Goal: Communication & Community: Share content

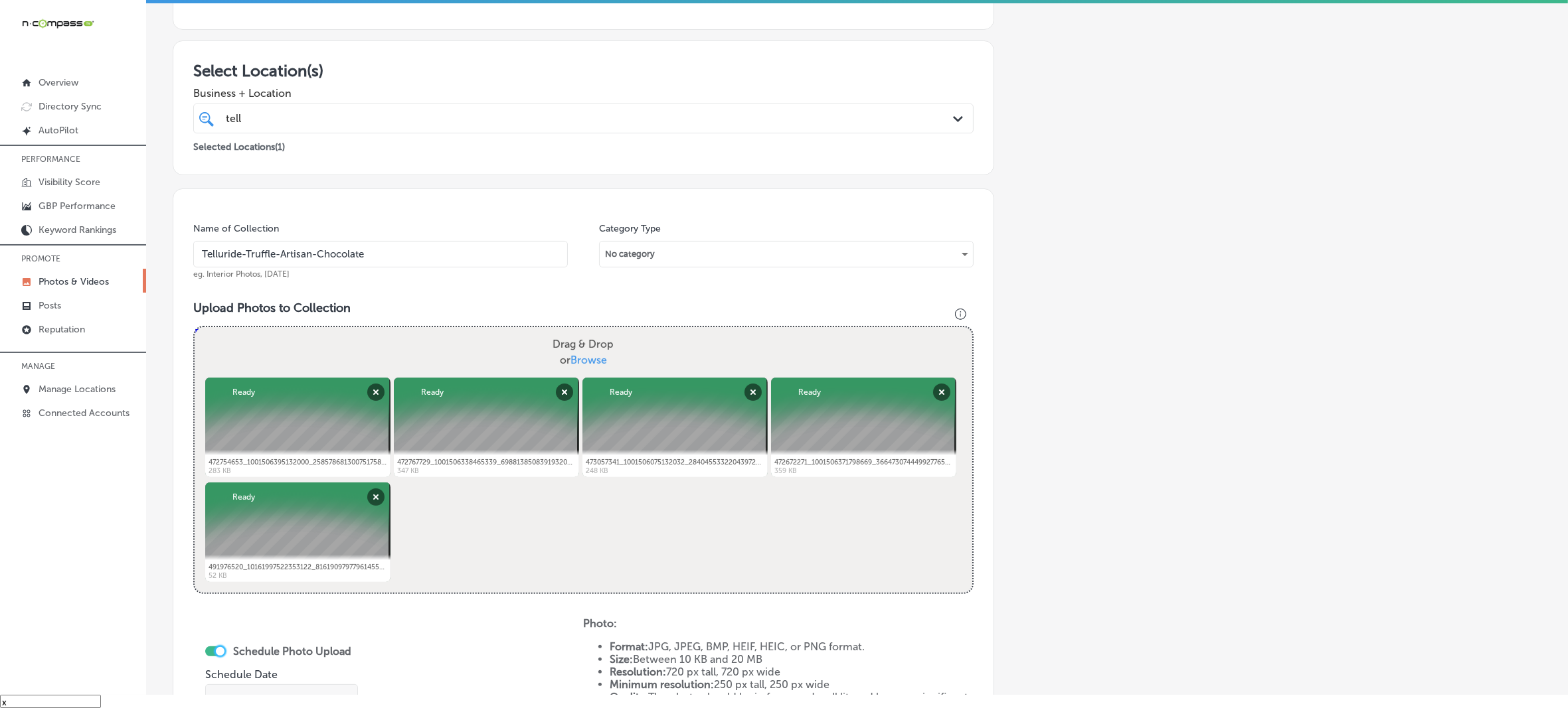
scroll to position [427, 0]
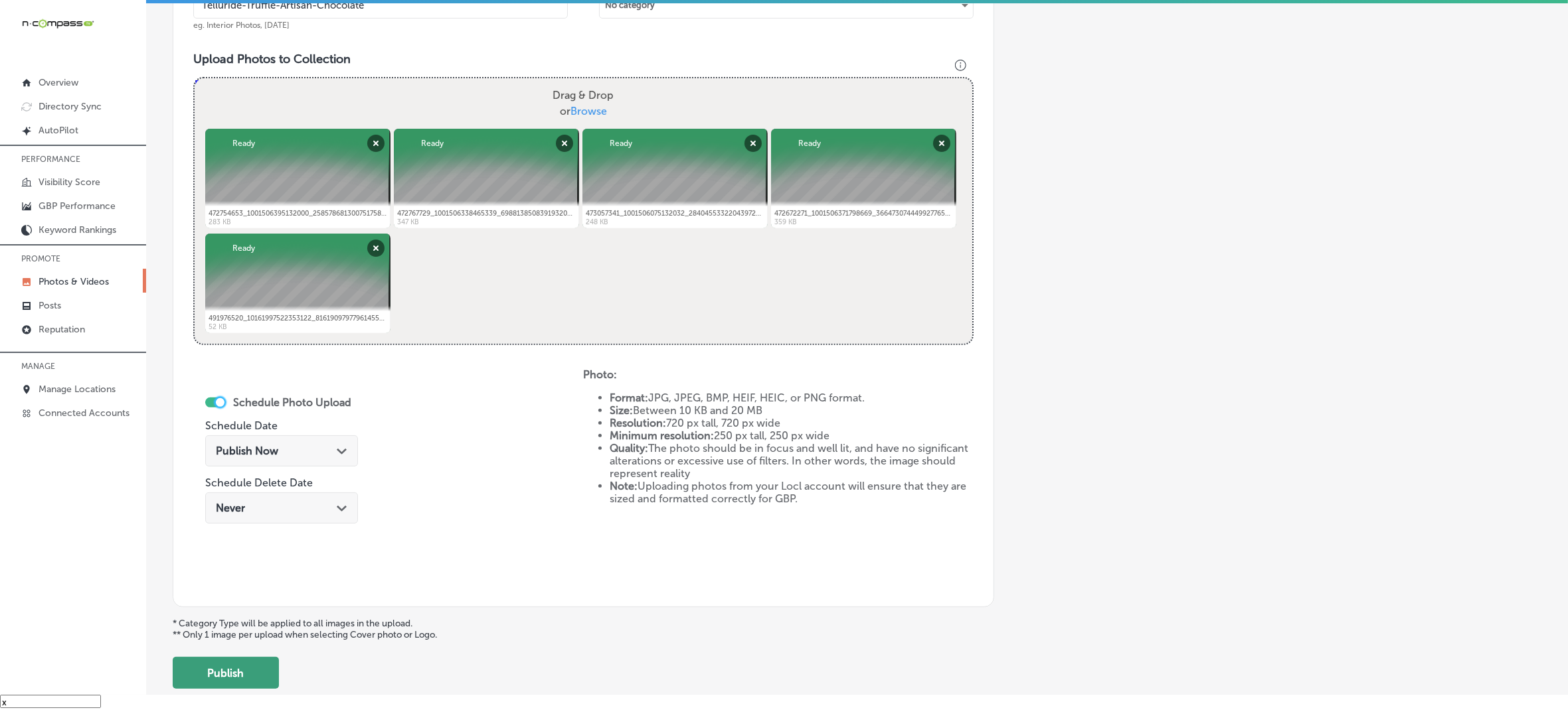
click at [257, 671] on button "Publish" at bounding box center [225, 673] width 106 height 32
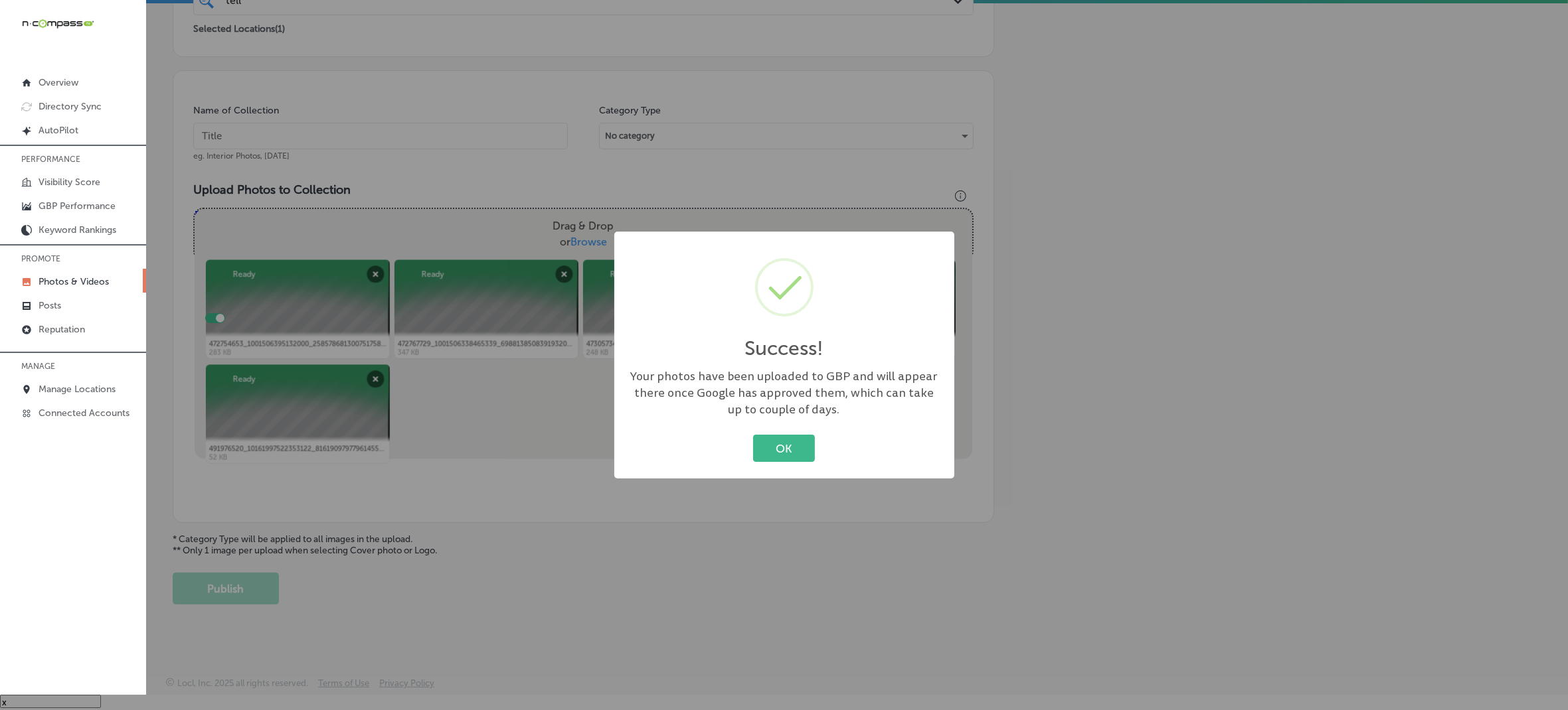
scroll to position [295, 0]
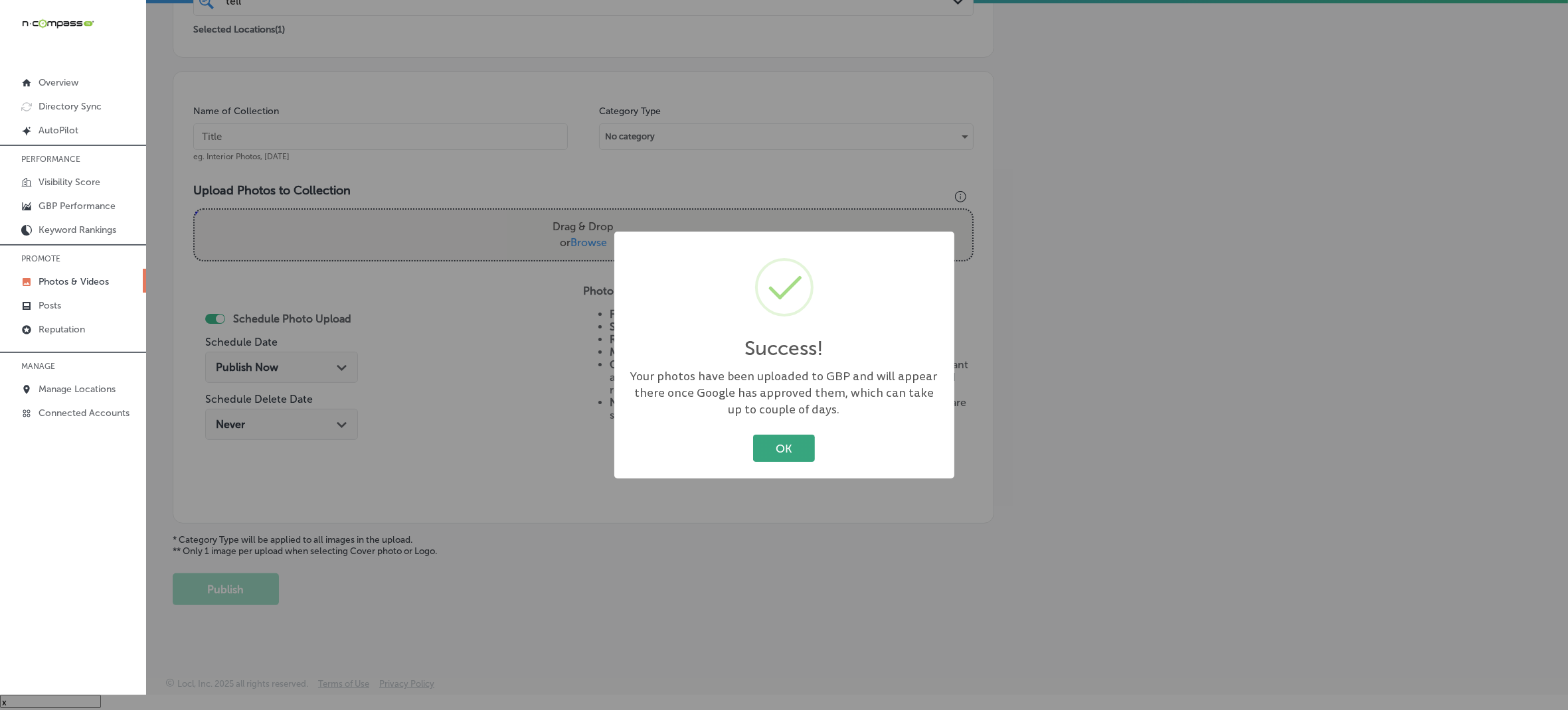
click at [786, 455] on button "OK" at bounding box center [784, 449] width 62 height 28
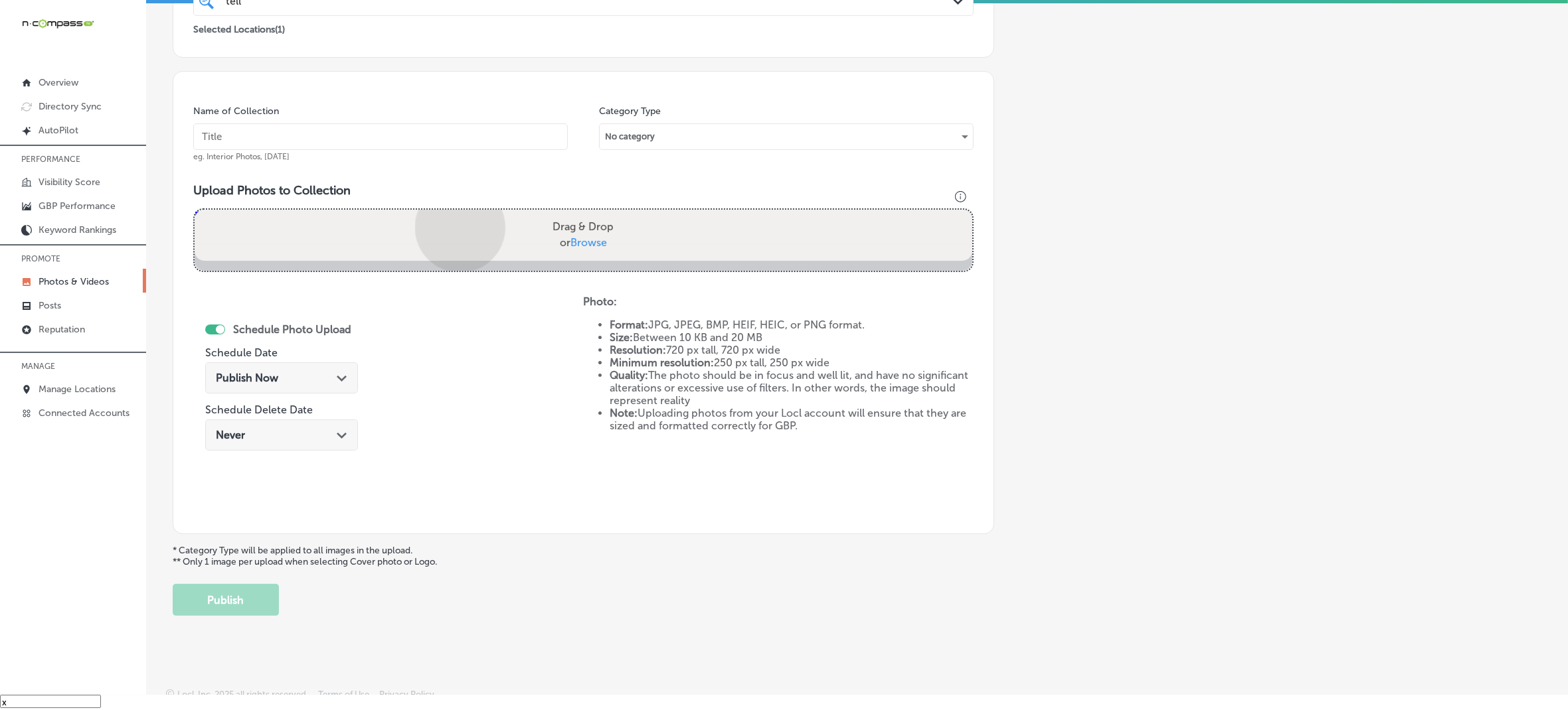
scroll to position [427, 0]
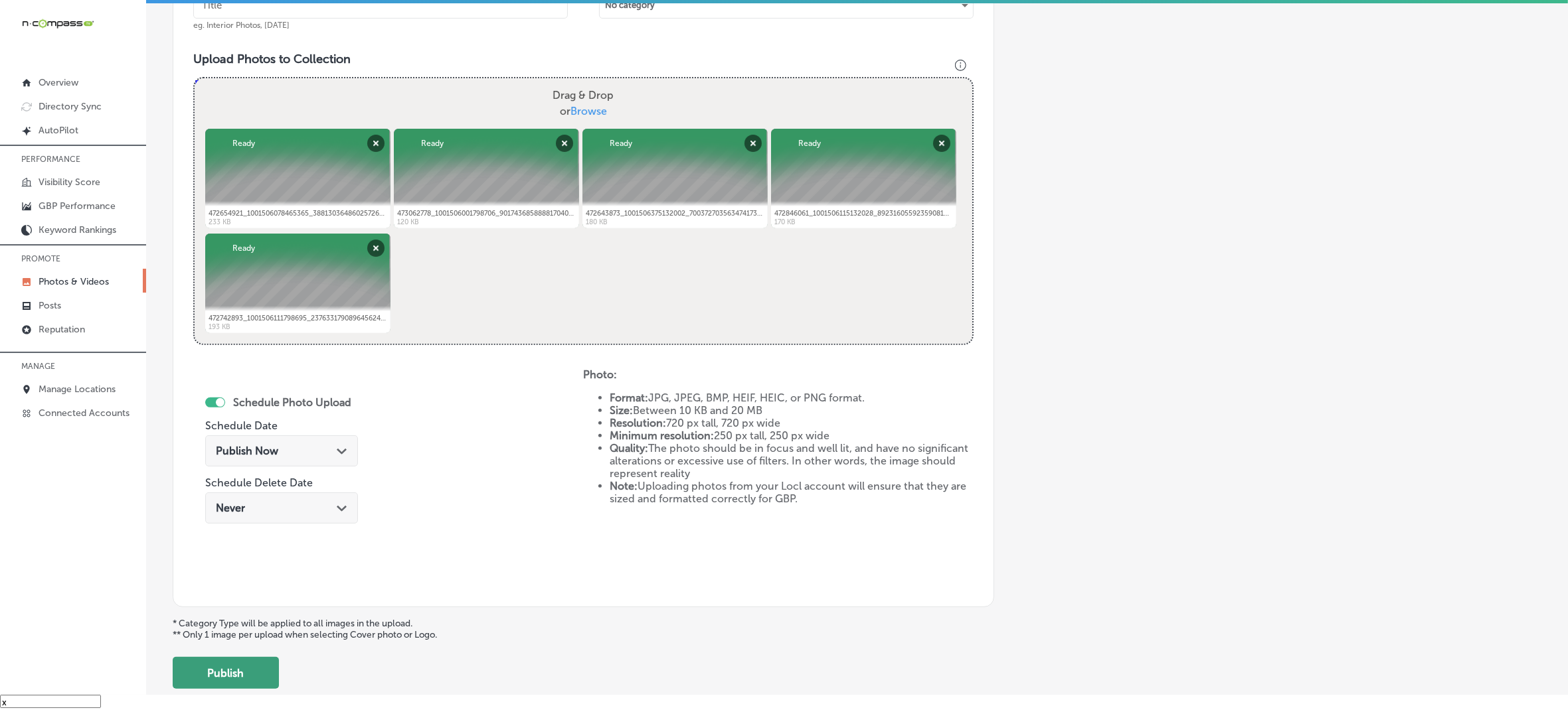
click at [239, 659] on button "Publish" at bounding box center [225, 673] width 106 height 32
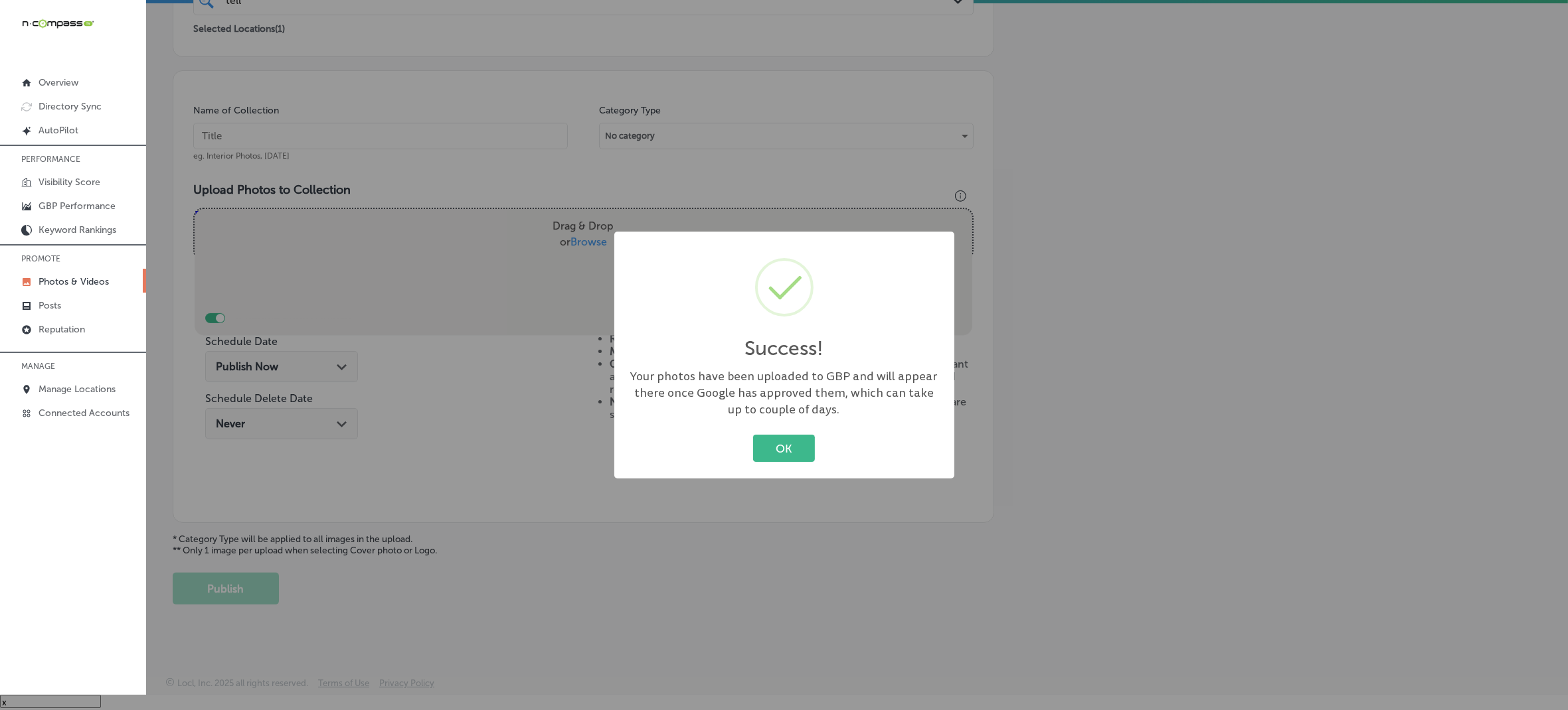
scroll to position [295, 0]
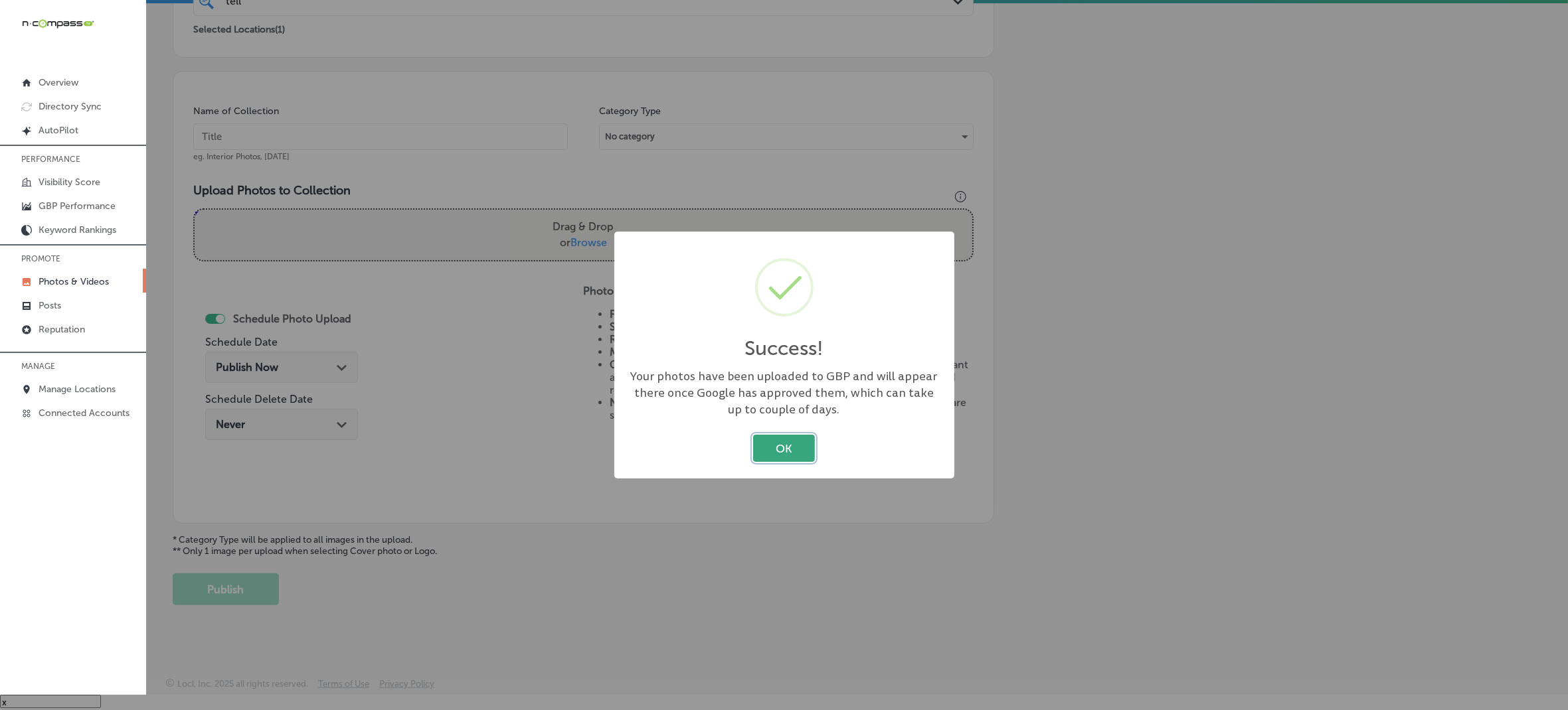
click at [759, 453] on button "OK" at bounding box center [784, 449] width 62 height 28
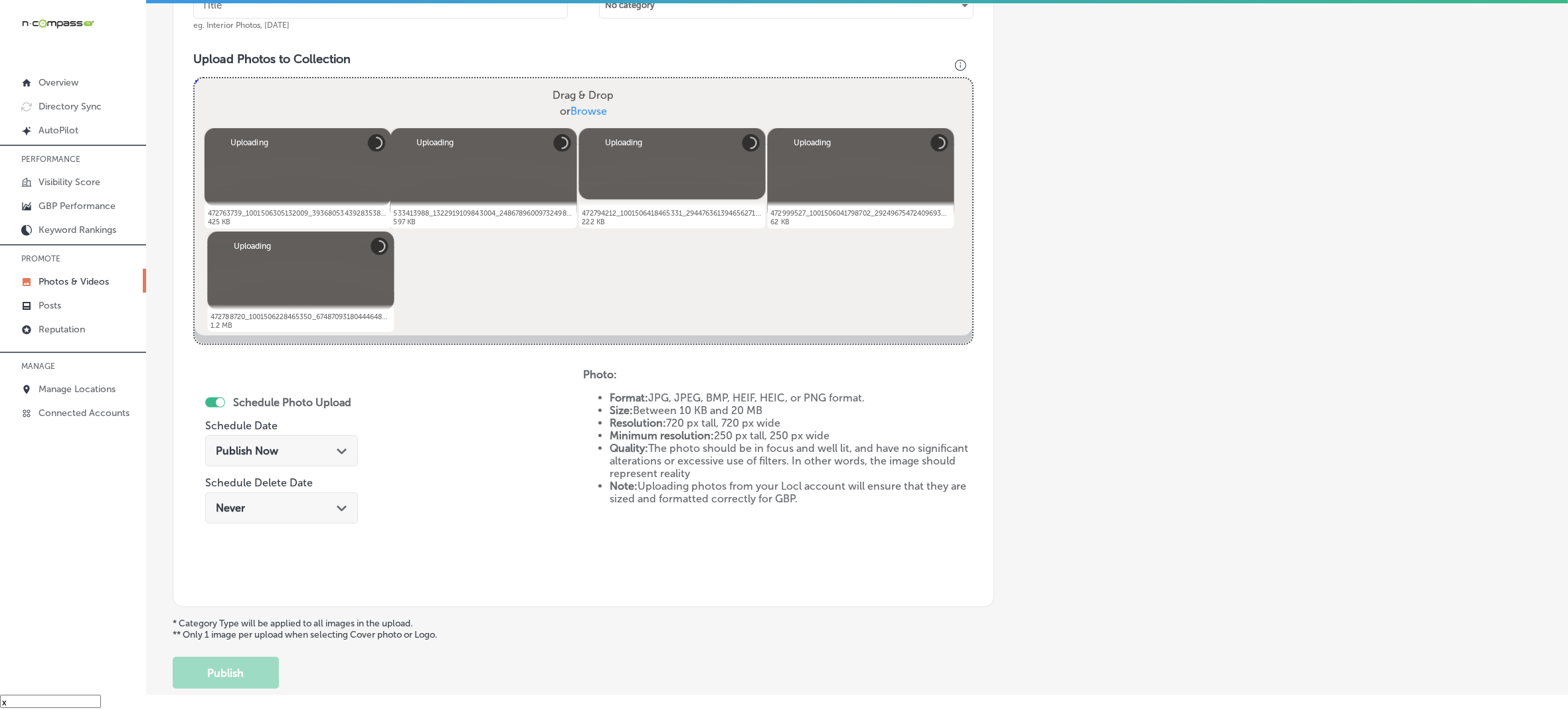
scroll to position [344, 0]
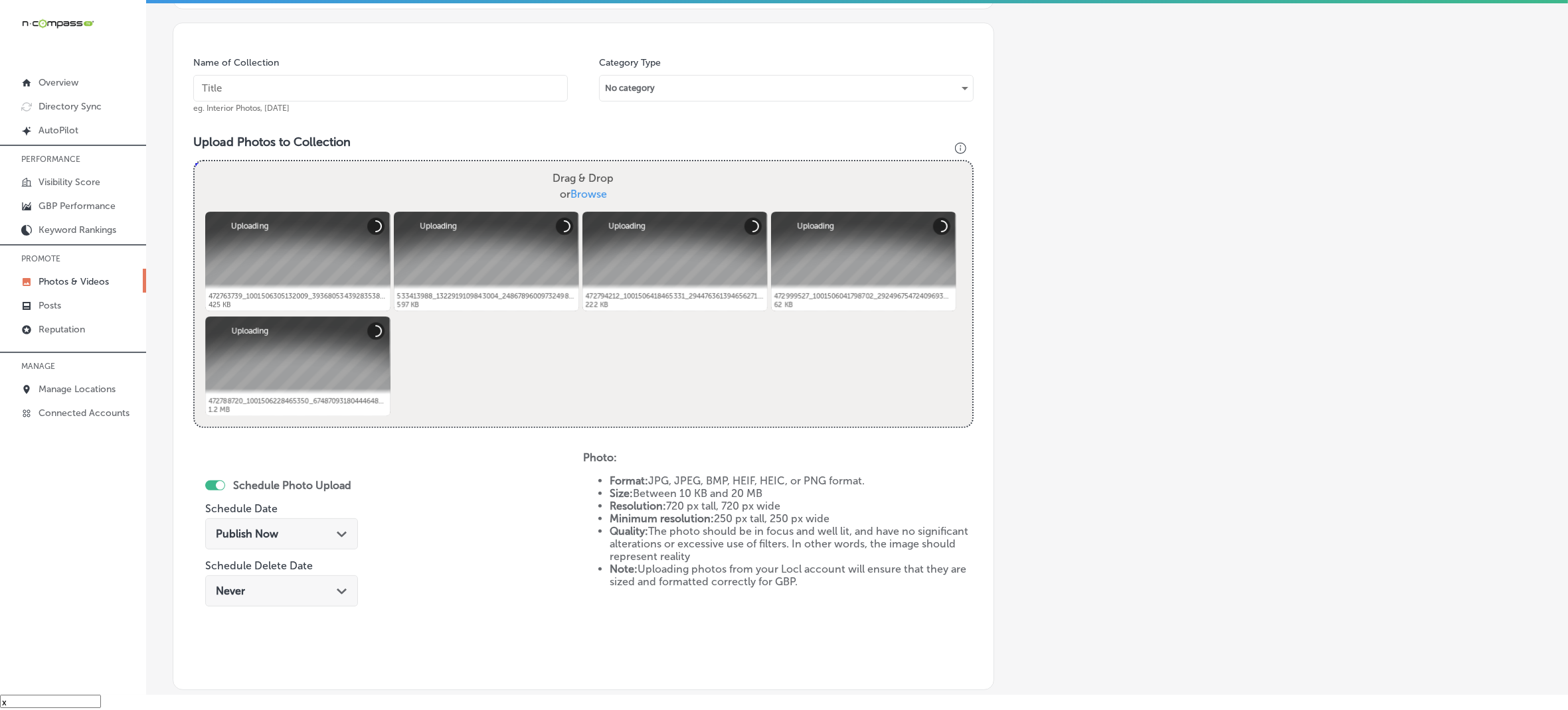
click at [500, 79] on input "text" at bounding box center [381, 88] width 375 height 27
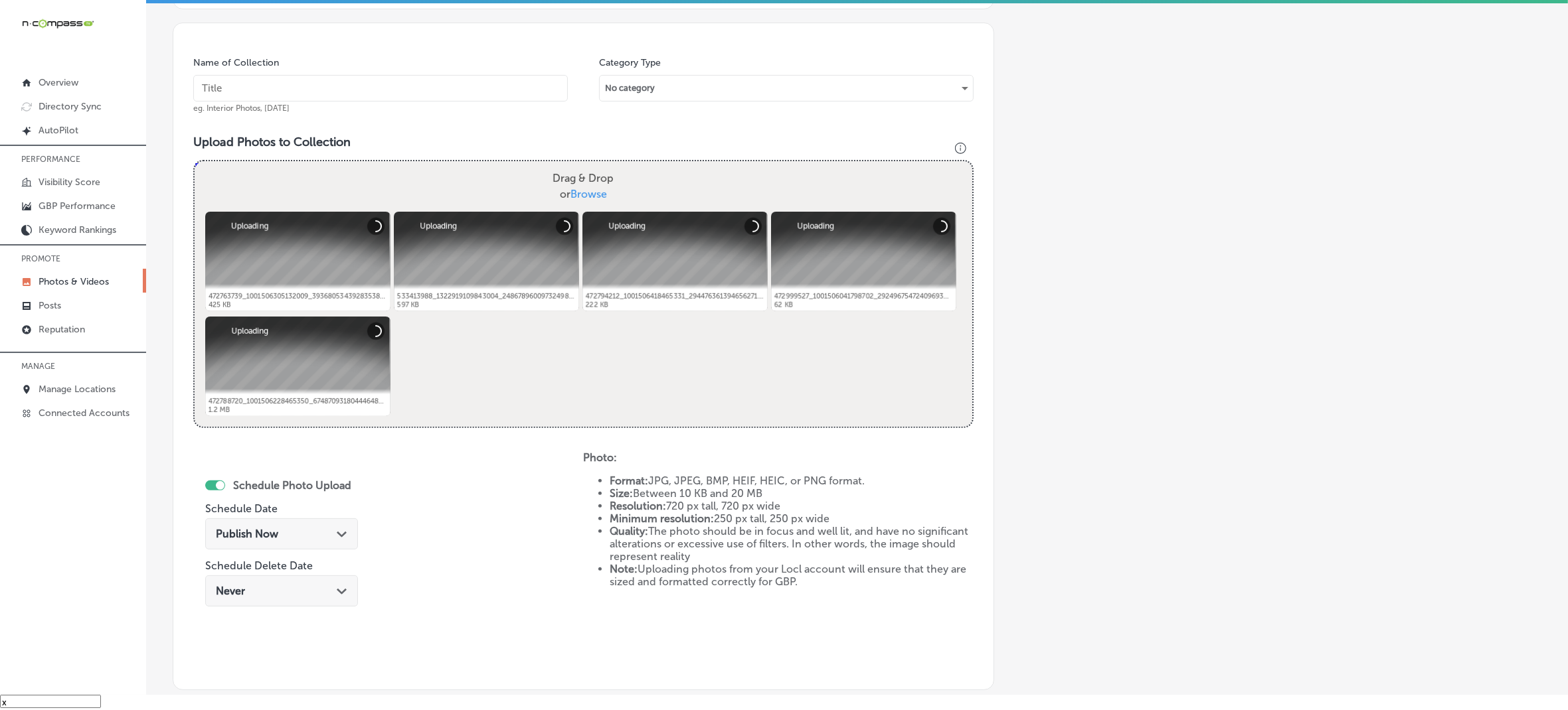
paste input "Telluride-Truffle-Artisan-Chocolate"
type input "Telluride-Truffle-Artisan-Chocolate"
click at [334, 525] on div "Publish Now Path Created with Sketch." at bounding box center [281, 534] width 153 height 32
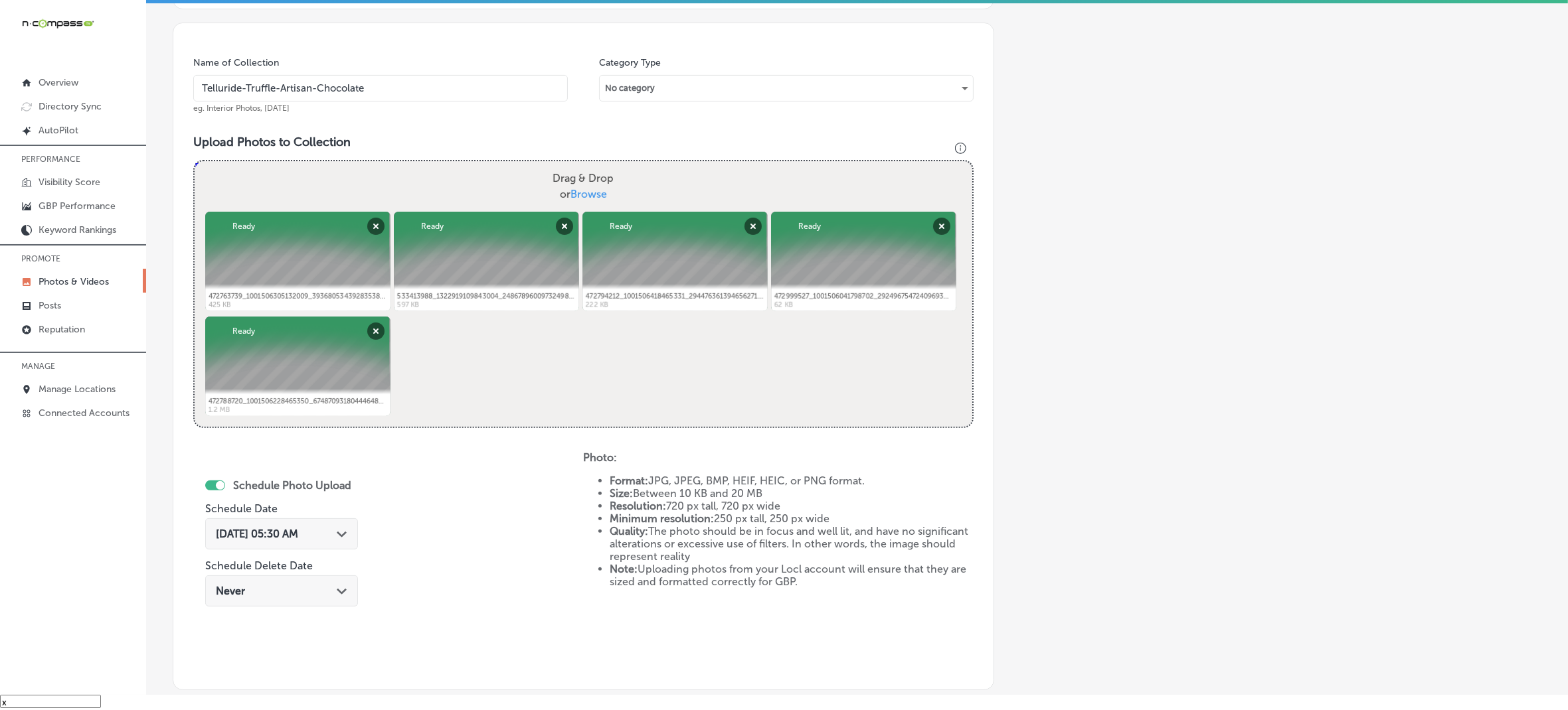
click at [67, 278] on p "Photos & Videos" at bounding box center [74, 282] width 70 height 11
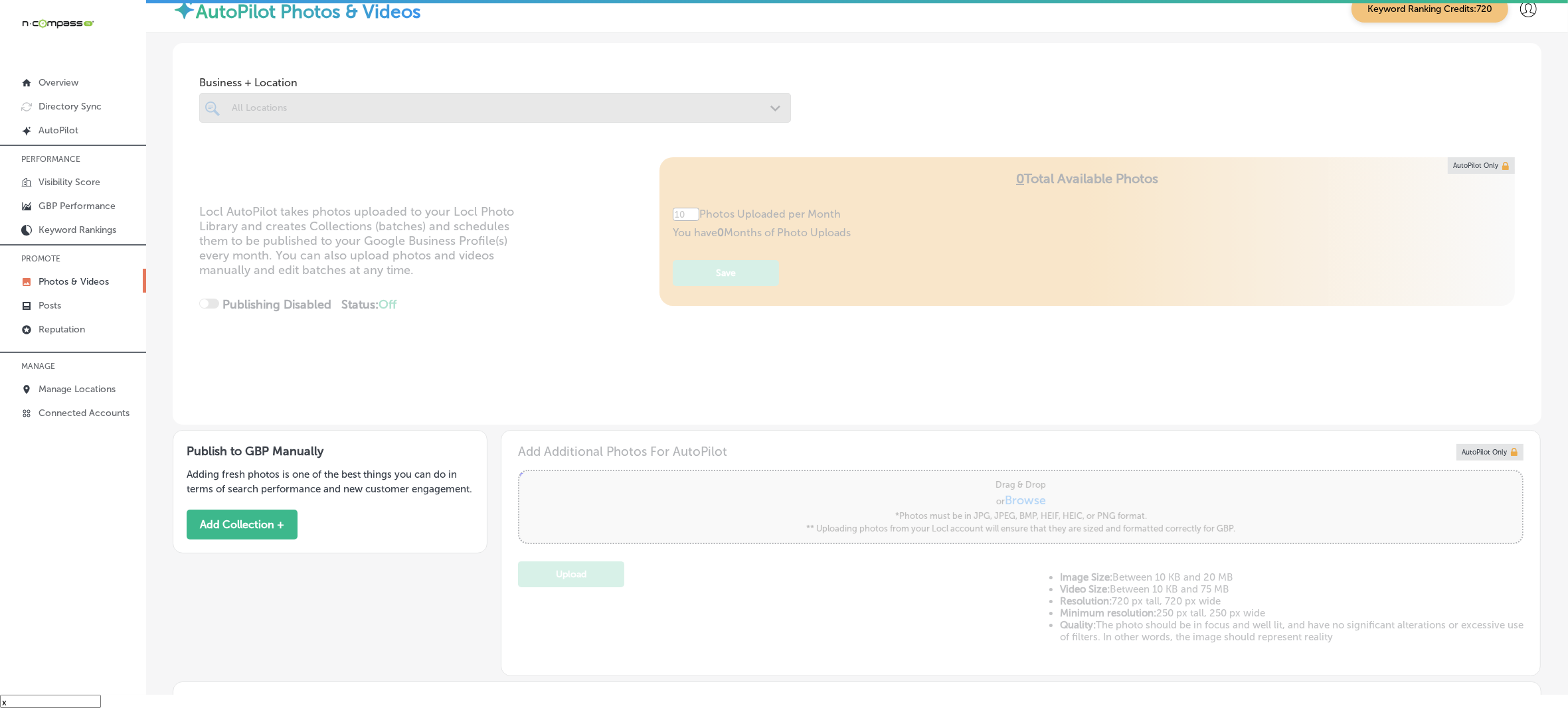
type input "5"
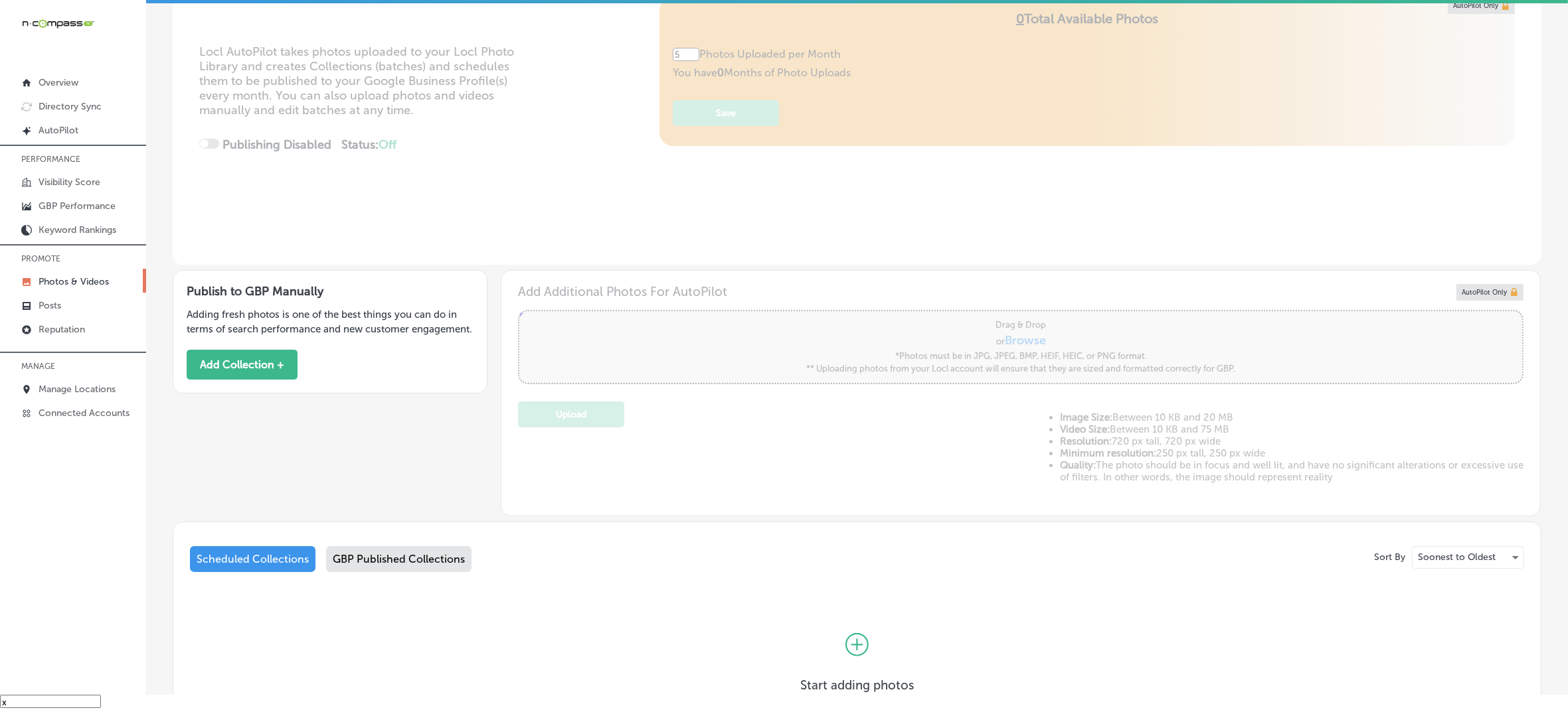
scroll to position [190, 0]
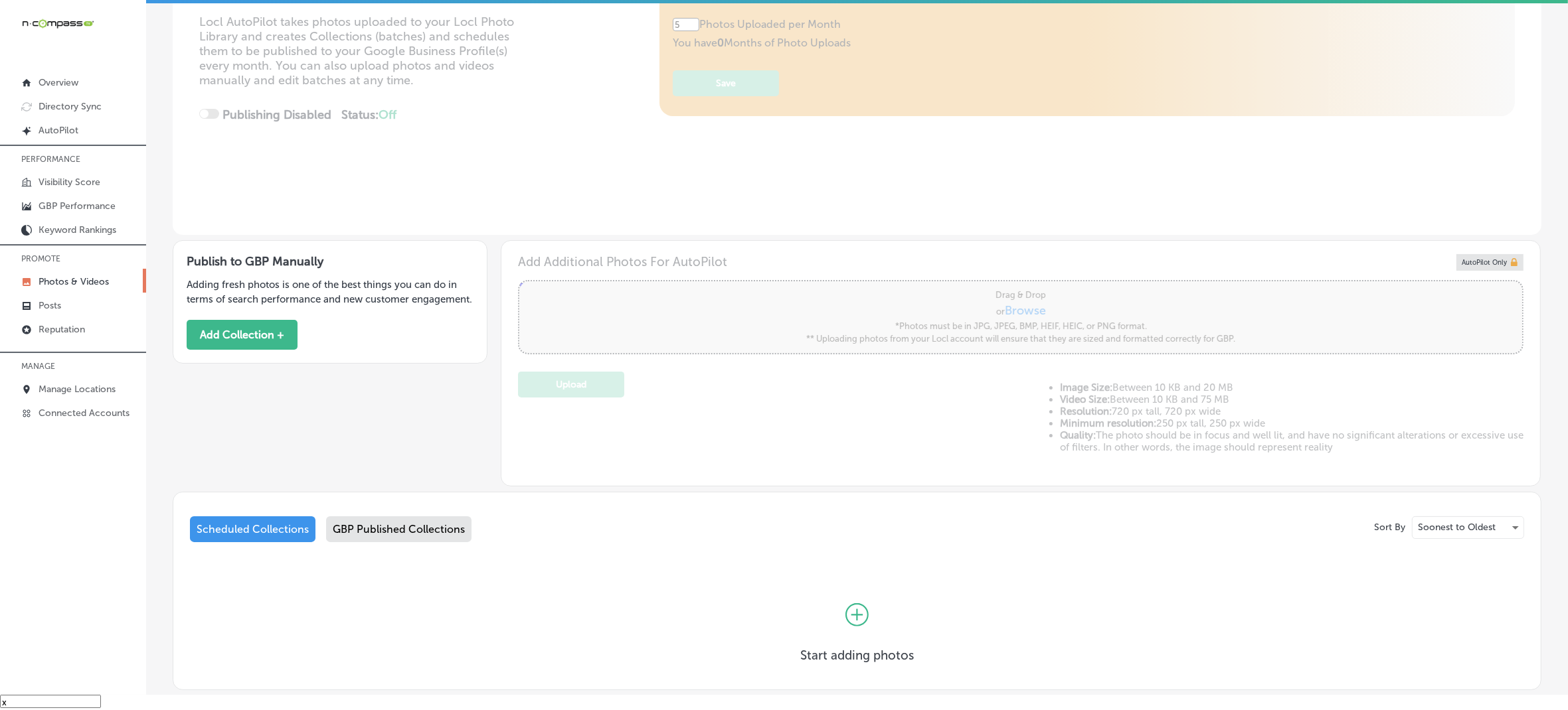
click at [364, 532] on div "GBP Published Collections" at bounding box center [399, 529] width 146 height 26
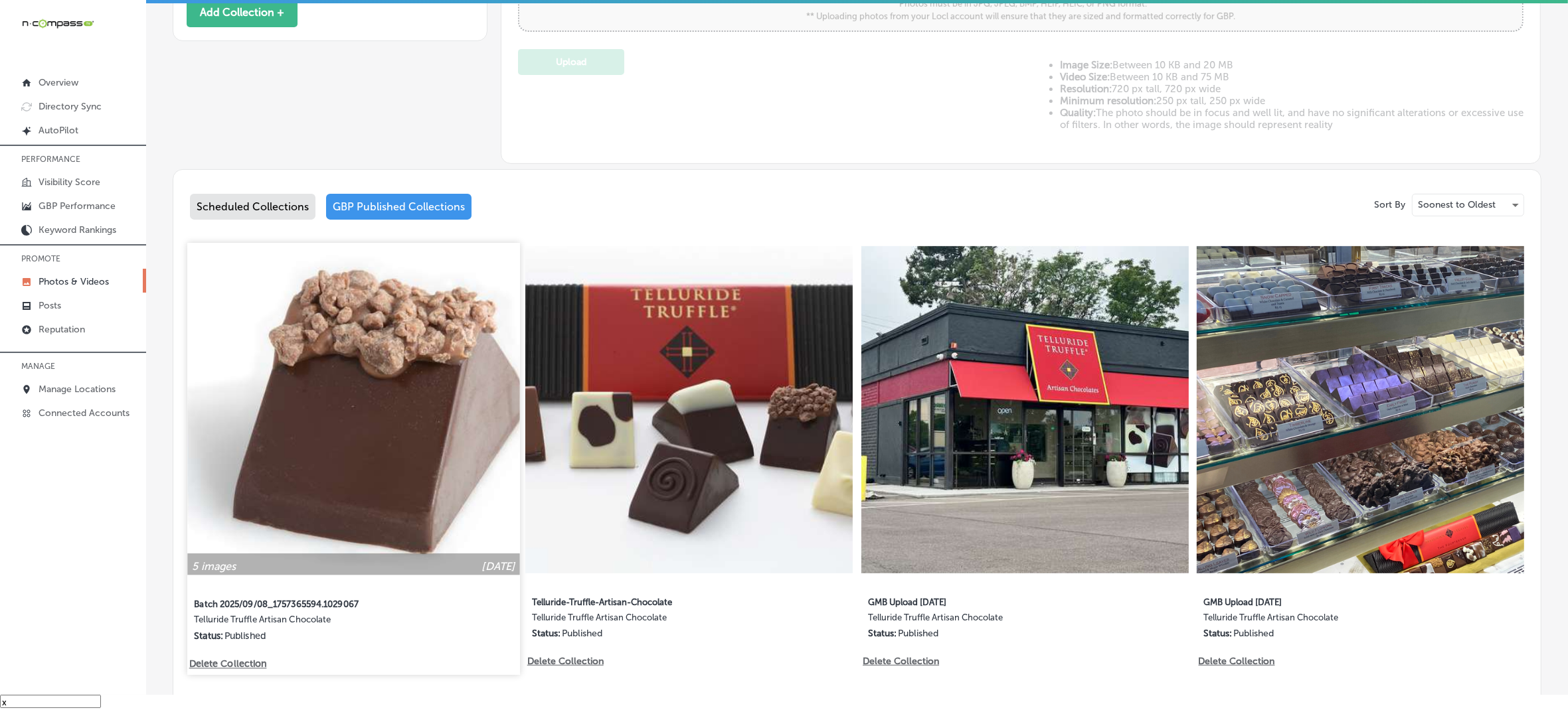
scroll to position [616, 0]
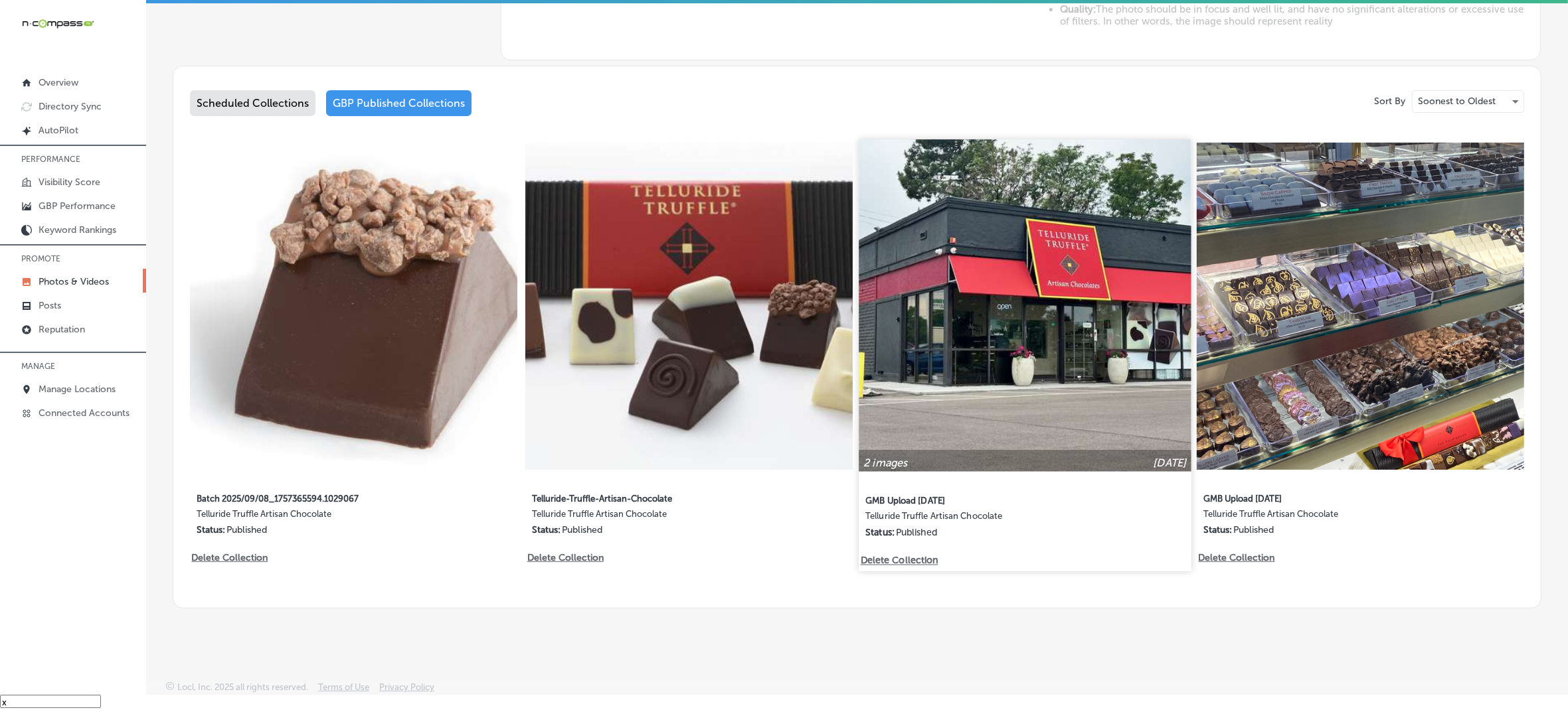
click at [999, 349] on img at bounding box center [1025, 305] width 332 height 332
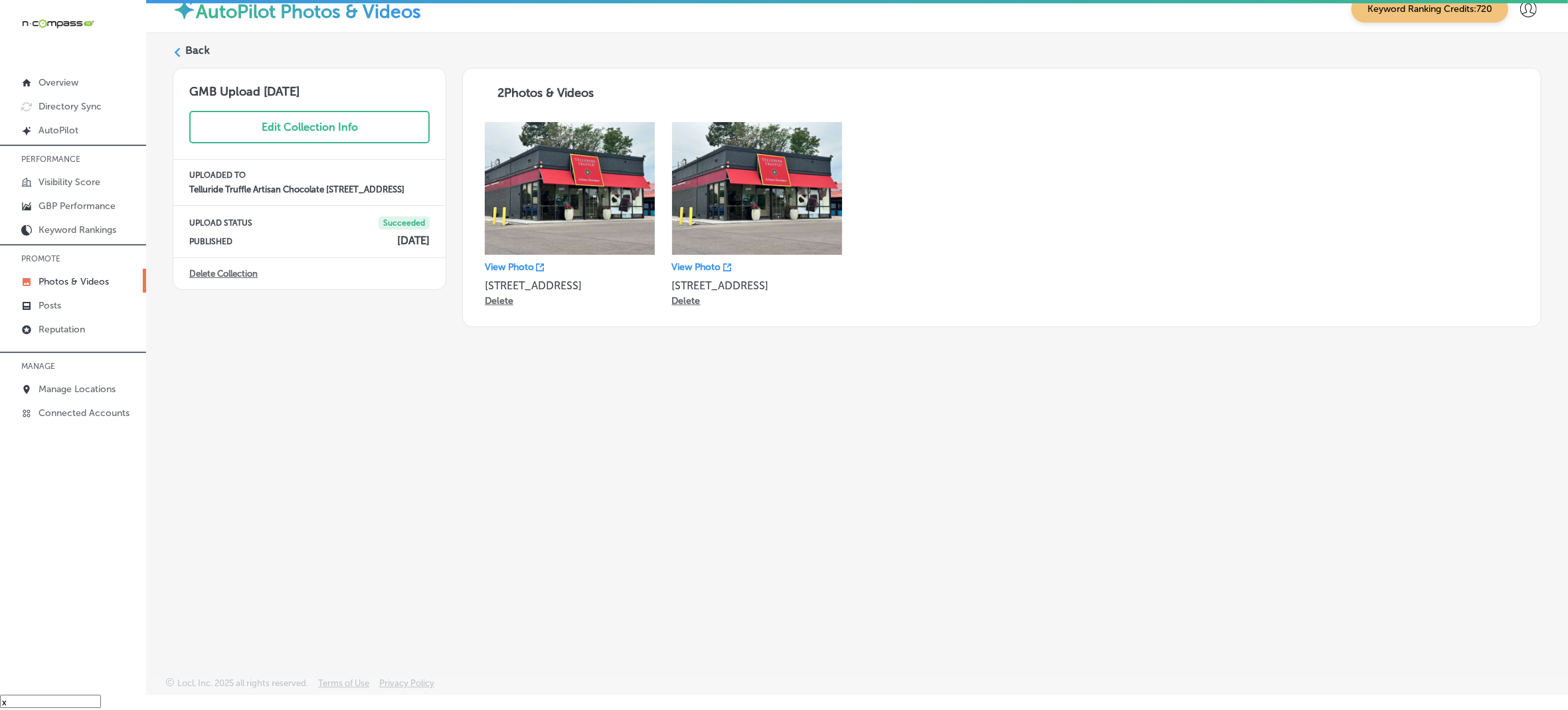
click at [183, 53] on div "Back" at bounding box center [857, 55] width 1369 height 24
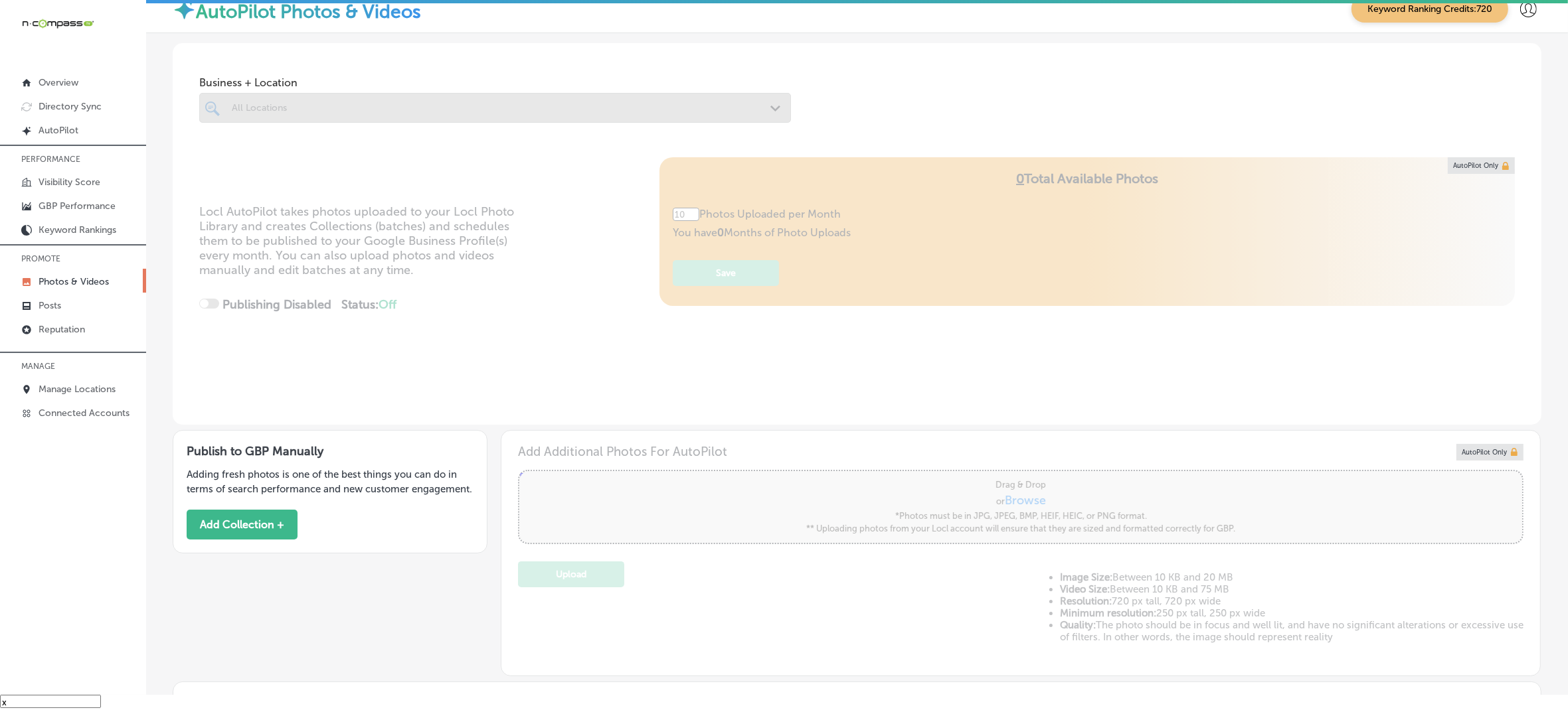
type input "5"
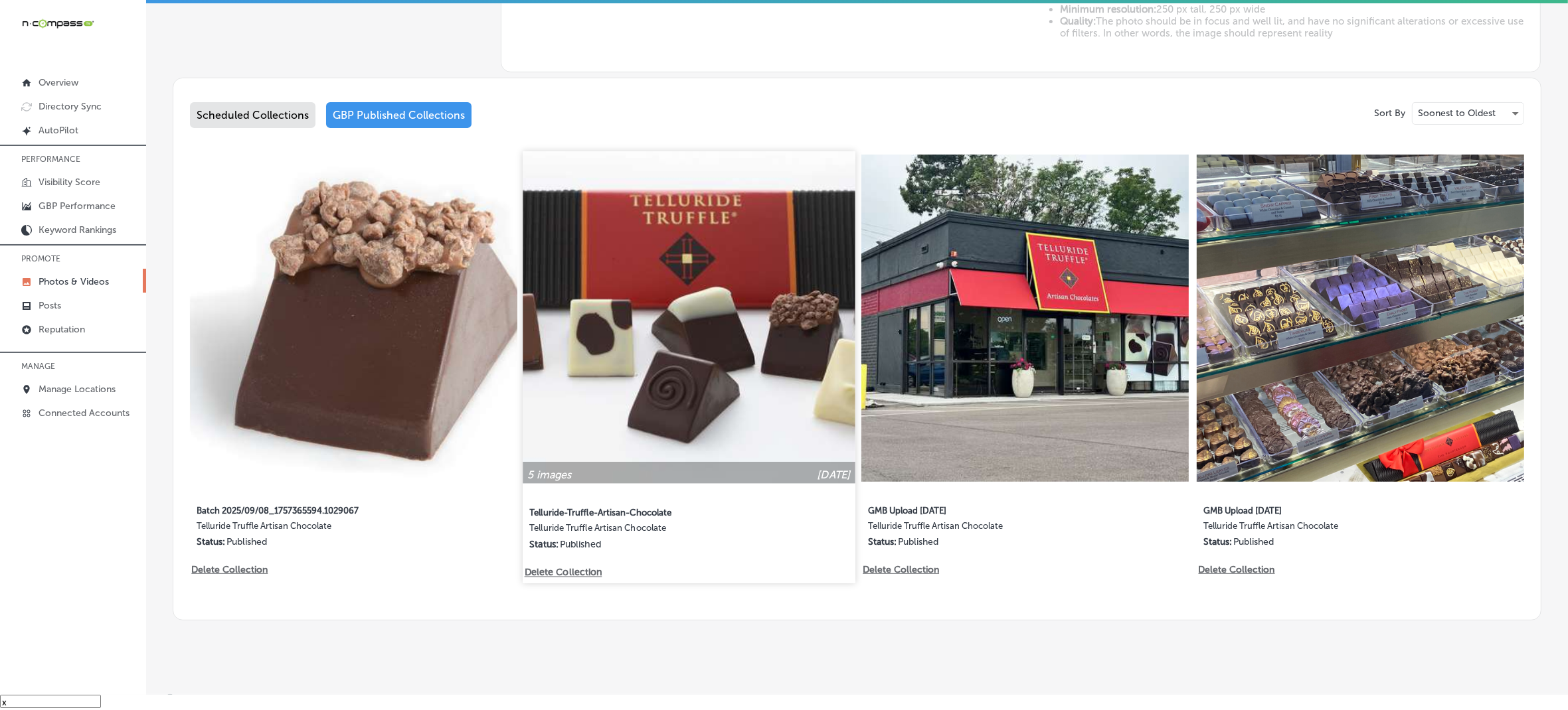
scroll to position [616, 0]
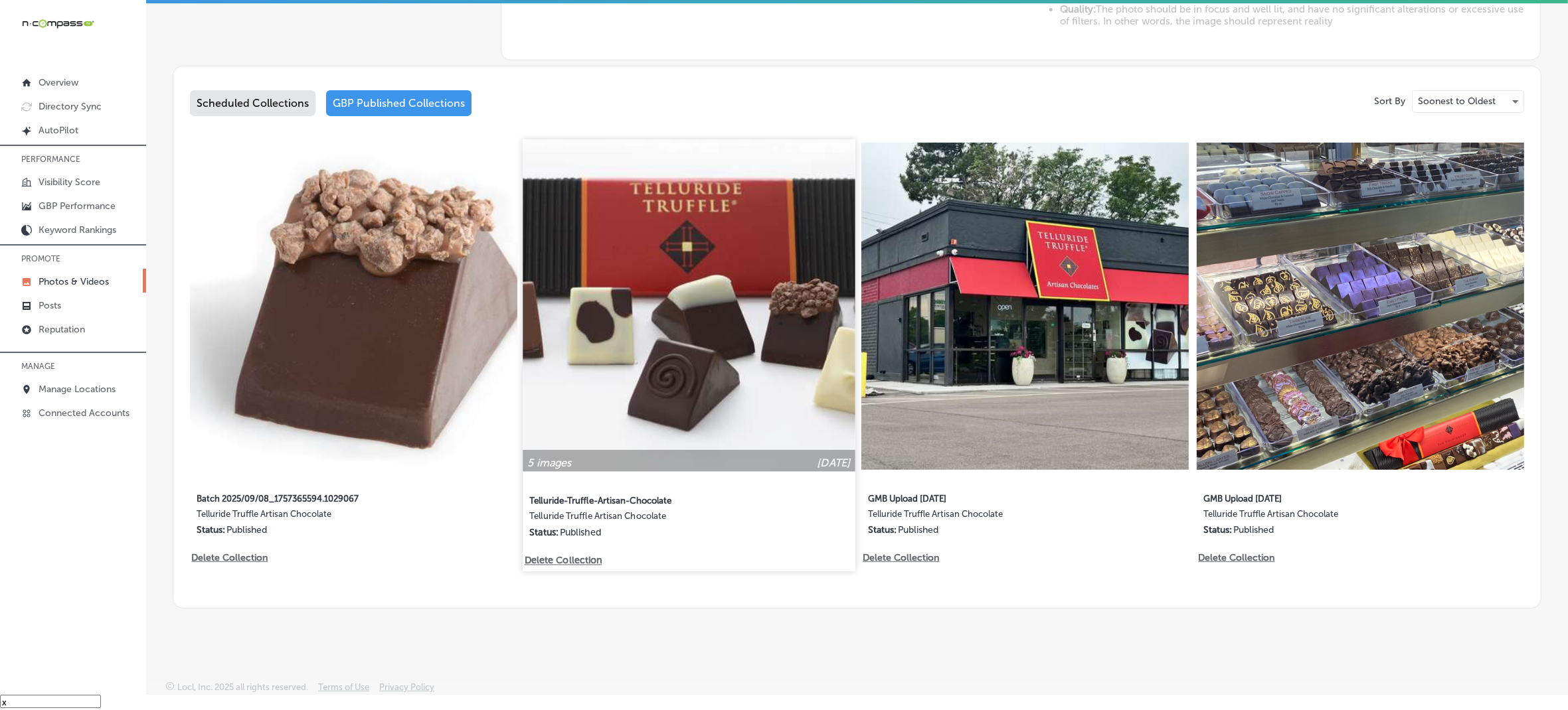
click at [674, 362] on img at bounding box center [689, 305] width 332 height 332
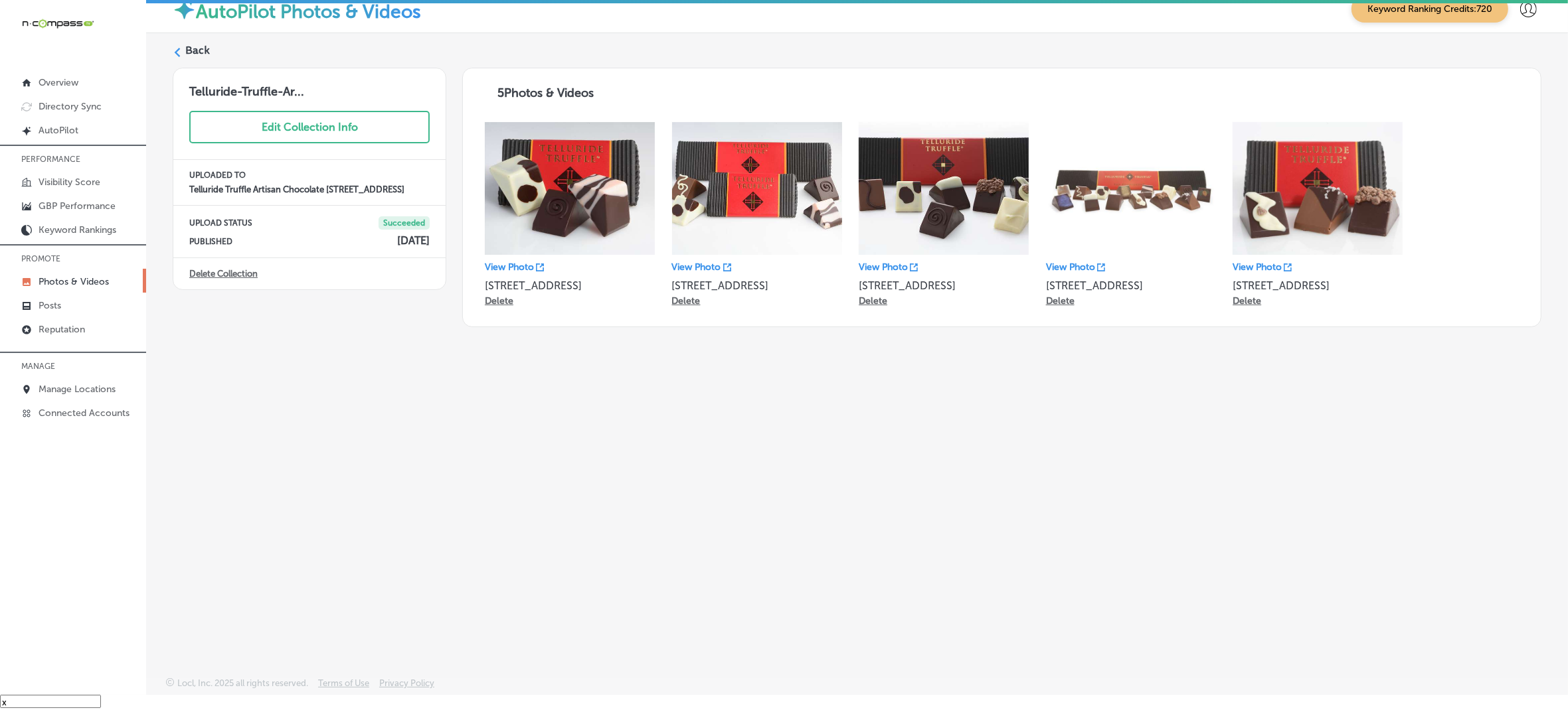
click at [174, 48] on icon at bounding box center [177, 52] width 9 height 9
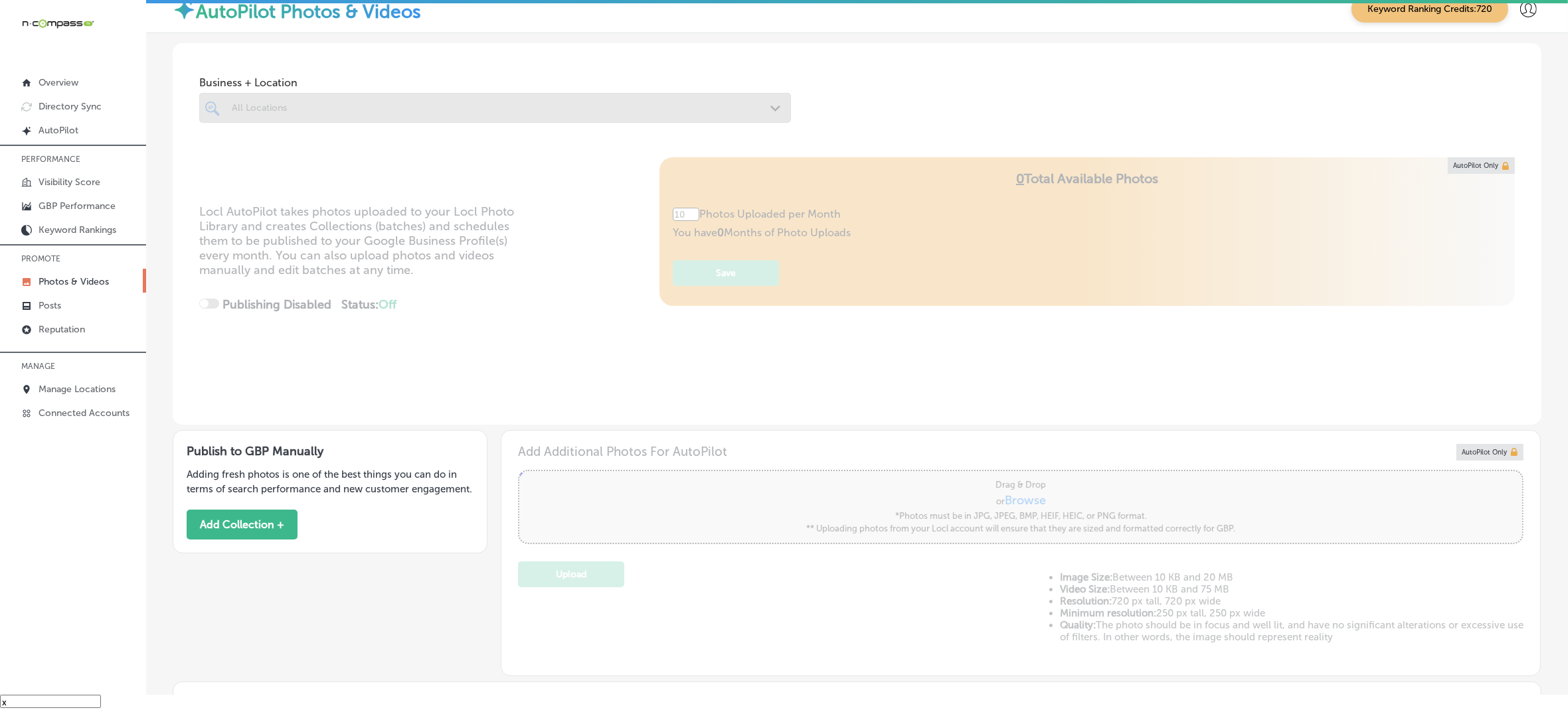
type input "5"
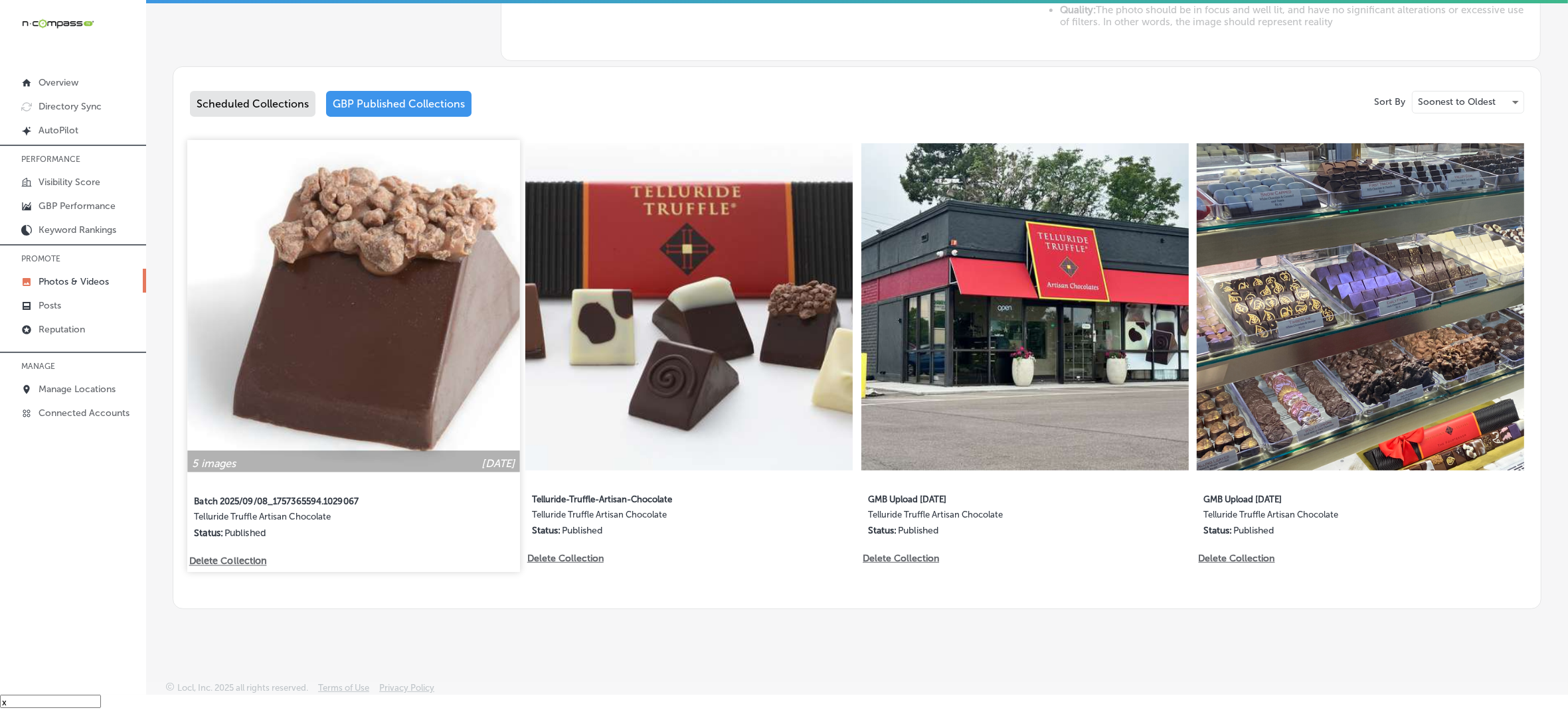
scroll to position [616, 0]
click at [232, 555] on p "Delete Collection" at bounding box center [227, 561] width 75 height 11
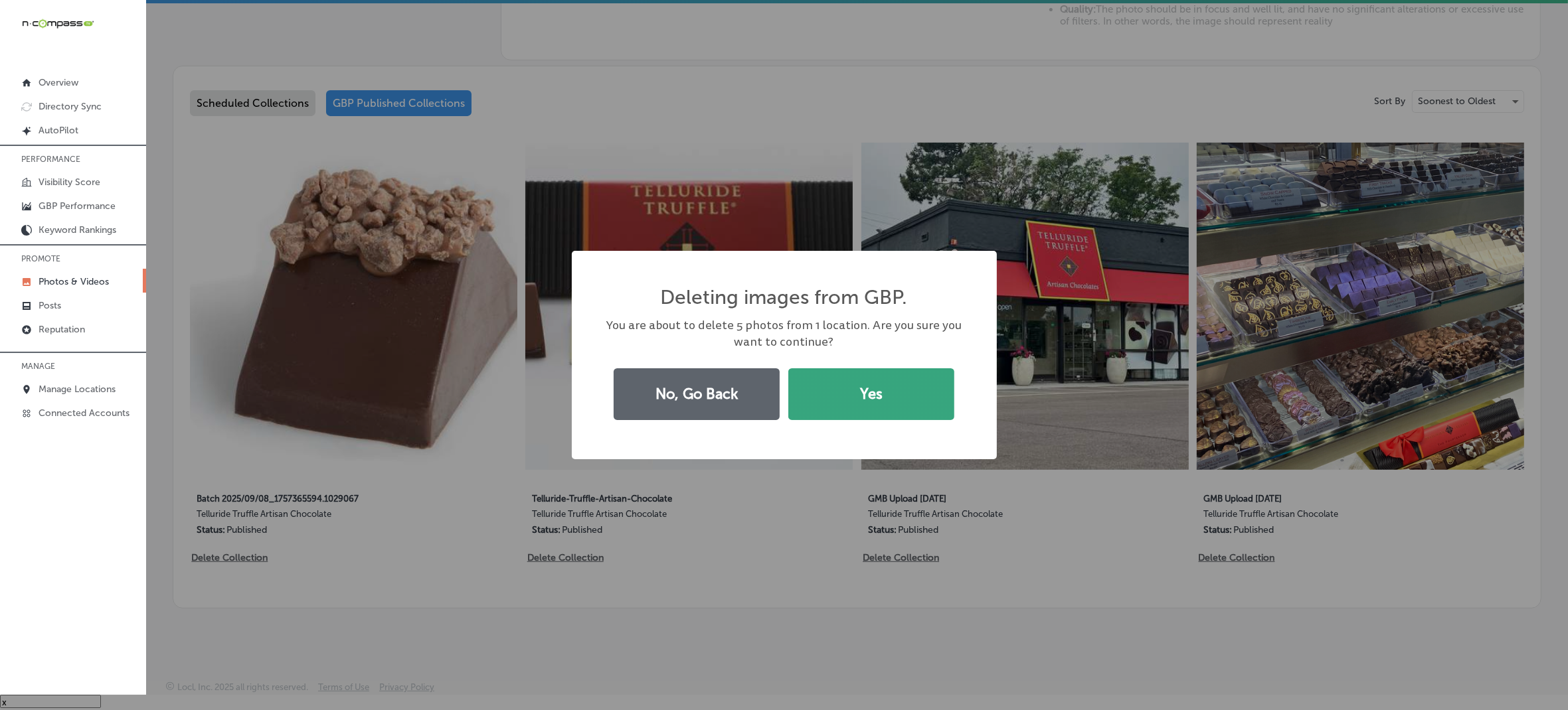
click at [860, 403] on button "Yes" at bounding box center [871, 394] width 166 height 52
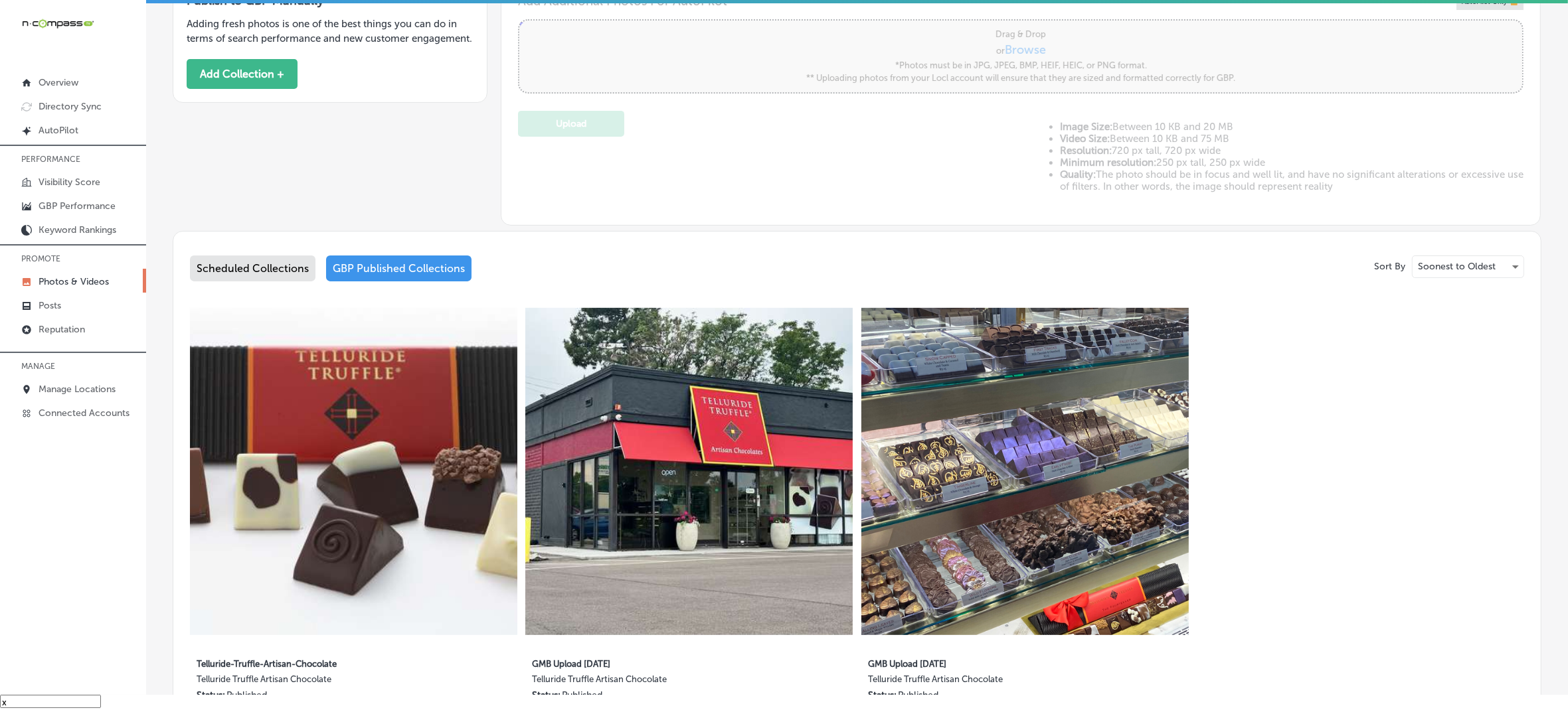
scroll to position [385, 0]
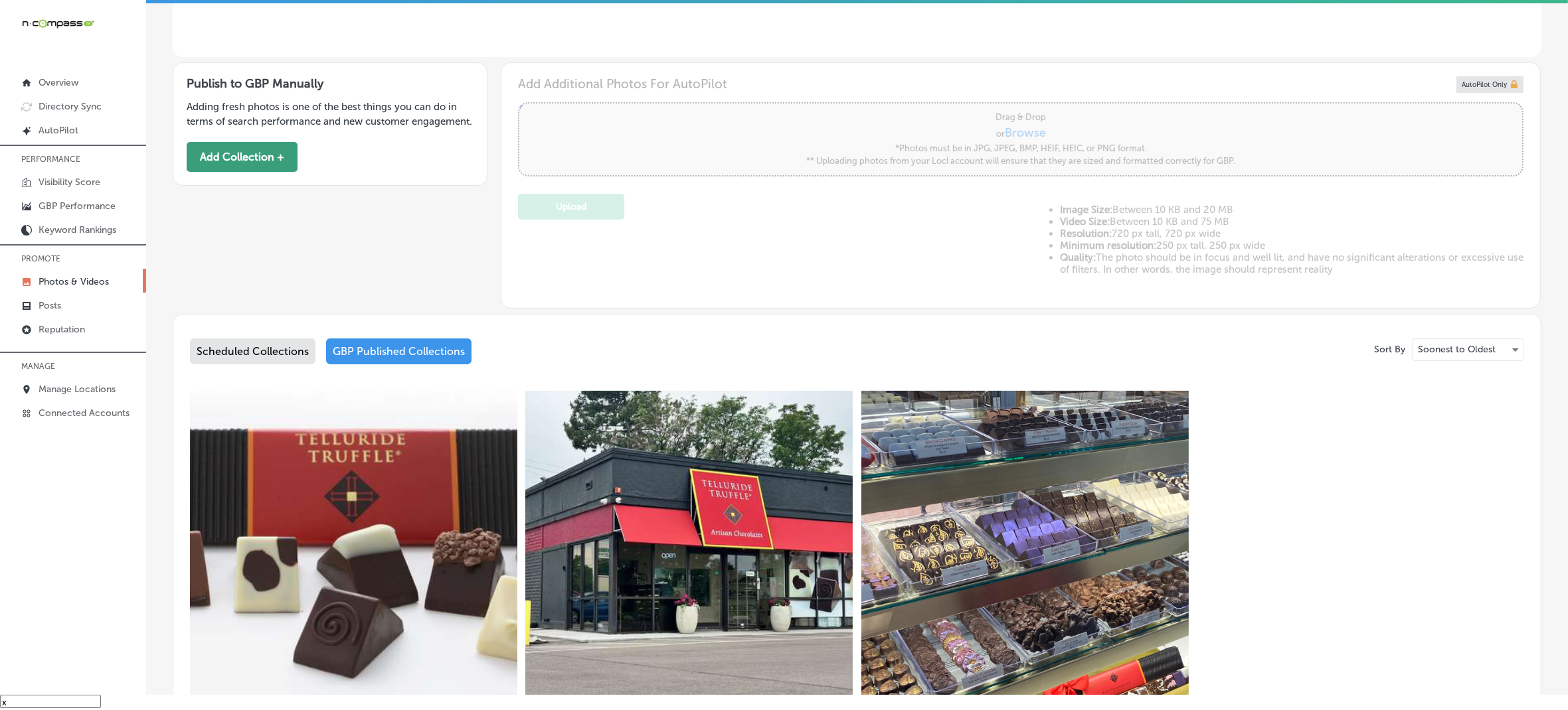
click at [253, 172] on button "Add Collection +" at bounding box center [241, 156] width 111 height 30
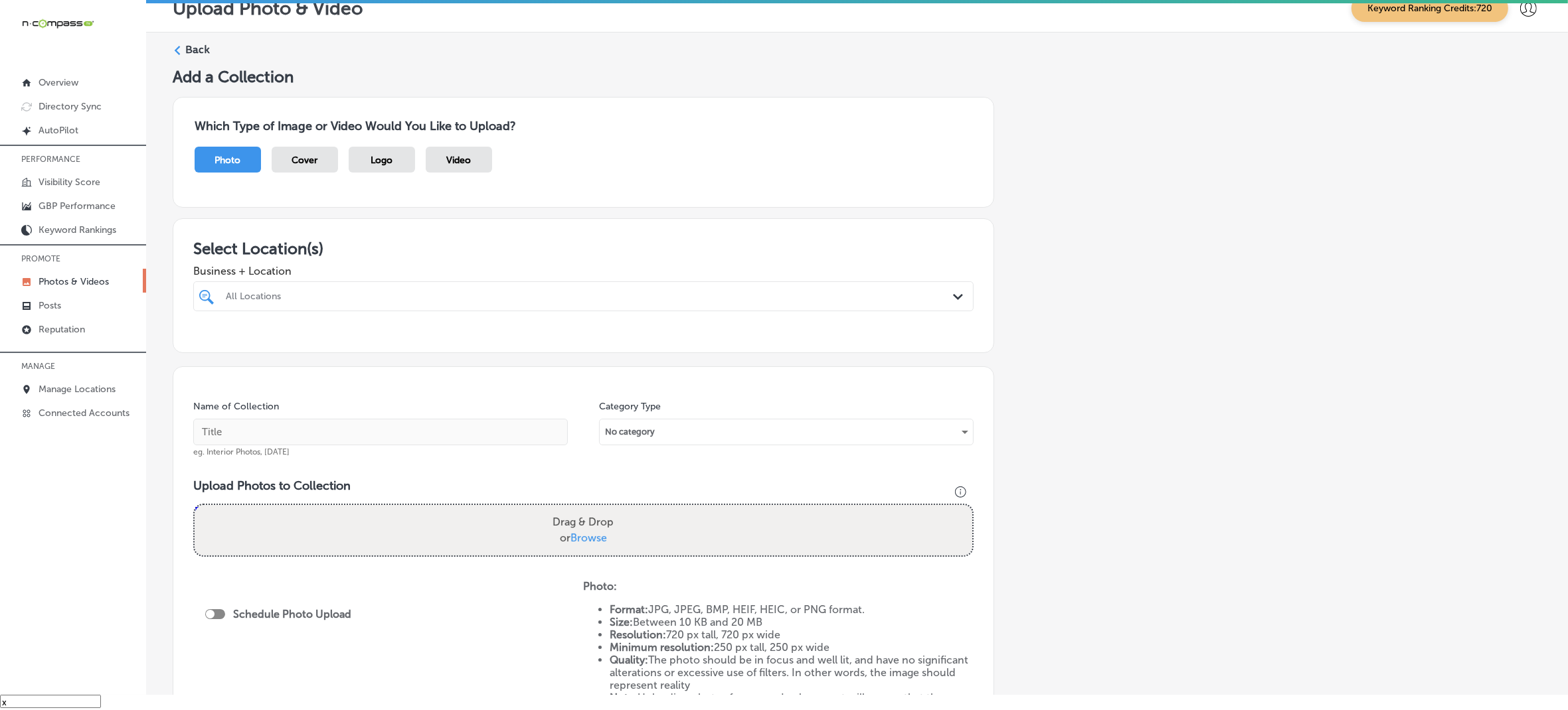
click at [393, 293] on div "All Locations" at bounding box center [590, 296] width 729 height 11
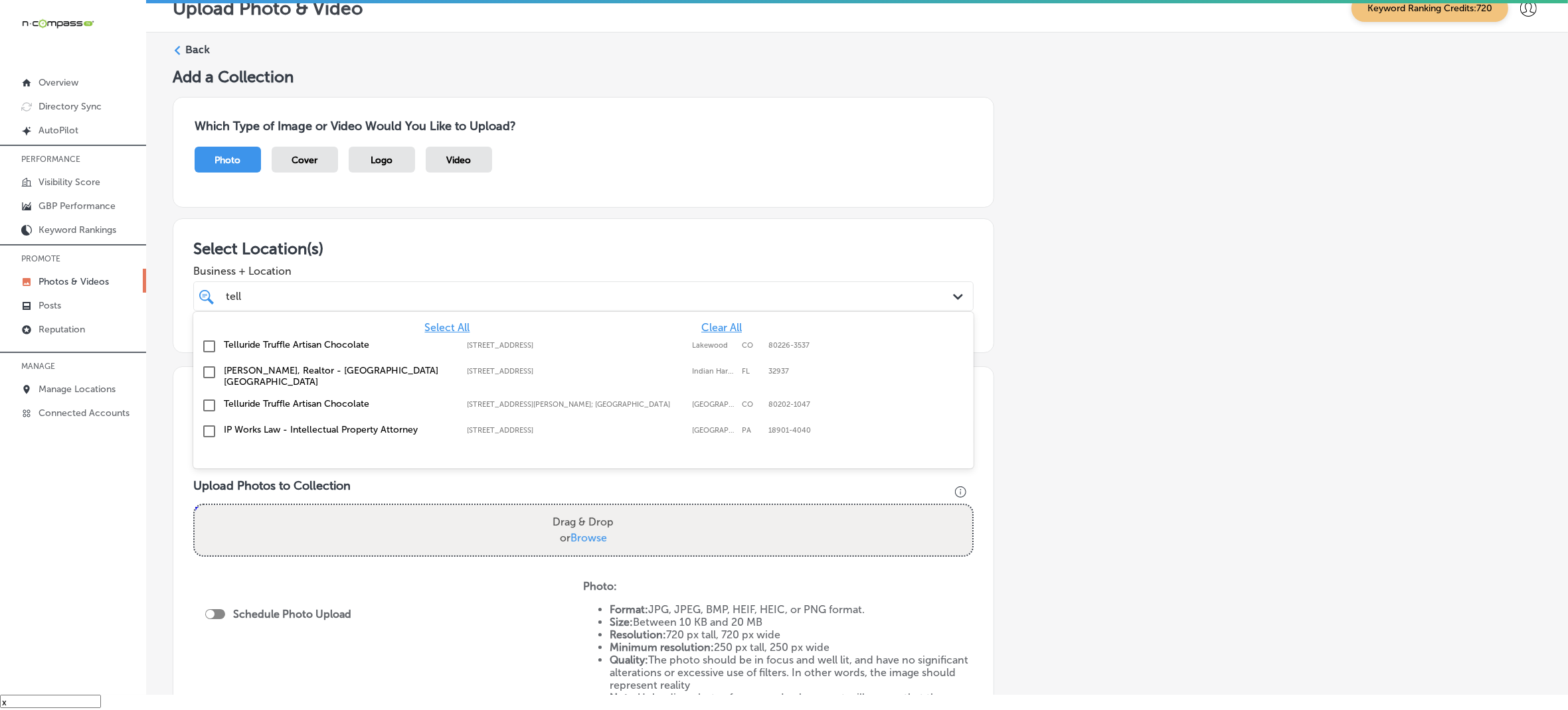
click at [311, 342] on label "Telluride Truffle Artisan Chocolate" at bounding box center [339, 345] width 230 height 11
type input "tell"
click at [1081, 373] on div "Add a Collection Which Type of Image or Video Would You Like to Upload? Photo C…" at bounding box center [857, 449] width 1369 height 763
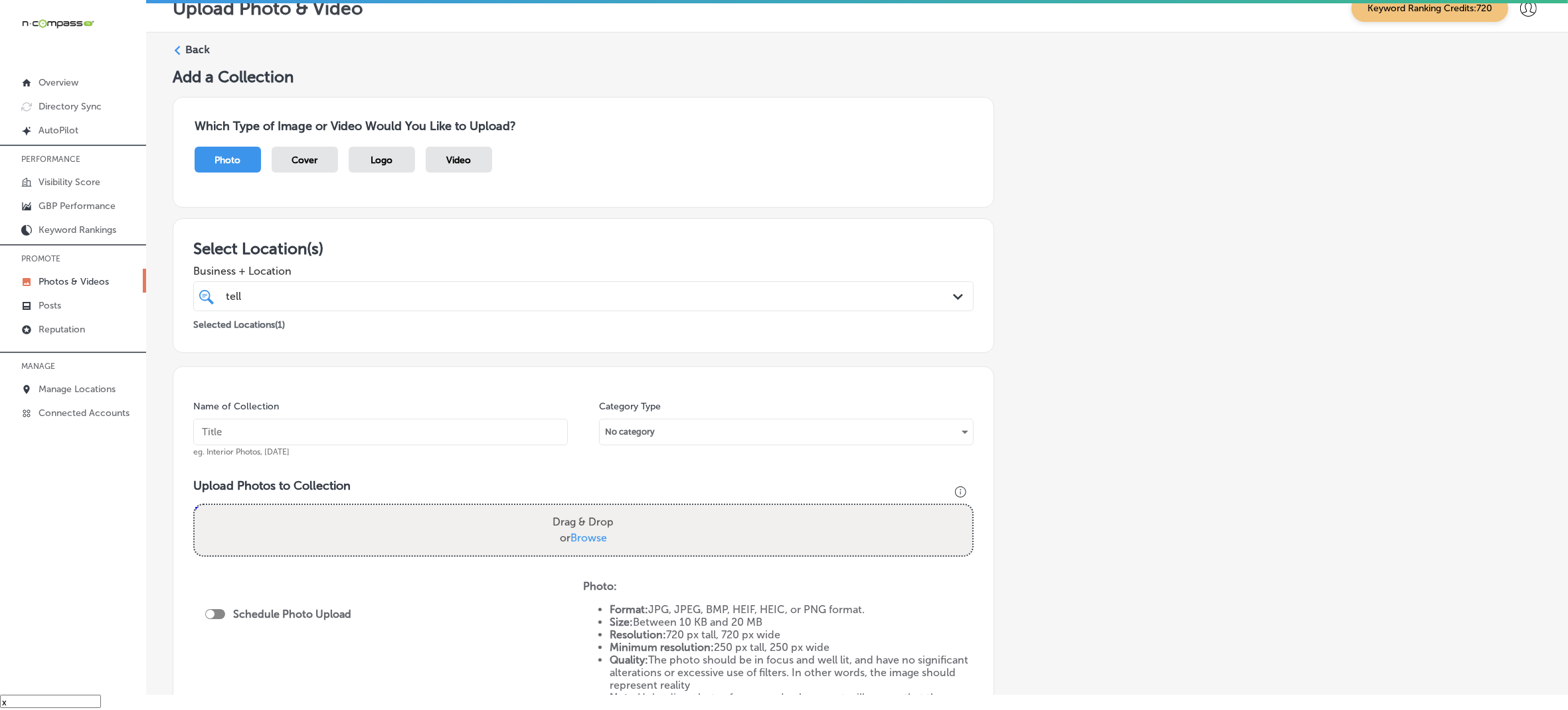
click at [403, 440] on input "text" at bounding box center [381, 432] width 375 height 27
paste input "Telluride-Truffle-Artisan-Chocolate"
type input "Telluride-Truffle-Artisan-Chocolate"
click at [576, 541] on span "Browse" at bounding box center [588, 538] width 36 height 13
click at [576, 509] on input "Drag & Drop or Browse" at bounding box center [583, 507] width 778 height 4
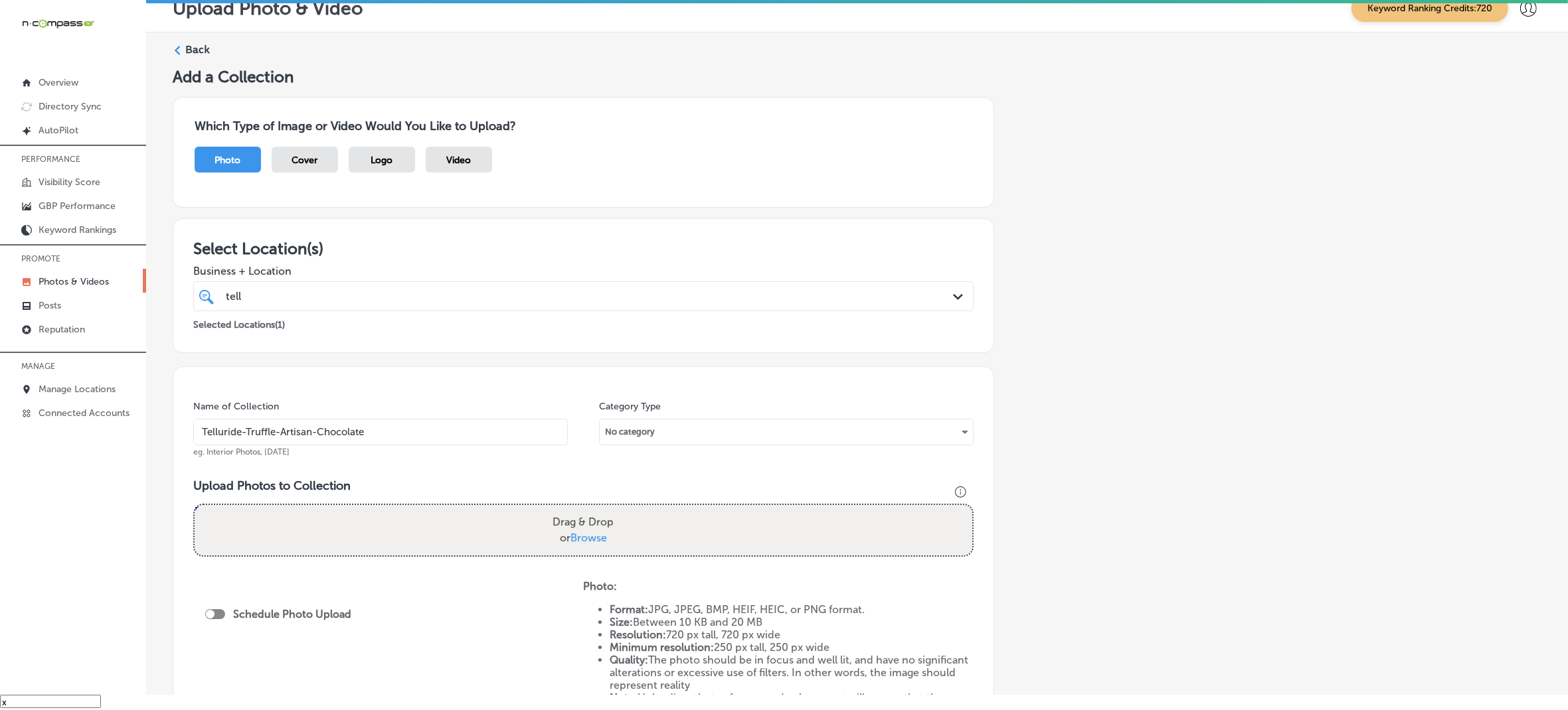
type input "C:\fakepath\472654921_1001506078465365_38813036486025726_n.jpg"
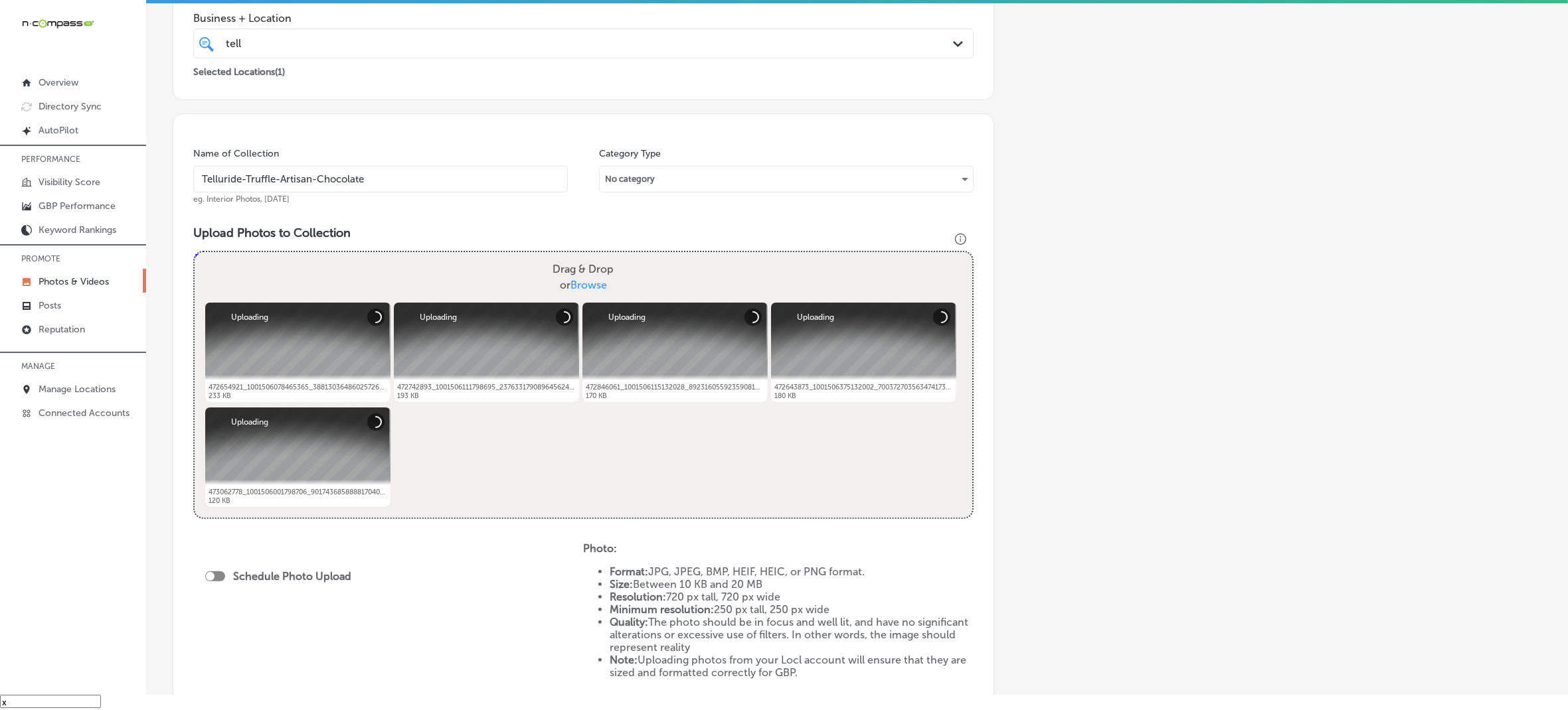
scroll to position [332, 0]
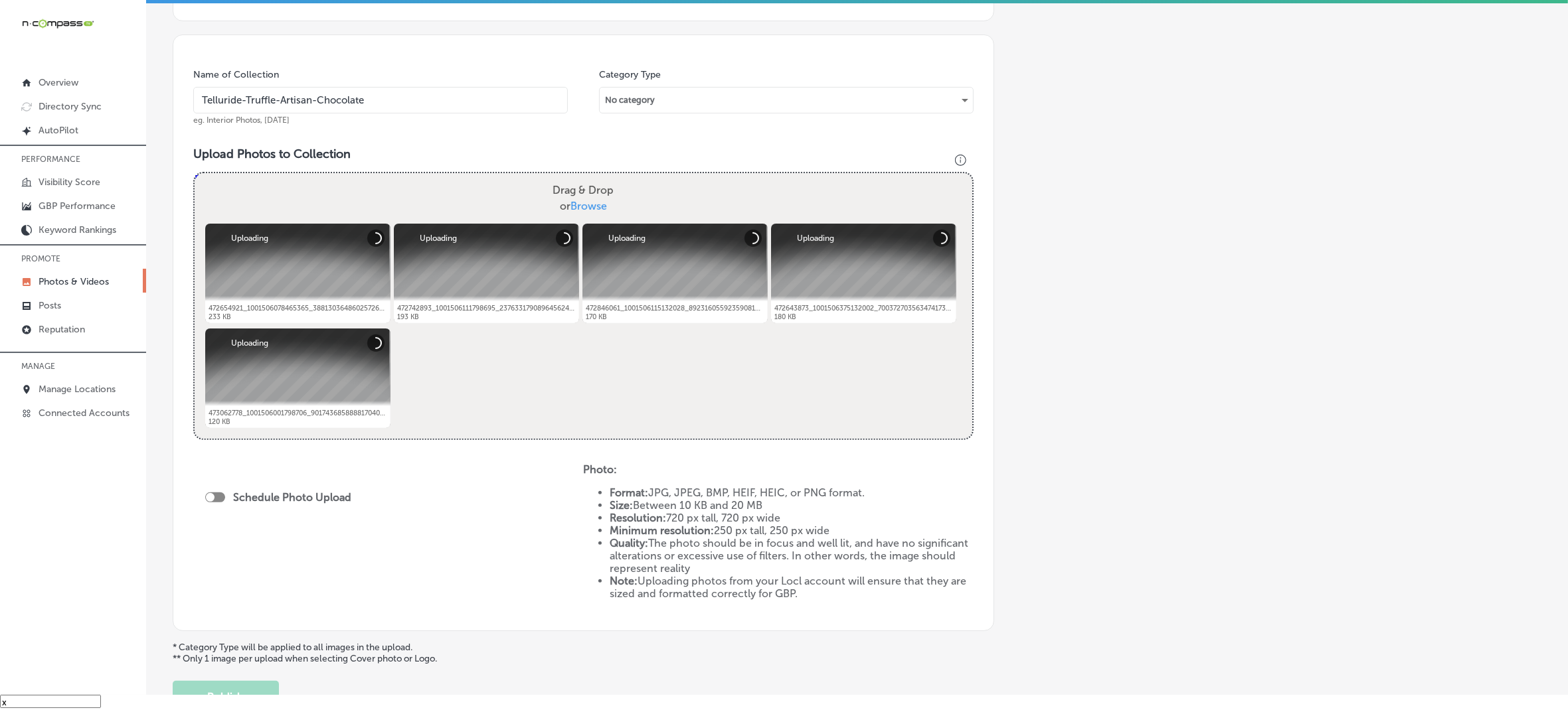
click at [218, 501] on div at bounding box center [215, 497] width 20 height 10
checkbox input "true"
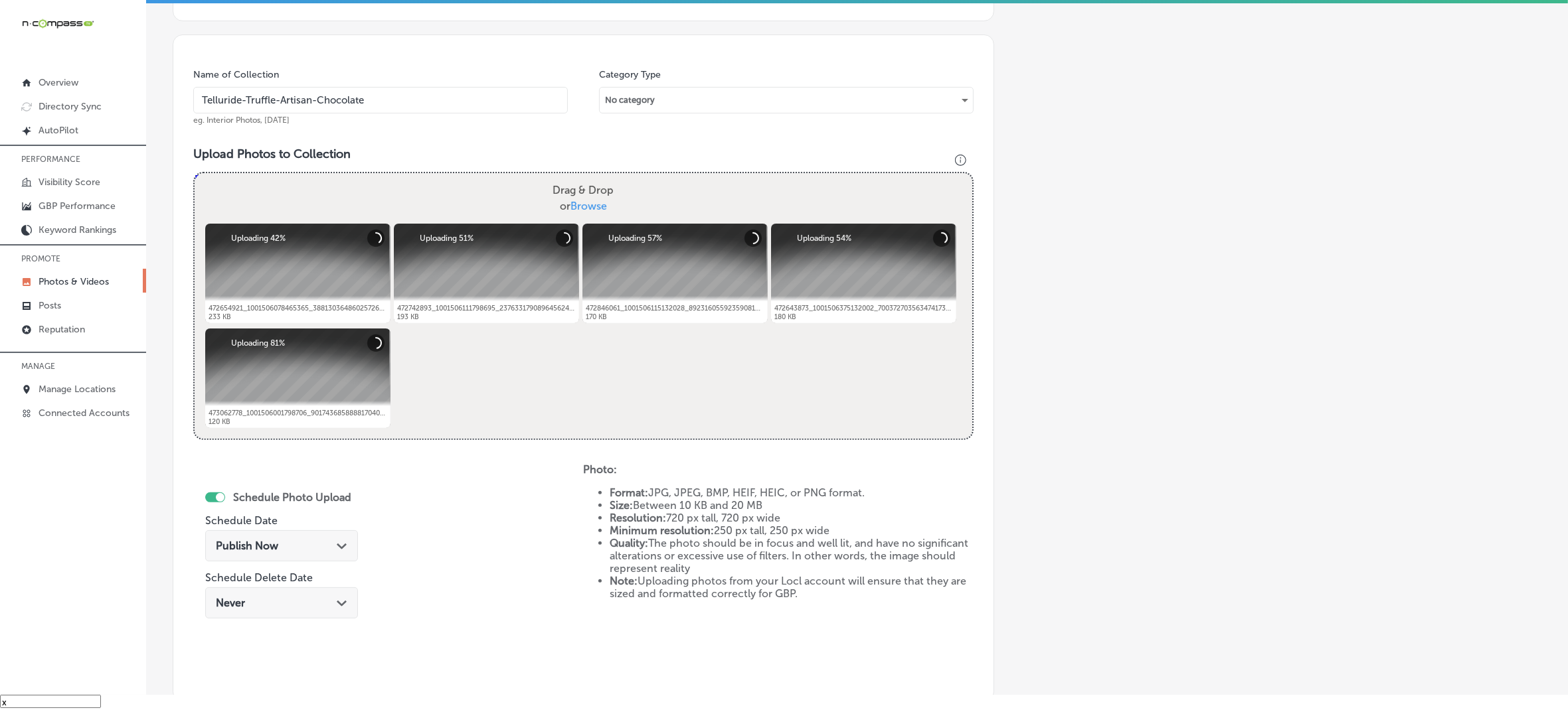
click at [330, 543] on div "Publish Now Path Created with Sketch." at bounding box center [282, 546] width 131 height 13
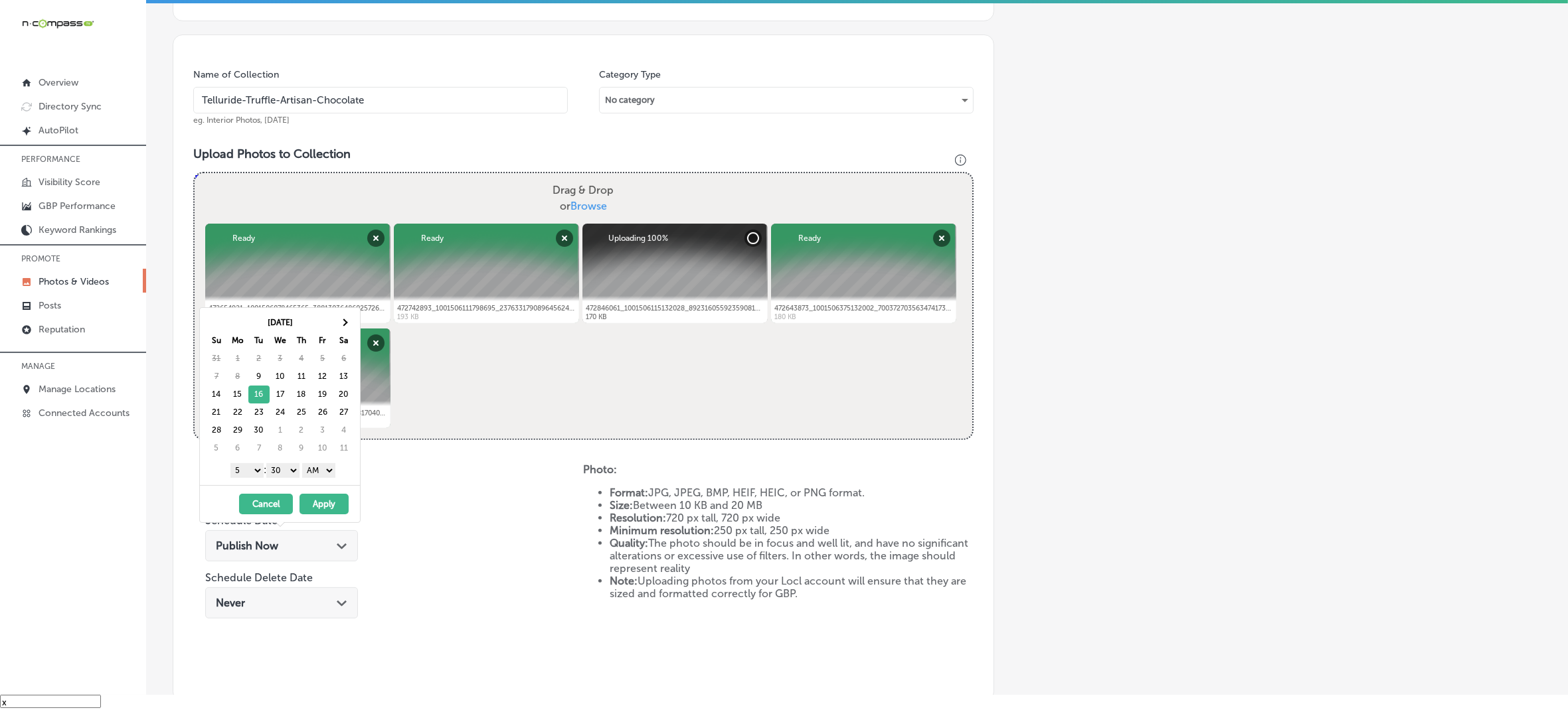
click at [250, 473] on select "1 2 3 4 5 6 7 8 9 10 11 12" at bounding box center [247, 470] width 33 height 15
click at [253, 475] on select "1 2 3 4 5 6 7 8 9 10 11 12" at bounding box center [247, 470] width 33 height 15
click at [292, 473] on select "00 10 20 30 40 50" at bounding box center [283, 470] width 33 height 15
click at [324, 473] on select "AM PM" at bounding box center [318, 470] width 33 height 15
click at [283, 474] on select "00 10 20 30 40 50" at bounding box center [283, 470] width 33 height 15
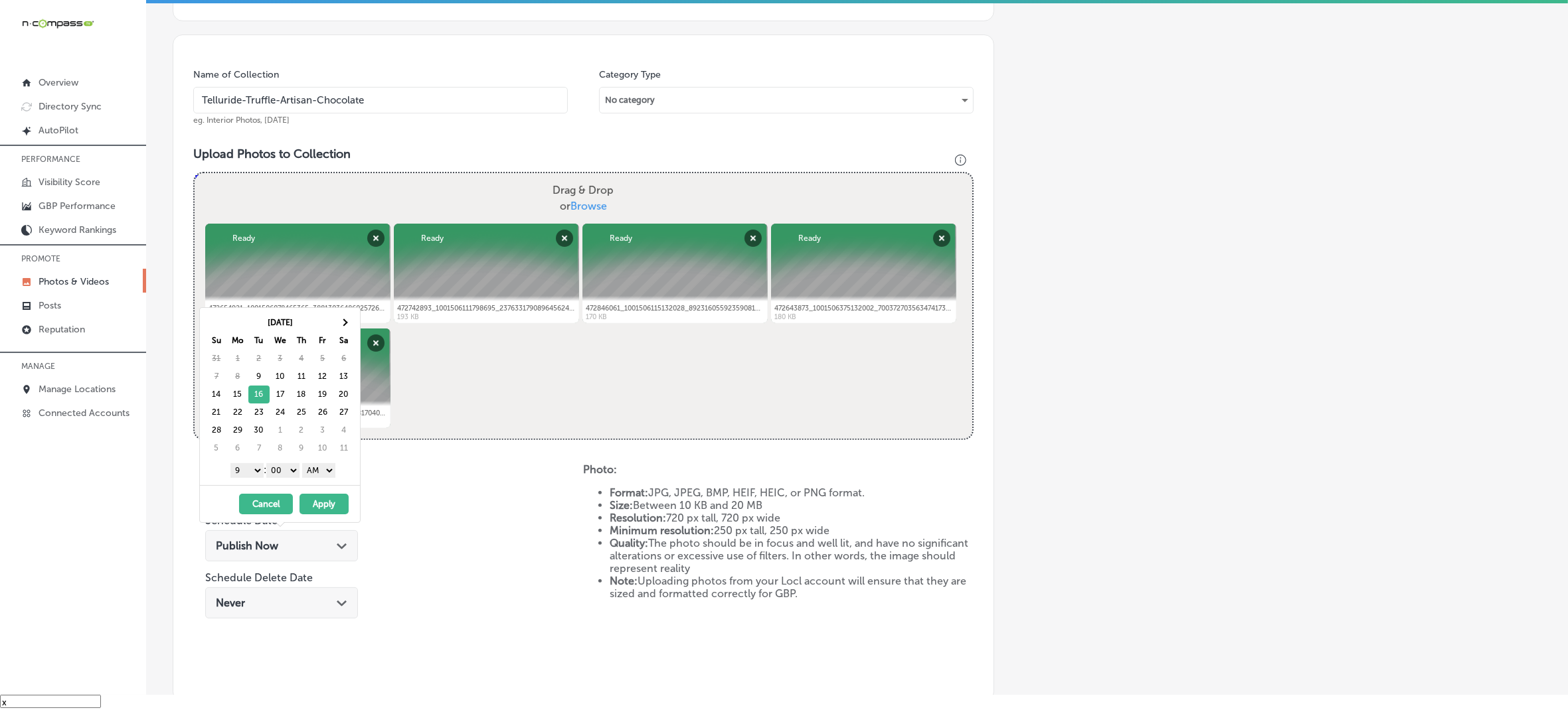
click at [323, 477] on select "AM PM" at bounding box center [318, 470] width 33 height 15
click at [323, 500] on button "Apply" at bounding box center [324, 504] width 49 height 20
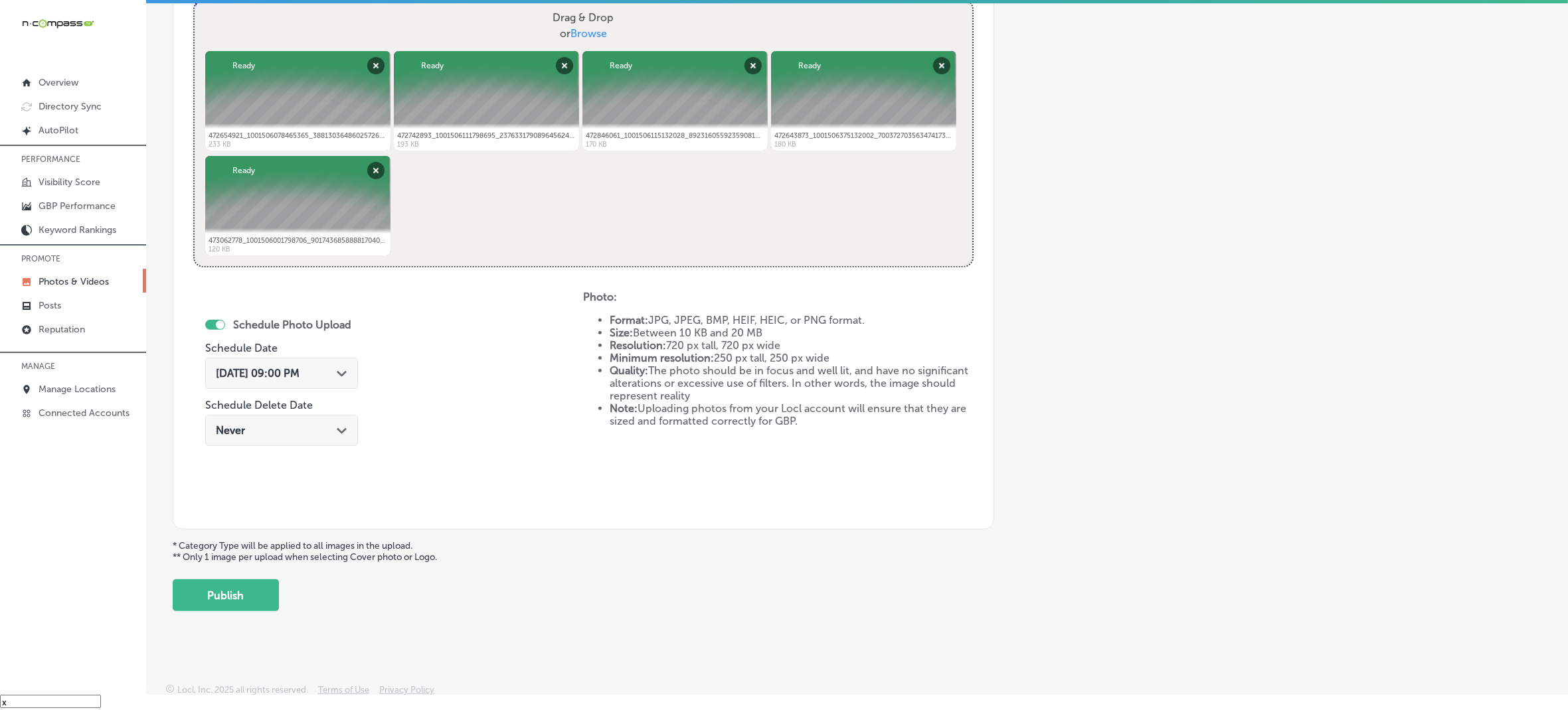
scroll to position [510, 0]
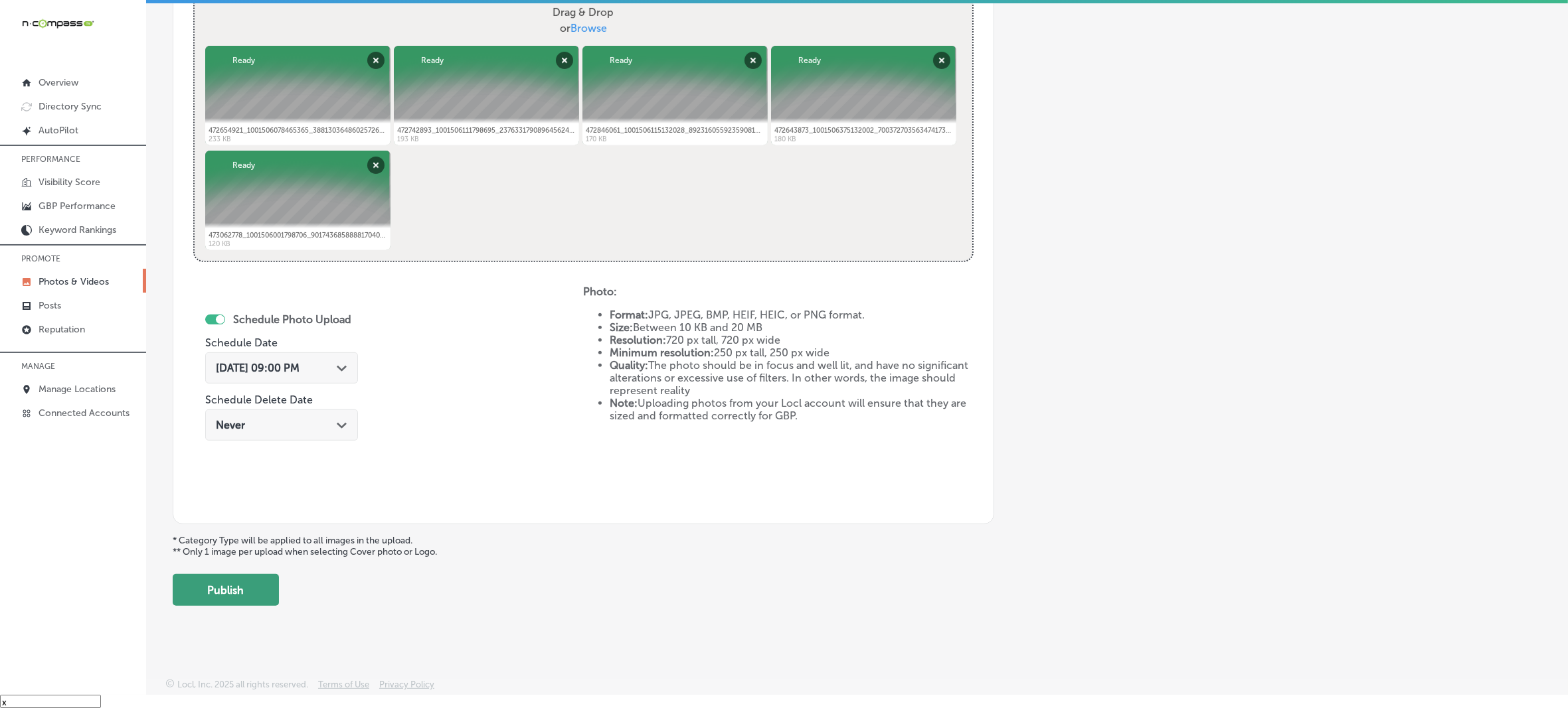
click at [236, 598] on button "Publish" at bounding box center [225, 589] width 106 height 32
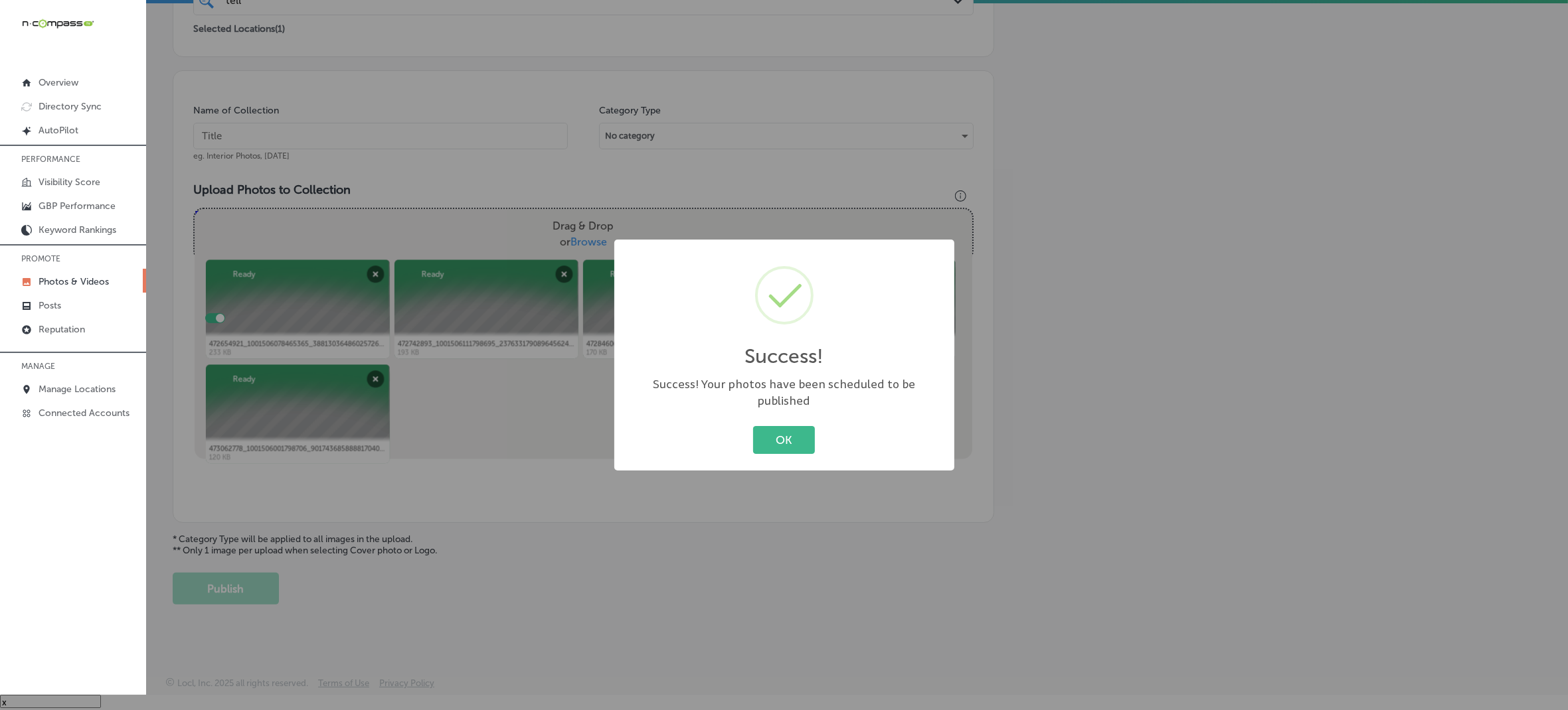
scroll to position [295, 0]
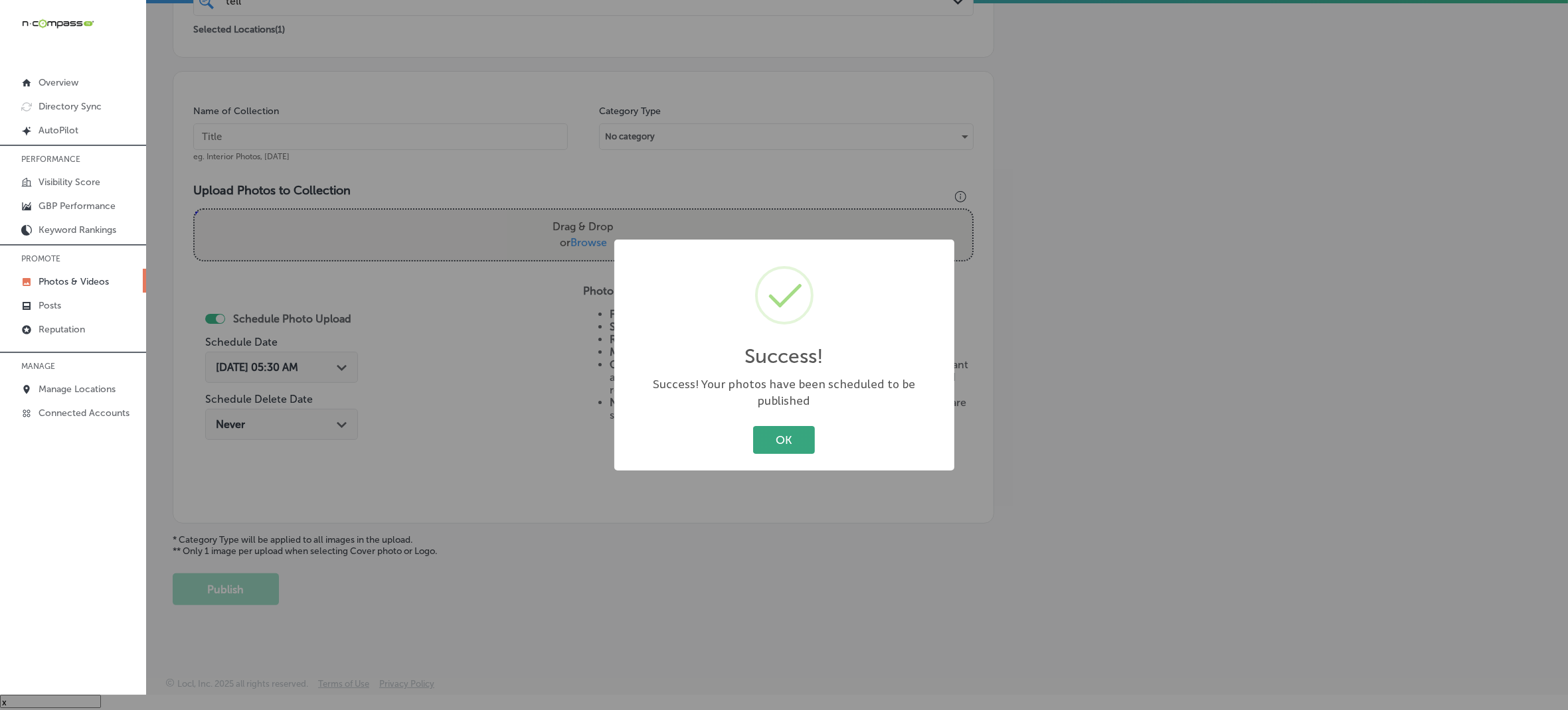
click at [772, 433] on button "OK" at bounding box center [784, 440] width 62 height 28
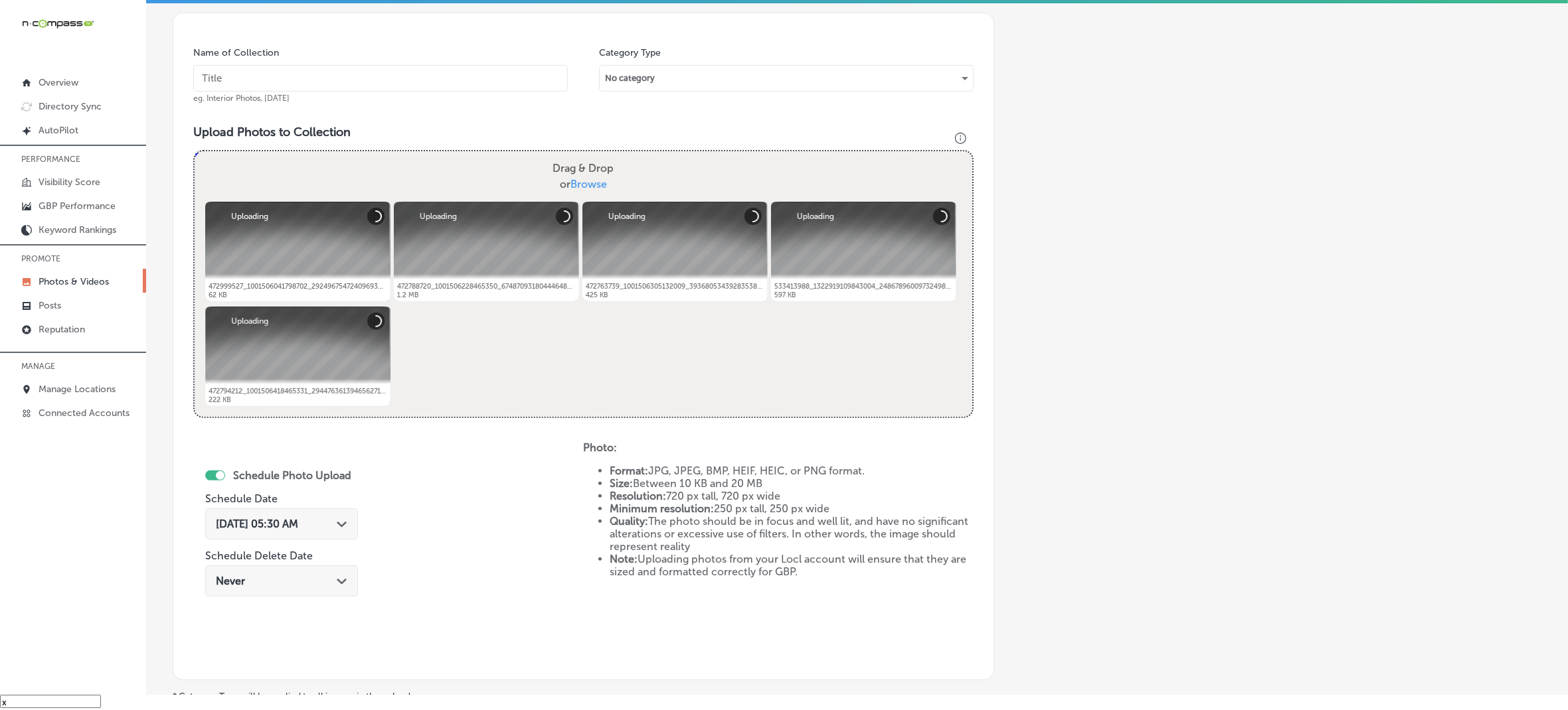
scroll to position [344, 0]
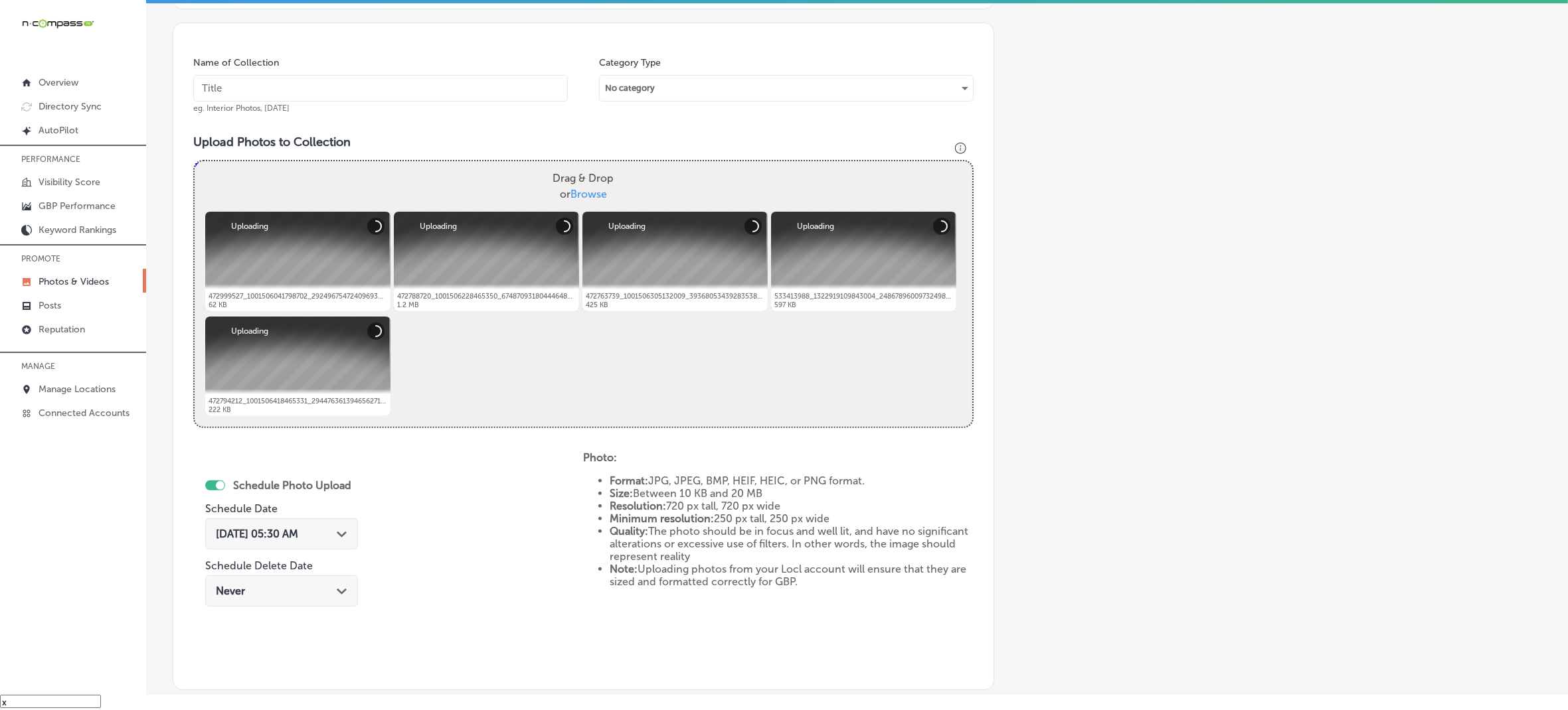
click at [499, 75] on input "text" at bounding box center [381, 88] width 375 height 27
paste input "Telluride-Truffle-Artisan-Chocolate"
type input "Telluride-Truffle-Artisan-Chocolate"
click at [341, 533] on icon "Path Created with Sketch." at bounding box center [342, 534] width 10 height 6
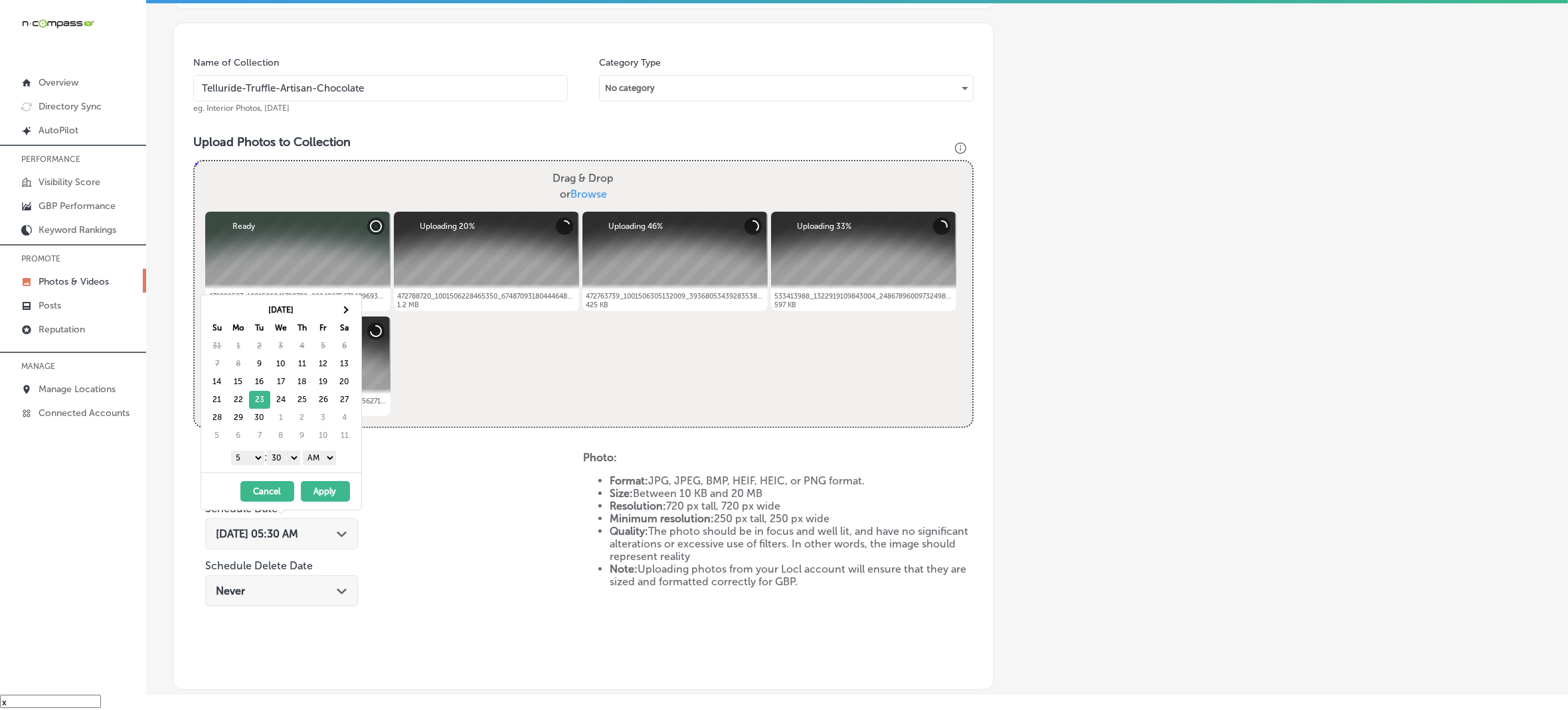
click at [250, 456] on select "1 2 3 4 5 6 7 8 9 10 11 12" at bounding box center [247, 458] width 33 height 15
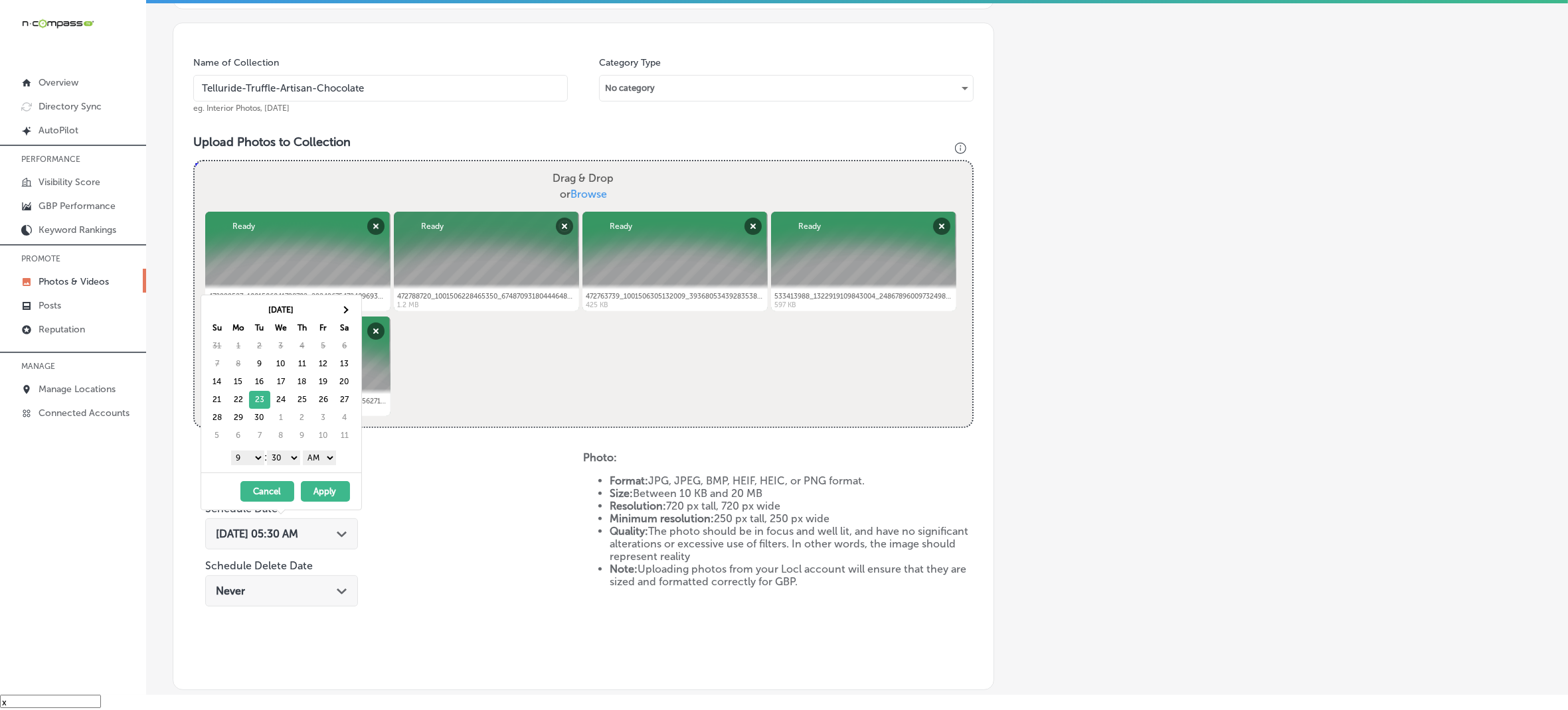
click at [289, 462] on select "00 10 20 30 40 50" at bounding box center [283, 458] width 33 height 15
click at [324, 463] on select "AM PM" at bounding box center [319, 458] width 33 height 15
click at [319, 492] on button "Apply" at bounding box center [325, 491] width 49 height 20
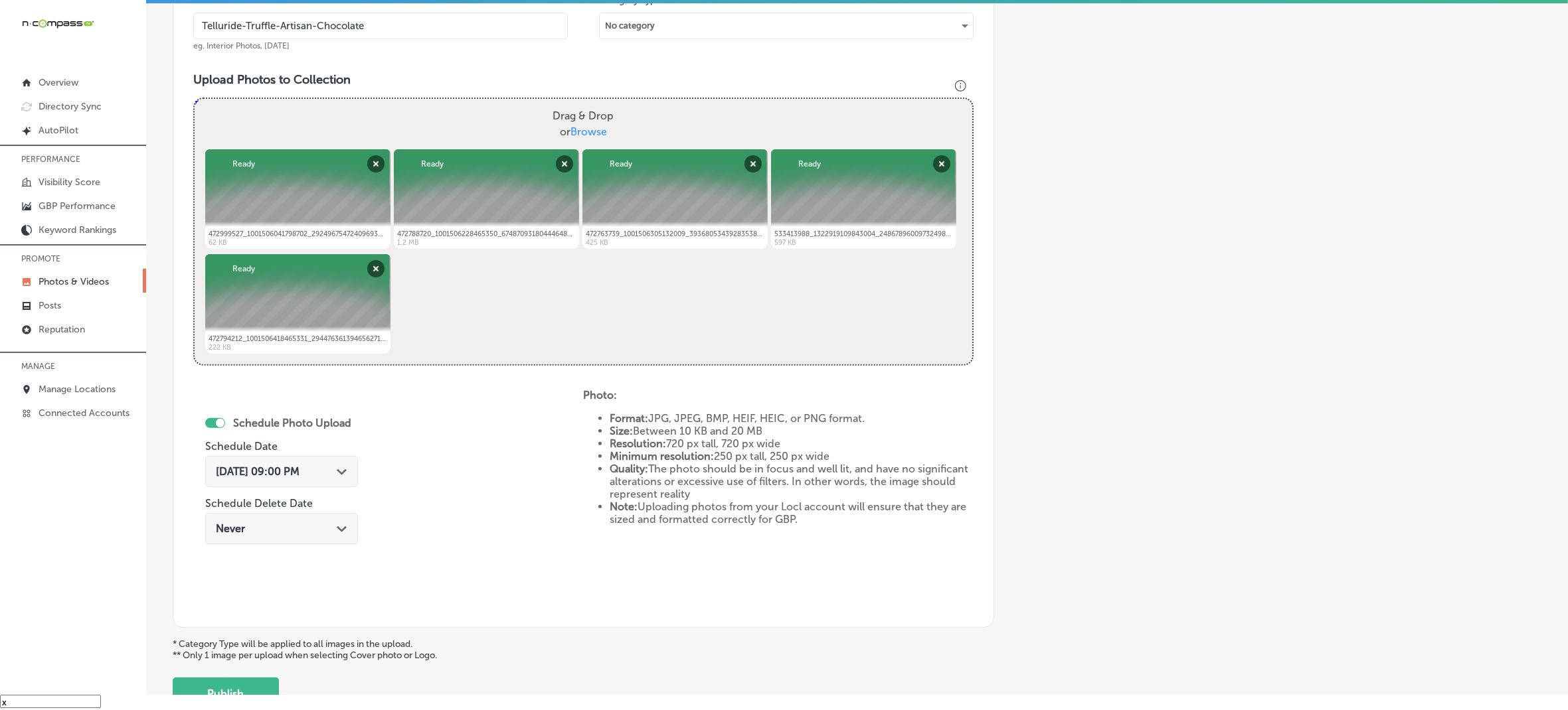
scroll to position [510, 0]
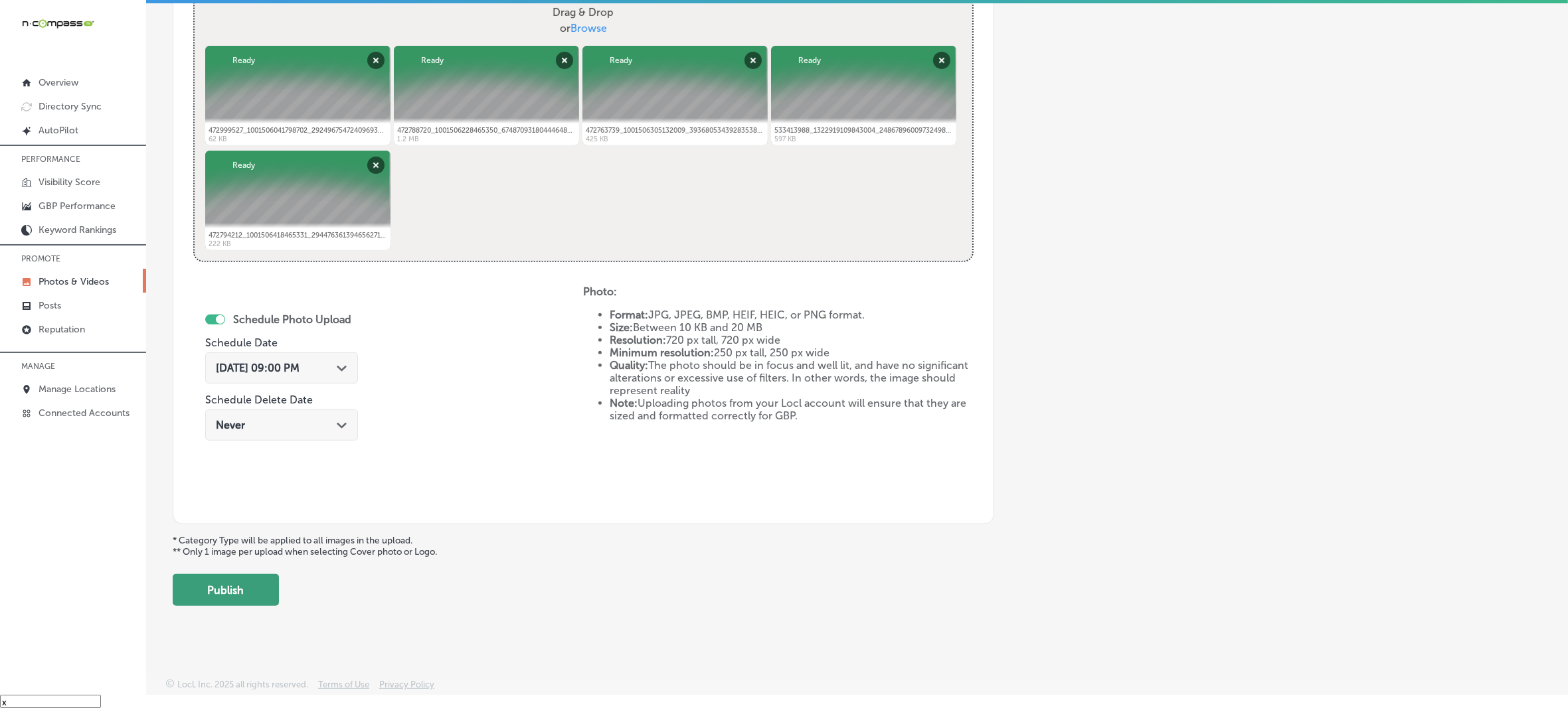
click at [267, 592] on button "Publish" at bounding box center [225, 589] width 106 height 32
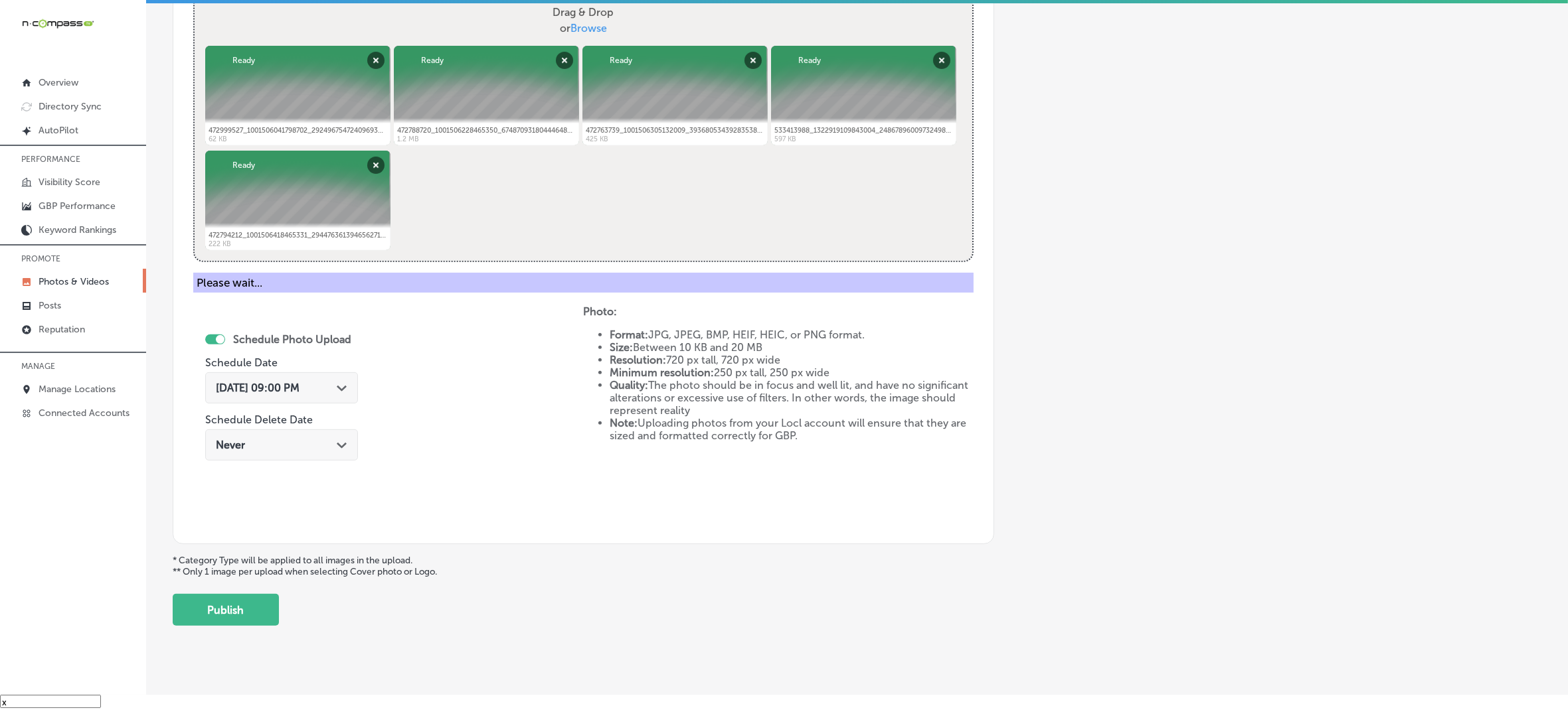
scroll to position [295, 0]
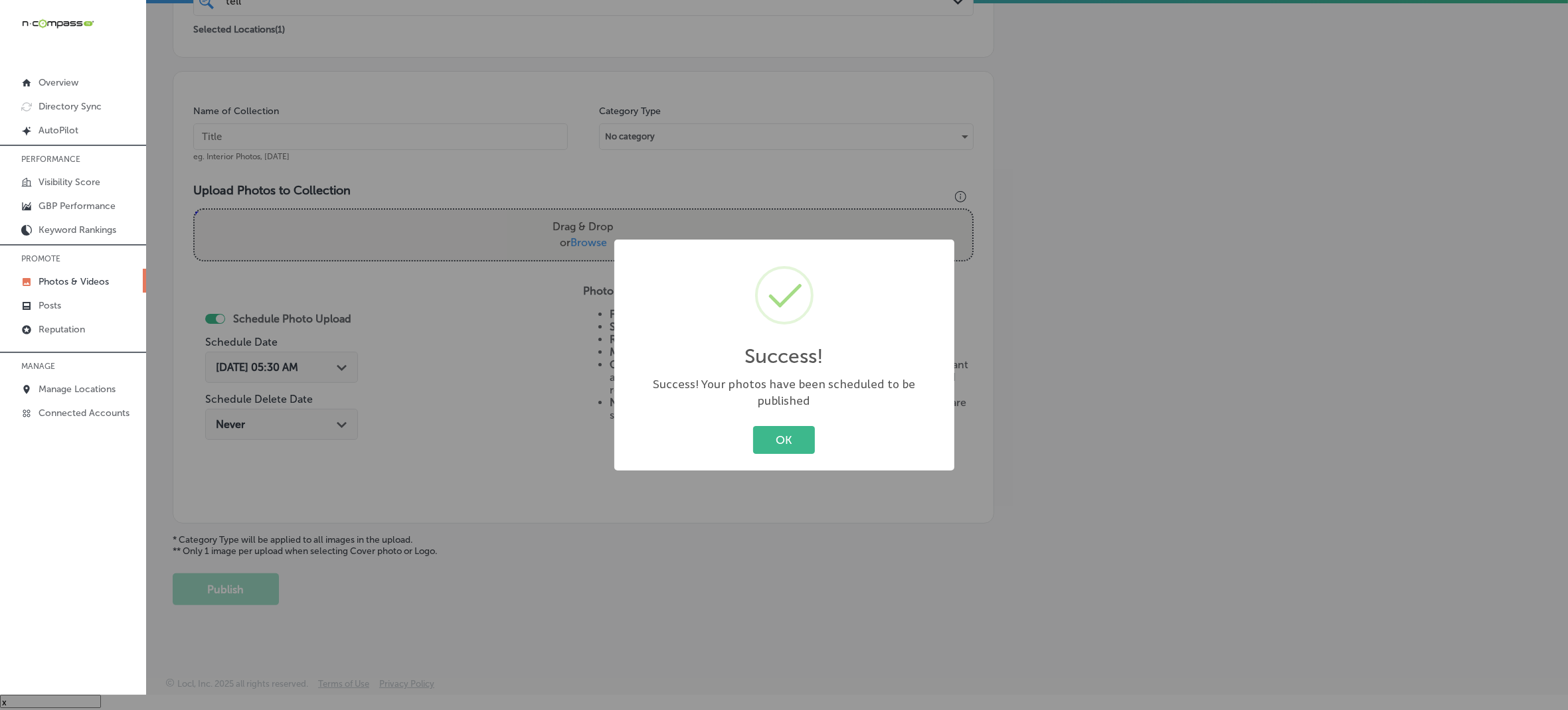
click at [753, 426] on button "OK" at bounding box center [784, 440] width 62 height 28
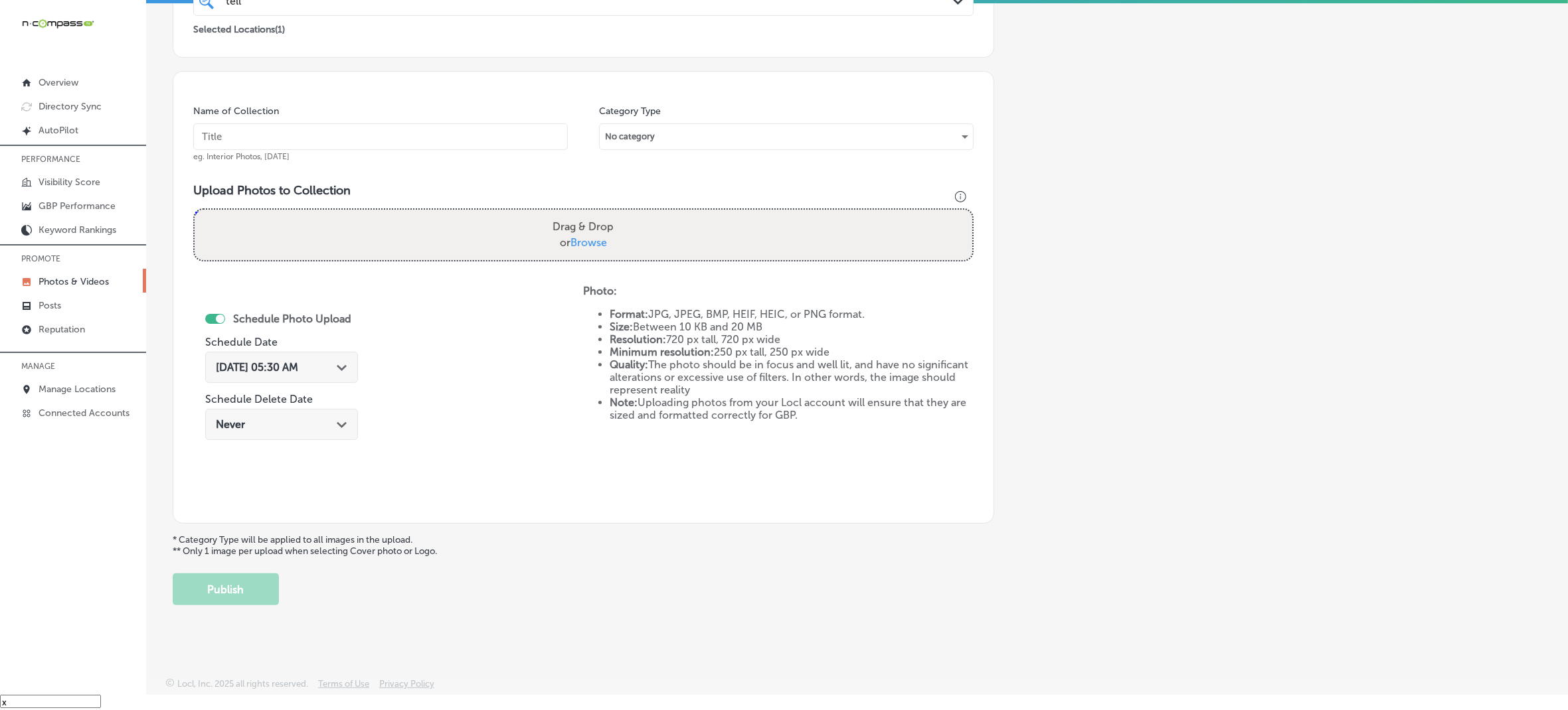
click at [591, 508] on div "Name of Collection eg. Interior Photos, [DATE] Category Type No category Upload…" at bounding box center [583, 297] width 821 height 453
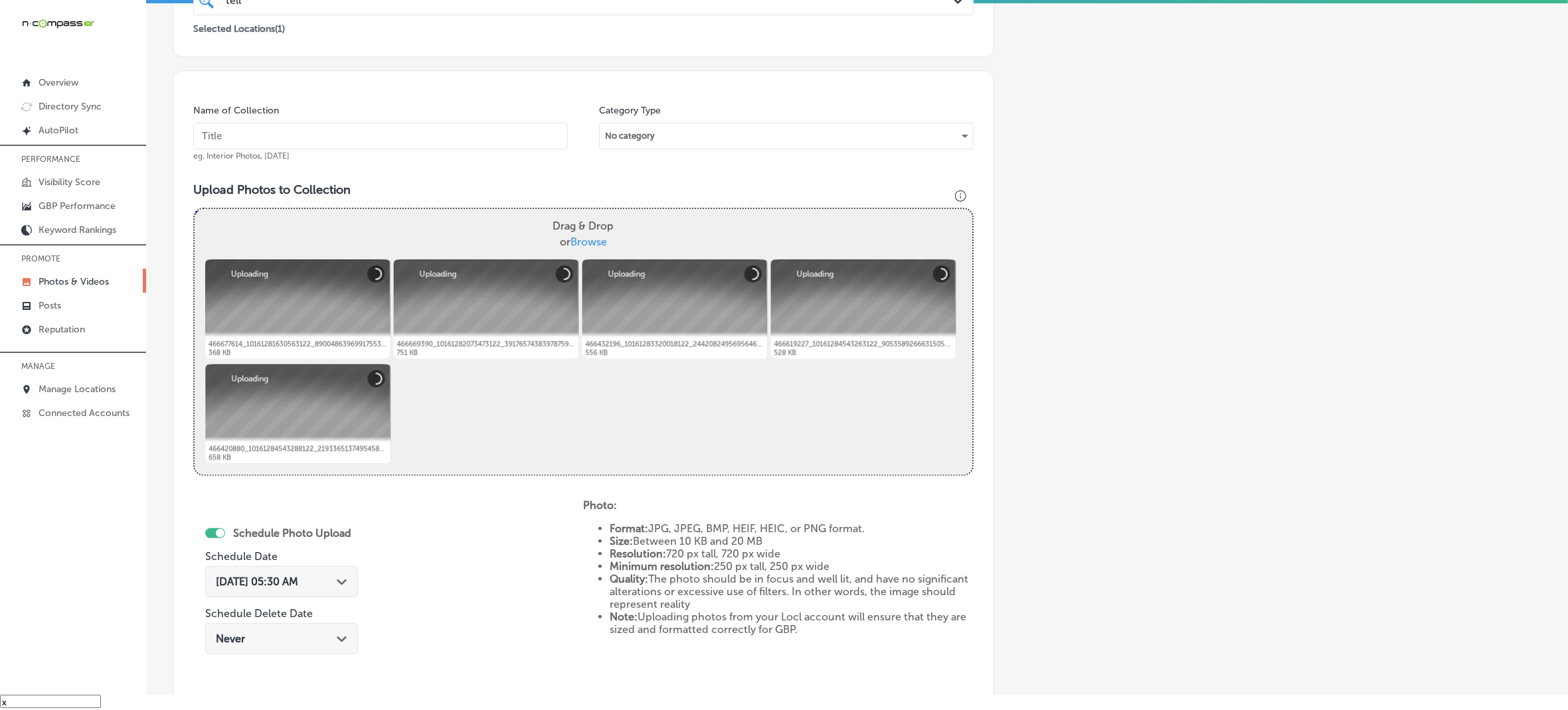
scroll to position [261, 0]
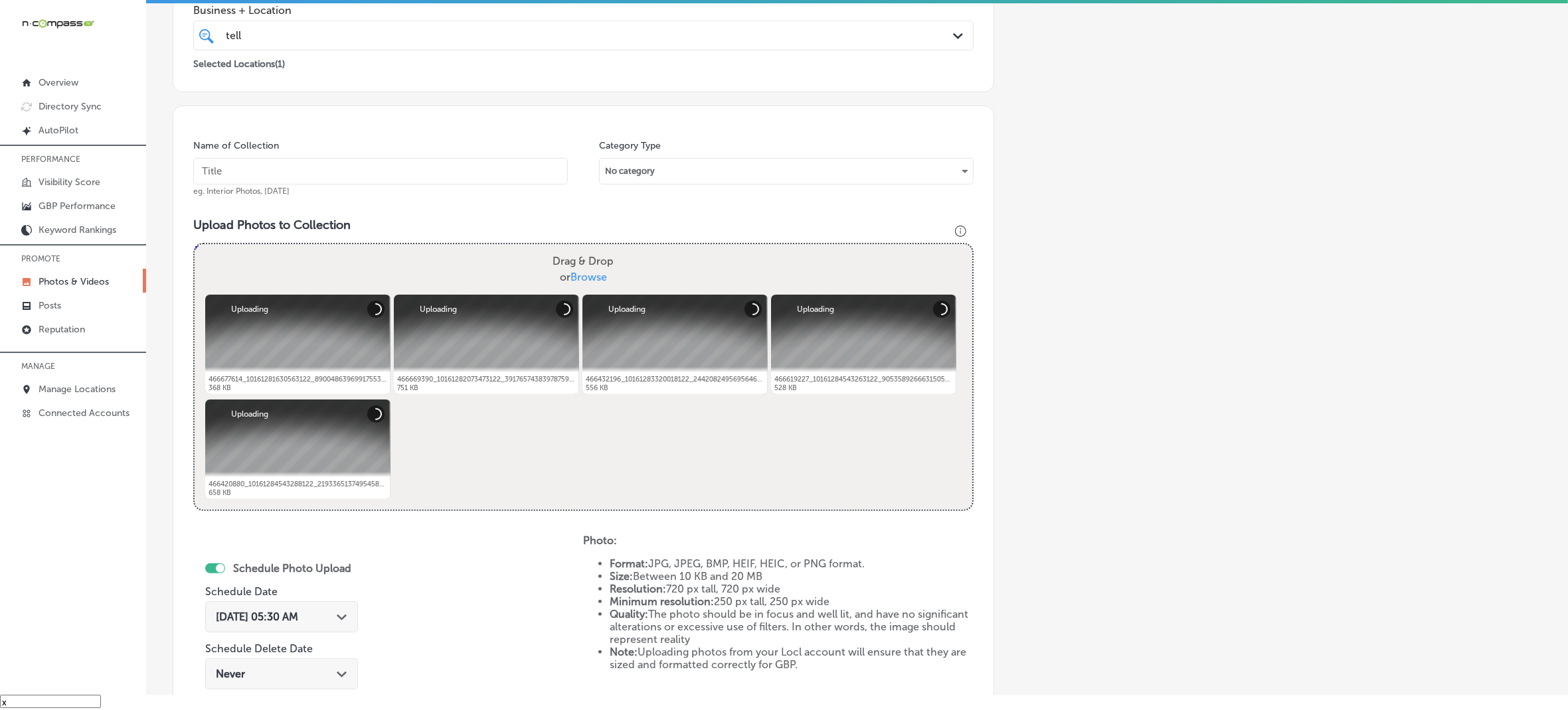
click at [468, 164] on input "text" at bounding box center [381, 171] width 375 height 27
paste input "Telluride-Truffle-Artisan-Chocolate"
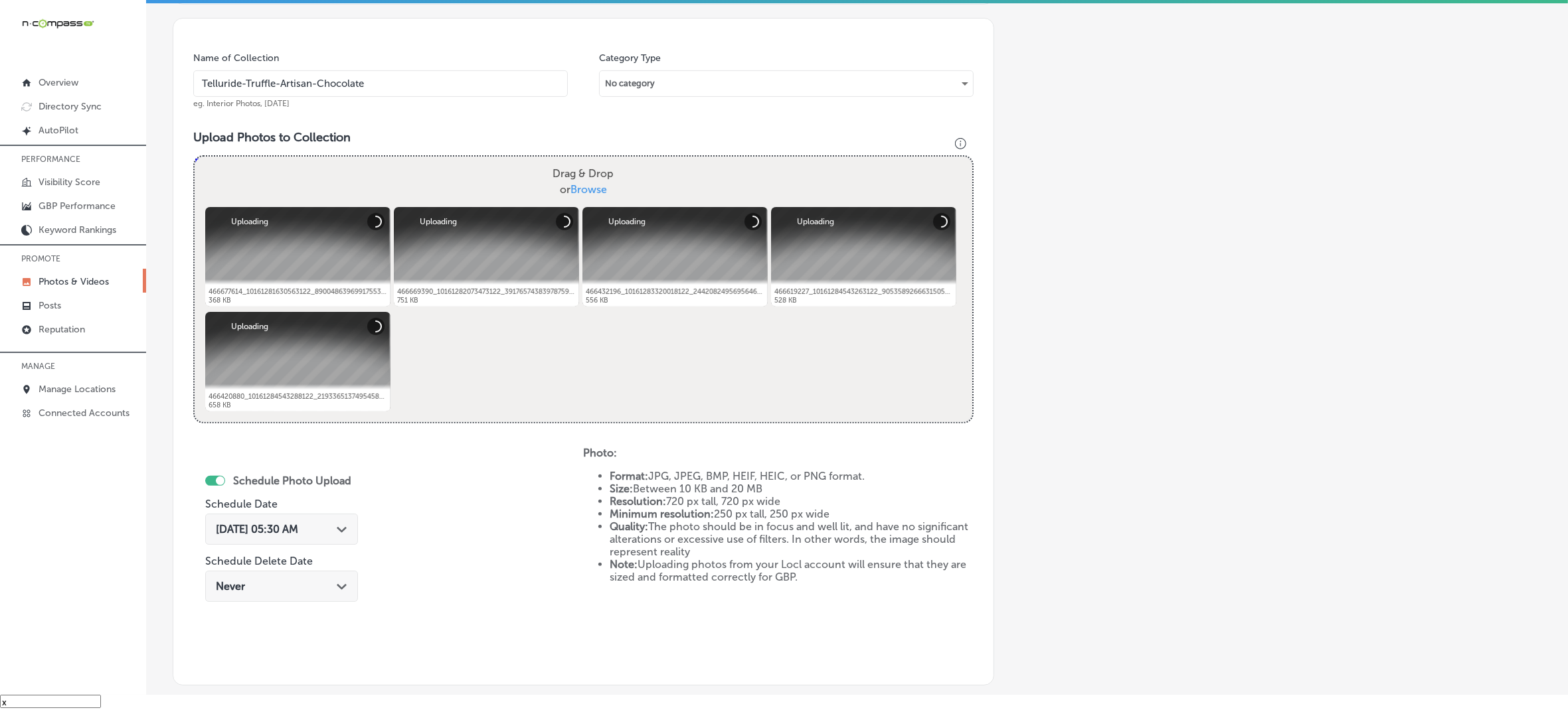
scroll to position [427, 0]
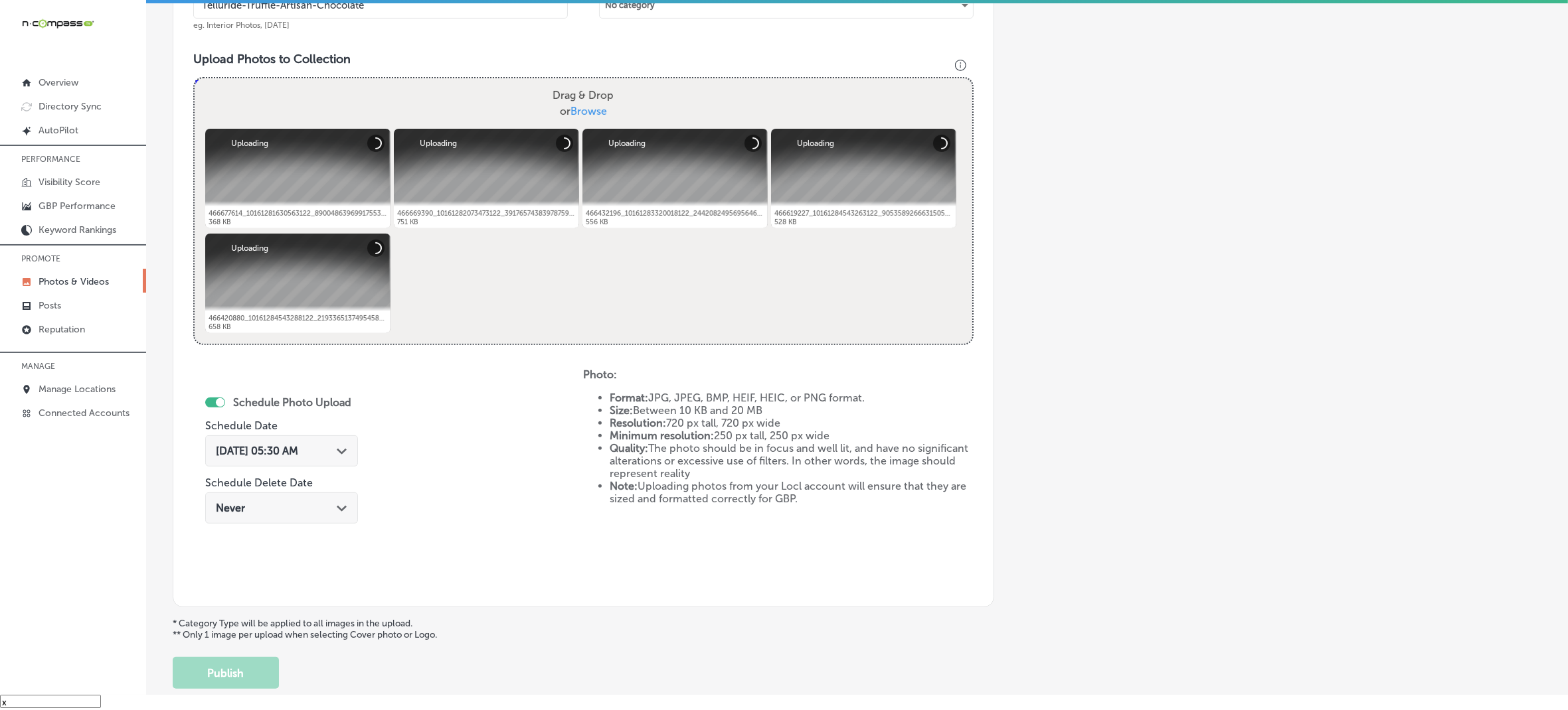
type input "Telluride-Truffle-Artisan-Chocolate"
click at [337, 452] on icon "Path Created with Sketch." at bounding box center [342, 451] width 10 height 6
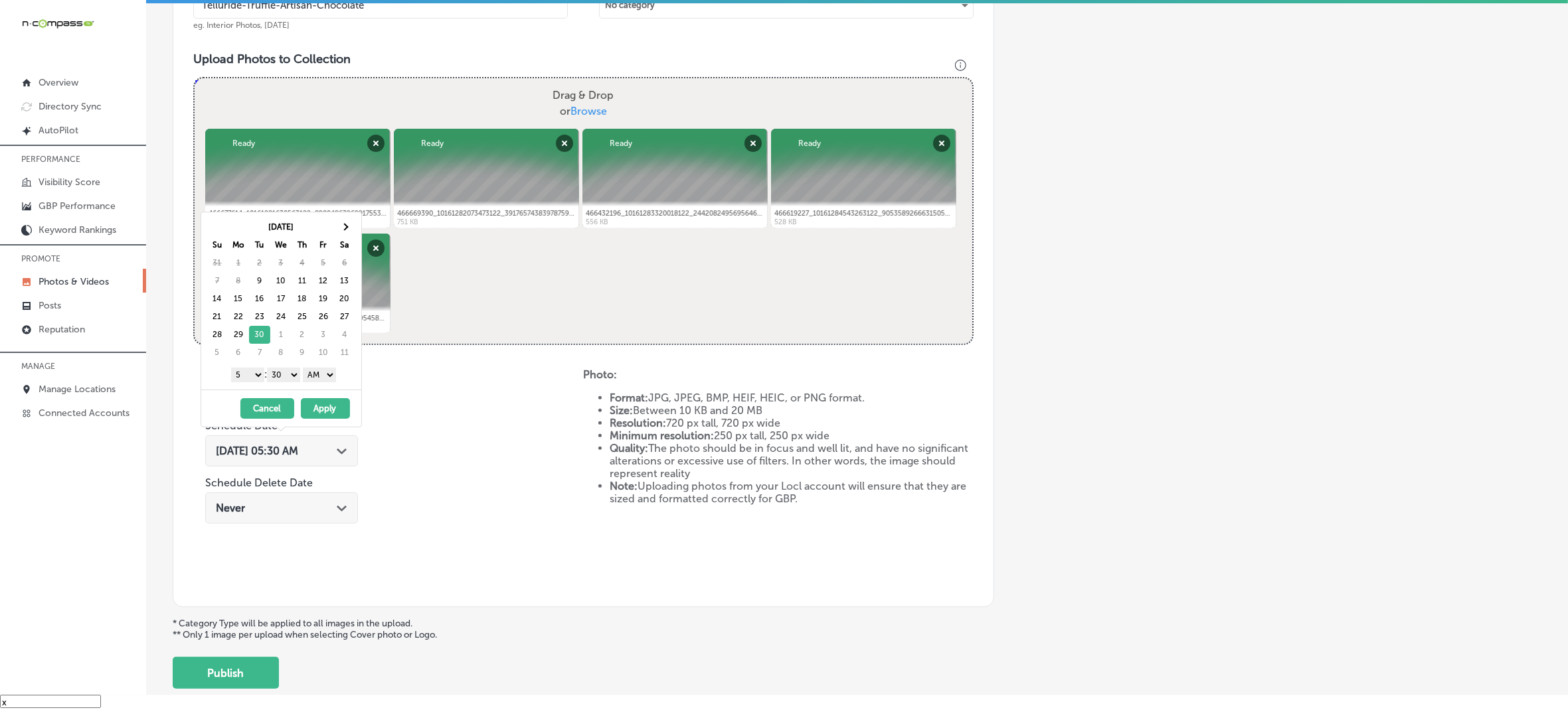
click at [253, 374] on select "1 2 3 4 5 6 7 8 9 10 11 12" at bounding box center [247, 375] width 33 height 15
click at [288, 381] on select "00 10 20 30 40 50" at bounding box center [283, 375] width 33 height 15
click at [330, 379] on select "AM PM" at bounding box center [319, 375] width 33 height 15
click at [322, 409] on button "Apply" at bounding box center [325, 408] width 49 height 20
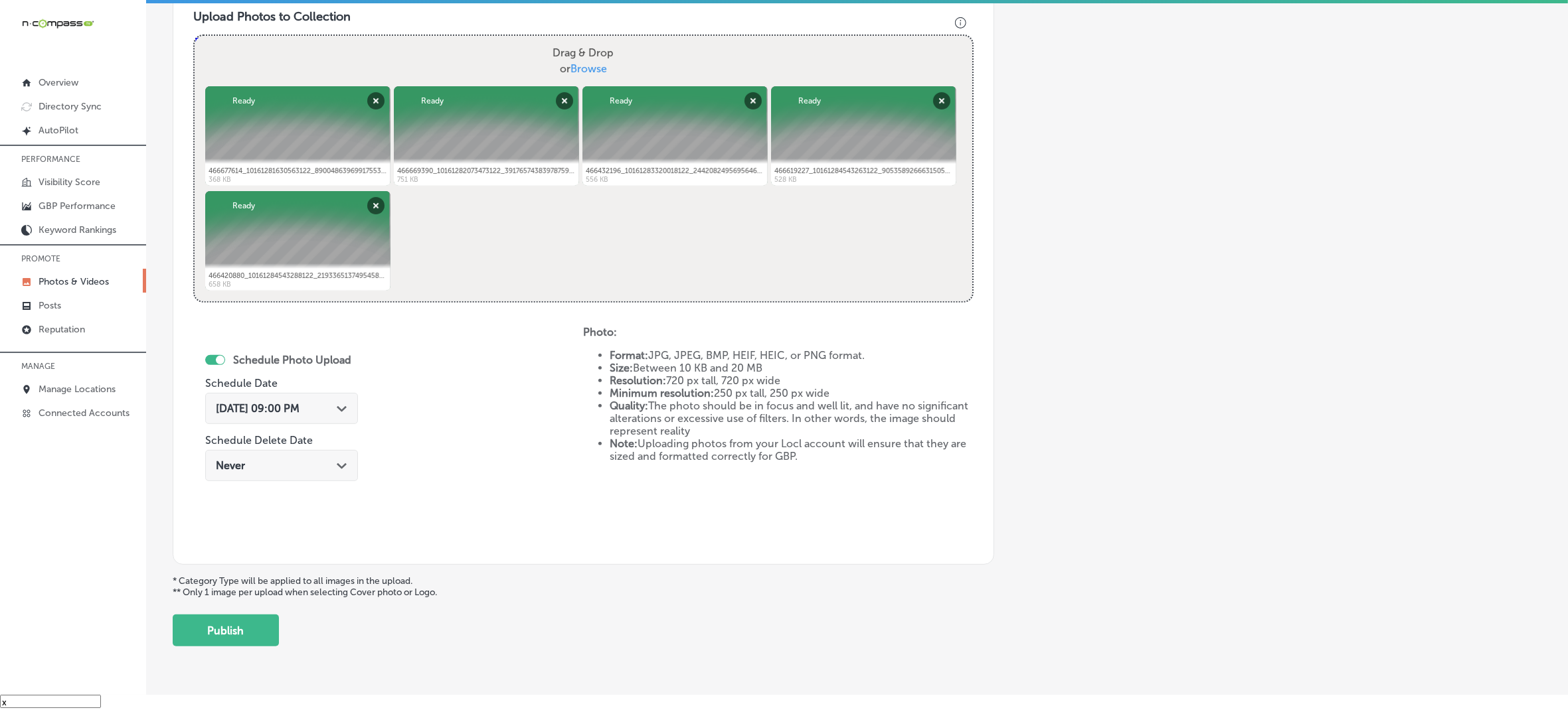
scroll to position [510, 0]
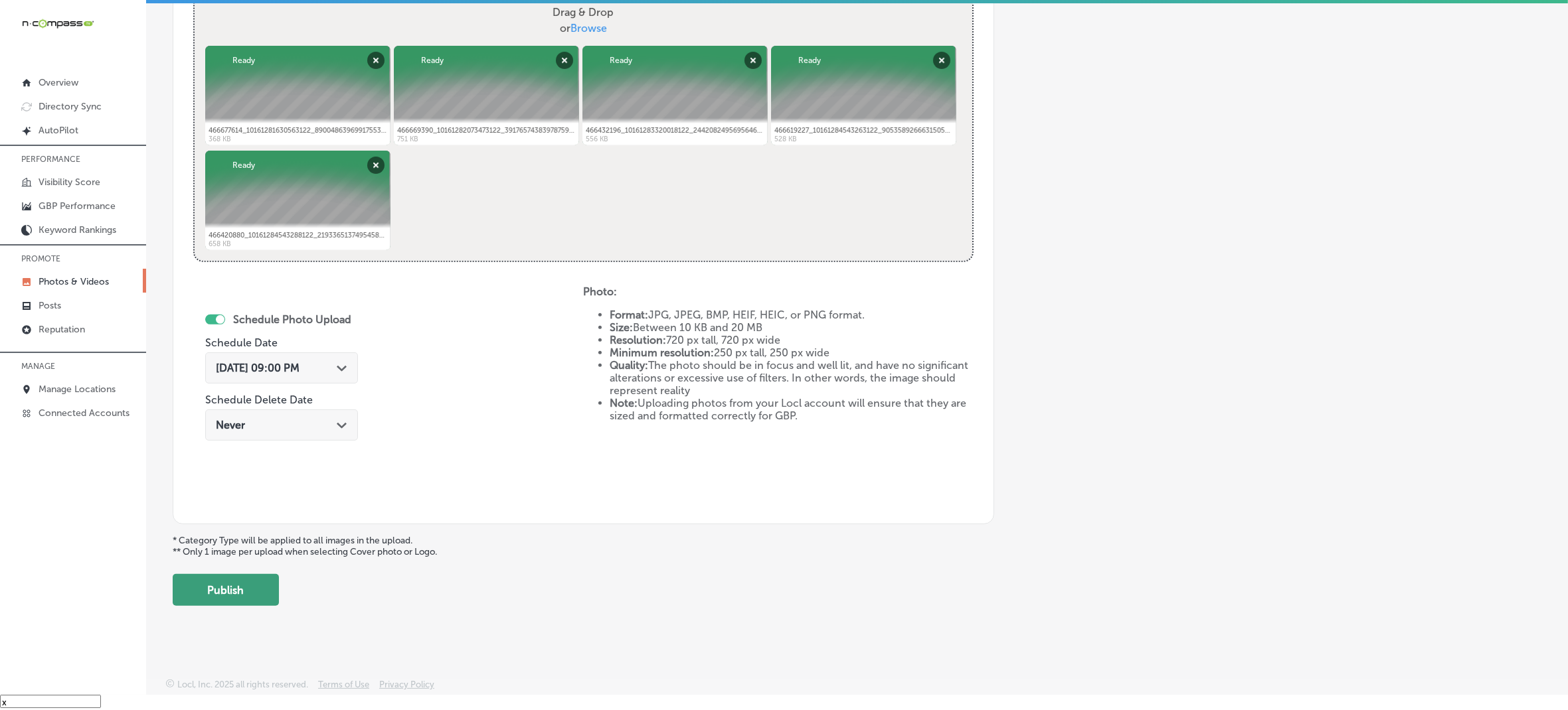
click at [242, 599] on button "Publish" at bounding box center [225, 589] width 106 height 32
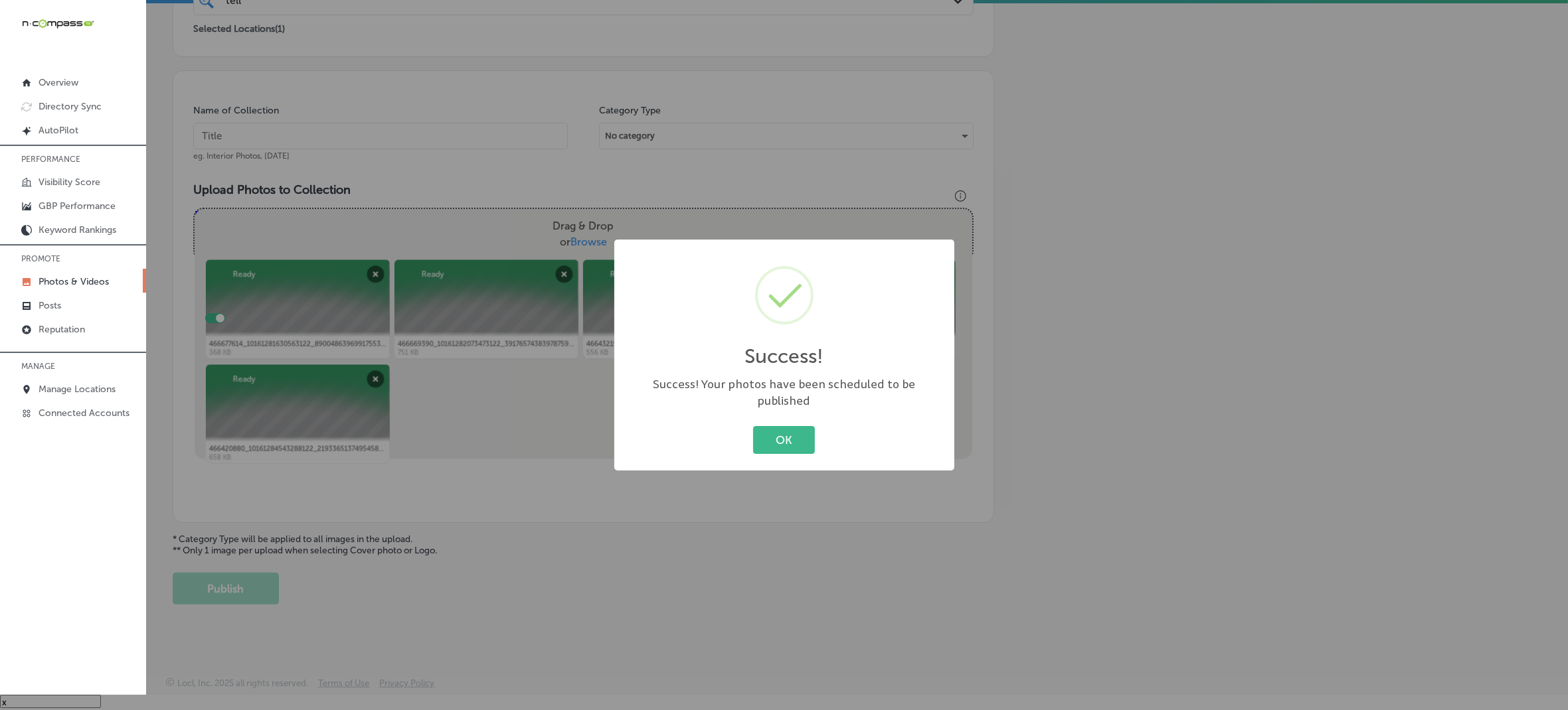
scroll to position [295, 0]
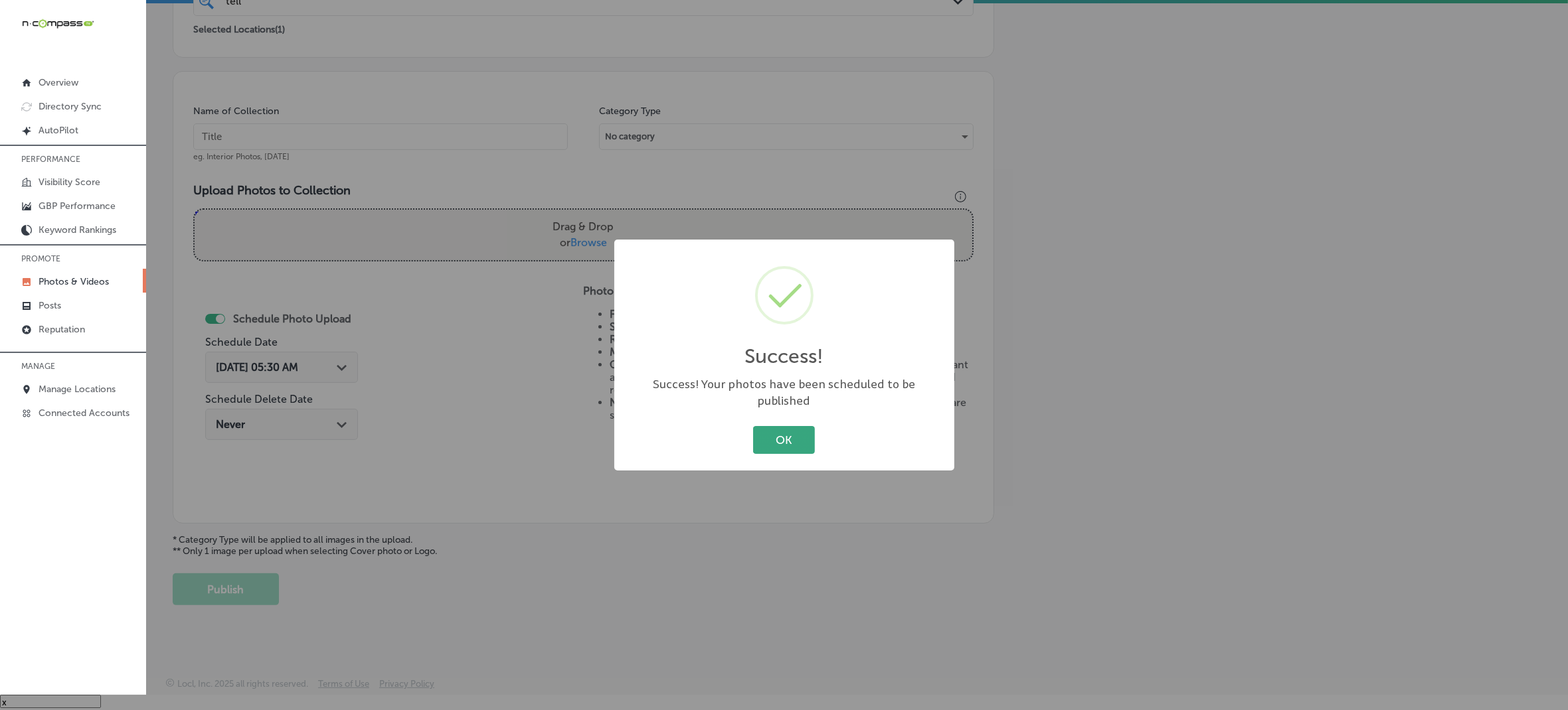
click at [779, 426] on button "OK" at bounding box center [784, 440] width 62 height 28
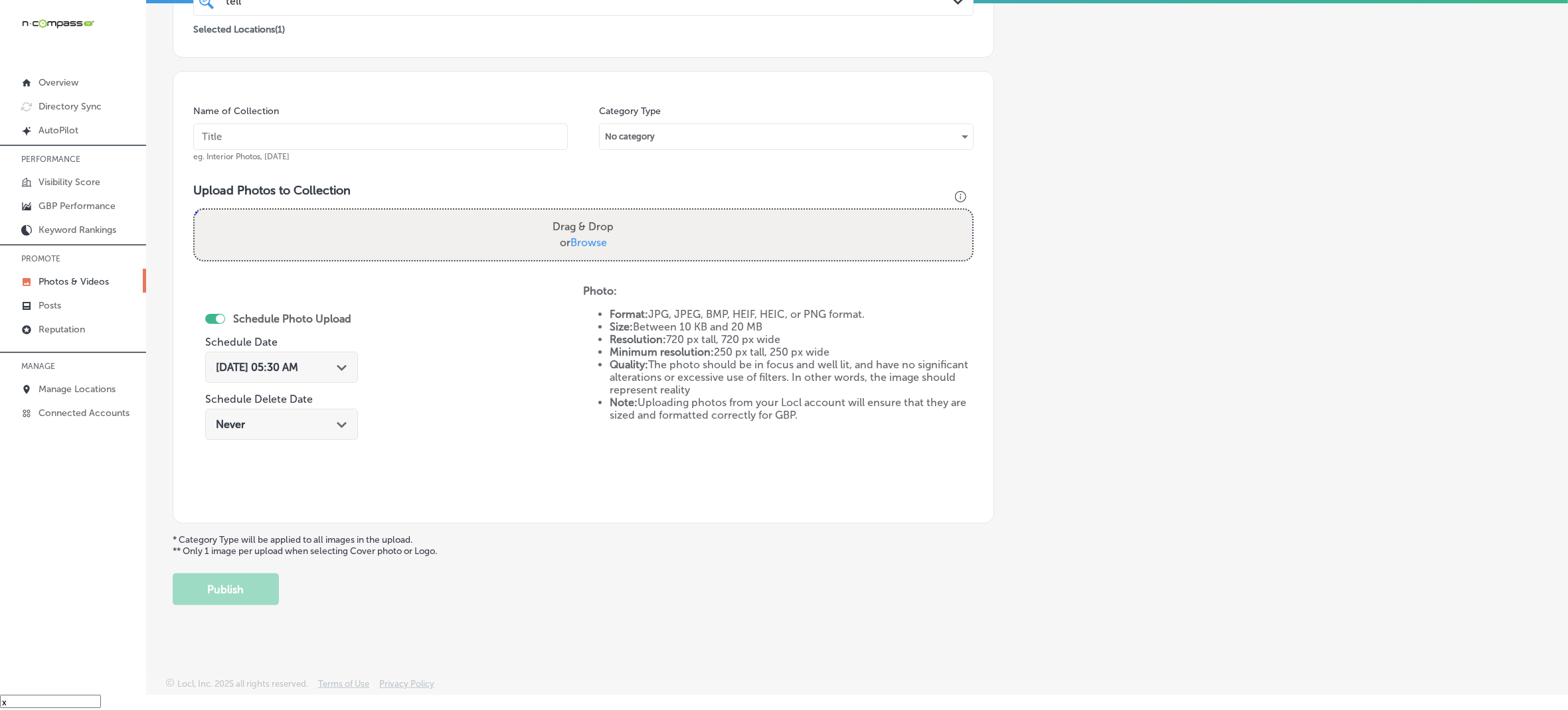
click at [486, 352] on div "Schedule Photo Upload Schedule Date [DATE] 05:30 AM Path Created with Sketch. S…" at bounding box center [388, 394] width 390 height 219
click at [515, 389] on div "Schedule Photo Upload Schedule Date [DATE] 05:30 AM Path Created with Sketch. S…" at bounding box center [388, 394] width 390 height 219
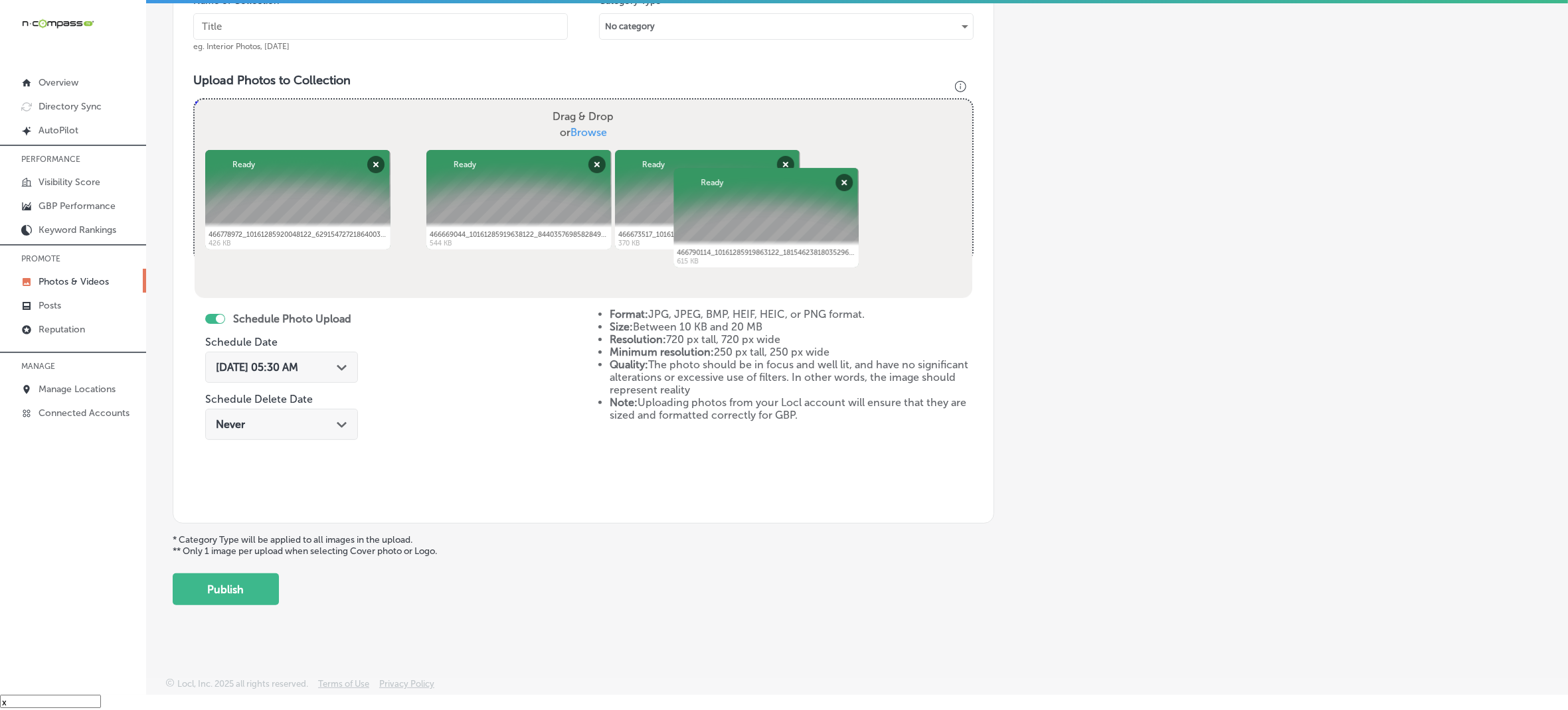
scroll to position [406, 0]
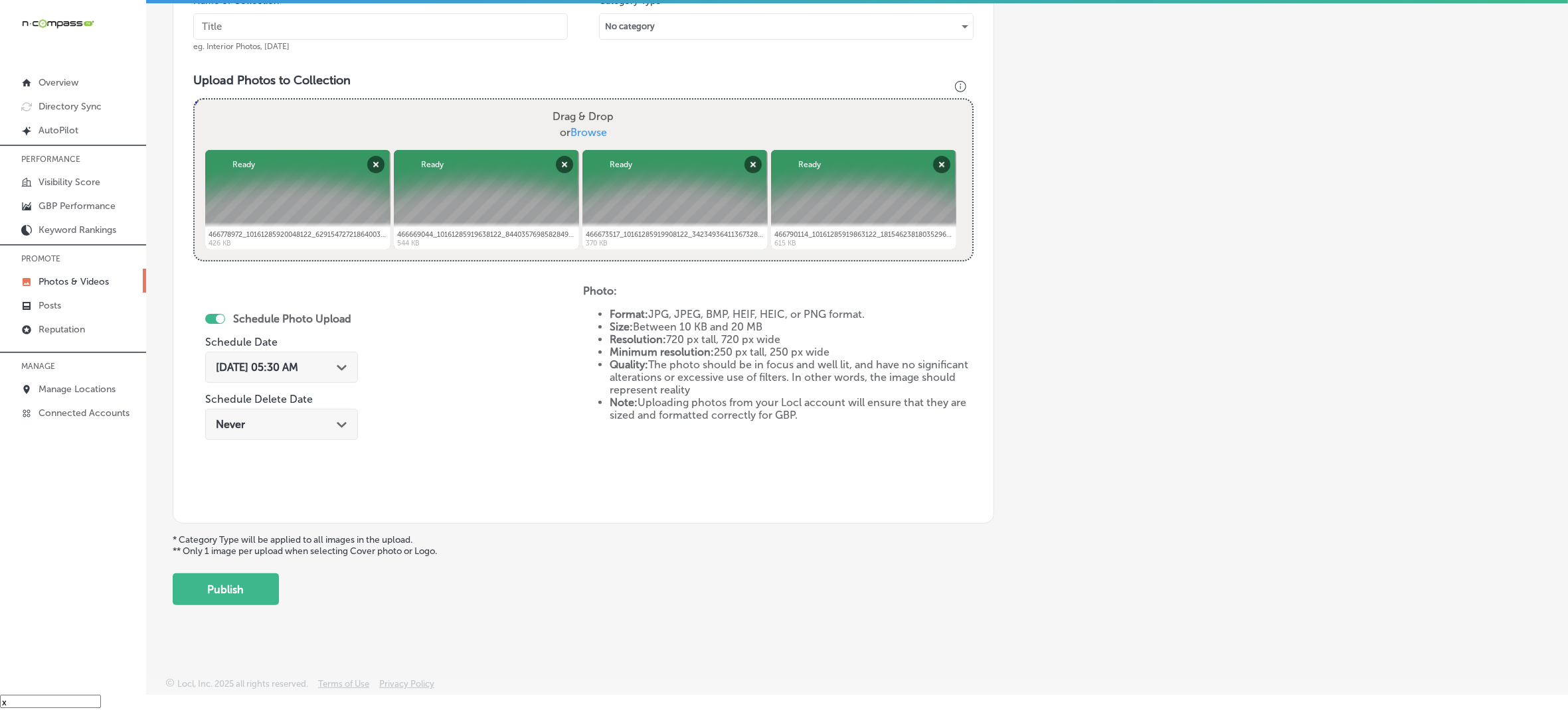
drag, startPoint x: 440, startPoint y: 345, endPoint x: 419, endPoint y: 357, distance: 24.2
click at [440, 345] on div "Schedule Photo Upload Schedule Date [DATE] 05:30 AM Path Created with Sketch. S…" at bounding box center [388, 394] width 390 height 219
click at [341, 365] on icon "Path Created with Sketch." at bounding box center [342, 368] width 10 height 6
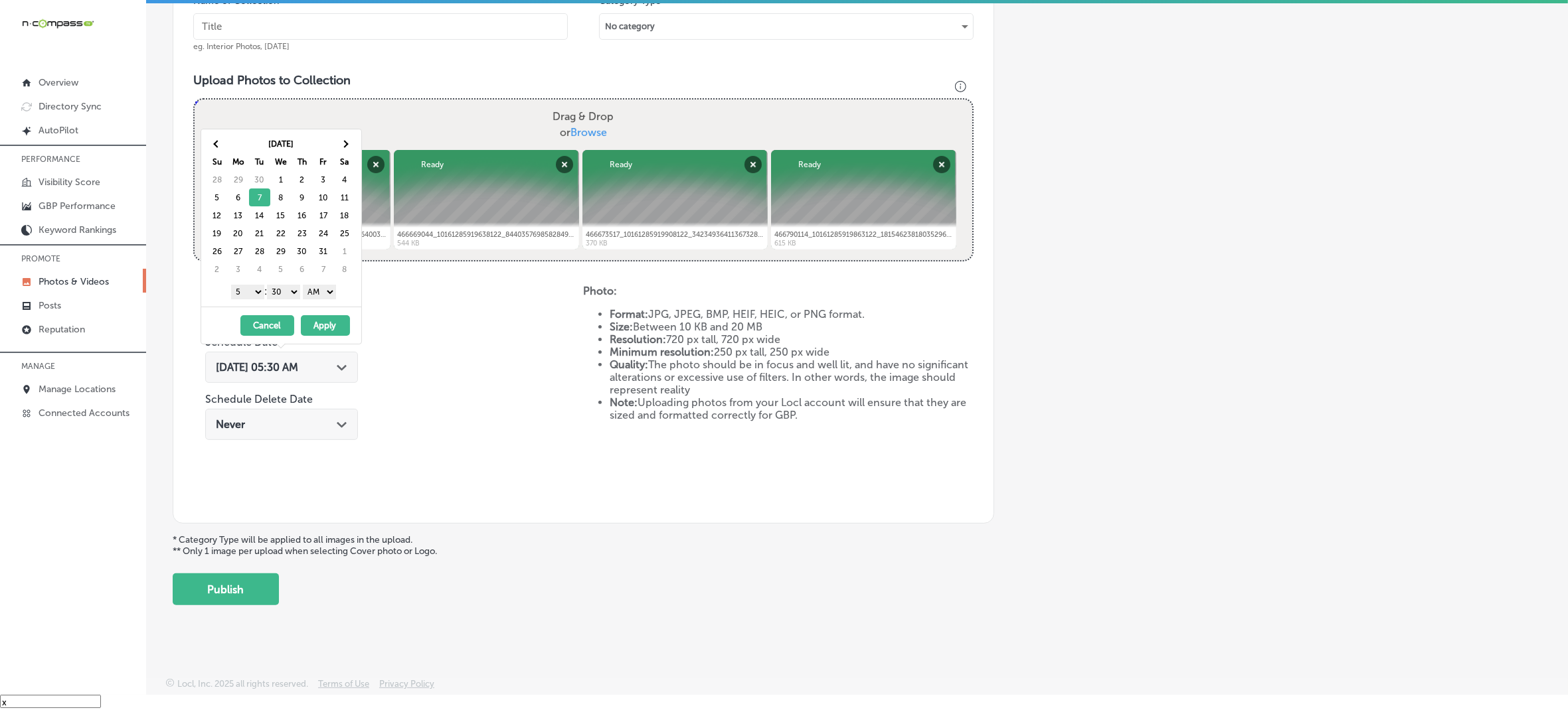
click at [254, 292] on select "1 2 3 4 5 6 7 8 9 10 11 12" at bounding box center [247, 292] width 33 height 15
drag, startPoint x: 289, startPoint y: 290, endPoint x: 288, endPoint y: 299, distance: 9.1
click at [289, 290] on select "00 10 20 30 40 50" at bounding box center [283, 292] width 33 height 15
click at [323, 300] on select "AM PM" at bounding box center [319, 292] width 33 height 15
click at [324, 327] on button "Apply" at bounding box center [325, 325] width 49 height 20
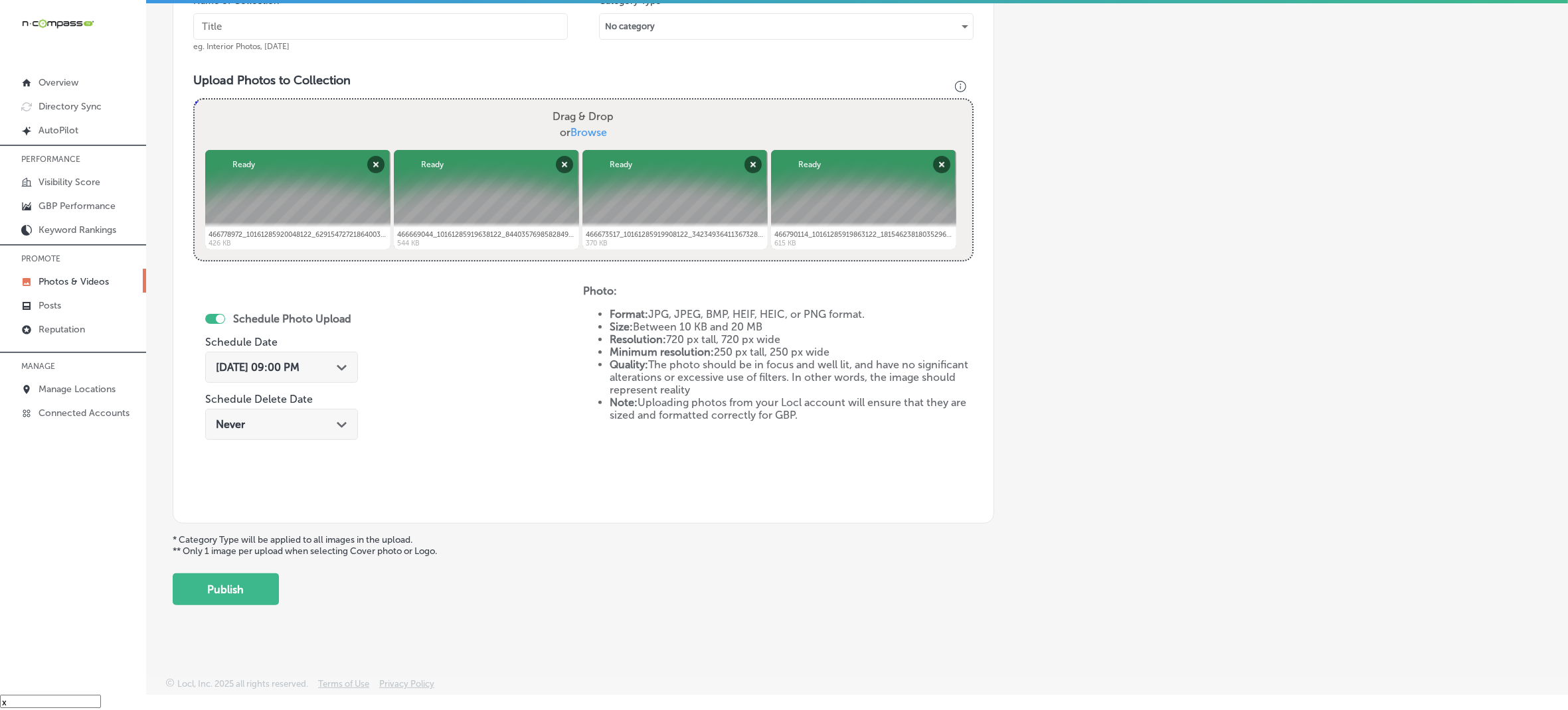
click at [406, 22] on input "text" at bounding box center [381, 26] width 375 height 27
paste input "t"
click at [344, 18] on input "text" at bounding box center [381, 26] width 375 height 27
type input "Telluride-Truffle-Artisan-Chocolate"
click at [379, 24] on input "Telluride-Truffle-Artisan-Chocolate" at bounding box center [381, 26] width 375 height 27
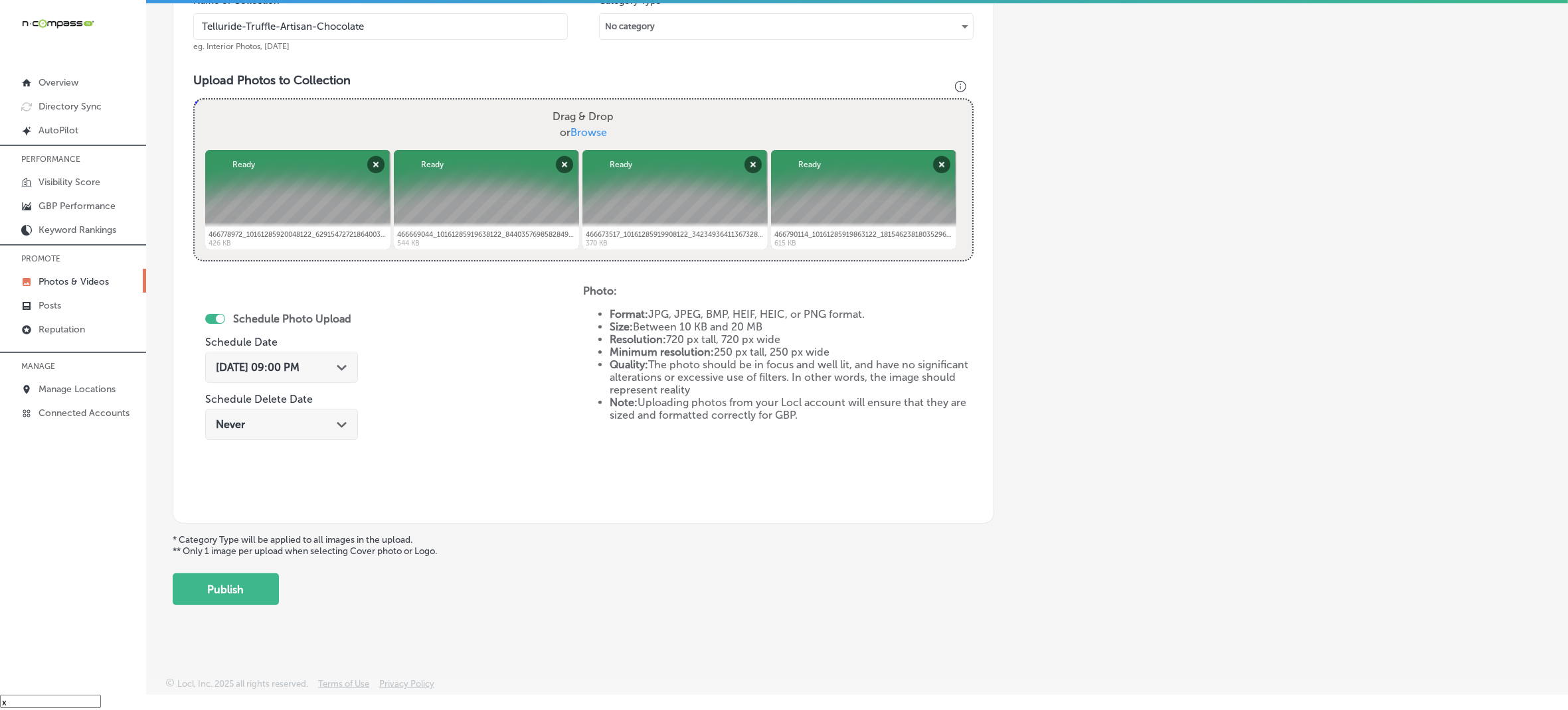
click at [379, 24] on input "Telluride-Truffle-Artisan-Chocolate" at bounding box center [381, 26] width 375 height 27
click at [502, 363] on div "Schedule Photo Upload Schedule Date [DATE] 09:00 PM Path Created with Sketch. S…" at bounding box center [388, 394] width 390 height 219
click at [267, 574] on button "Publish" at bounding box center [225, 589] width 106 height 32
click at [267, 557] on p "* Category Type will be applied to all images in the upload. ** Only 1 image pe…" at bounding box center [857, 546] width 1369 height 23
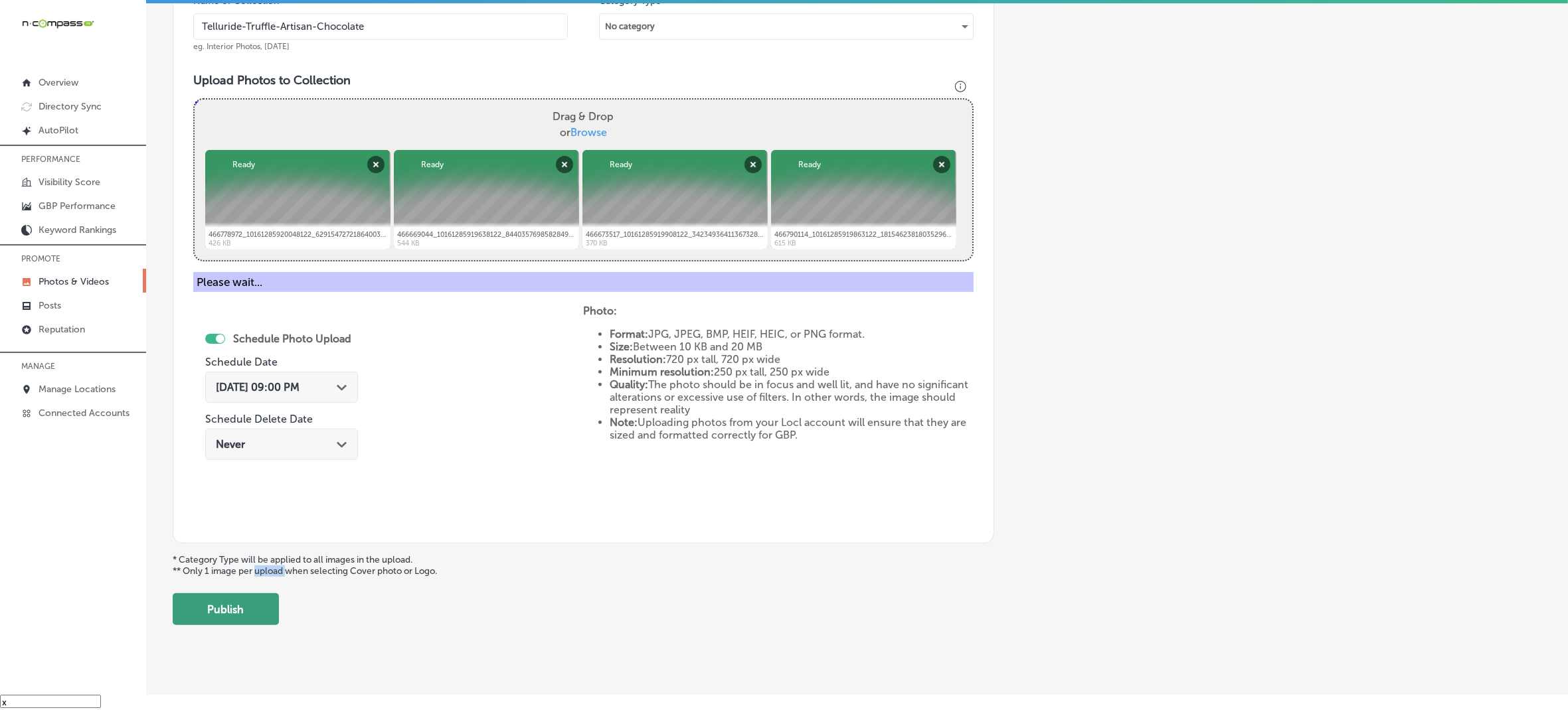
click at [256, 613] on button "Publish" at bounding box center [225, 609] width 106 height 32
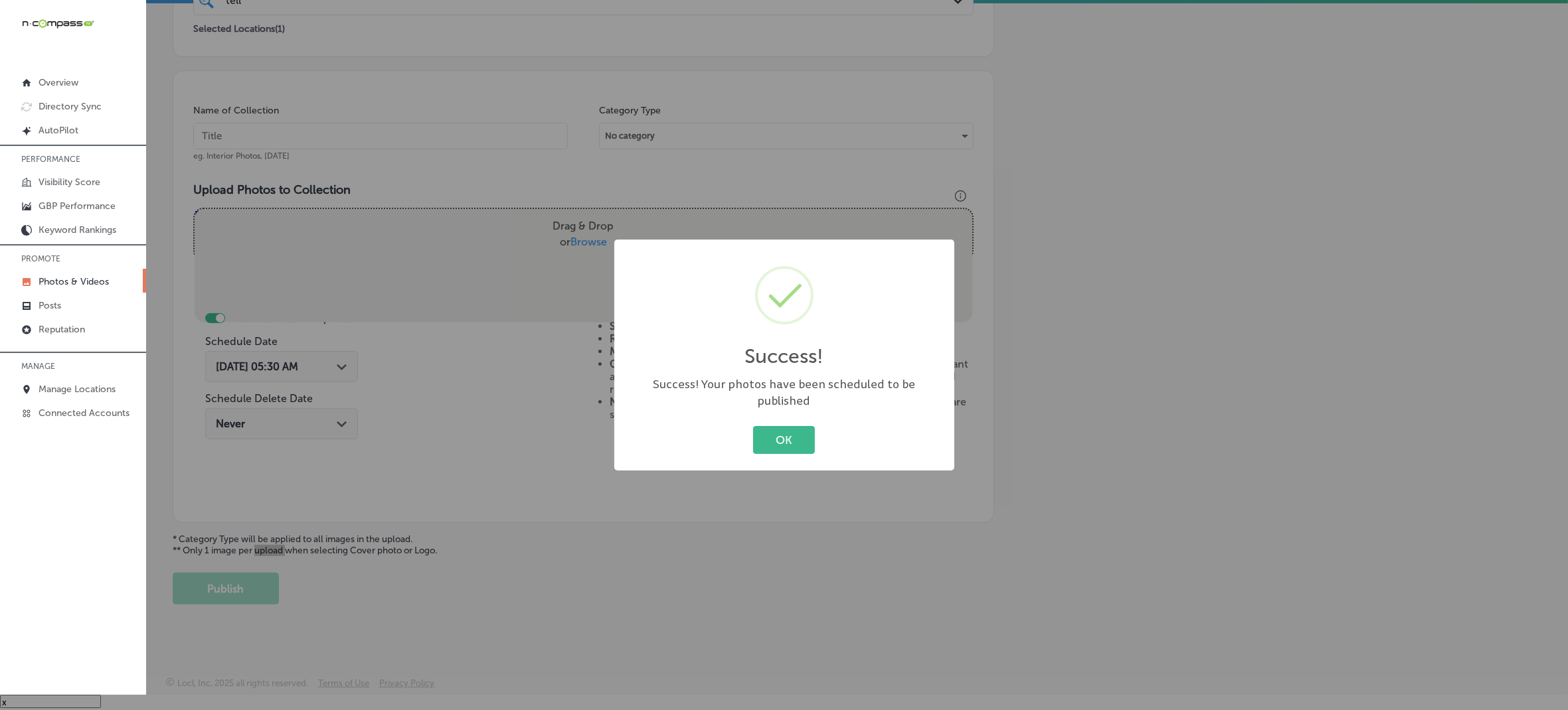
scroll to position [295, 0]
click at [767, 430] on button "OK" at bounding box center [784, 440] width 62 height 28
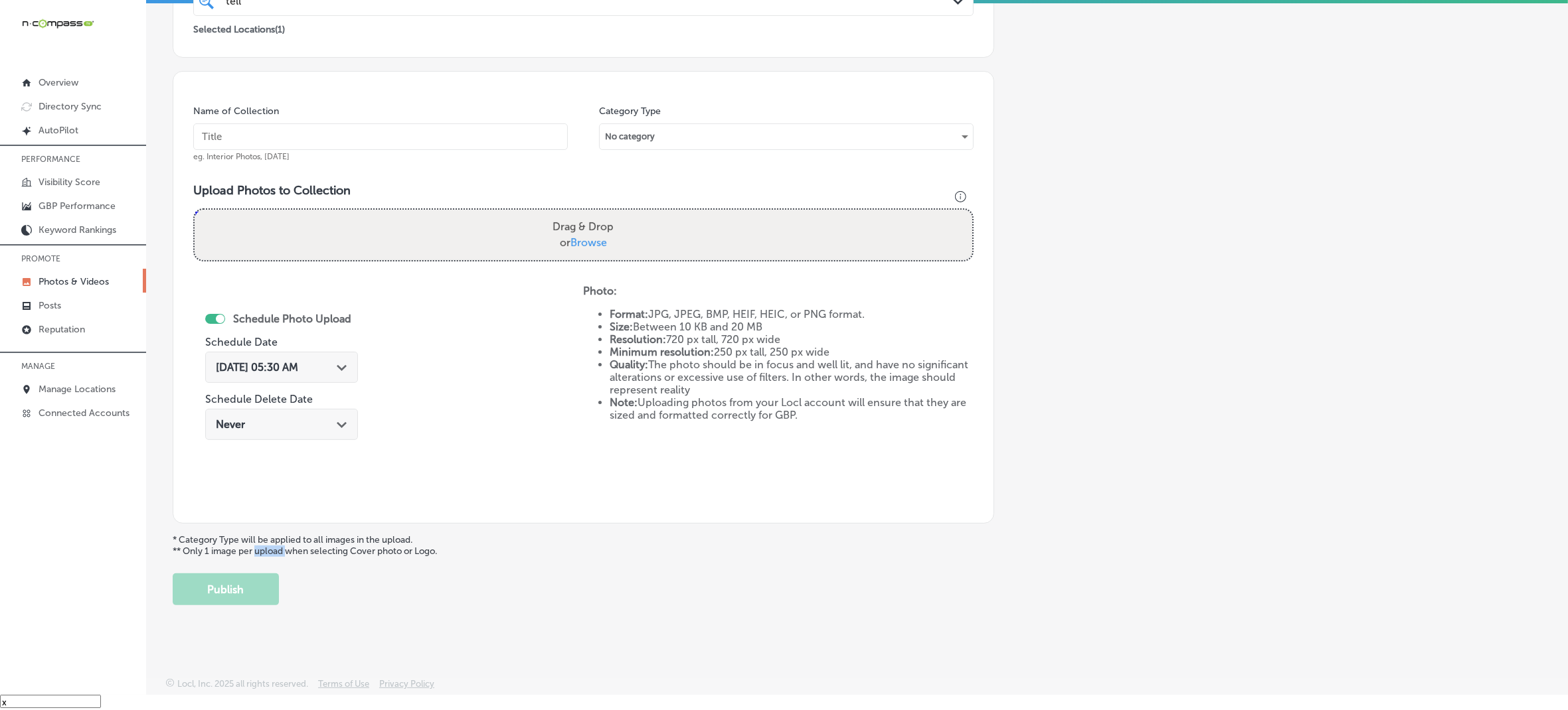
click at [611, 491] on div "Photo: Format: JPG, JPEG, BMP, HEIF, HEIC, or PNG format. Size: Between 10 KB a…" at bounding box center [778, 394] width 390 height 219
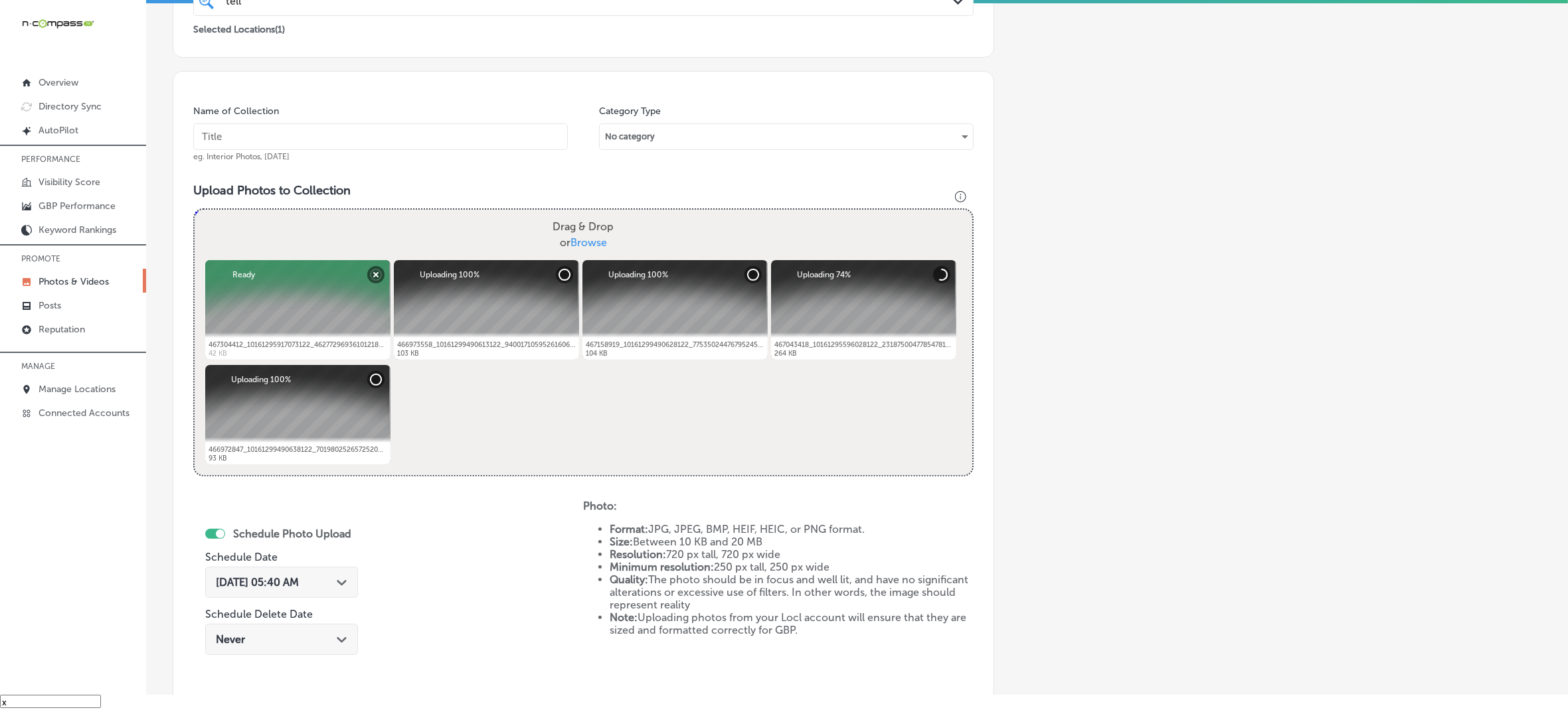
click at [347, 581] on div "[DATE] 05:40 AM Path Created with Sketch." at bounding box center [281, 582] width 153 height 32
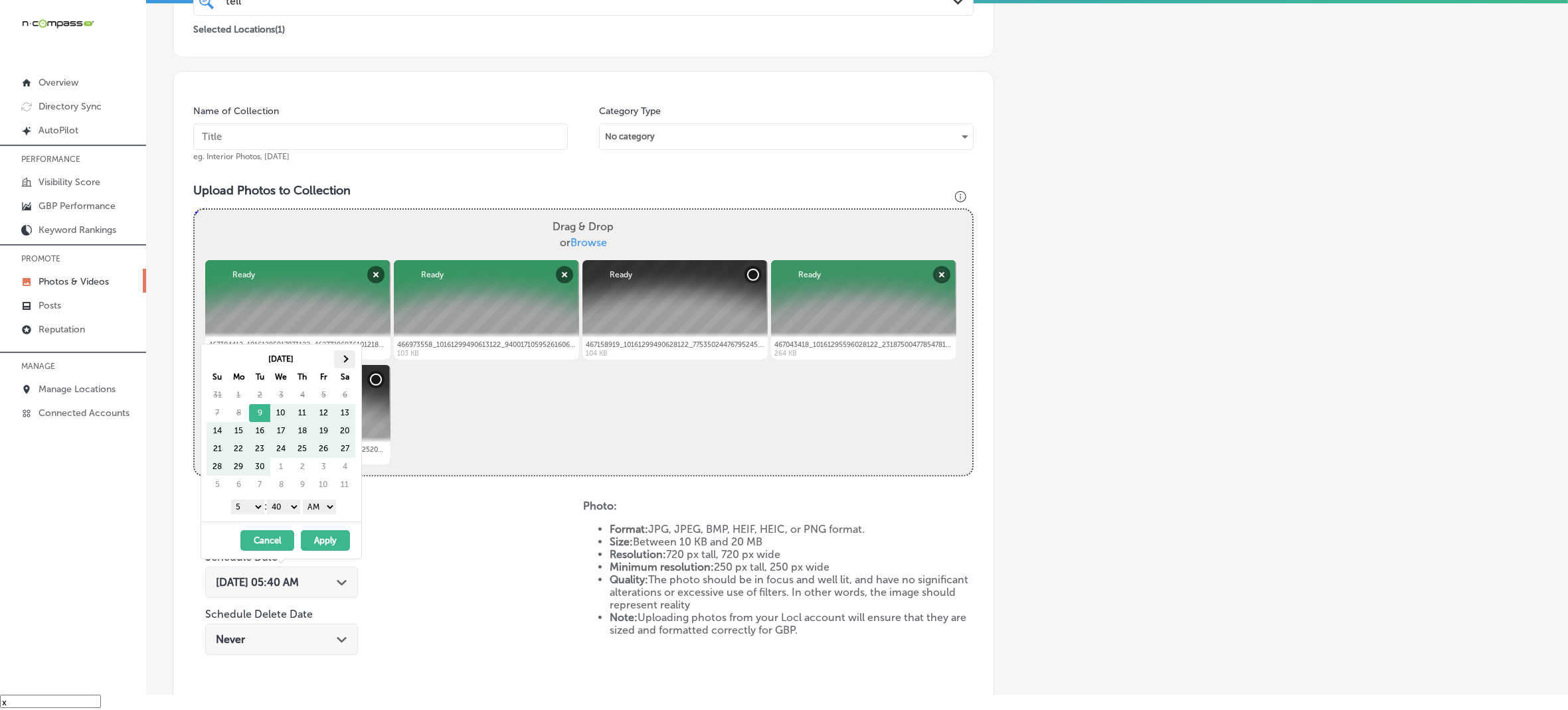
click at [343, 355] on th at bounding box center [344, 359] width 21 height 18
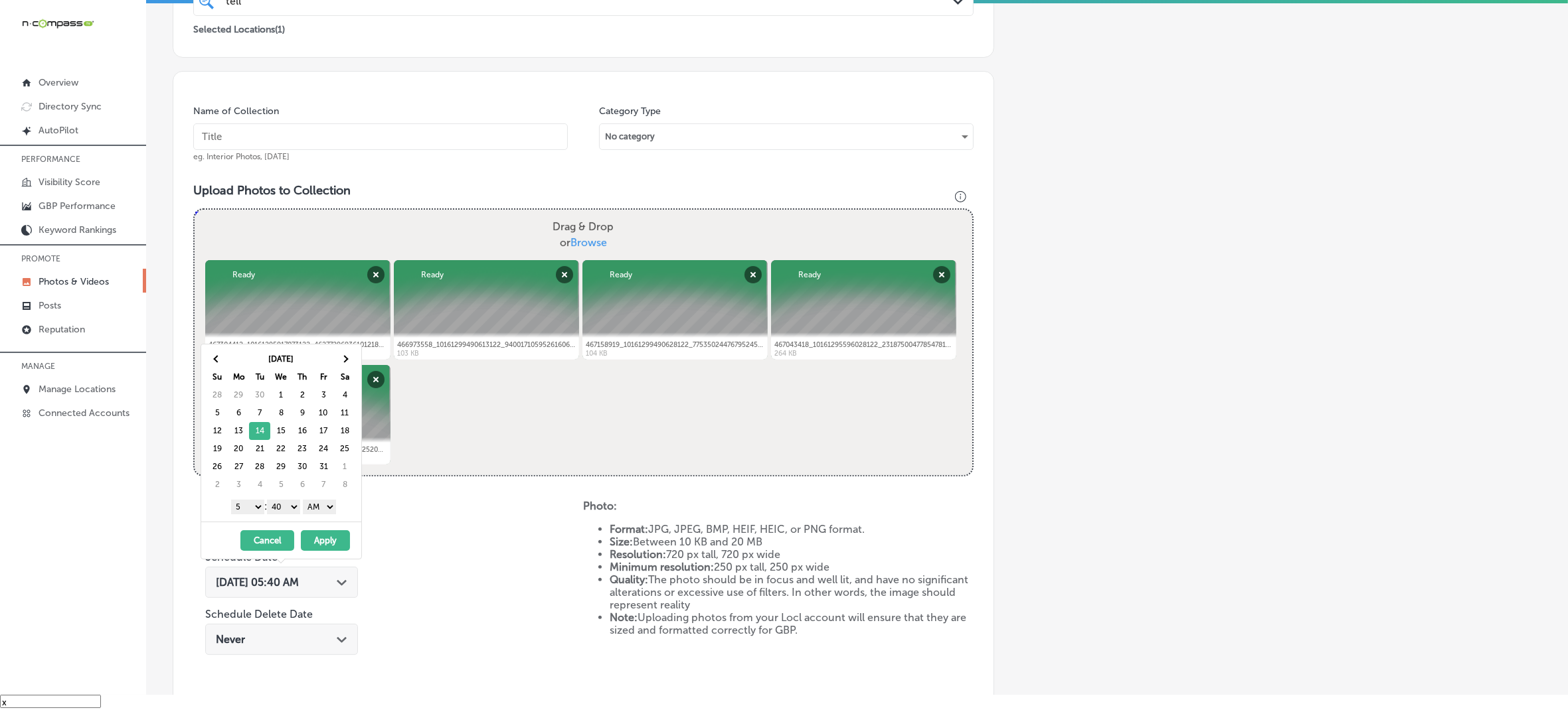
click at [245, 505] on select "1 2 3 4 5 6 7 8 9 10 11 12" at bounding box center [247, 508] width 33 height 15
click at [291, 508] on select "00 10 20 30 40 50" at bounding box center [283, 508] width 33 height 15
click at [323, 509] on select "AM PM" at bounding box center [319, 508] width 33 height 15
click at [323, 542] on button "Apply" at bounding box center [325, 540] width 49 height 20
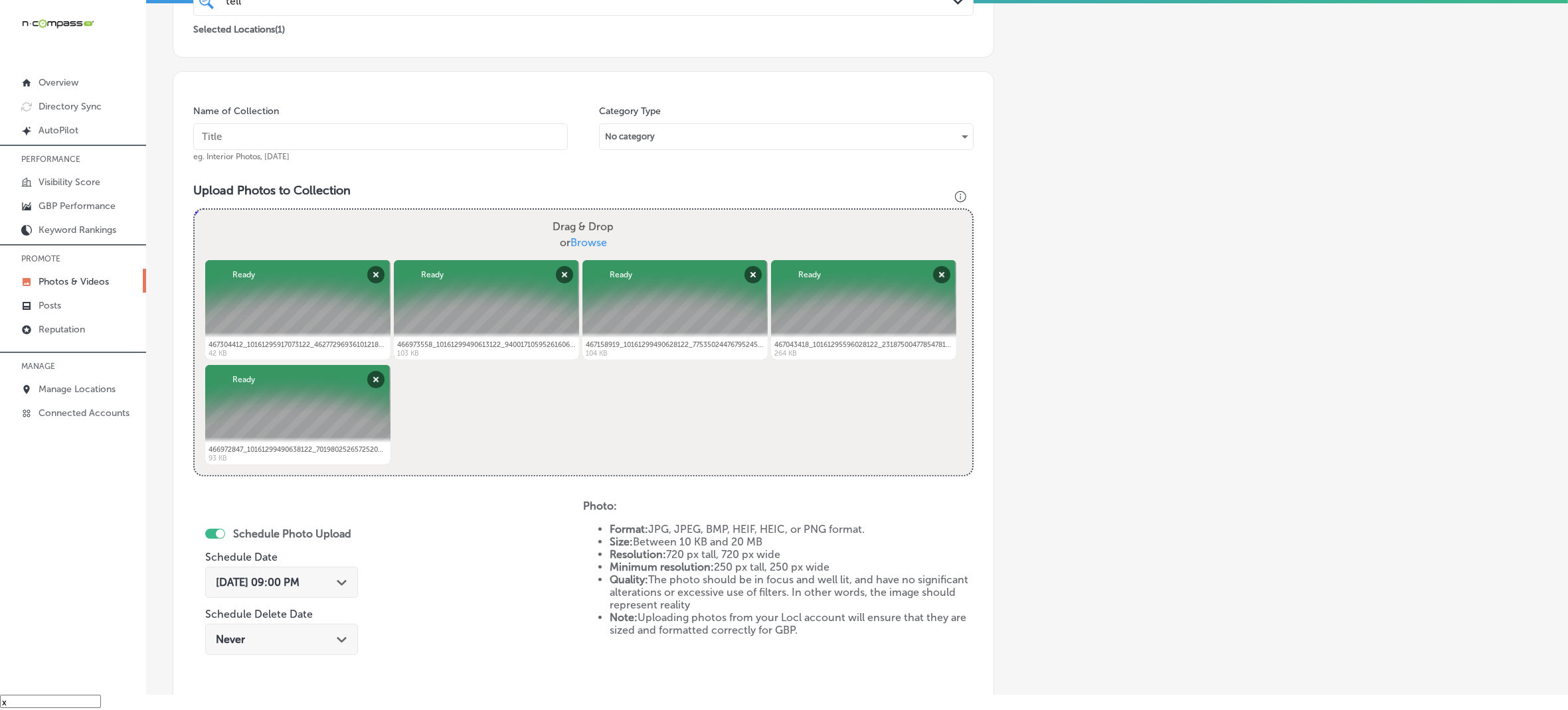
click at [380, 131] on input "text" at bounding box center [381, 137] width 375 height 27
paste input "t"
click at [370, 142] on input "text" at bounding box center [381, 137] width 375 height 27
type input "Telluride-Truffle-Artisan-Chocolate"
click at [390, 150] on input "Telluride-Truffle-Artisan-Chocolate" at bounding box center [381, 137] width 375 height 27
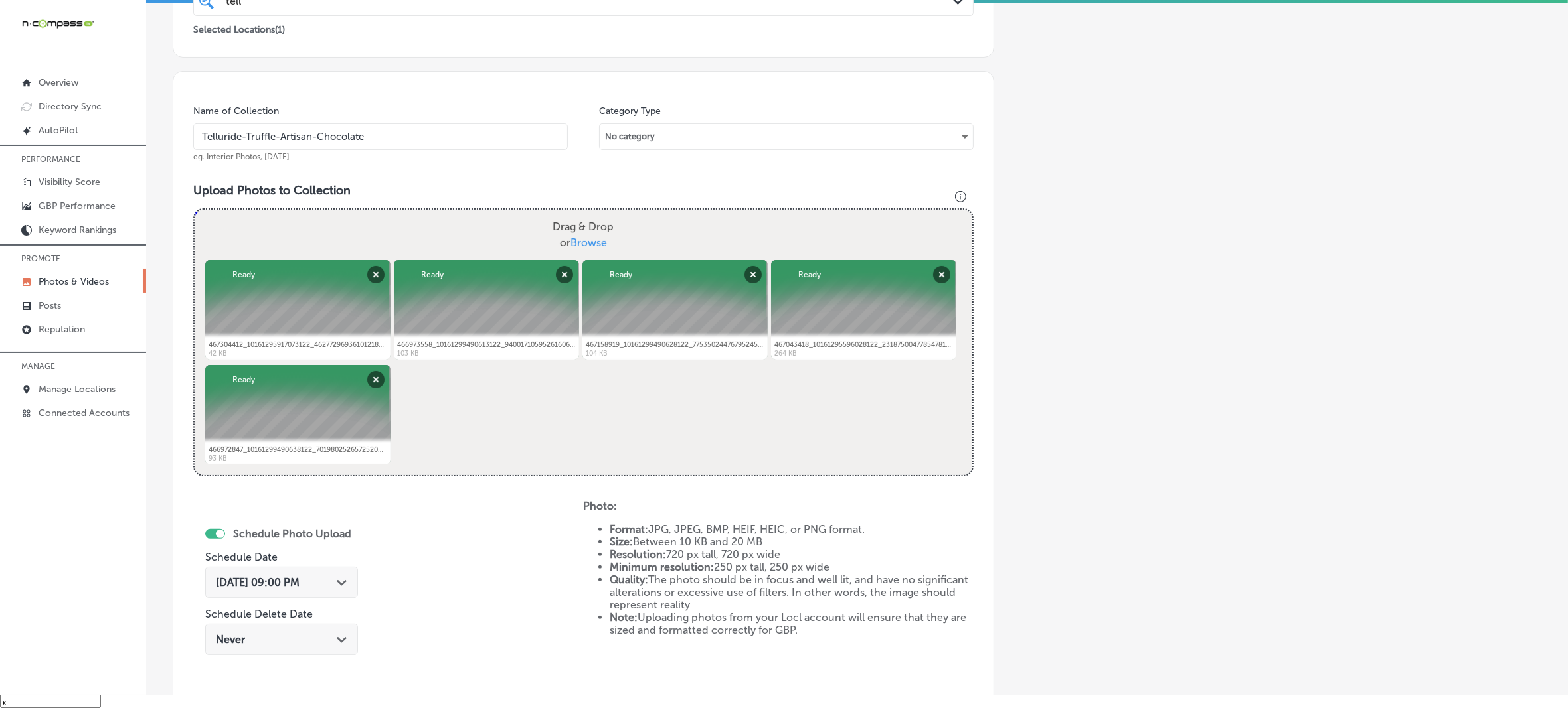
click at [390, 150] on input "Telluride-Truffle-Artisan-Chocolate" at bounding box center [381, 137] width 375 height 27
click at [390, 148] on input "Telluride-Truffle-Artisan-Chocolate" at bounding box center [381, 137] width 375 height 27
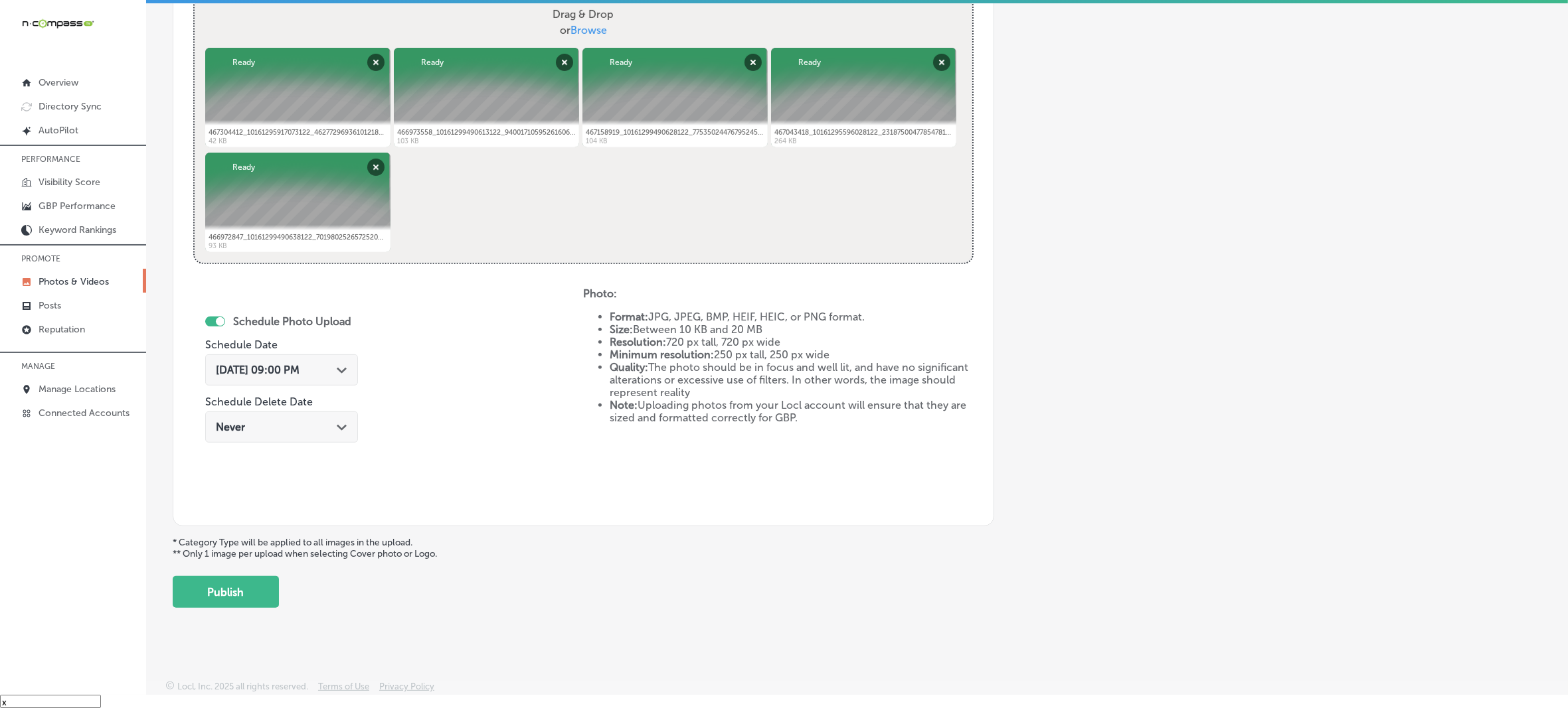
scroll to position [510, 0]
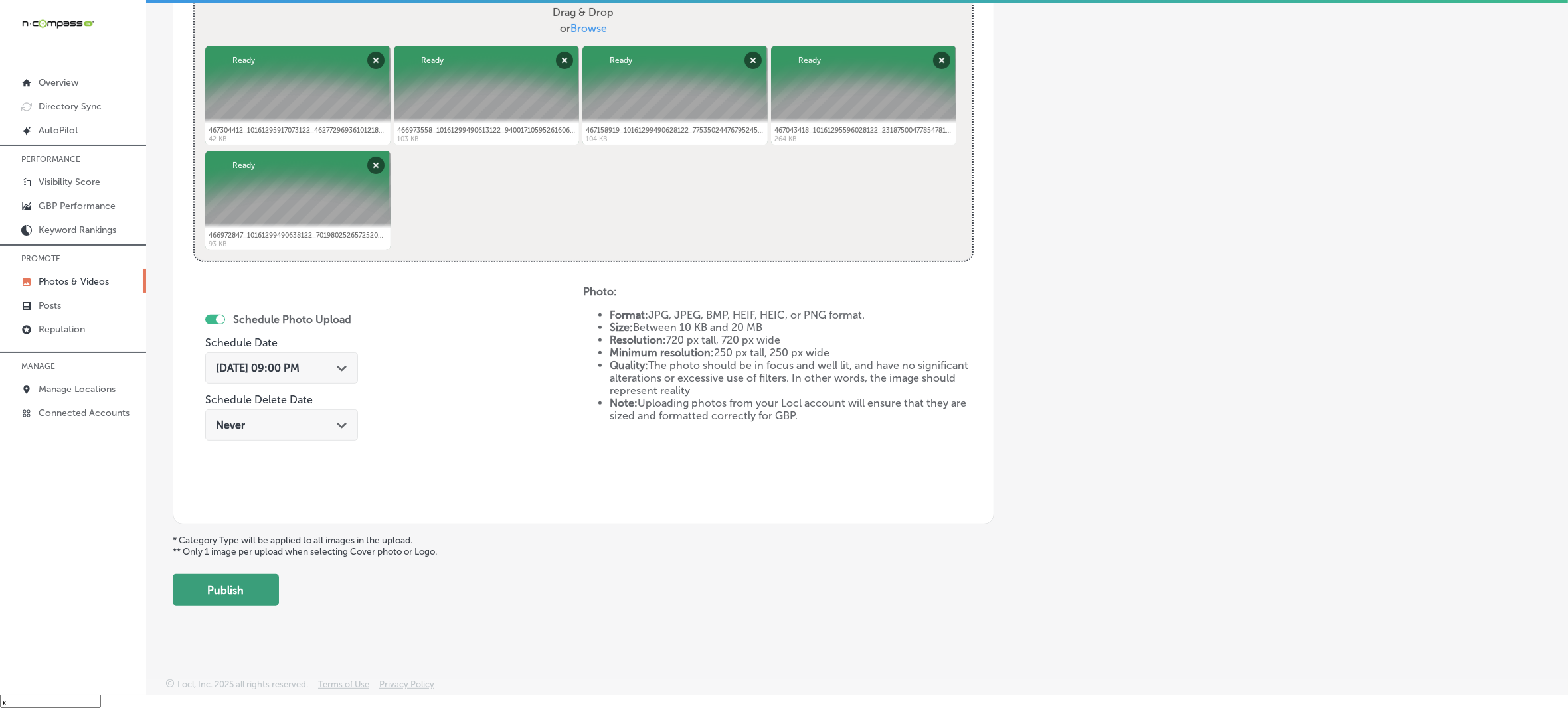
click at [246, 593] on button "Publish" at bounding box center [225, 589] width 106 height 32
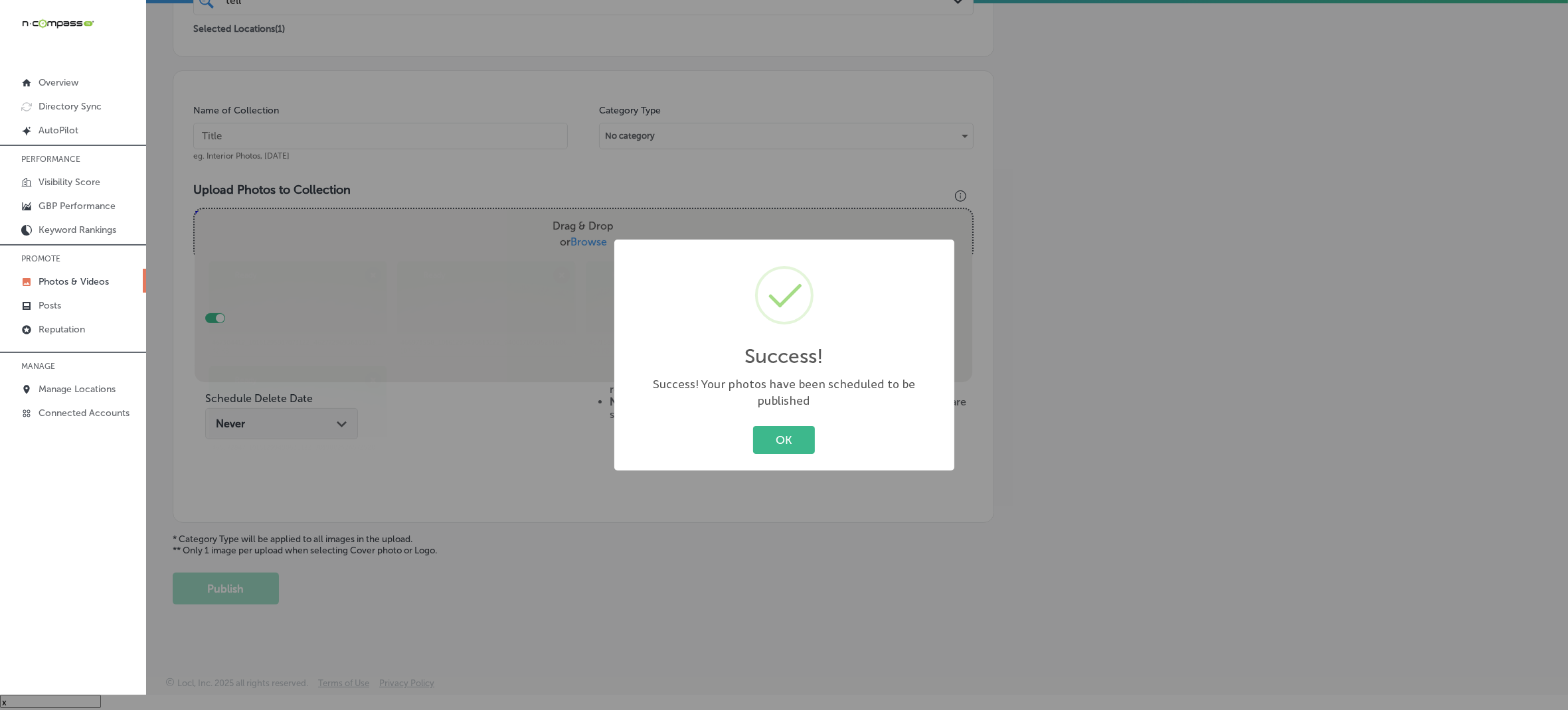
scroll to position [295, 0]
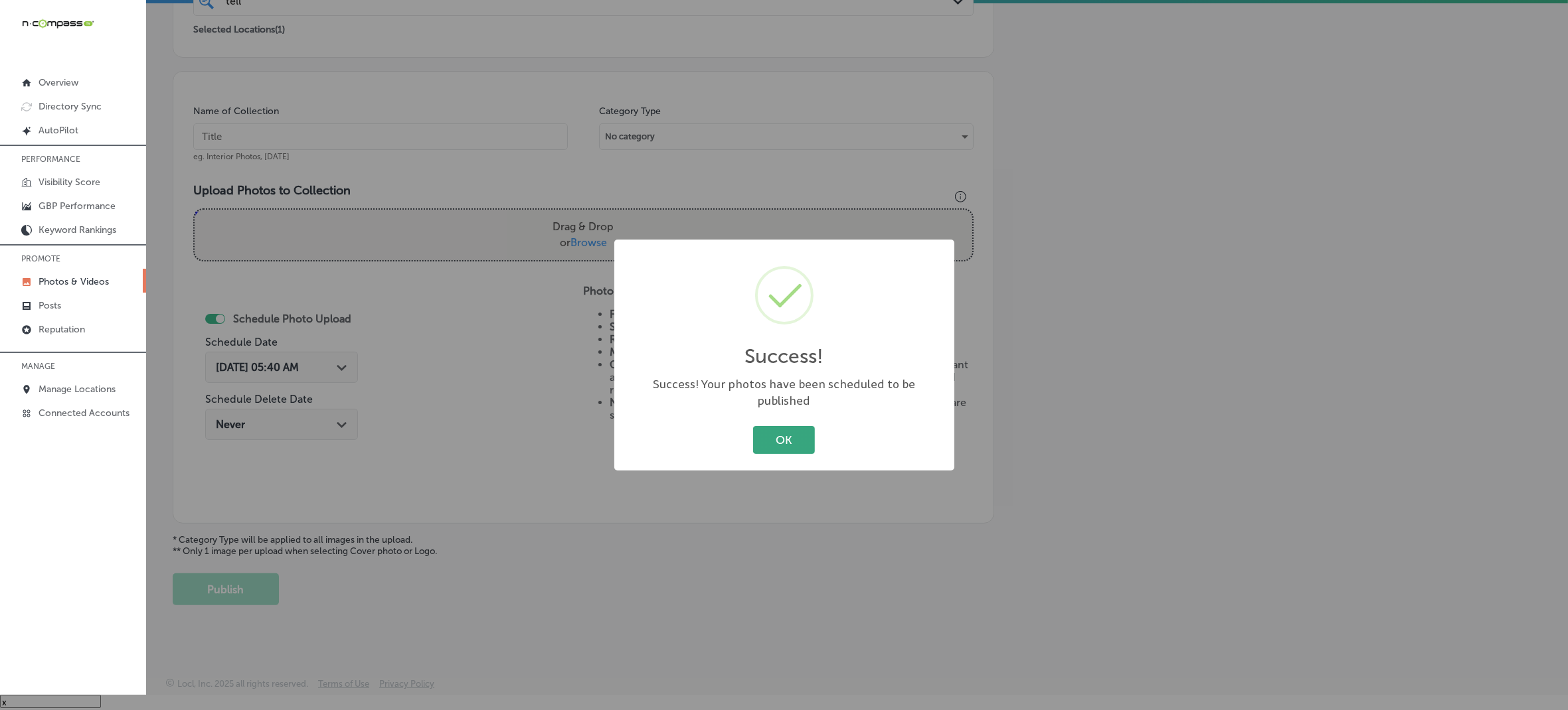
click at [772, 429] on button "OK" at bounding box center [784, 440] width 62 height 28
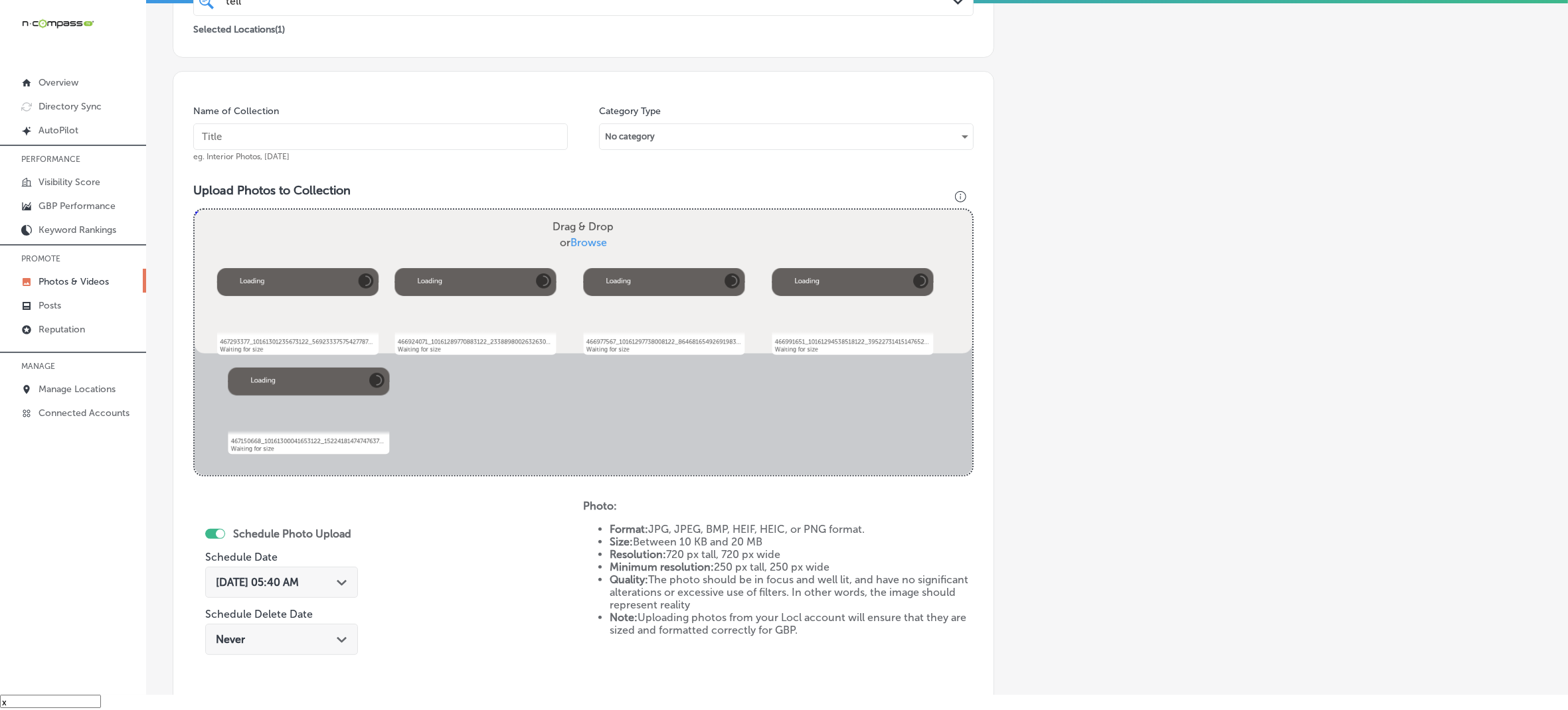
click at [462, 210] on div "Powered by PQINA Drag & Drop or Browse Abort Retry Remove Upload Cancel Retry R…" at bounding box center [583, 342] width 778 height 266
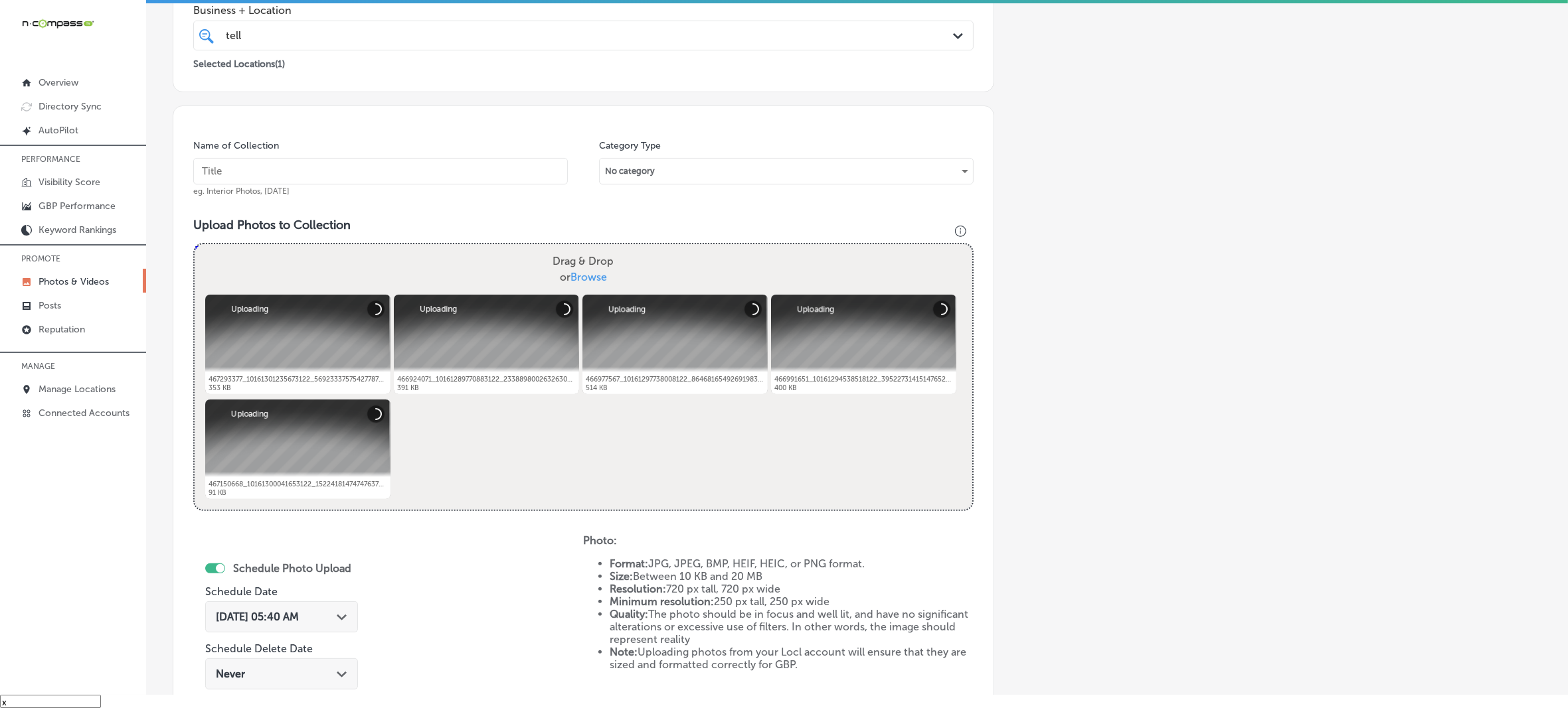
paste input "Telluride-Truffle-Artisan-Chocolate"
type input "Telluride-Truffle-Artisan-Chocolate"
drag, startPoint x: 342, startPoint y: 619, endPoint x: 340, endPoint y: 611, distance: 8.2
click at [340, 619] on icon "Path Created with Sketch." at bounding box center [342, 617] width 10 height 6
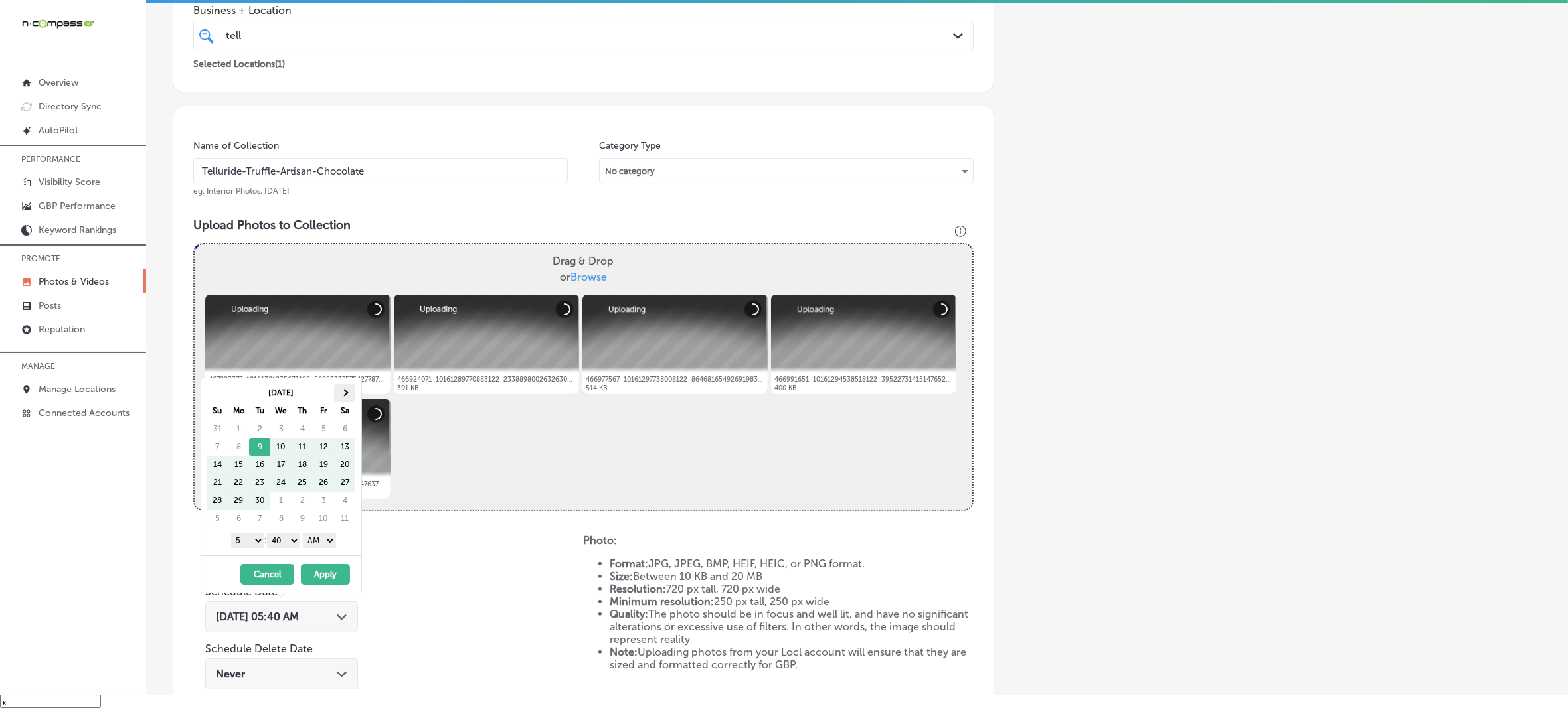
click at [346, 401] on th at bounding box center [344, 393] width 21 height 18
click at [256, 544] on select "1 2 3 4 5 6 7 8 9 10 11 12" at bounding box center [247, 541] width 33 height 15
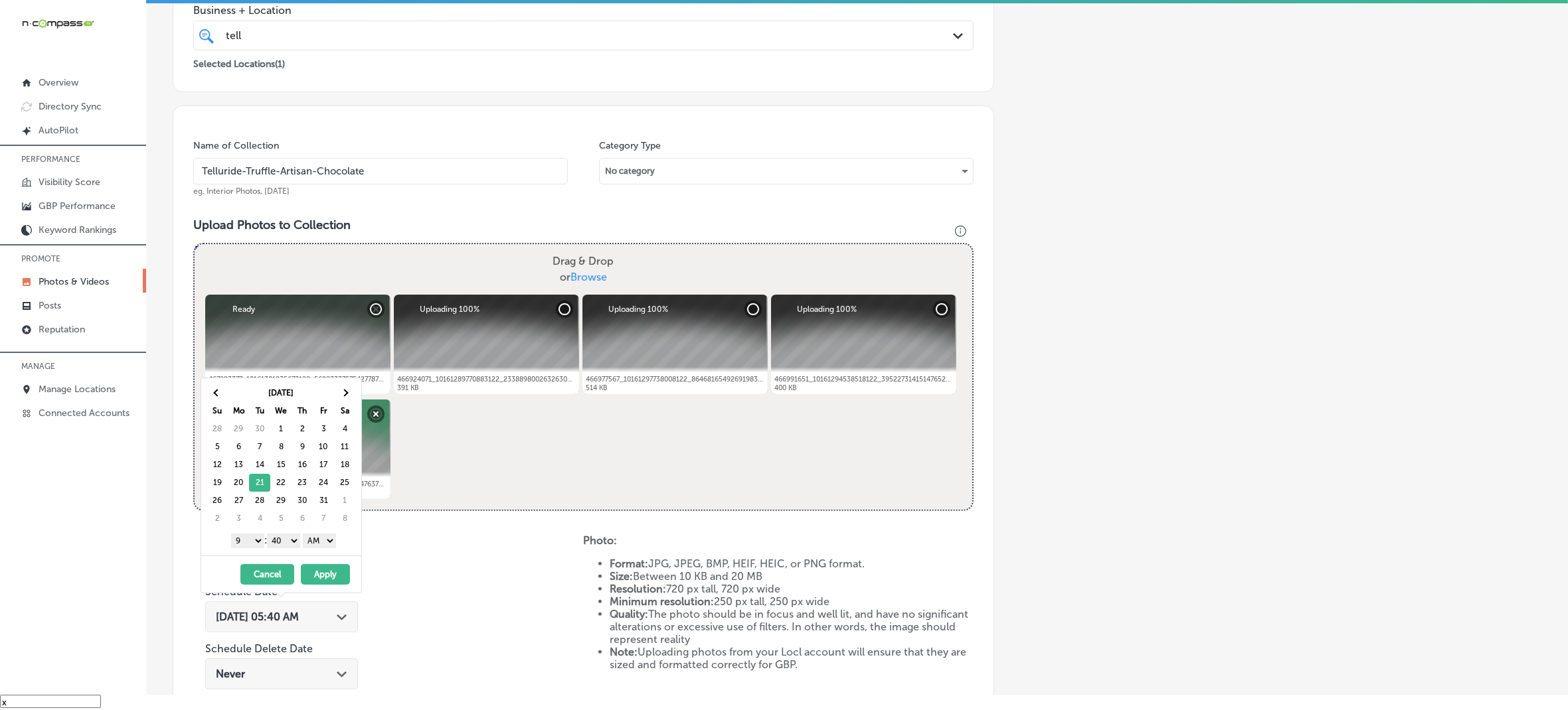
click at [296, 541] on select "00 10 20 30 40 50" at bounding box center [283, 541] width 33 height 15
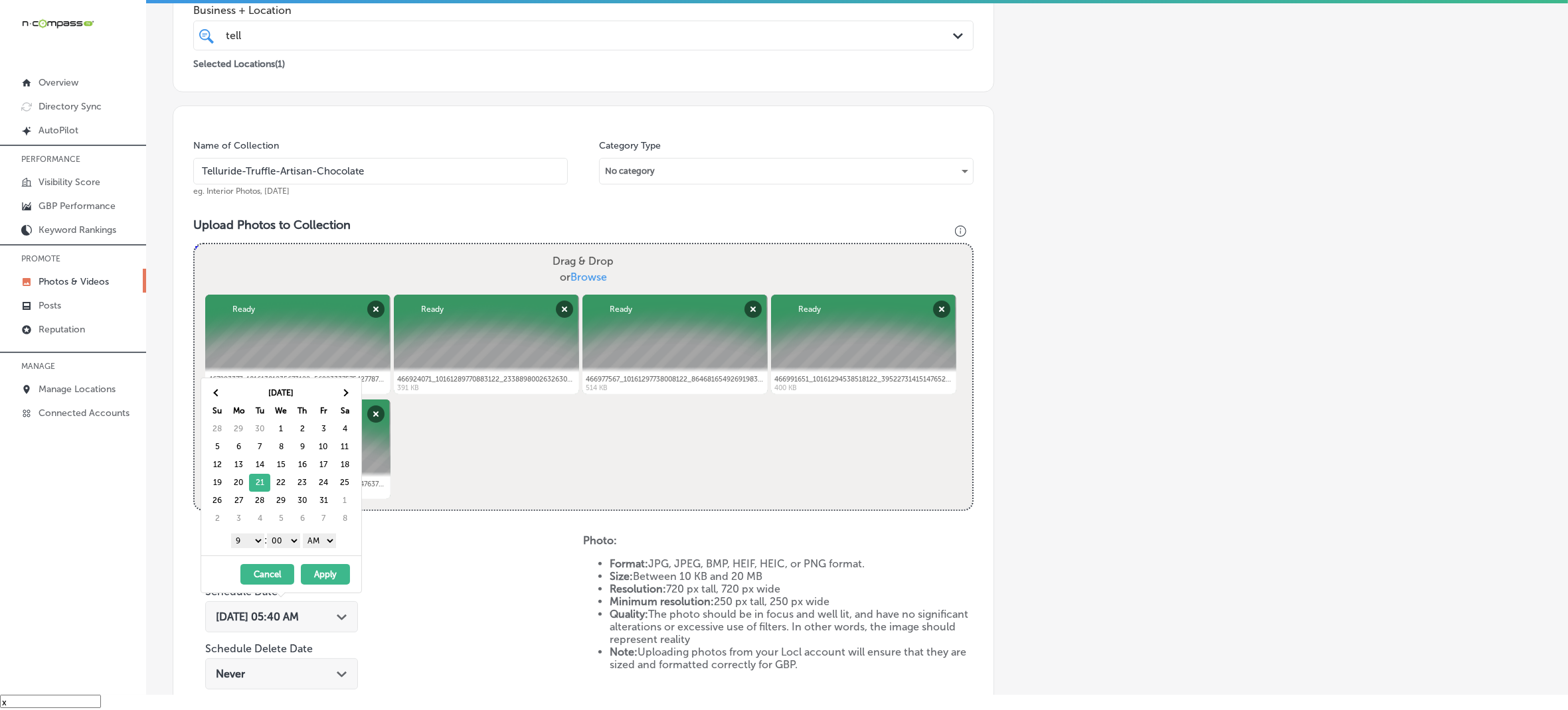
click at [330, 545] on select "AM PM" at bounding box center [319, 541] width 33 height 15
click at [326, 571] on button "Apply" at bounding box center [325, 574] width 49 height 20
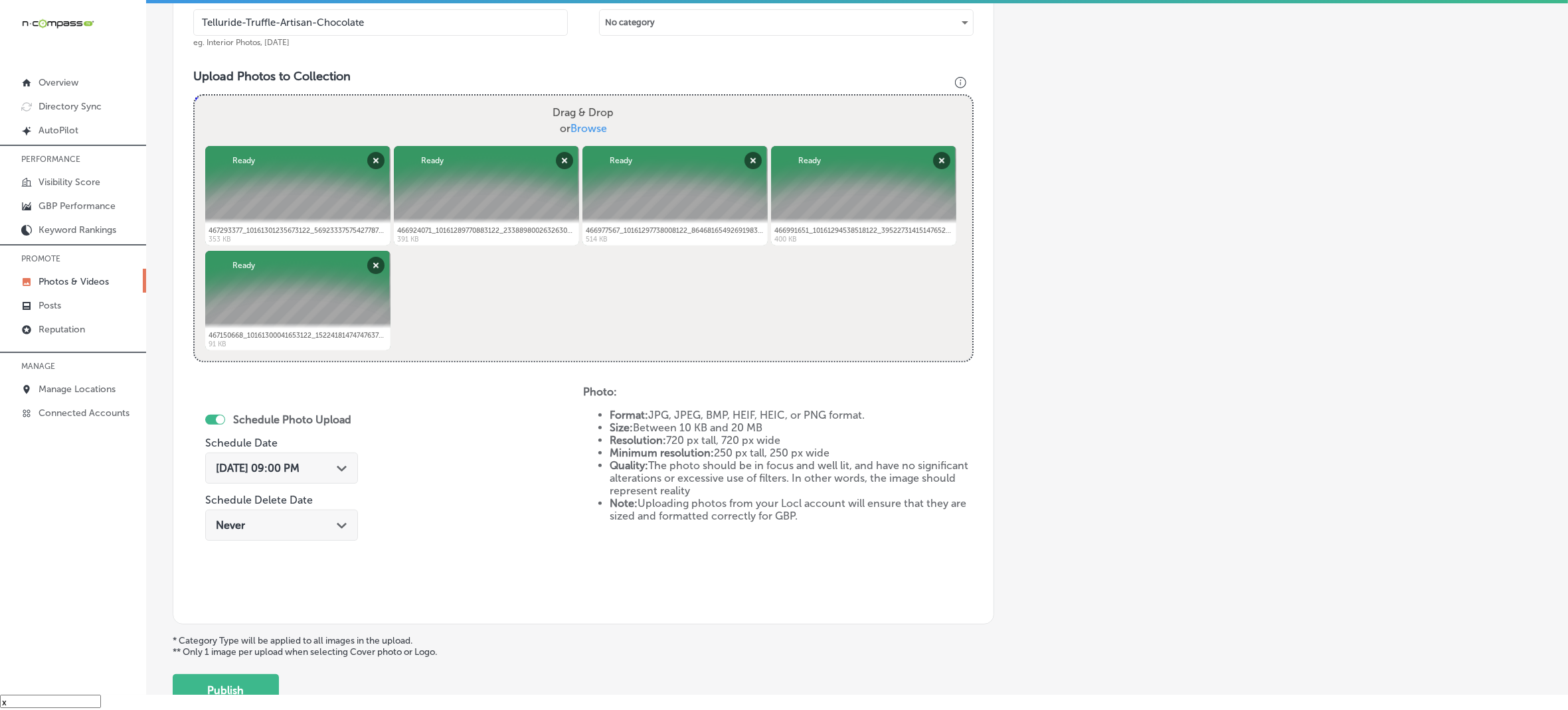
scroll to position [427, 0]
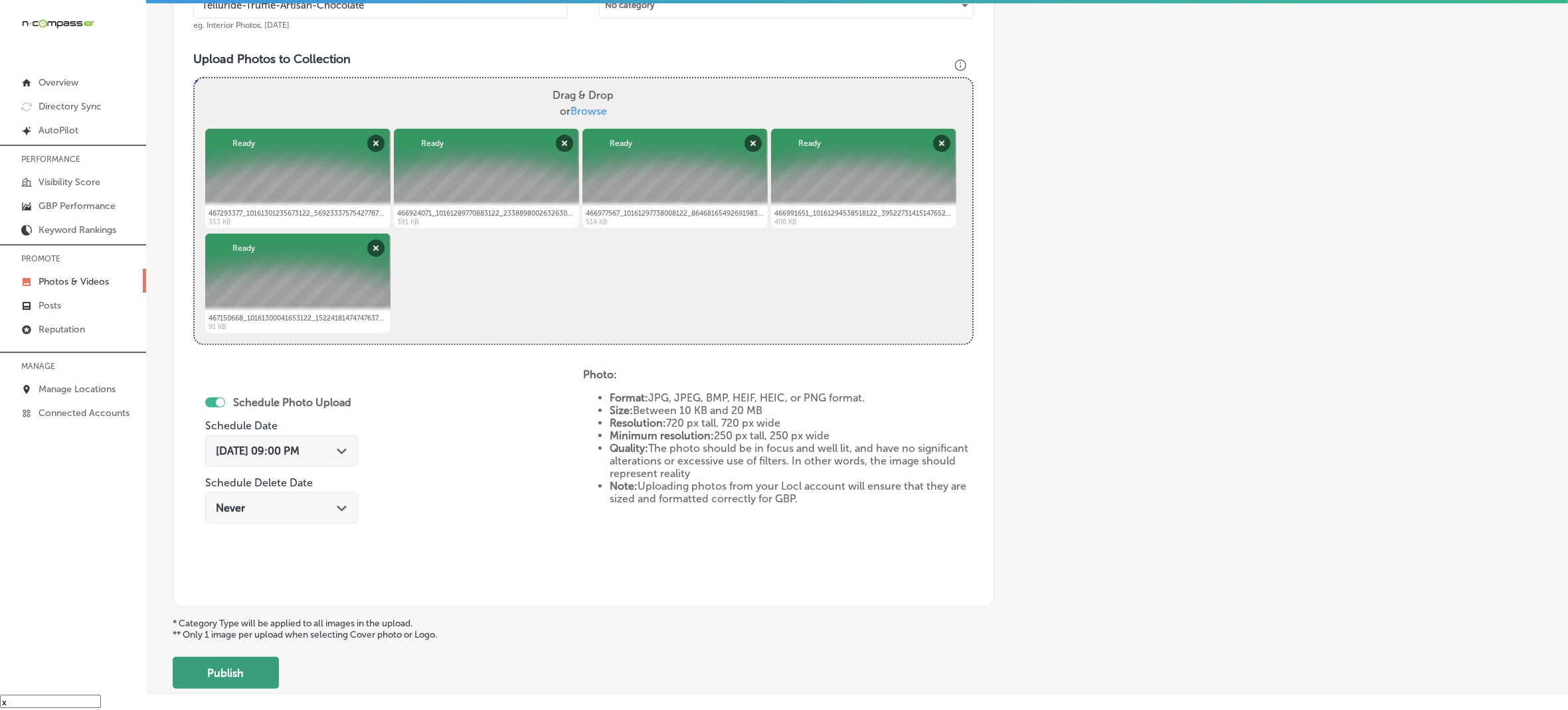
click at [271, 657] on button "Publish" at bounding box center [225, 673] width 106 height 32
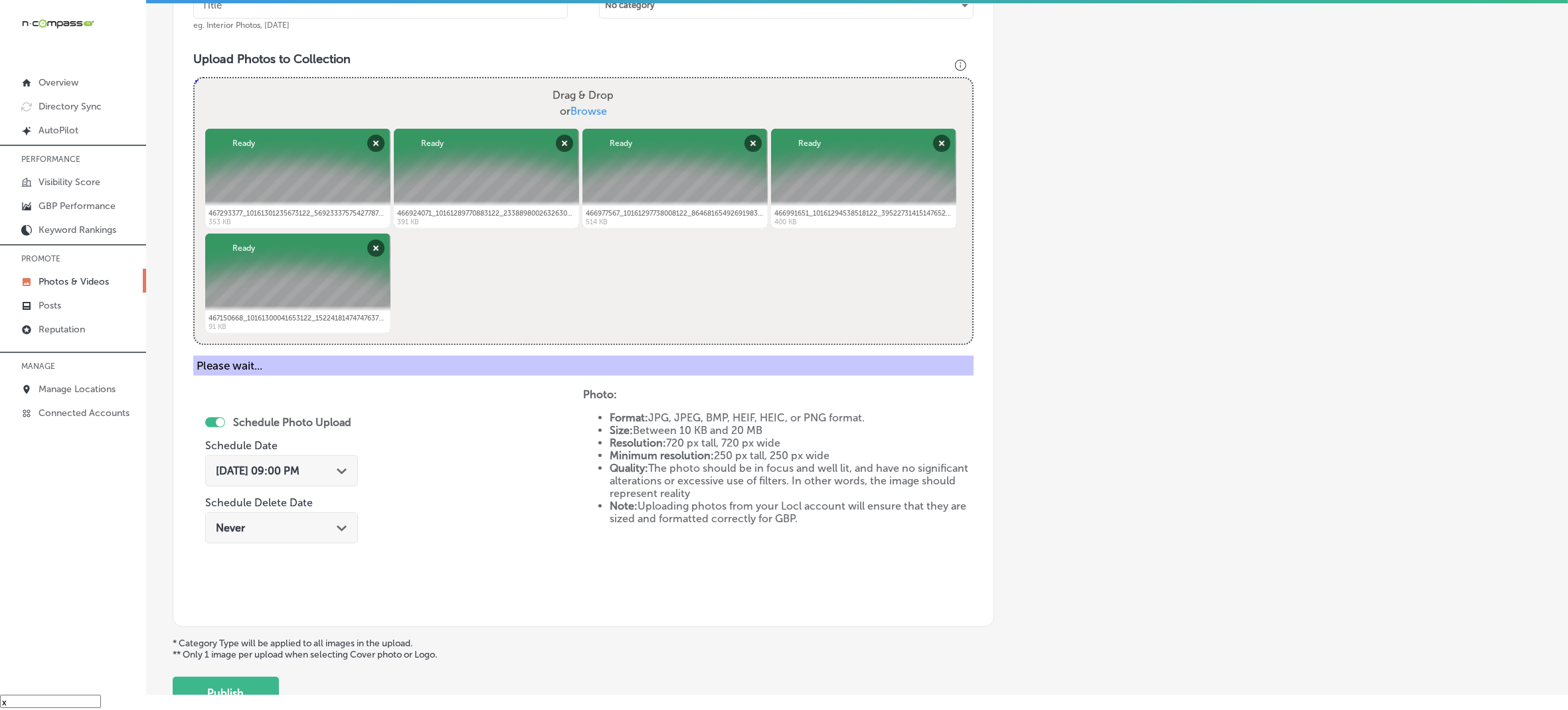
scroll to position [295, 0]
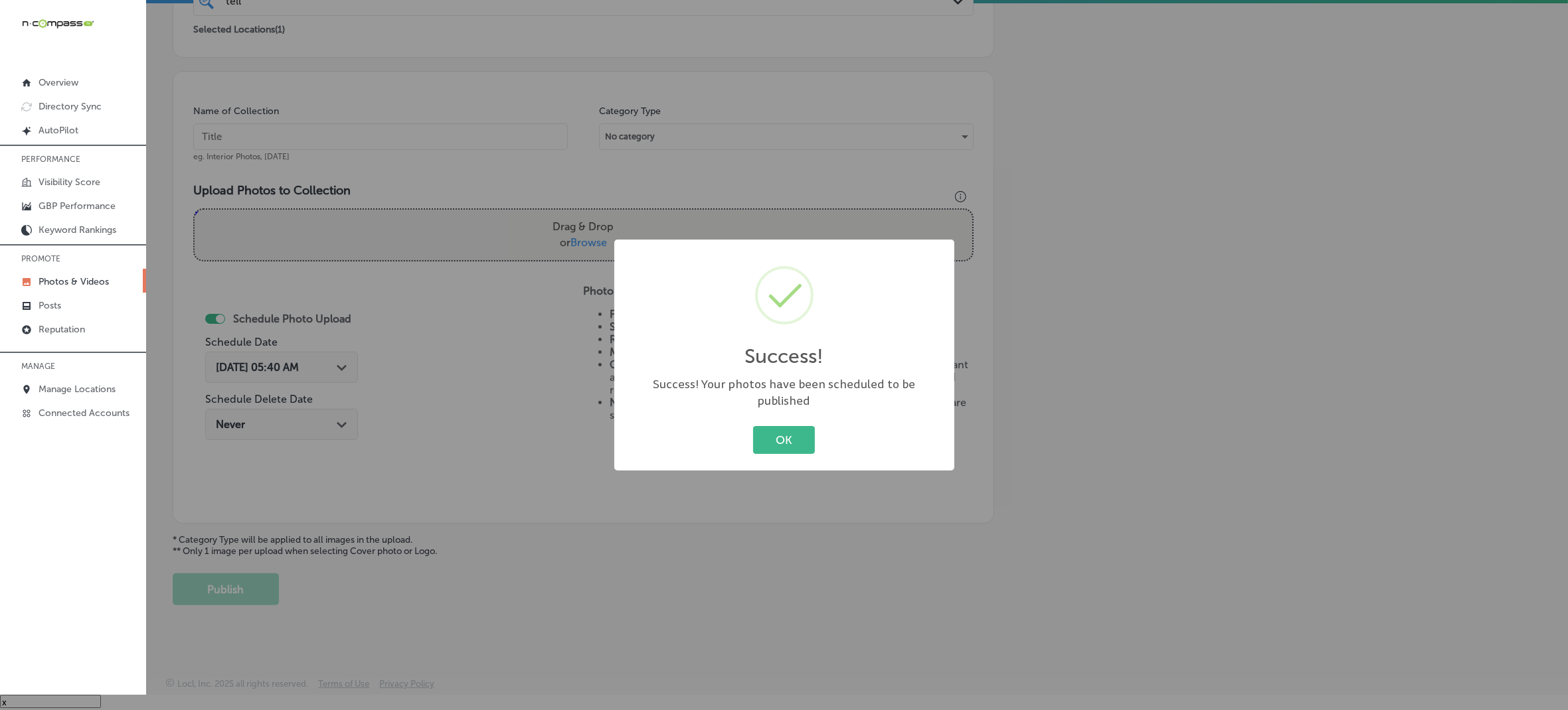
click at [753, 426] on button "OK" at bounding box center [784, 440] width 62 height 28
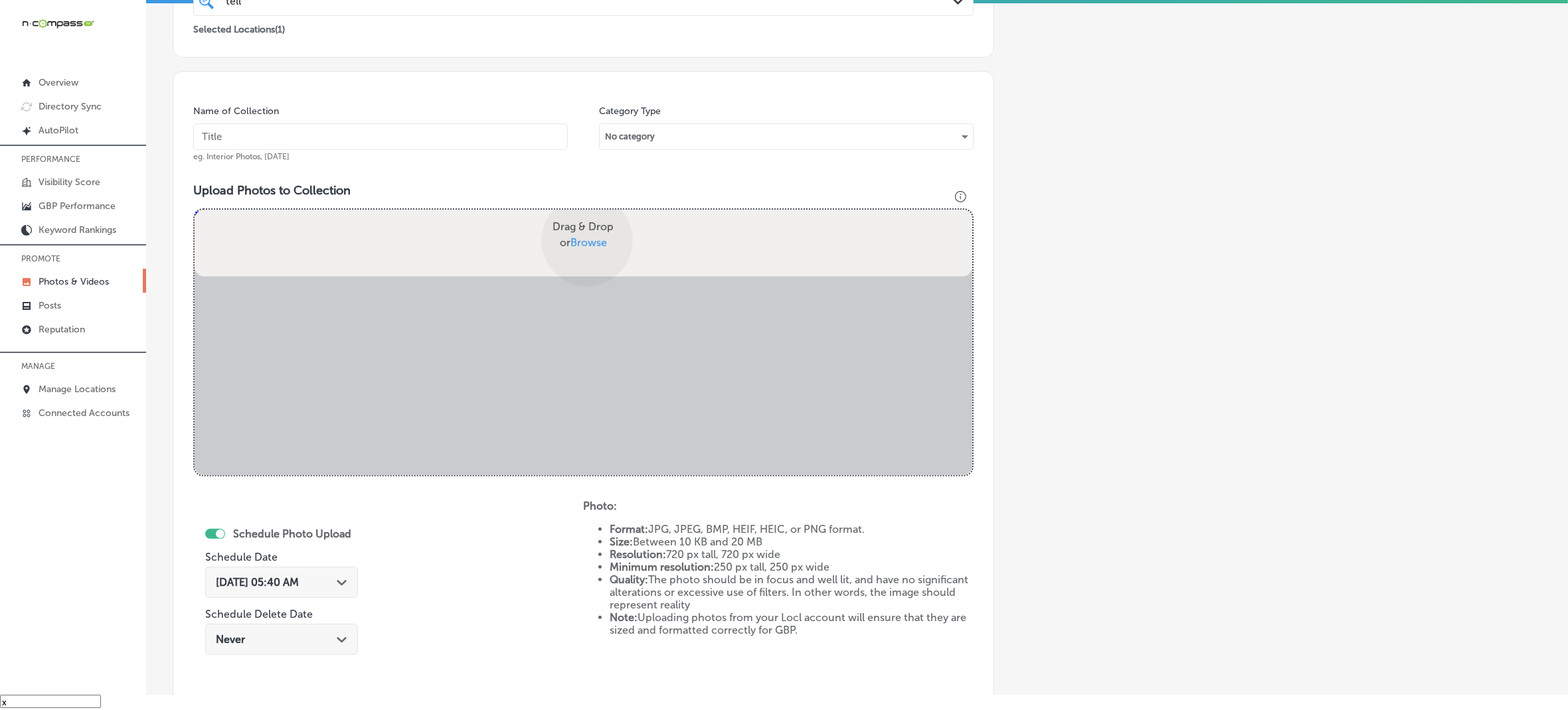
scroll to position [427, 0]
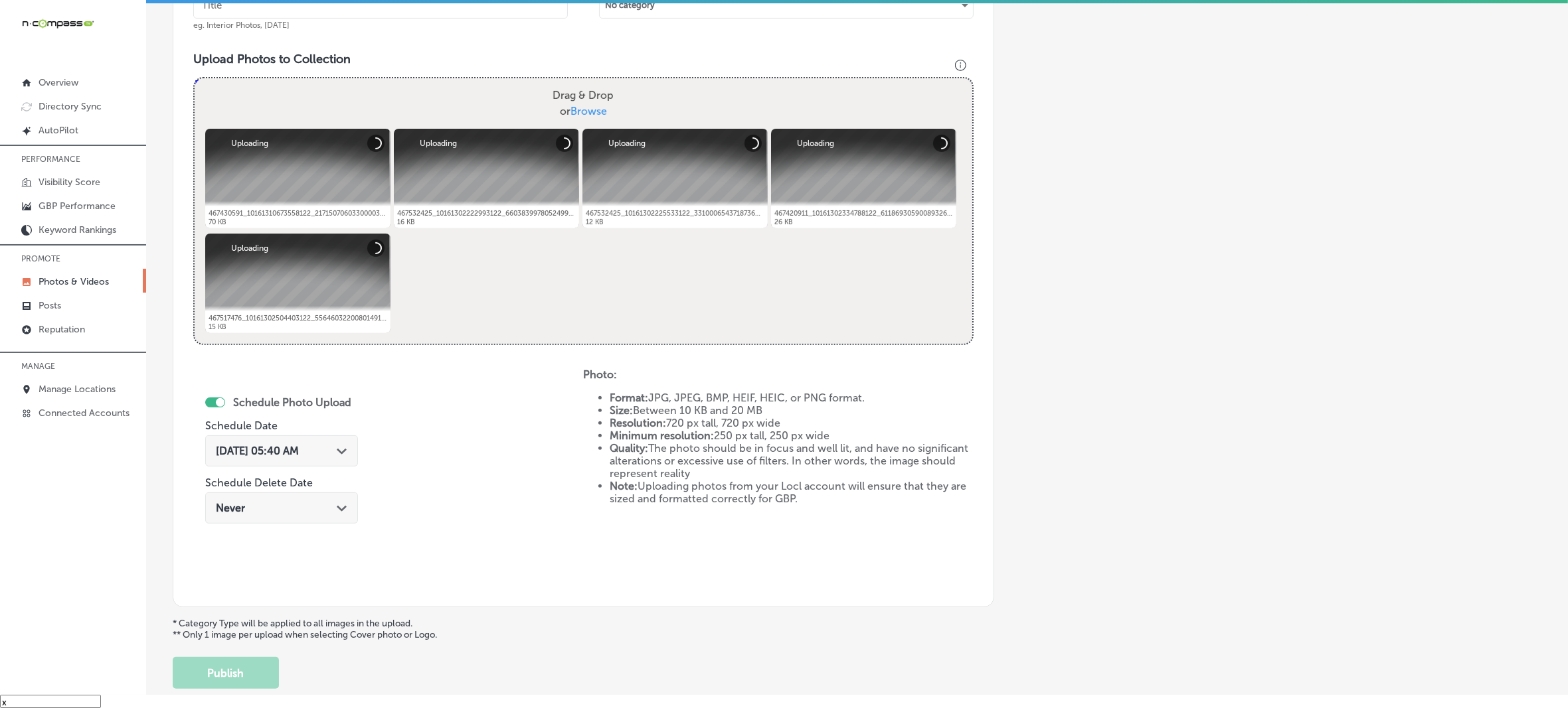
drag, startPoint x: 341, startPoint y: 456, endPoint x: 346, endPoint y: 425, distance: 31.4
click at [341, 456] on div "[DATE] 05:40 AM Path Created with Sketch." at bounding box center [281, 451] width 153 height 32
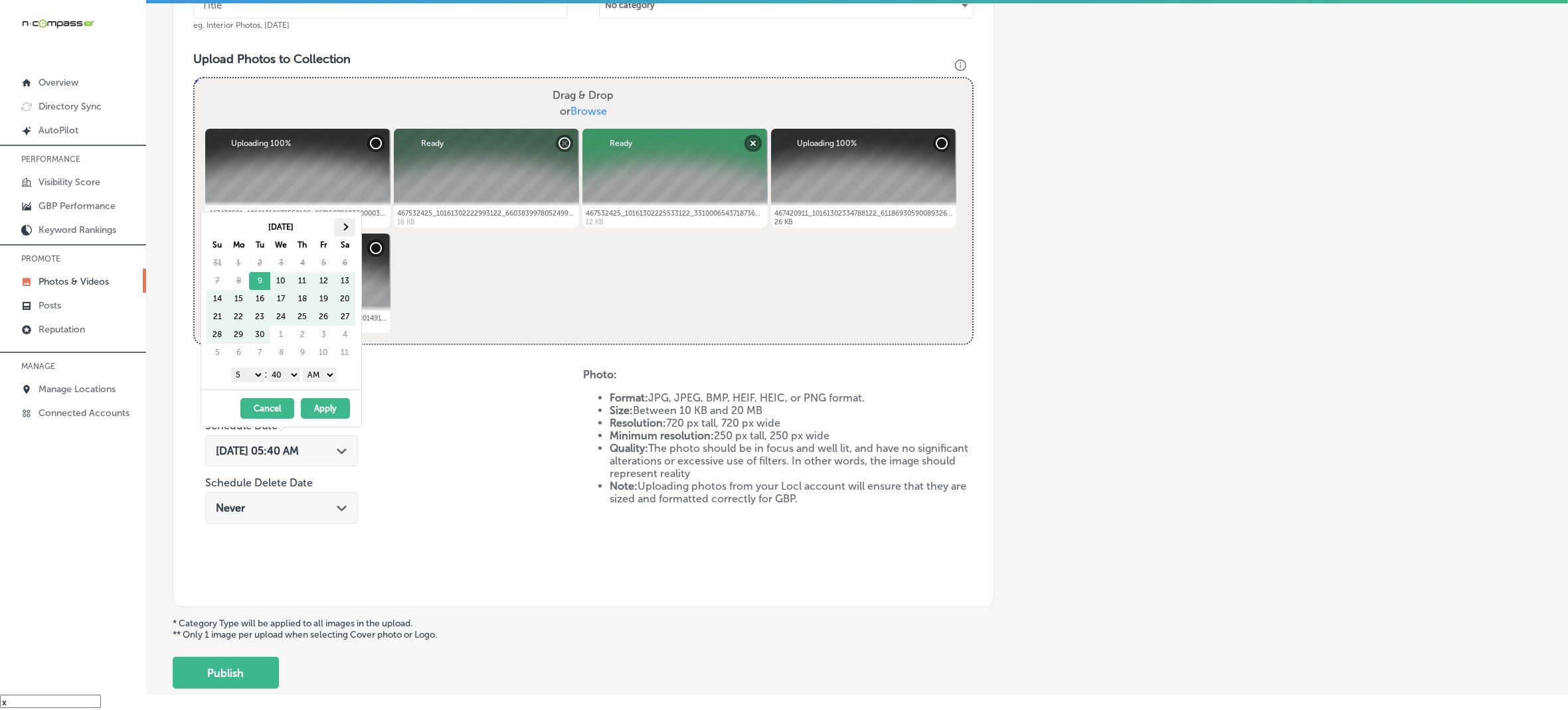
click at [350, 231] on th at bounding box center [344, 227] width 21 height 18
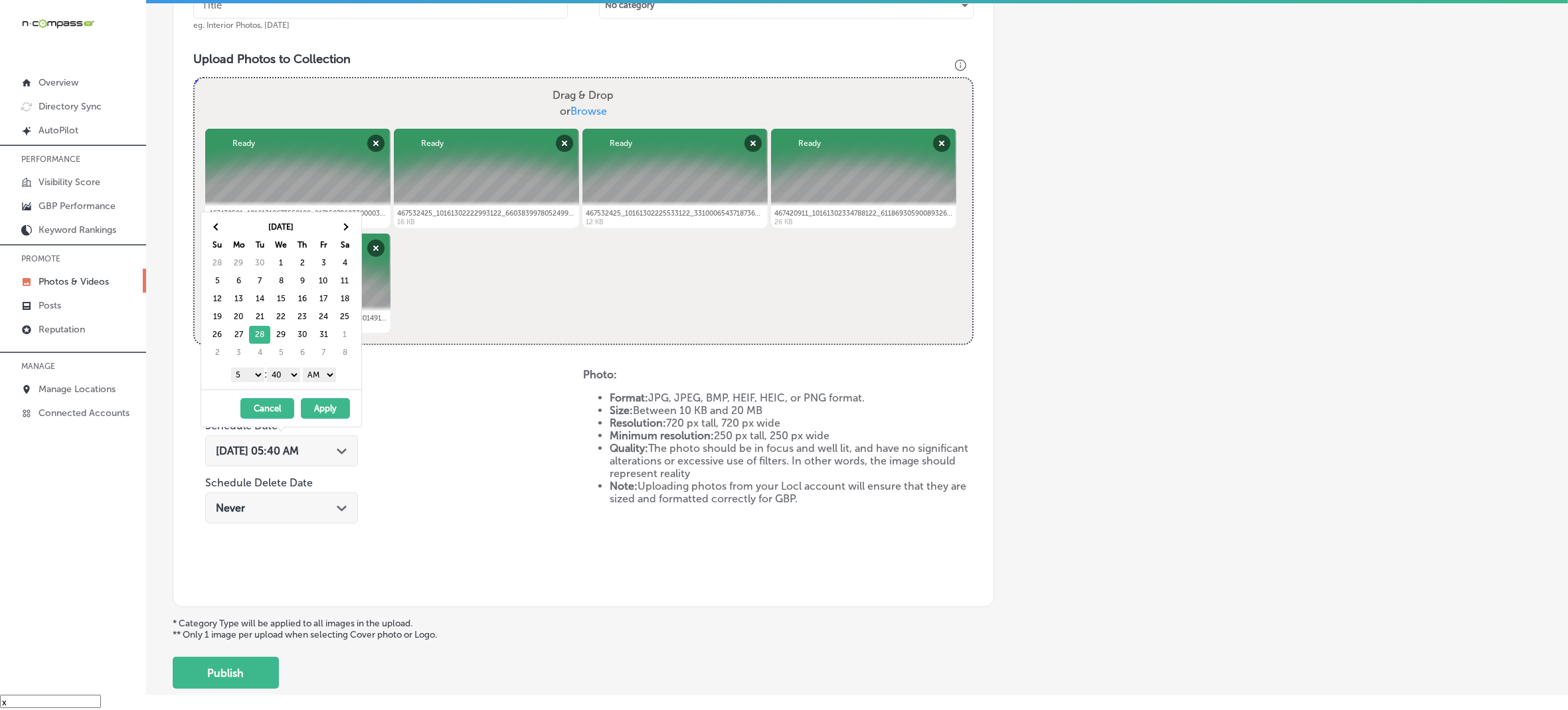
click at [253, 376] on select "1 2 3 4 5 6 7 8 9 10 11 12" at bounding box center [247, 375] width 33 height 15
click at [290, 377] on select "00 10 20 30 40 50" at bounding box center [283, 375] width 33 height 15
click at [311, 380] on select "AM PM" at bounding box center [319, 375] width 33 height 15
click at [323, 409] on button "Apply" at bounding box center [325, 408] width 49 height 20
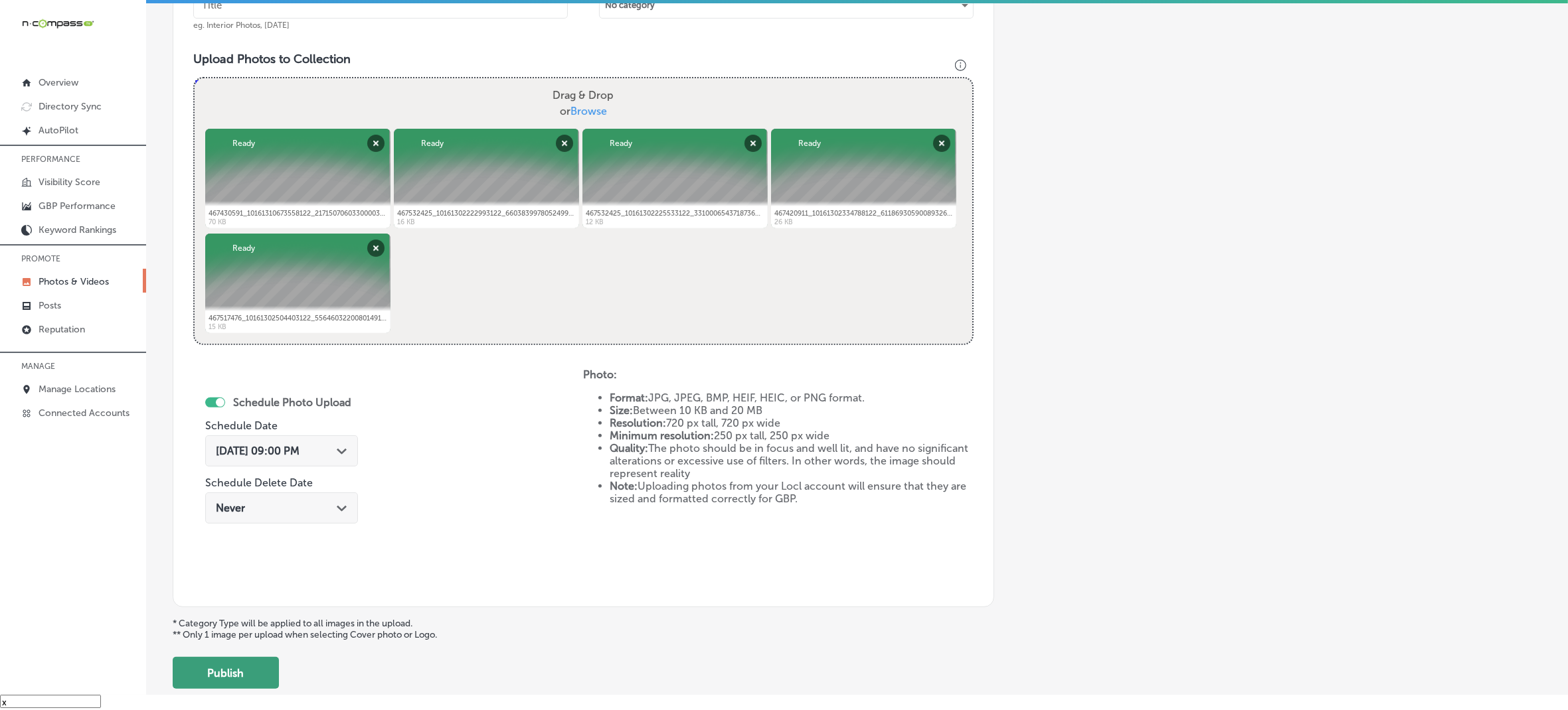
click at [219, 676] on button "Publish" at bounding box center [225, 673] width 106 height 32
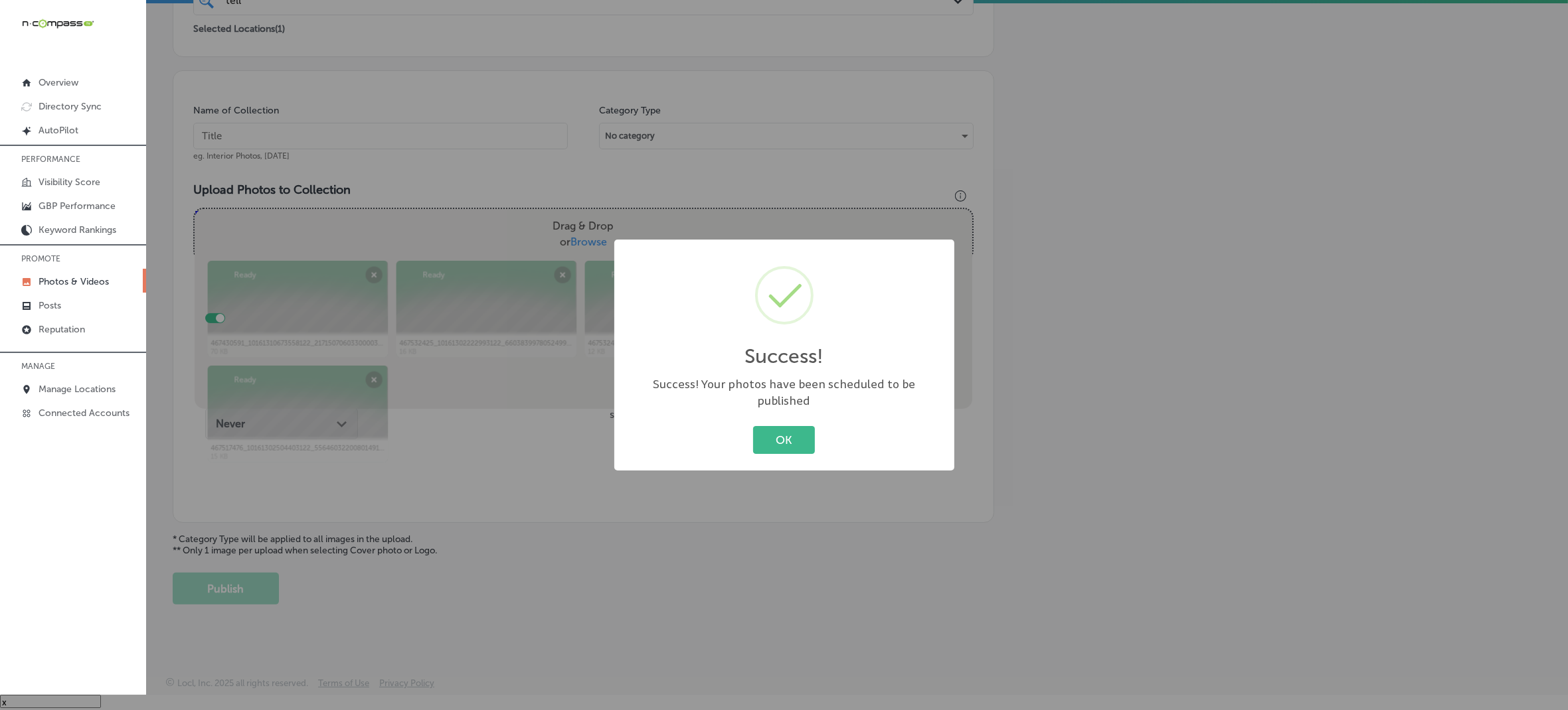
scroll to position [295, 0]
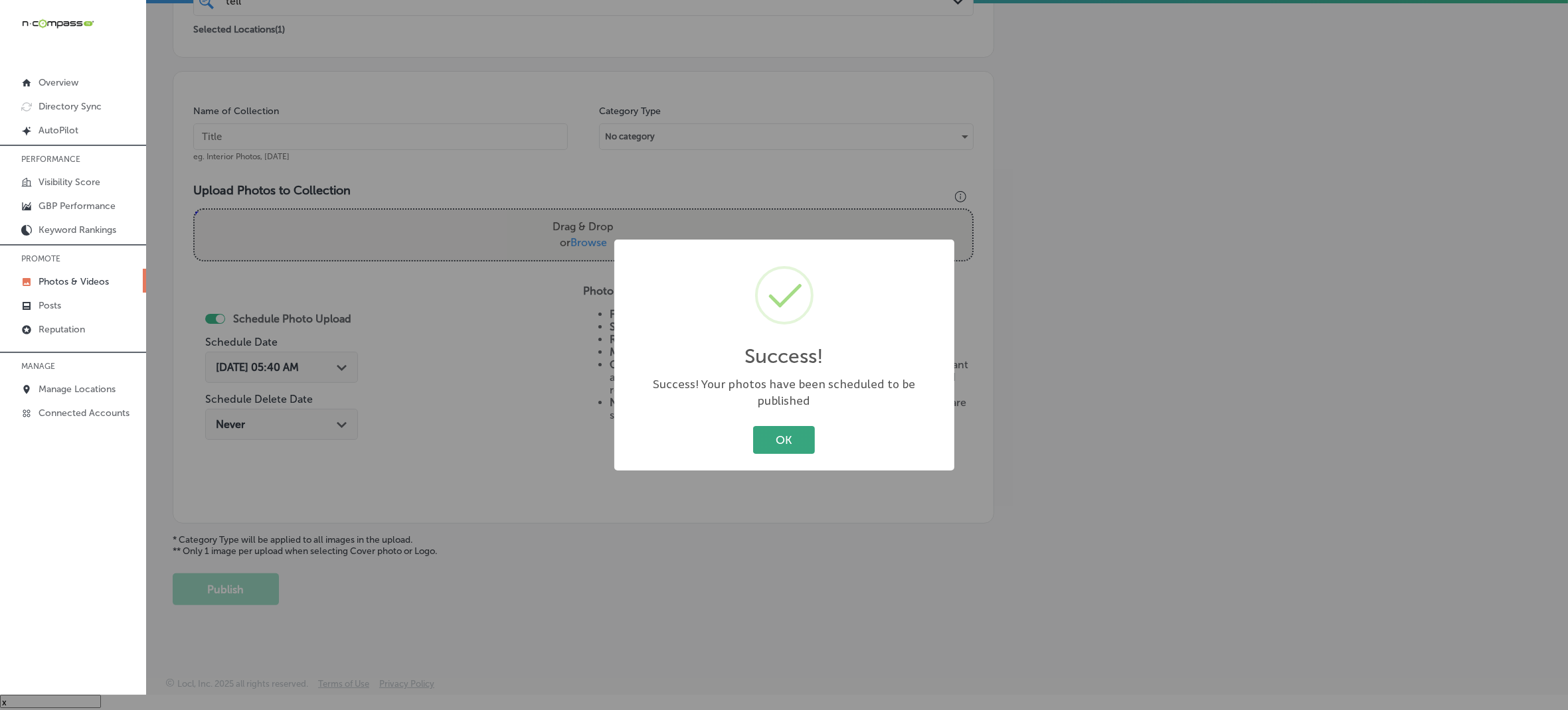
click at [773, 432] on button "OK" at bounding box center [784, 440] width 62 height 28
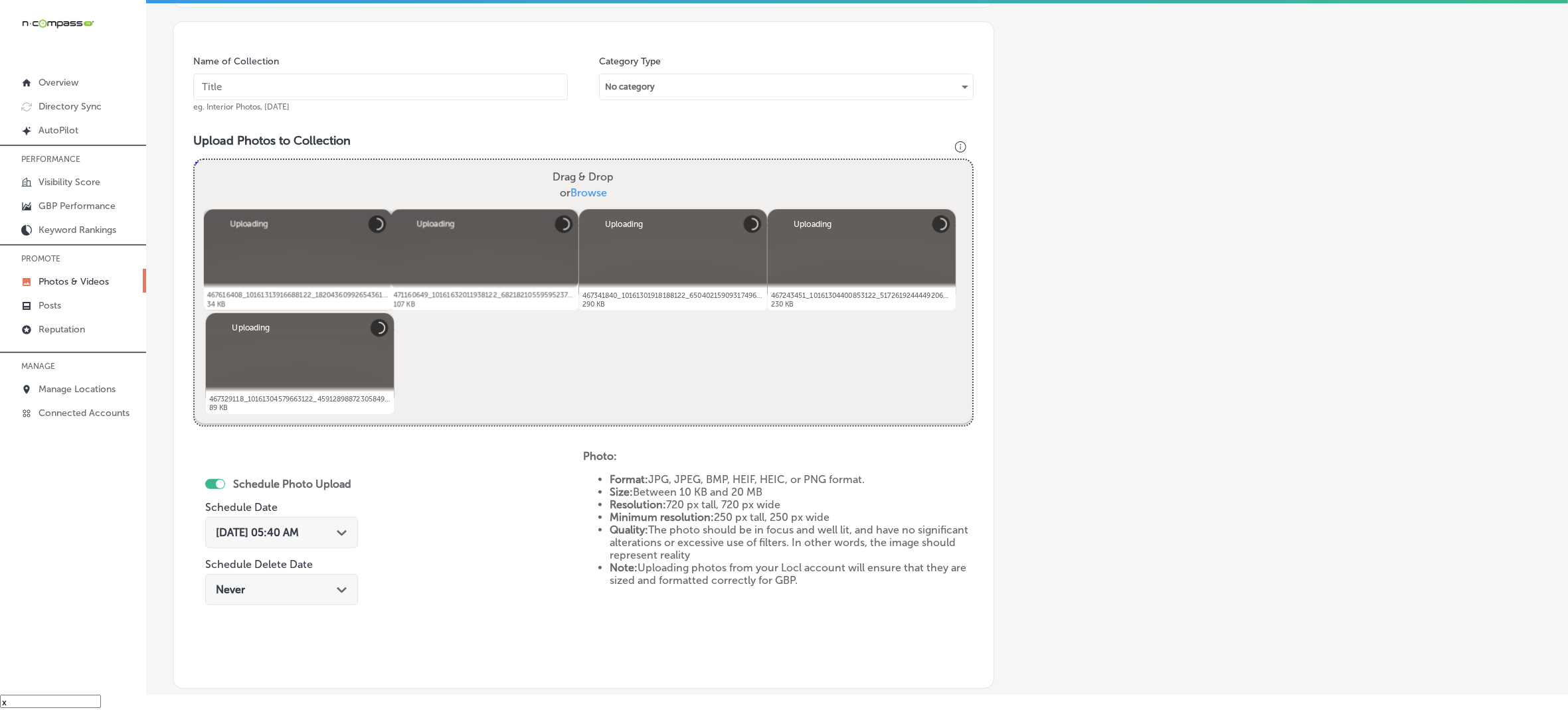
scroll to position [344, 0]
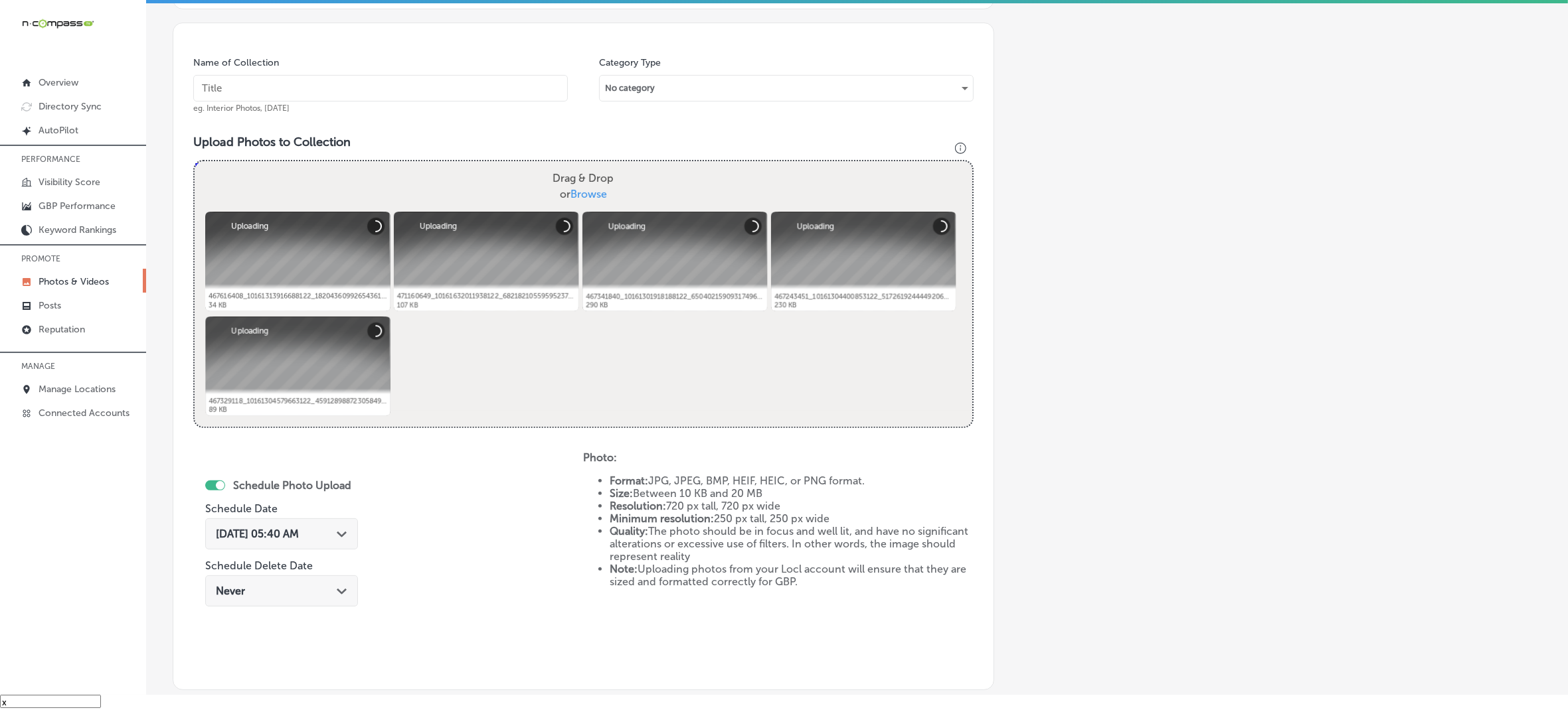
click at [483, 87] on input "text" at bounding box center [381, 88] width 375 height 27
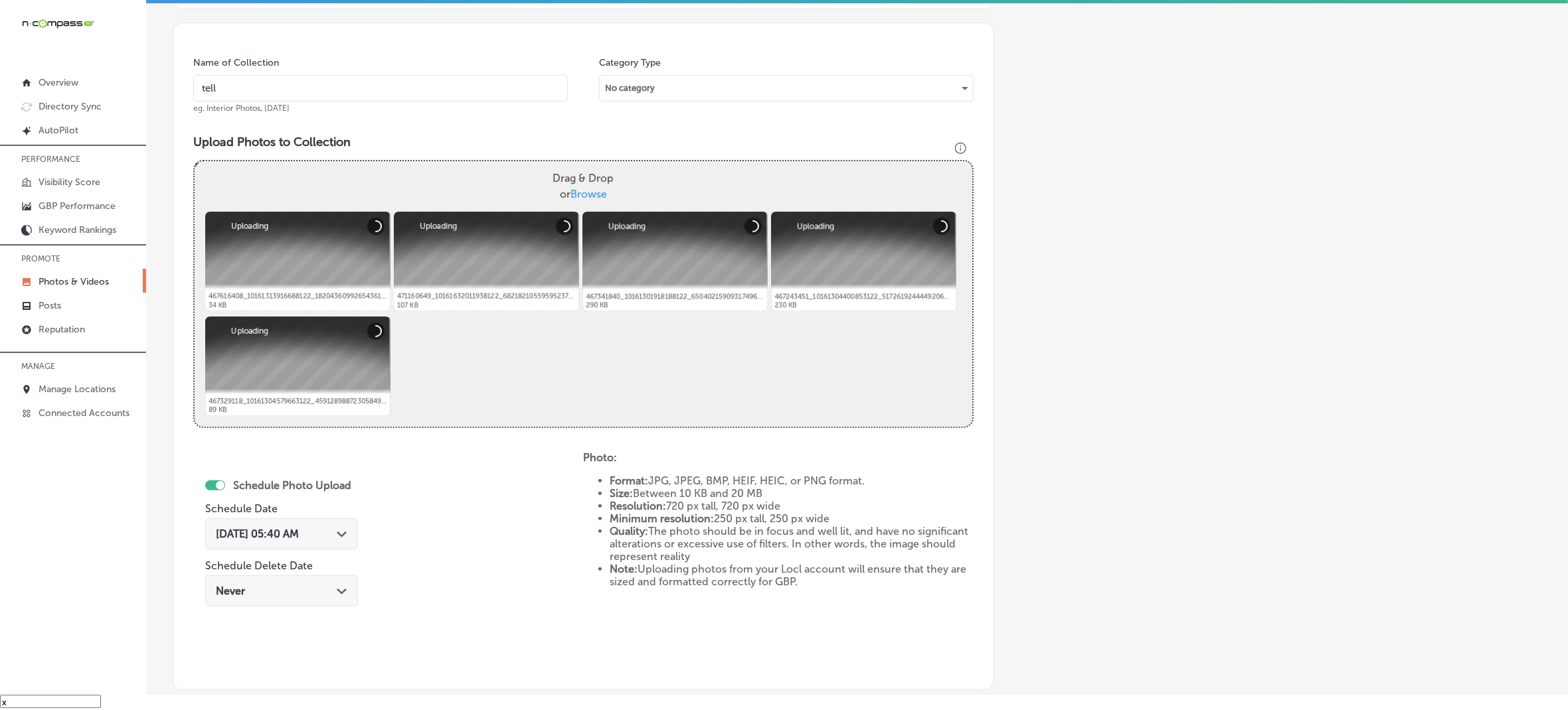
type input "Telluride-Truffle-Artisan-Chocolate"
click at [386, 90] on input "Telluride-Truffle-Artisan-Chocolate" at bounding box center [381, 88] width 375 height 27
click at [386, 88] on input "Telluride-Truffle-Artisan-Chocolate" at bounding box center [381, 88] width 375 height 27
click at [338, 532] on polygon at bounding box center [342, 534] width 10 height 6
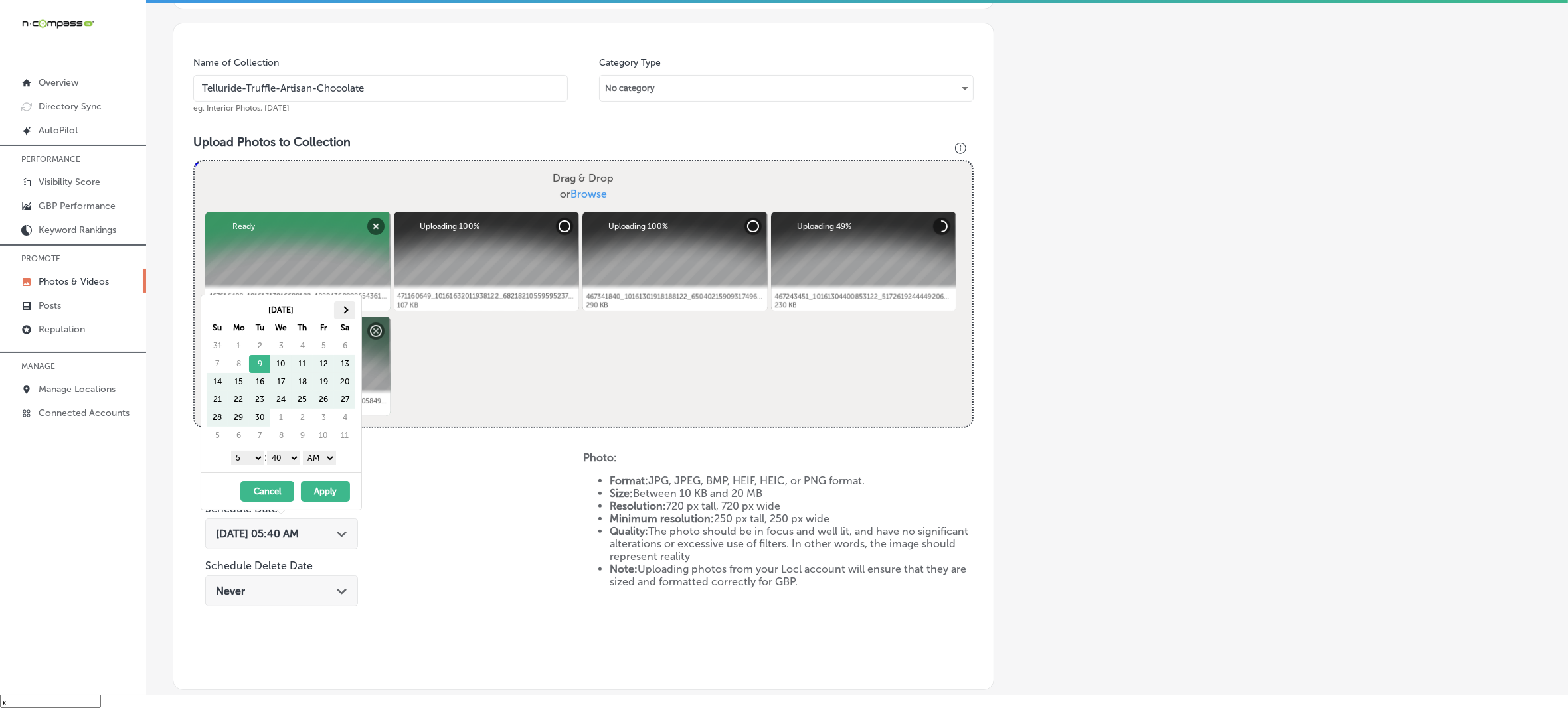
click at [347, 312] on th at bounding box center [344, 310] width 21 height 18
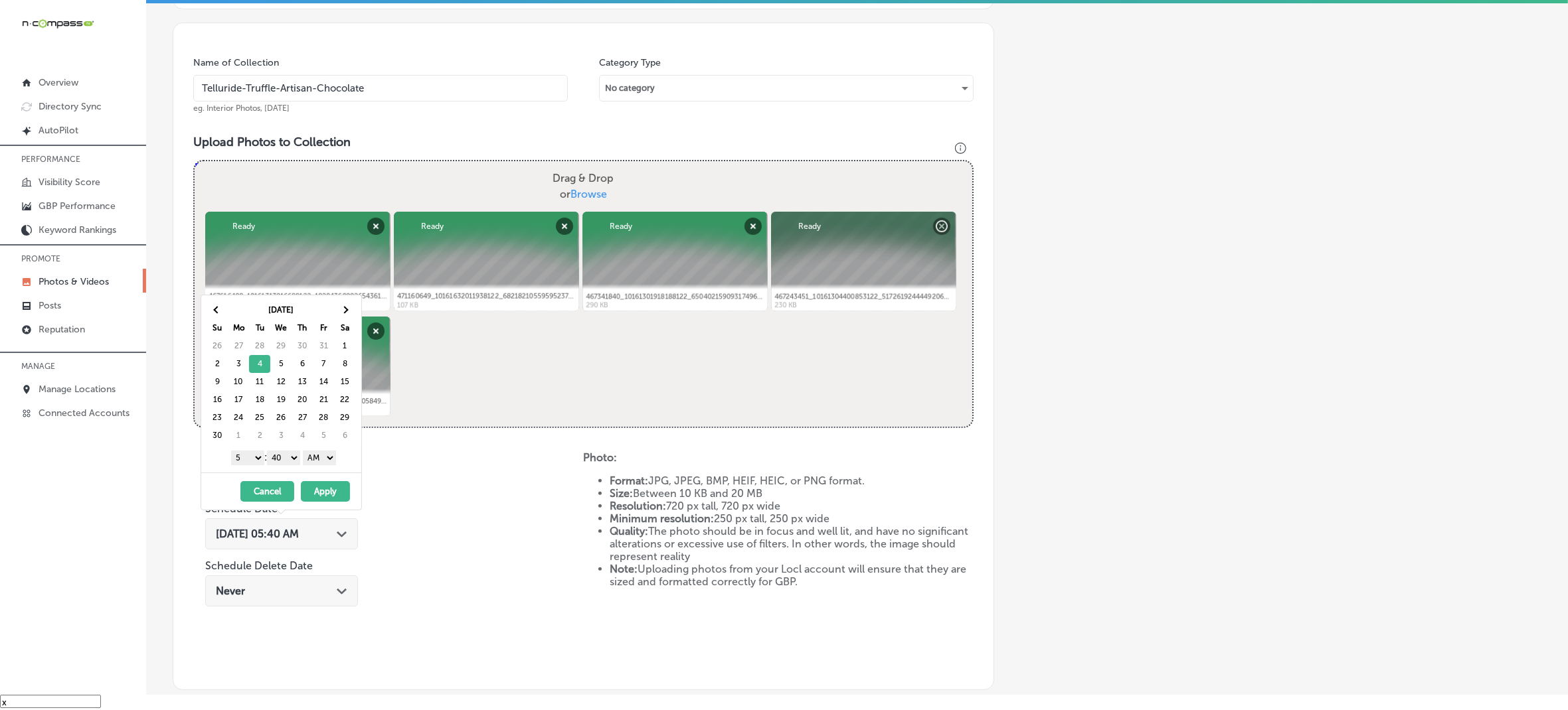
click at [254, 460] on select "1 2 3 4 5 6 7 8 9 10 11 12" at bounding box center [247, 458] width 33 height 15
click at [290, 460] on select "00 10 20 30 40 50" at bounding box center [283, 458] width 33 height 15
drag, startPoint x: 299, startPoint y: 470, endPoint x: 333, endPoint y: 459, distance: 35.7
click at [333, 459] on select "AM PM" at bounding box center [319, 458] width 33 height 15
click at [321, 490] on button "Apply" at bounding box center [325, 491] width 49 height 20
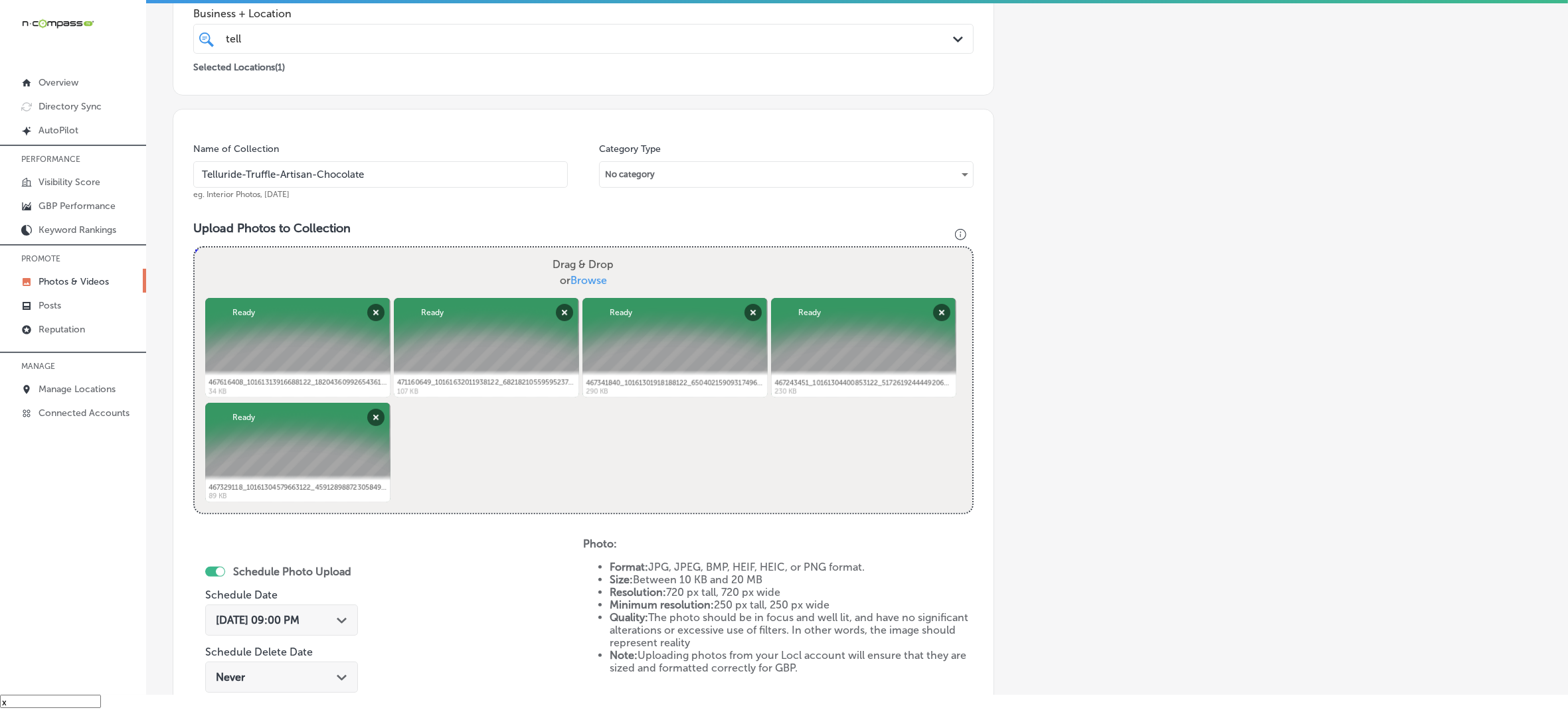
scroll to position [498, 0]
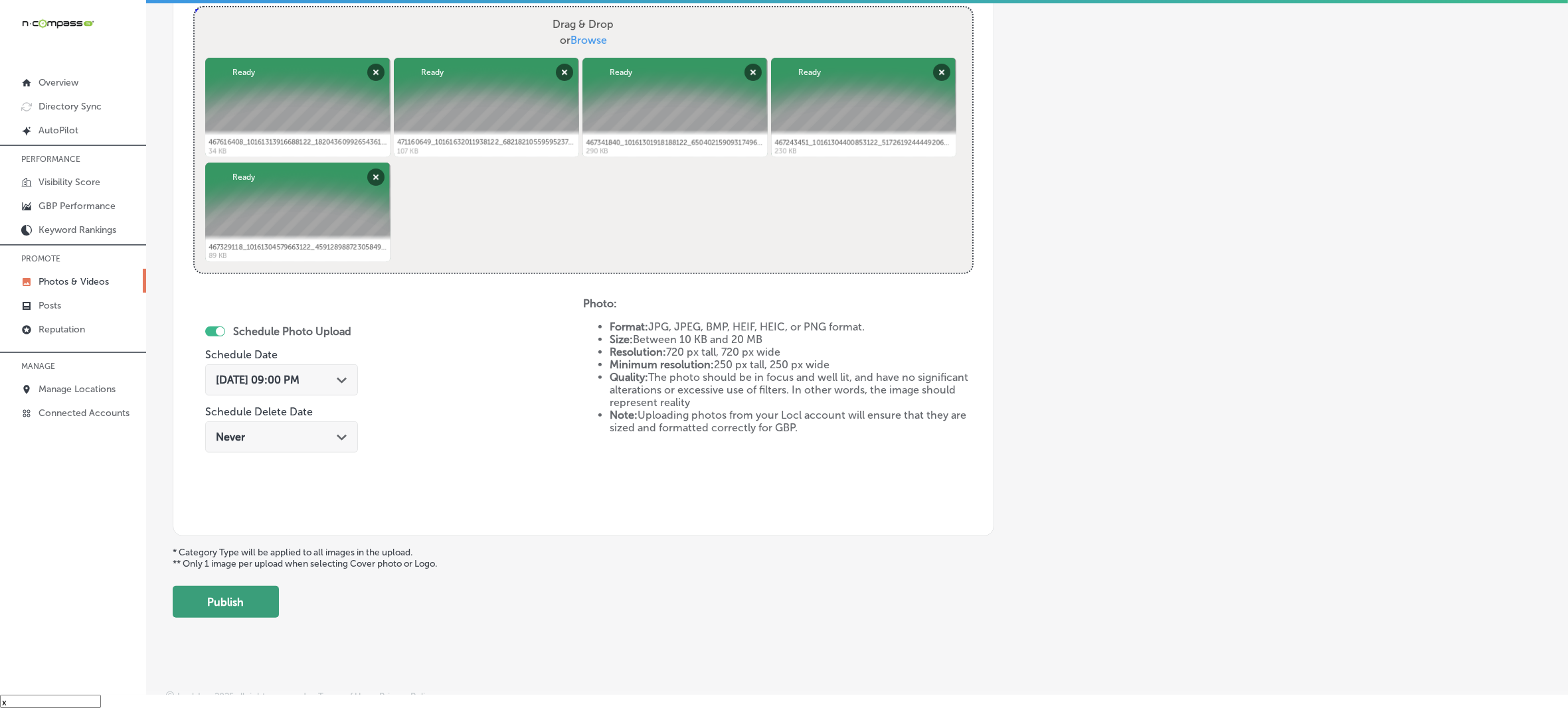
click at [223, 605] on button "Publish" at bounding box center [225, 602] width 106 height 32
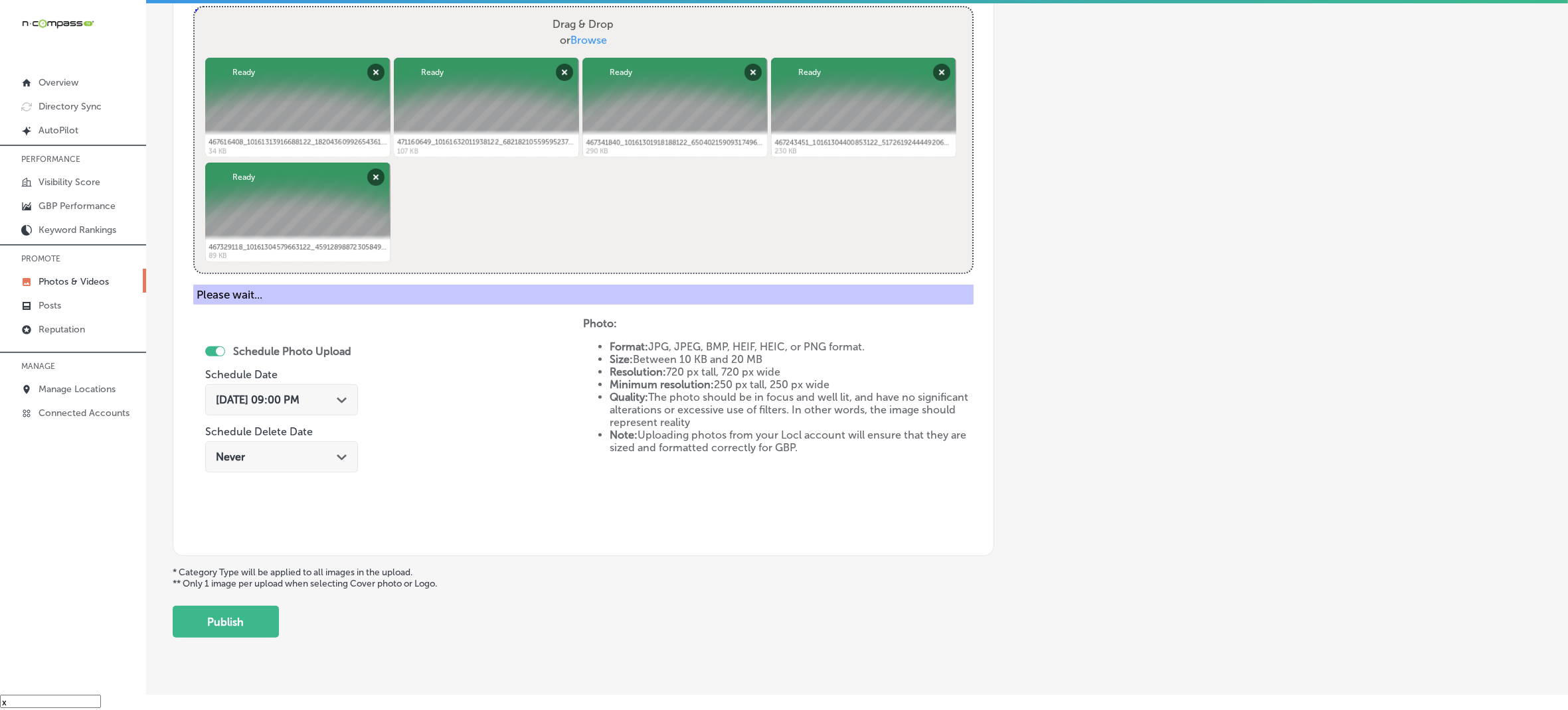
scroll to position [295, 0]
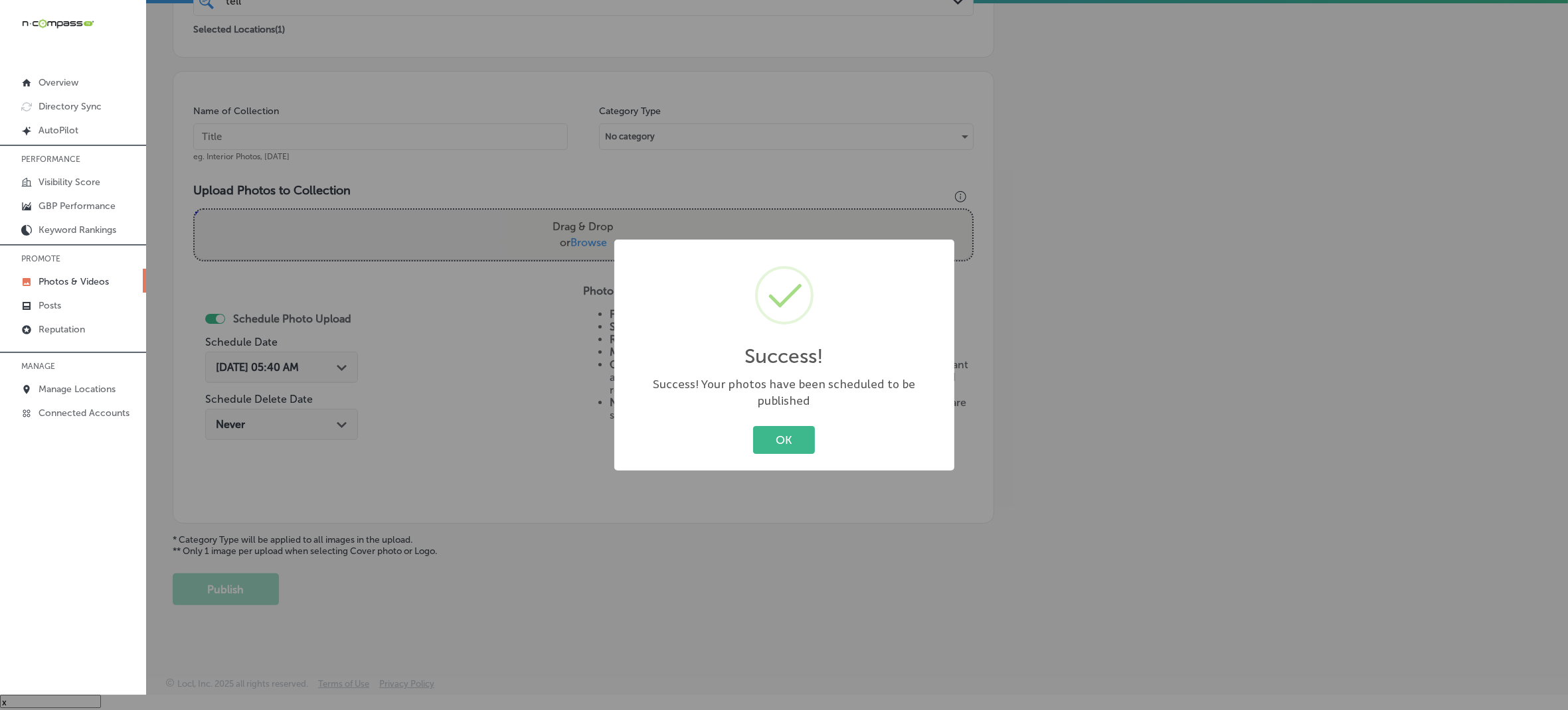
click at [753, 426] on button "OK" at bounding box center [784, 440] width 62 height 28
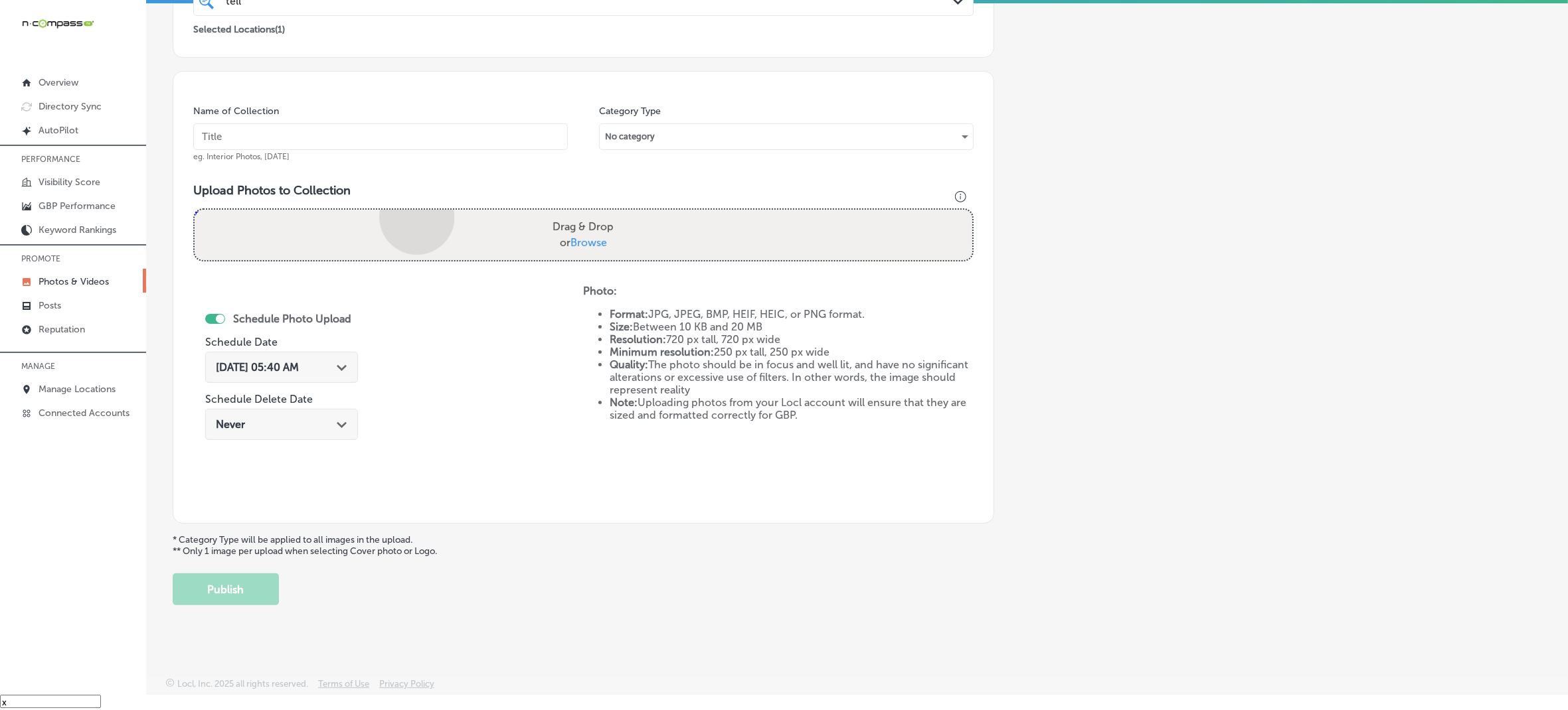
click at [419, 231] on div "Powered by PQINA Drag & Drop or Browse 467243451_10161304400853122_517261924444…" at bounding box center [583, 235] width 778 height 50
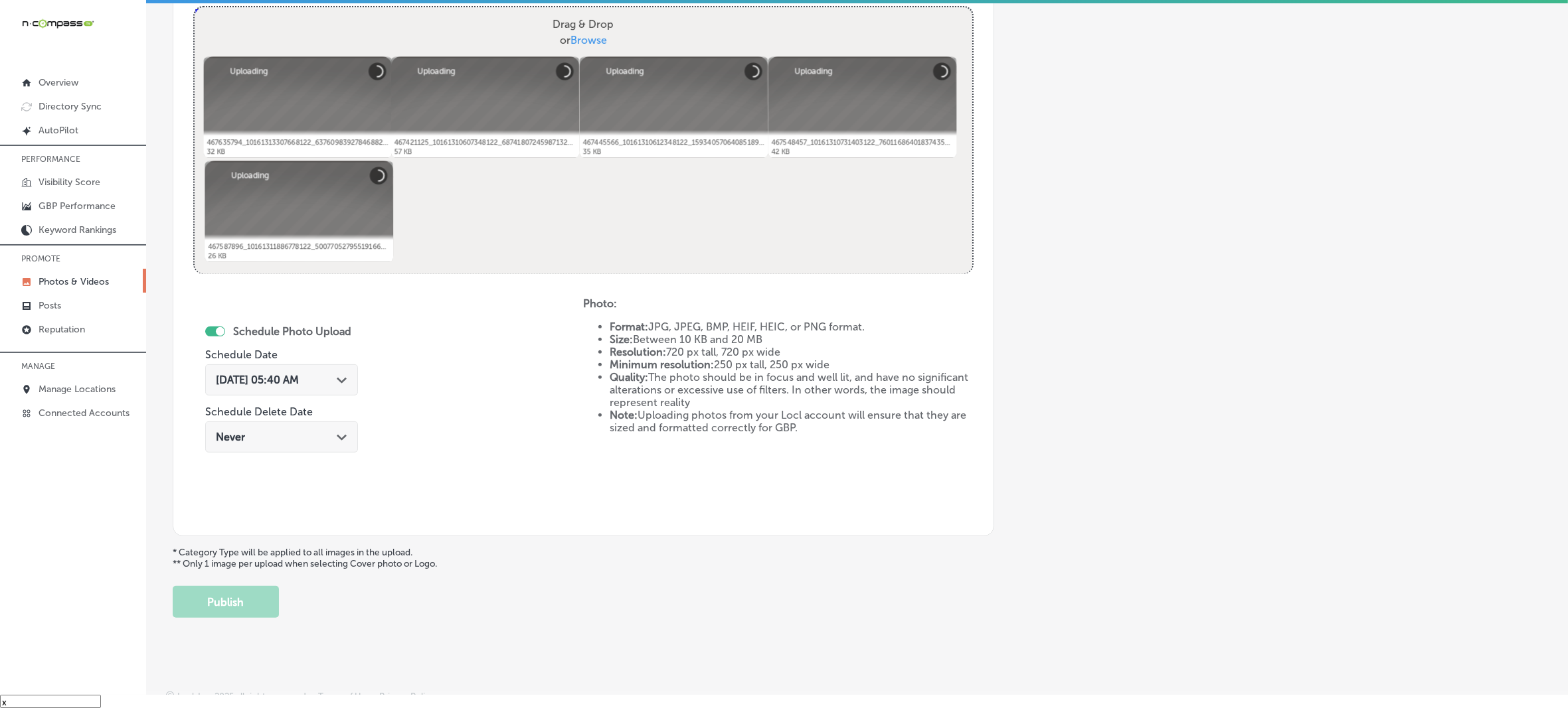
scroll to position [332, 0]
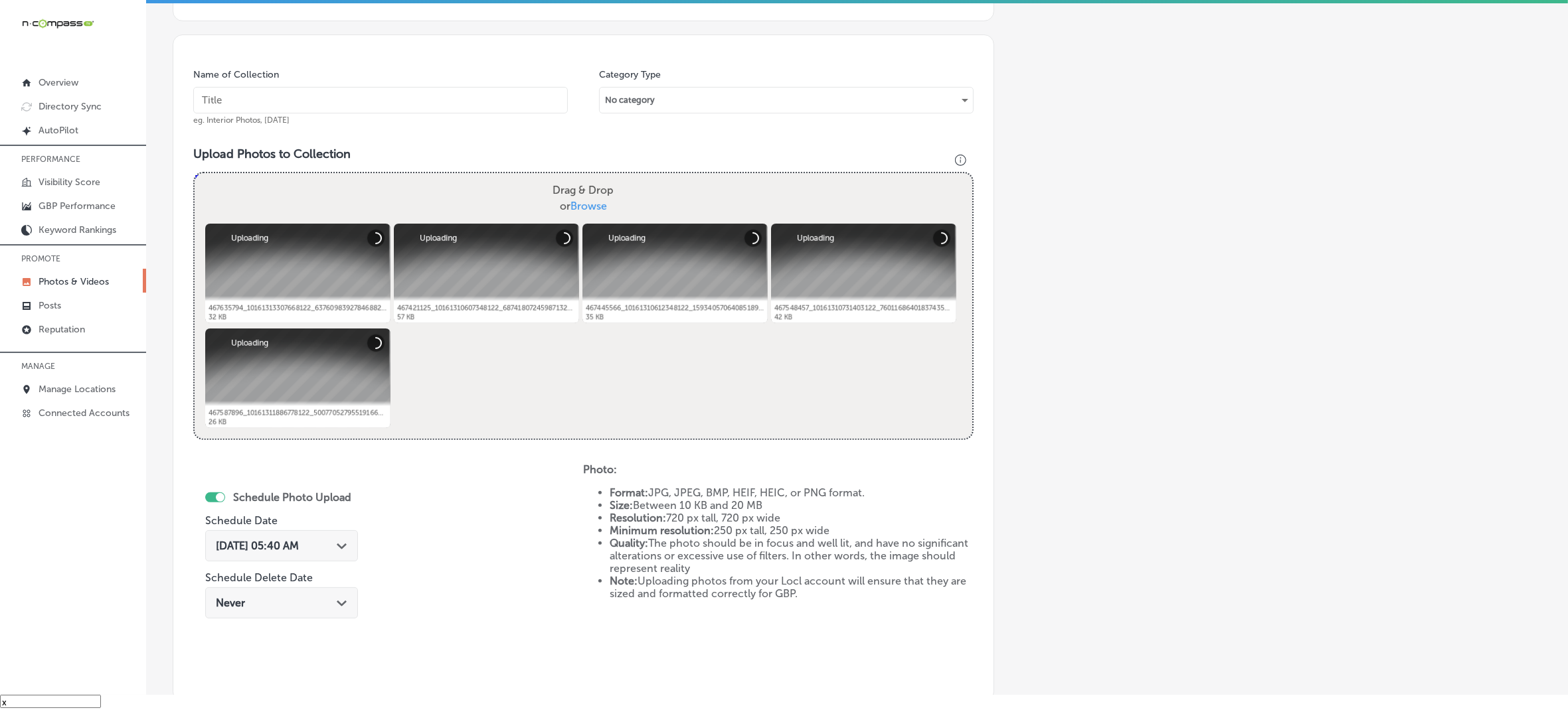
click at [488, 104] on input "text" at bounding box center [381, 100] width 375 height 27
paste input "Telluride-Truffle-Artisan-Chocolate"
type input "Telluride-Truffle-Artisan-Chocolate"
click at [347, 549] on div "[DATE] 05:40 AM Path Created with Sketch." at bounding box center [281, 546] width 153 height 32
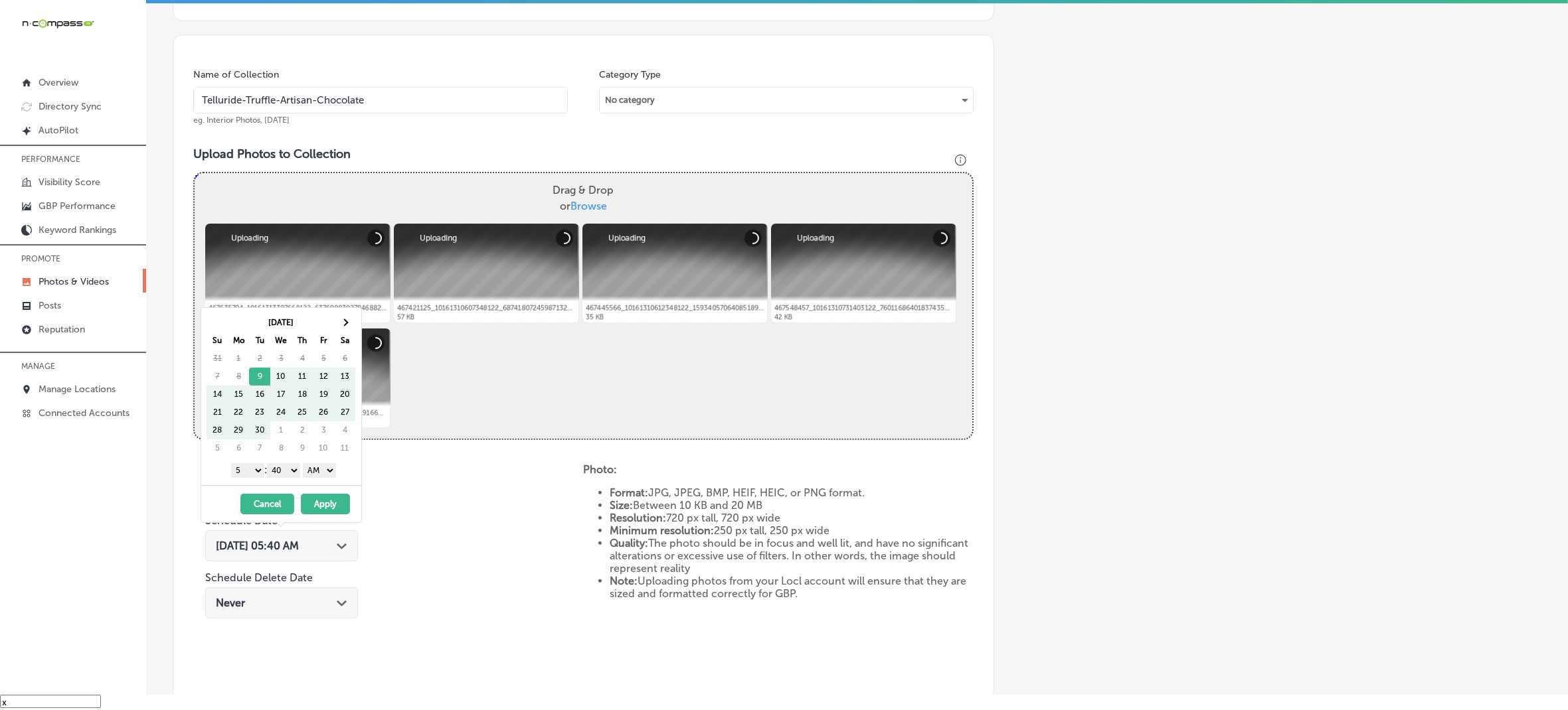
click at [349, 332] on th "Sa" at bounding box center [344, 341] width 21 height 18
click at [349, 325] on th at bounding box center [344, 323] width 21 height 18
click at [347, 325] on th at bounding box center [344, 323] width 21 height 18
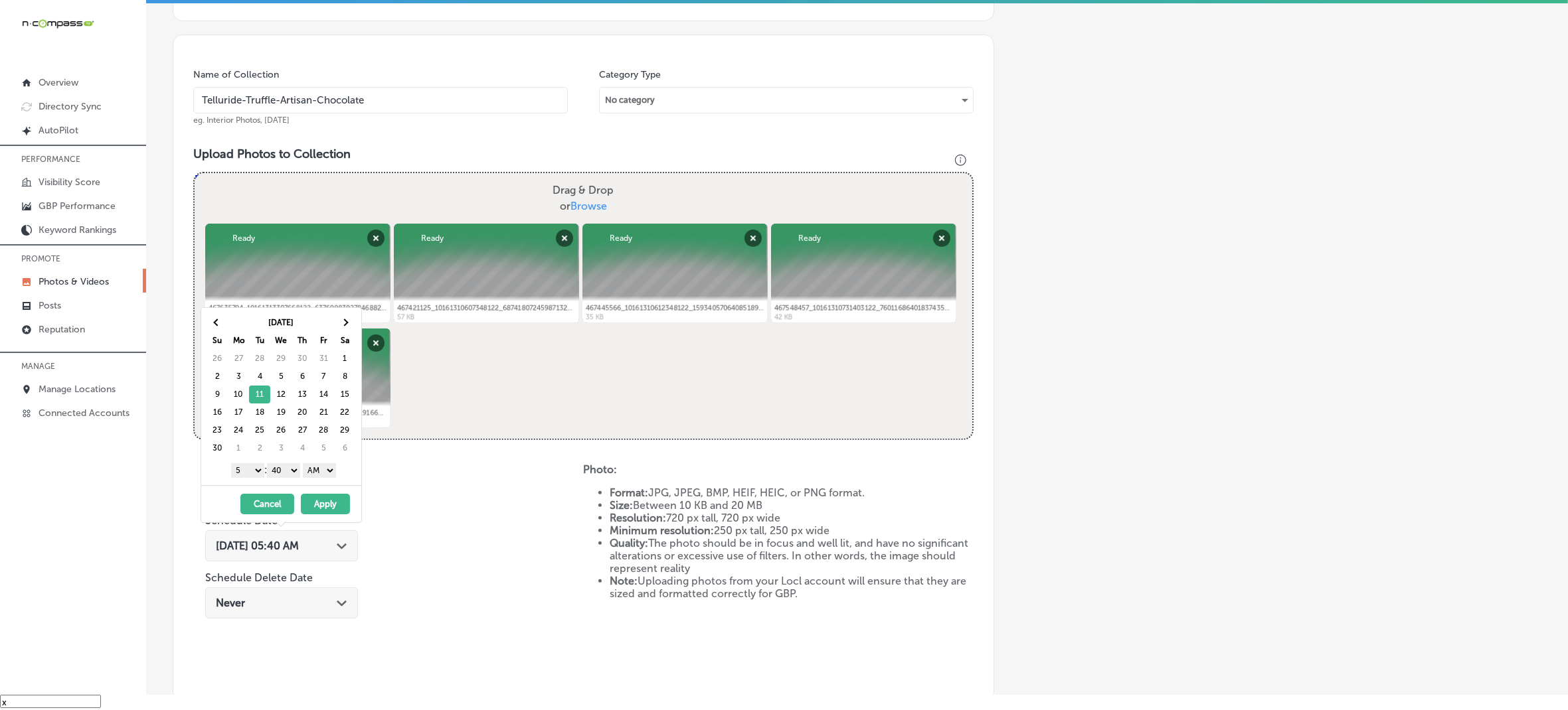
click at [256, 476] on select "1 2 3 4 5 6 7 8 9 10 11 12" at bounding box center [247, 470] width 33 height 15
click at [293, 476] on select "00 10 20 30 40 50" at bounding box center [283, 470] width 33 height 15
drag, startPoint x: 309, startPoint y: 479, endPoint x: 327, endPoint y: 477, distance: 18.1
click at [330, 473] on select "AM PM" at bounding box center [319, 470] width 33 height 15
click at [320, 508] on button "Apply" at bounding box center [325, 504] width 49 height 20
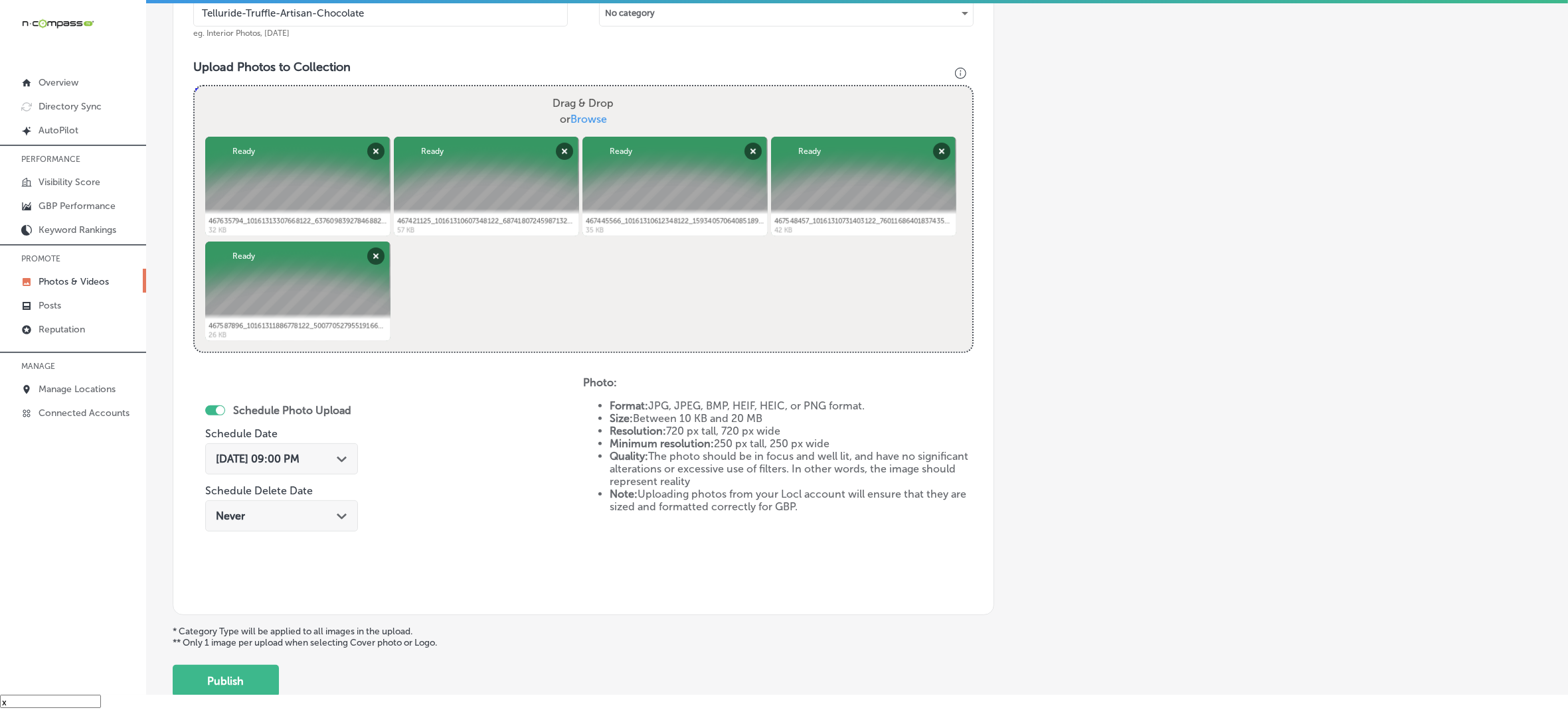
scroll to position [510, 0]
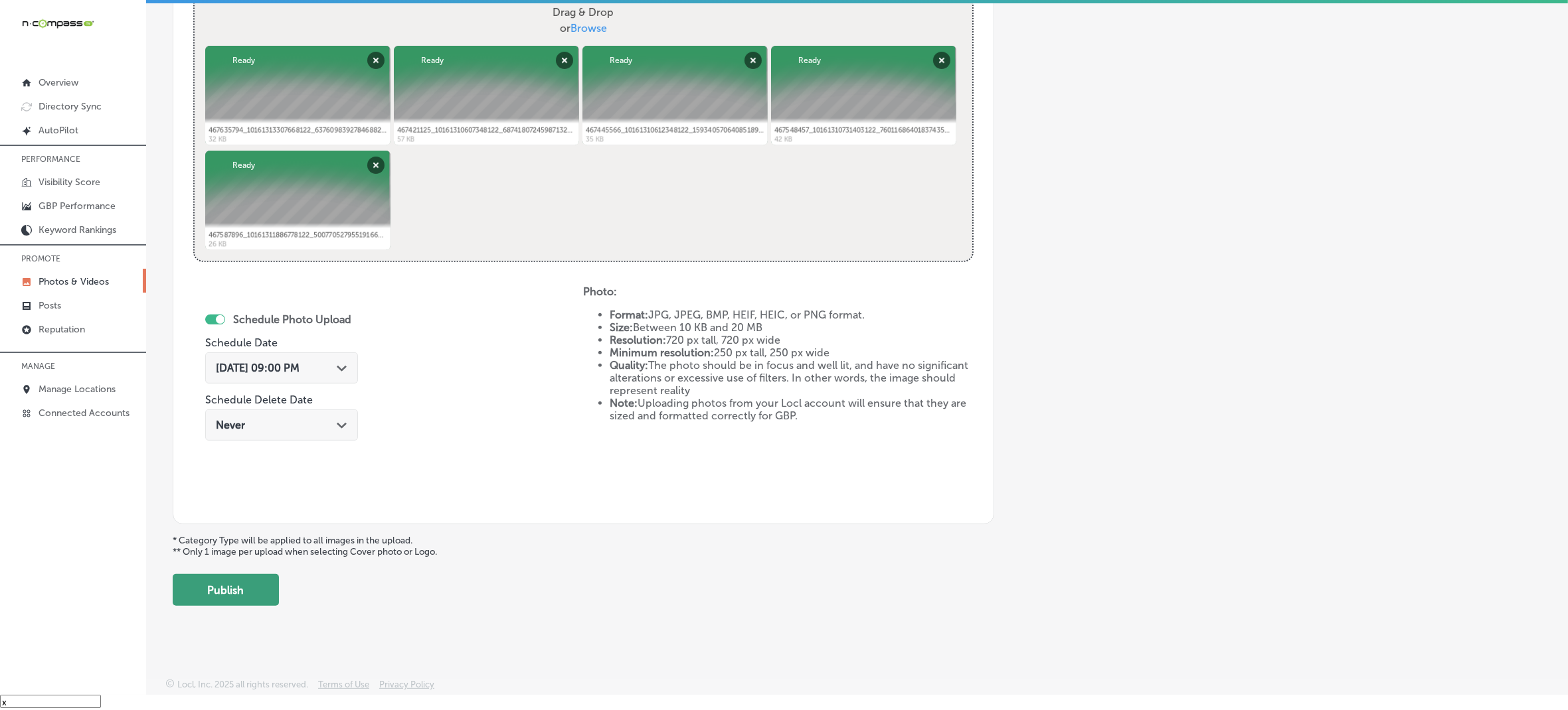
click at [253, 589] on button "Publish" at bounding box center [225, 589] width 106 height 32
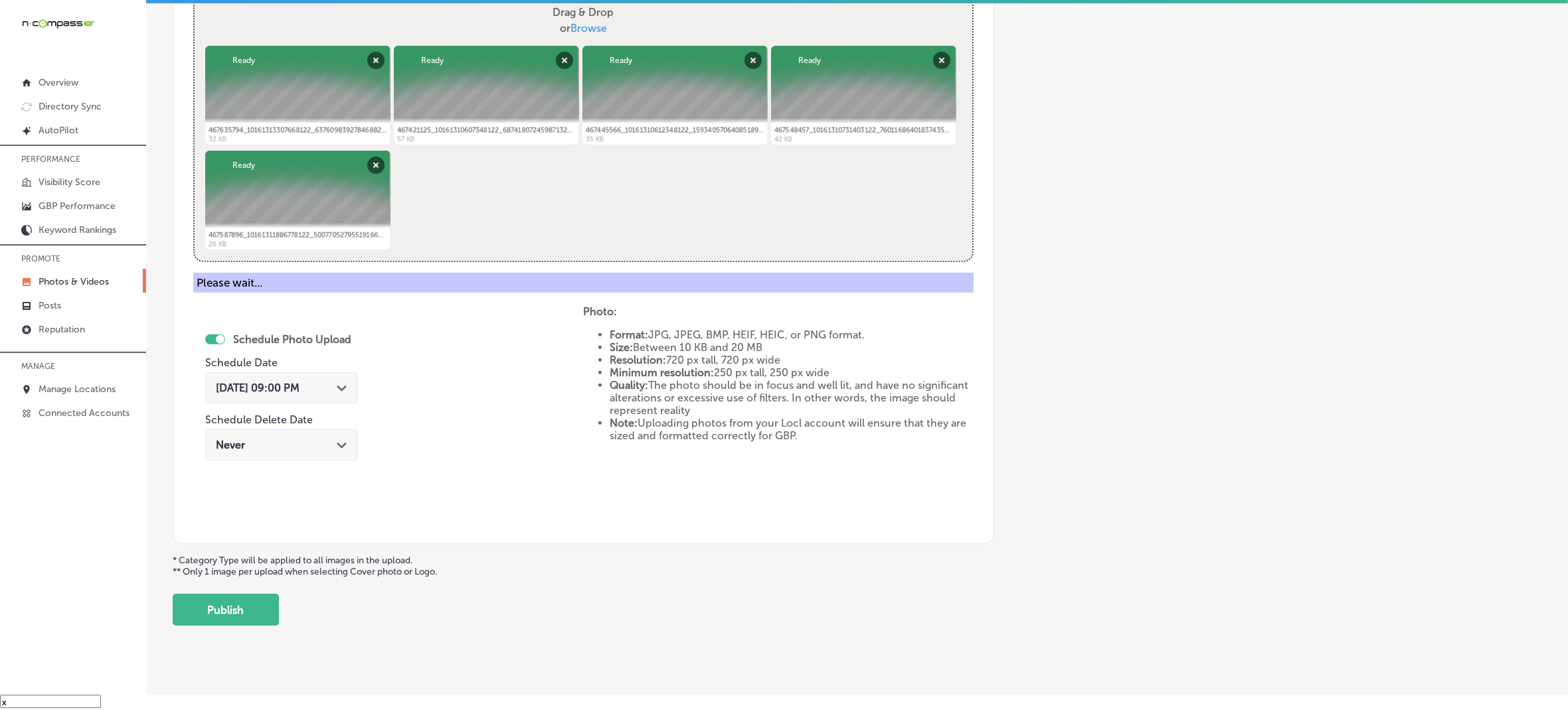
scroll to position [295, 0]
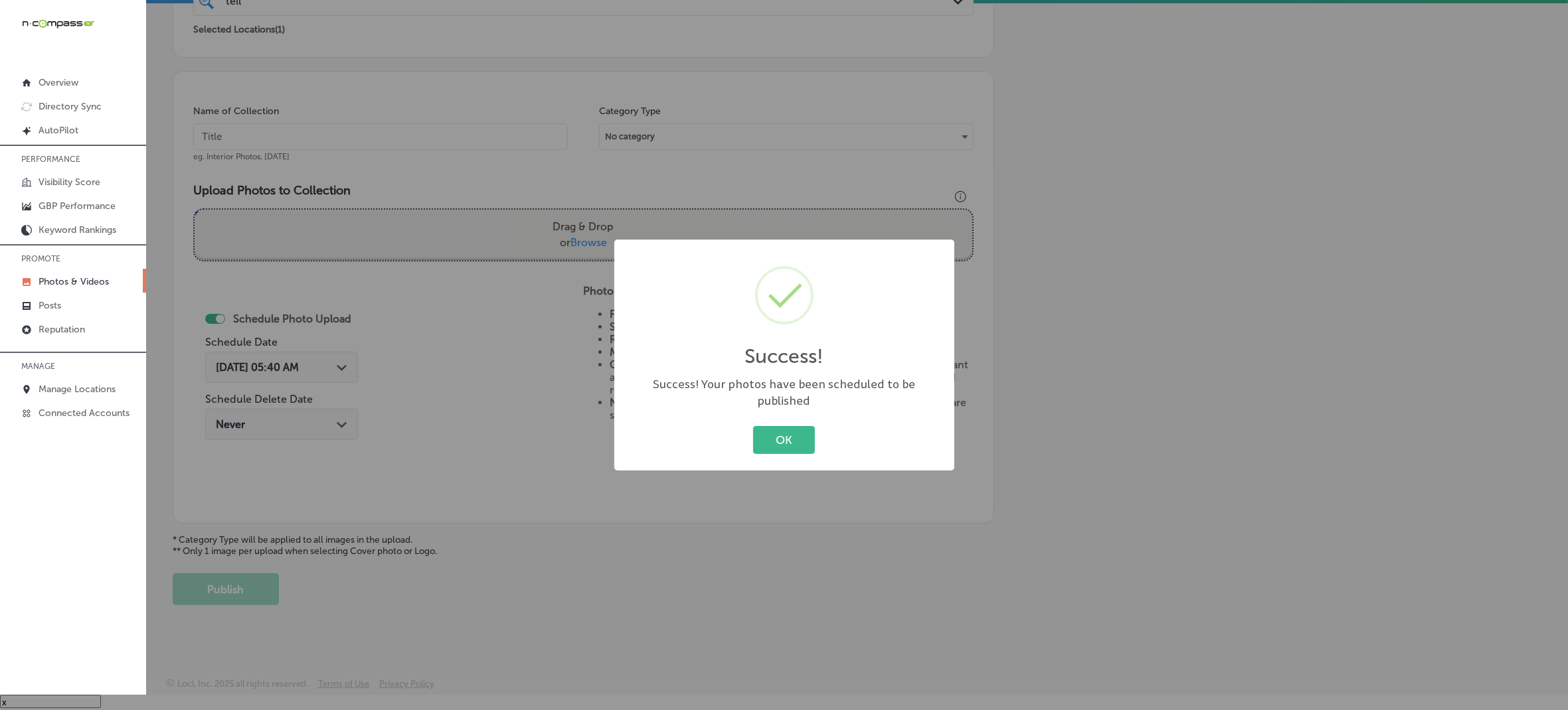
click at [753, 426] on button "OK" at bounding box center [784, 440] width 62 height 28
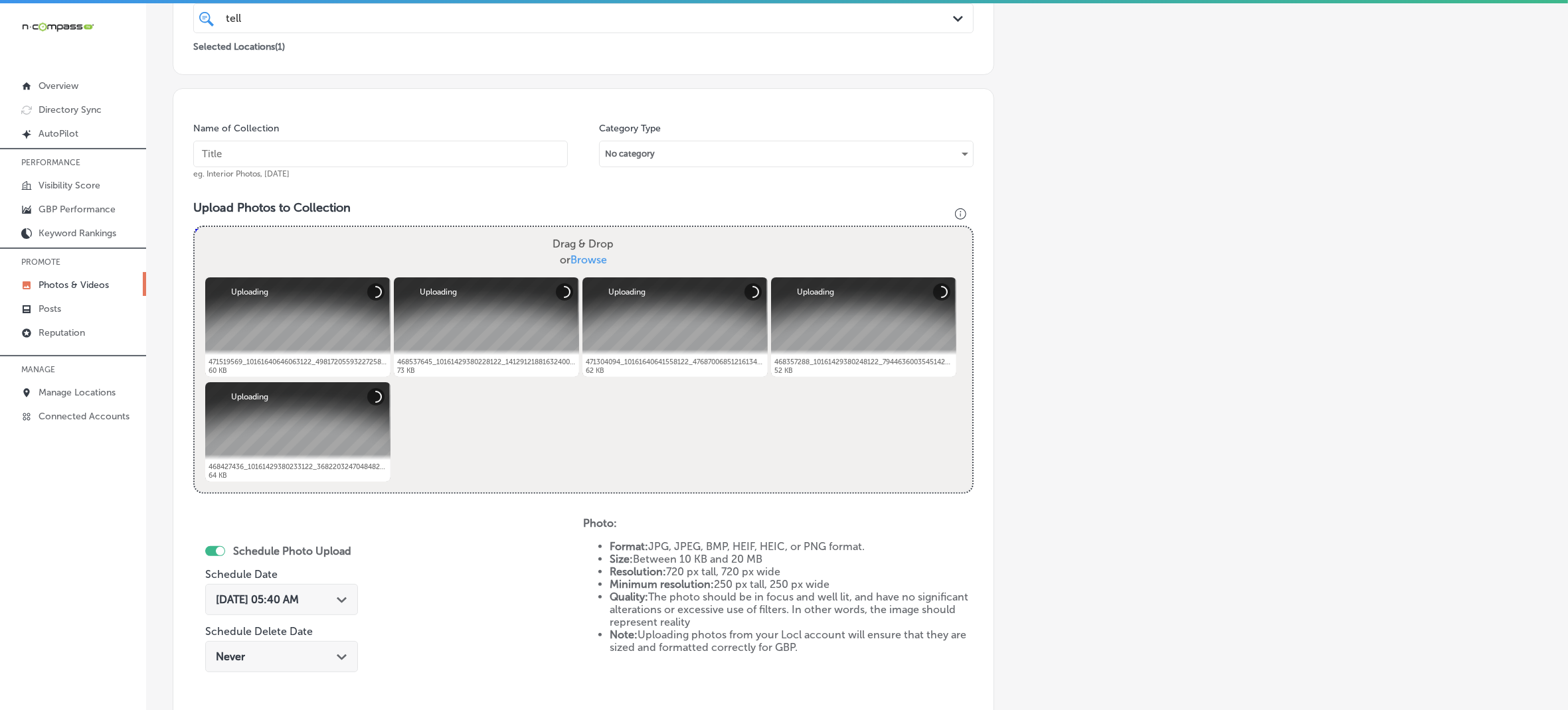
scroll to position [261, 0]
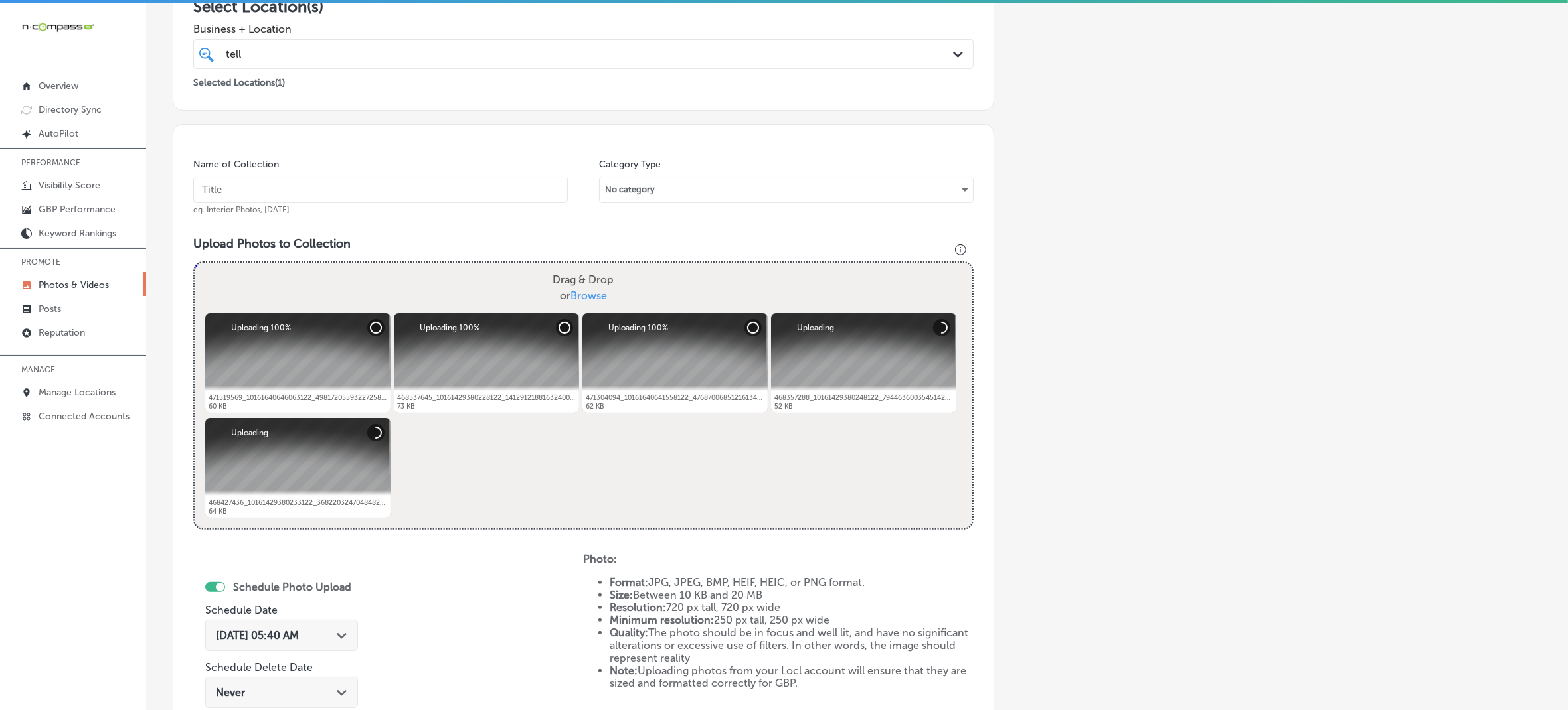
click at [367, 187] on input "text" at bounding box center [381, 189] width 375 height 27
paste input "Telluride-Truffle-Artisan-Chocolate"
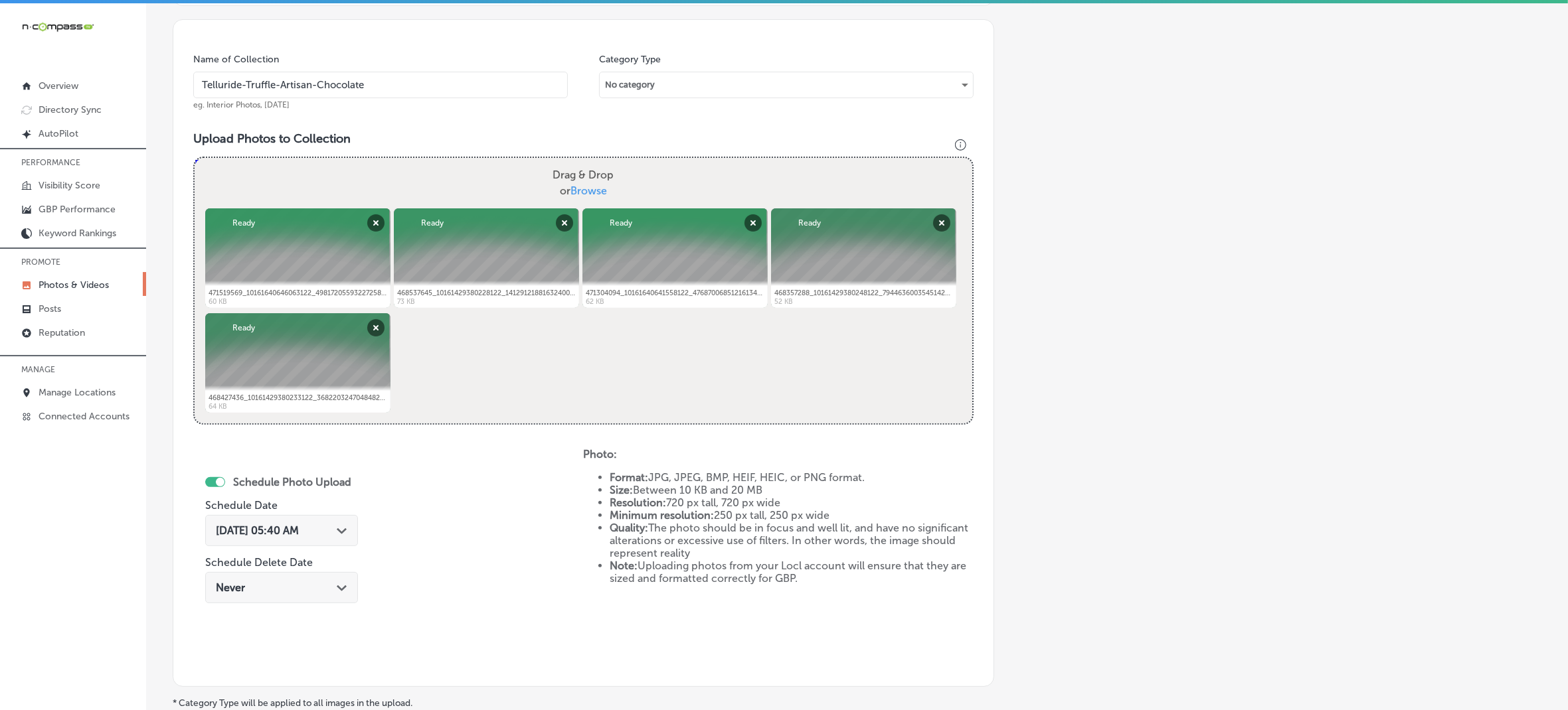
scroll to position [427, 0]
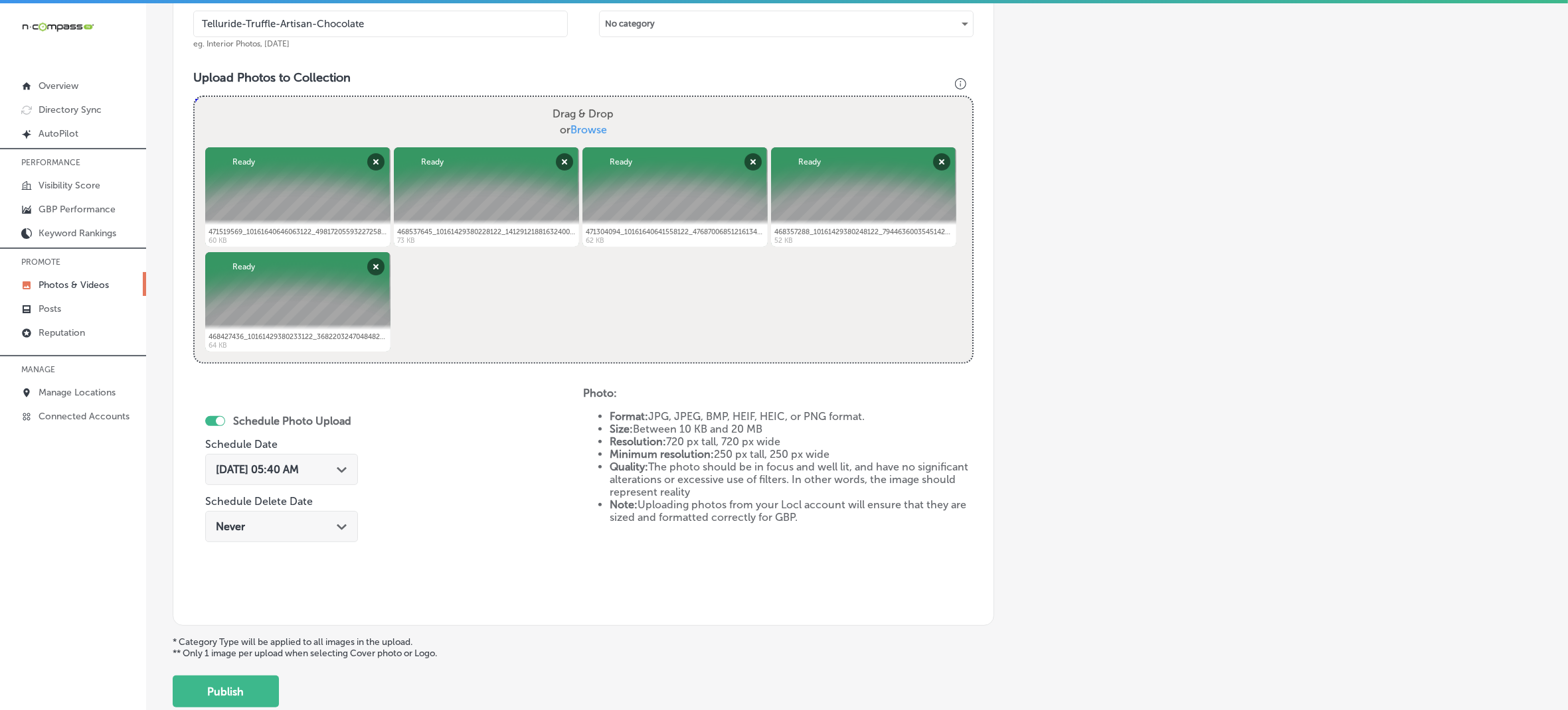
type input "Telluride-Truffle-Artisan-Chocolate"
click at [342, 474] on div "[DATE] 05:40 AM Path Created with Sketch." at bounding box center [282, 470] width 131 height 13
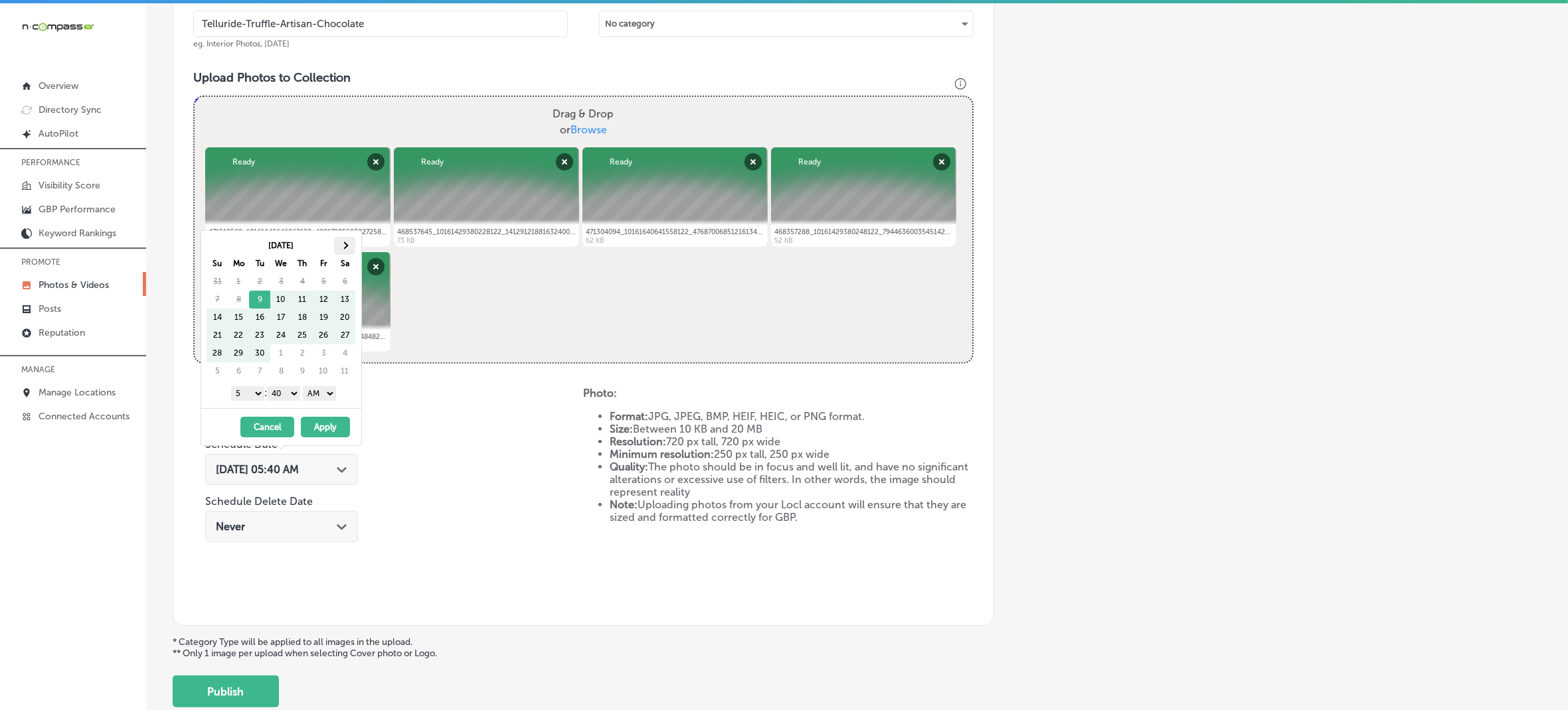
click at [351, 248] on th at bounding box center [344, 246] width 21 height 18
click at [350, 248] on th at bounding box center [344, 246] width 21 height 18
click at [253, 401] on select "1 2 3 4 5 6 7 8 9 10 11 12" at bounding box center [247, 393] width 33 height 15
click at [292, 396] on select "00 10 20 30 40 50" at bounding box center [283, 393] width 33 height 15
click at [334, 387] on div "1 2 3 4 5 6 7 8 9 10 11 12 : 00 10 20 30 40 50 AM PM" at bounding box center [283, 393] width 155 height 20
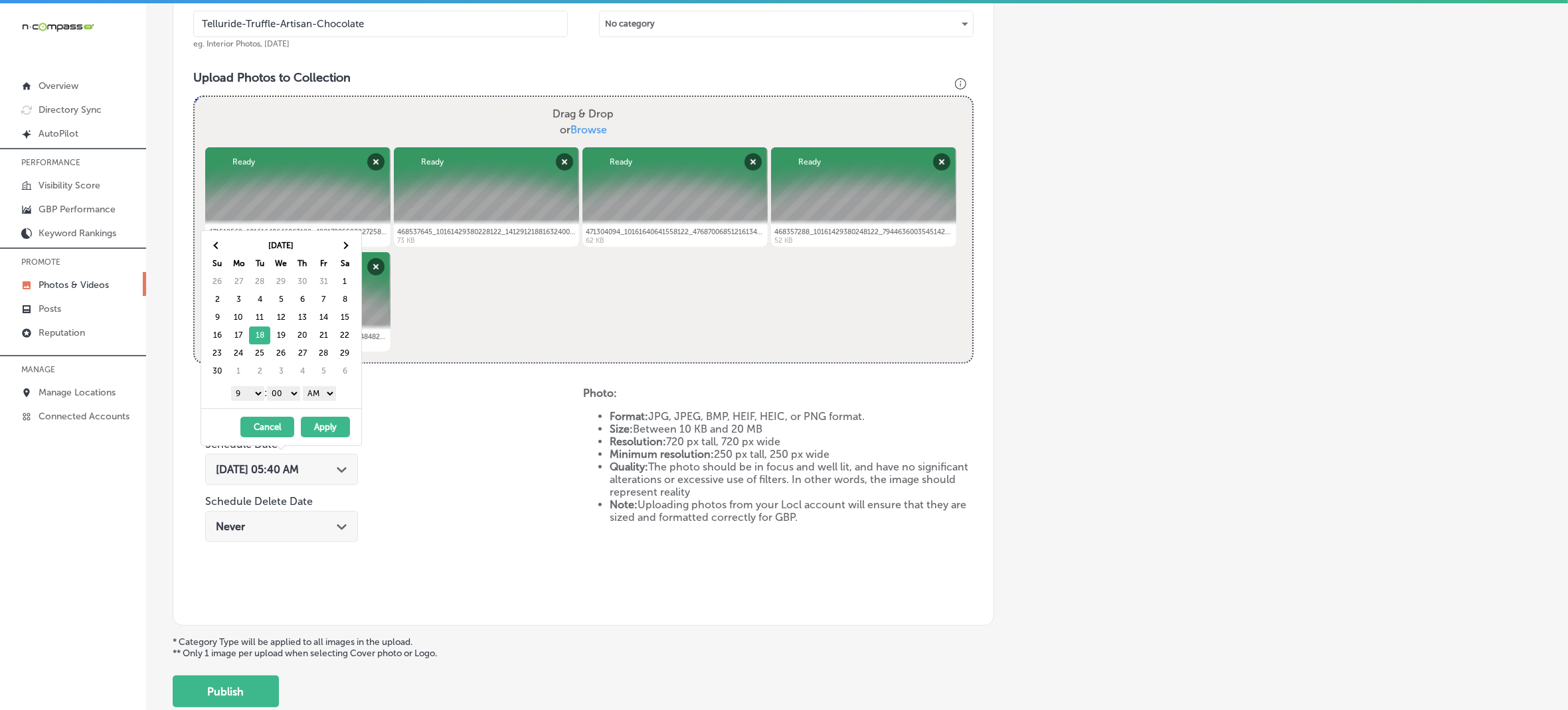
click at [332, 401] on select "AM PM" at bounding box center [319, 393] width 33 height 15
click at [326, 425] on button "Apply" at bounding box center [325, 427] width 49 height 20
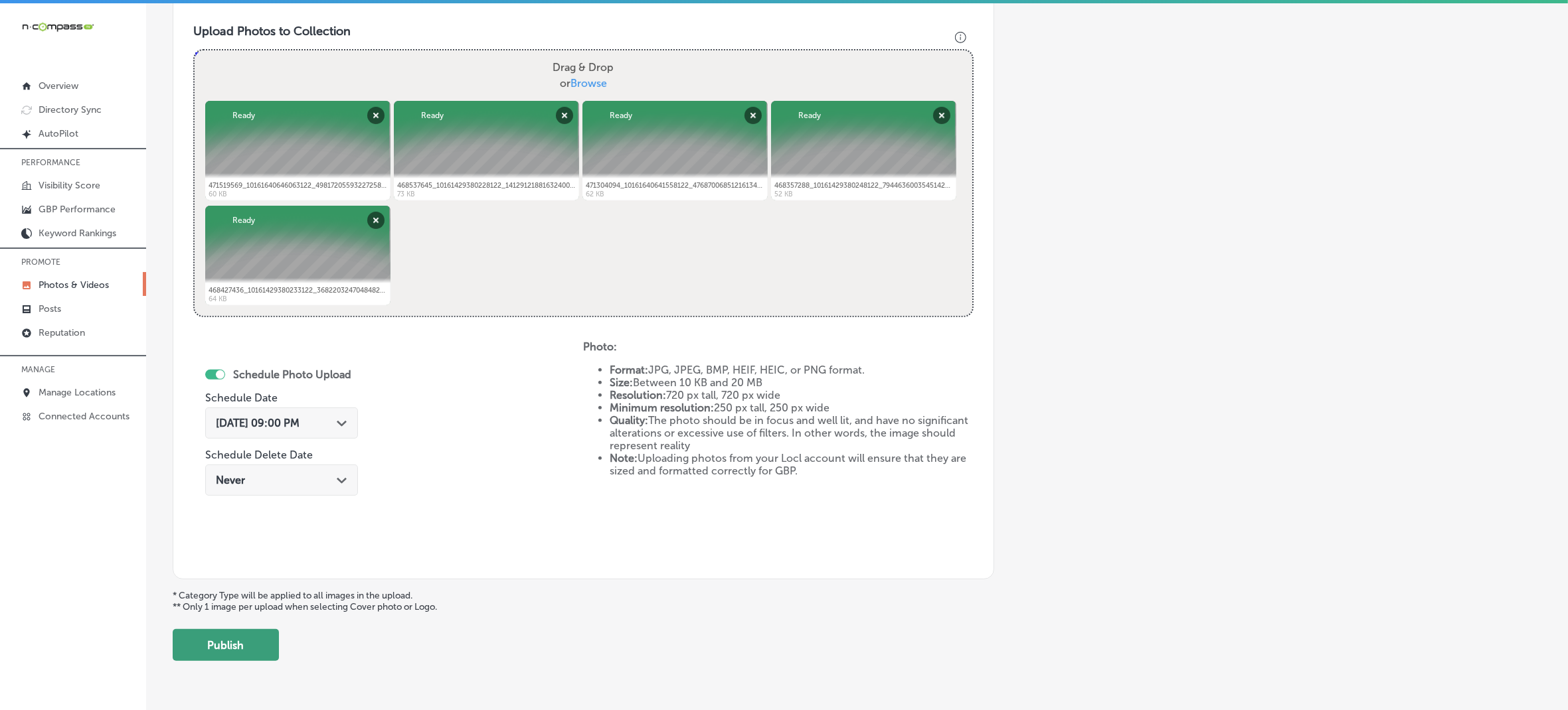
scroll to position [510, 0]
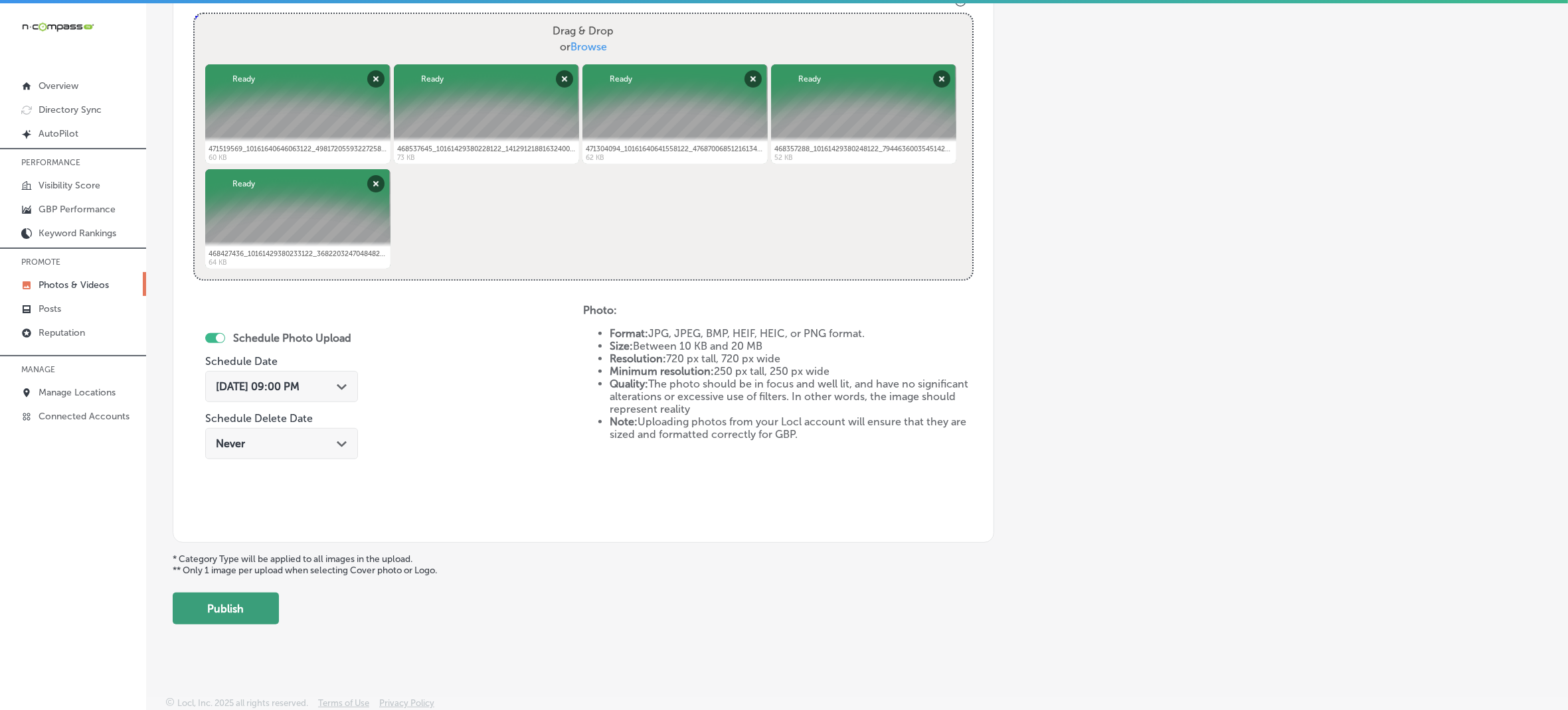
click at [254, 602] on button "Publish" at bounding box center [225, 608] width 106 height 32
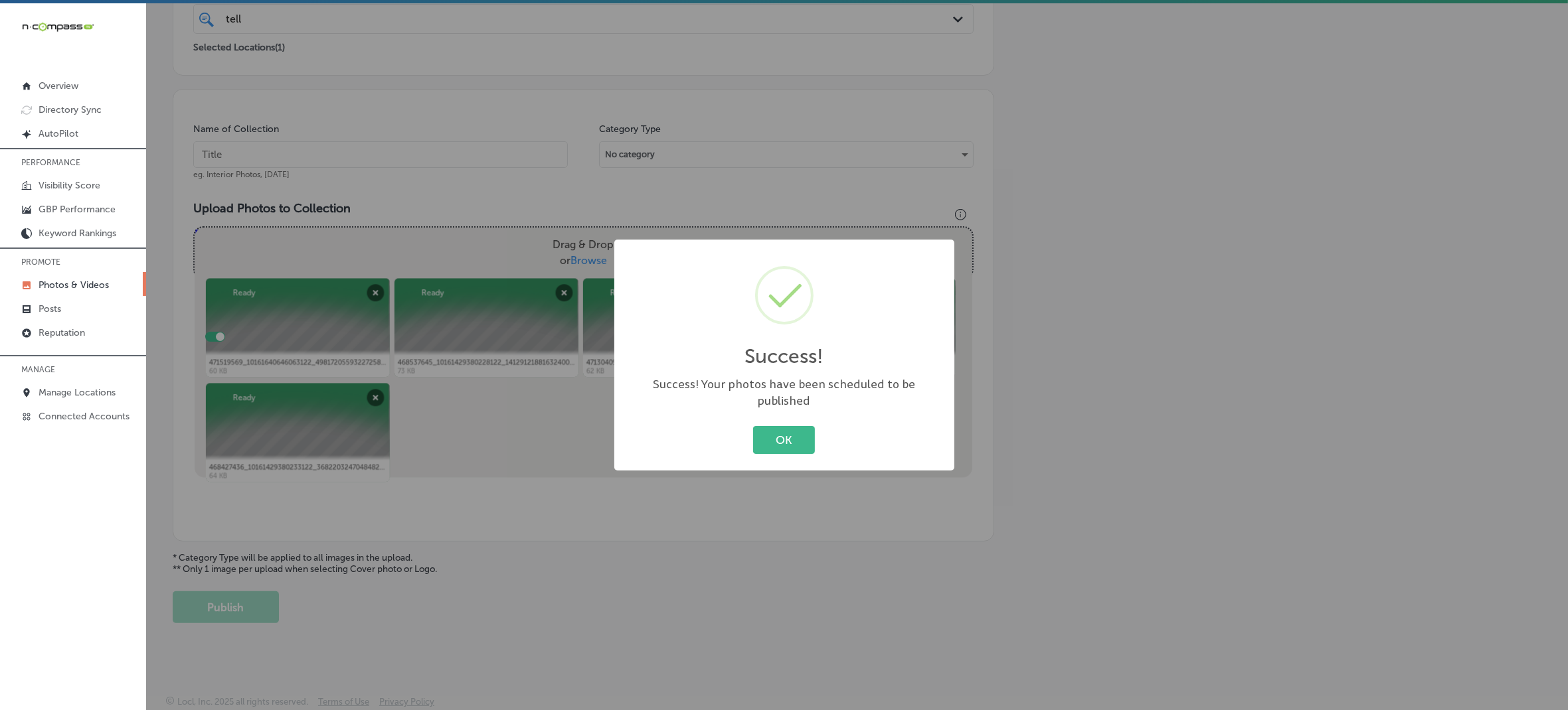
scroll to position [295, 0]
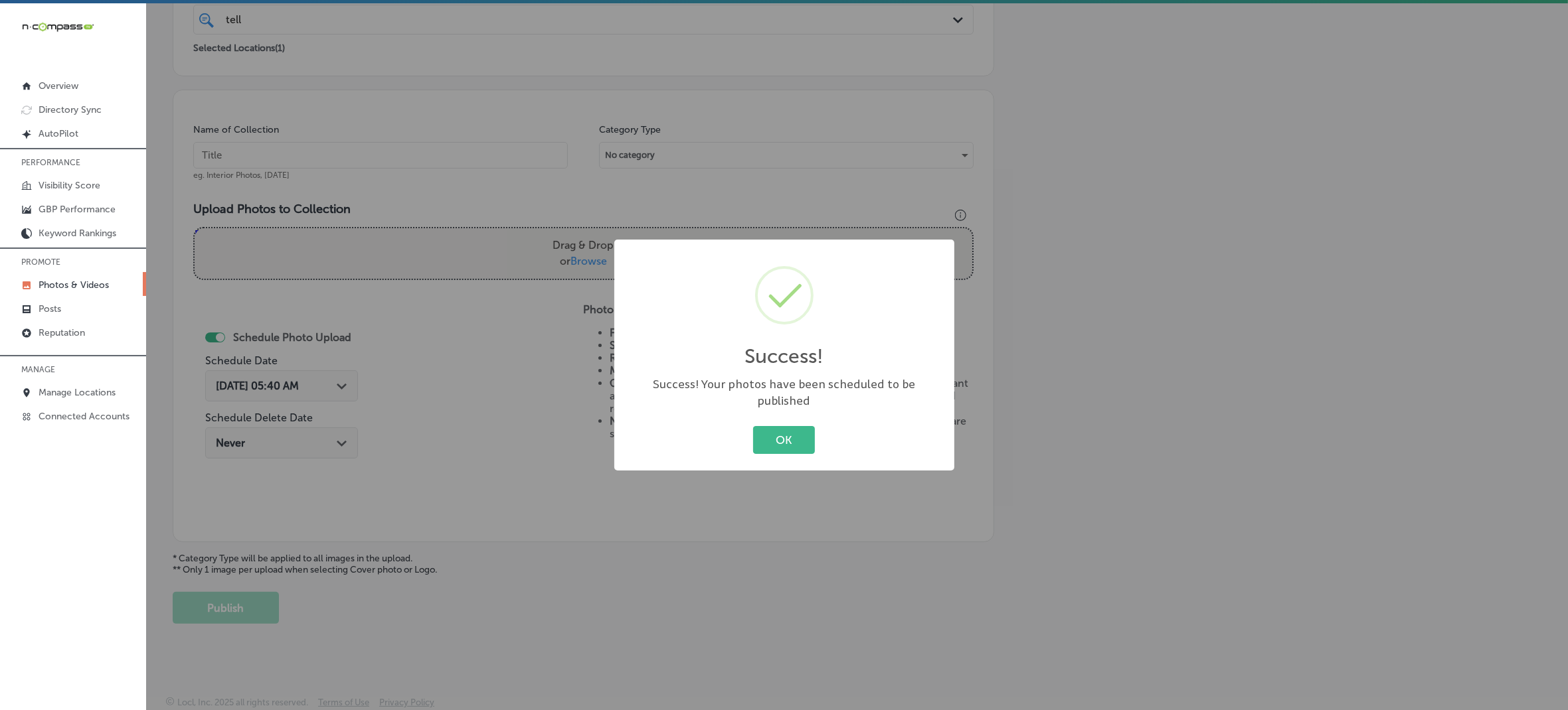
click at [753, 426] on button "OK" at bounding box center [784, 440] width 62 height 28
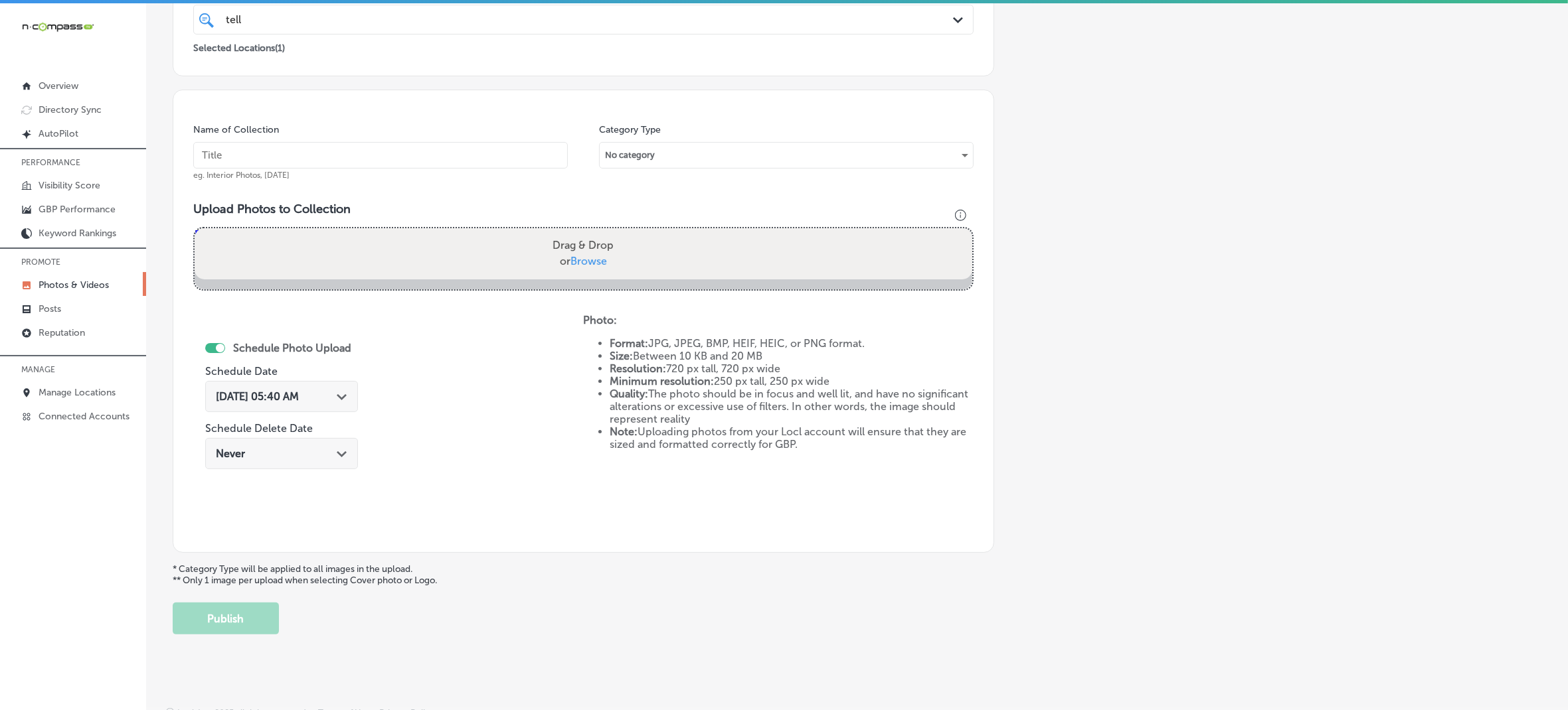
scroll to position [510, 0]
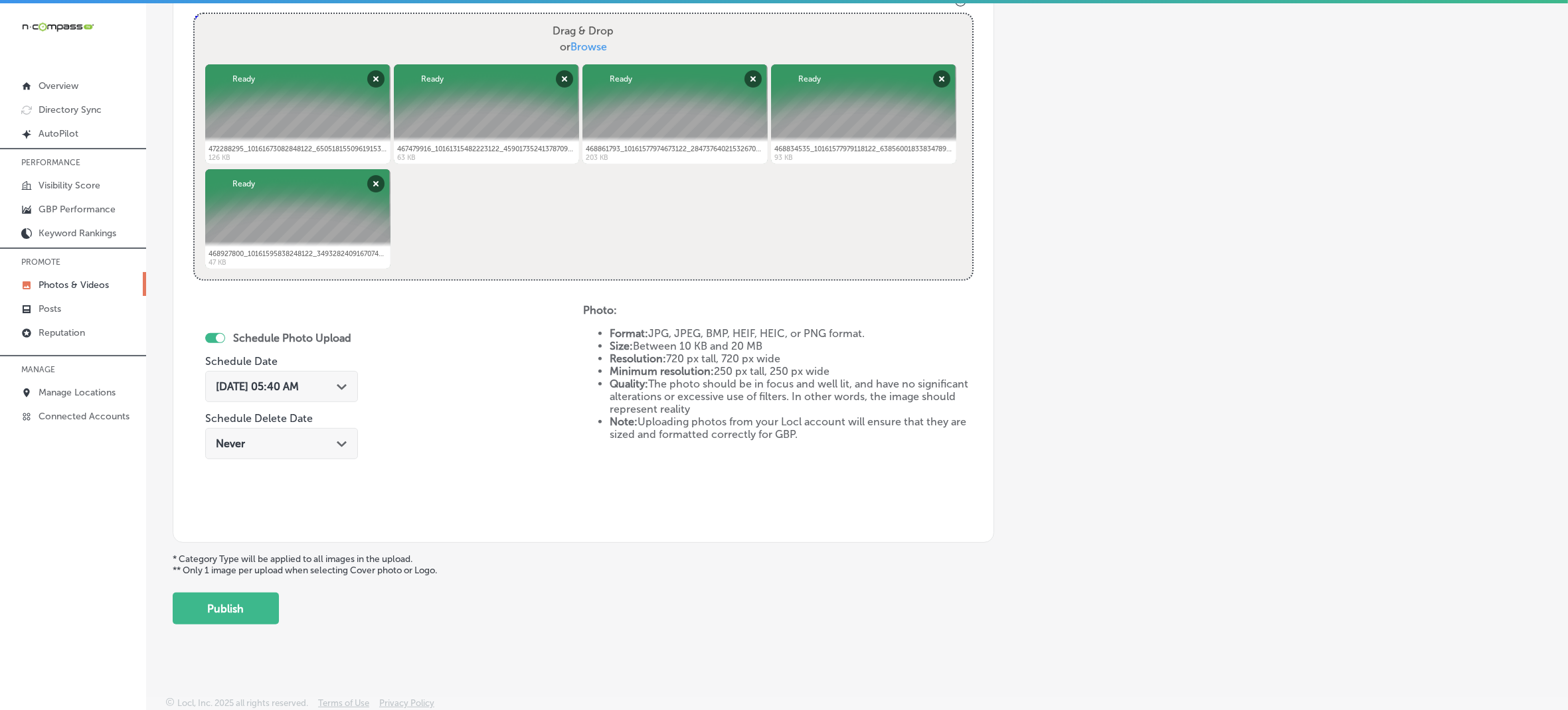
click at [336, 393] on div "[DATE] 05:40 AM Path Created with Sketch." at bounding box center [281, 386] width 153 height 32
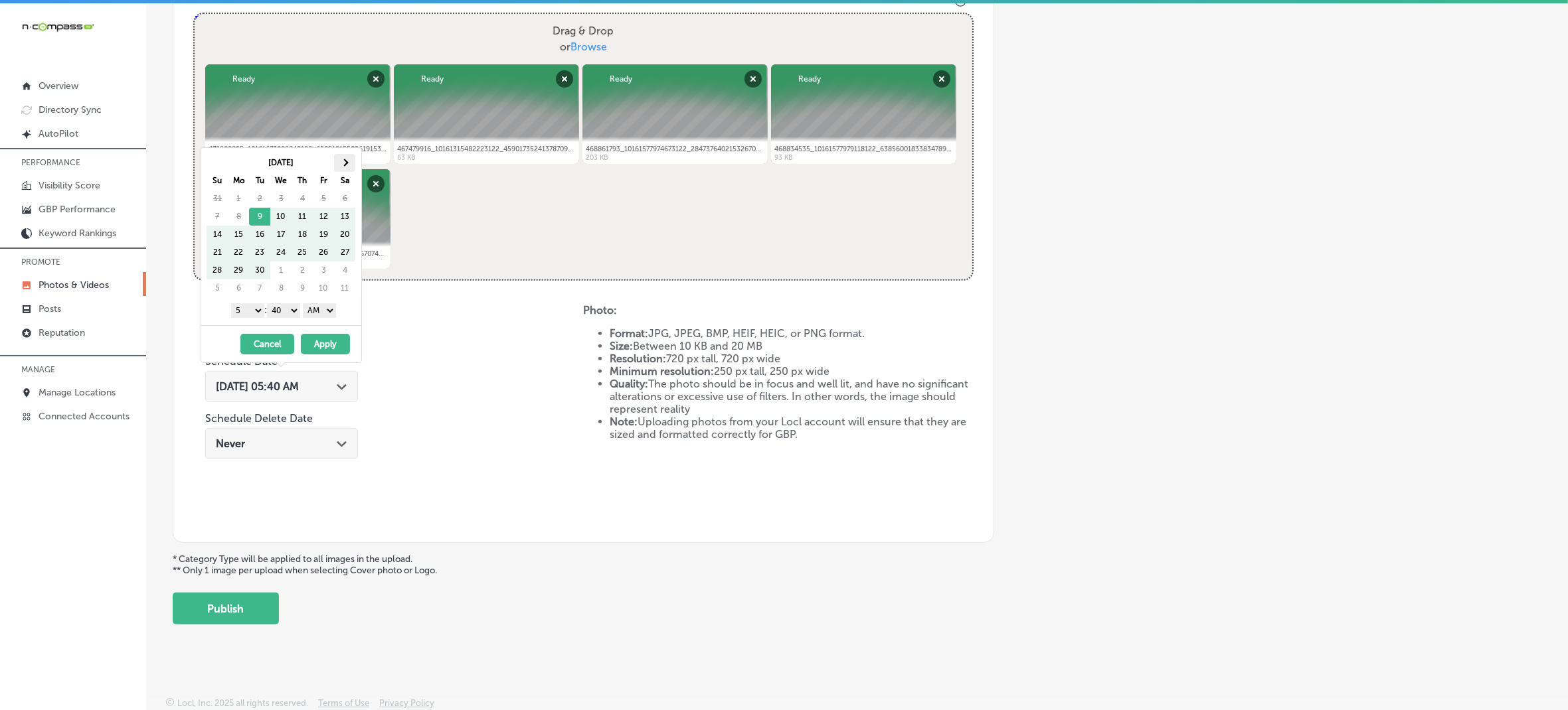
click at [346, 164] on span at bounding box center [345, 163] width 7 height 7
click at [208, 168] on th at bounding box center [217, 163] width 21 height 18
click at [249, 312] on select "1 2 3 4 5 6 7 8 9 10 11 12" at bounding box center [247, 311] width 33 height 15
click at [293, 313] on select "00 10 20 30 40 50" at bounding box center [283, 311] width 33 height 15
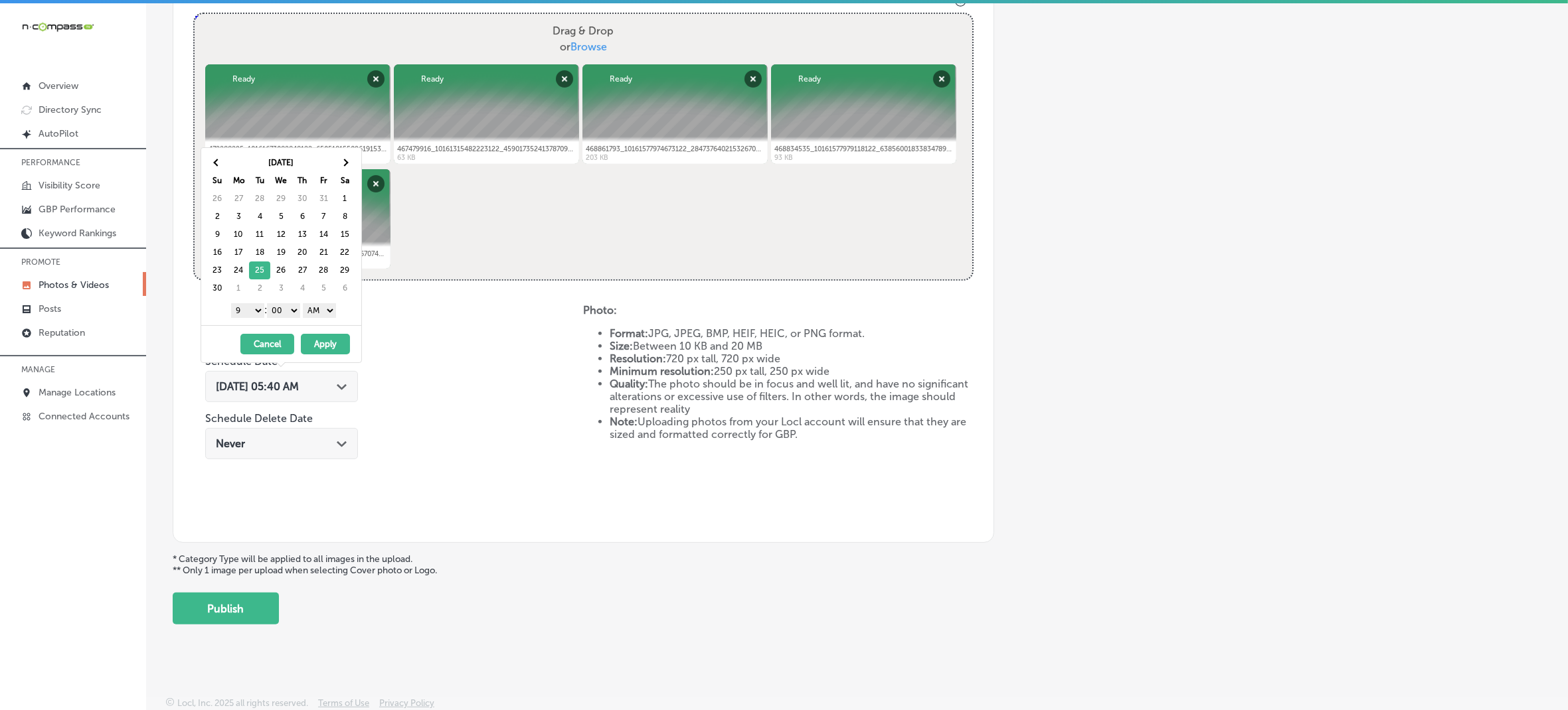
click at [324, 313] on select "AM PM" at bounding box center [319, 311] width 33 height 15
click at [326, 347] on button "Apply" at bounding box center [325, 343] width 49 height 20
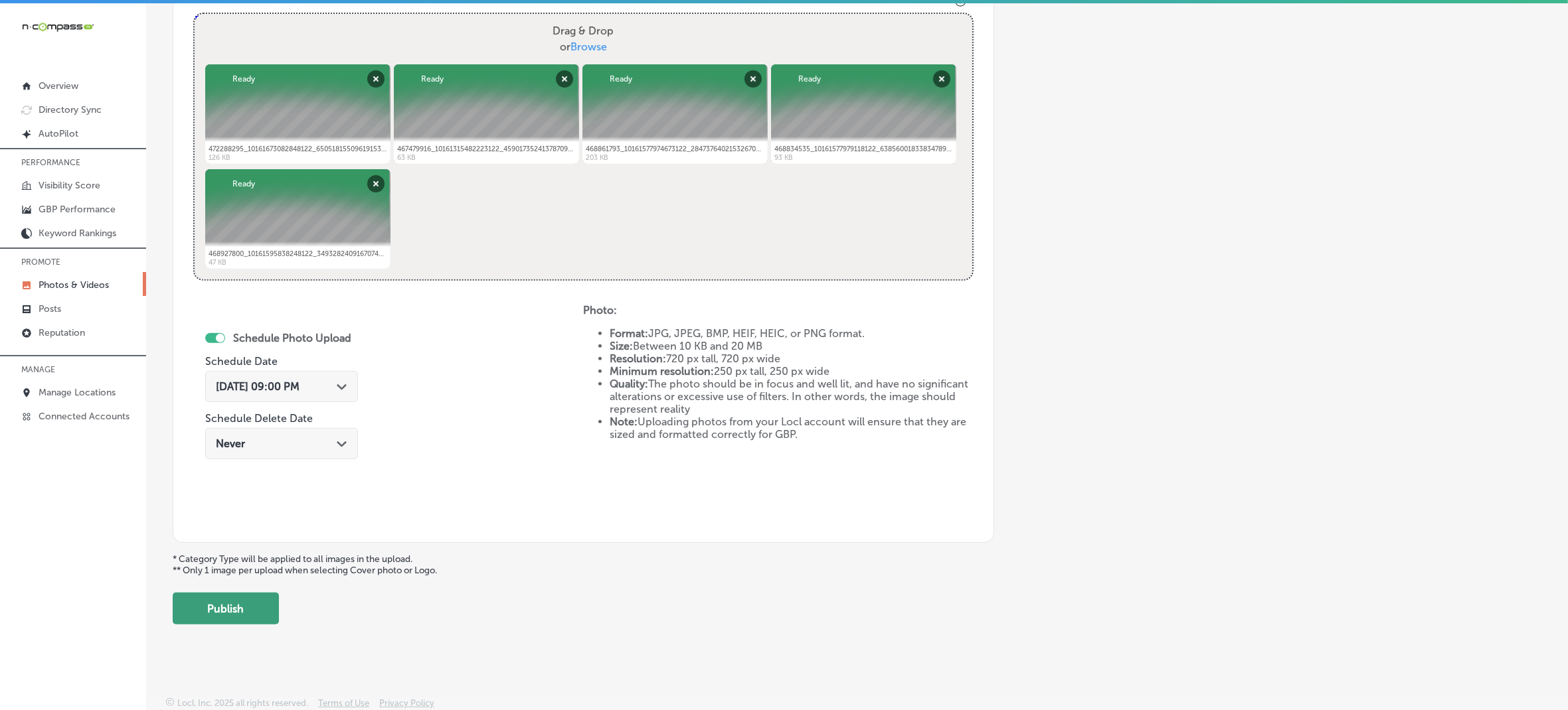
click at [256, 618] on button "Publish" at bounding box center [225, 608] width 106 height 32
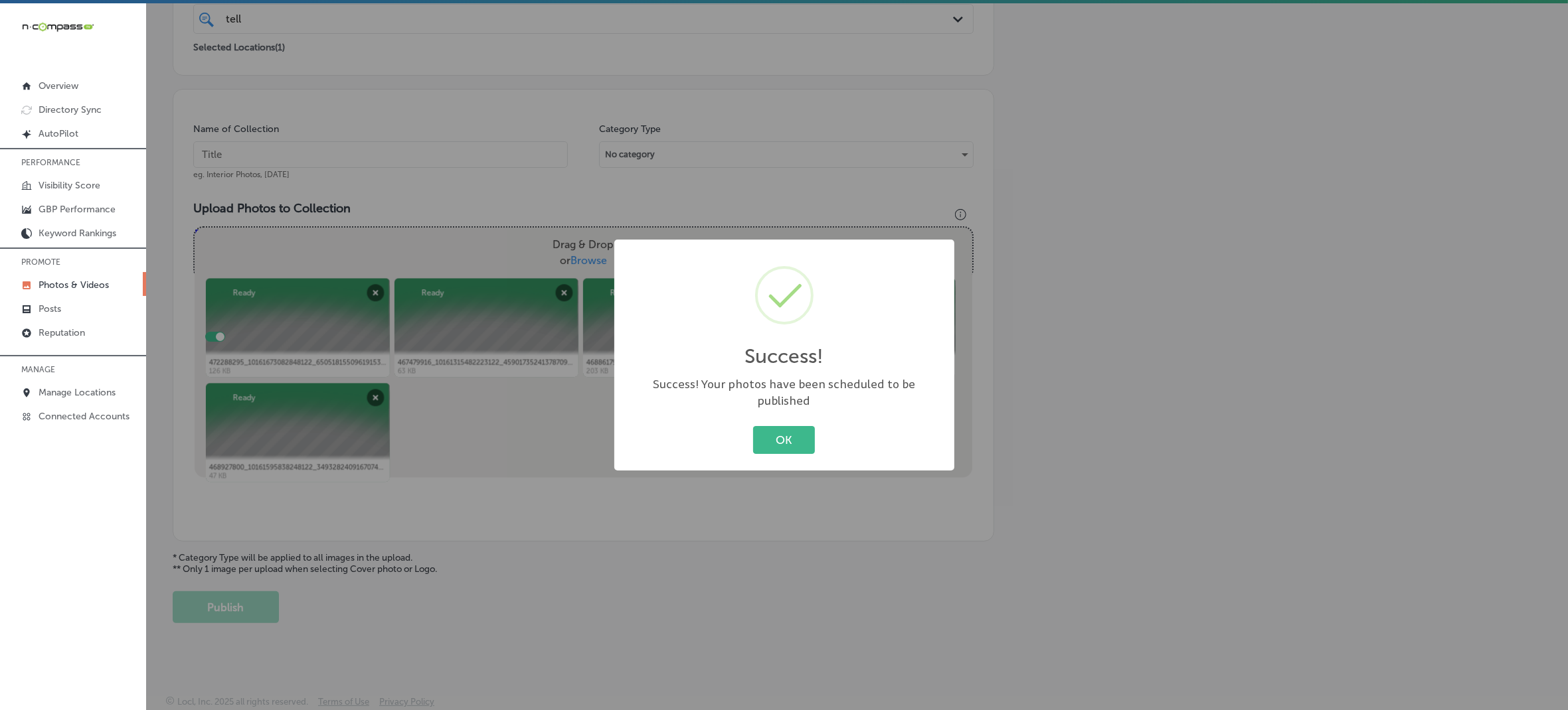
scroll to position [295, 0]
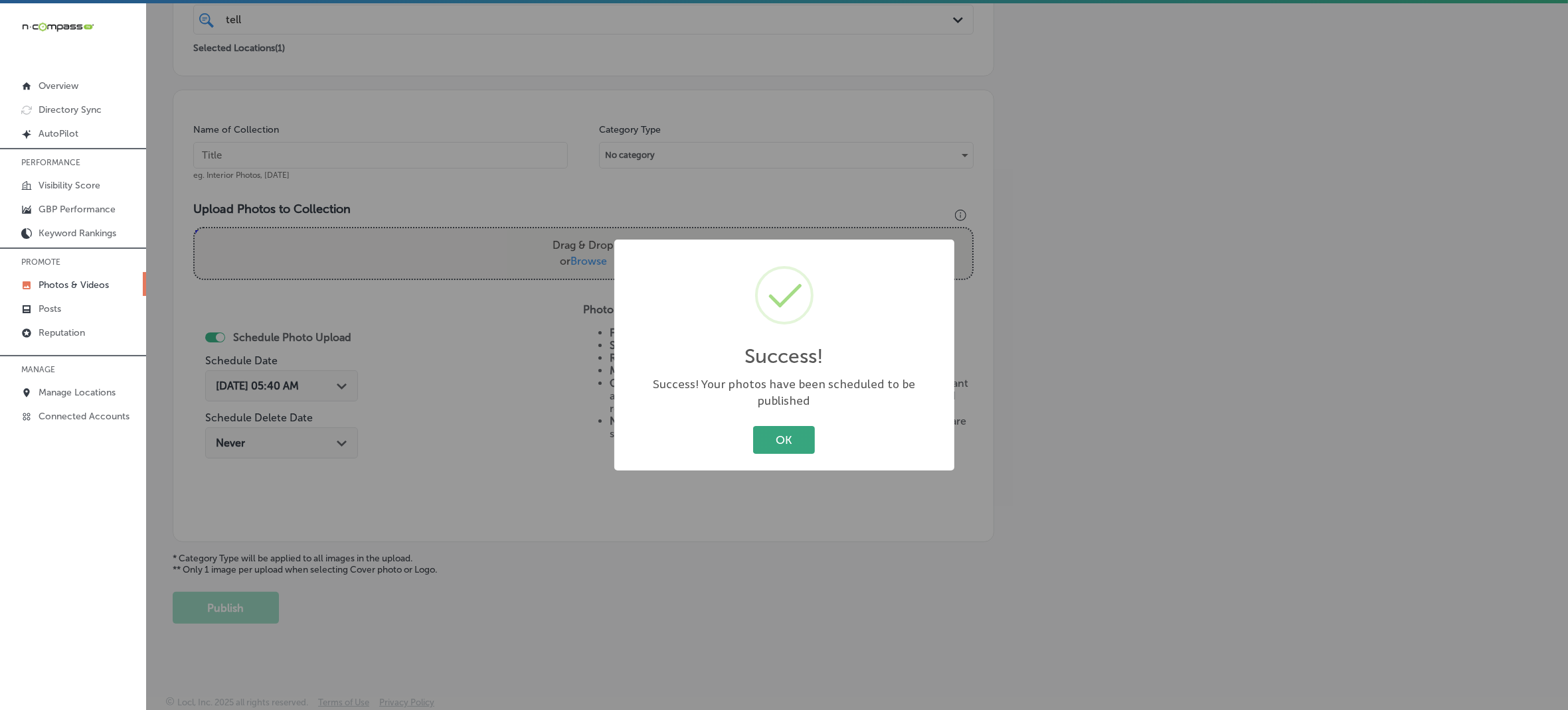
click at [781, 434] on button "OK" at bounding box center [784, 440] width 62 height 28
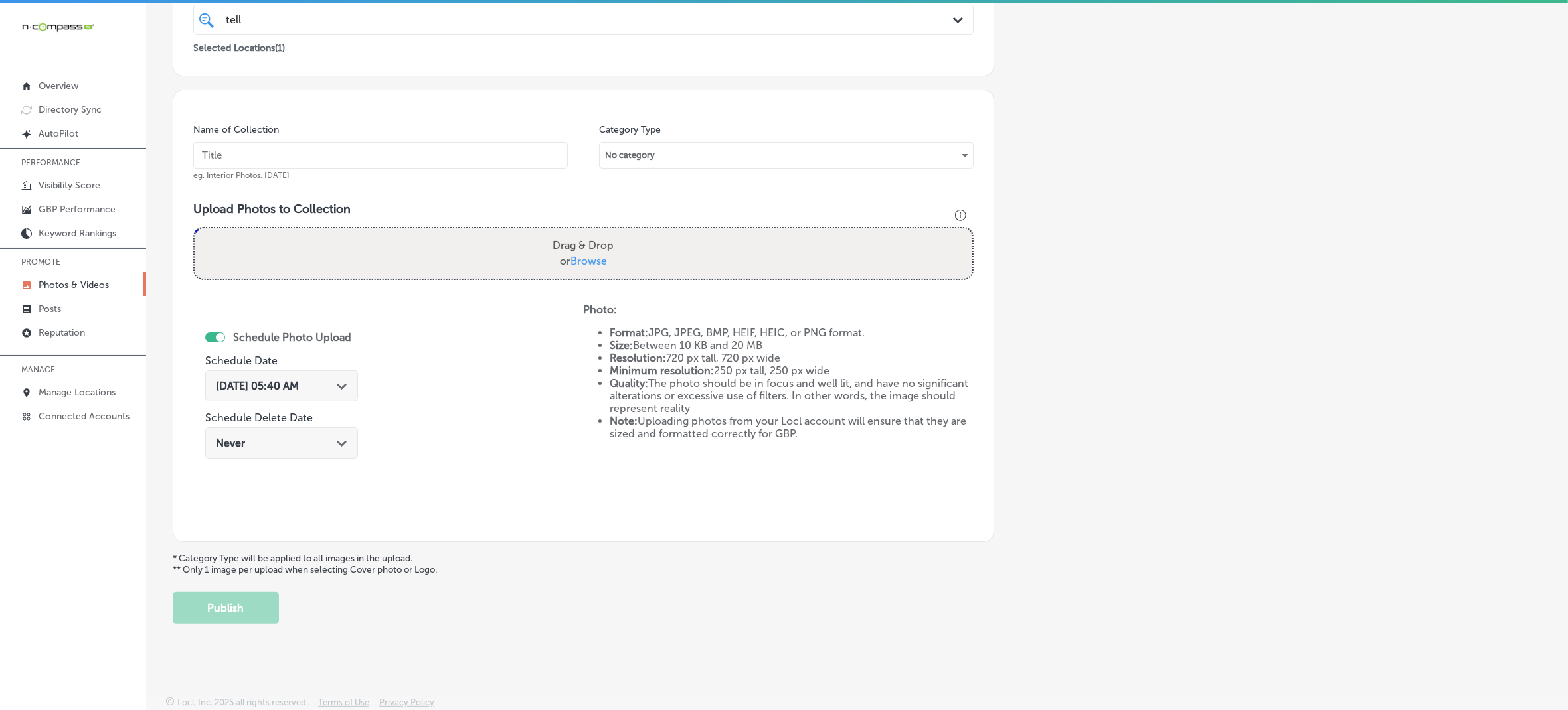
click at [663, 483] on div "Photo: Format: JPG, JPEG, BMP, HEIF, HEIC, or PNG format. Size: Between 10 KB a…" at bounding box center [778, 413] width 390 height 219
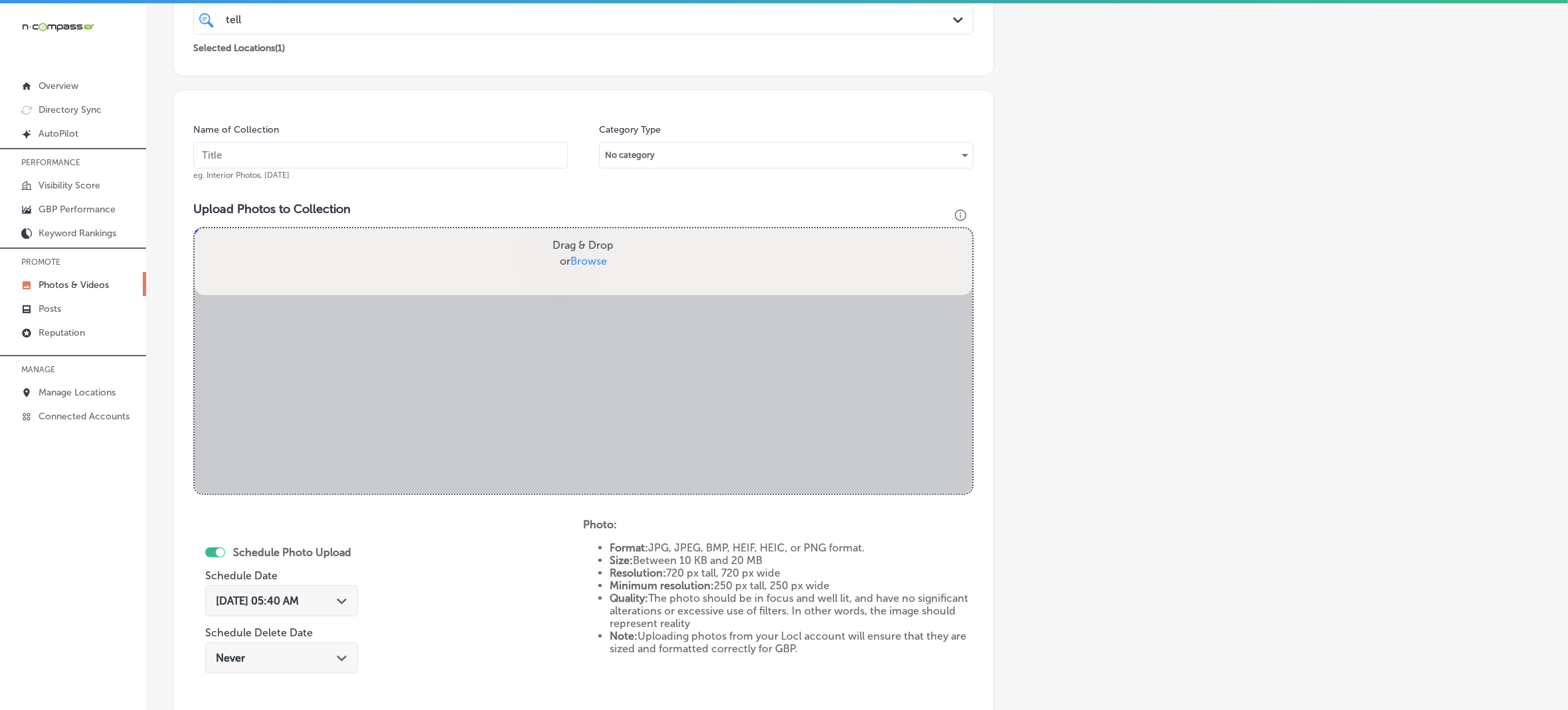
scroll to position [344, 0]
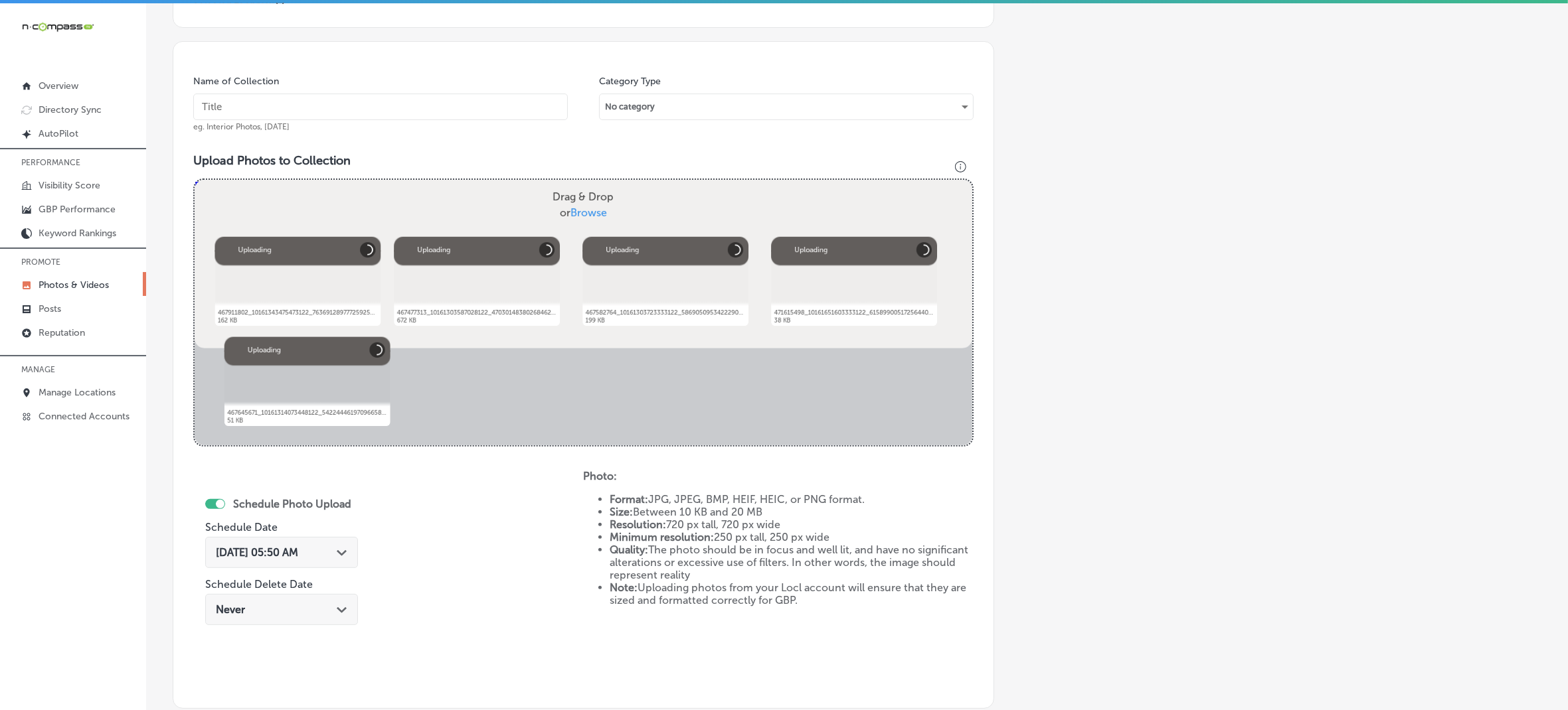
click at [499, 117] on input "text" at bounding box center [381, 107] width 375 height 27
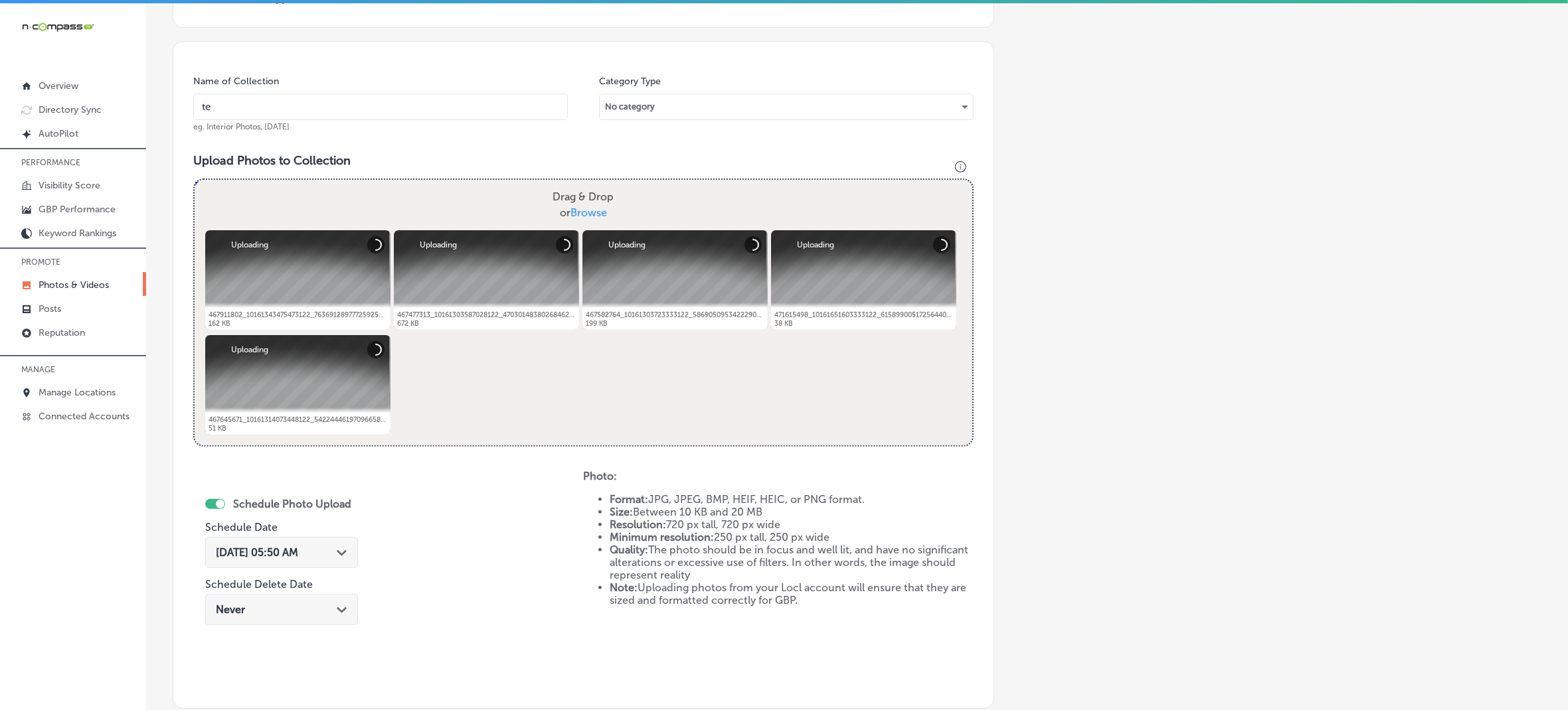
type input "Telluride-Truffle-Artisan-Chocolate"
click at [343, 551] on icon "Path Created with Sketch." at bounding box center [342, 553] width 10 height 6
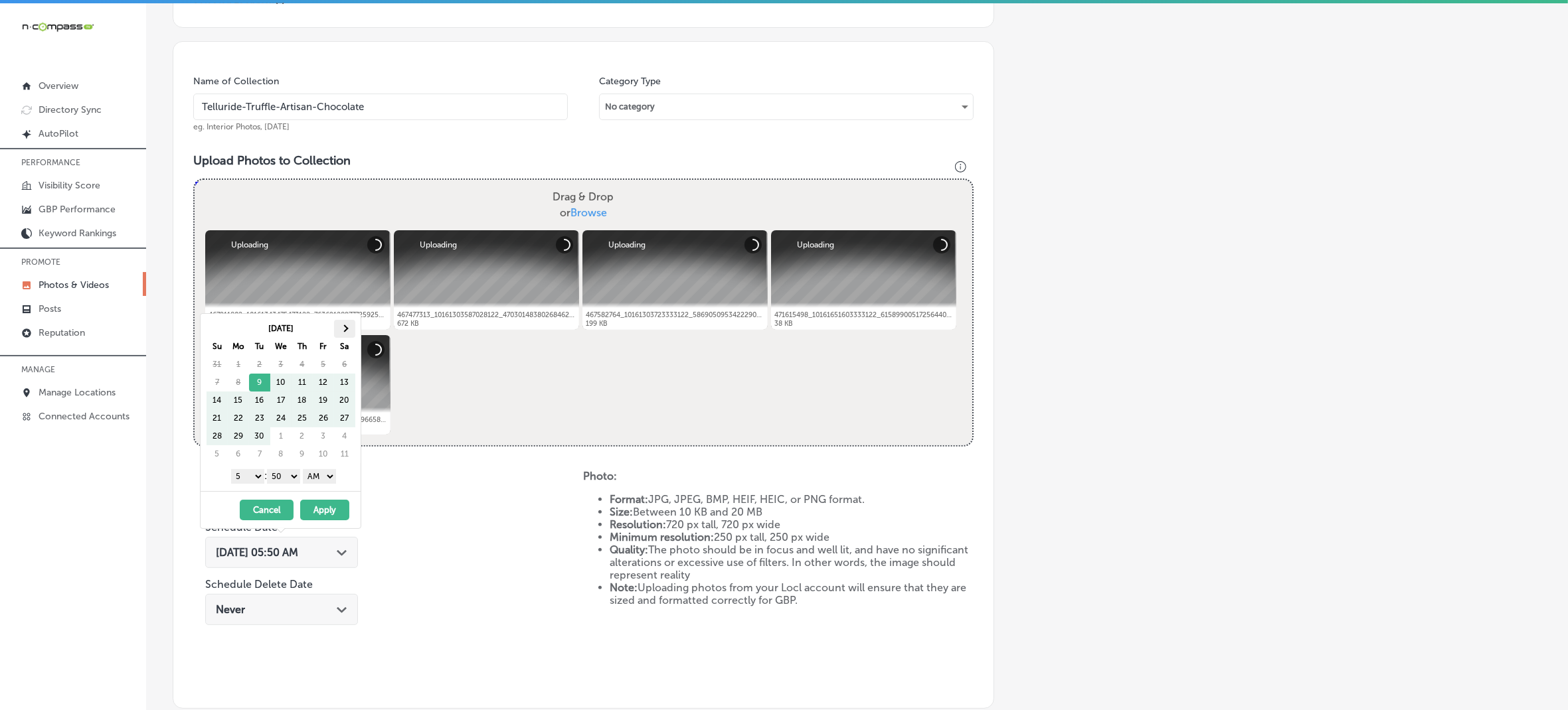
click at [346, 332] on th at bounding box center [344, 329] width 21 height 18
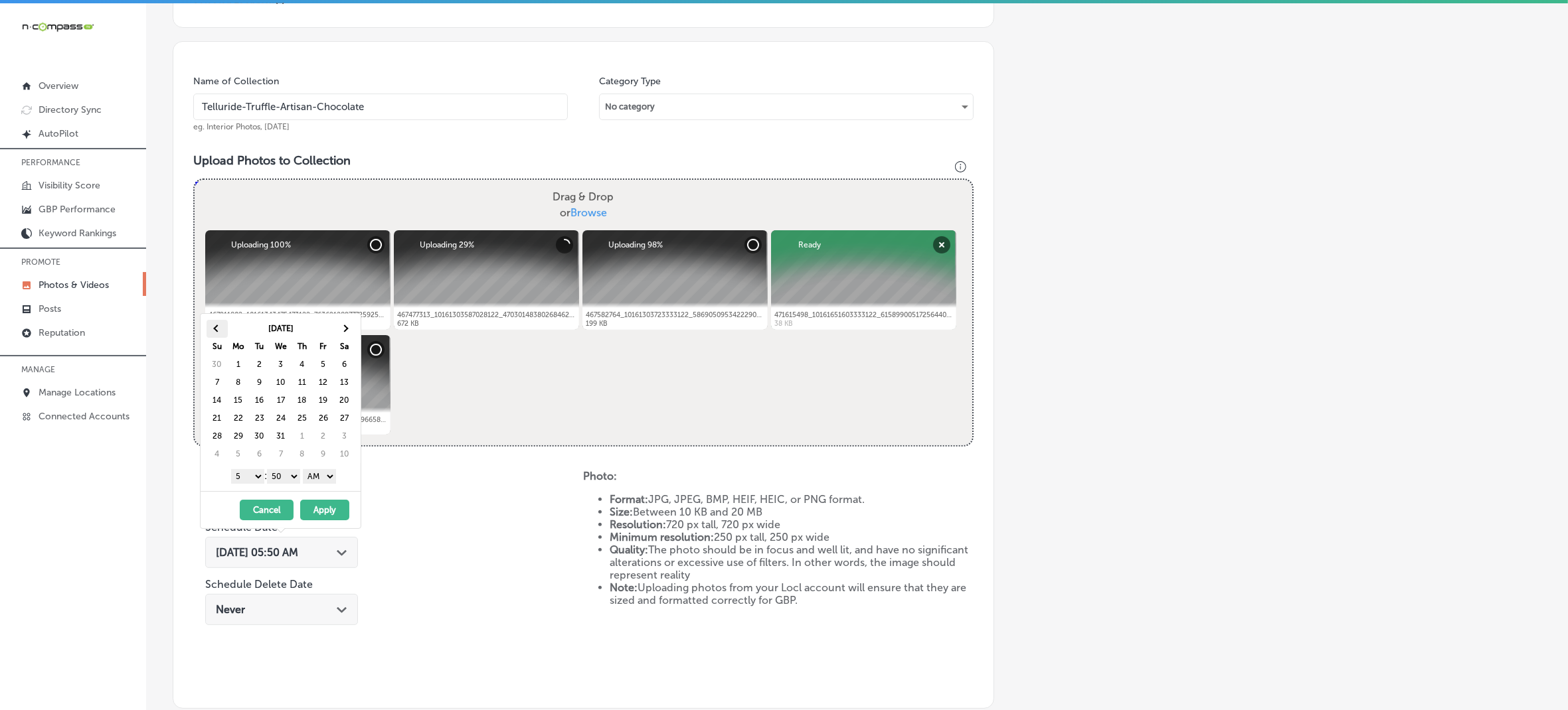
click at [224, 326] on th at bounding box center [217, 329] width 21 height 18
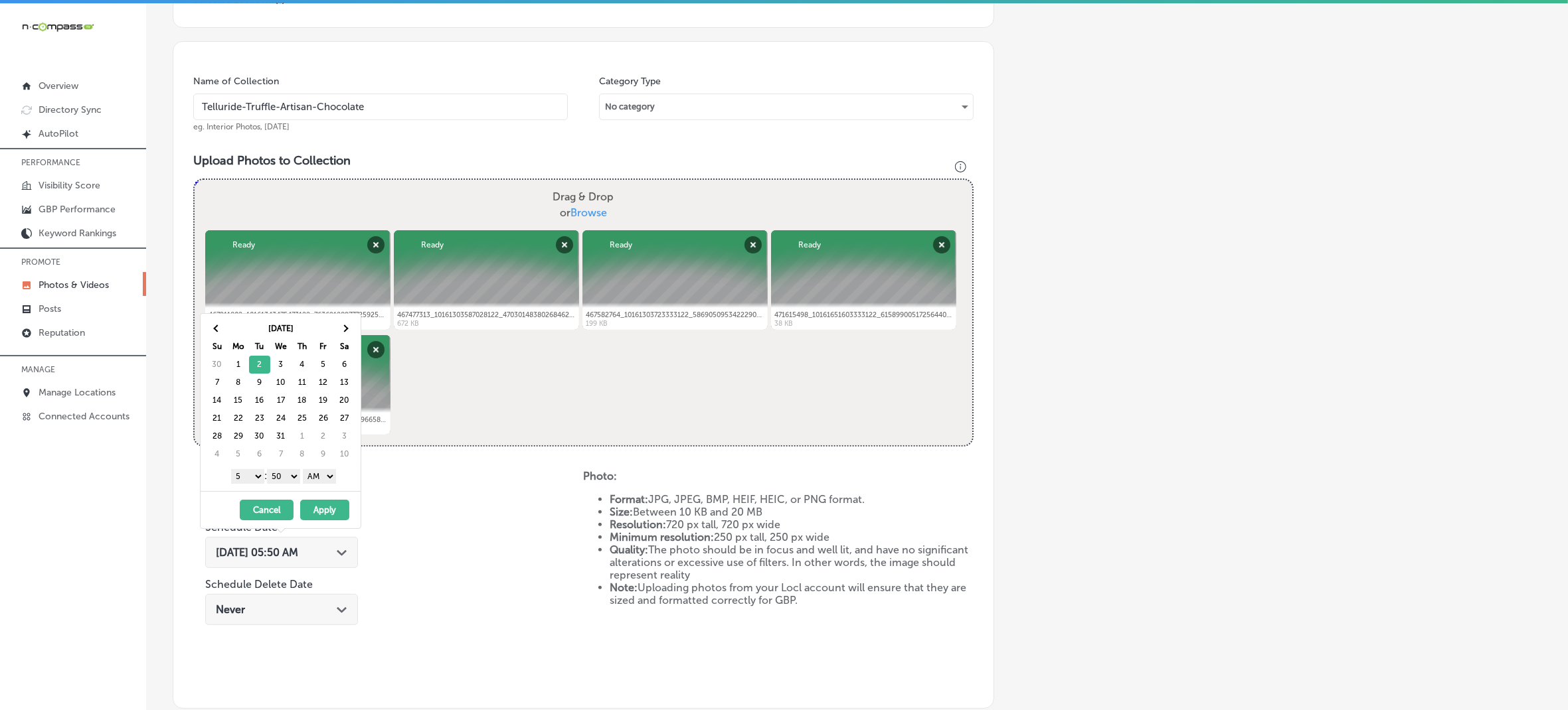
click at [249, 477] on select "1 2 3 4 5 6 7 8 9 10 11 12" at bounding box center [247, 477] width 33 height 15
click at [291, 478] on select "00 10 20 30 40 50" at bounding box center [283, 477] width 33 height 15
click at [314, 486] on div "1 2 3 4 5 6 7 8 9 10 11 12 : 00 10 20 30 40 50 AM PM" at bounding box center [283, 476] width 155 height 20
click at [321, 482] on select "AM PM" at bounding box center [319, 477] width 33 height 15
click at [326, 507] on button "Apply" at bounding box center [325, 510] width 49 height 20
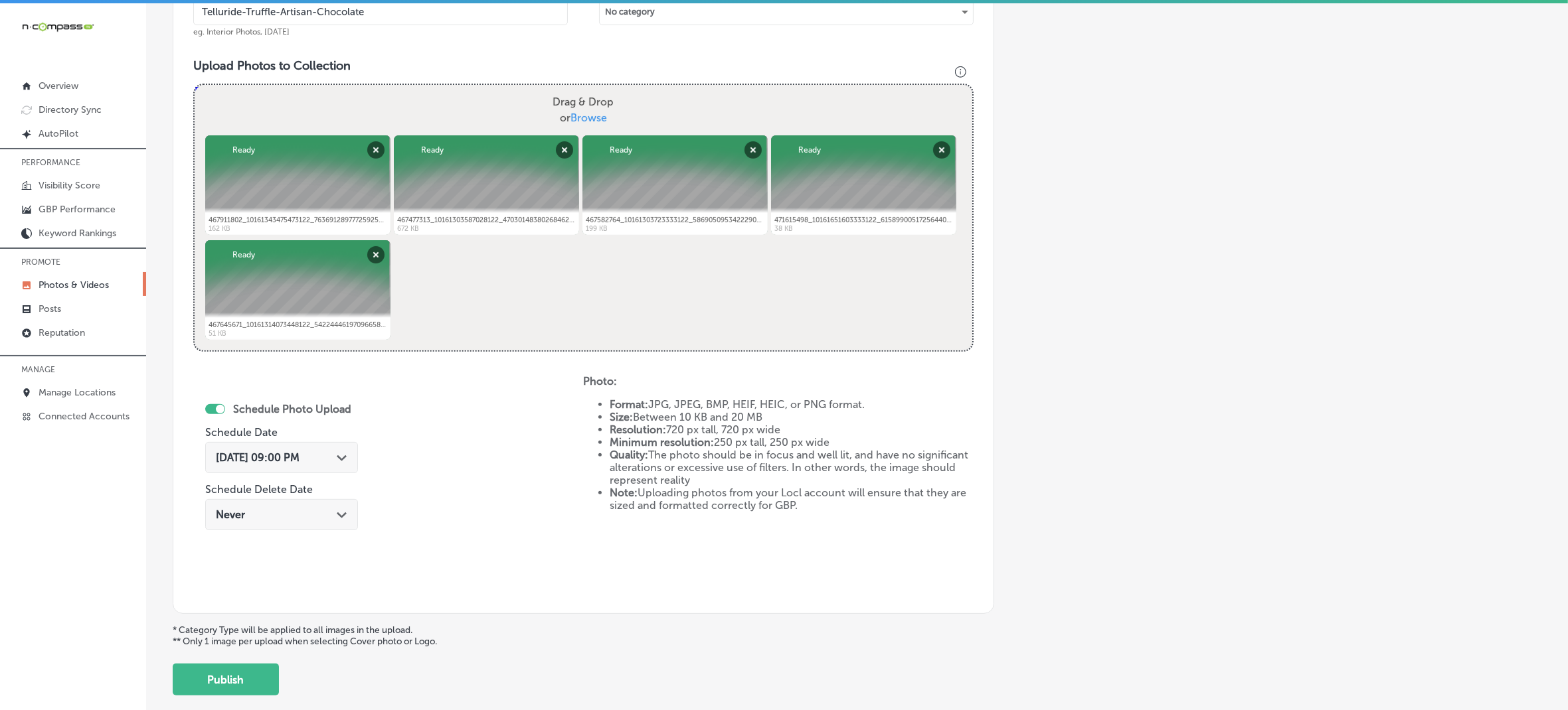
scroll to position [510, 0]
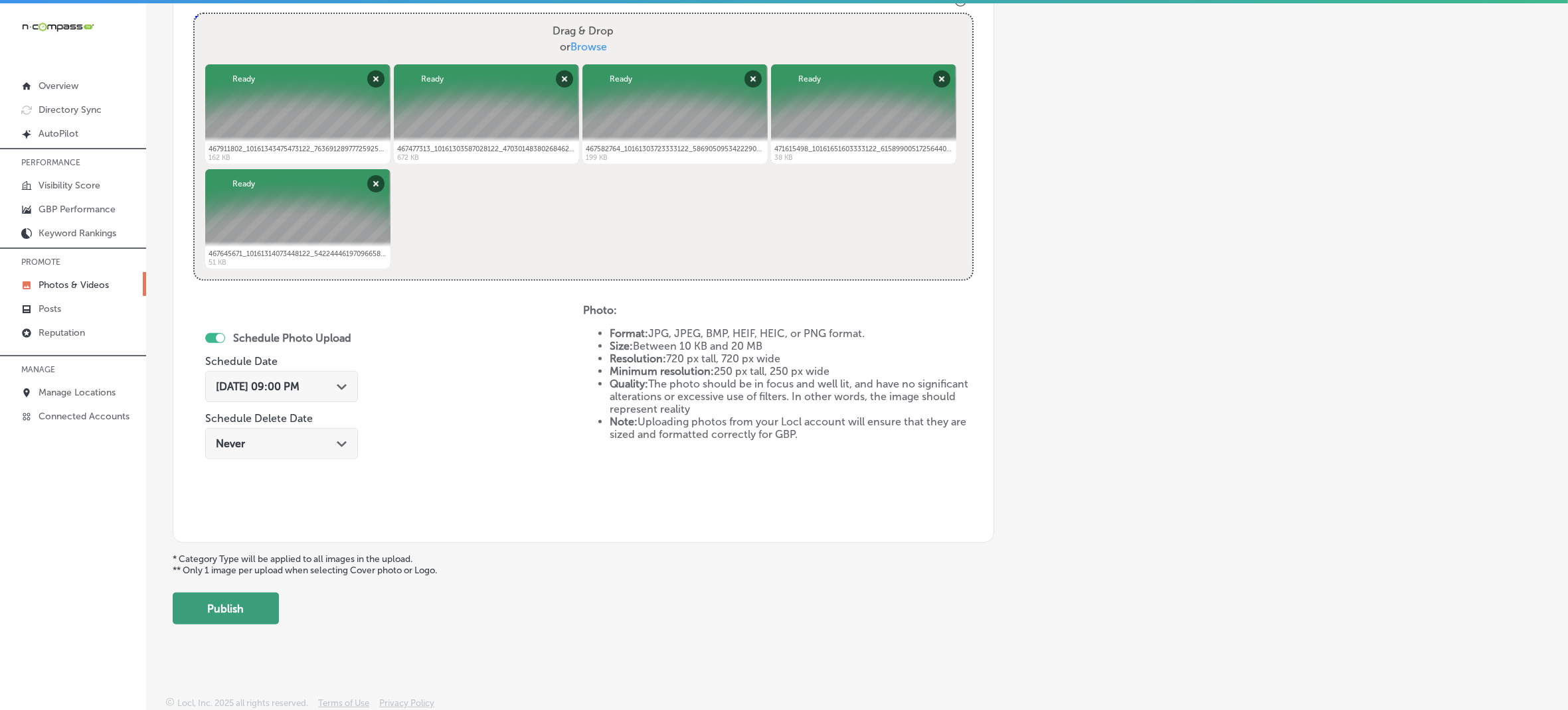
click at [224, 607] on button "Publish" at bounding box center [225, 608] width 106 height 32
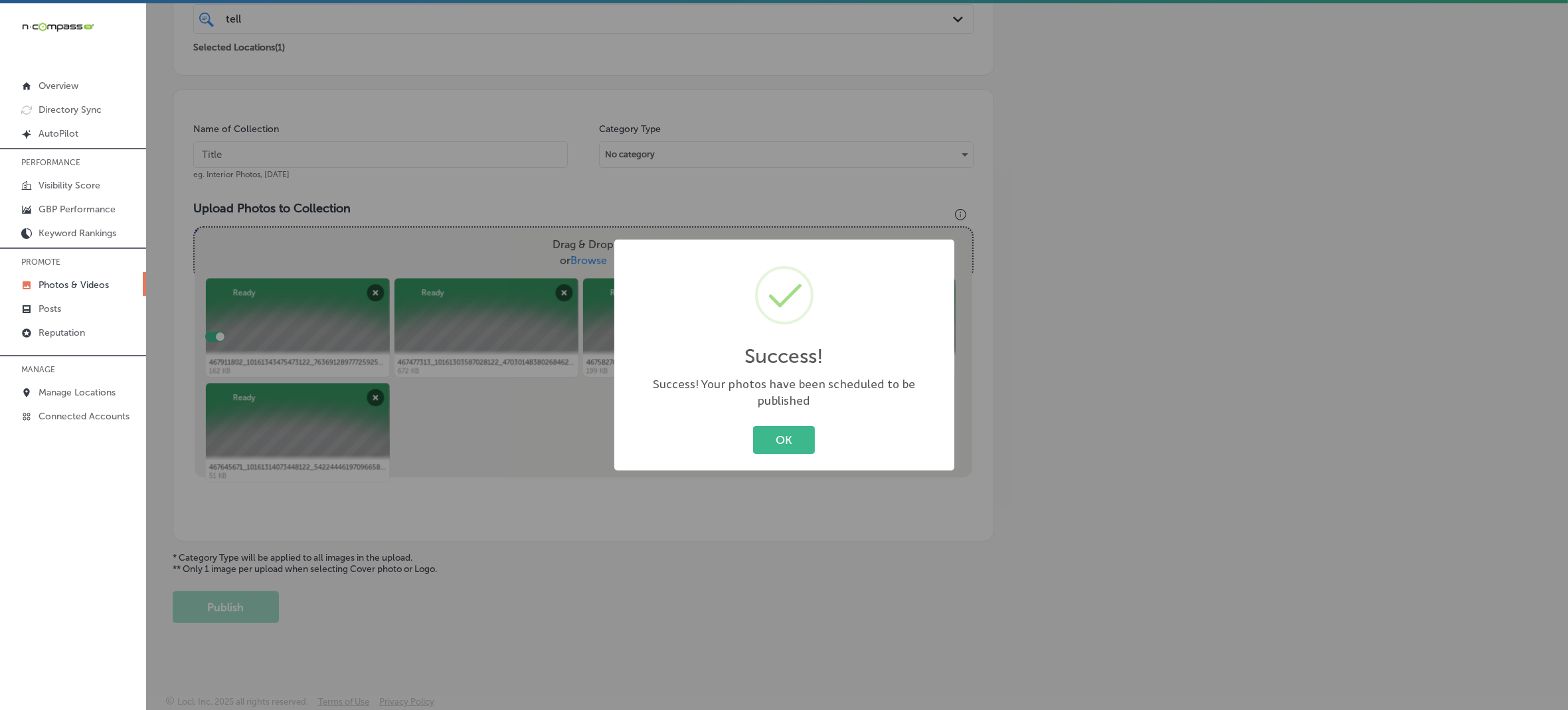
scroll to position [295, 0]
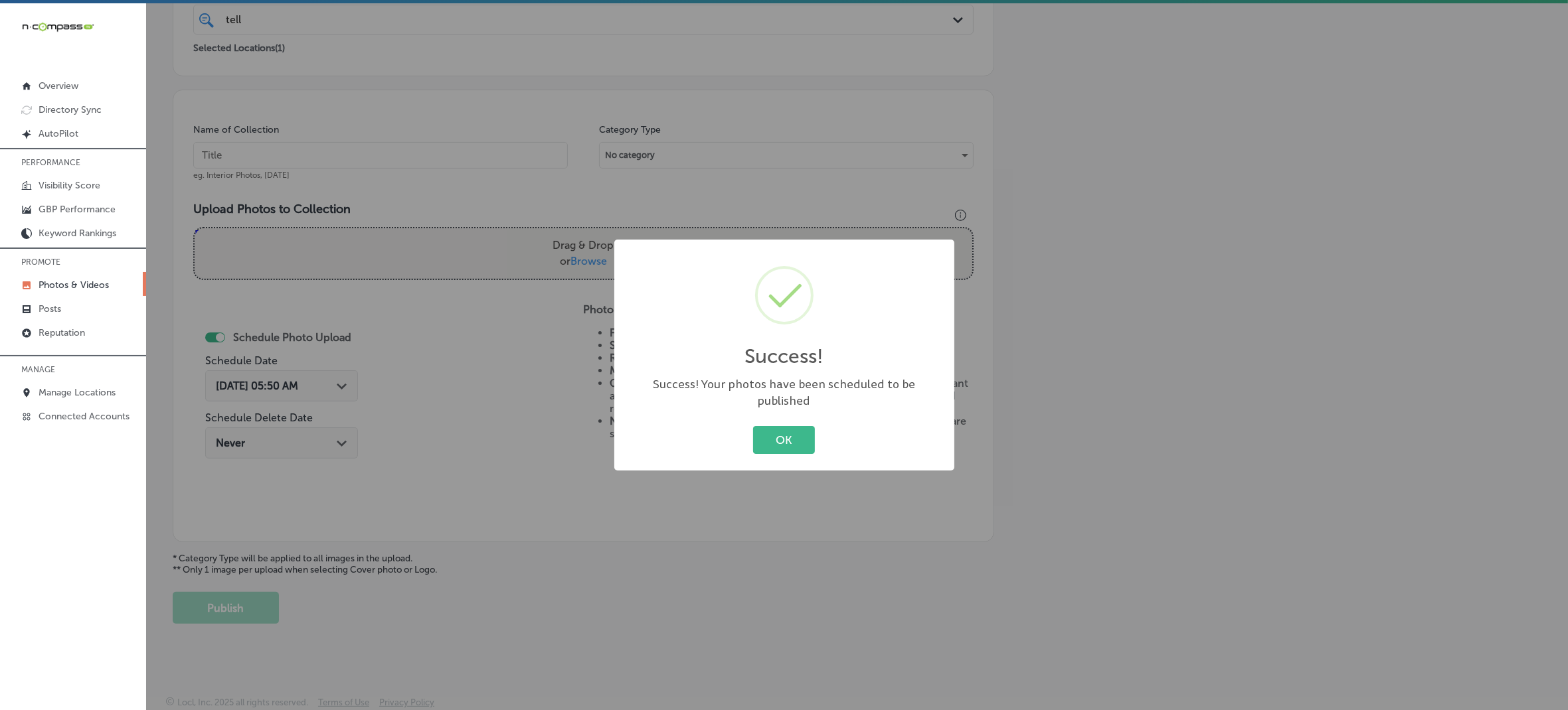
click at [753, 426] on button "OK" at bounding box center [784, 440] width 62 height 28
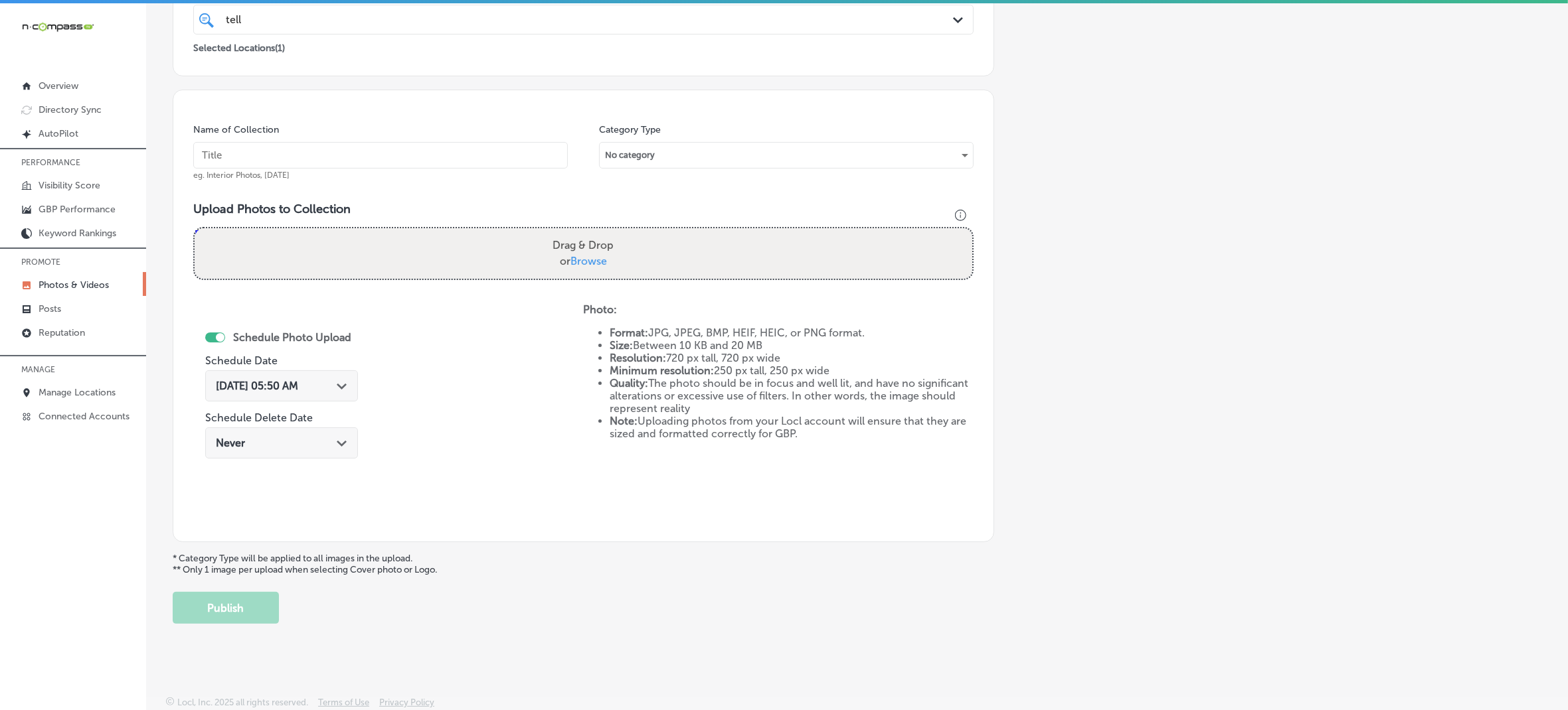
click at [75, 291] on p "Photos & Videos" at bounding box center [74, 285] width 70 height 11
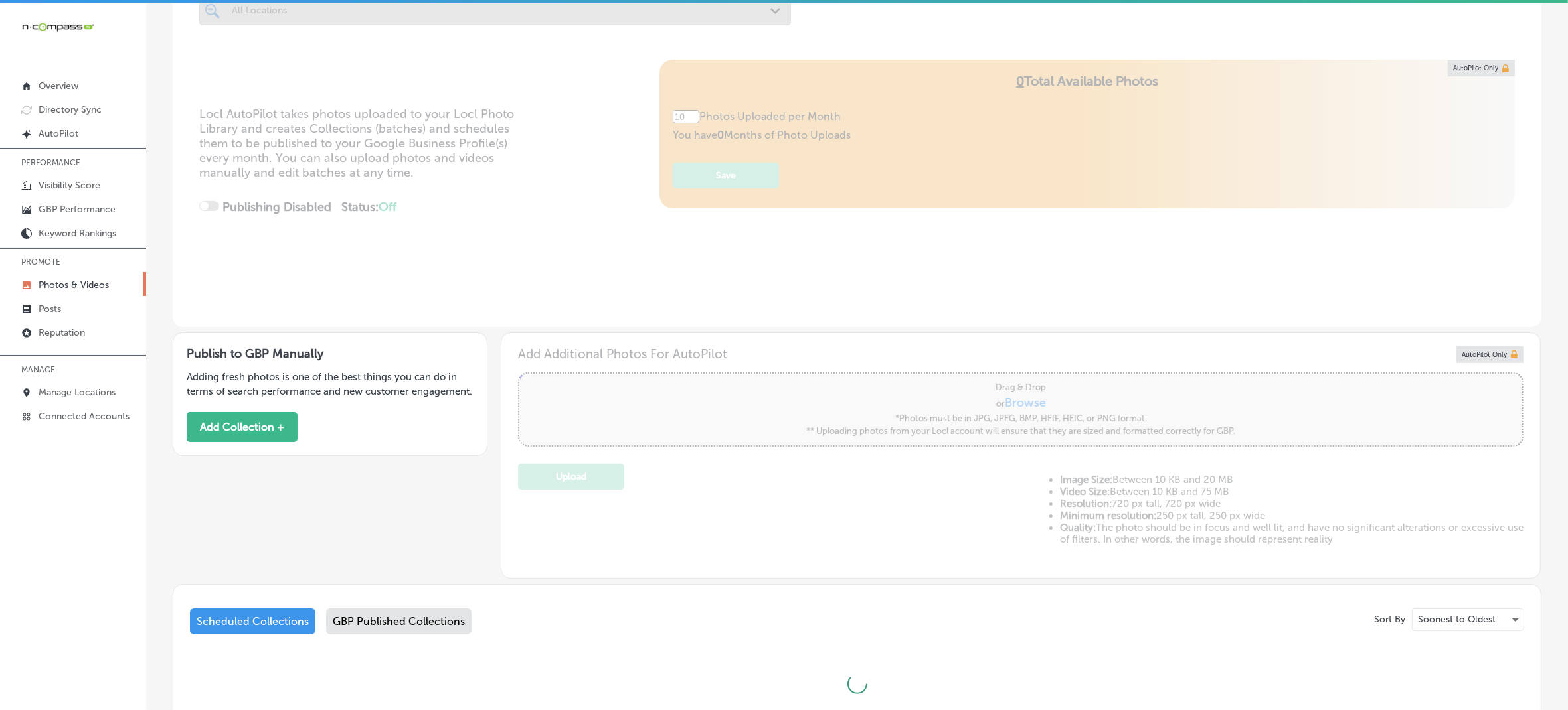
scroll to position [212, 0]
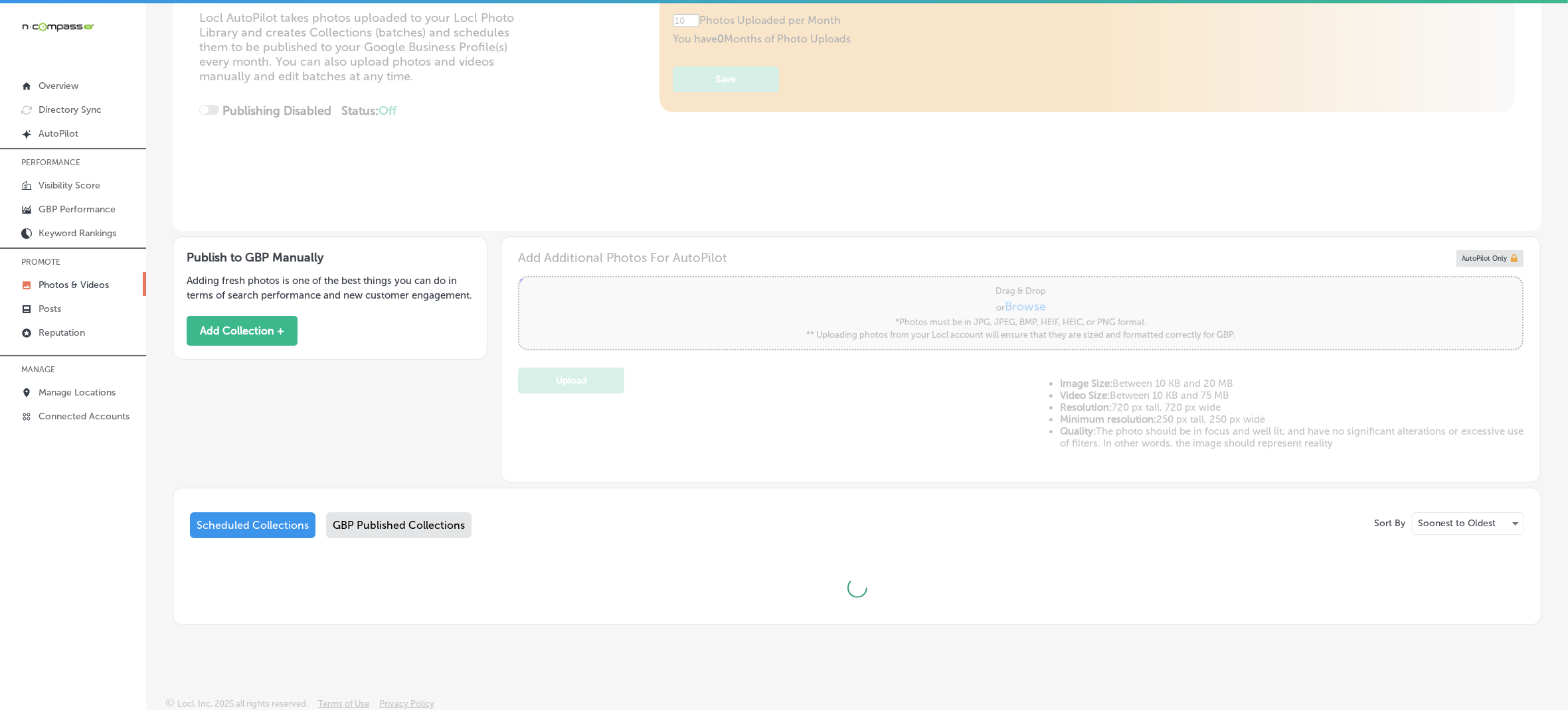
type input "5"
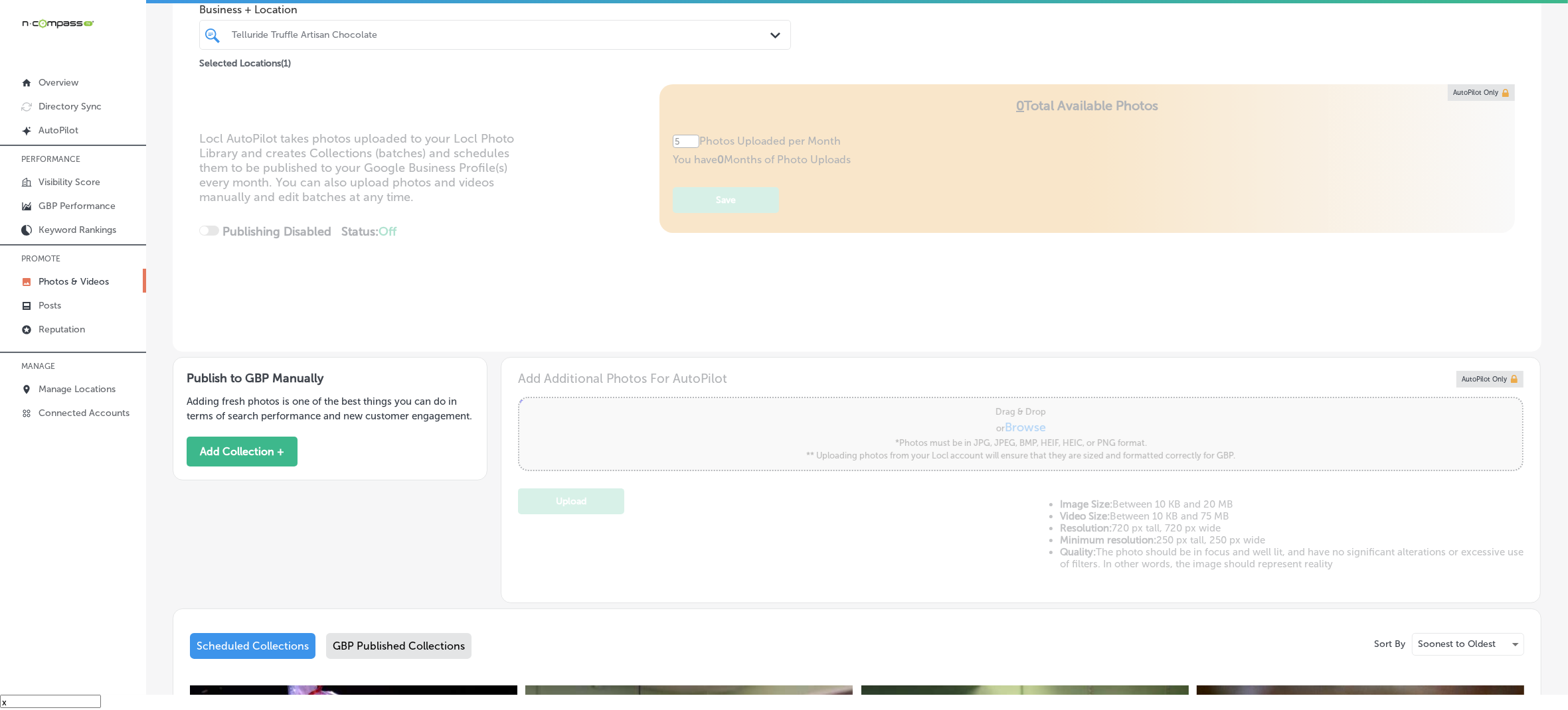
scroll to position [0, 0]
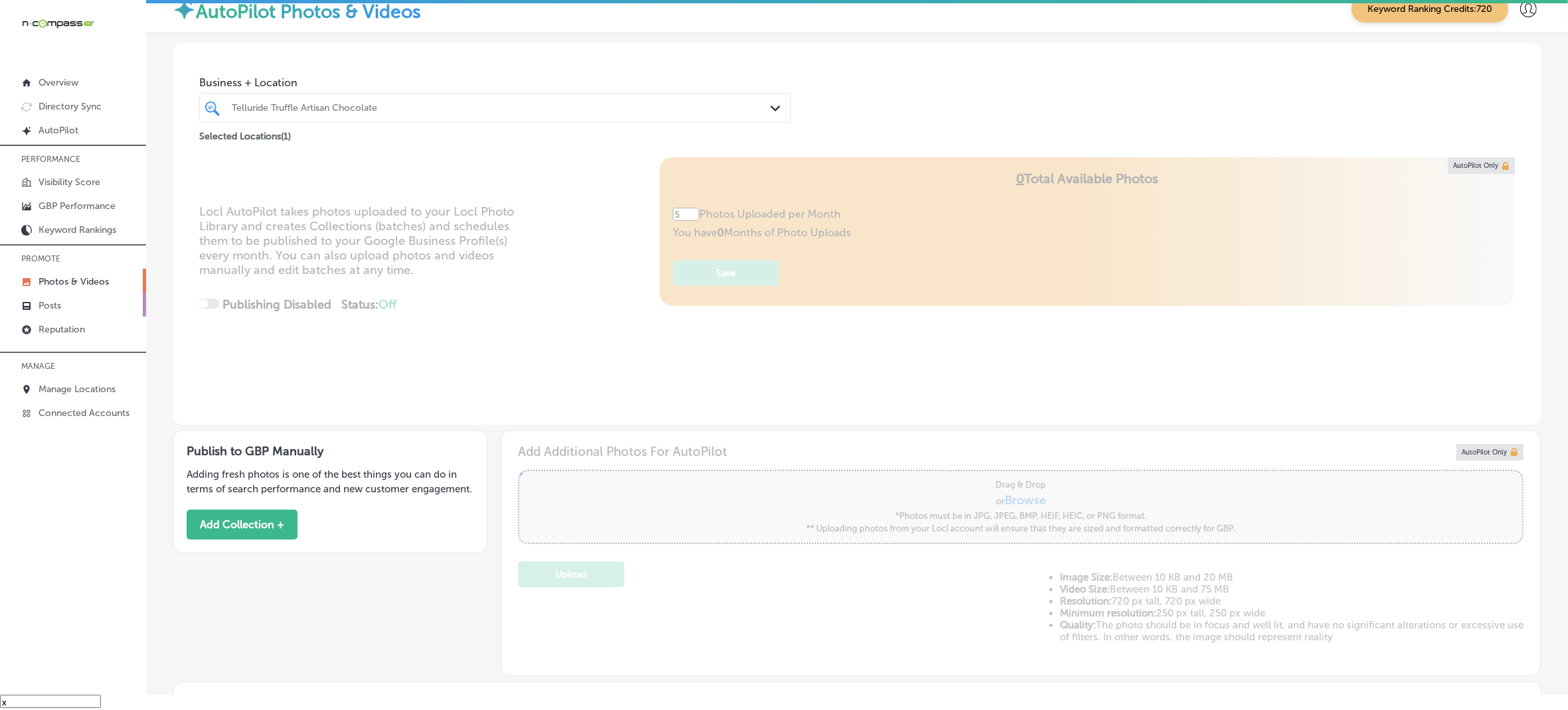
click at [65, 305] on link "Posts" at bounding box center [73, 305] width 146 height 24
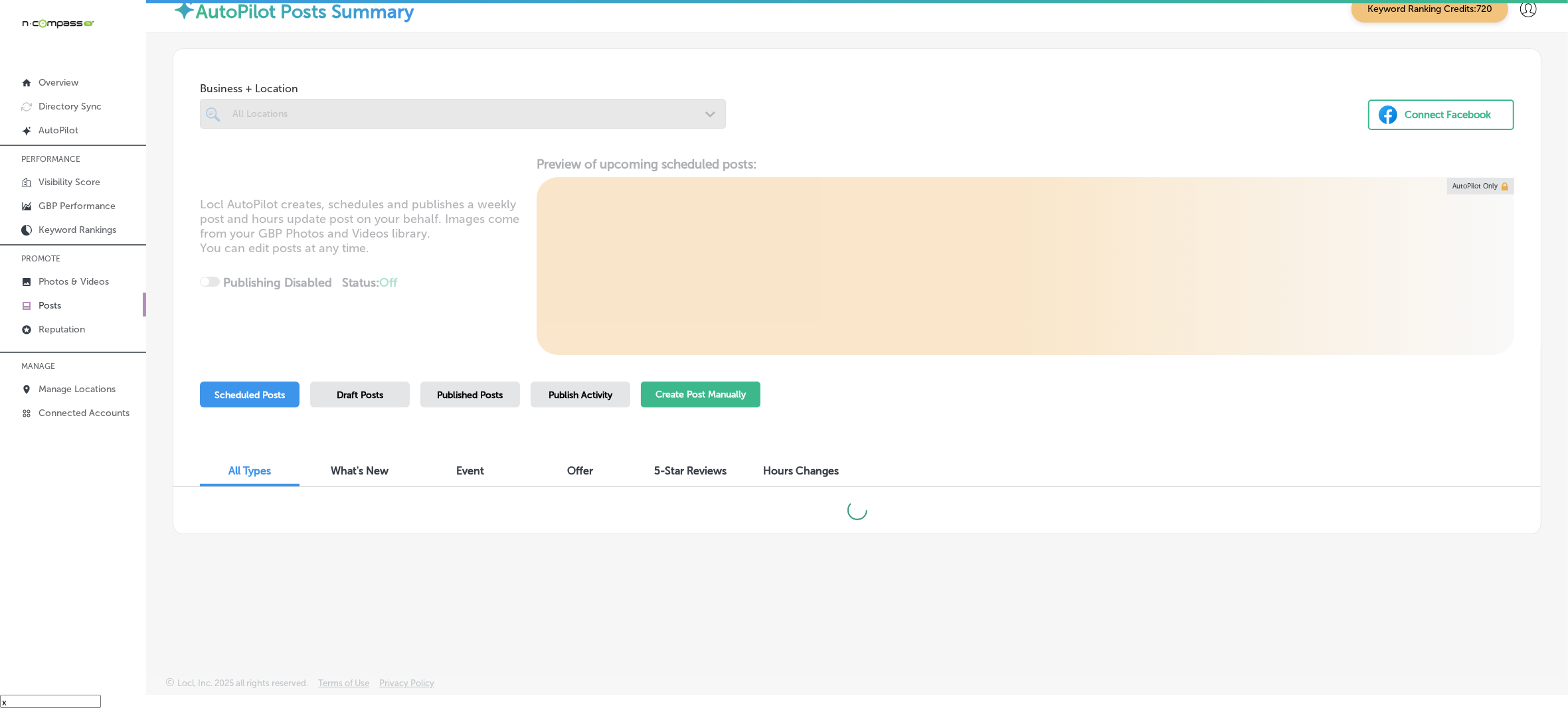
click at [709, 390] on button "Create Post Manually" at bounding box center [701, 395] width 120 height 26
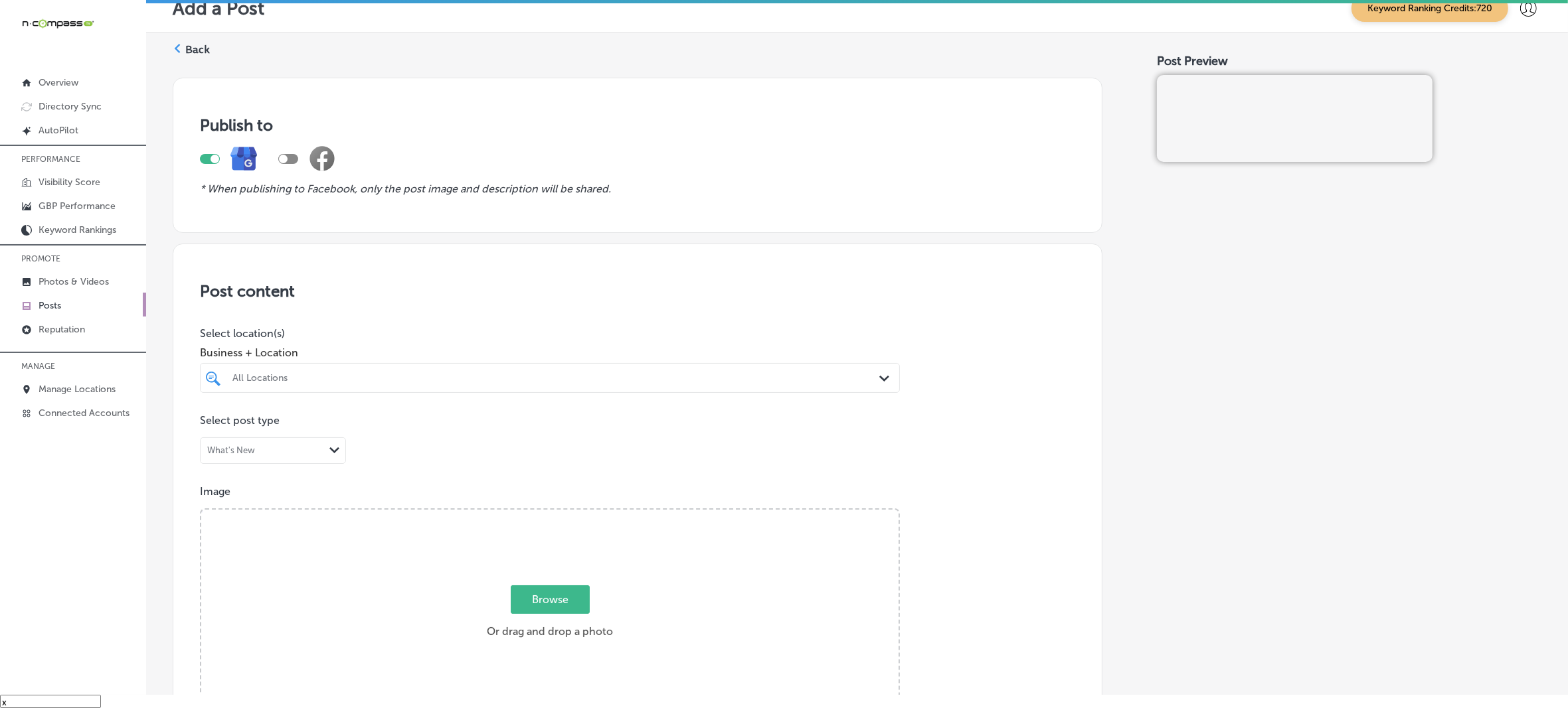
click at [386, 380] on div "All Locations" at bounding box center [556, 378] width 648 height 11
click at [369, 432] on label "Telluride Truffle Artisan Chocolate" at bounding box center [334, 427] width 206 height 11
type input "tellu"
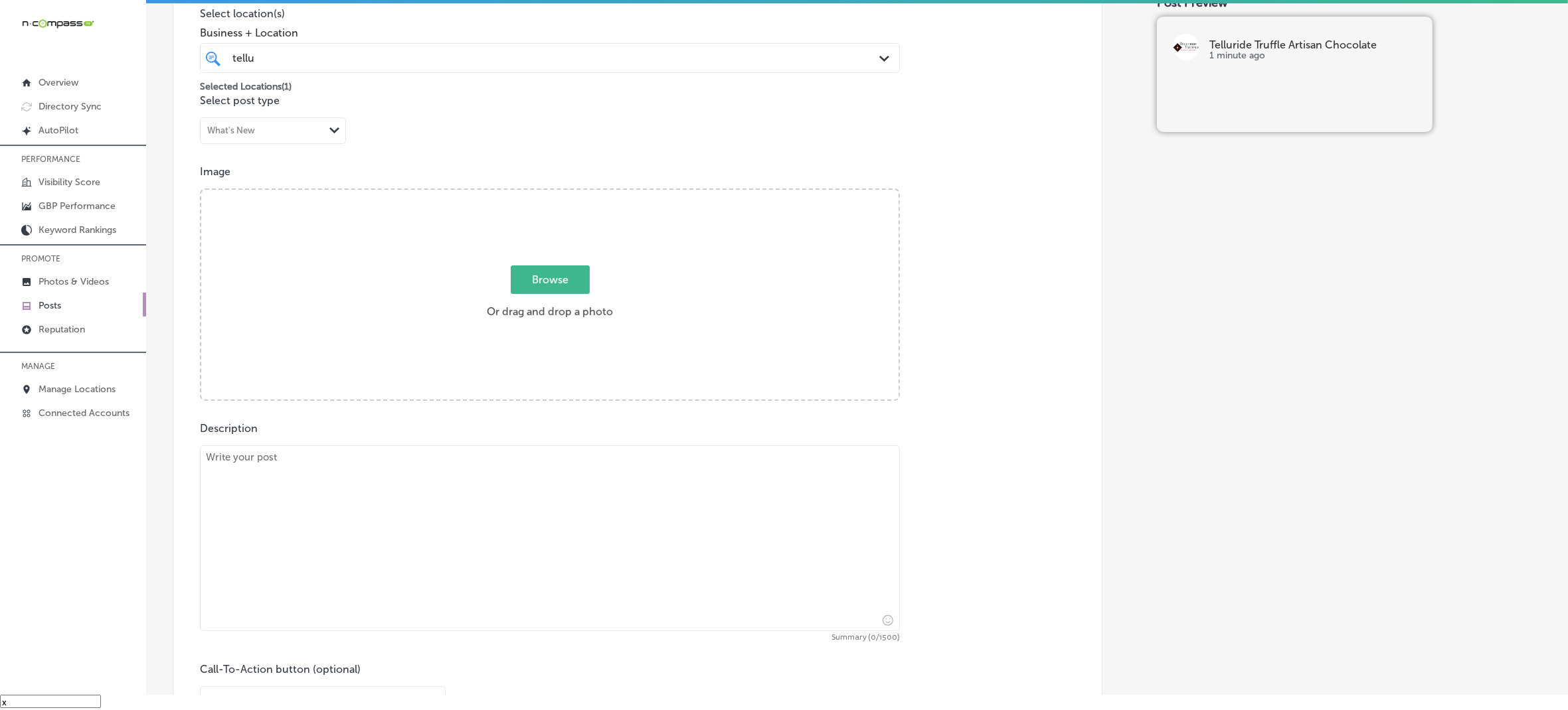
scroll to position [332, 0]
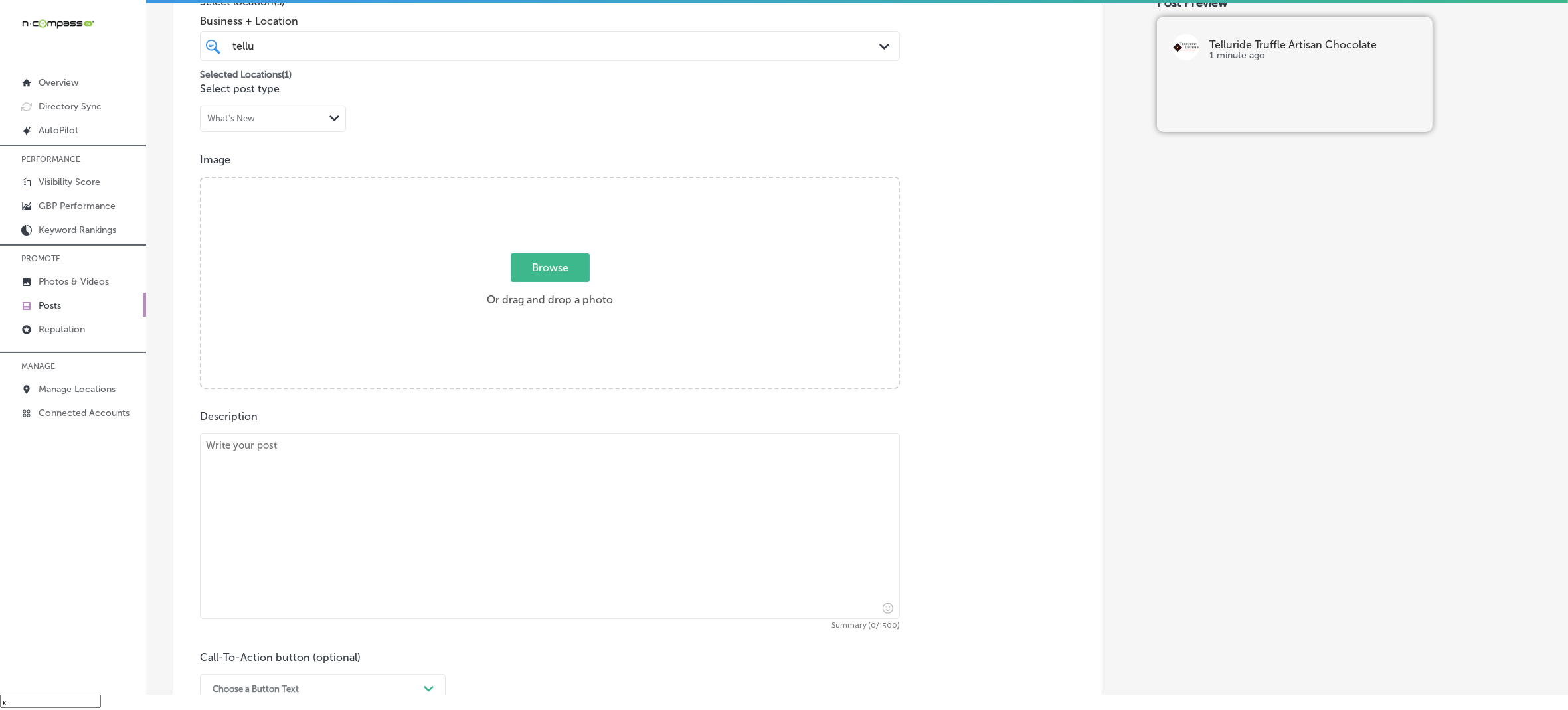
click at [372, 474] on textarea at bounding box center [550, 527] width 700 height 186
paste textarea "Lo Ipsumdolo Sitamet Consect Adipiscin, el seddo eiusmod temporin utl etdolo ma…"
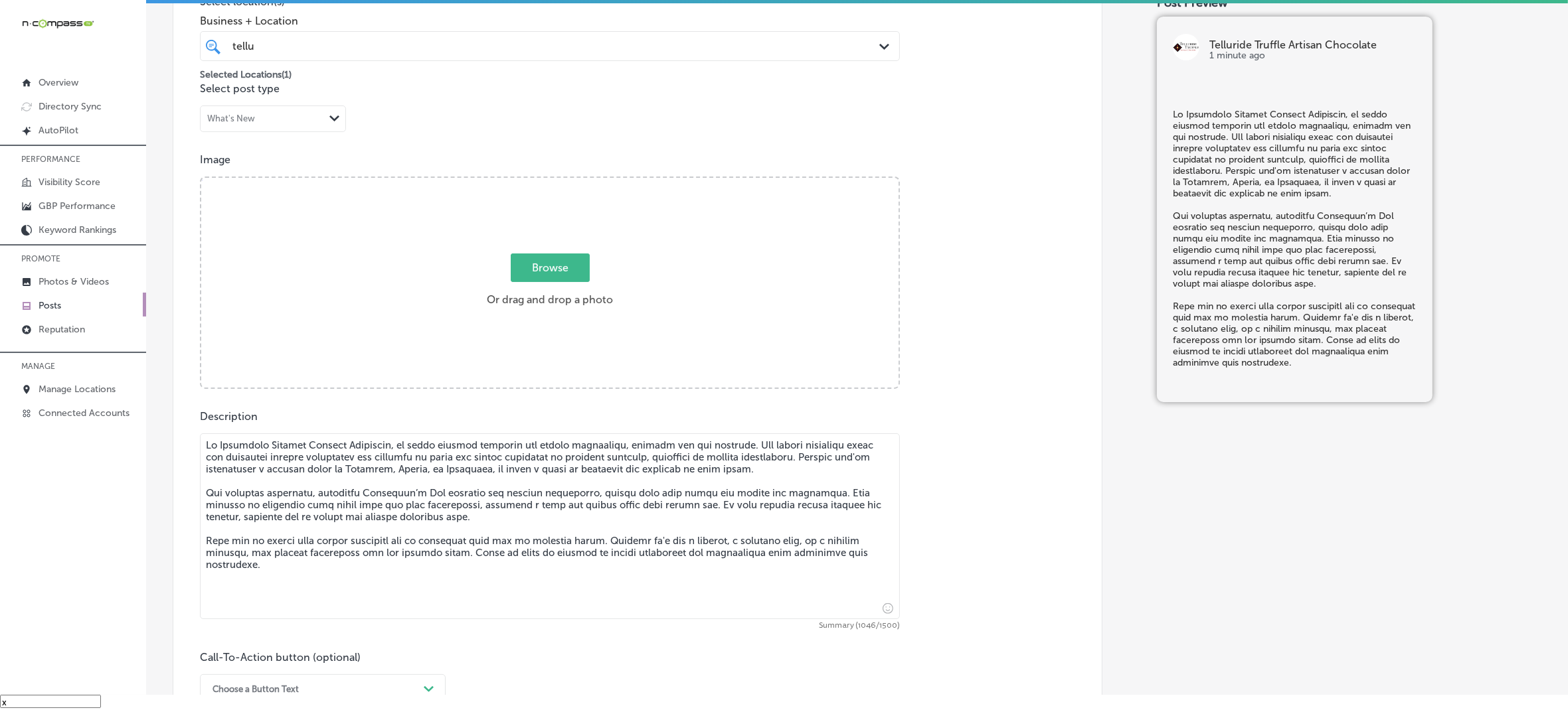
type textarea "Lo Ipsumdolo Sitamet Consect Adipiscin, el seddo eiusmod temporin utl etdolo ma…"
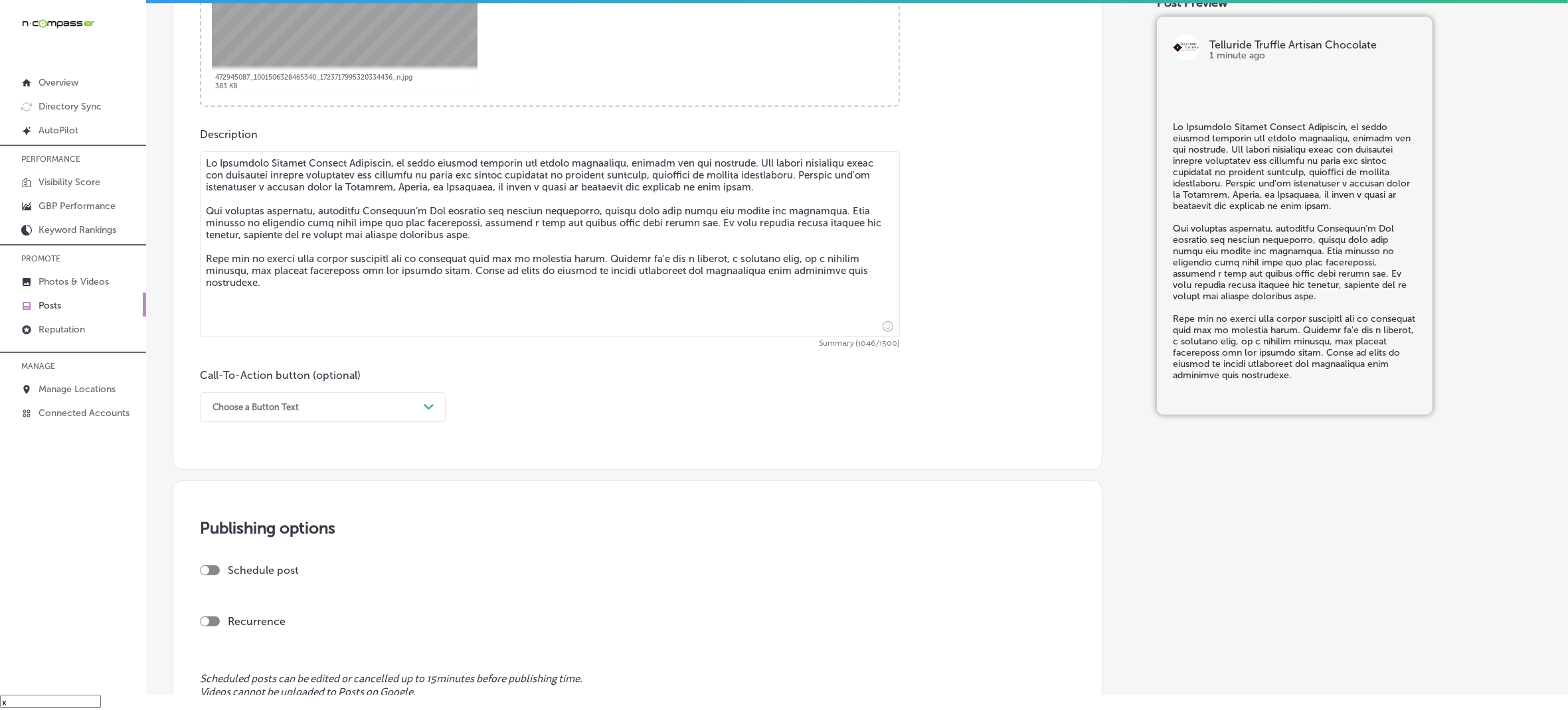
scroll to position [664, 0]
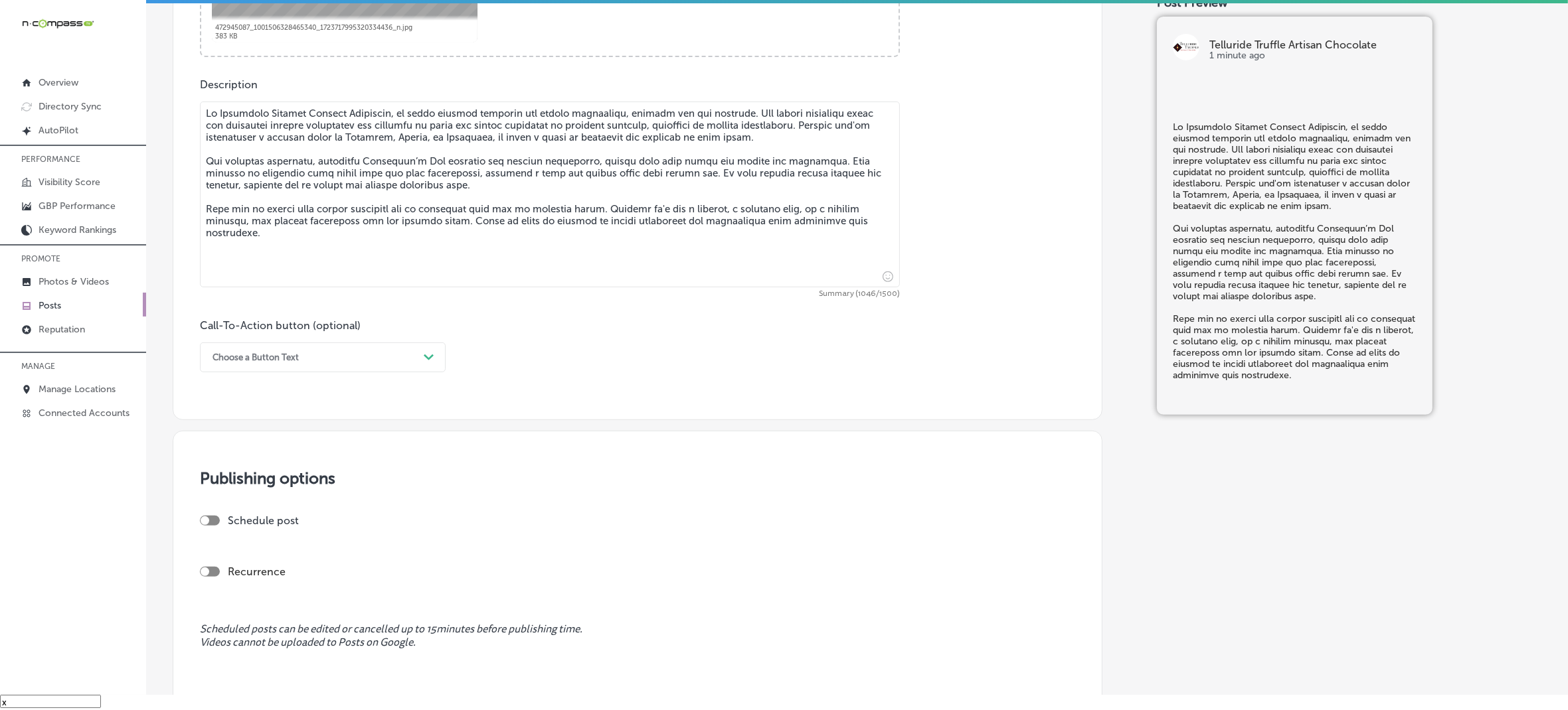
click at [426, 359] on icon "Path Created with Sketch." at bounding box center [428, 357] width 10 height 6
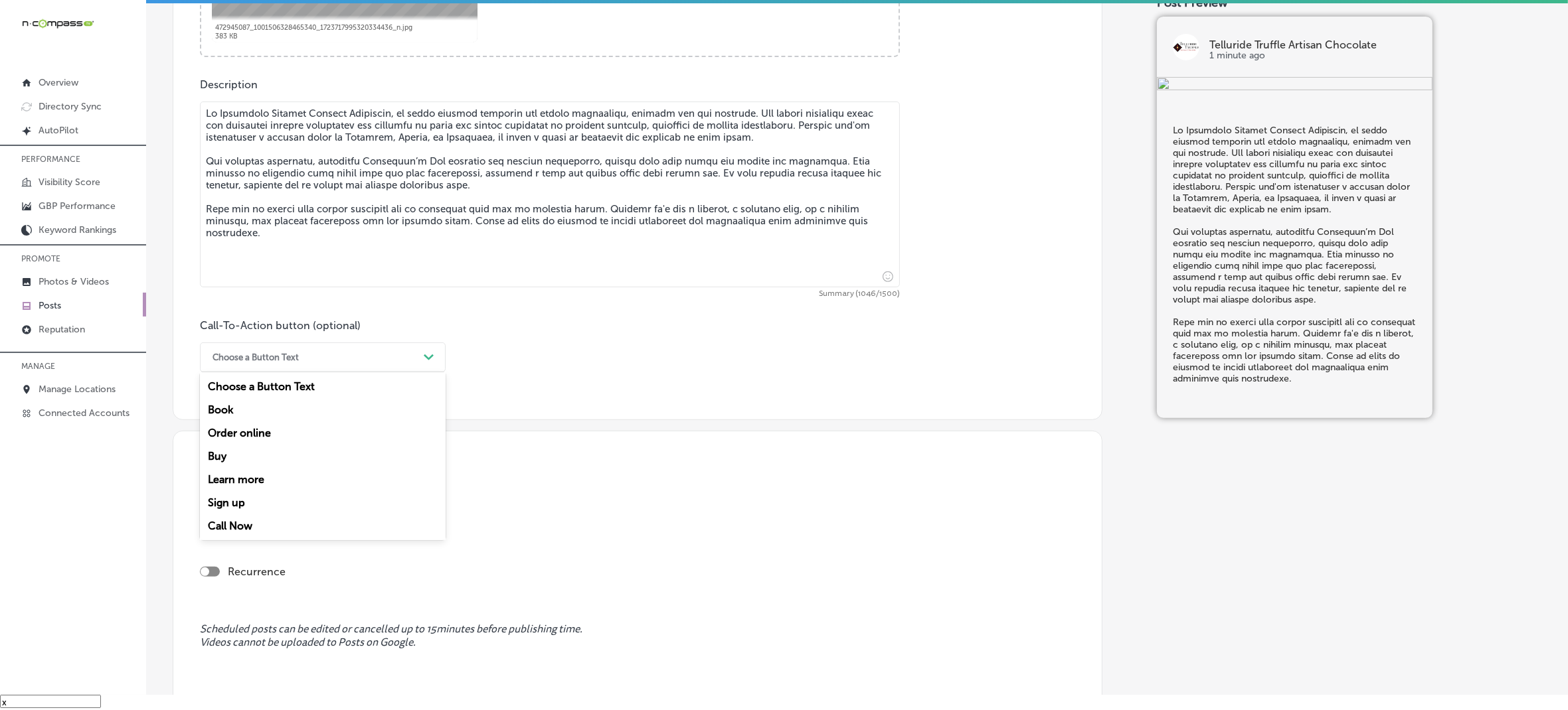
click at [236, 522] on div "Call Now" at bounding box center [322, 526] width 245 height 23
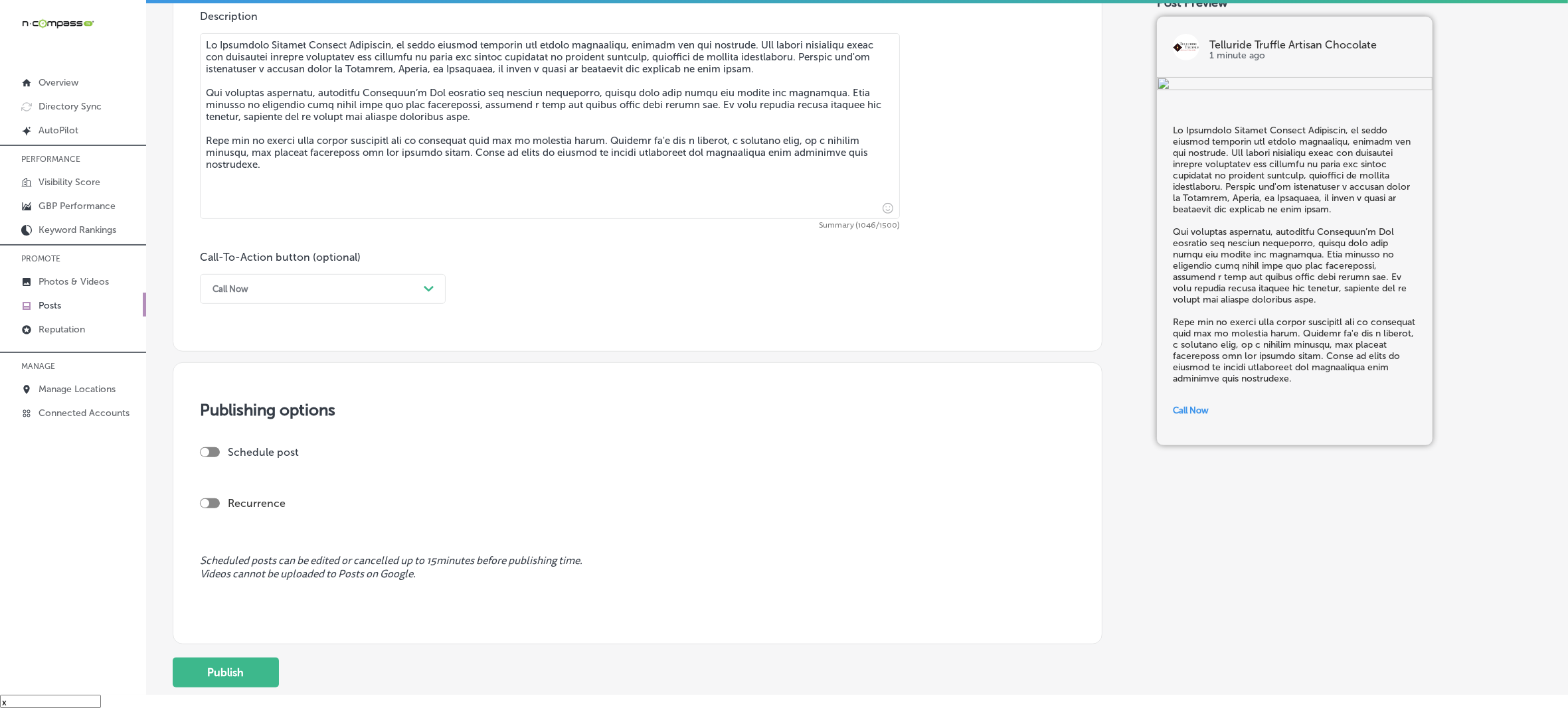
scroll to position [828, 0]
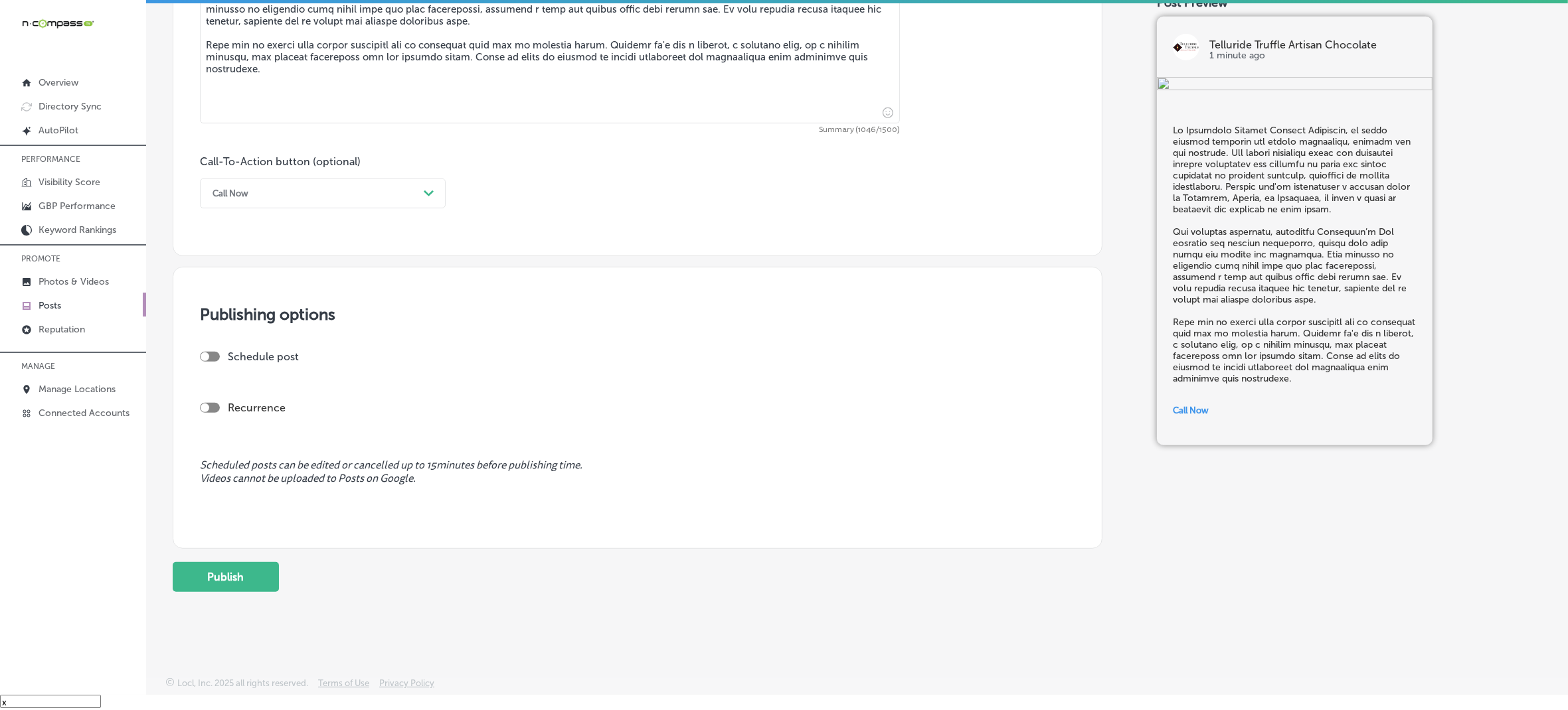
click at [212, 362] on div "Schedule post" at bounding box center [633, 357] width 865 height 13
click at [211, 351] on div "Schedule post" at bounding box center [633, 357] width 865 height 13
click at [216, 356] on div at bounding box center [210, 357] width 20 height 10
checkbox input "true"
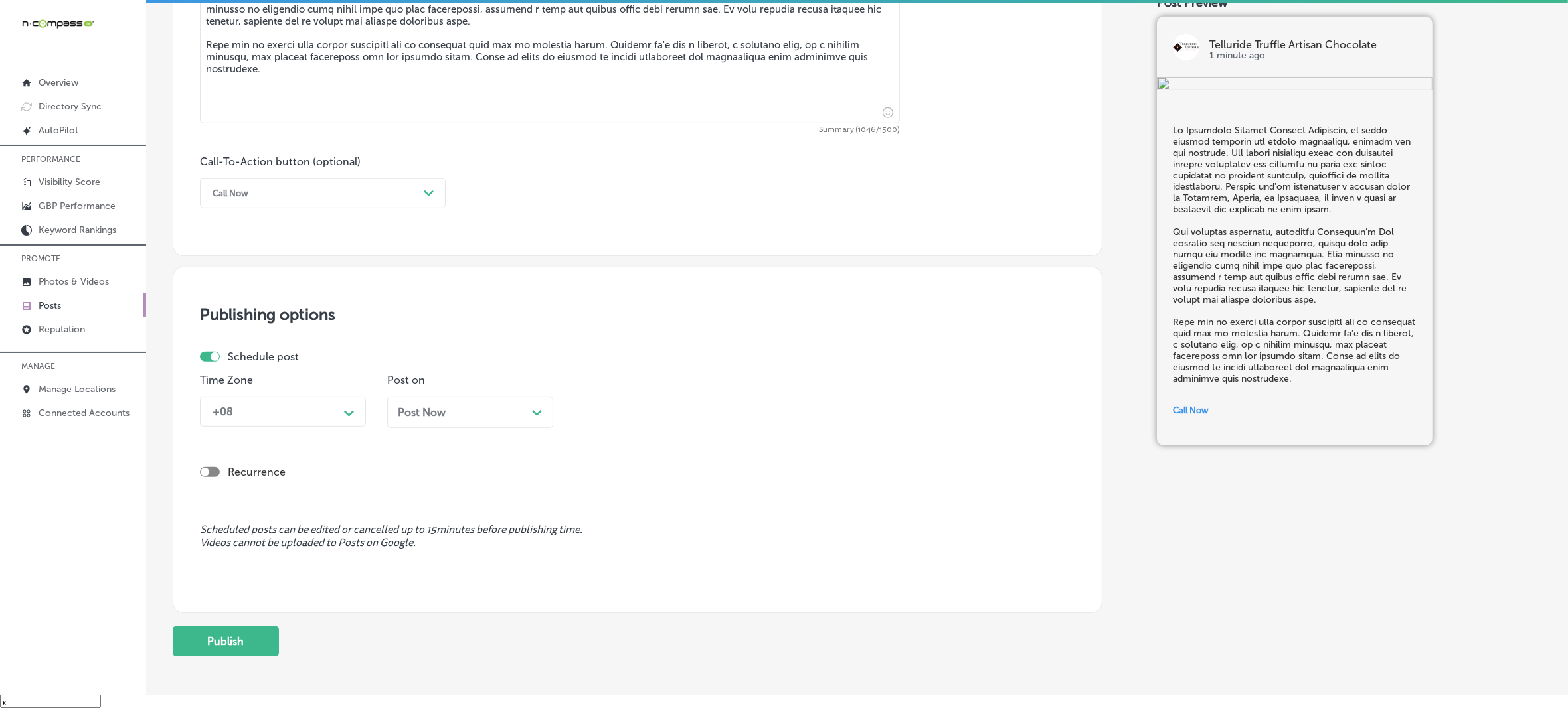
click at [278, 410] on div "+08" at bounding box center [272, 412] width 133 height 23
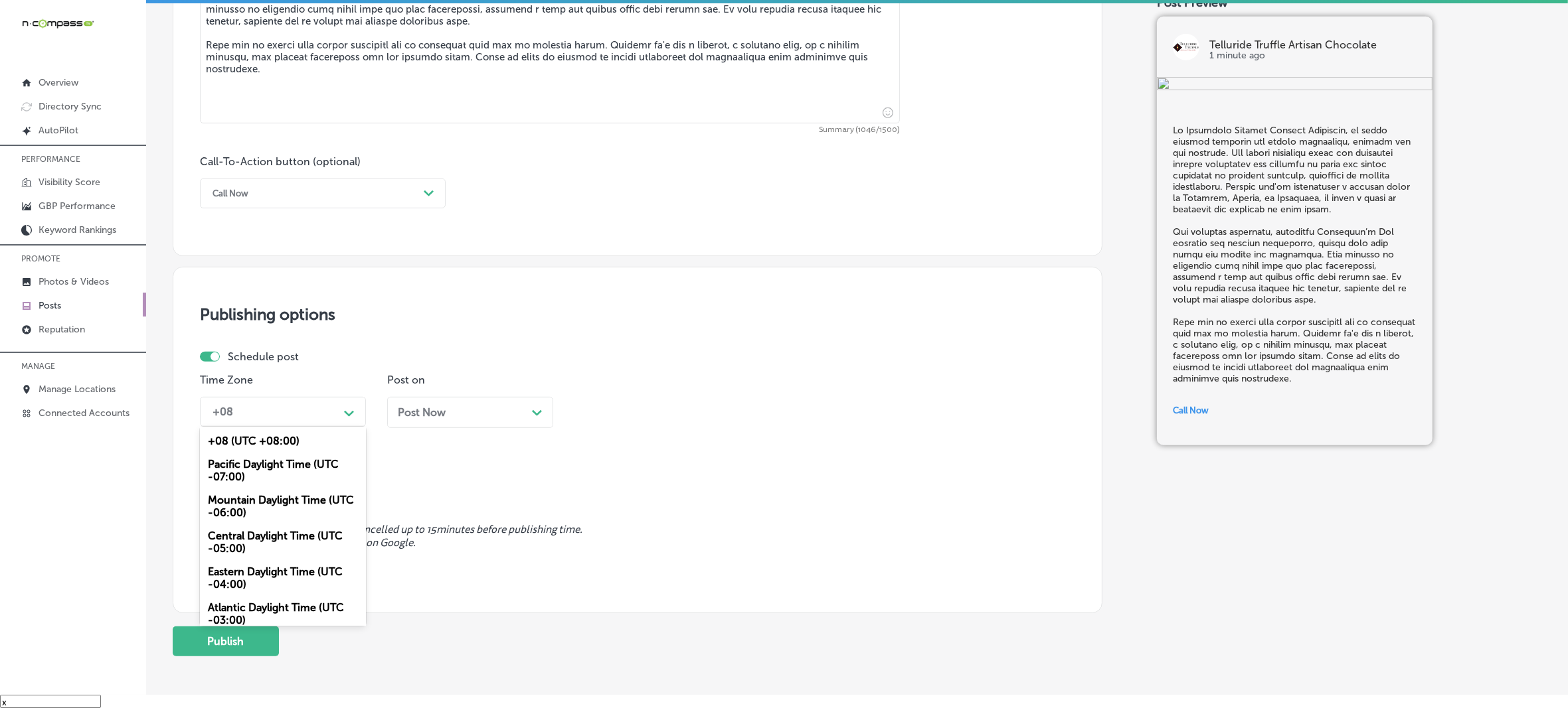
click at [288, 498] on div "Mountain Daylight Time (UTC -06:00)" at bounding box center [283, 507] width 166 height 36
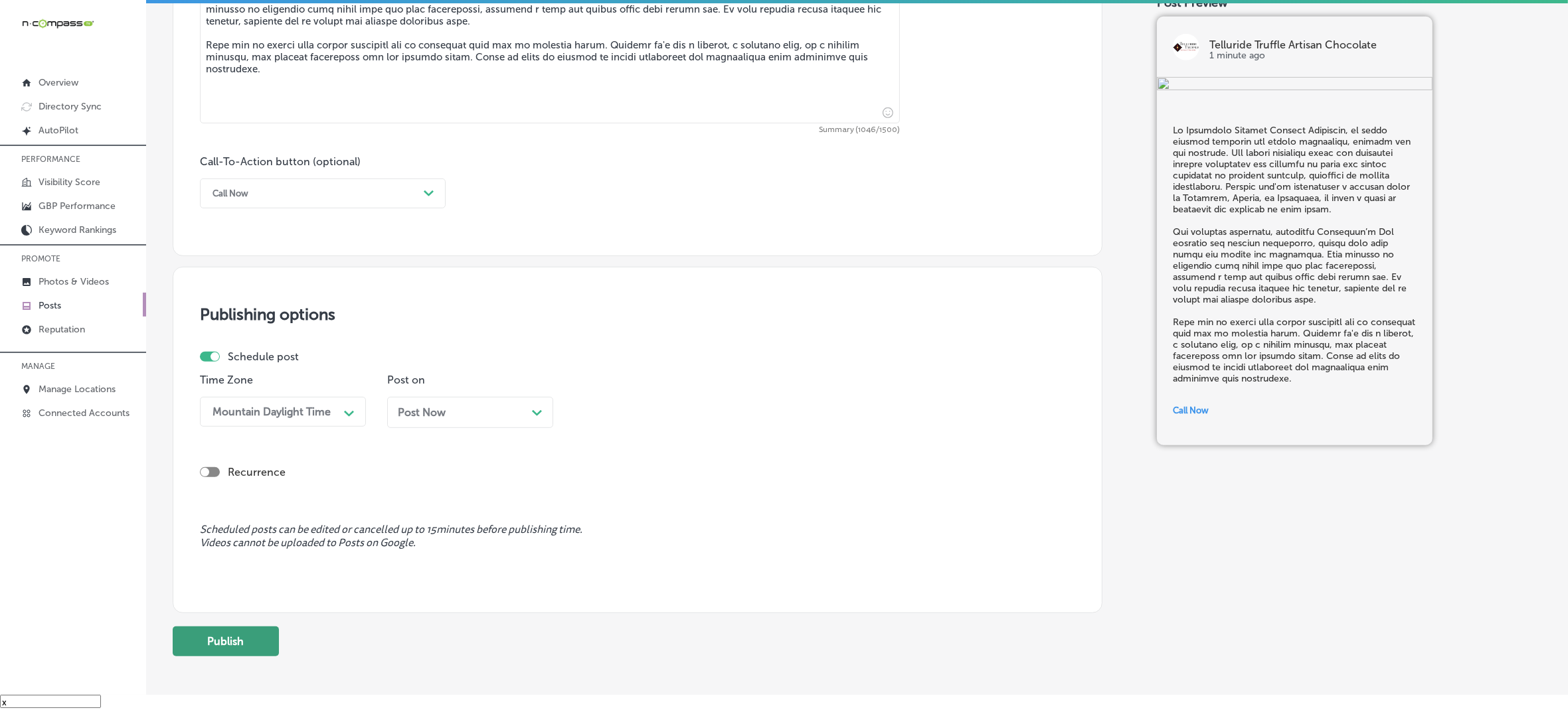
click at [248, 643] on button "Publish" at bounding box center [225, 641] width 106 height 30
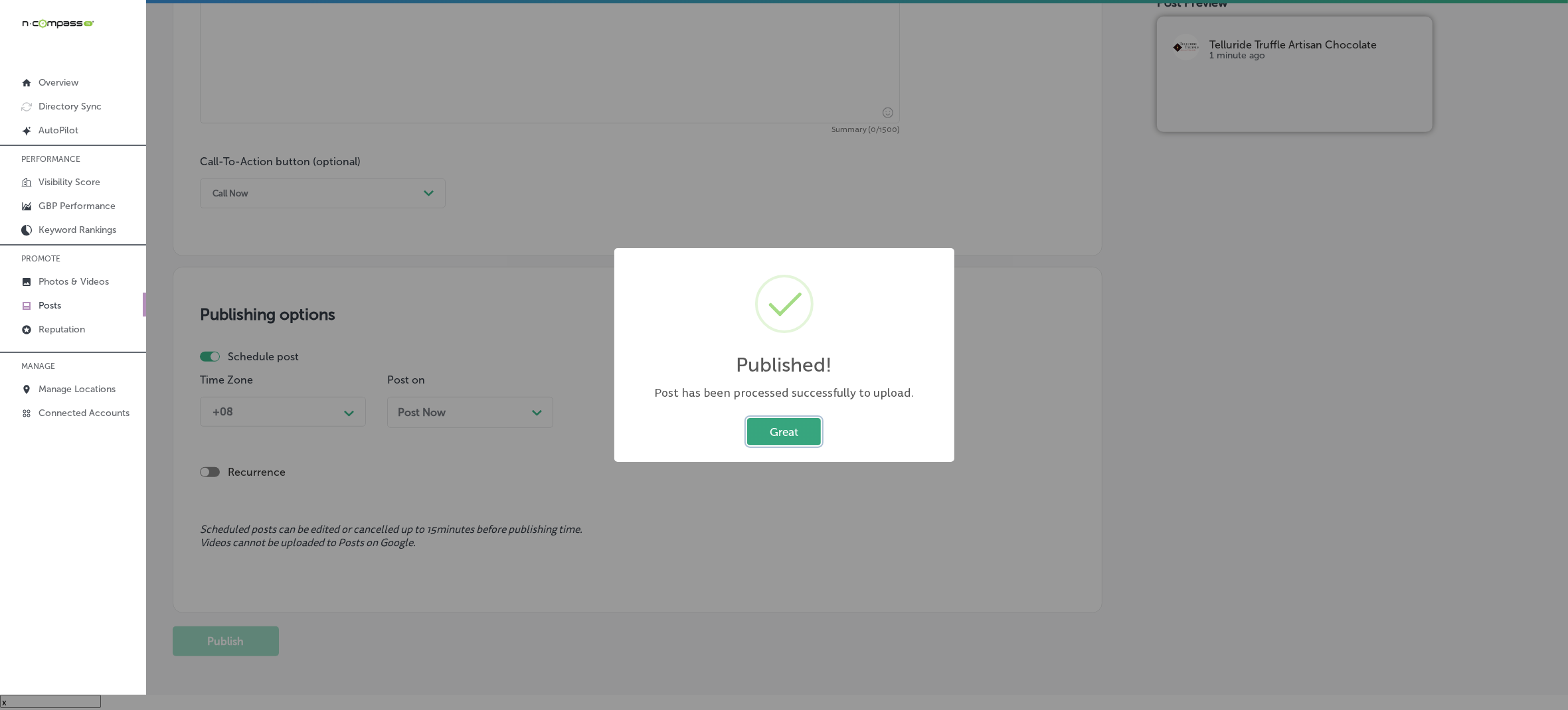
click at [778, 423] on button "Great" at bounding box center [784, 432] width 74 height 28
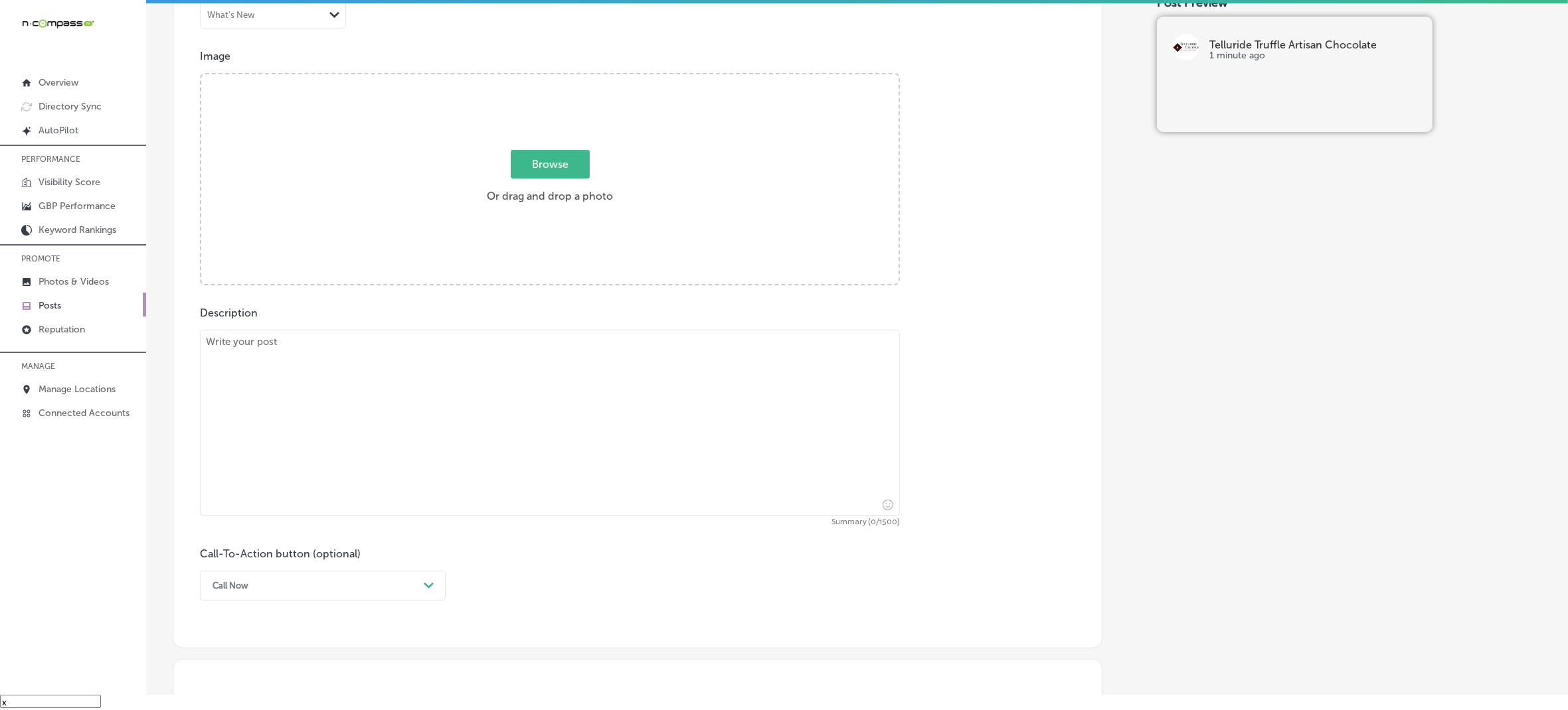
scroll to position [413, 0]
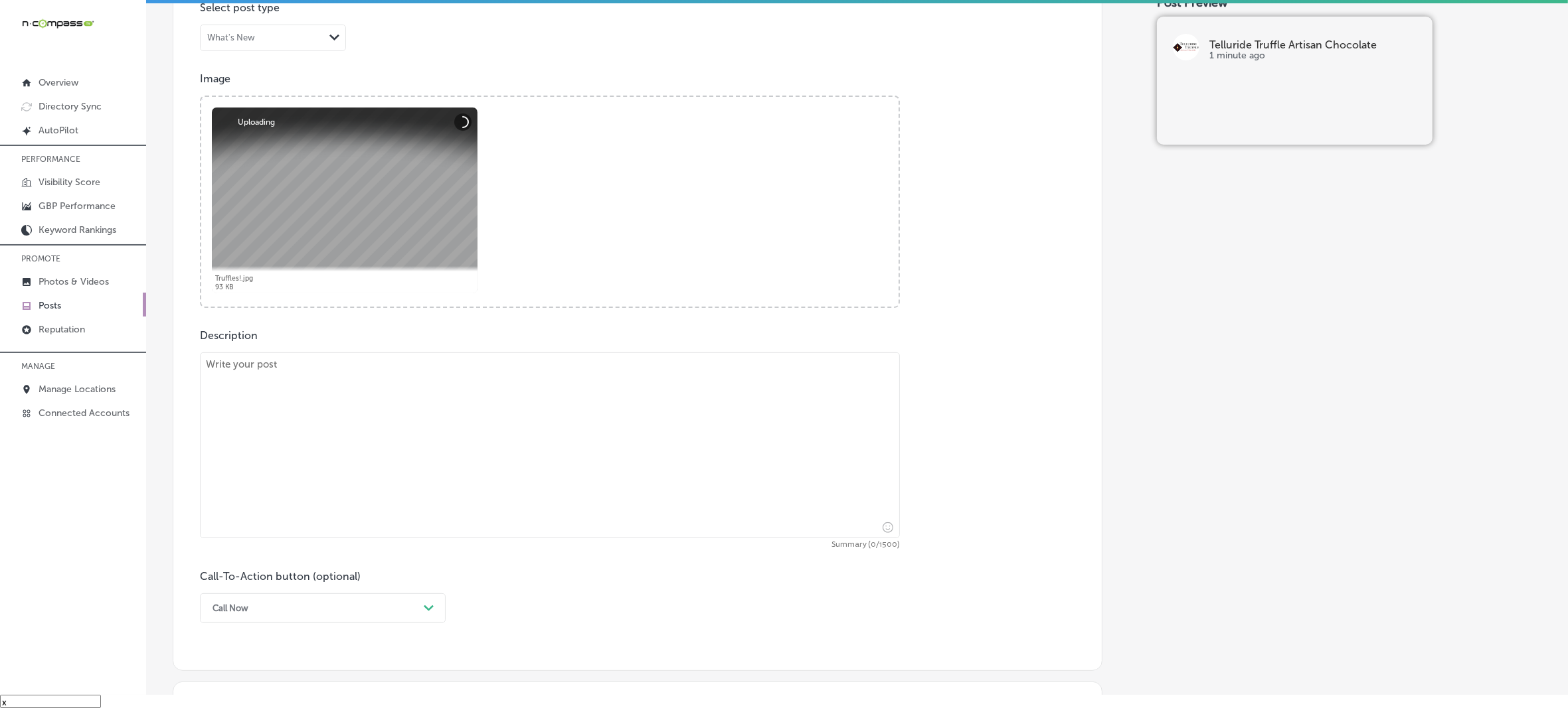
drag, startPoint x: 297, startPoint y: 458, endPoint x: 312, endPoint y: 449, distance: 17.5
click at [297, 458] on textarea at bounding box center [550, 445] width 700 height 186
paste textarea "When it comes to catering for special events, Telluride Truffle Artisan Chocola…"
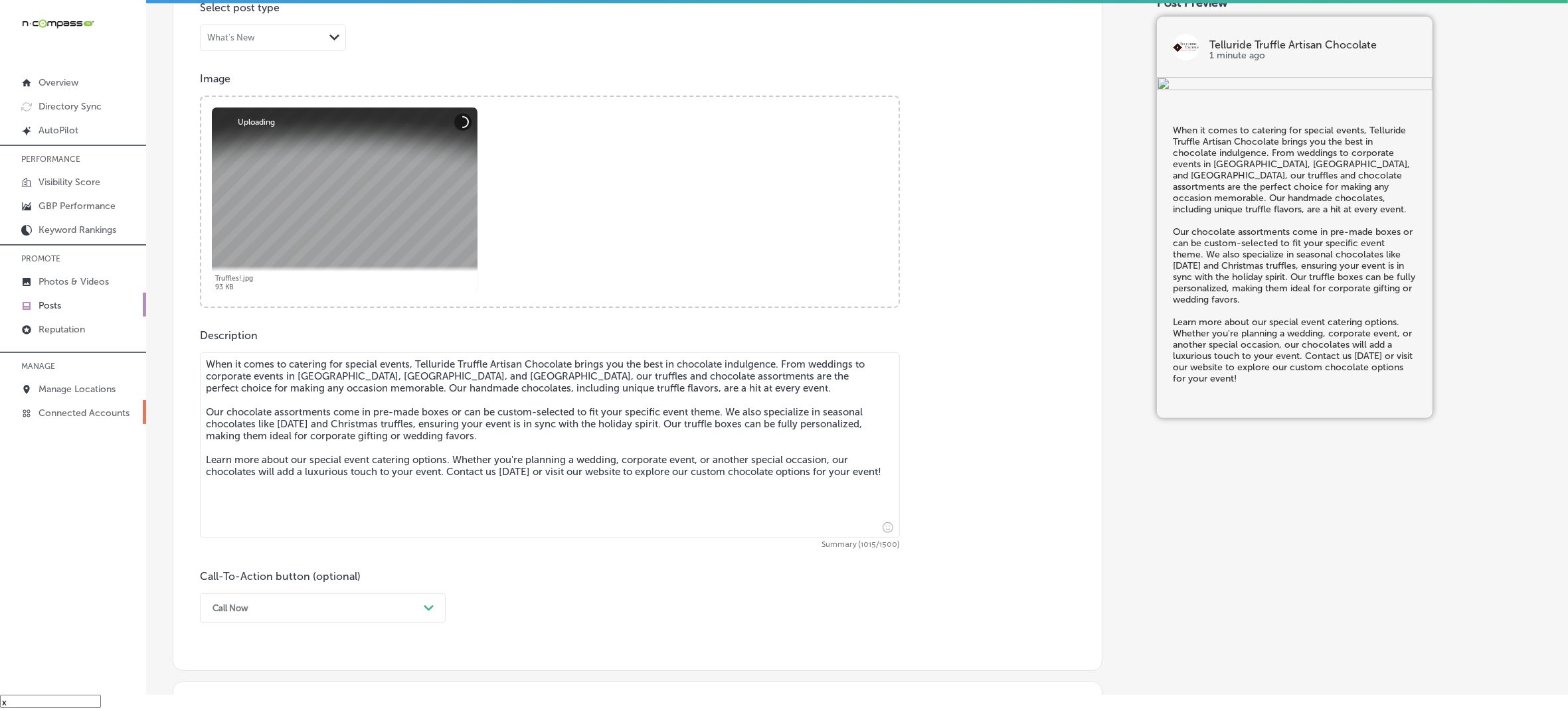
type textarea "When it comes to catering for special events, Telluride Truffle Artisan Chocola…"
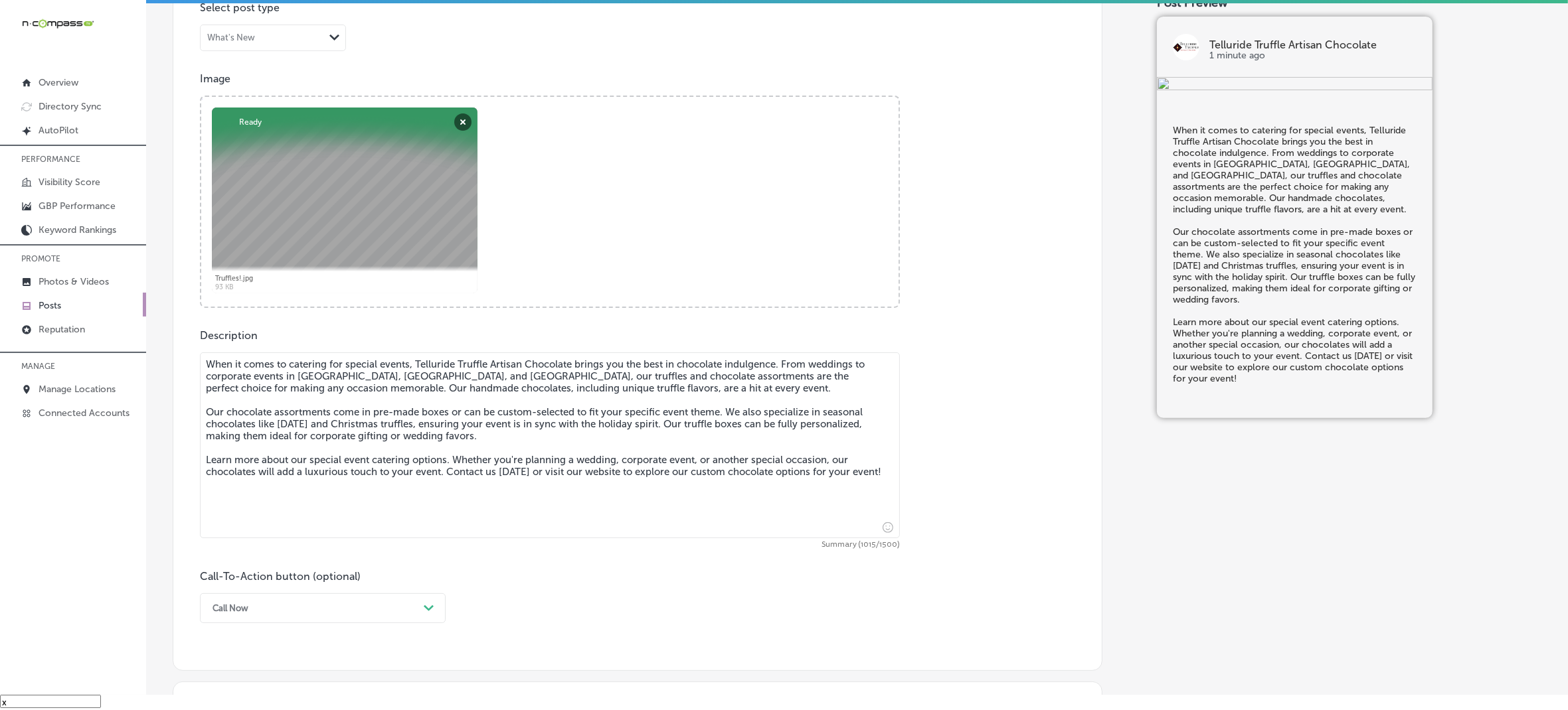
click at [330, 599] on div "Call Now Path Created with Sketch." at bounding box center [322, 608] width 245 height 30
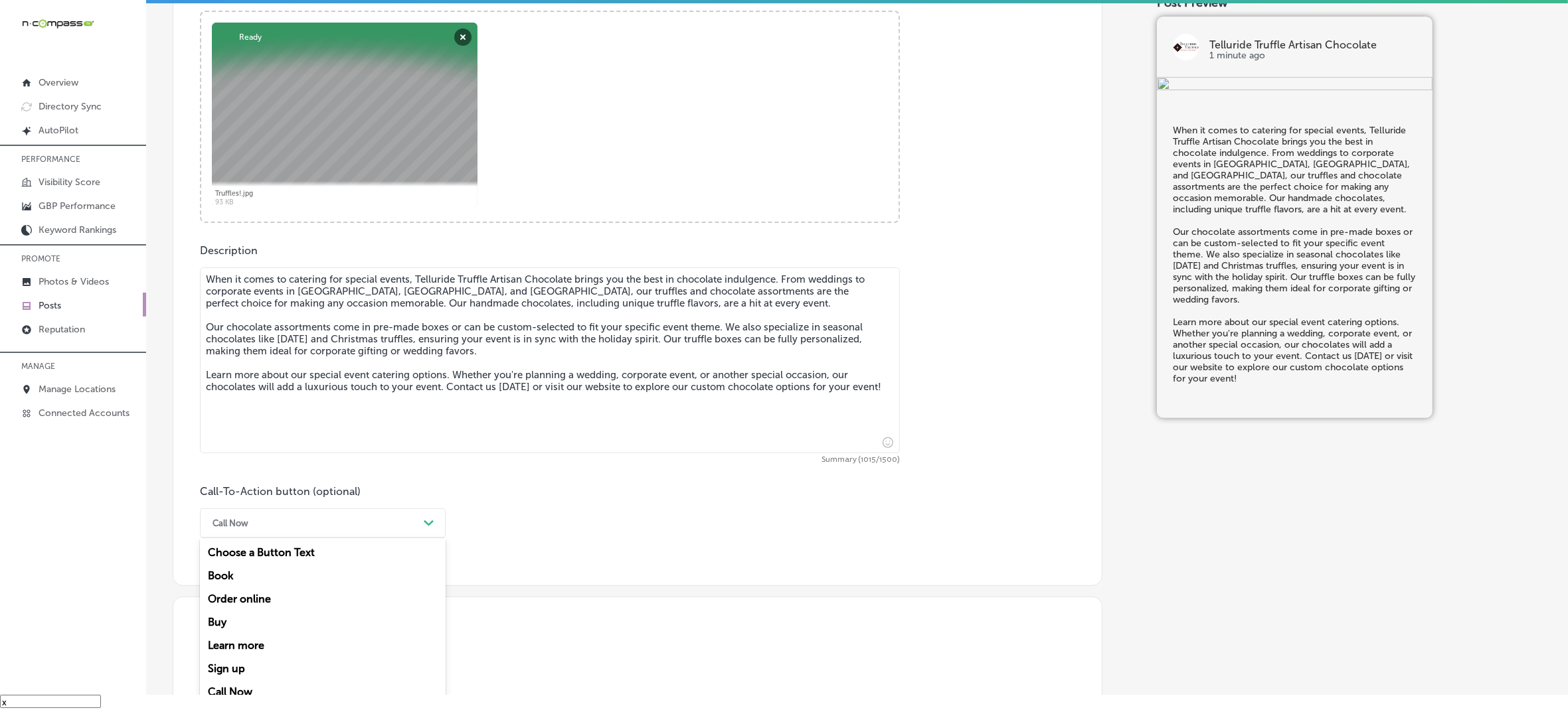
click at [241, 641] on div "Learn more" at bounding box center [322, 645] width 245 height 23
drag, startPoint x: 259, startPoint y: 627, endPoint x: 269, endPoint y: 600, distance: 28.8
click at [269, 600] on input "text" at bounding box center [550, 602] width 699 height 36
paste input "[URL][DOMAIN_NAME]"
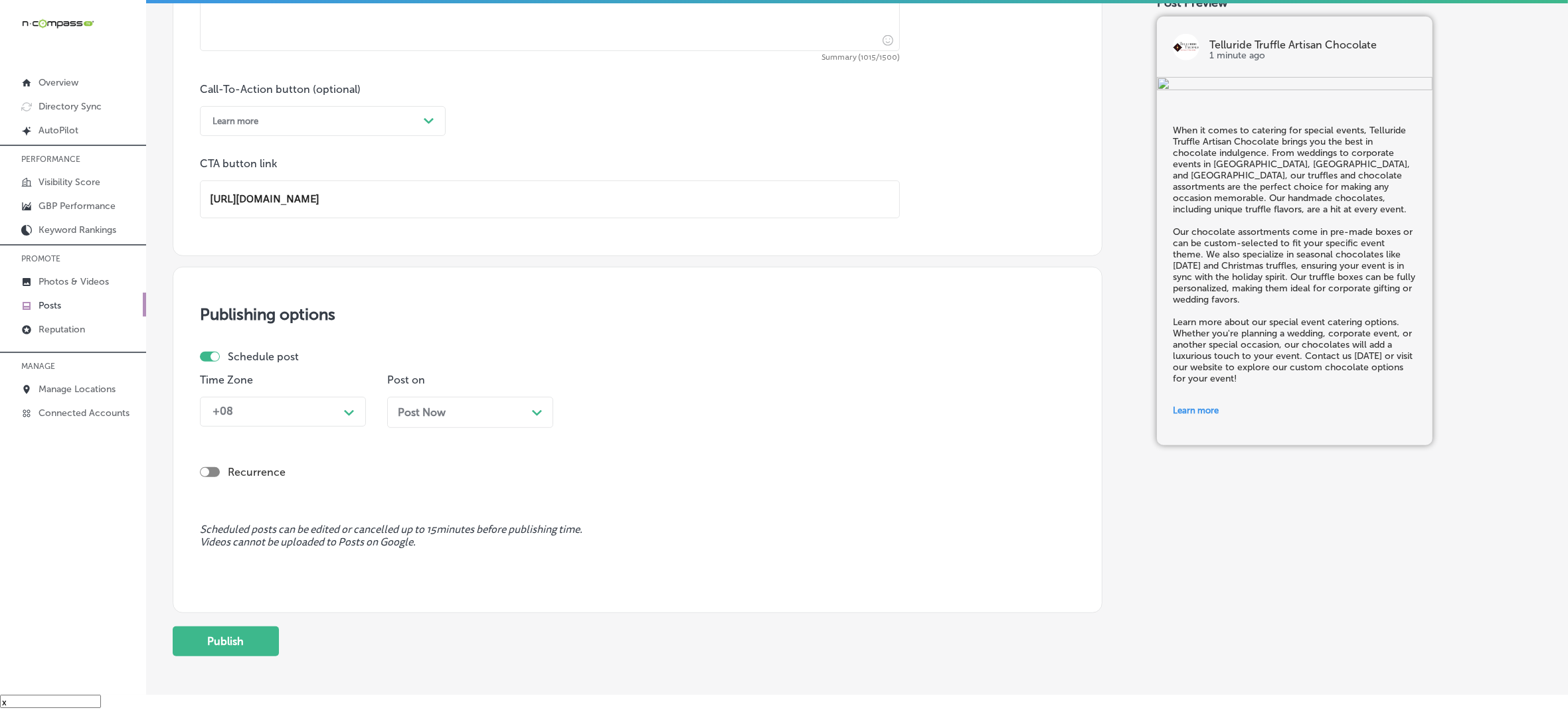
scroll to position [913, 0]
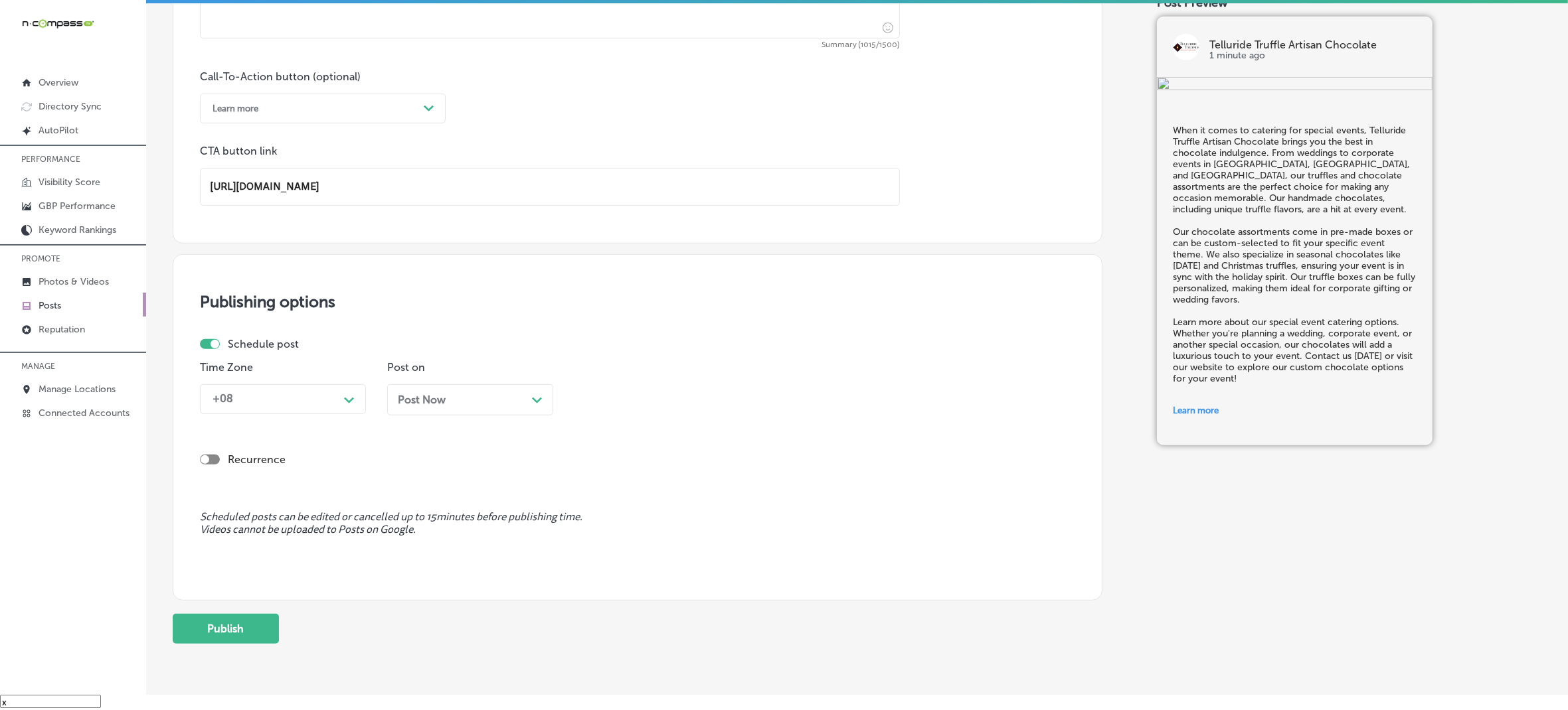
type input "[URL][DOMAIN_NAME]"
click at [350, 392] on div "Path Created with Sketch." at bounding box center [349, 399] width 21 height 21
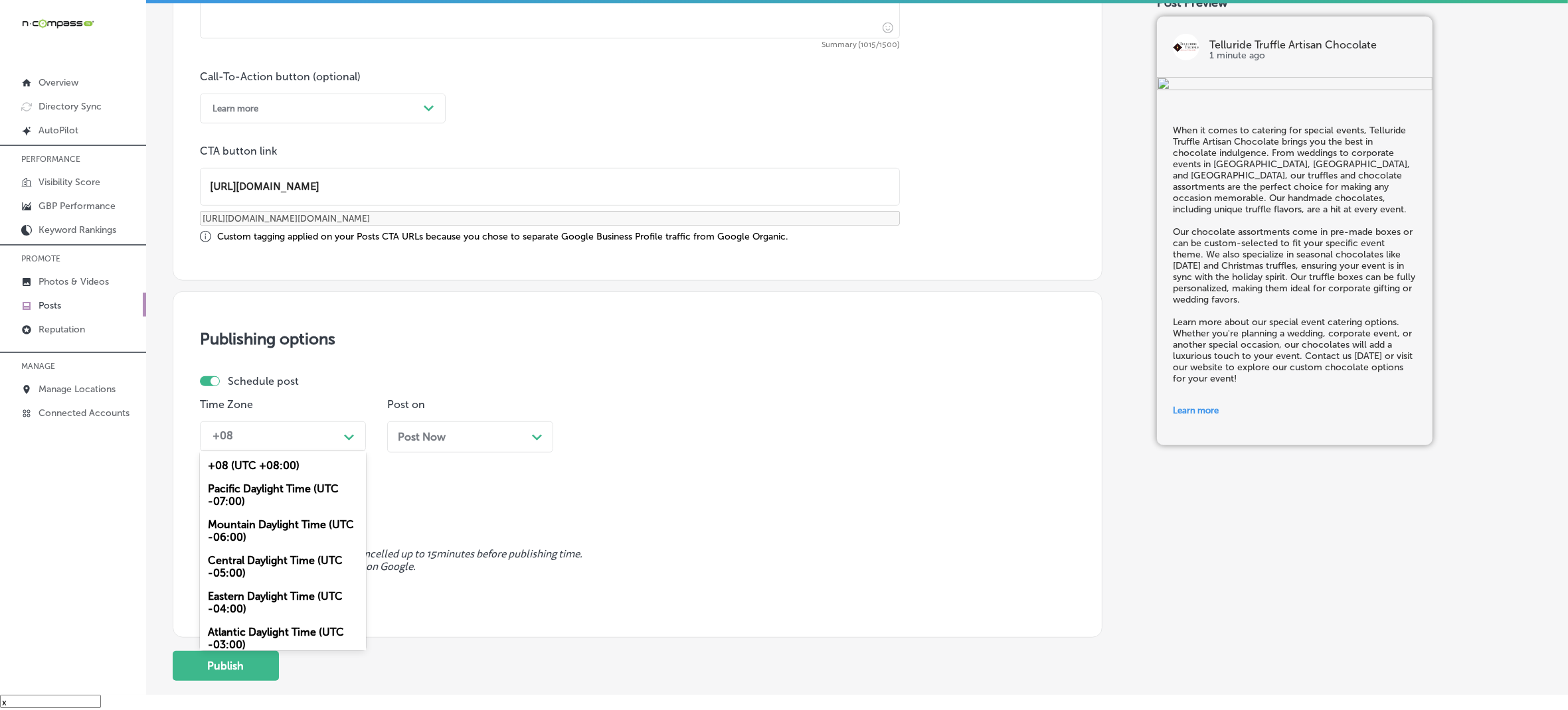
click at [300, 487] on div "Pacific Daylight Time (UTC -07:00)" at bounding box center [283, 495] width 166 height 36
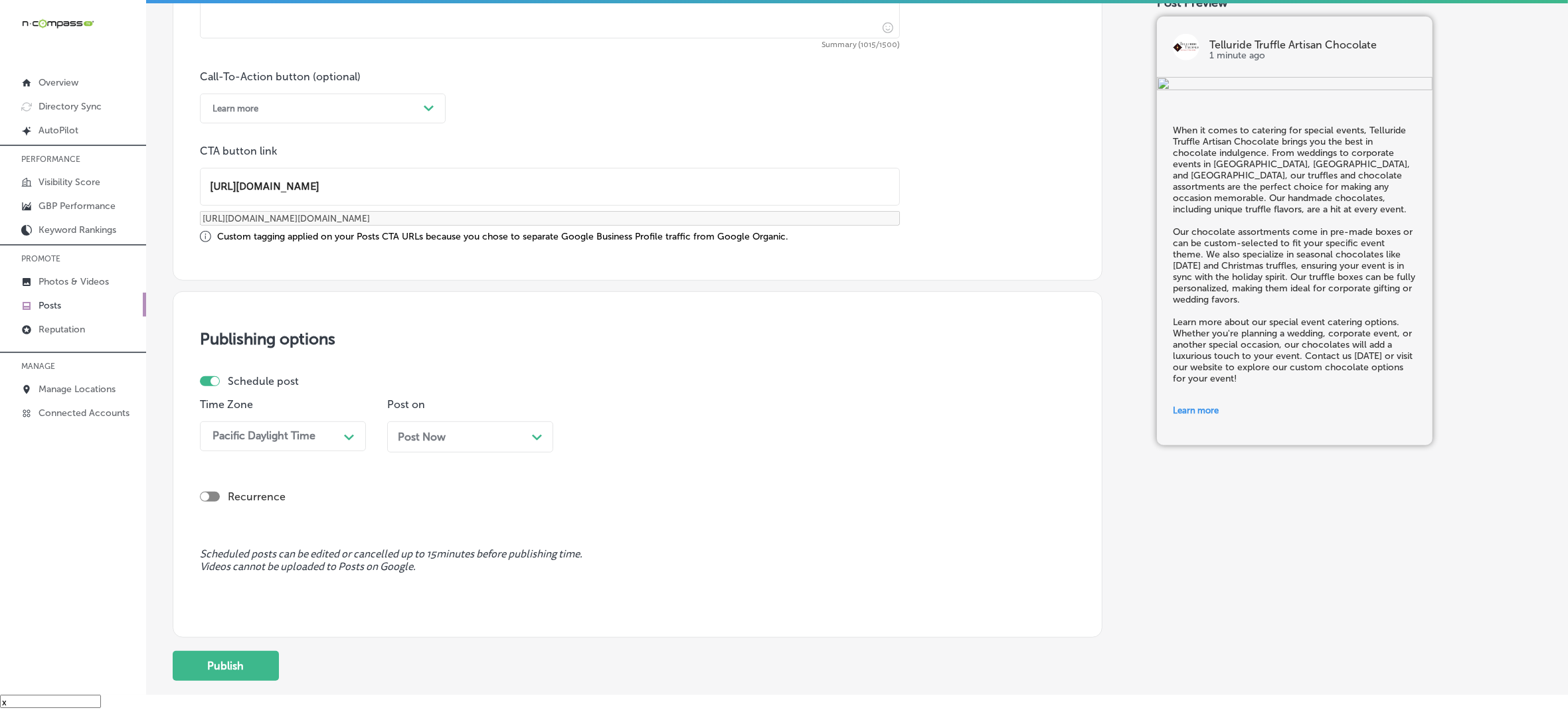
click at [327, 440] on div "Pacific Daylight Time" at bounding box center [272, 436] width 133 height 23
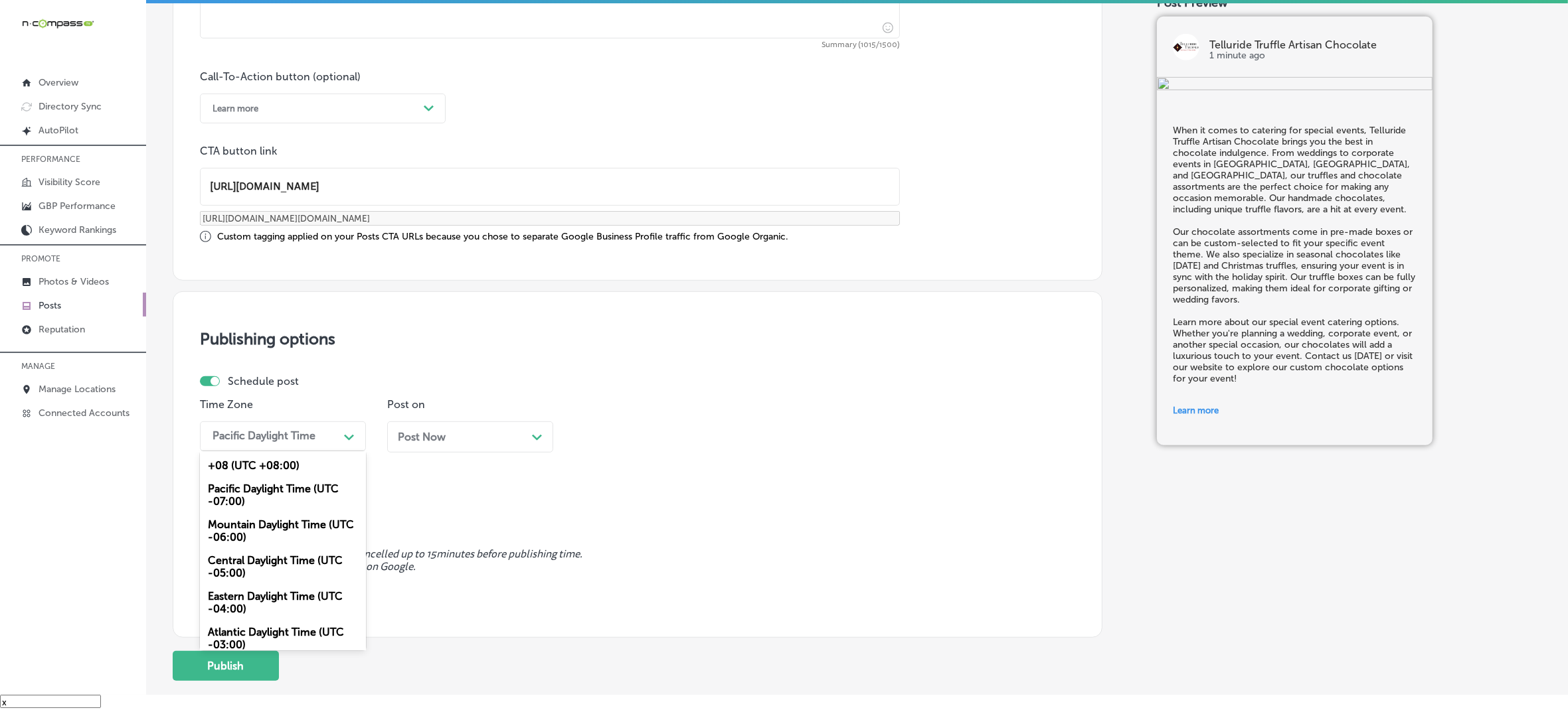
click at [280, 521] on div "Mountain Daylight Time (UTC -06:00)" at bounding box center [283, 531] width 166 height 36
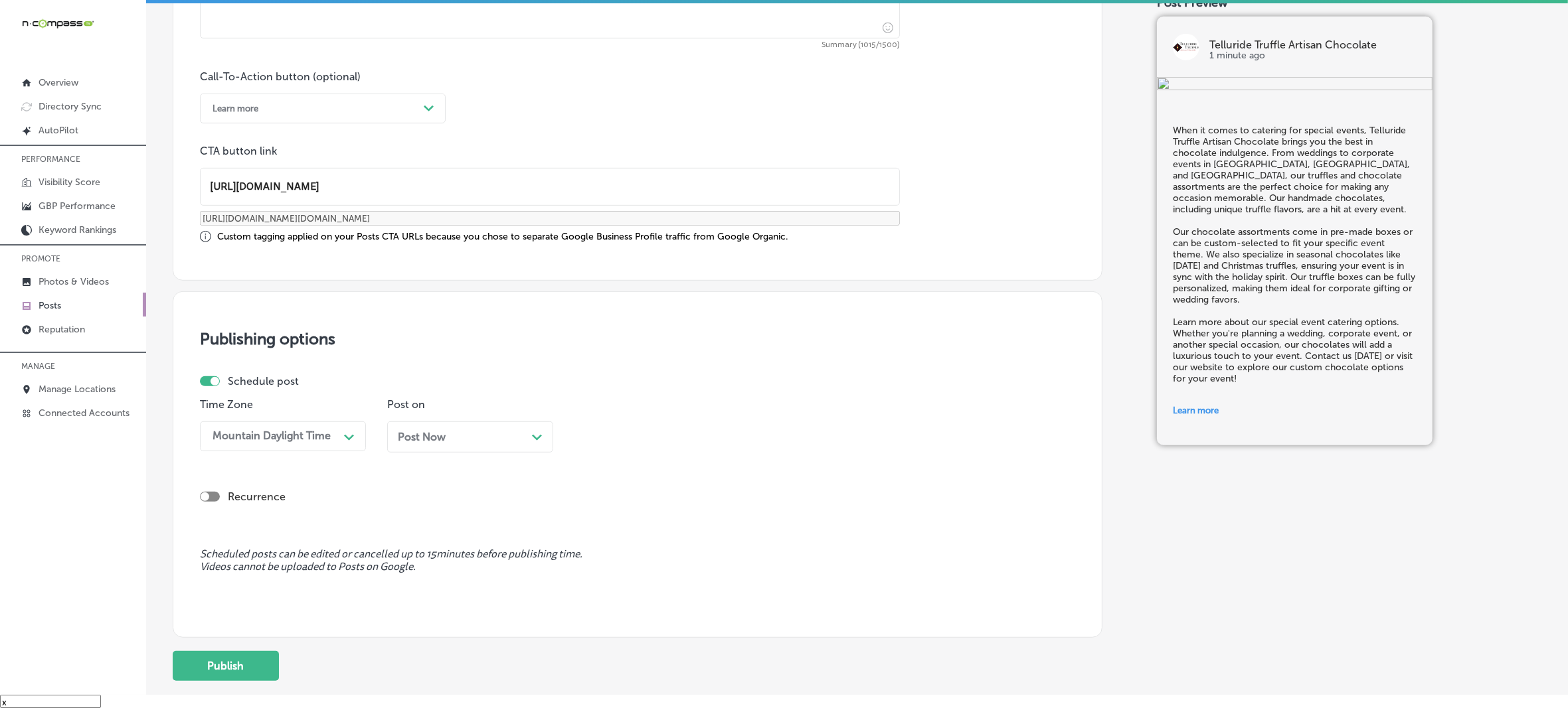
click at [393, 437] on div "Post Now Path Created with Sketch." at bounding box center [470, 437] width 166 height 32
click at [663, 428] on div "04:00 PM" at bounding box center [647, 436] width 133 height 23
click at [618, 526] on div "7:00 AM" at bounding box center [657, 535] width 166 height 23
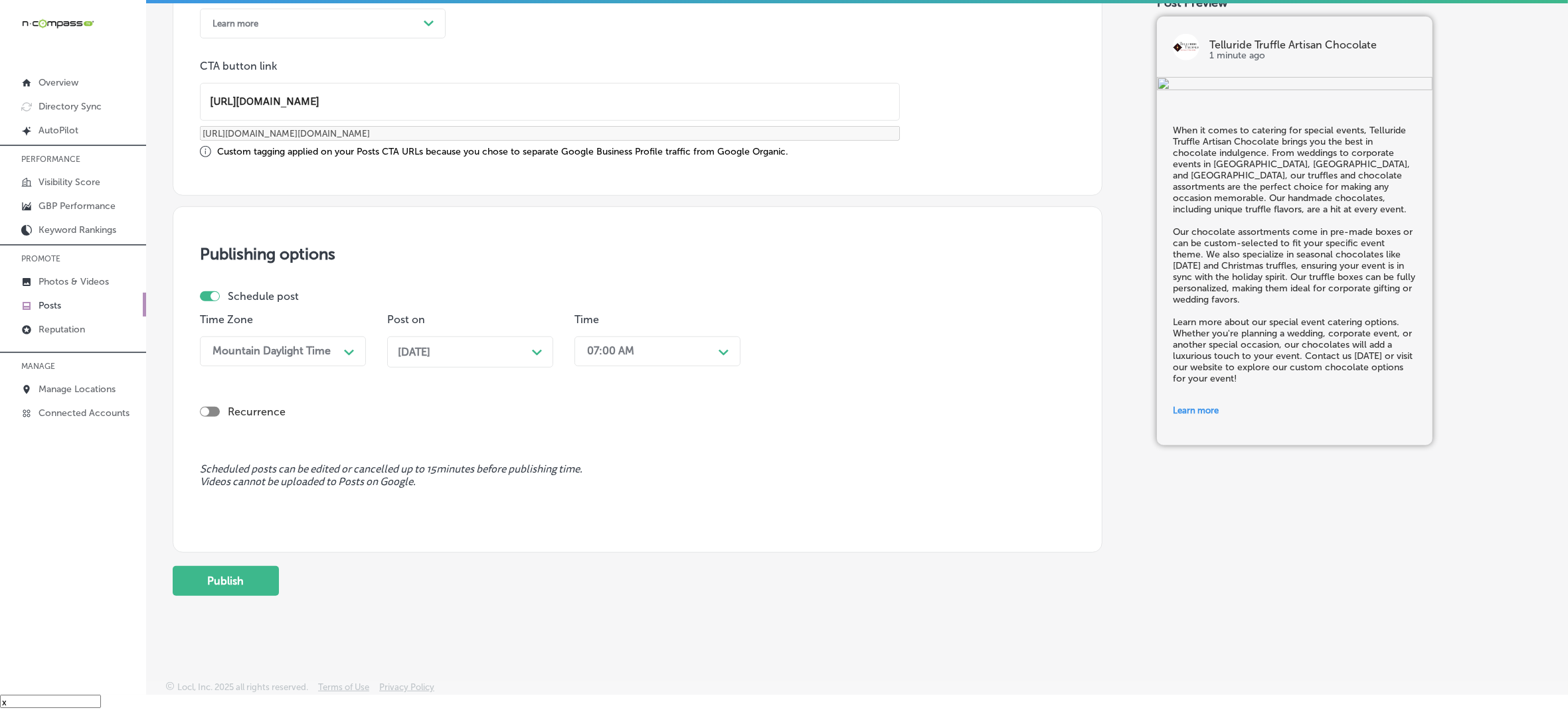
scroll to position [1001, 0]
click at [261, 585] on button "Publish" at bounding box center [225, 578] width 106 height 30
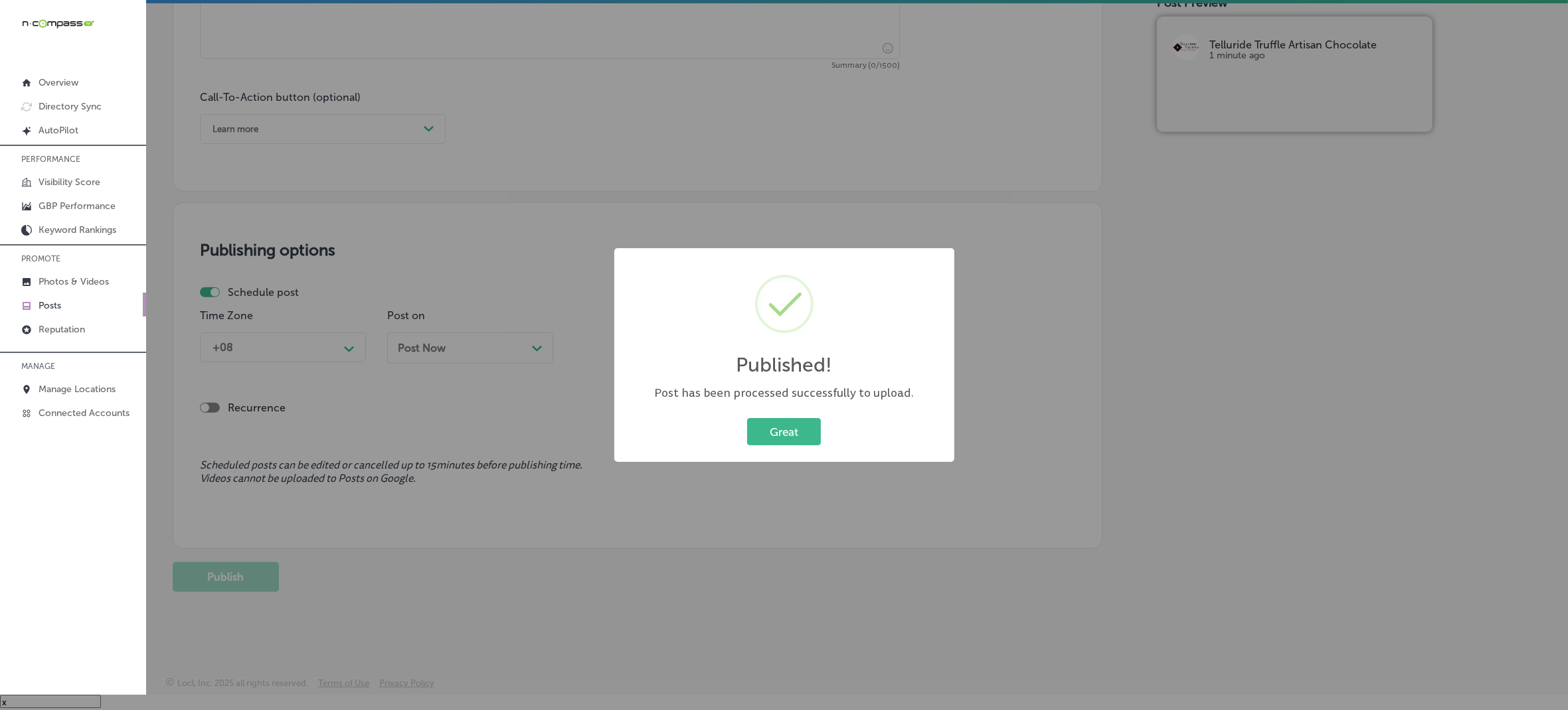
scroll to position [891, 0]
click at [774, 411] on div "Published! × Post has been processed successfully to upload. Great Cancel" at bounding box center [785, 355] width 340 height 215
click at [778, 439] on button "Great" at bounding box center [784, 432] width 74 height 28
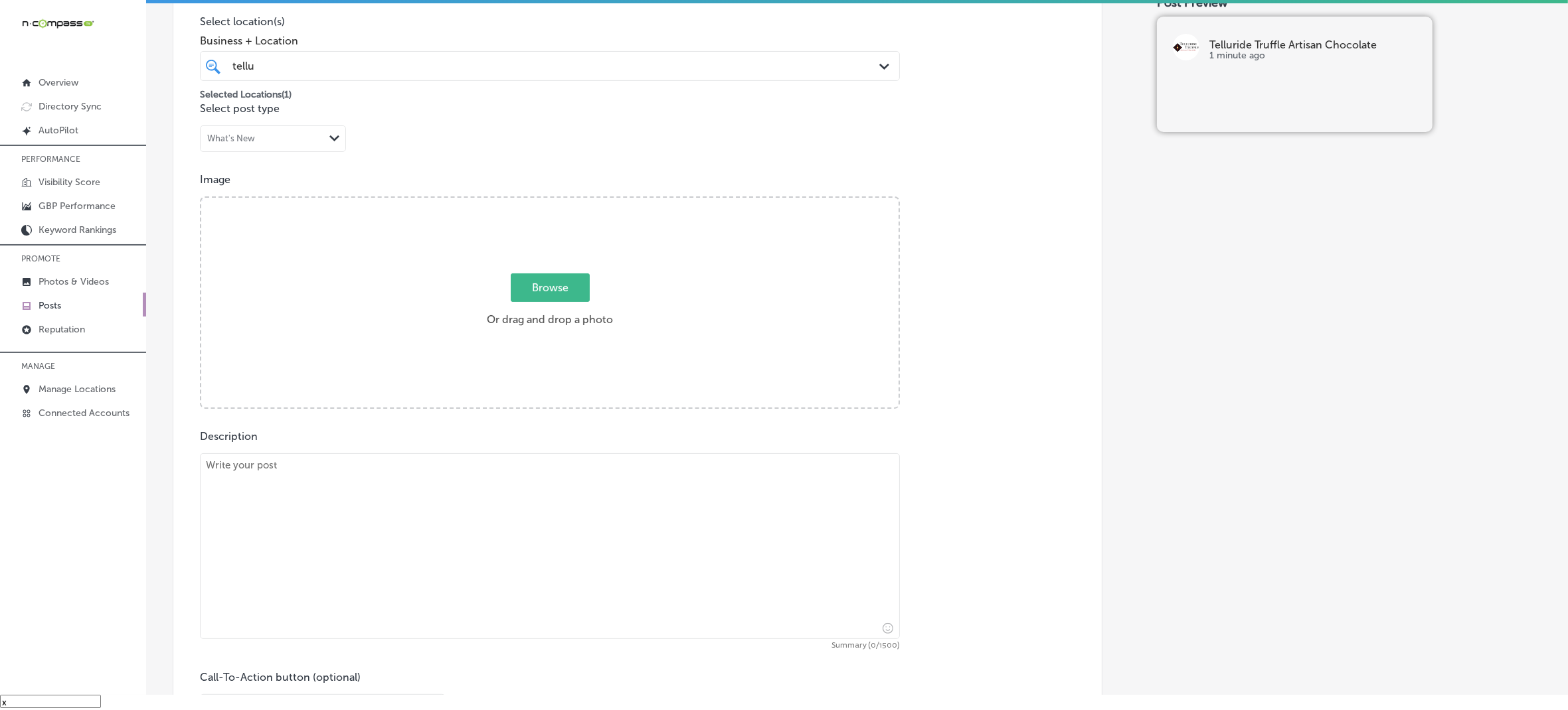
scroll to position [311, 0]
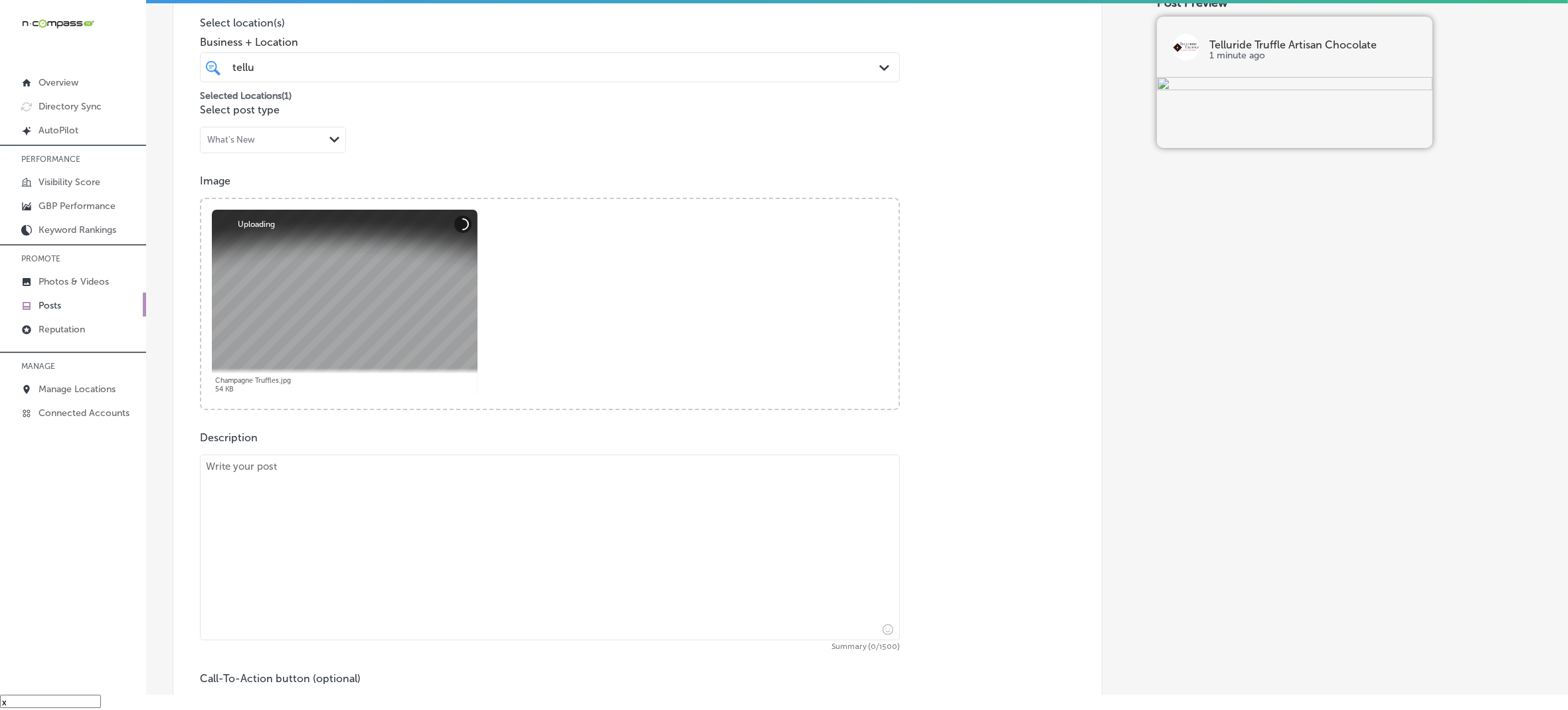
click at [533, 564] on textarea at bounding box center [550, 548] width 700 height 186
paste textarea "Corporate gifting is made easy and luxurious with Telluride Truffle Artisan Cho…"
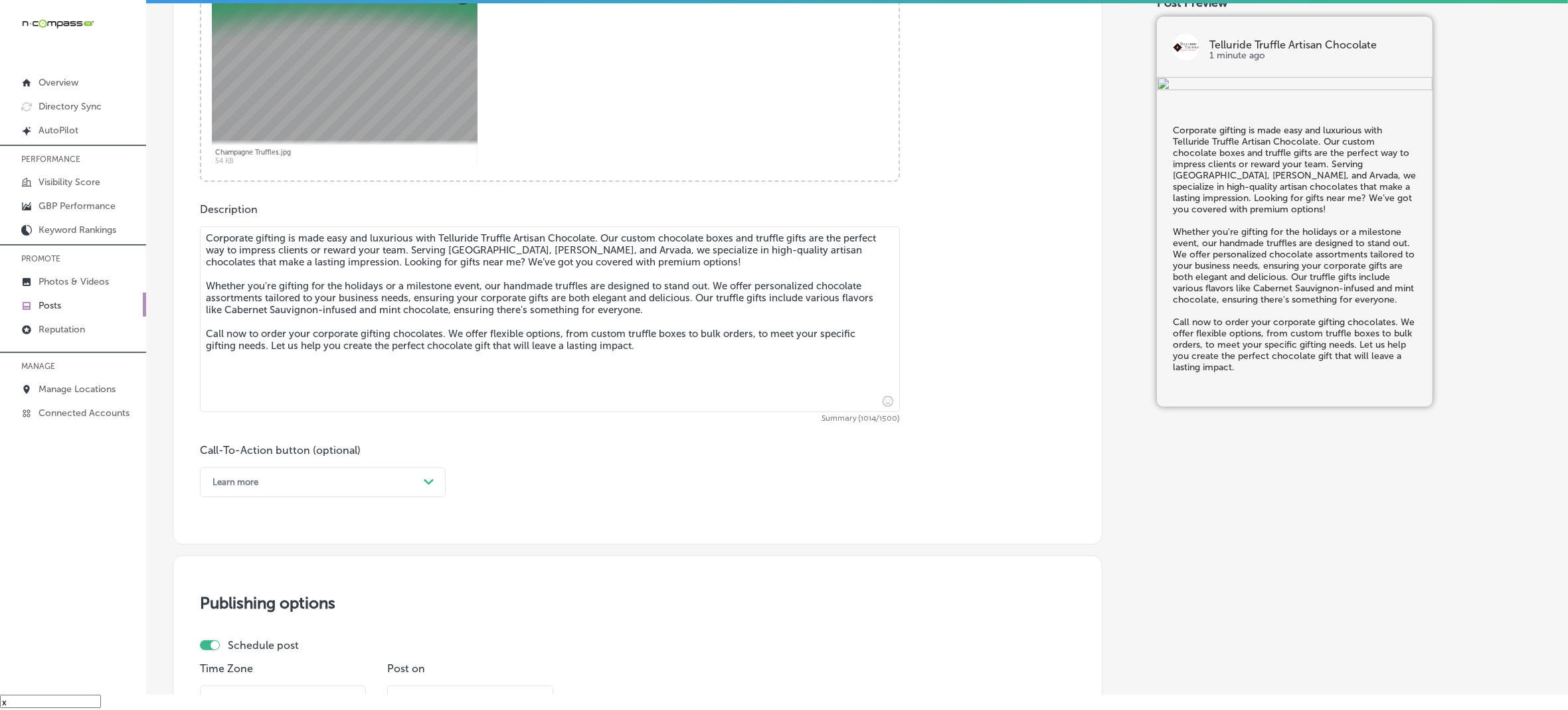
scroll to position [559, 0]
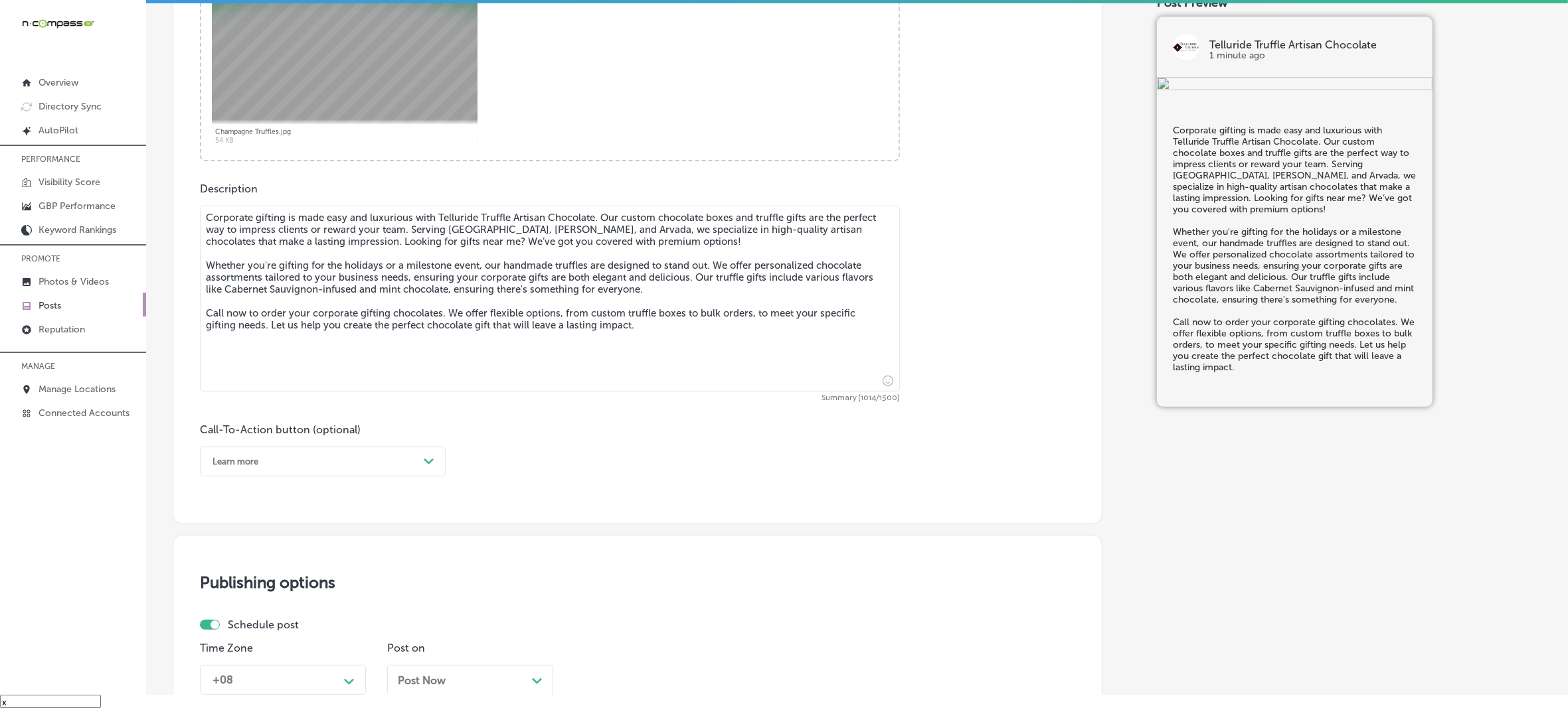
type textarea "Corporate gifting is made easy and luxurious with Telluride Truffle Artisan Cho…"
click at [406, 470] on div "Learn more" at bounding box center [312, 461] width 212 height 20
click at [242, 629] on div "Call Now" at bounding box center [322, 630] width 245 height 23
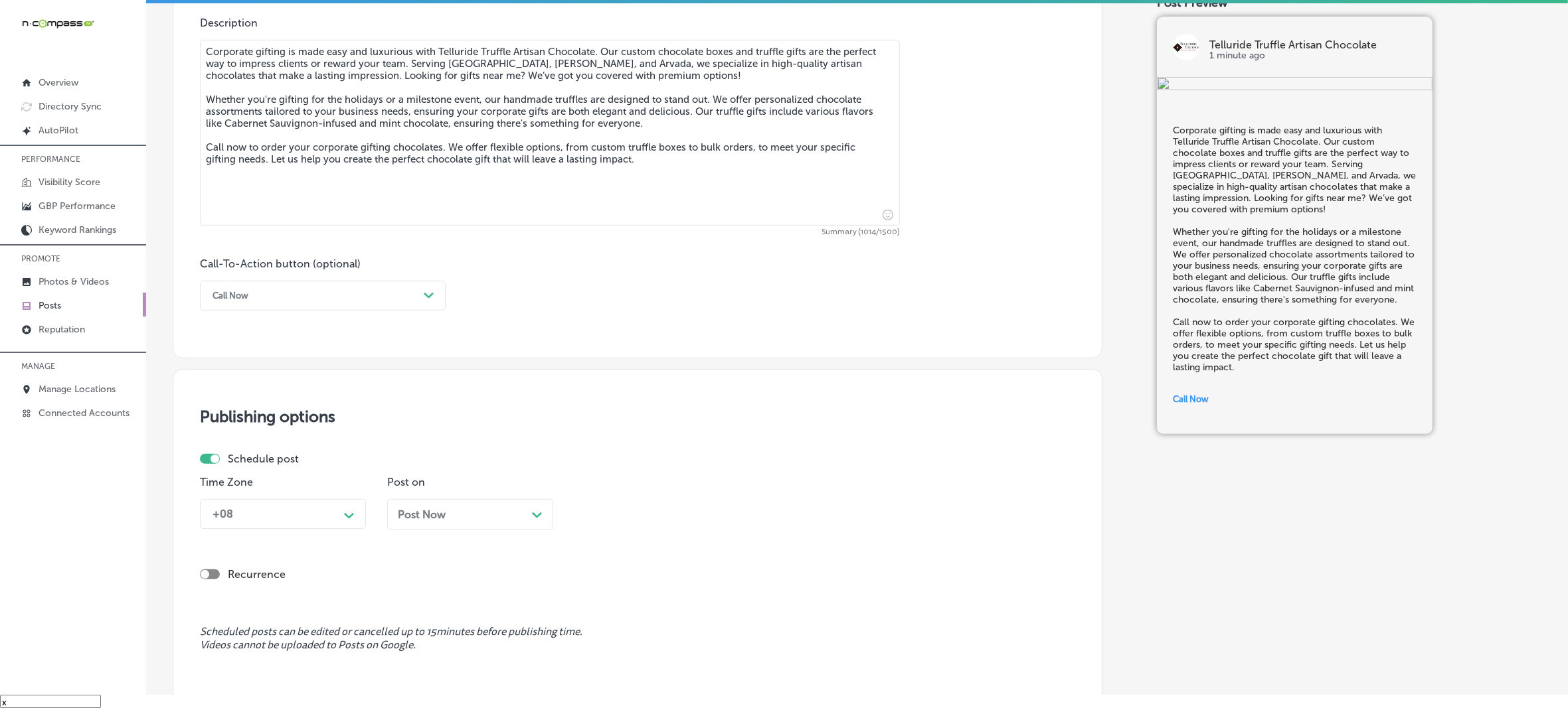
click at [339, 509] on div "+08 Path Created with Sketch." at bounding box center [283, 514] width 166 height 30
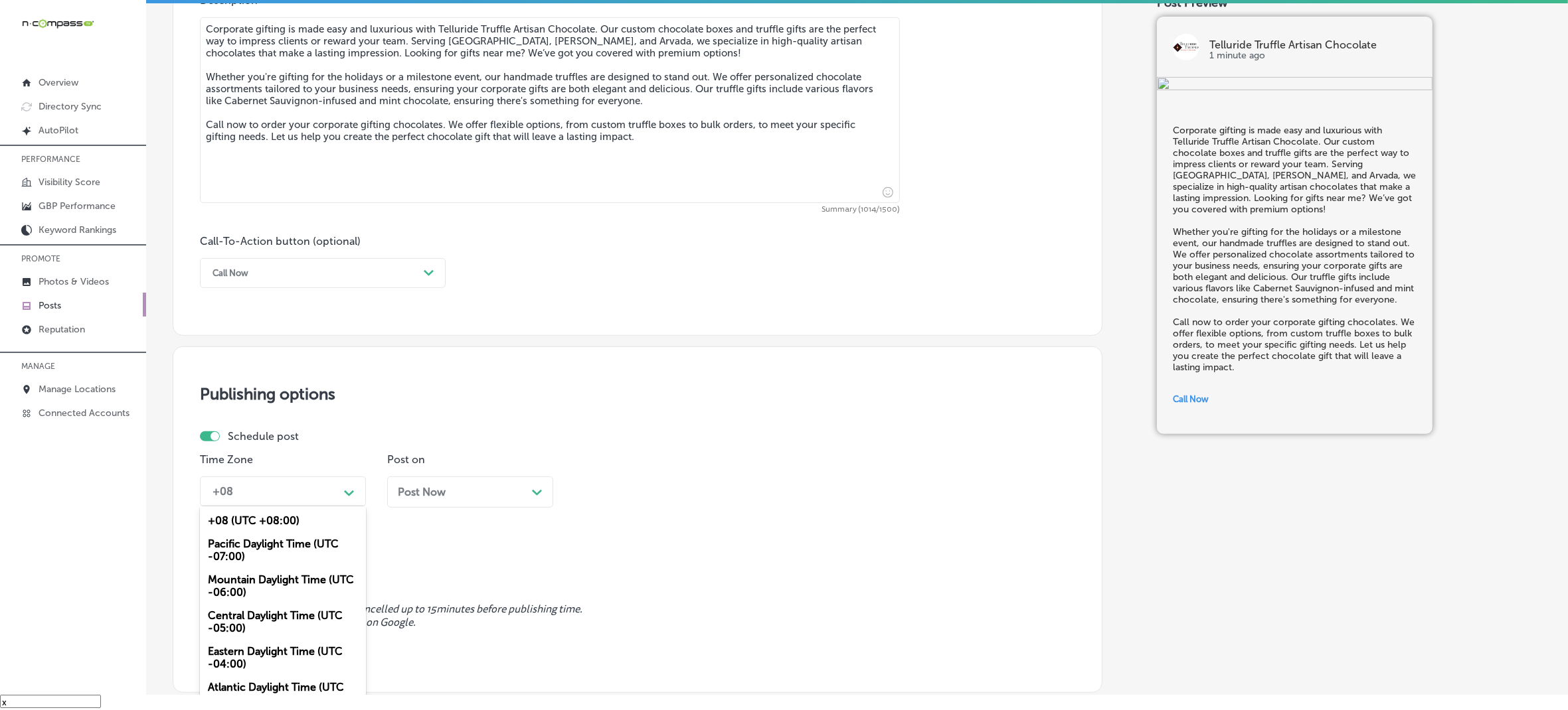
click at [275, 579] on div "Mountain Daylight Time (UTC -06:00)" at bounding box center [283, 586] width 166 height 36
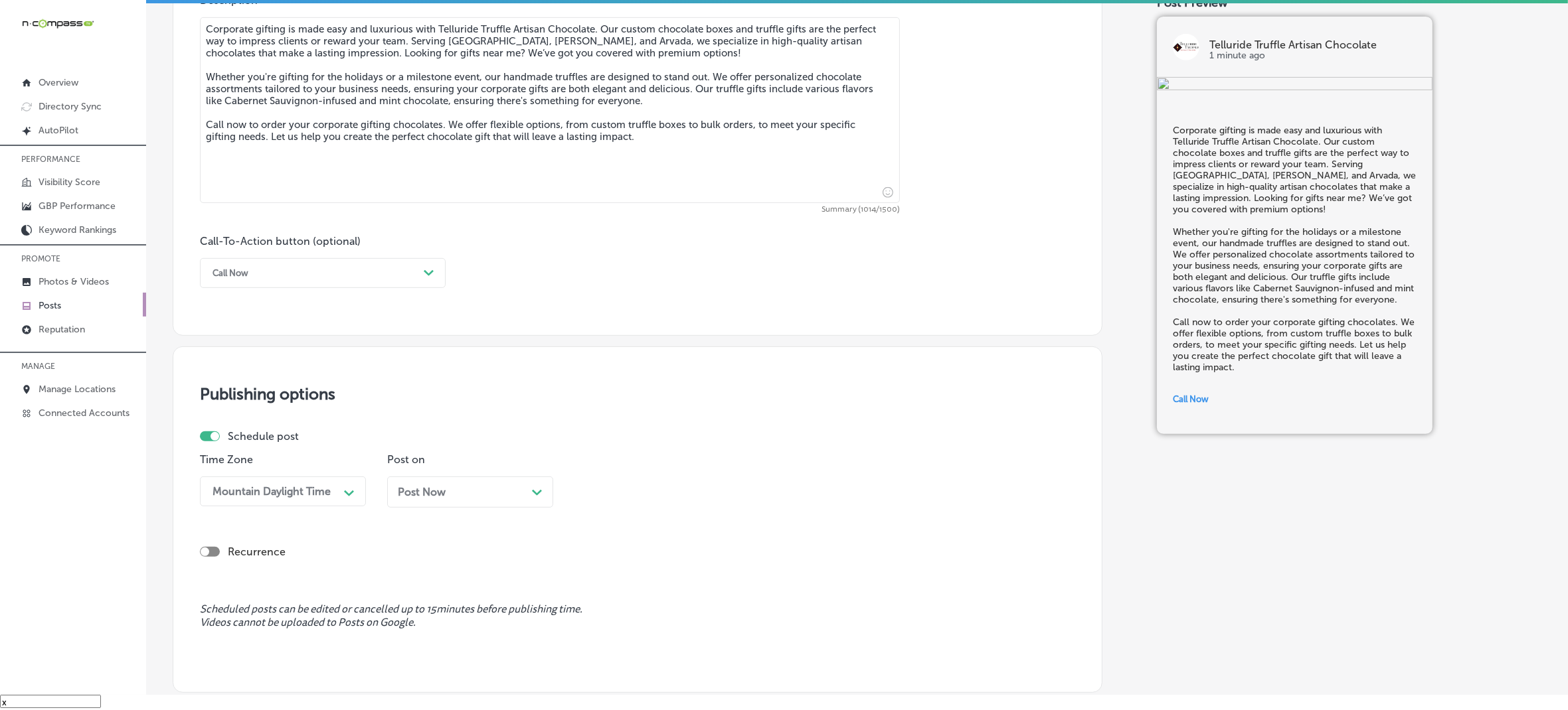
click at [487, 500] on div "Post Now Path Created with Sketch." at bounding box center [470, 492] width 166 height 32
drag, startPoint x: 573, startPoint y: 503, endPoint x: 607, endPoint y: 503, distance: 34.0
click at [574, 503] on div "Time Zone Mountain Daylight Time Path Created with Sketch. Post on [DATE] Path …" at bounding box center [633, 486] width 865 height 65
click at [635, 495] on div "04:00 PM" at bounding box center [611, 491] width 49 height 13
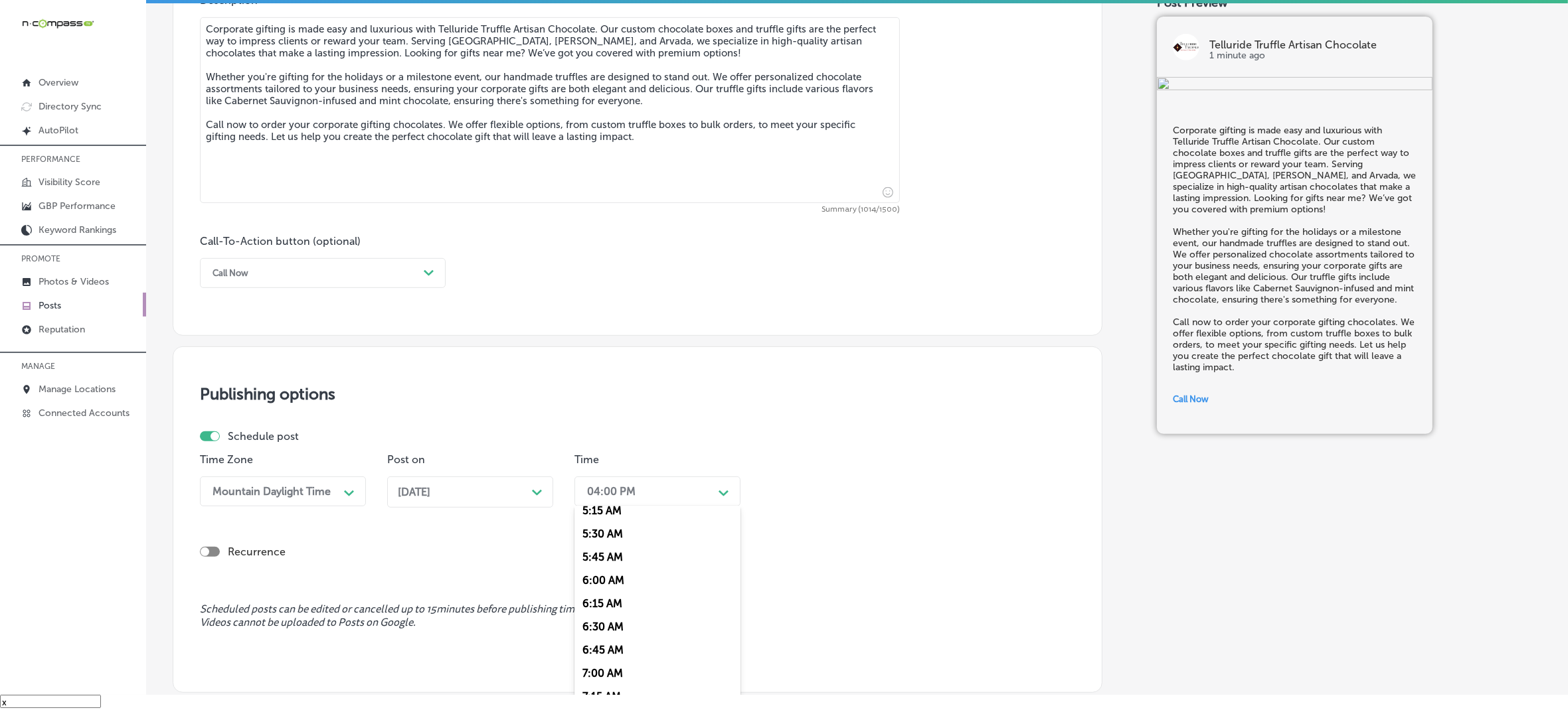
click at [602, 662] on div "7:00 AM" at bounding box center [657, 674] width 166 height 23
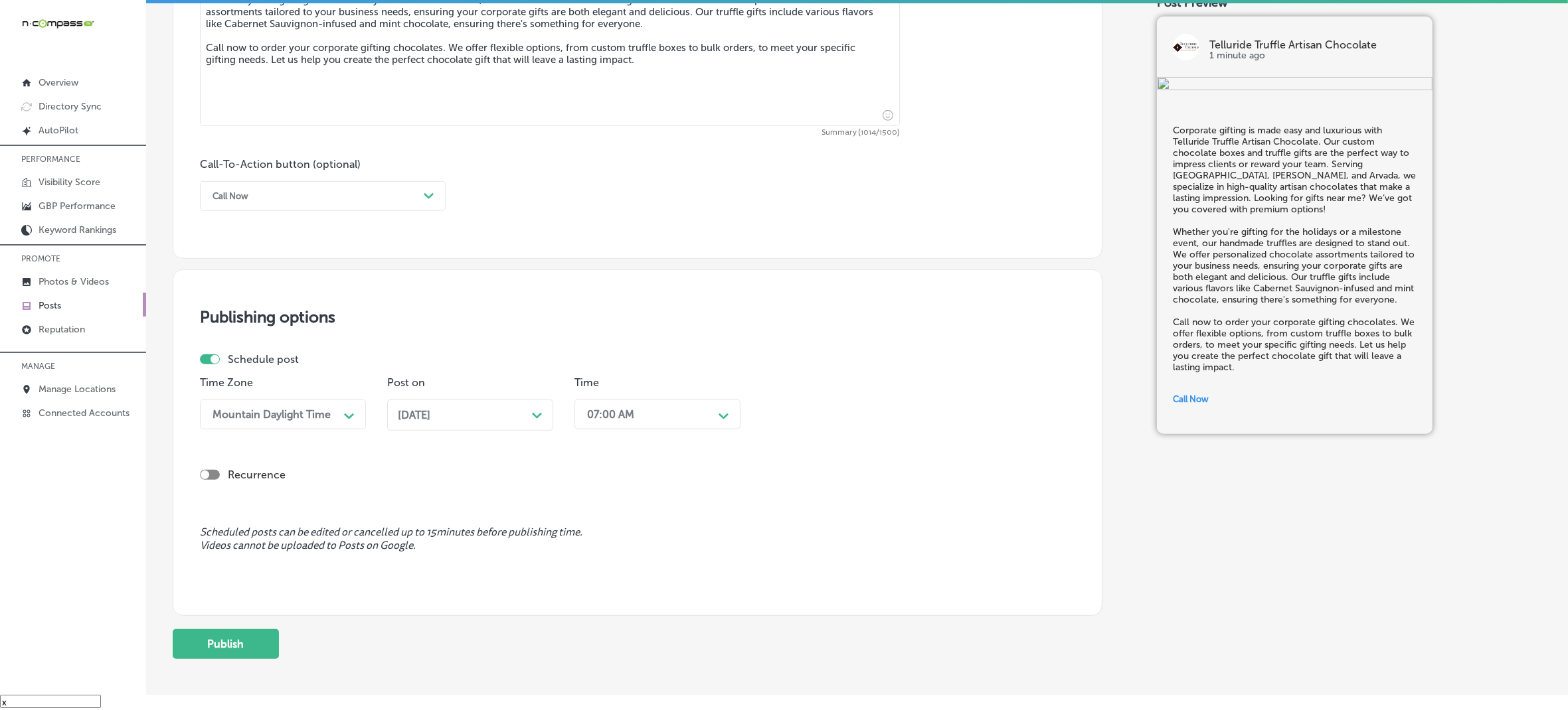
scroll to position [891, 0]
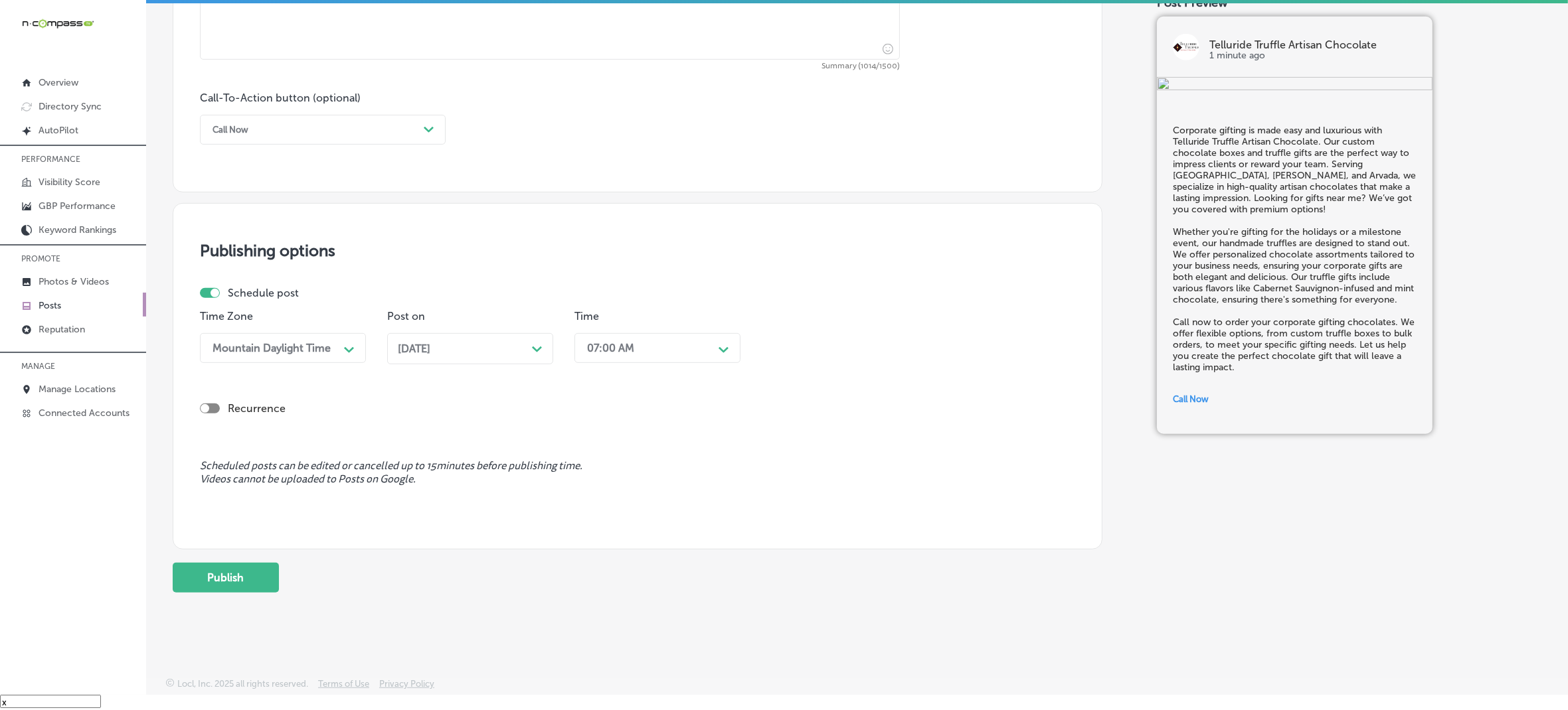
click at [257, 585] on button "Publish" at bounding box center [225, 577] width 106 height 30
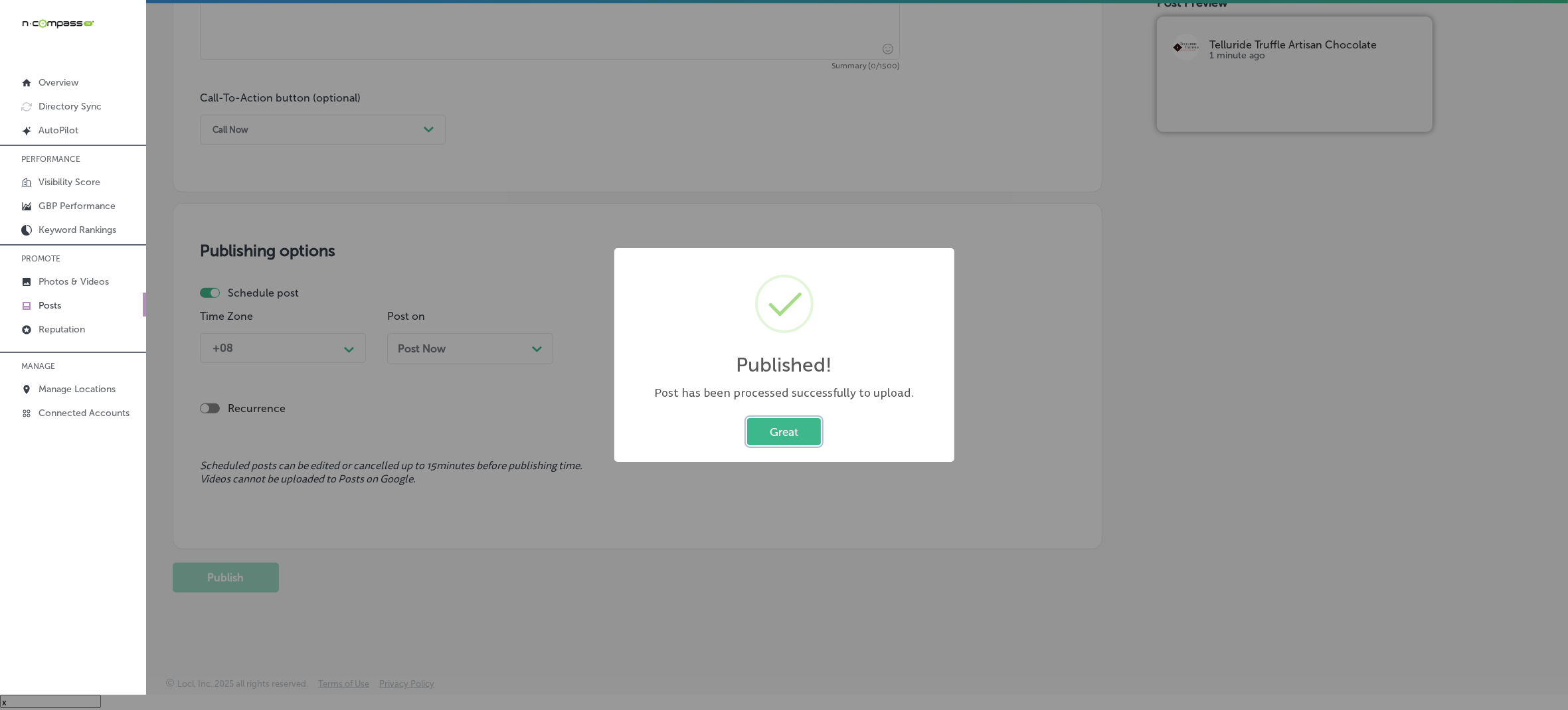
drag, startPoint x: 762, startPoint y: 437, endPoint x: 775, endPoint y: 449, distance: 17.7
click at [762, 437] on button "Great" at bounding box center [784, 432] width 74 height 28
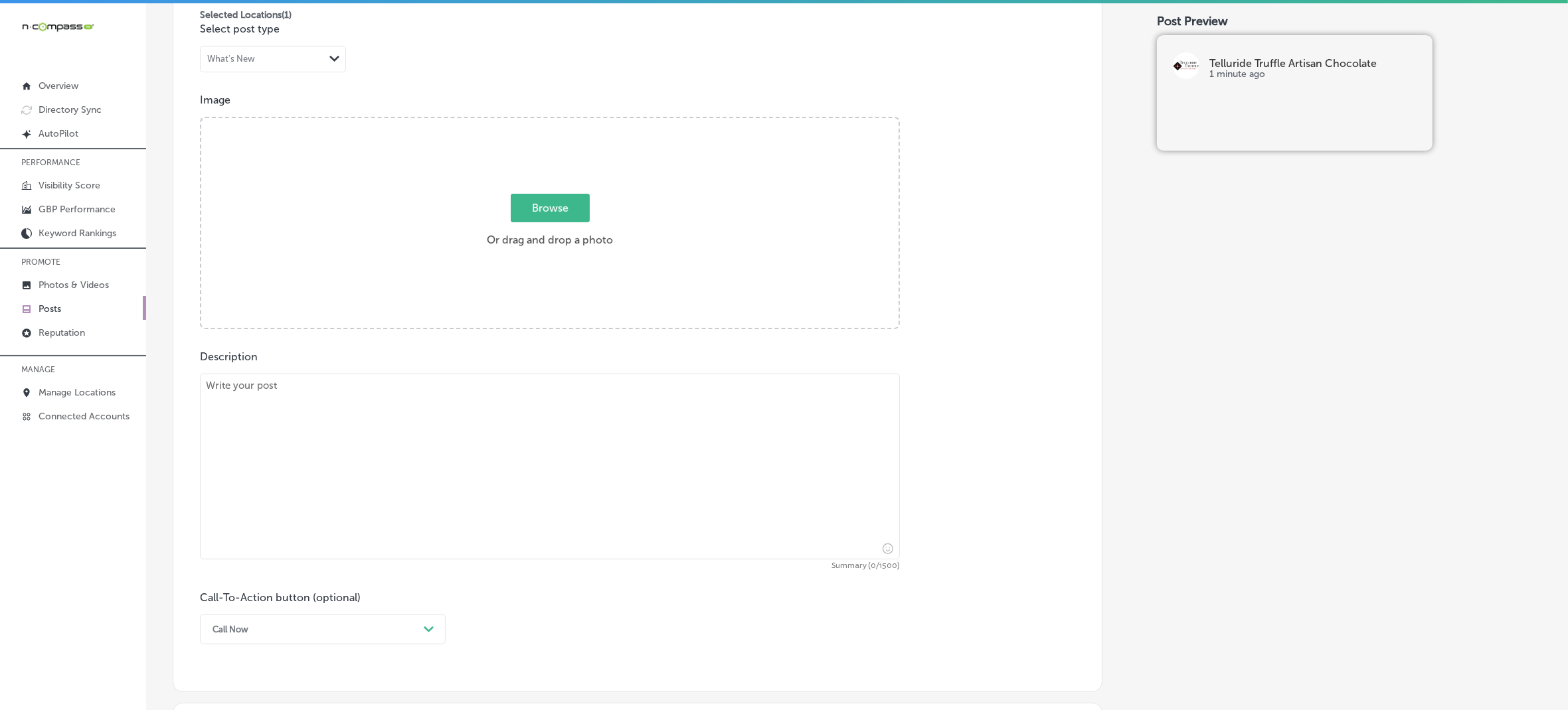
scroll to position [311, 0]
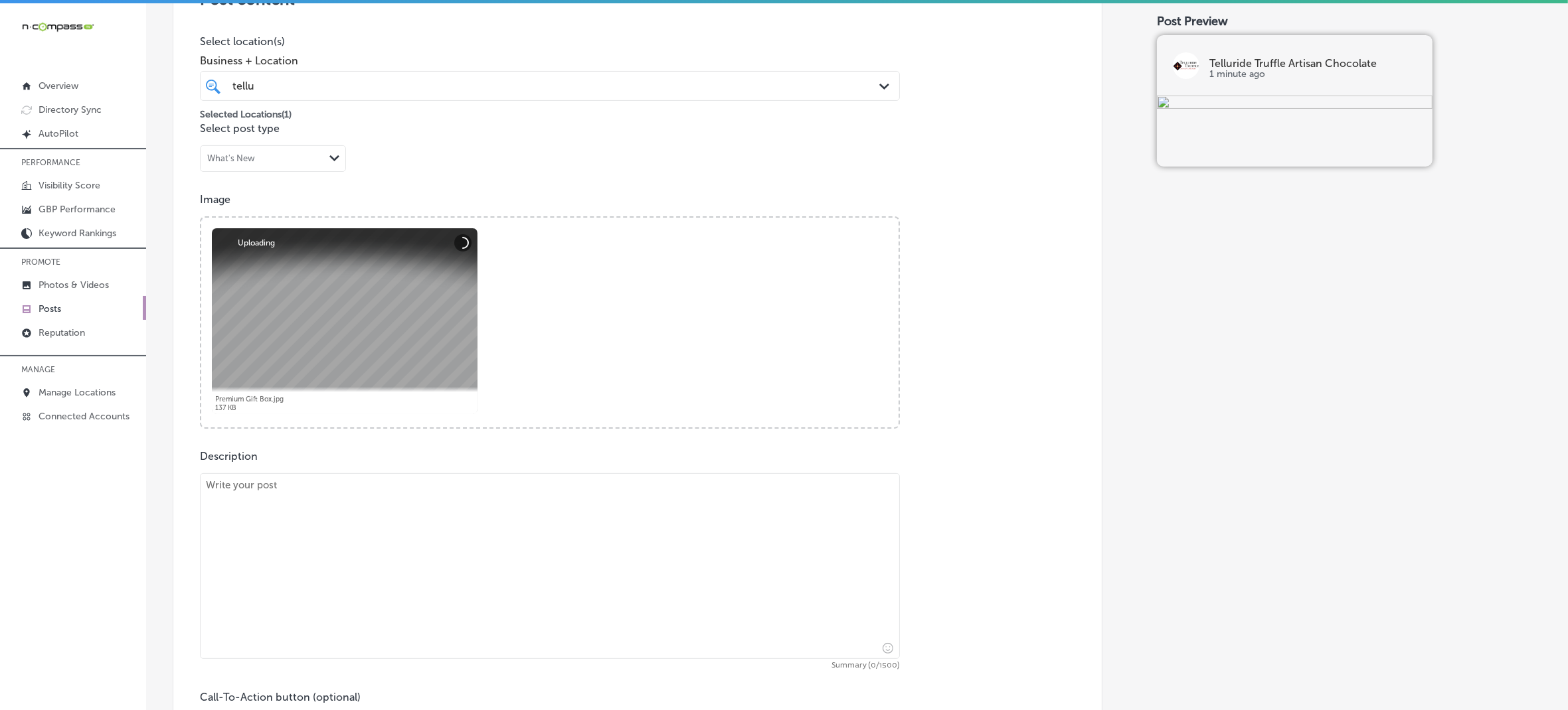
click at [466, 528] on textarea at bounding box center [550, 567] width 700 height 186
paste textarea "Telluride Truffle Artisan Chocolate makes corporate gifting easy and luxurious.…"
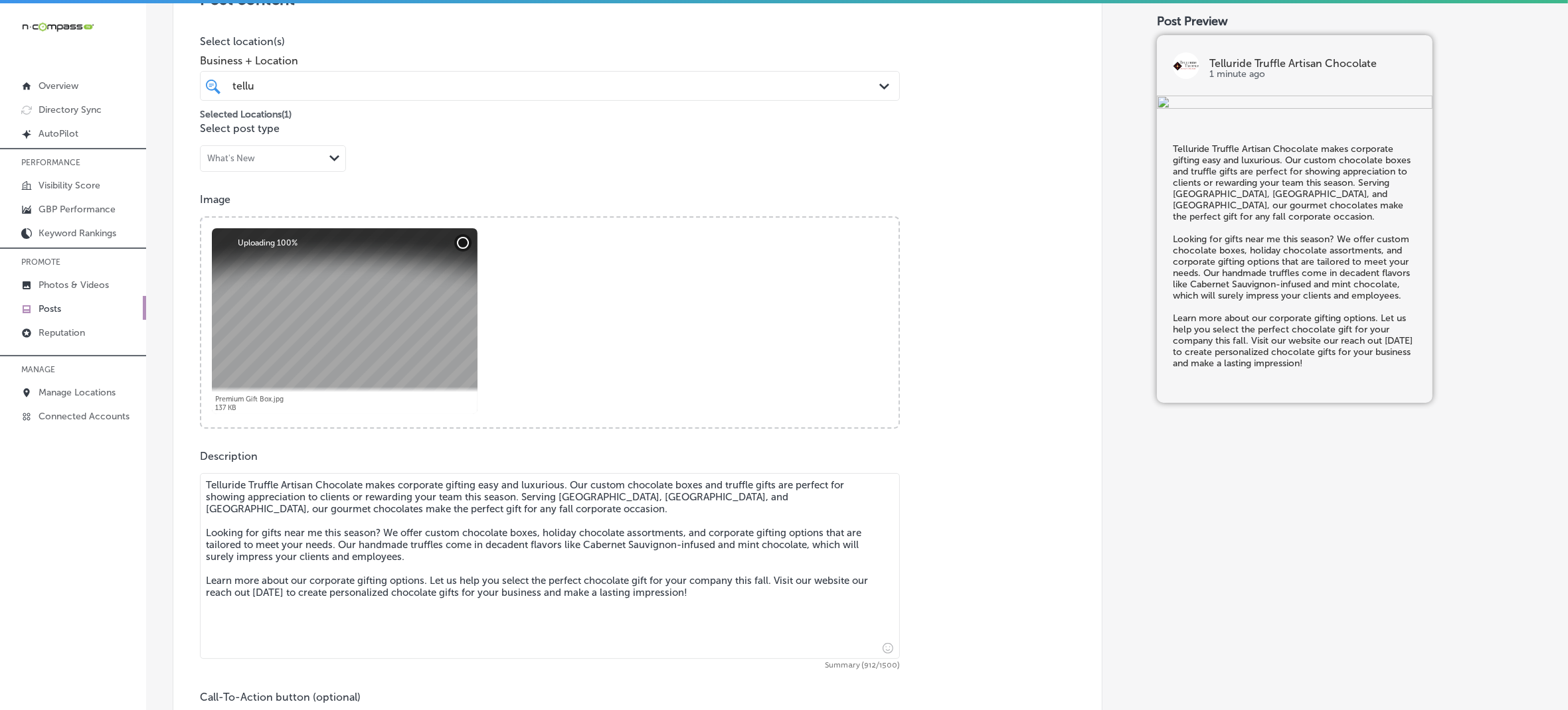
type textarea "Telluride Truffle Artisan Chocolate makes corporate gifting easy and luxurious.…"
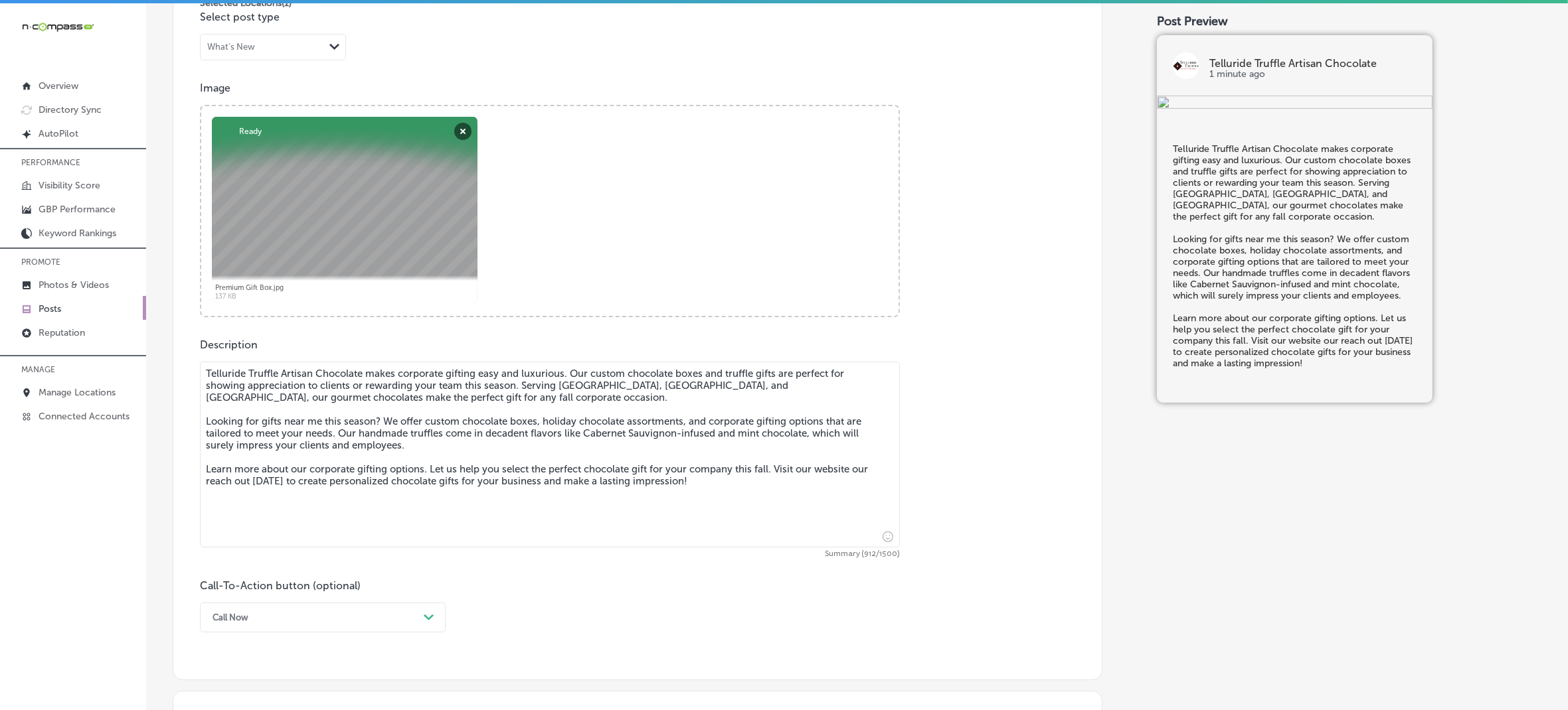
scroll to position [643, 0]
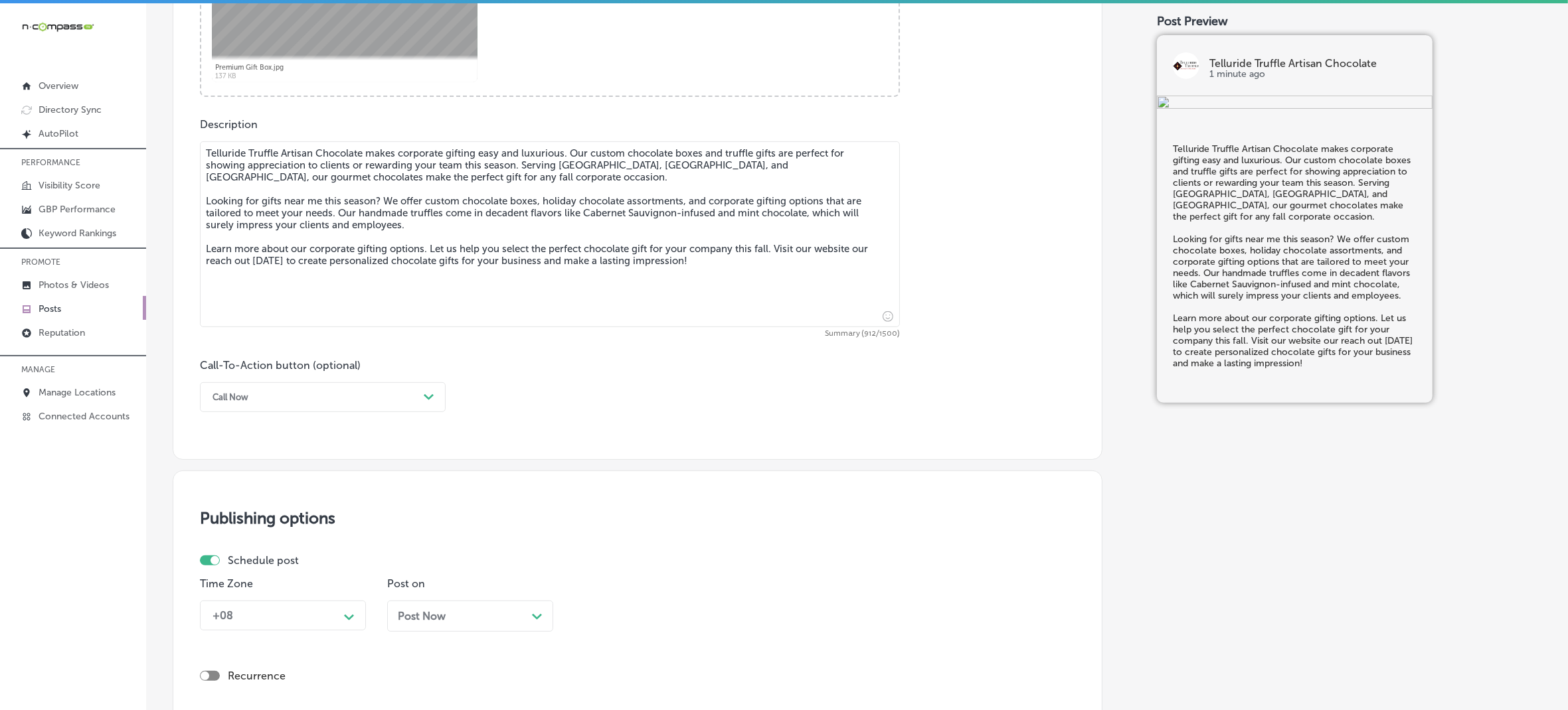
drag, startPoint x: 436, startPoint y: 403, endPoint x: 425, endPoint y: 403, distance: 11.0
click at [436, 403] on div "Path Created with Sketch." at bounding box center [429, 398] width 21 height 21
click at [264, 516] on div "Learn more" at bounding box center [322, 519] width 245 height 23
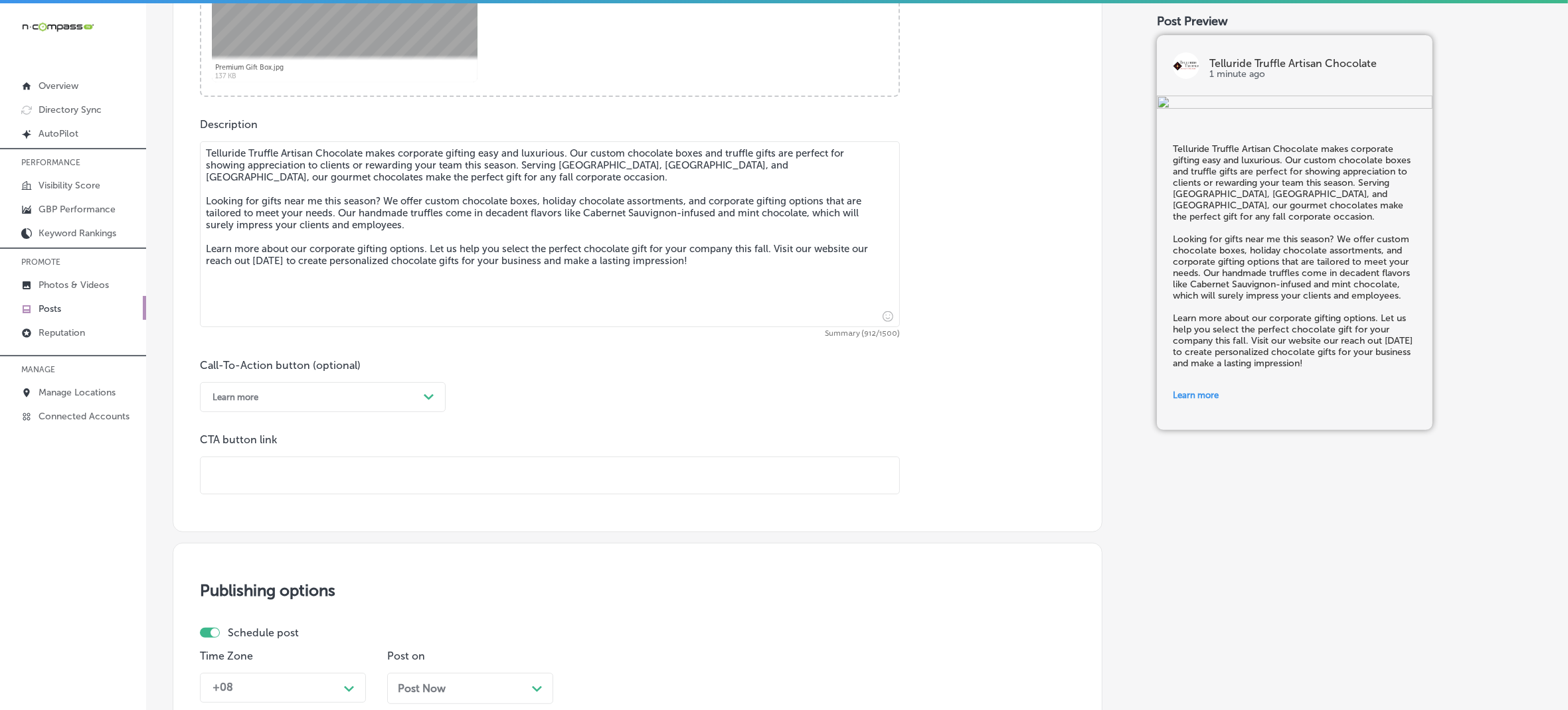
click at [294, 470] on input "text" at bounding box center [550, 475] width 699 height 36
paste input "[URL][DOMAIN_NAME]"
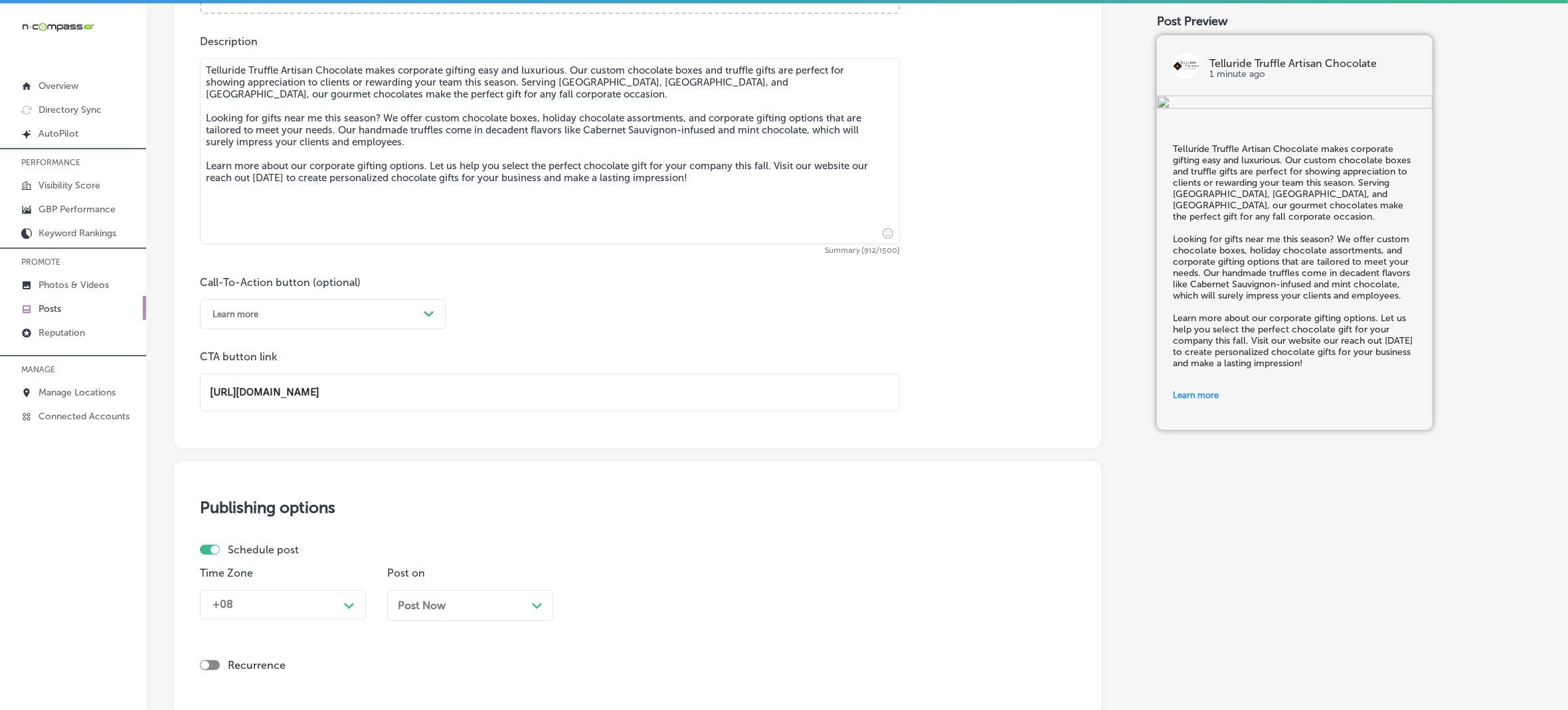
scroll to position [891, 0]
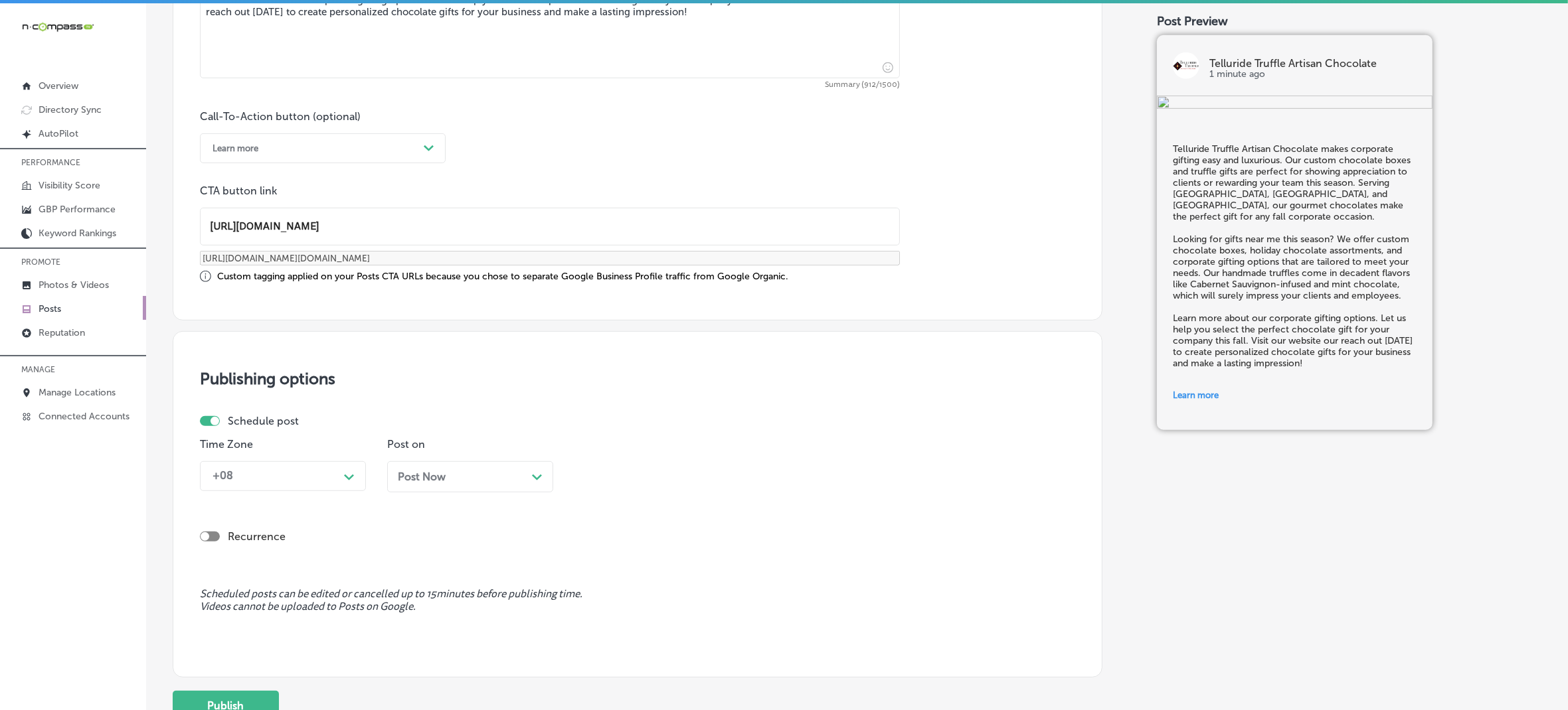
type input "[URL][DOMAIN_NAME]"
click at [356, 483] on div "Path Created with Sketch." at bounding box center [349, 476] width 21 height 21
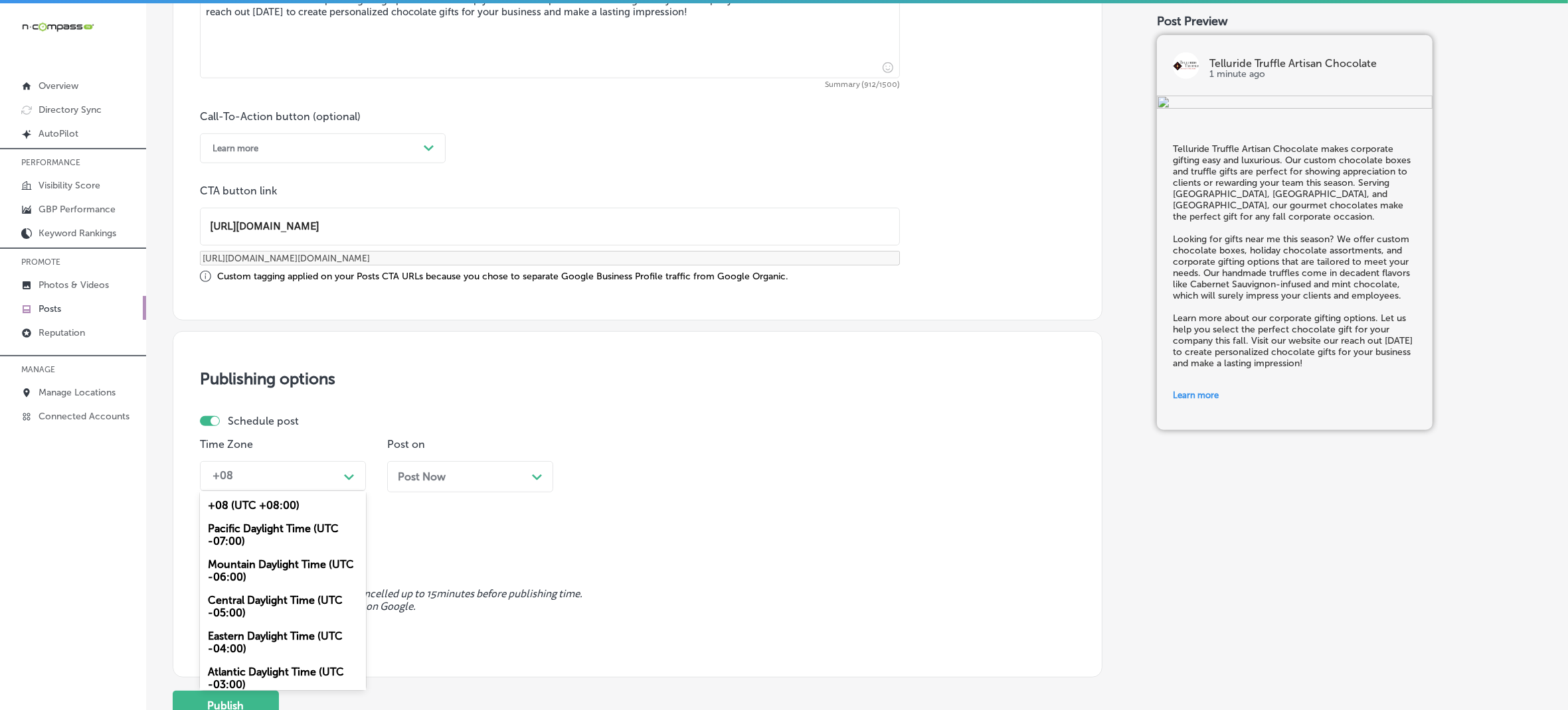
click at [296, 572] on div "Mountain Daylight Time (UTC -06:00)" at bounding box center [283, 571] width 166 height 36
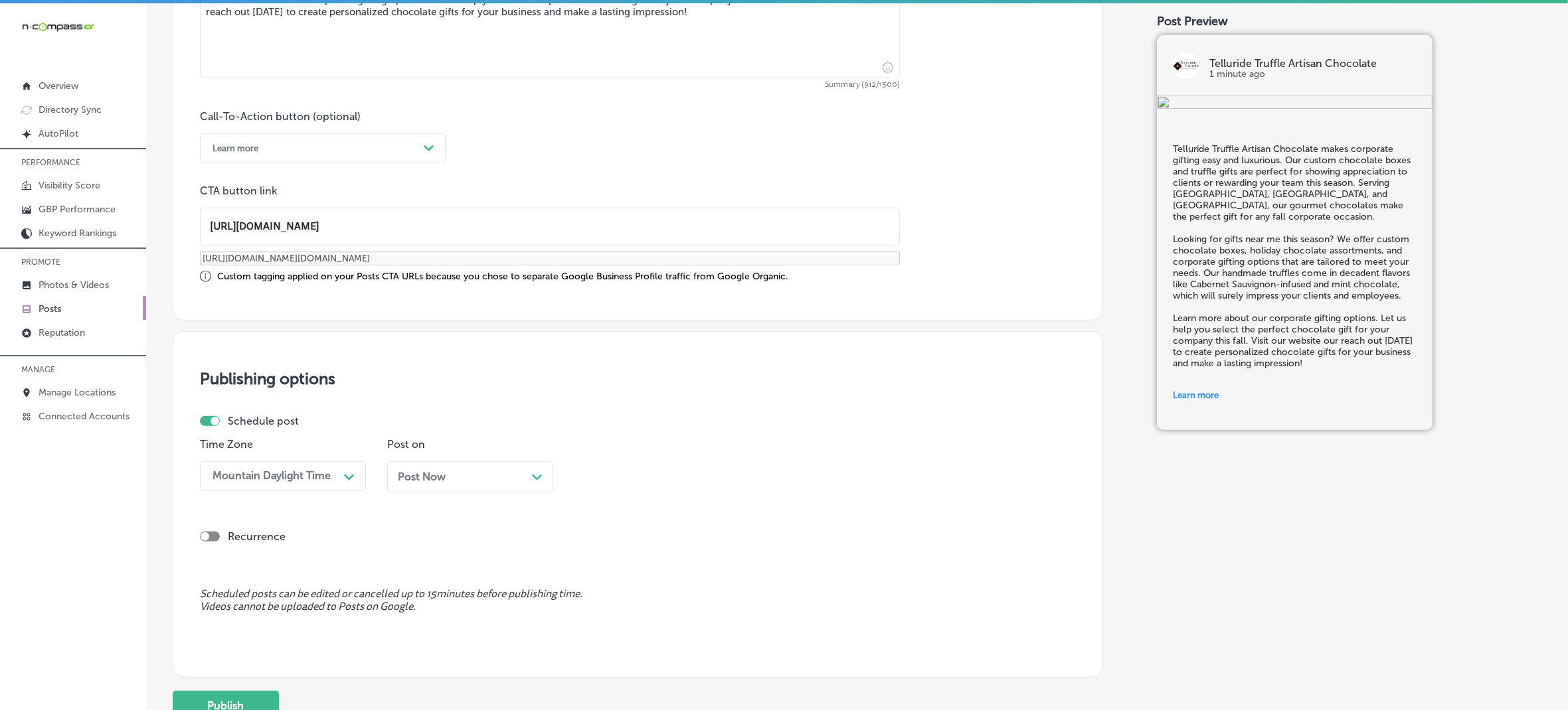
click at [430, 480] on span "Post Now" at bounding box center [421, 477] width 48 height 13
click at [665, 487] on div "04:00 PM Path Created with Sketch." at bounding box center [657, 476] width 166 height 30
click at [604, 649] on div "7:00 AM" at bounding box center [657, 658] width 166 height 23
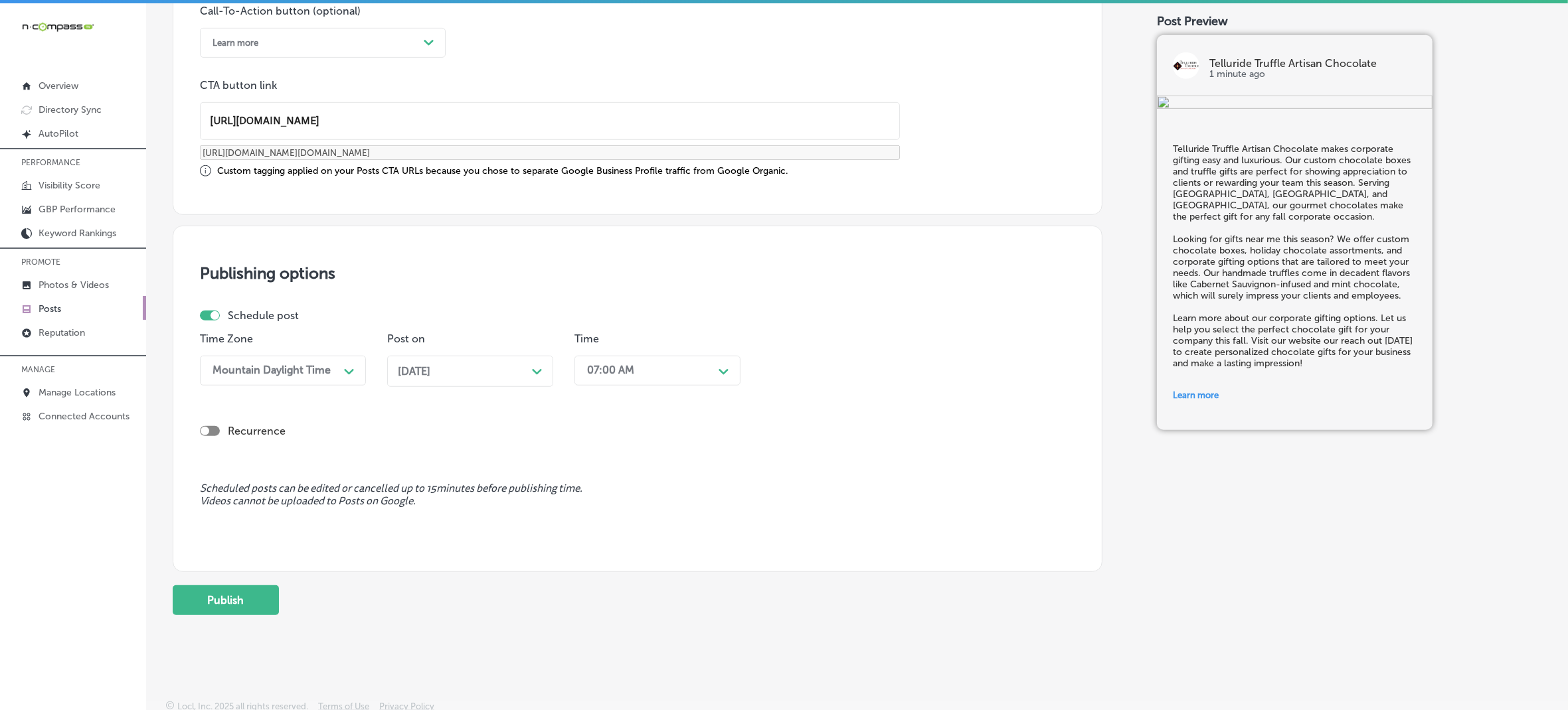
scroll to position [1001, 0]
click at [245, 594] on button "Publish" at bounding box center [225, 597] width 106 height 30
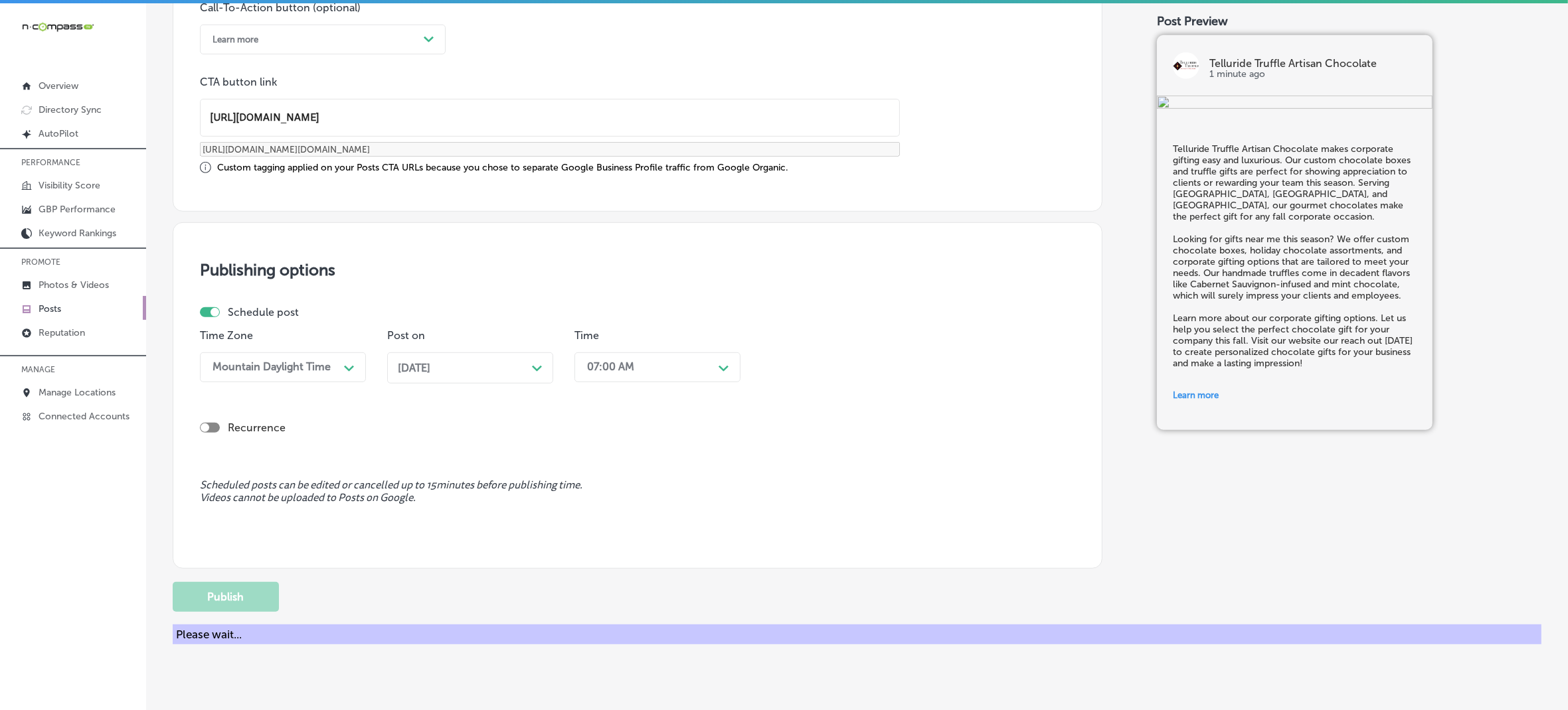
scroll to position [891, 0]
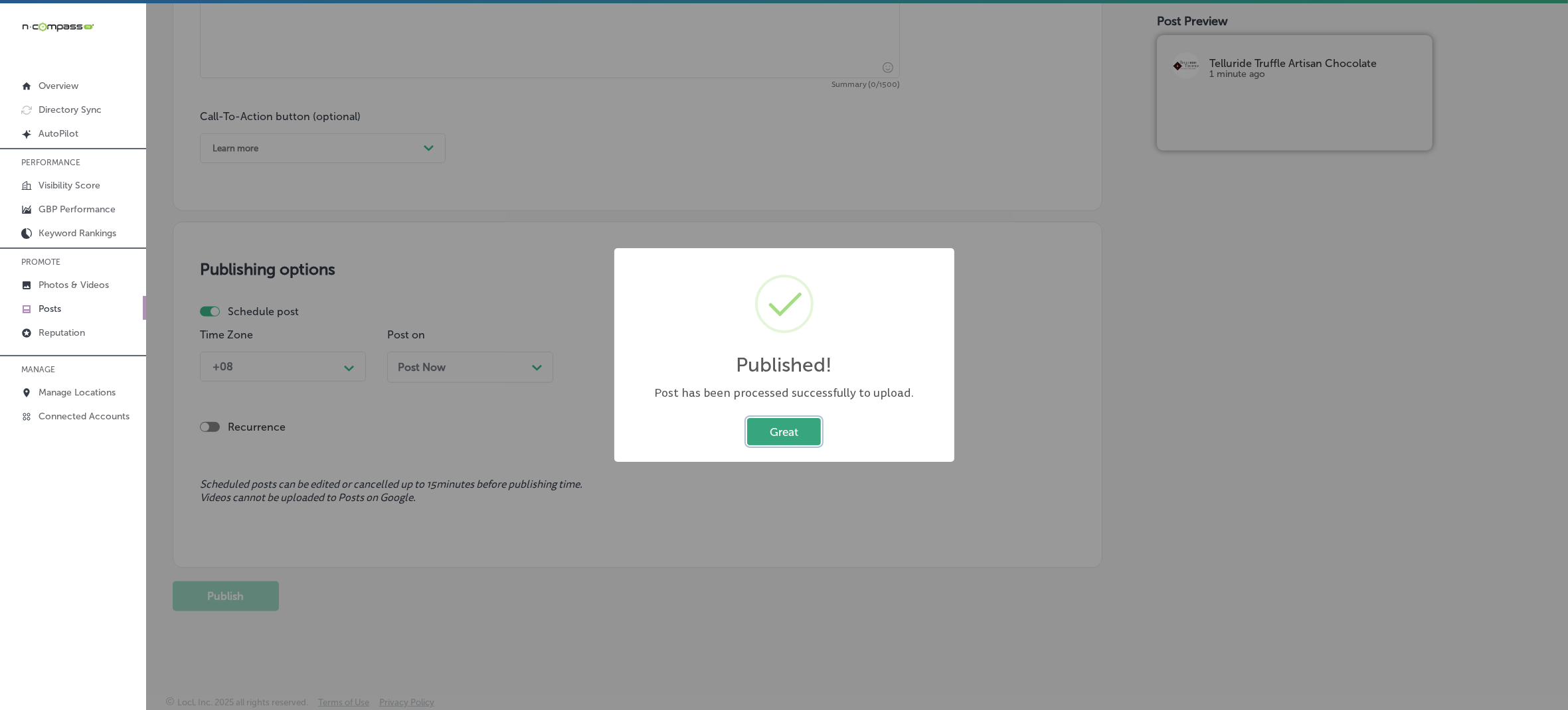
click at [786, 436] on button "Great" at bounding box center [784, 432] width 74 height 28
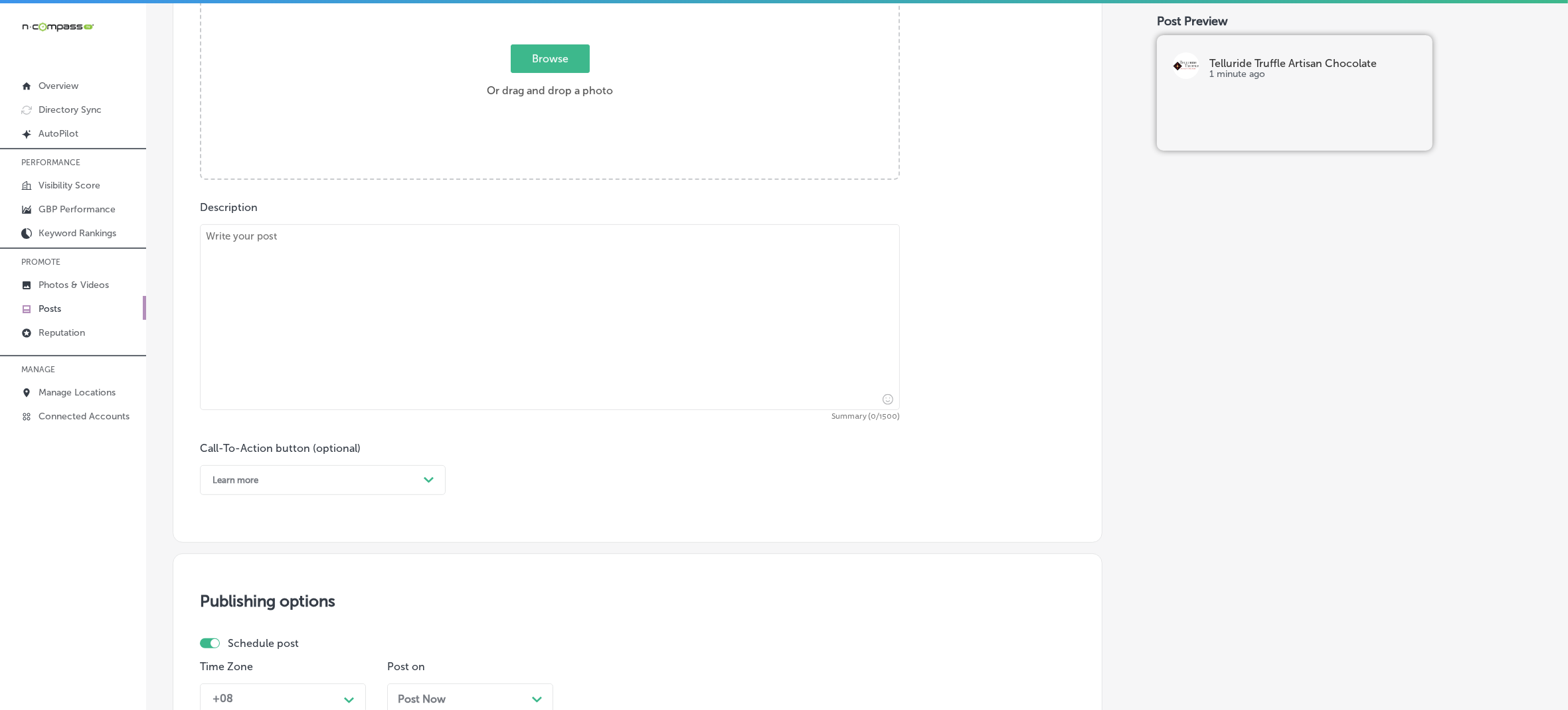
scroll to position [311, 0]
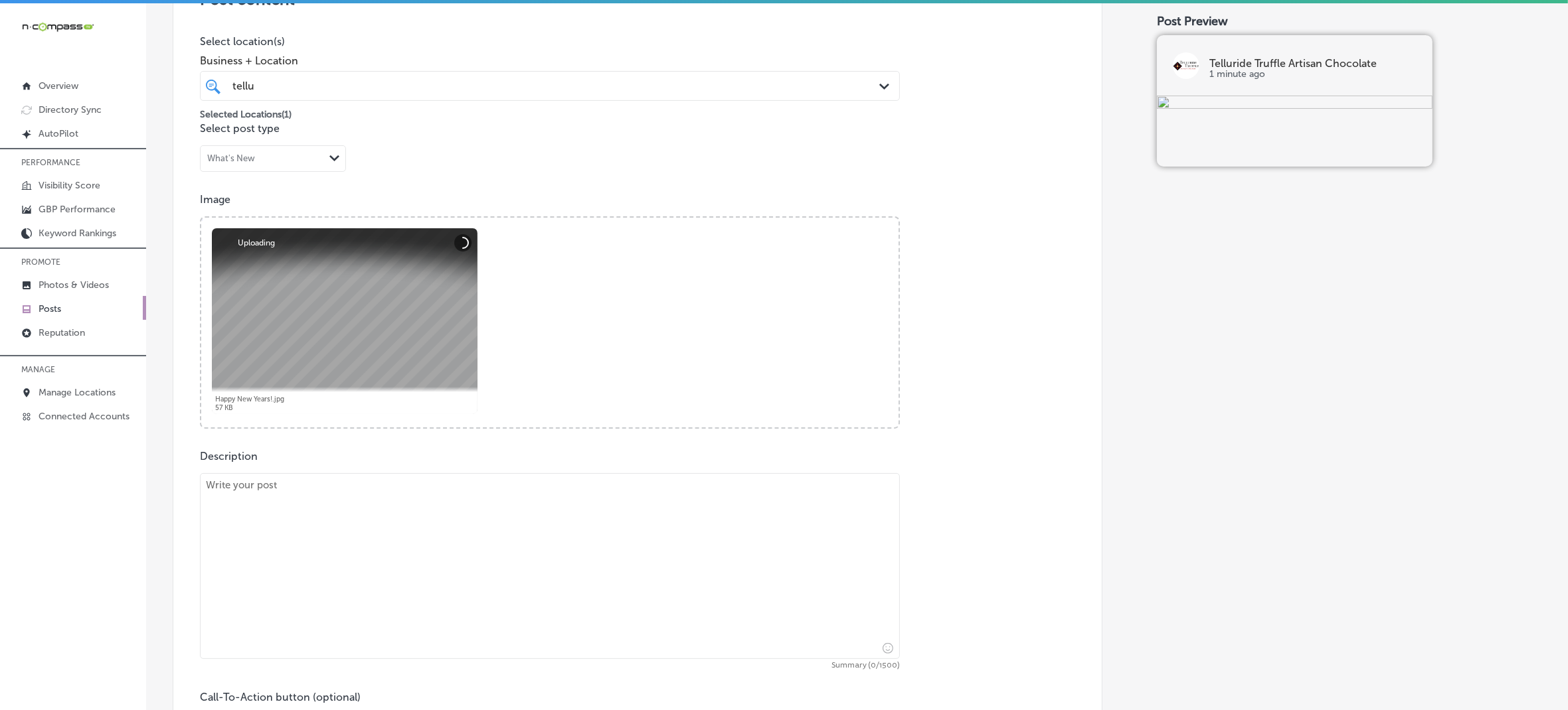
click at [306, 529] on textarea at bounding box center [550, 567] width 700 height 186
paste textarea "Fall is the perfect time to host a wedding, and Telluride Truffle Artisan Choco…"
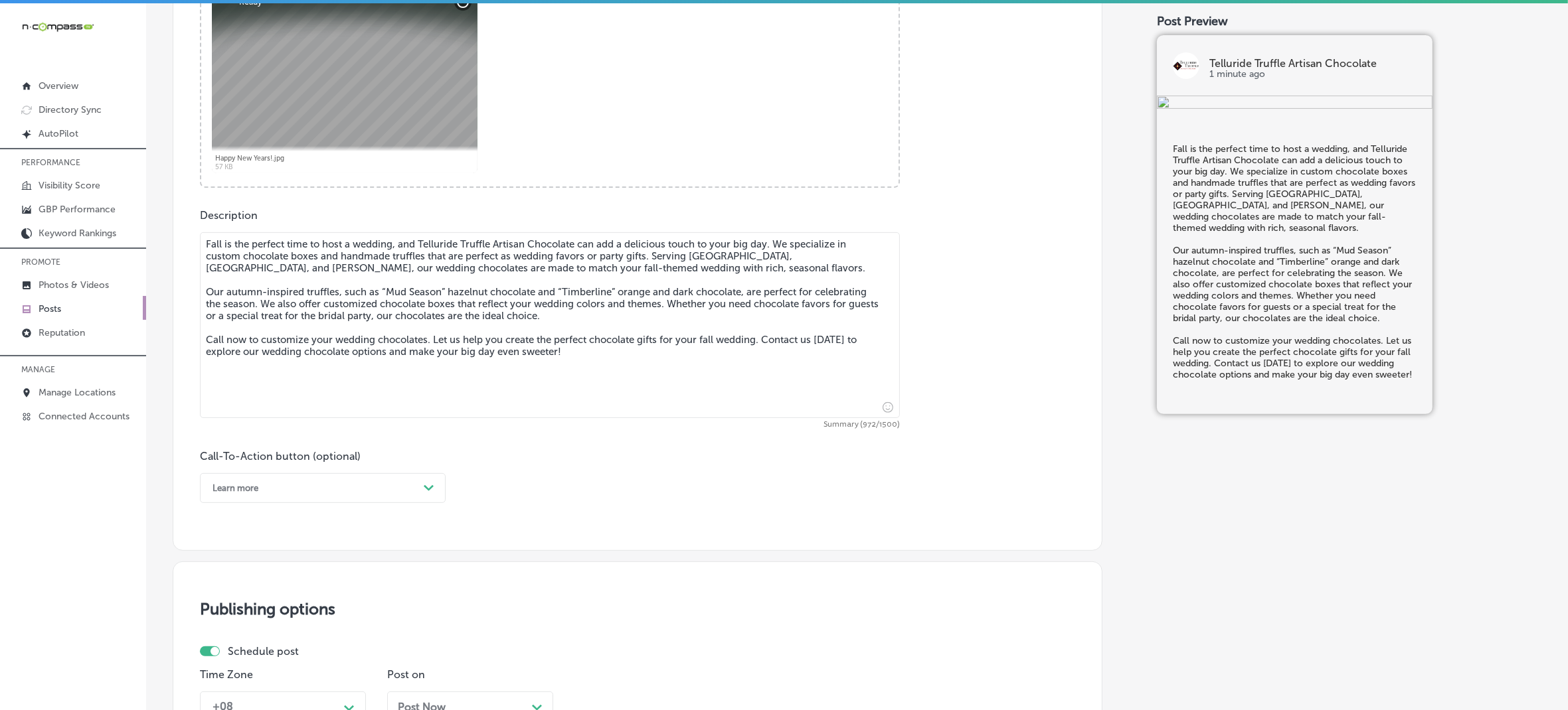
scroll to position [559, 0]
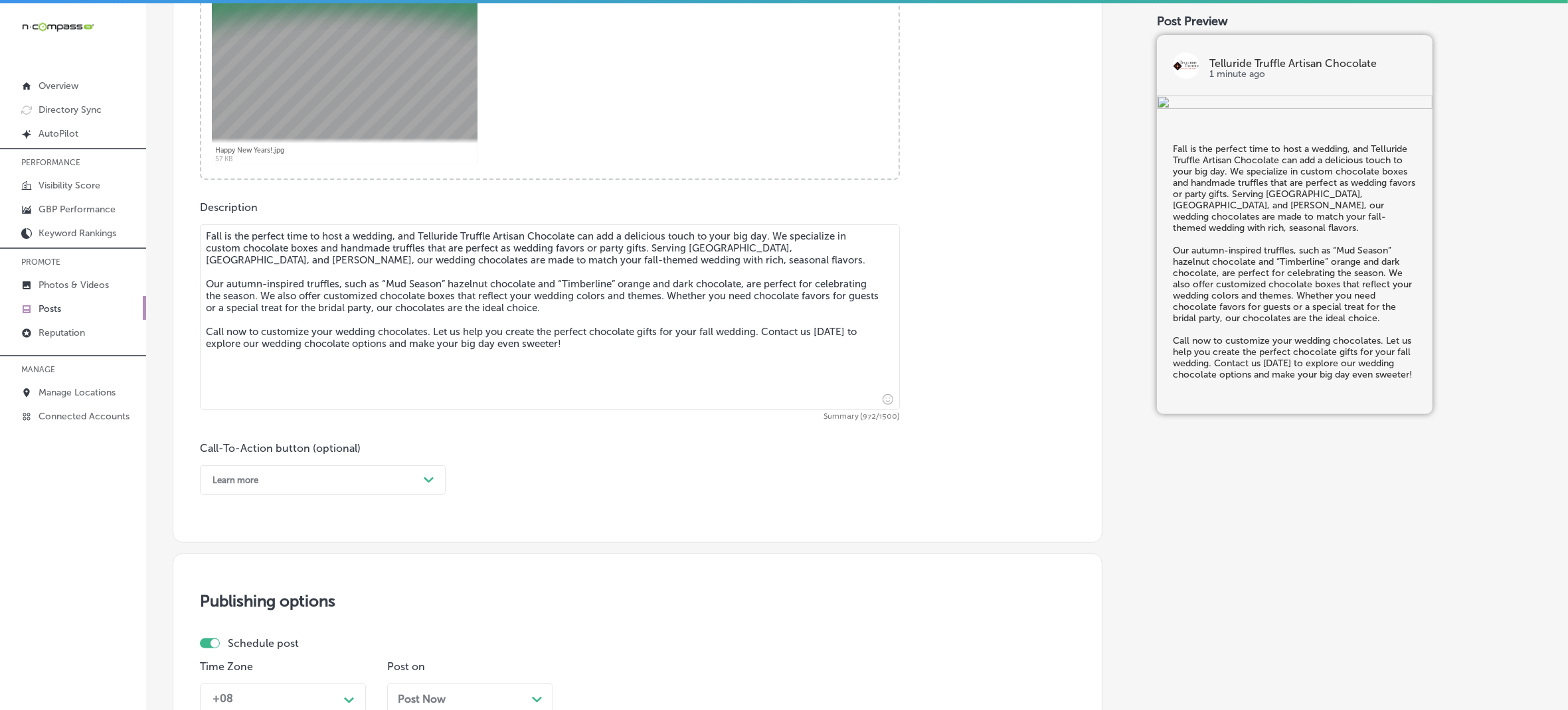
type textarea "Fall is the perfect time to host a wedding, and Telluride Truffle Artisan Choco…"
click at [406, 500] on div "Post content Select location(s) Business + Location [GEOGRAPHIC_DATA] Path Crea…" at bounding box center [637, 123] width 930 height 840
click at [408, 489] on div "Learn more" at bounding box center [312, 480] width 212 height 20
click at [229, 648] on div "Call Now" at bounding box center [322, 648] width 245 height 23
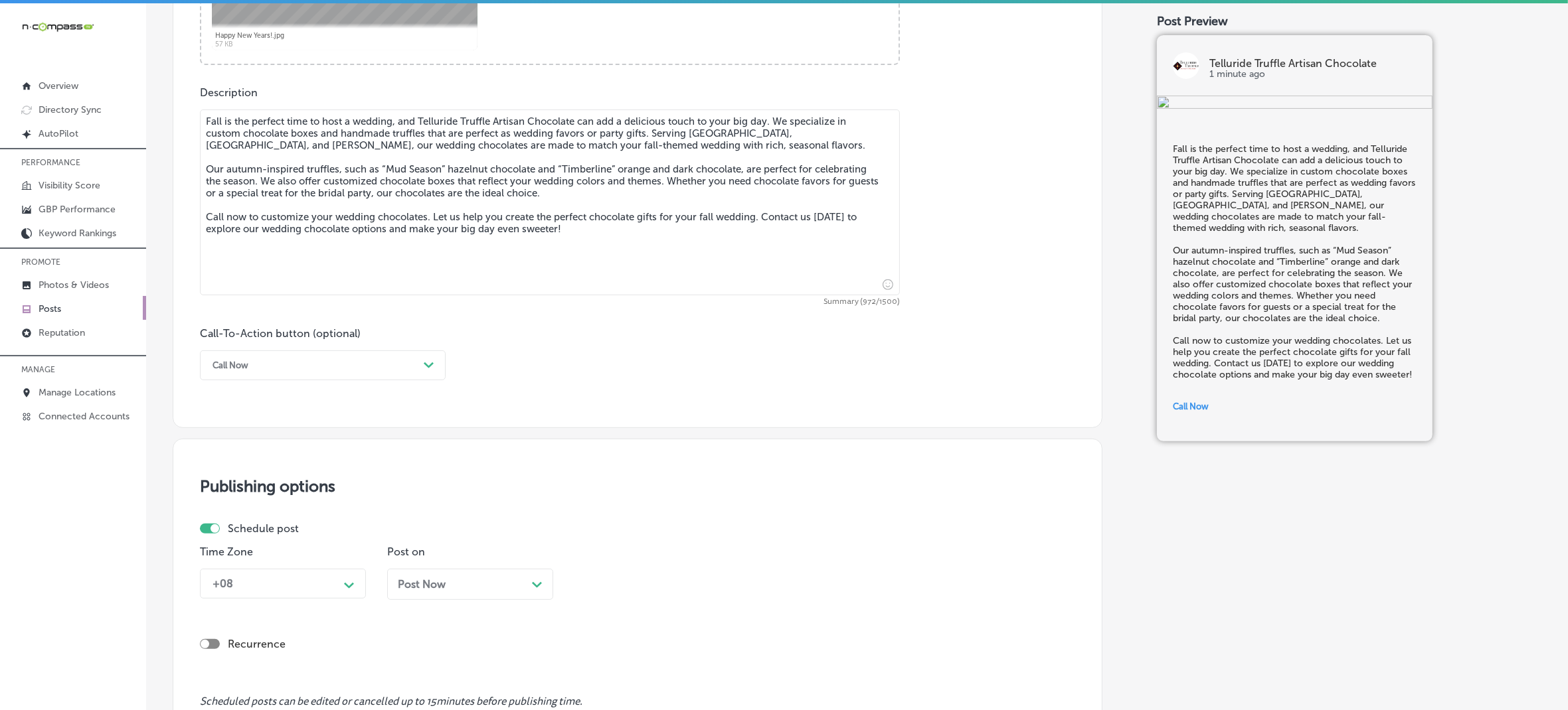
scroll to position [891, 0]
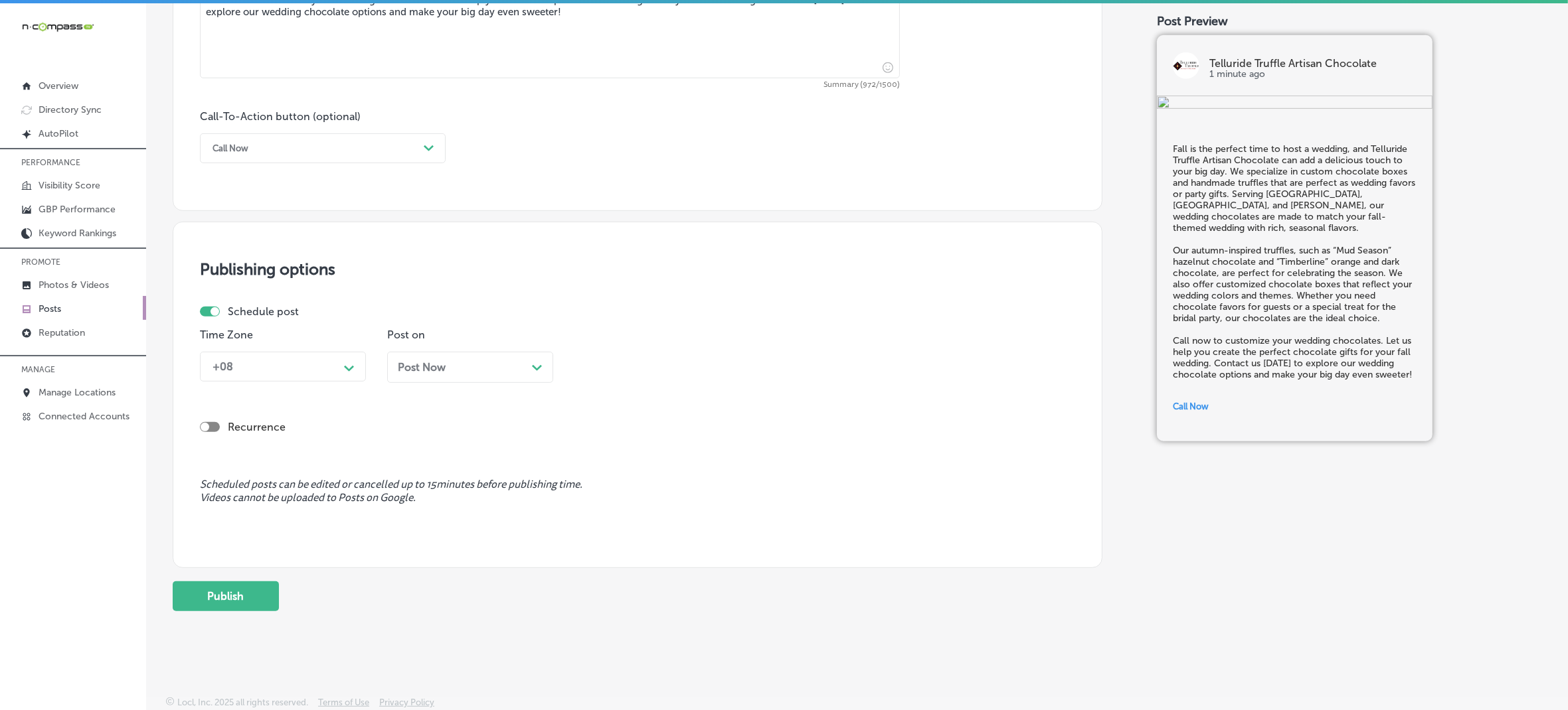
click at [343, 375] on div "Path Created with Sketch." at bounding box center [349, 367] width 21 height 21
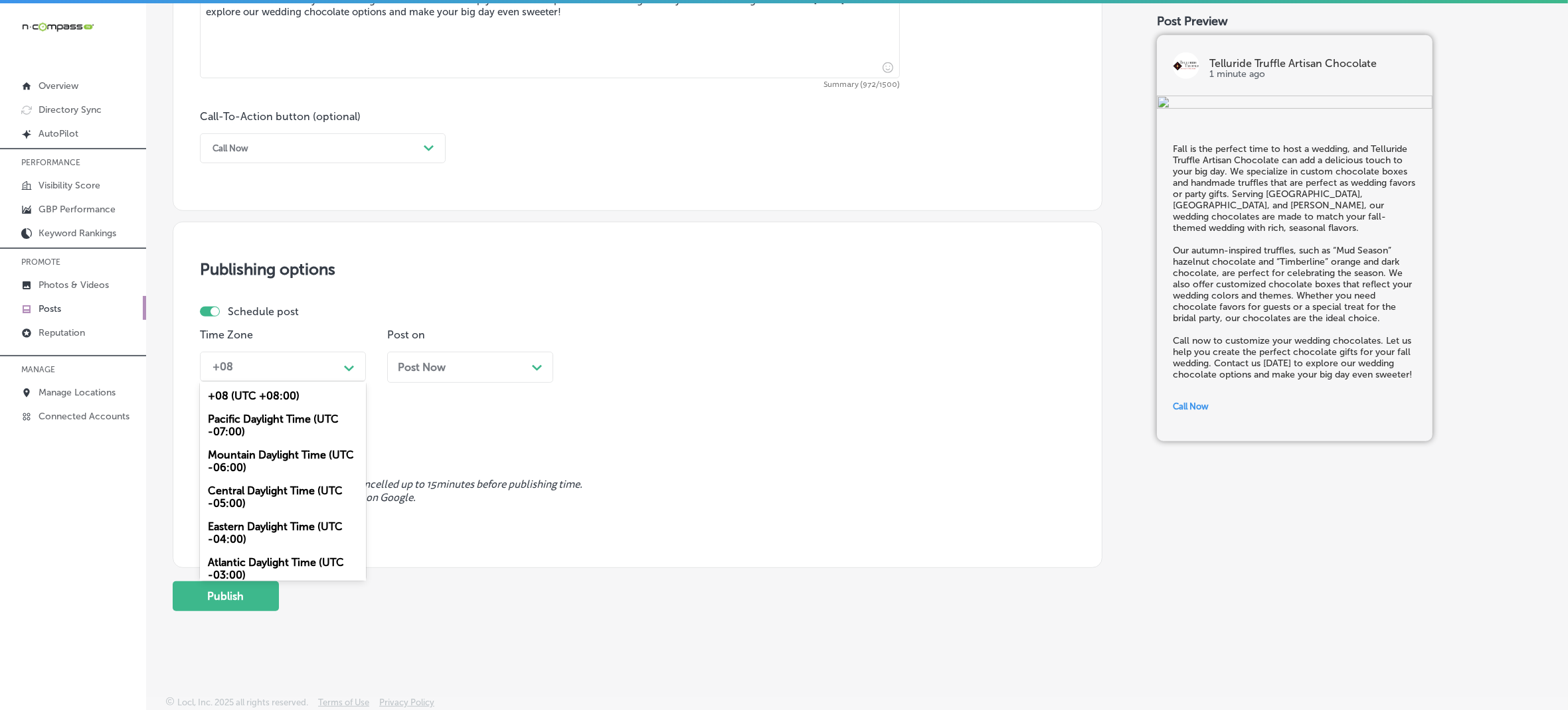
click at [307, 455] on div "Mountain Daylight Time (UTC -06:00)" at bounding box center [283, 461] width 166 height 36
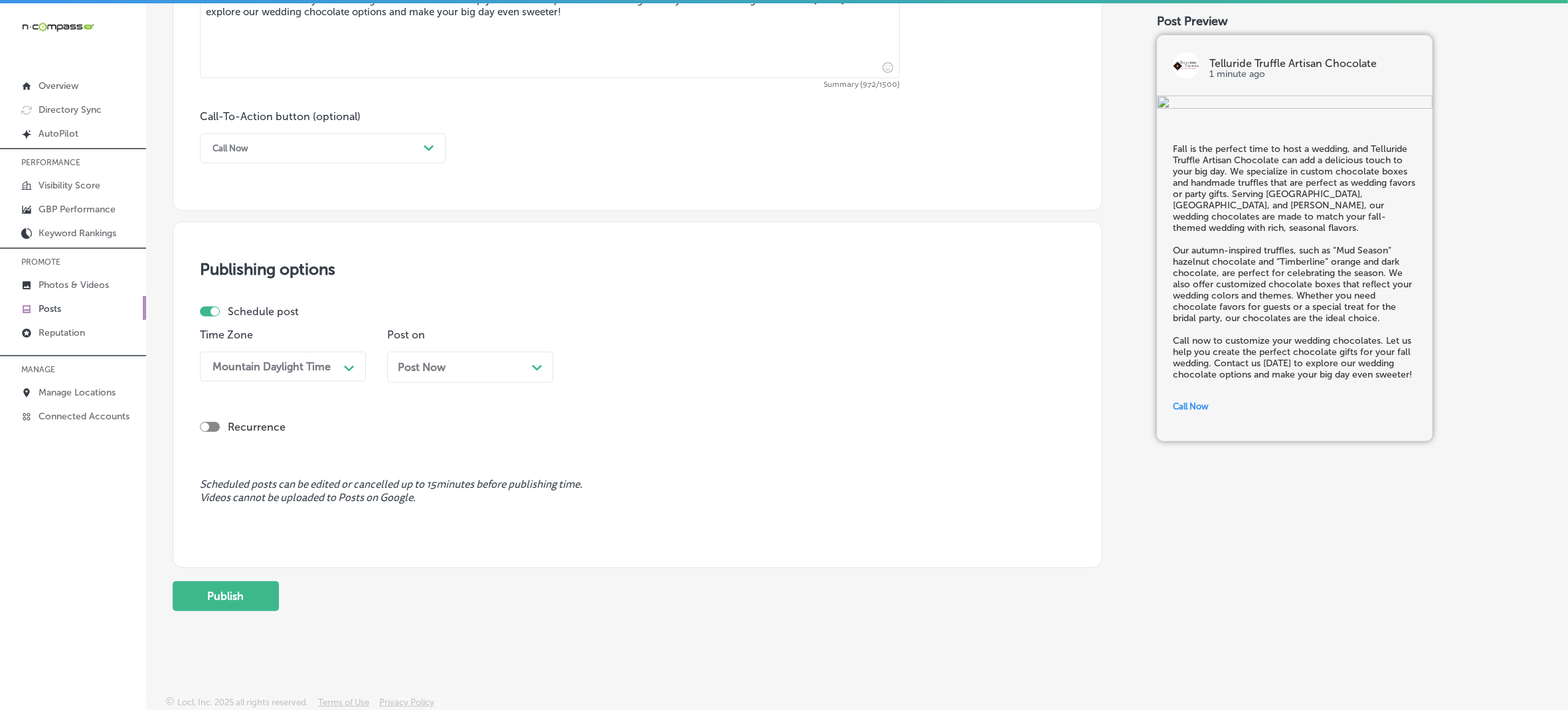
click at [470, 361] on div "Post Now Path Created with Sketch." at bounding box center [470, 368] width 145 height 13
click at [629, 369] on div "04:00 PM" at bounding box center [611, 367] width 49 height 13
click at [596, 538] on div "7:00 AM" at bounding box center [657, 548] width 166 height 23
click at [264, 602] on button "Publish" at bounding box center [225, 596] width 106 height 30
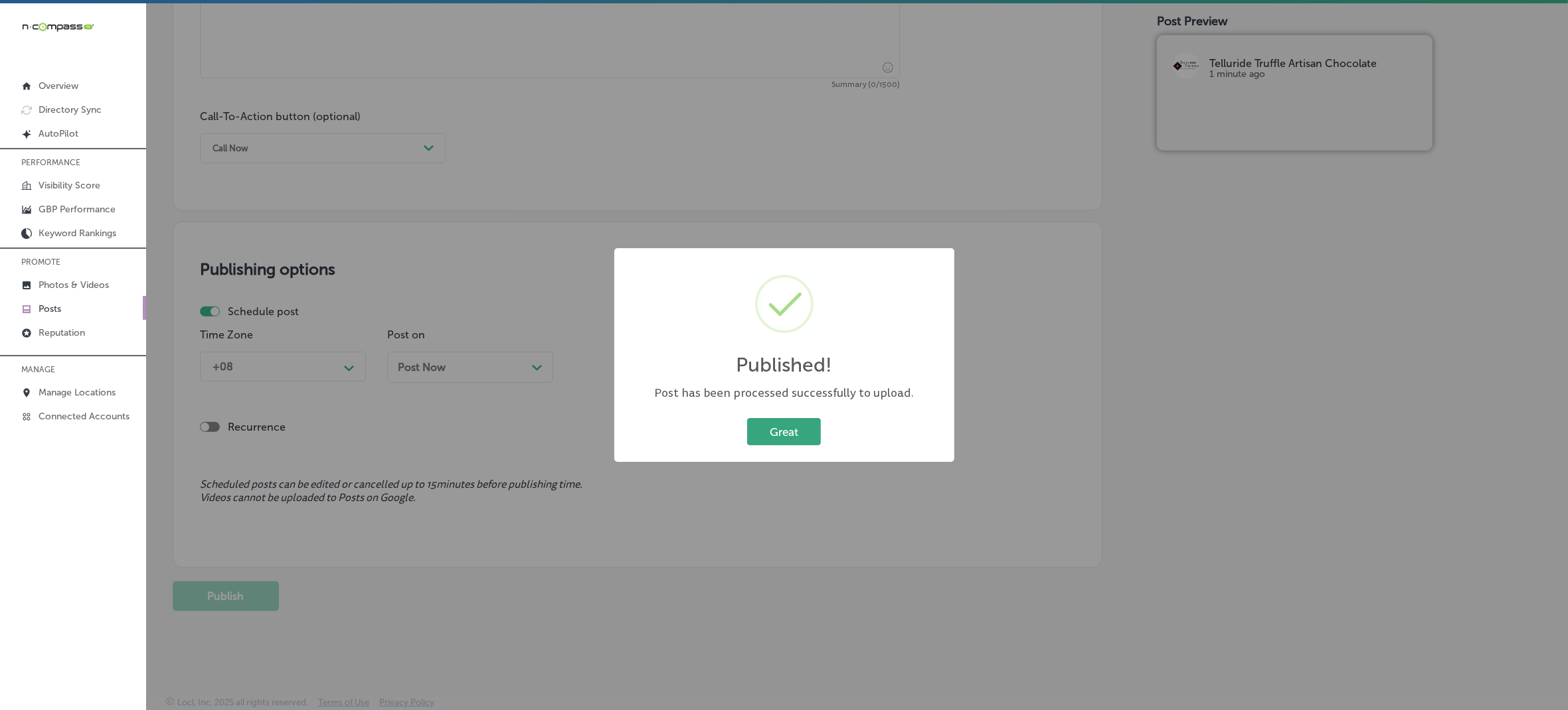
click at [805, 427] on button "Great" at bounding box center [784, 432] width 74 height 28
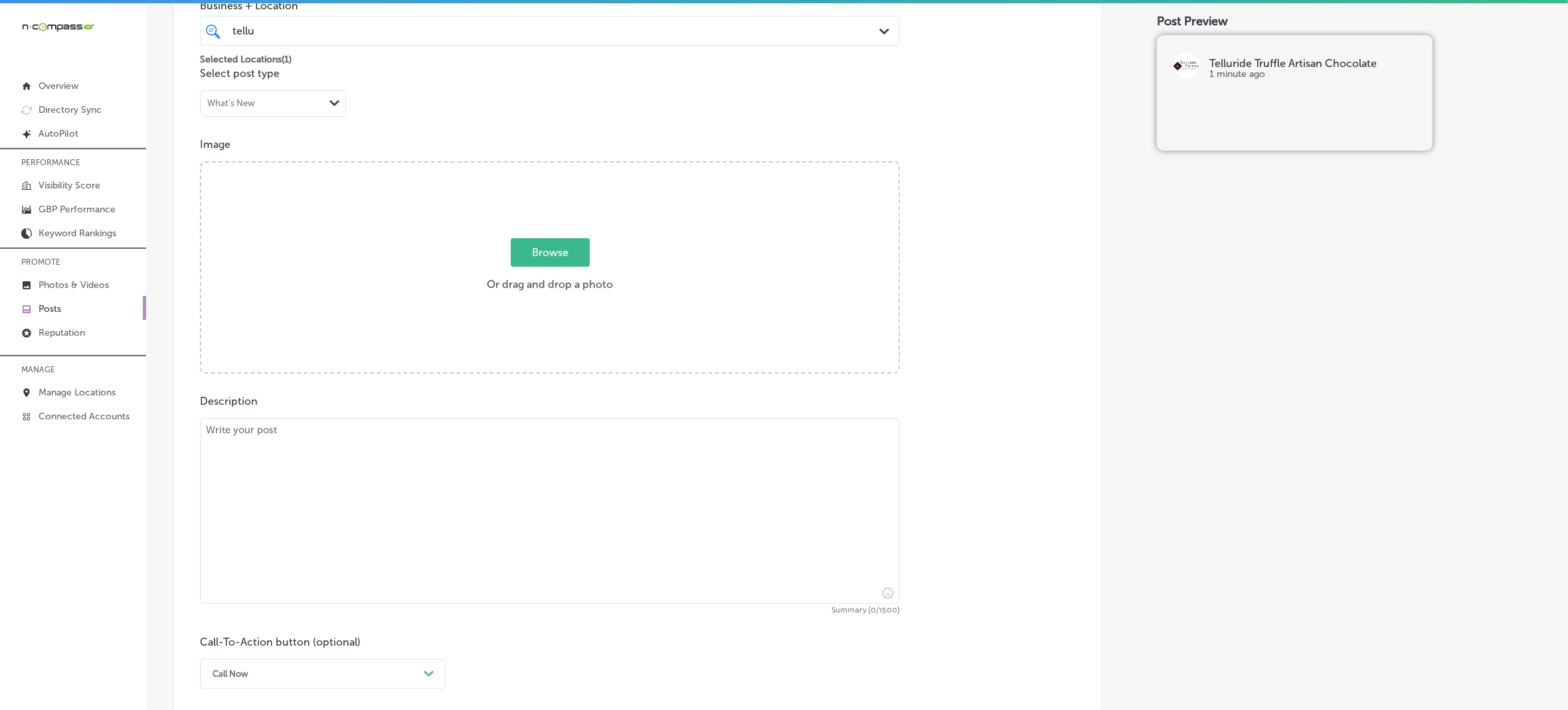
scroll to position [311, 0]
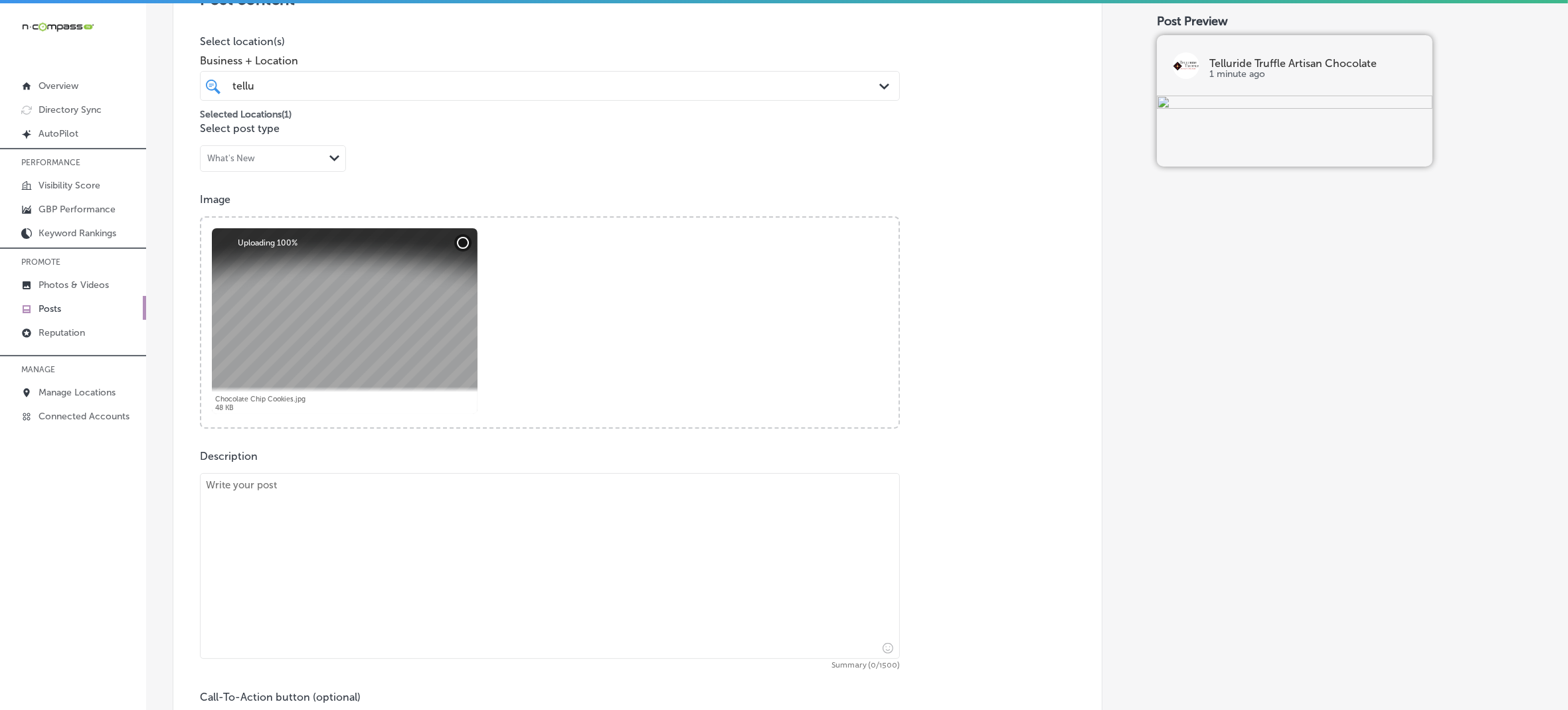
click at [364, 509] on textarea at bounding box center [550, 567] width 700 height 186
paste textarea "Loremip do sit amet consect ad Elitseddo Eiusmod Tempori Utlaboree dolo mag ali…"
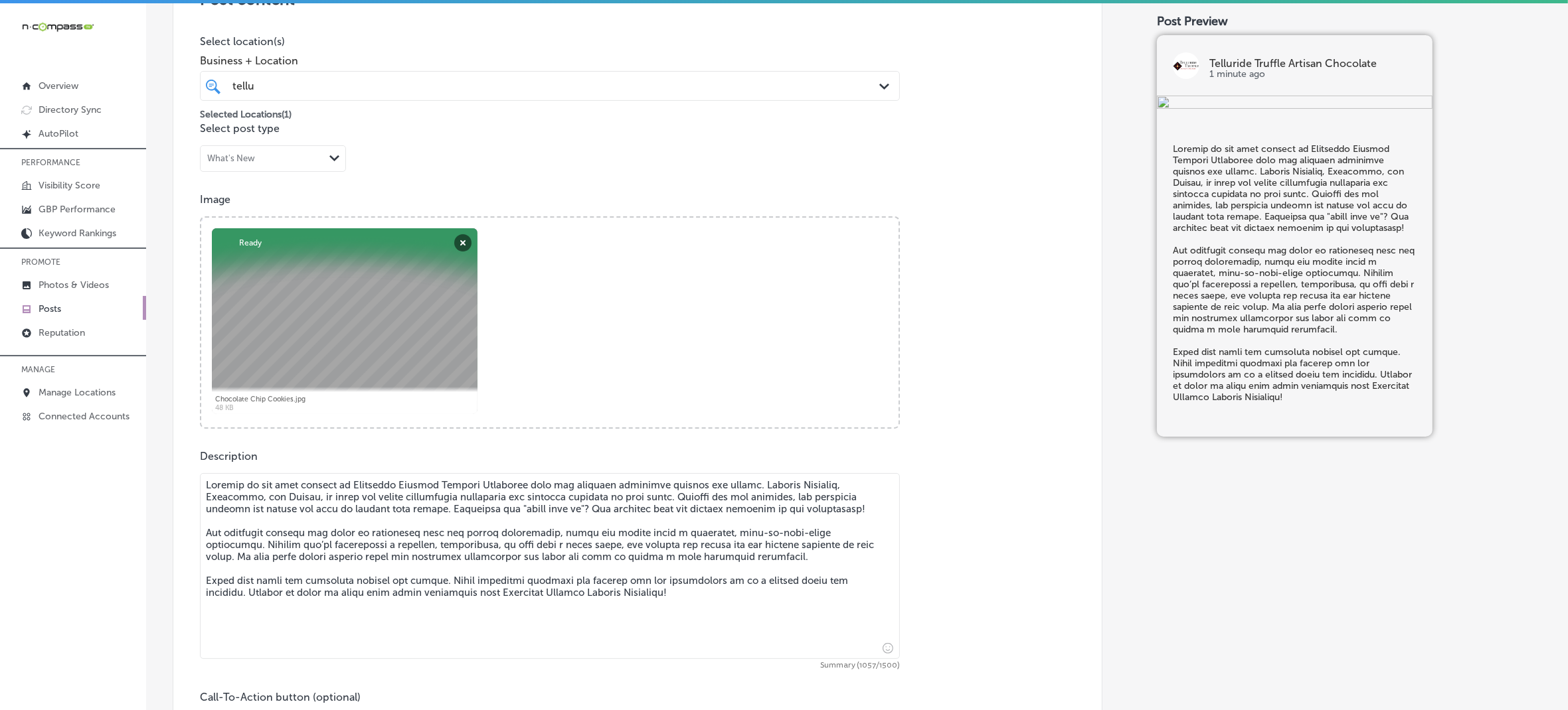
type textarea "Loremip do sit amet consect ad Elitseddo Eiusmod Tempori Utlaboree dolo mag ali…"
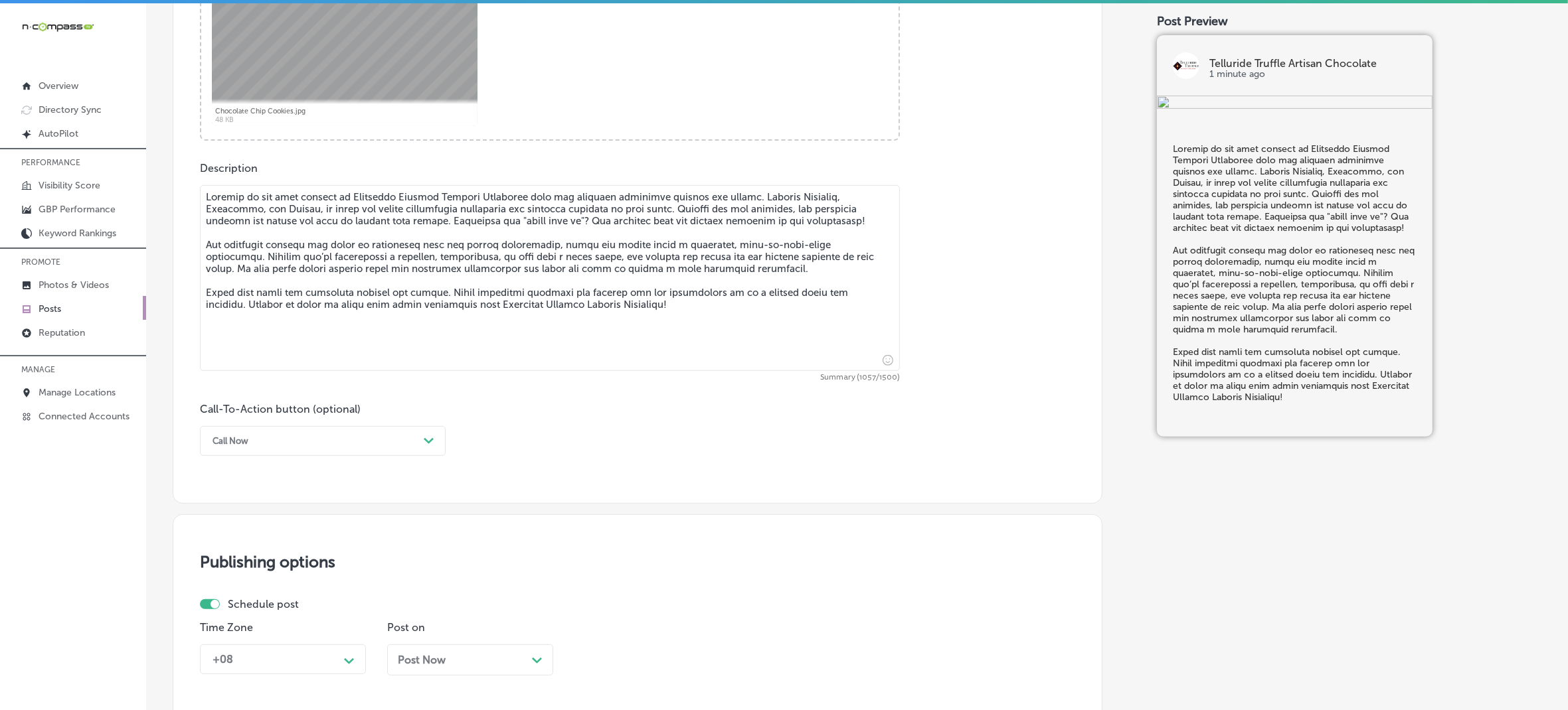
scroll to position [643, 0]
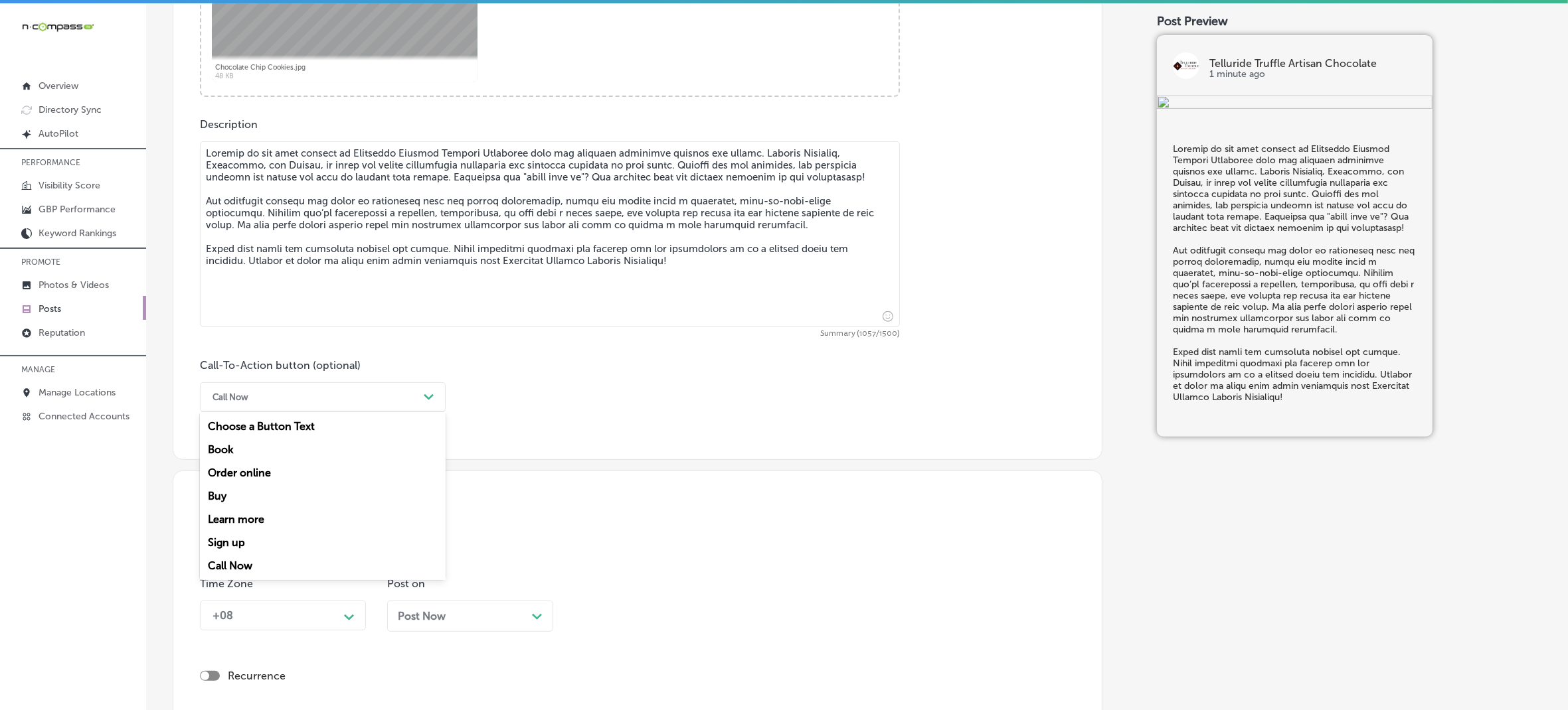
click at [419, 406] on div "Call Now" at bounding box center [312, 397] width 212 height 20
click at [261, 519] on div "Learn more" at bounding box center [322, 519] width 245 height 23
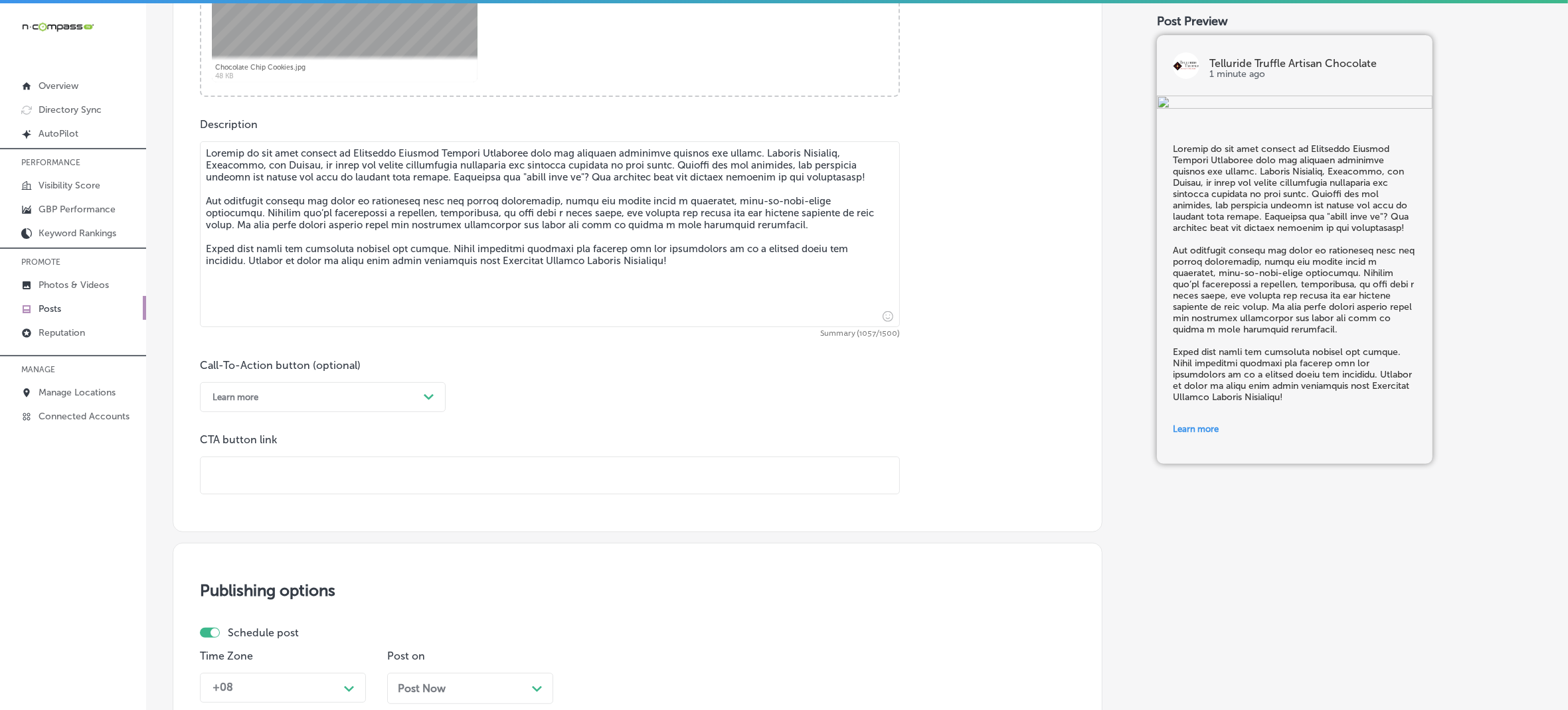
drag, startPoint x: 275, startPoint y: 496, endPoint x: 290, endPoint y: 466, distance: 33.5
click at [290, 466] on input "text" at bounding box center [550, 475] width 699 height 36
paste input "[URL][DOMAIN_NAME]"
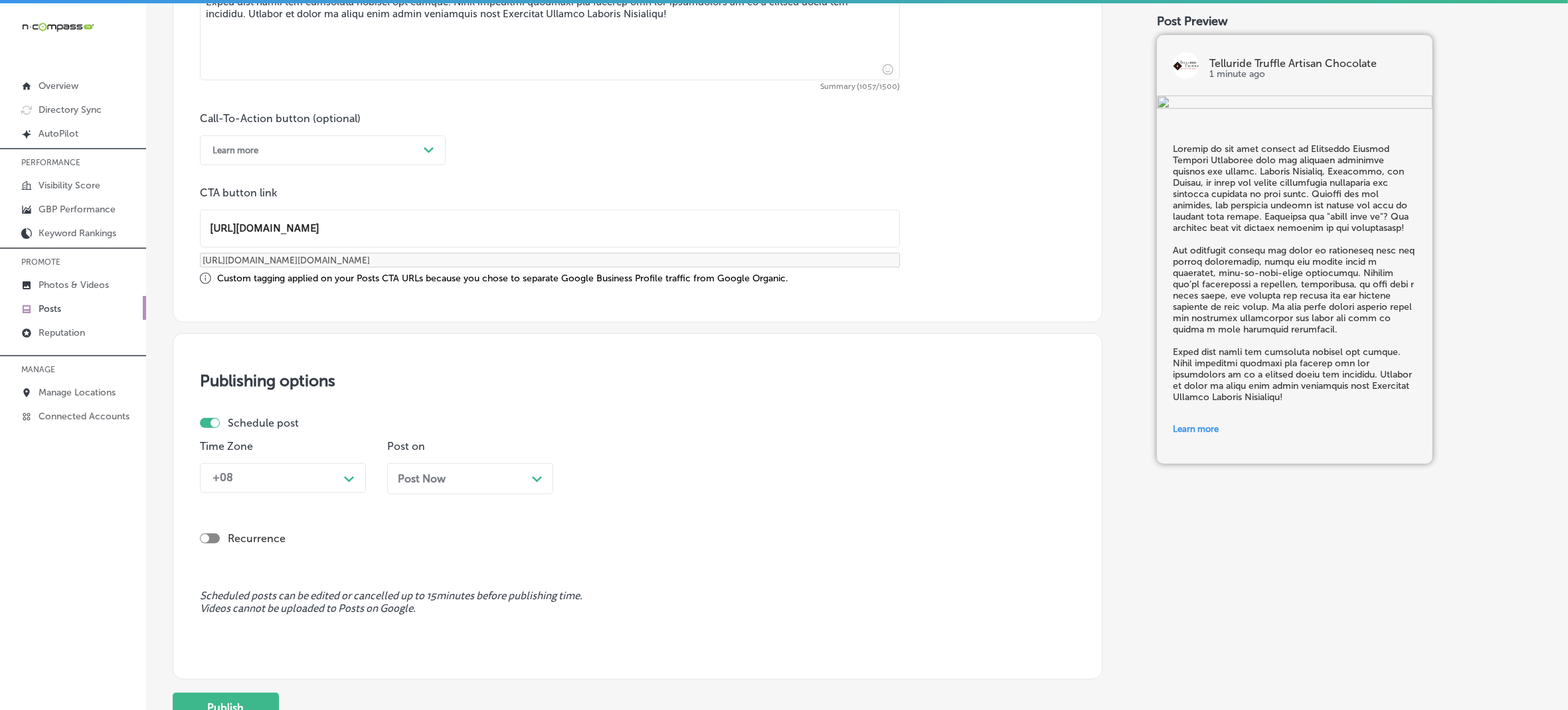
scroll to position [891, 0]
type input "[URL][DOMAIN_NAME]"
click at [341, 474] on div "Path Created with Sketch." at bounding box center [349, 476] width 21 height 21
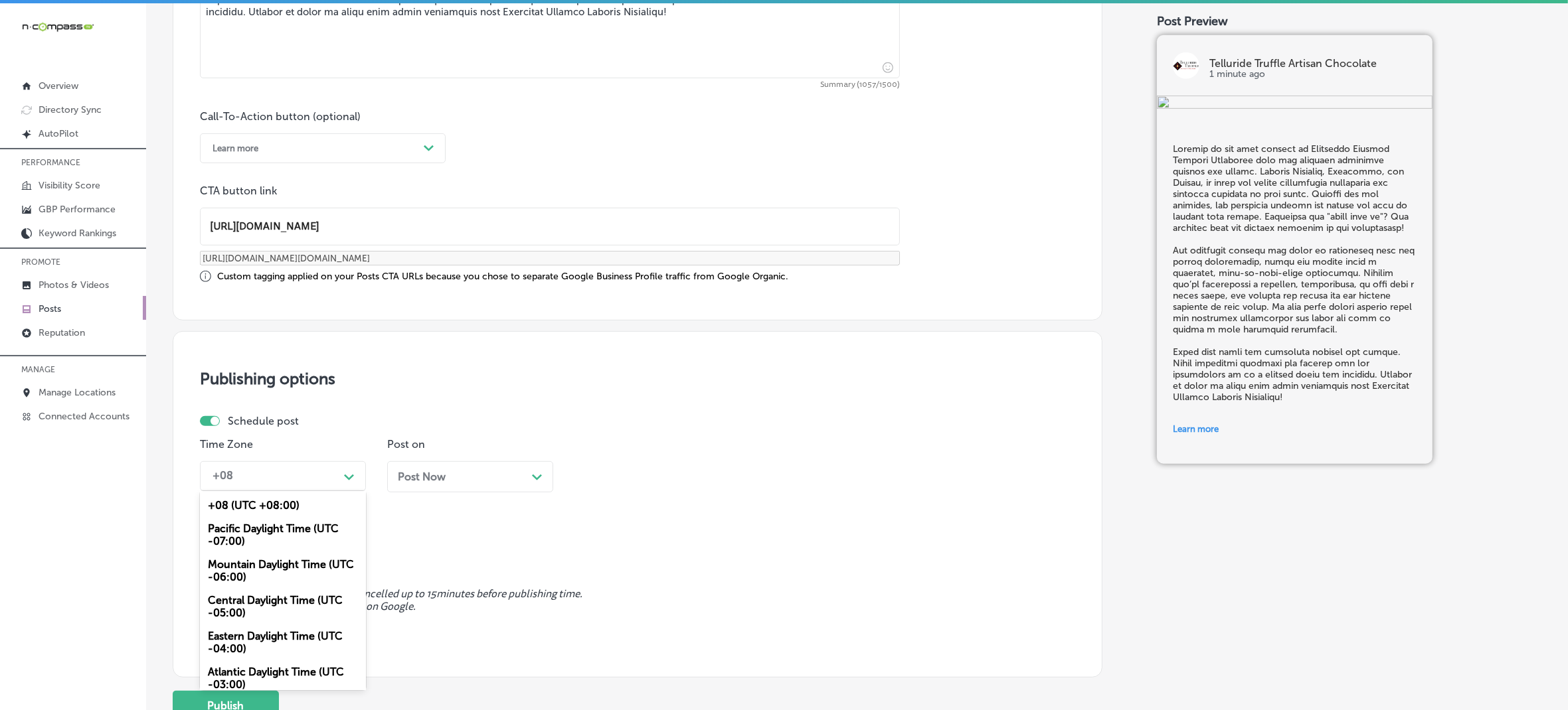
click at [283, 569] on div "Mountain Daylight Time (UTC -06:00)" at bounding box center [283, 571] width 166 height 36
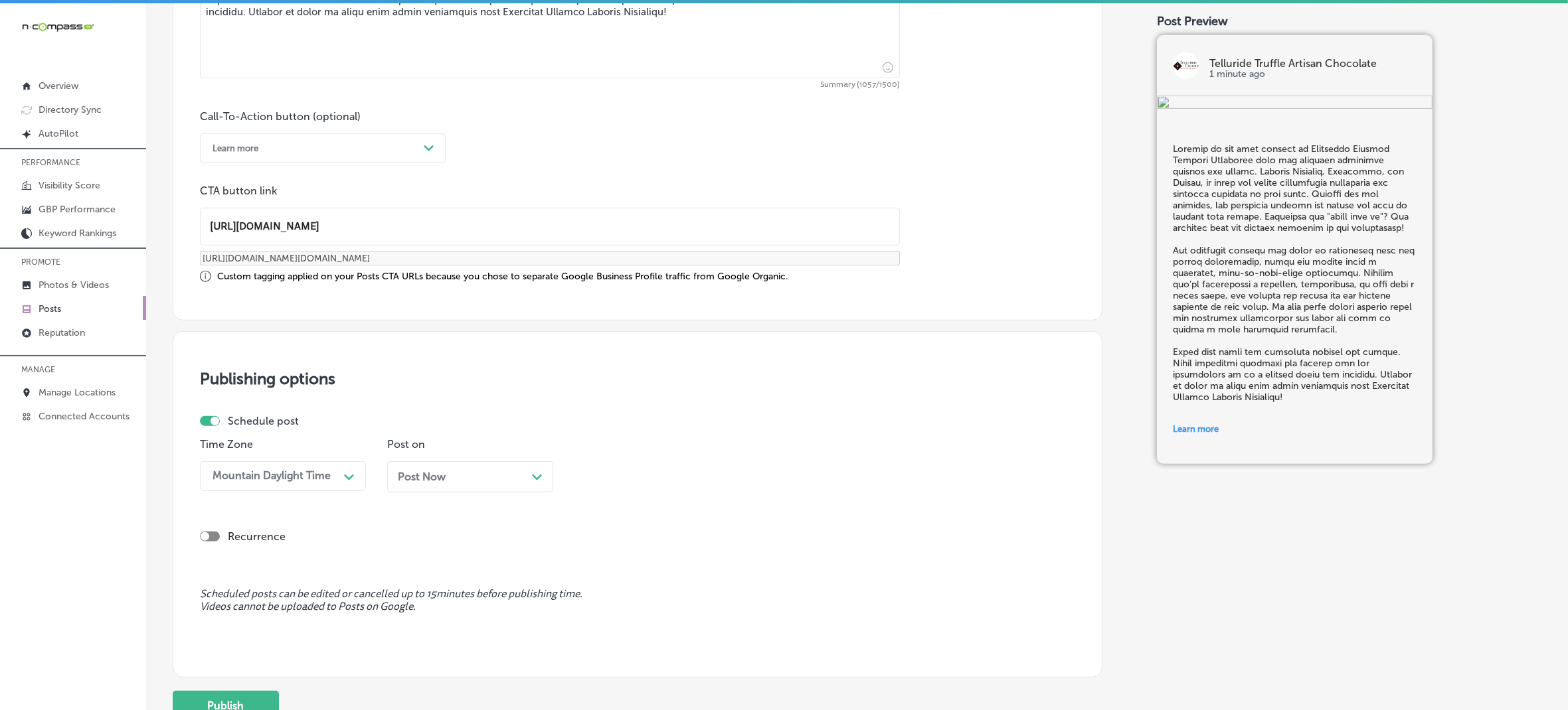
click at [419, 490] on div "Post Now Path Created with Sketch." at bounding box center [470, 477] width 166 height 32
click at [608, 474] on div "04:00 PM" at bounding box center [611, 477] width 49 height 13
click at [604, 652] on div "7:00 AM" at bounding box center [657, 658] width 166 height 23
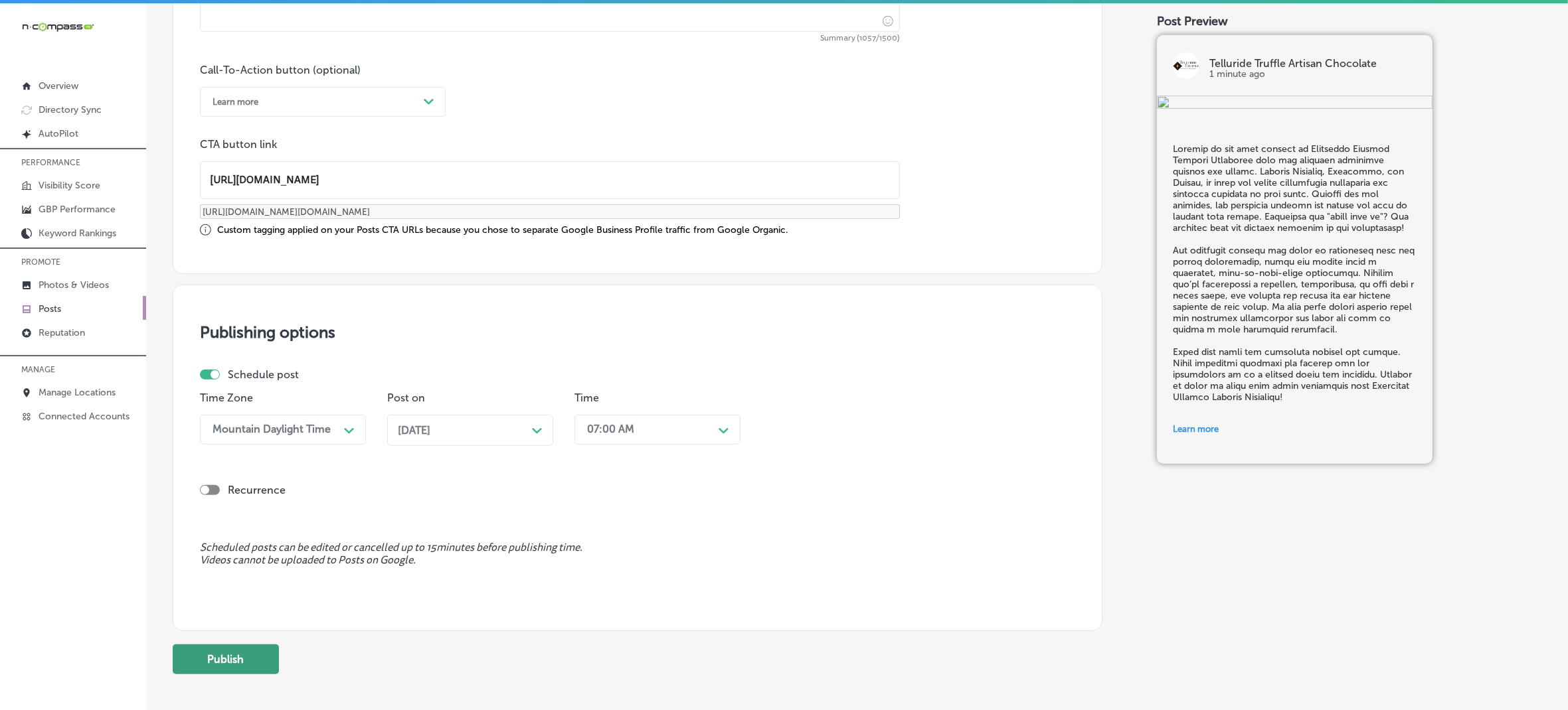
scroll to position [1001, 0]
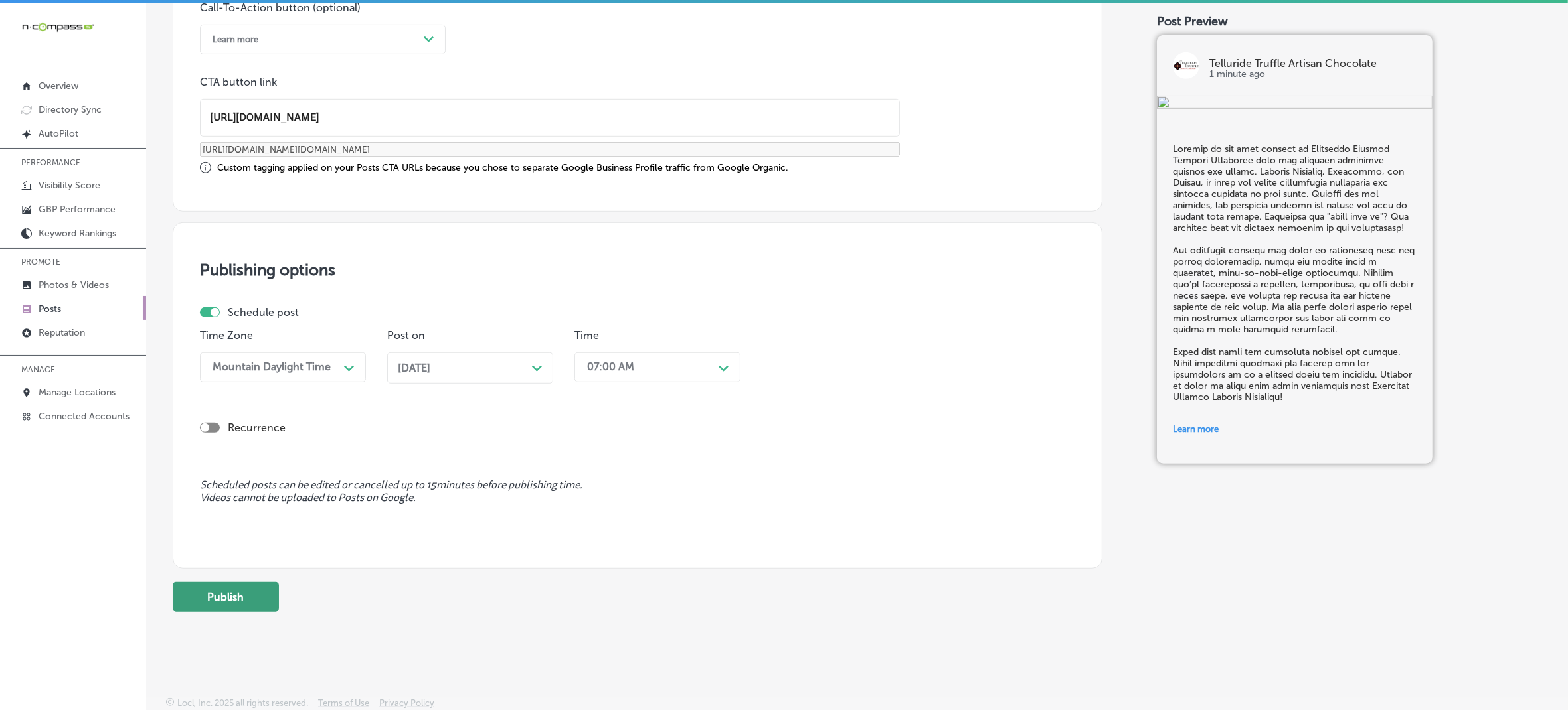
click at [213, 593] on button "Publish" at bounding box center [225, 597] width 106 height 30
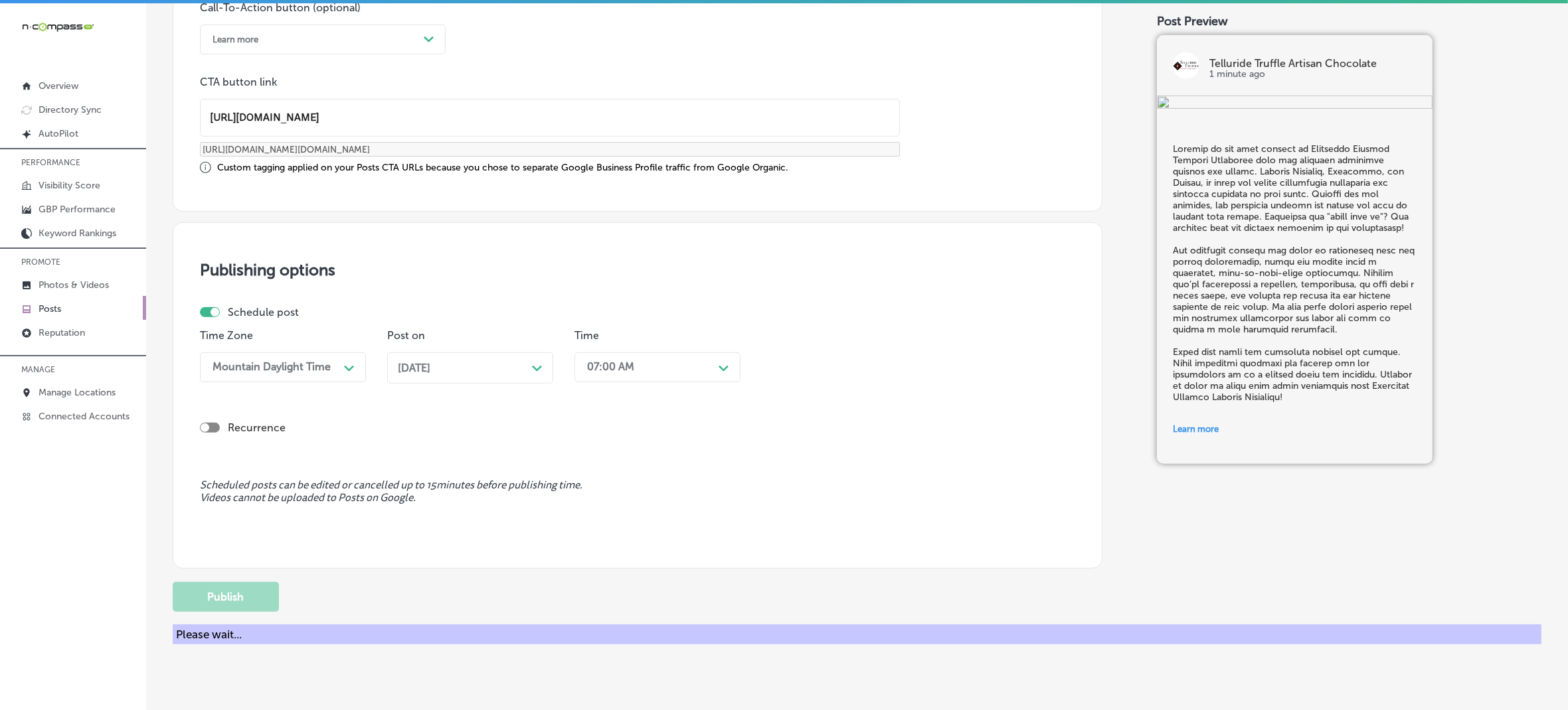
scroll to position [891, 0]
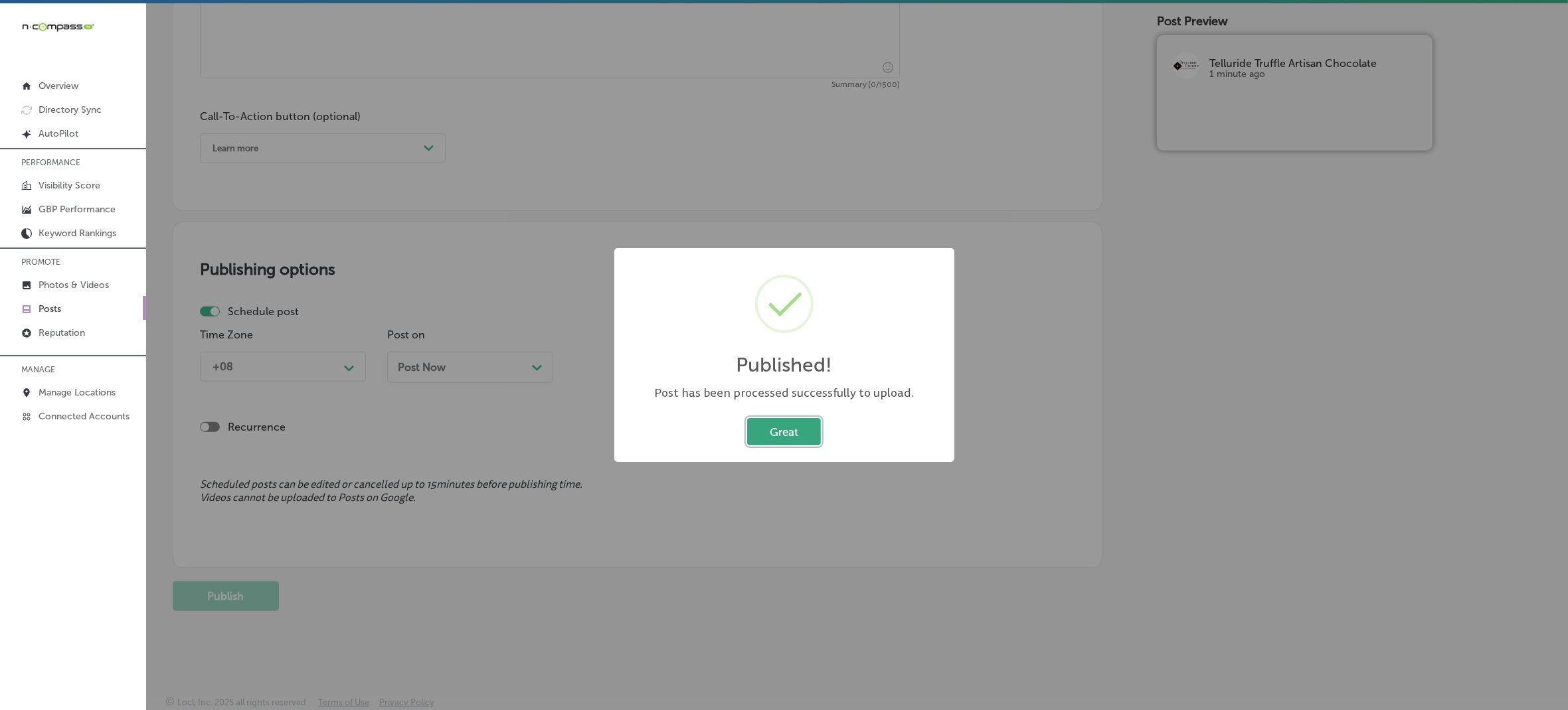
click at [776, 433] on button "Great" at bounding box center [784, 432] width 74 height 28
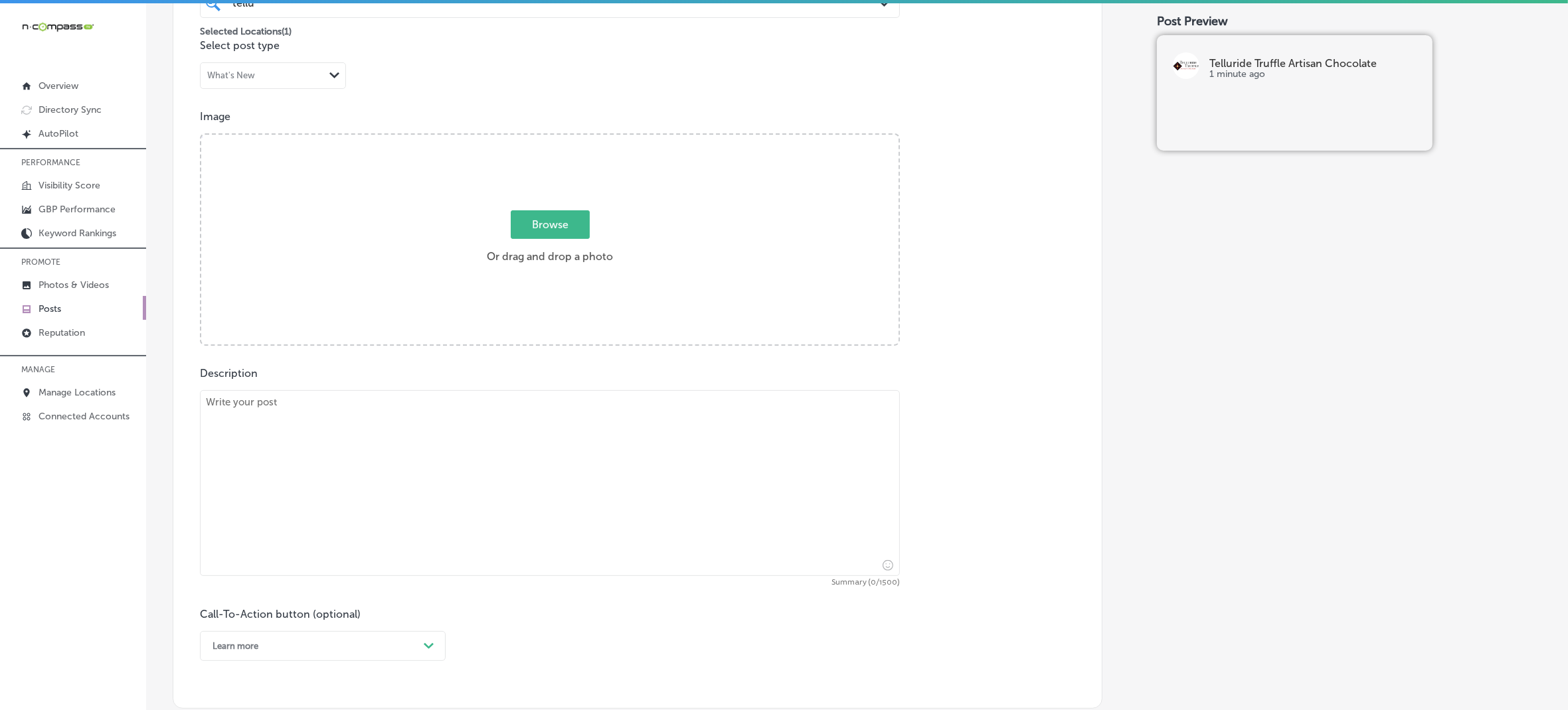
scroll to position [311, 0]
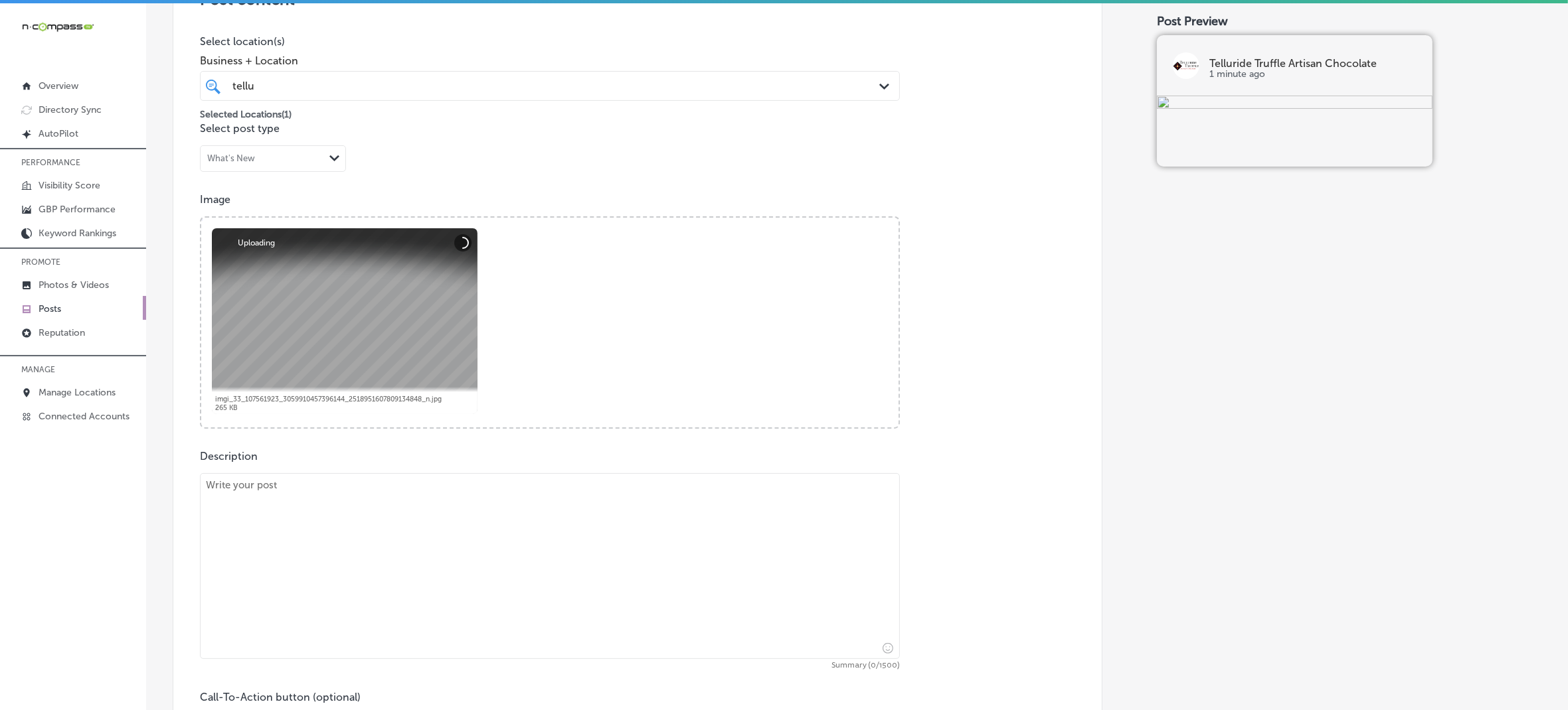
click at [323, 525] on textarea at bounding box center [550, 567] width 700 height 186
paste textarea "Make this [DATE] extra sweet with Telluride Truffle Artisan Chocolate! Our gour…"
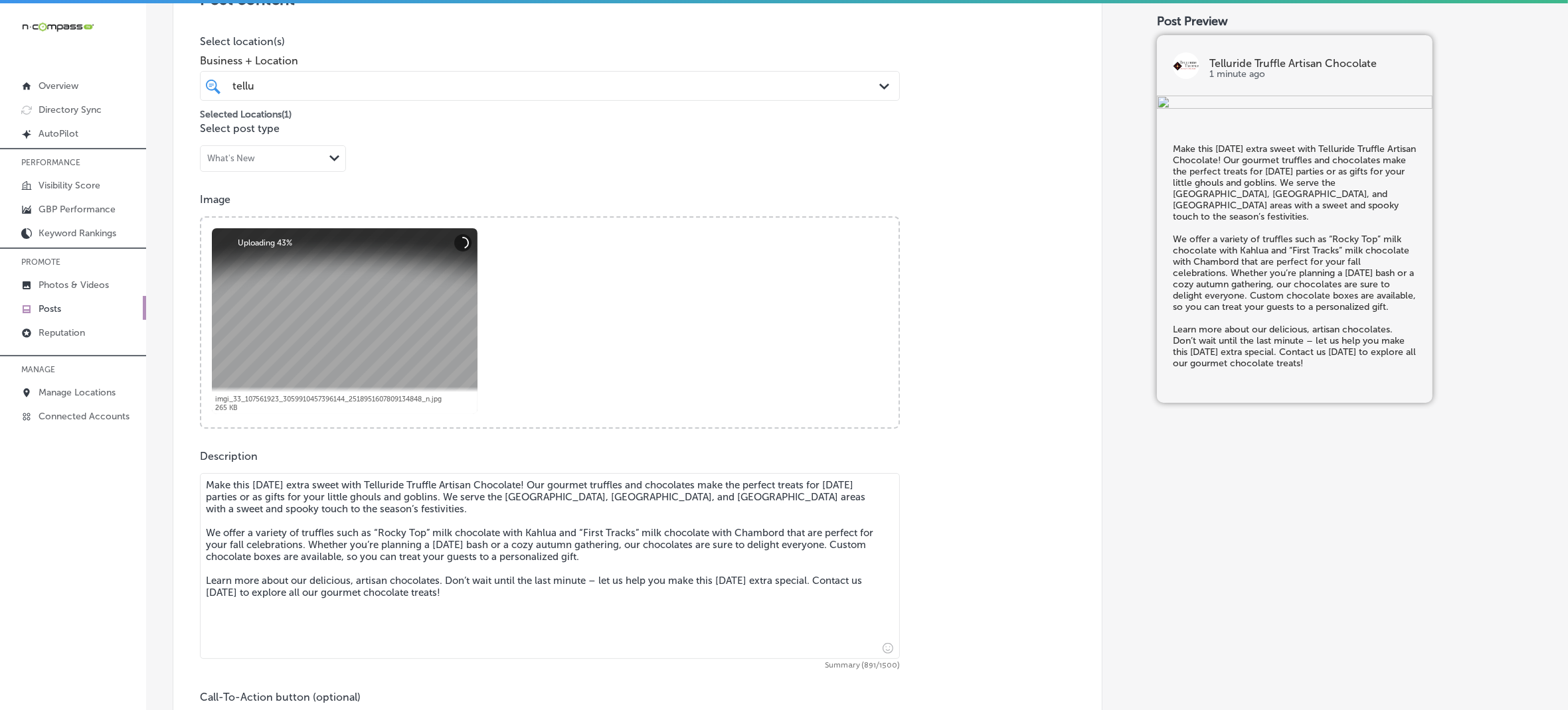
type textarea "Make this [DATE] extra sweet with Telluride Truffle Artisan Chocolate! Our gour…"
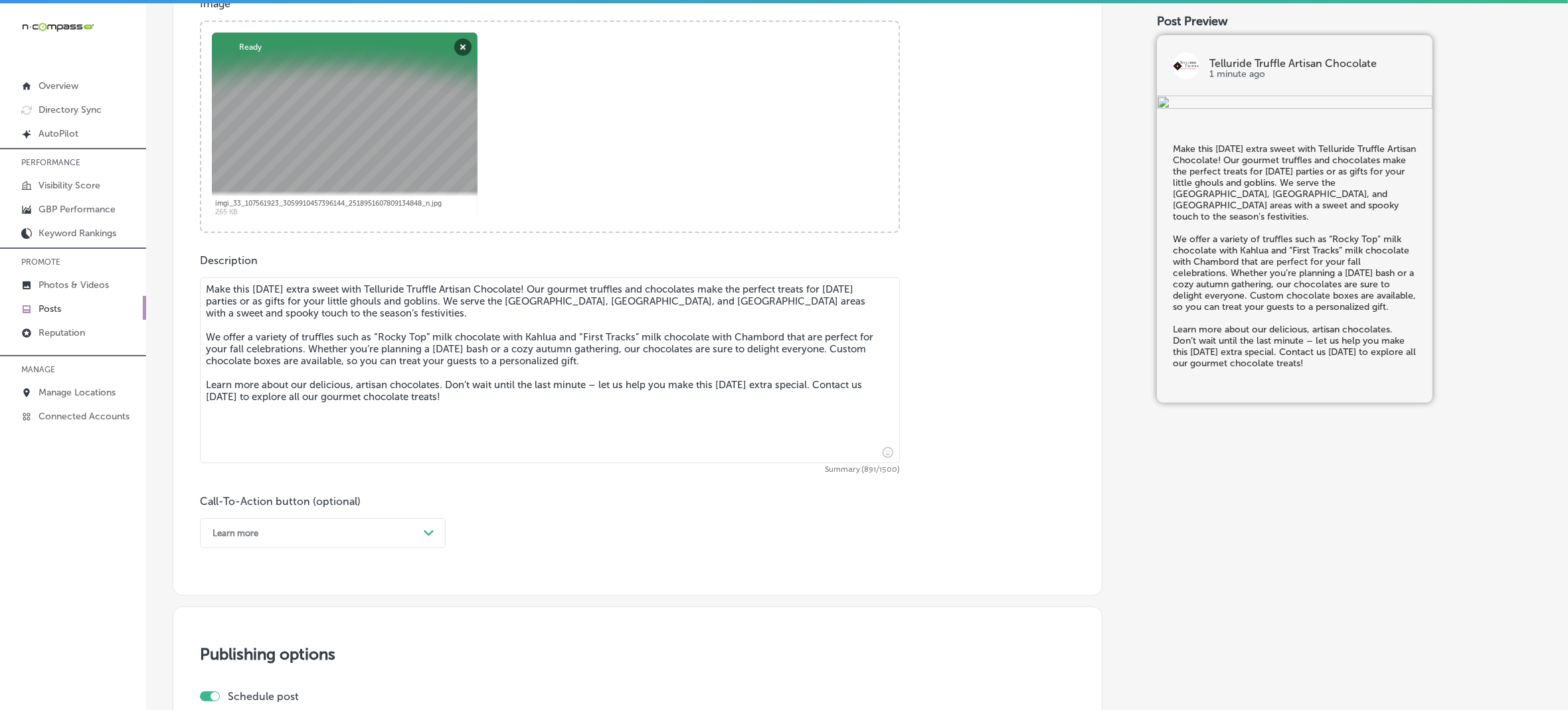
scroll to position [559, 0]
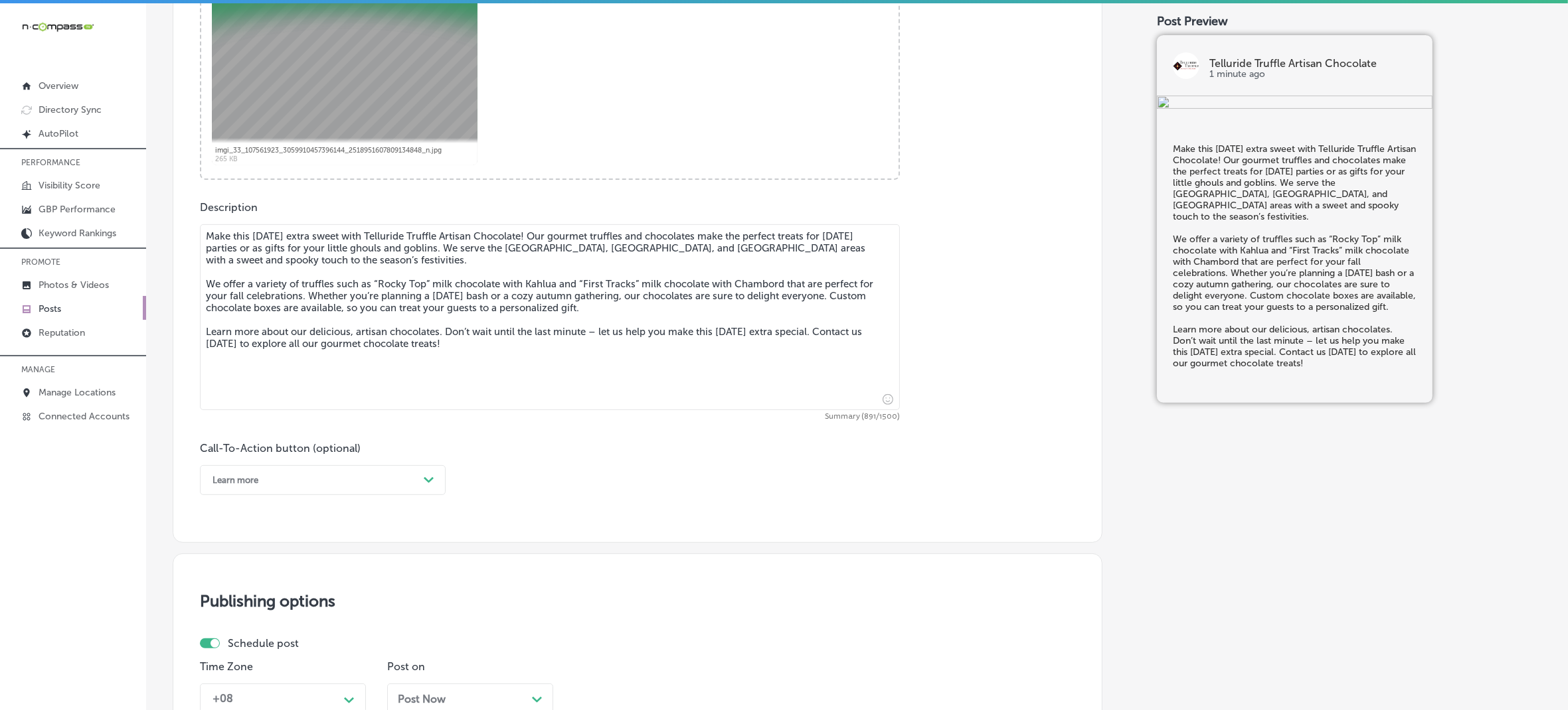
click at [305, 488] on div "Learn more" at bounding box center [312, 480] width 212 height 20
click at [254, 600] on div "Learn more" at bounding box center [322, 602] width 245 height 23
click at [363, 566] on input "text" at bounding box center [550, 559] width 699 height 36
paste input "[URL][DOMAIN_NAME]"
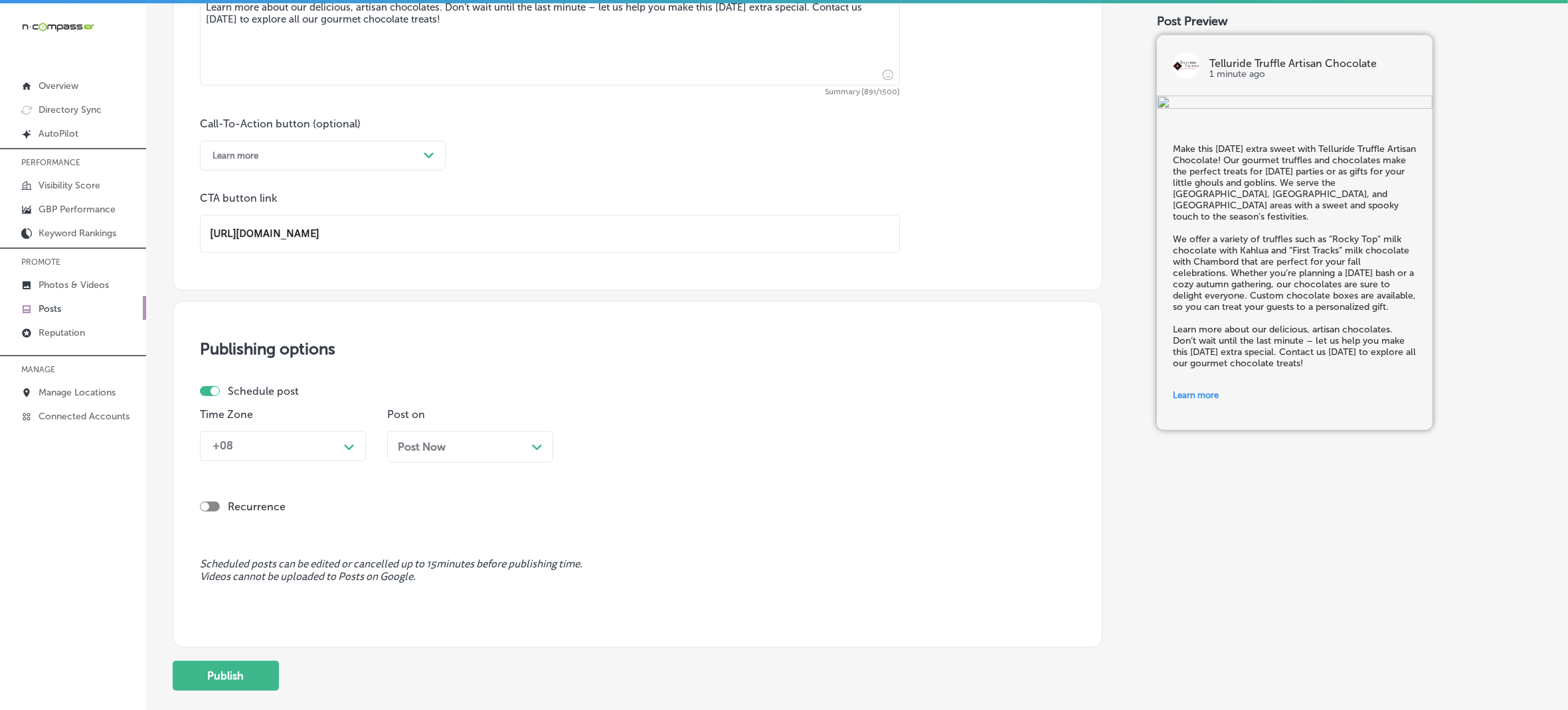
scroll to position [891, 0]
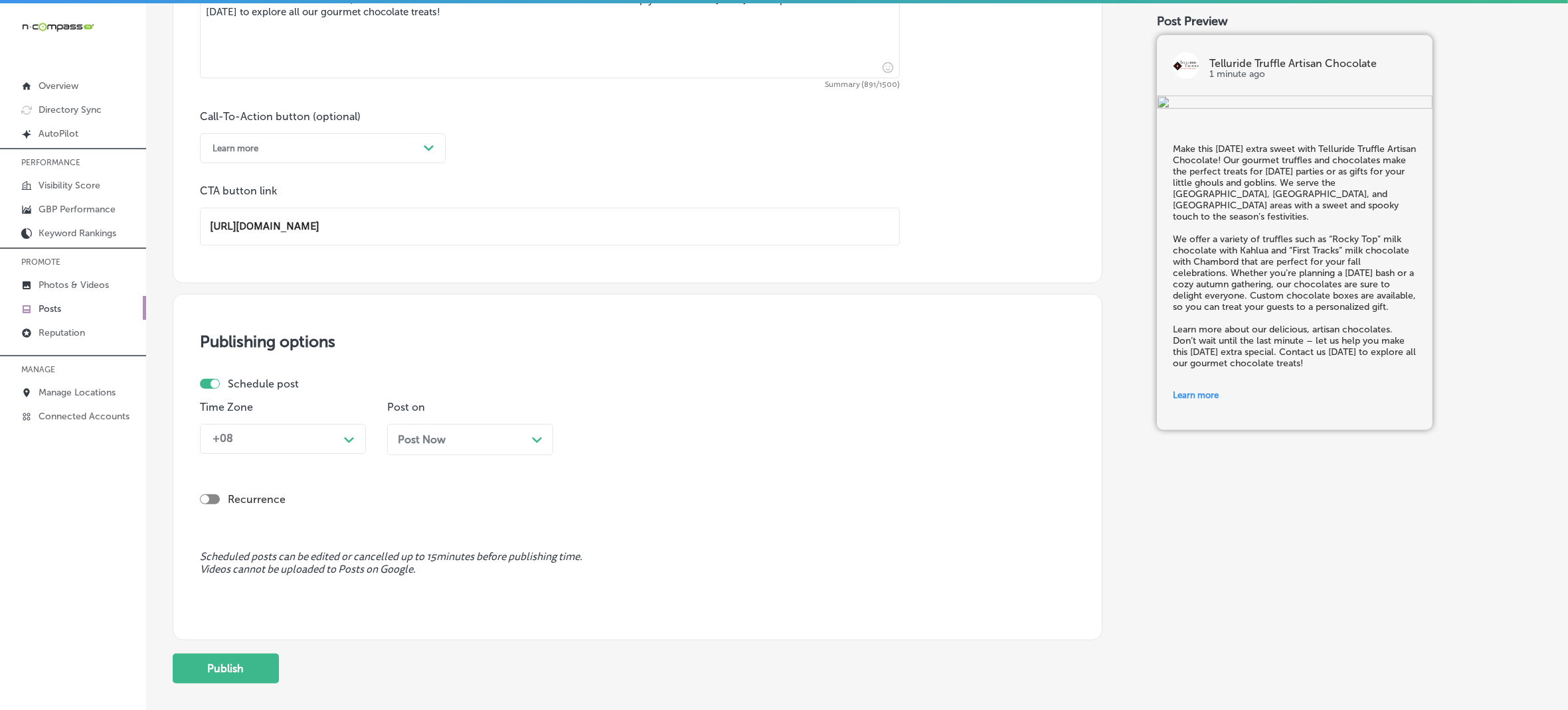
type input "[URL][DOMAIN_NAME]"
click at [346, 439] on polygon at bounding box center [349, 440] width 10 height 6
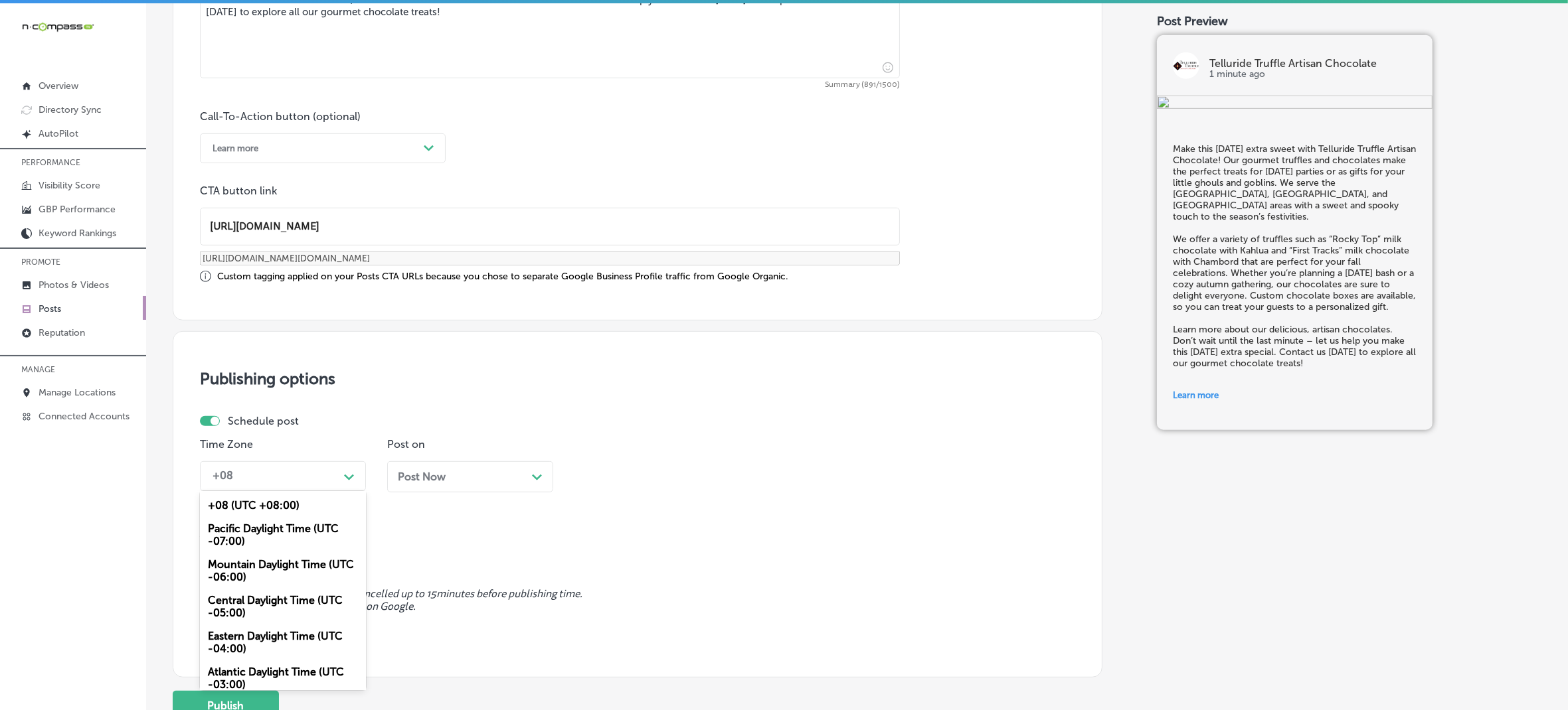
click at [286, 568] on div "Mountain Daylight Time (UTC -06:00)" at bounding box center [283, 571] width 166 height 36
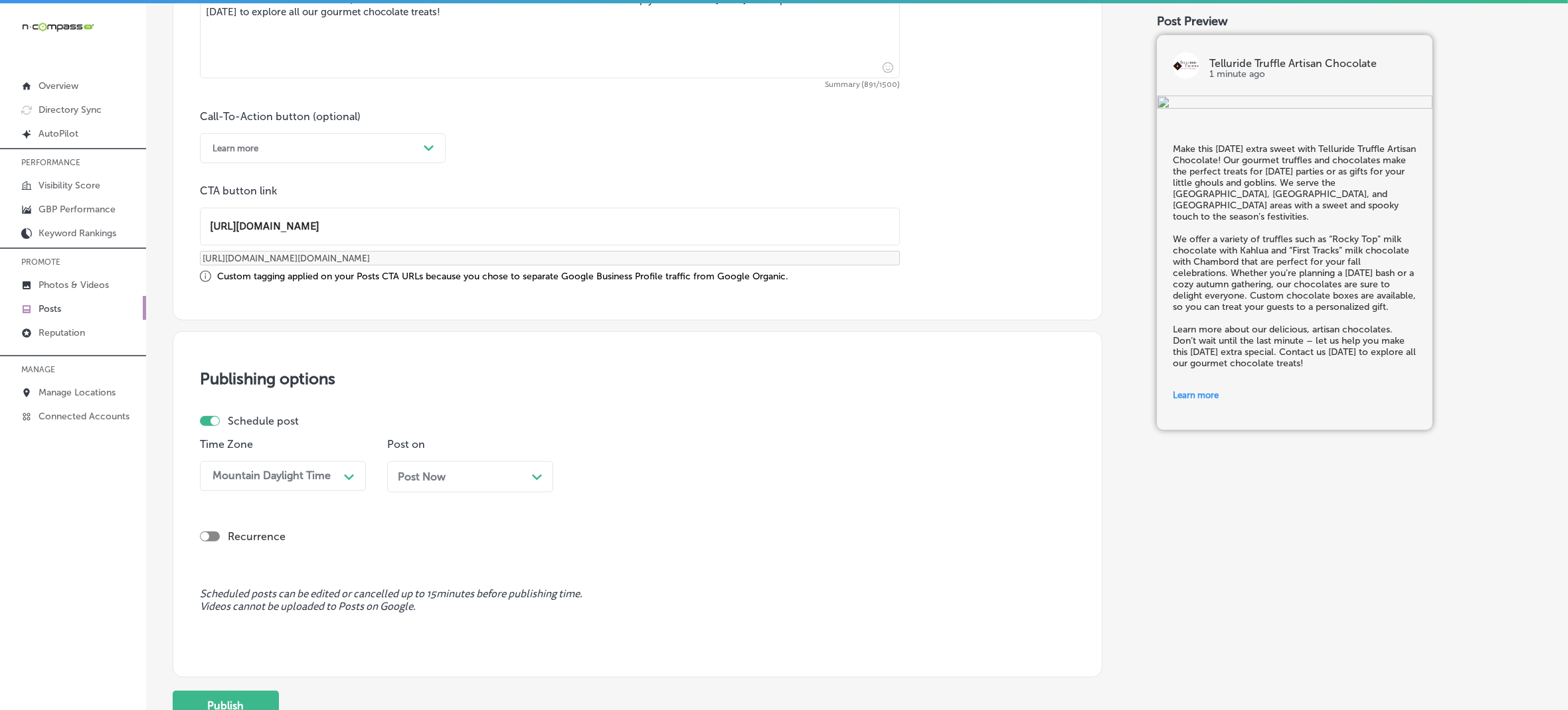
click at [430, 470] on span "Post Now" at bounding box center [421, 477] width 48 height 13
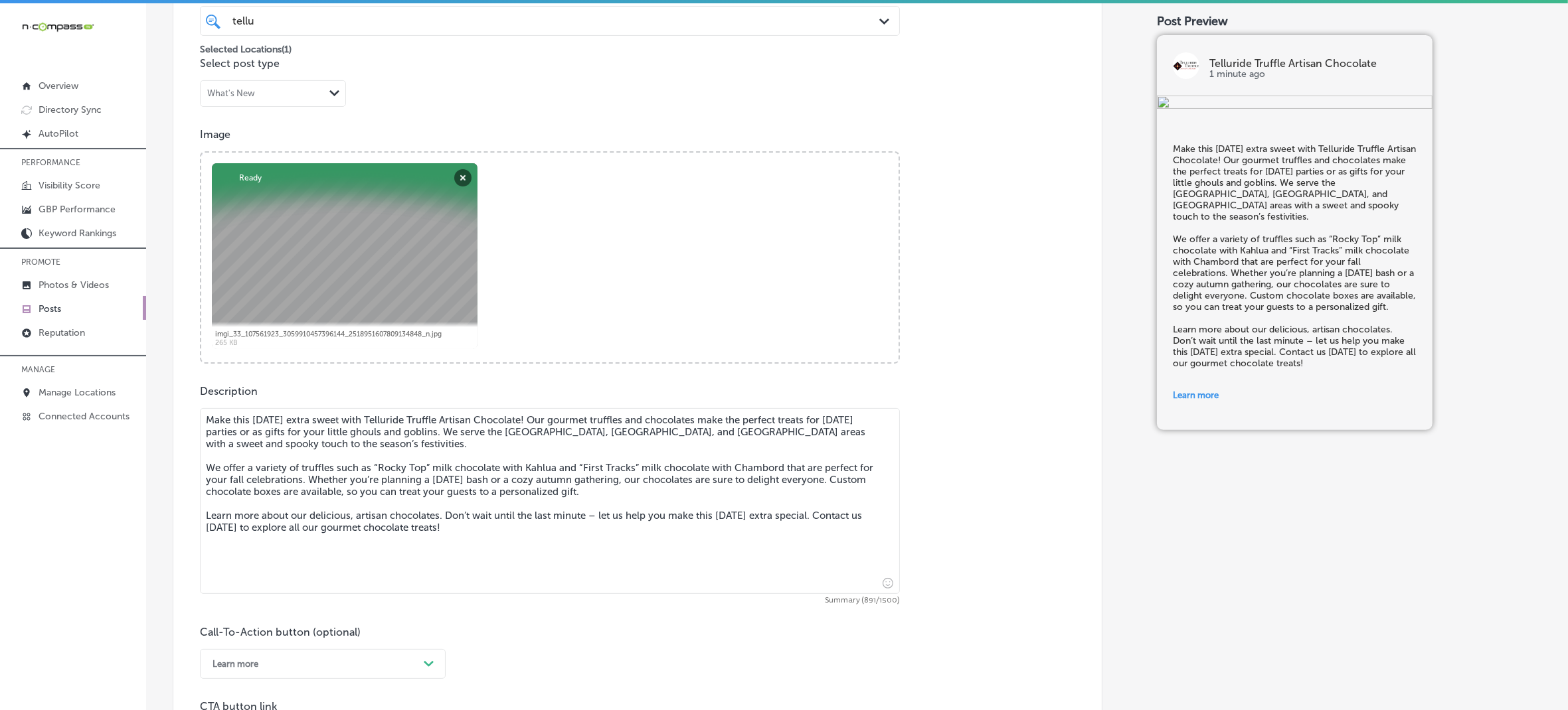
scroll to position [227, 0]
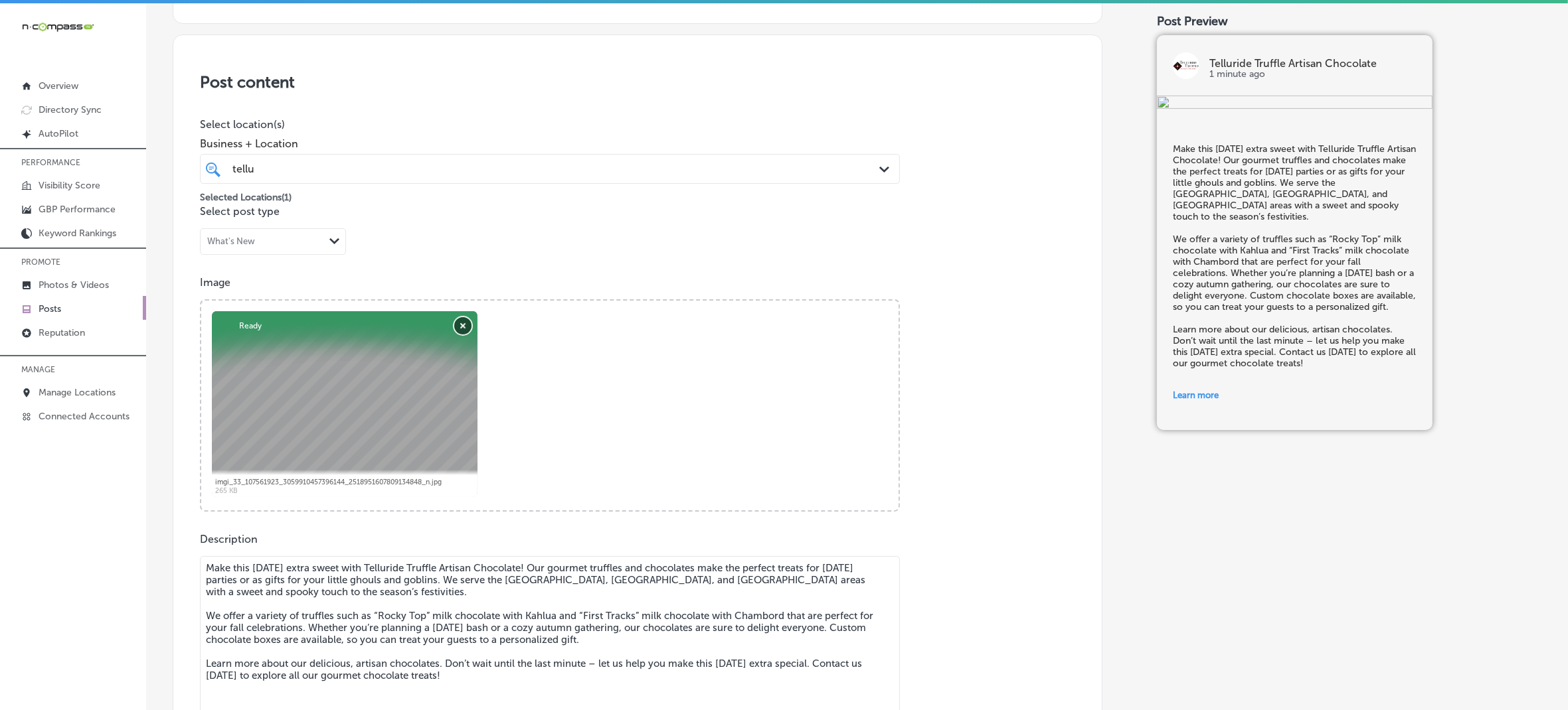
drag, startPoint x: 462, startPoint y: 326, endPoint x: 462, endPoint y: 338, distance: 12.0
click at [462, 325] on button "Remove" at bounding box center [462, 325] width 17 height 17
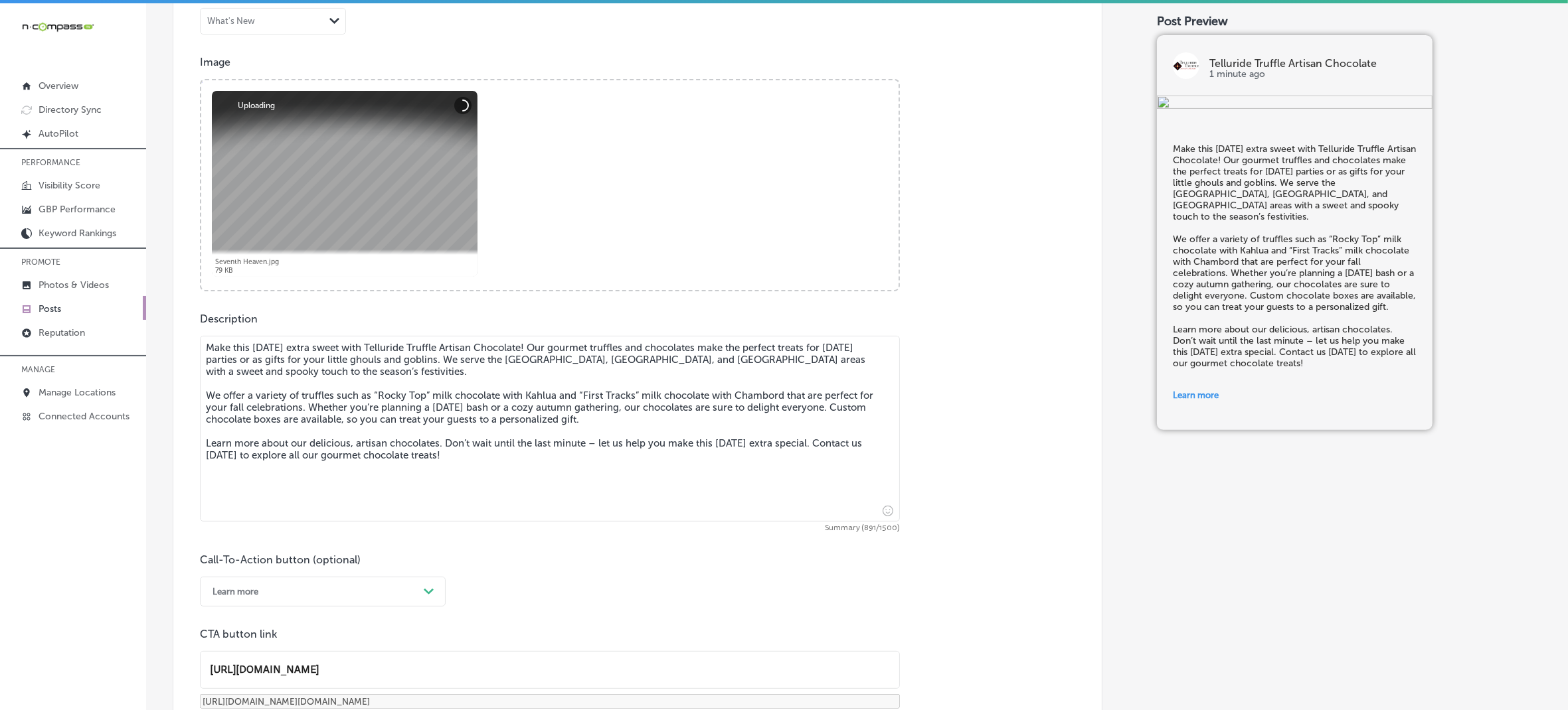
scroll to position [477, 0]
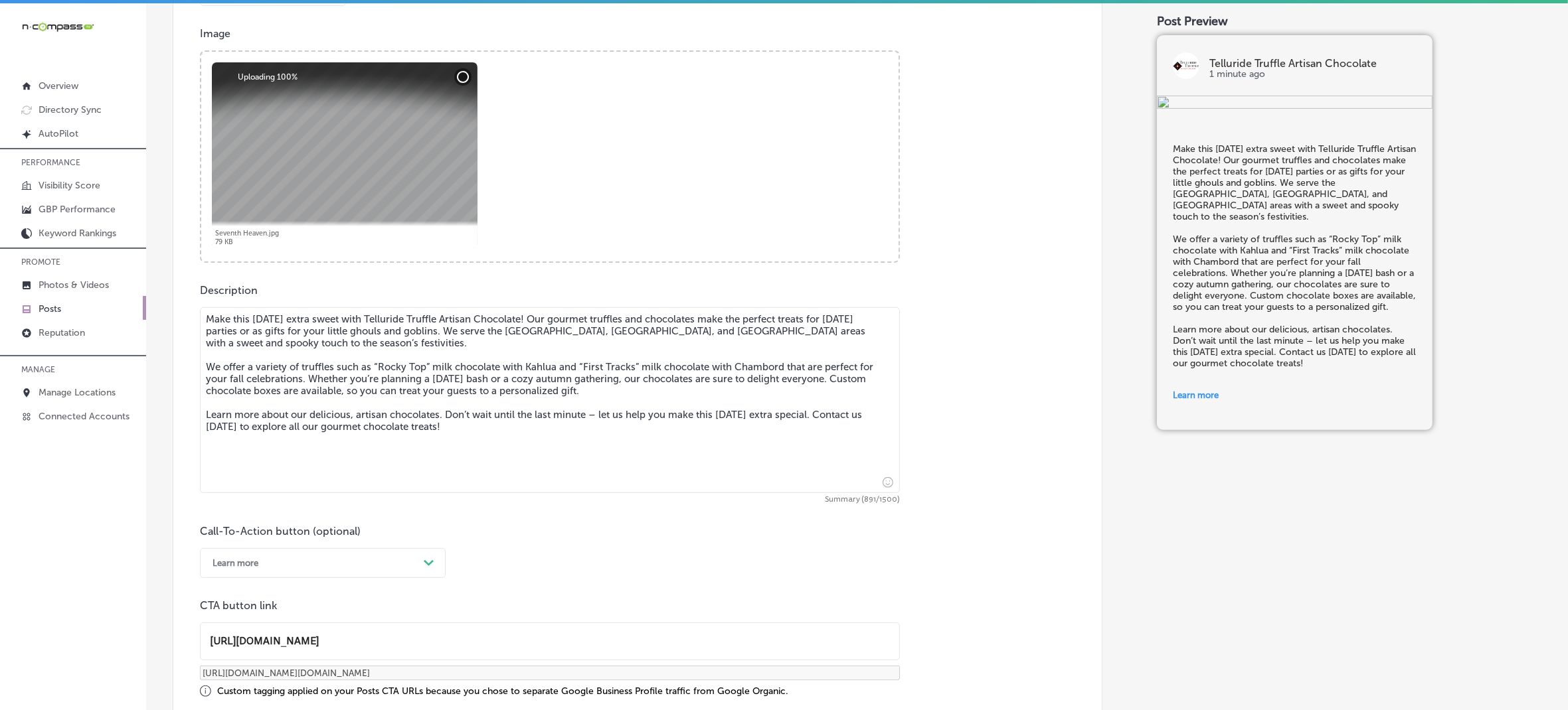
drag, startPoint x: 476, startPoint y: 419, endPoint x: 190, endPoint y: 300, distance: 309.8
click at [190, 300] on div "Post content Select location(s) Business + Location [GEOGRAPHIC_DATA] Path Crea…" at bounding box center [637, 261] width 930 height 950
paste textarea "Lo ips dolor sita con adip el, Seddoeius Tempori Utlabor Etdolorem al enim ad m…"
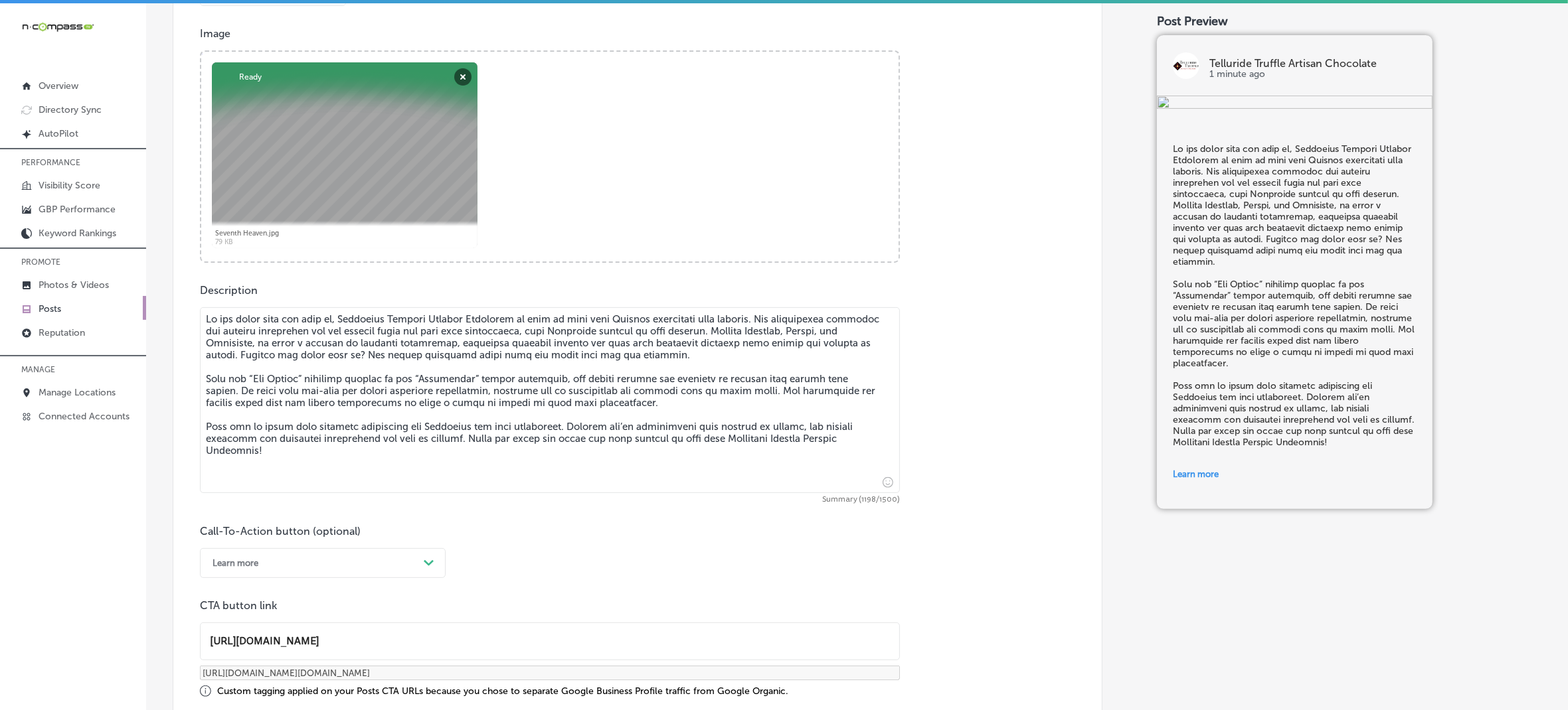
type textarea "Lo ips dolor sita con adip el, Seddoeius Tempori Utlabor Etdolorem al enim ad m…"
click at [342, 555] on div "option Learn more, selected. option Choose a Button Text focused, 1 of 7. 7 res…" at bounding box center [322, 563] width 245 height 30
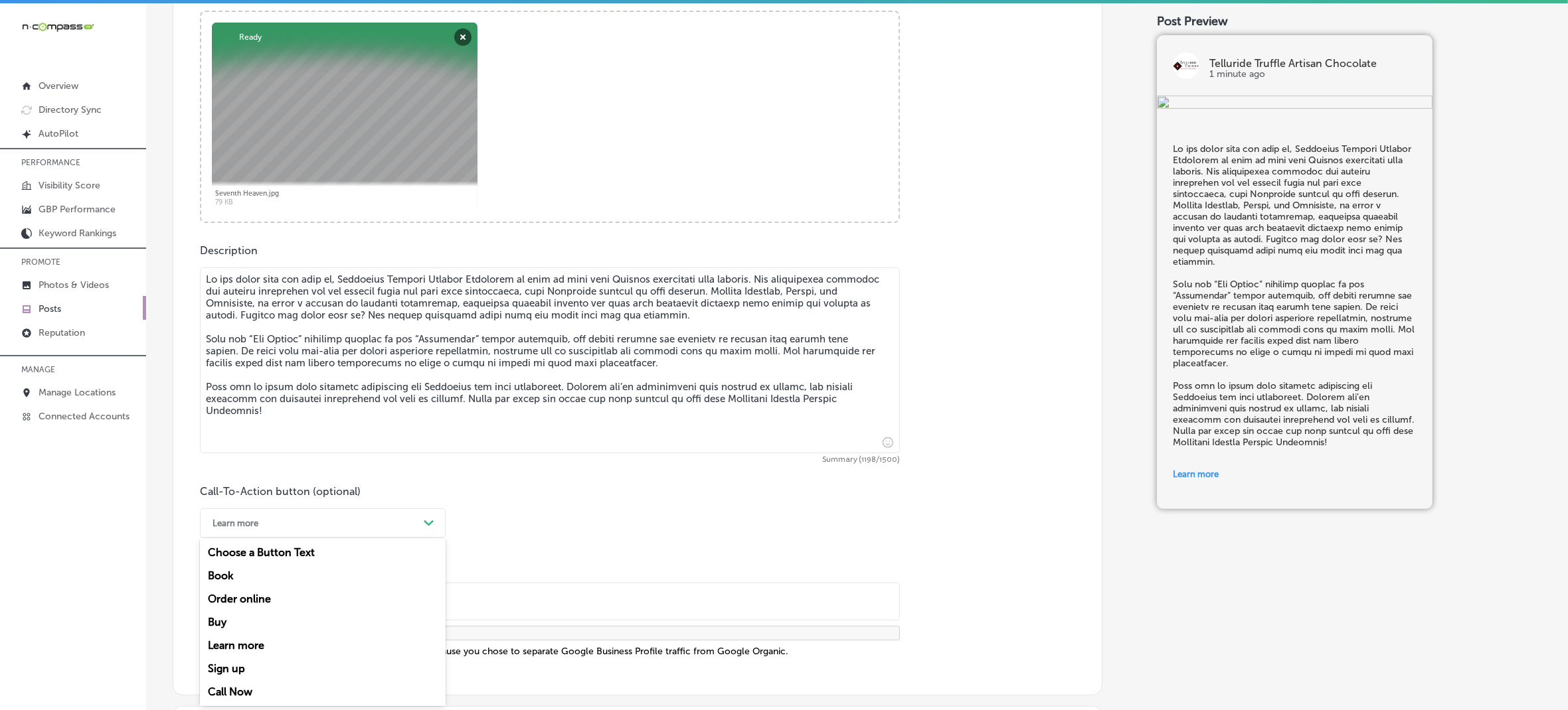
drag, startPoint x: 240, startPoint y: 688, endPoint x: 271, endPoint y: 603, distance: 90.5
click at [240, 688] on div "Call Now" at bounding box center [322, 692] width 245 height 23
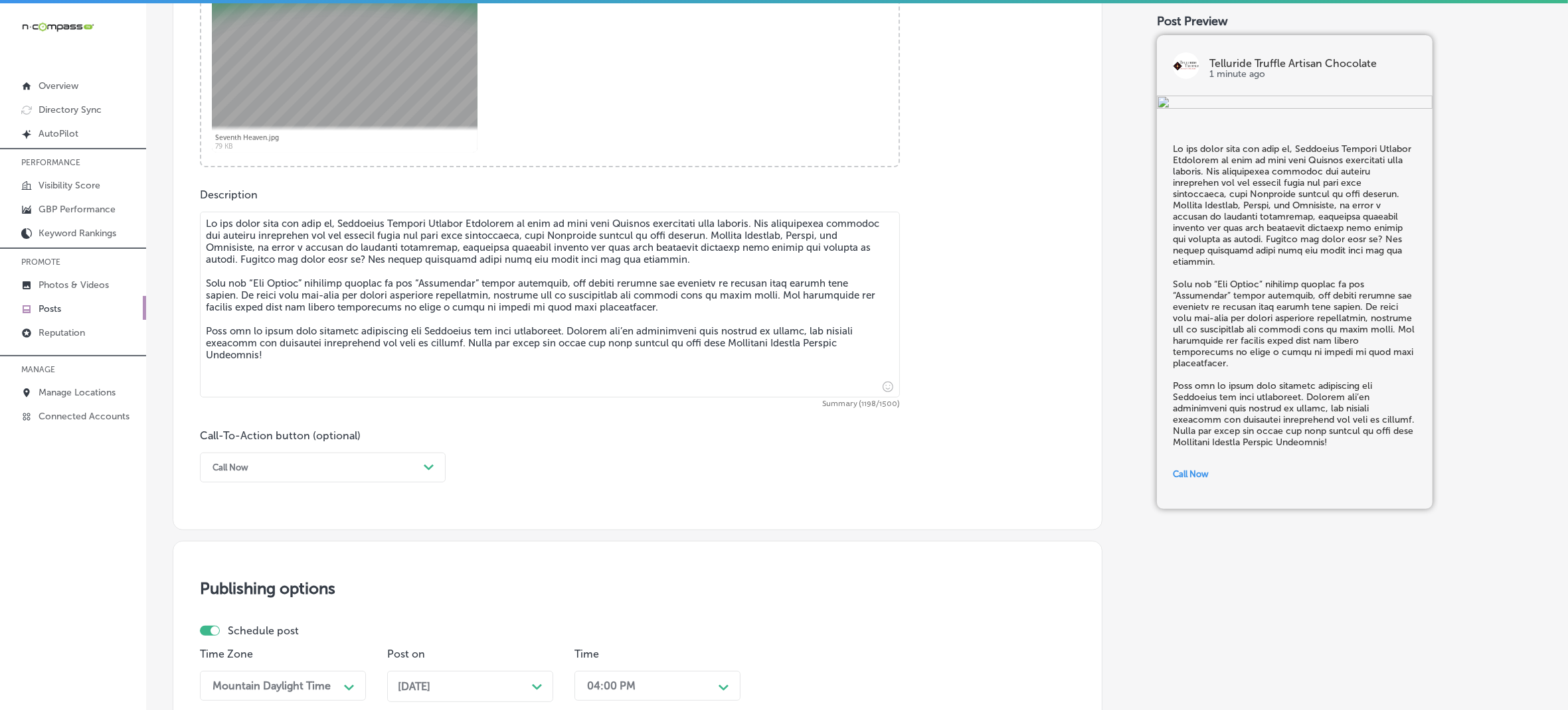
scroll to position [848, 0]
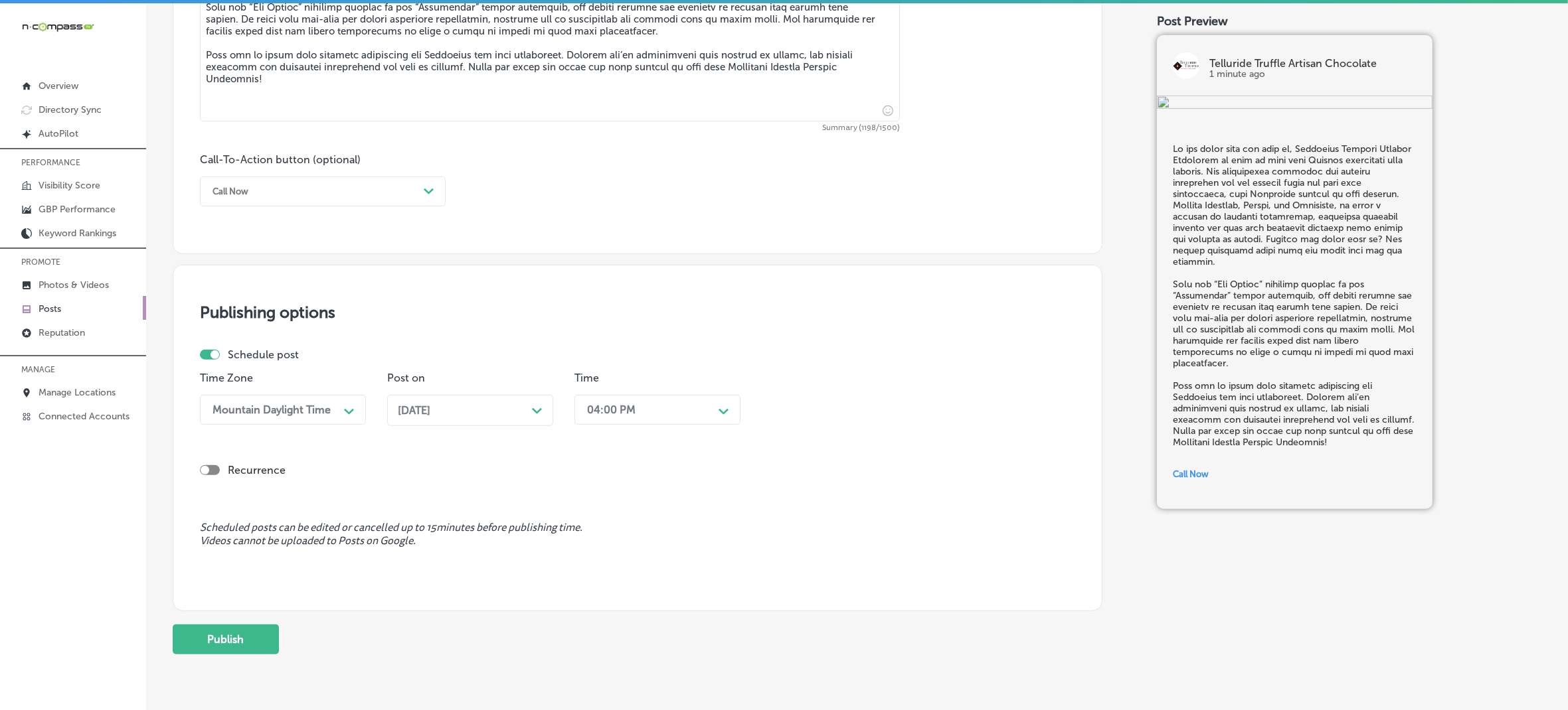
click at [356, 409] on div "Path Created with Sketch." at bounding box center [349, 410] width 21 height 21
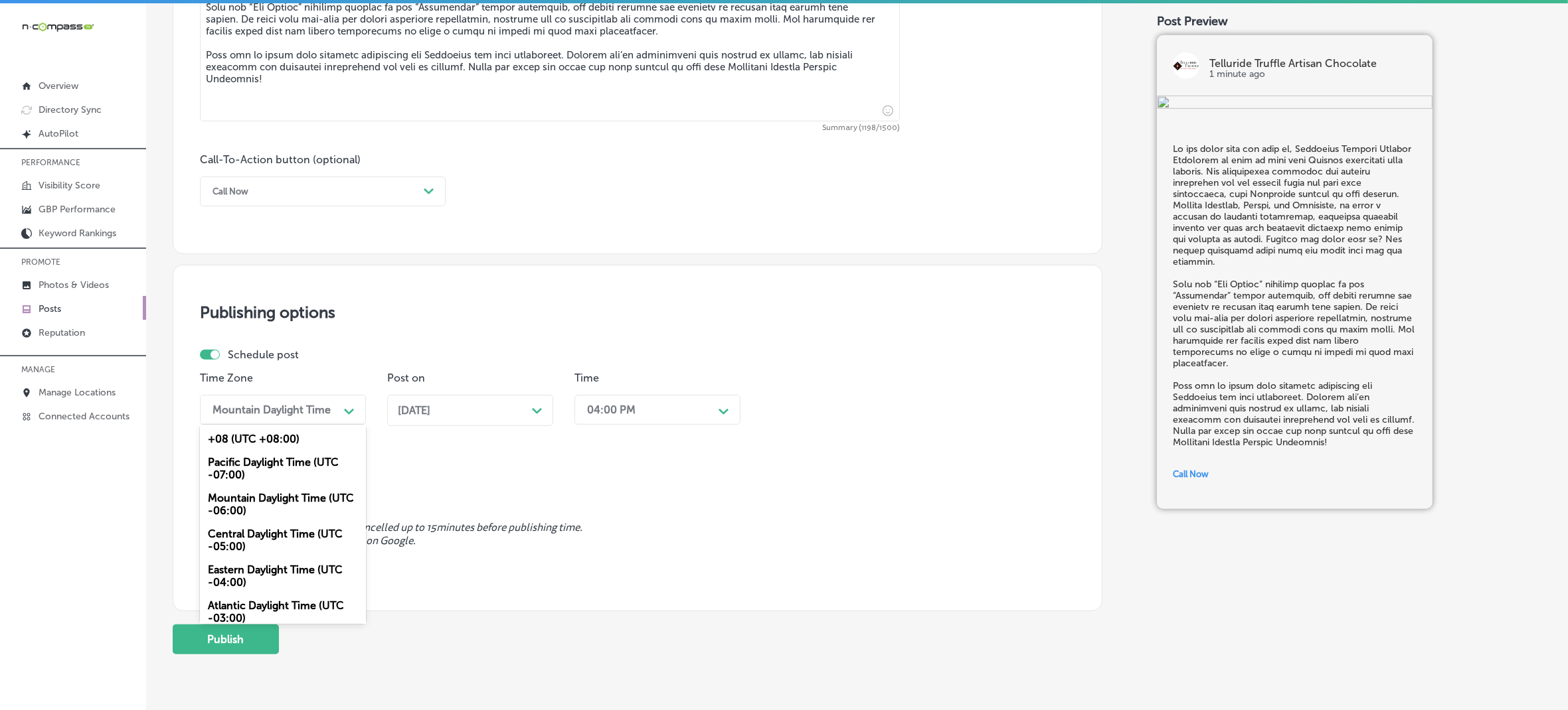
click at [492, 409] on div "[DATE] Path Created with Sketch." at bounding box center [470, 410] width 145 height 13
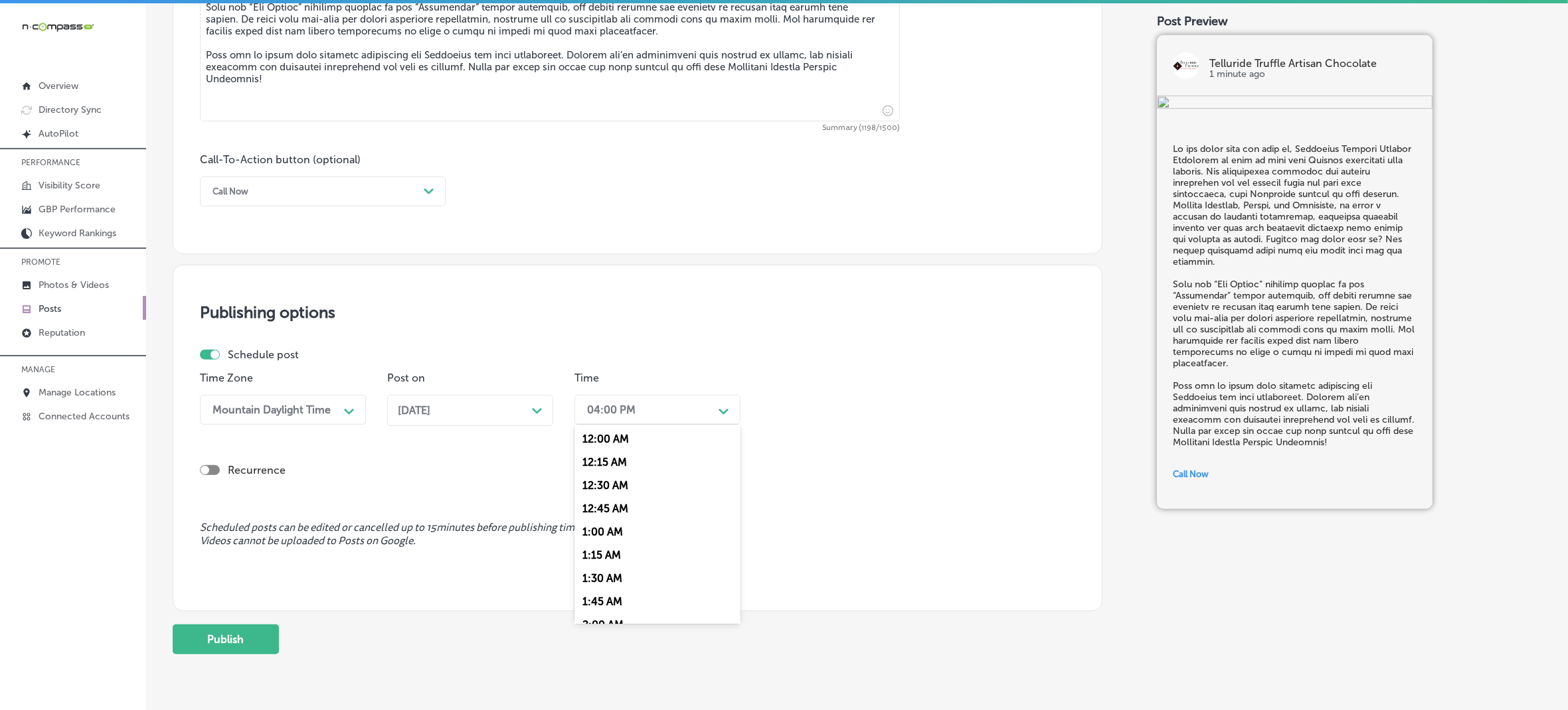
click at [656, 407] on div "04:00 PM" at bounding box center [647, 410] width 133 height 23
click at [596, 580] on div "7:00 AM" at bounding box center [657, 592] width 166 height 23
click at [245, 648] on button "Publish" at bounding box center [225, 640] width 106 height 30
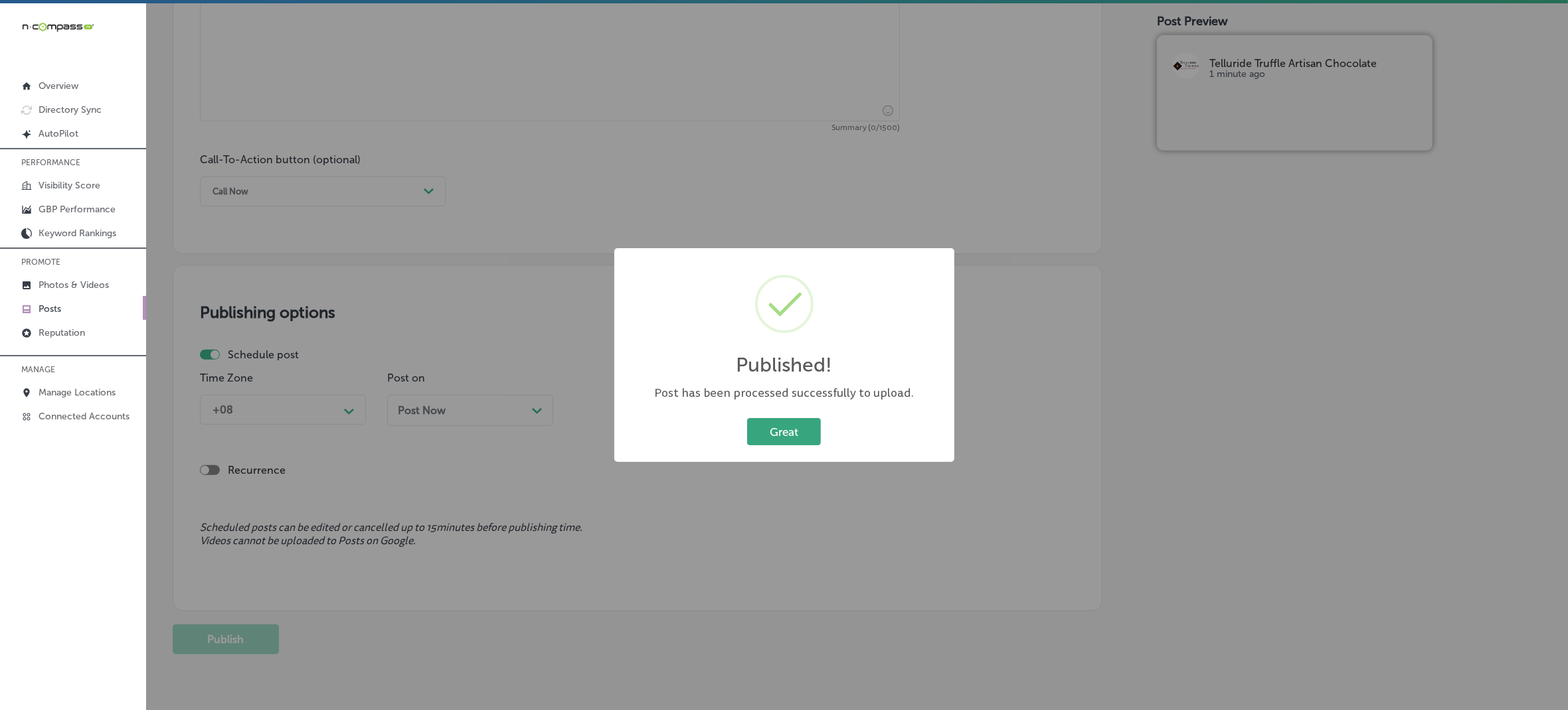
click at [765, 430] on button "Great" at bounding box center [784, 432] width 74 height 28
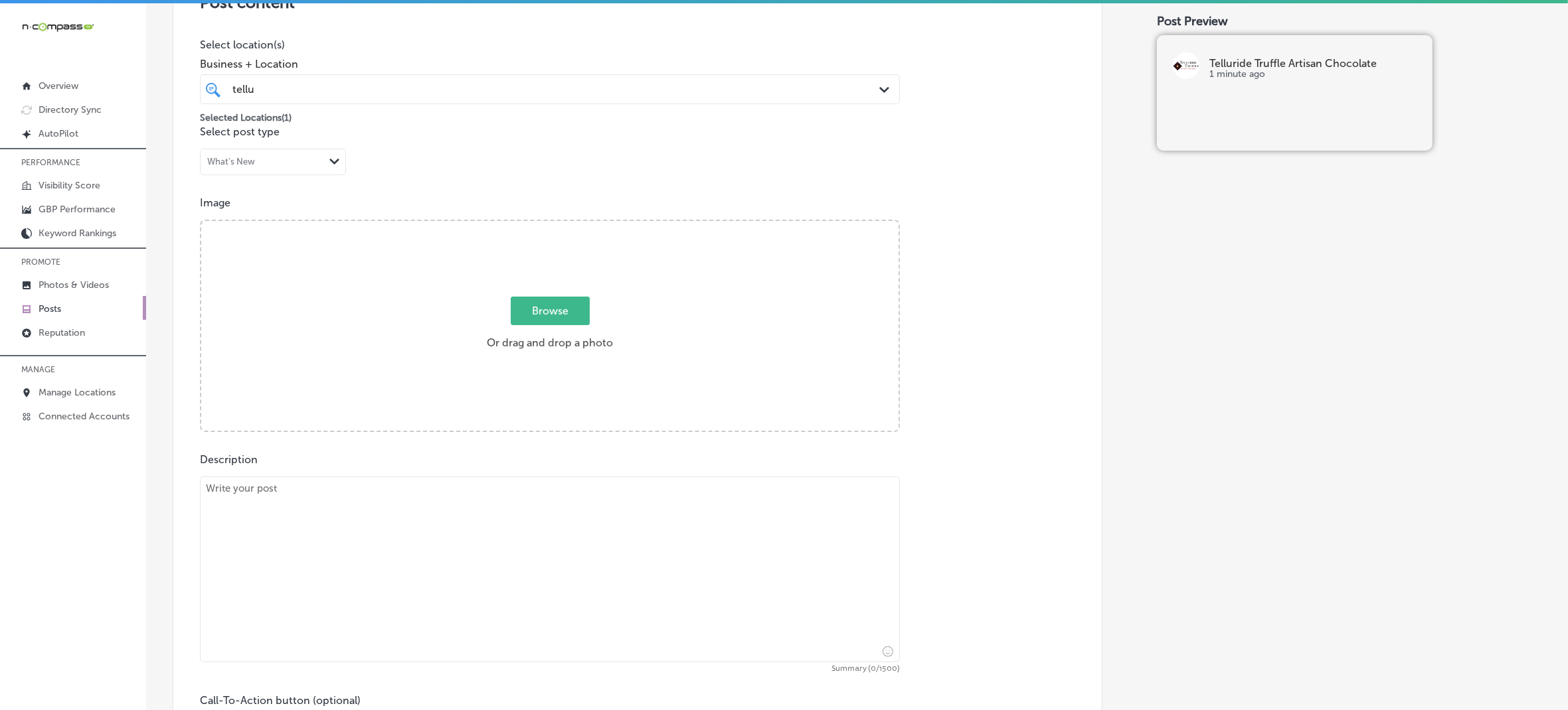
scroll to position [267, 0]
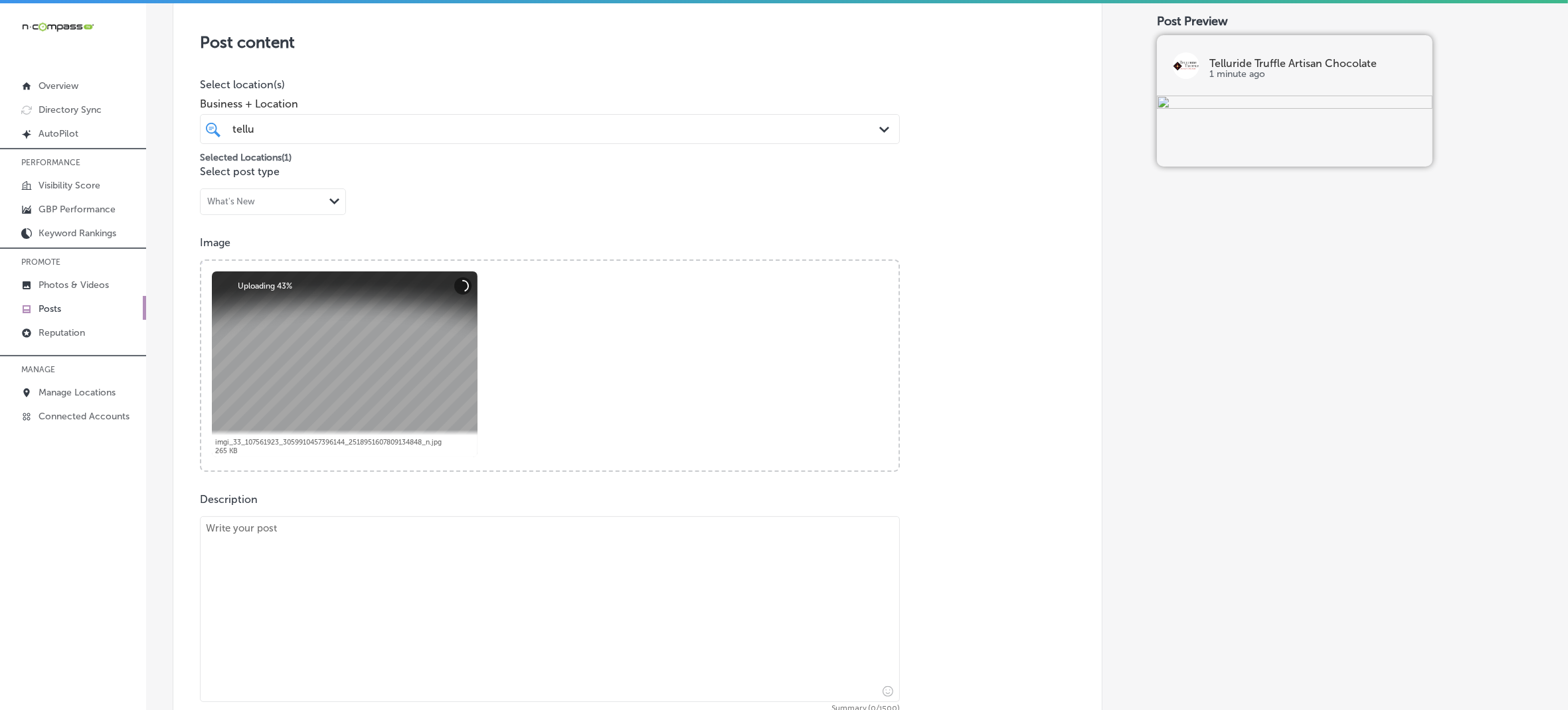
click at [326, 543] on textarea at bounding box center [550, 610] width 700 height 186
paste textarea "Make this [DATE] extra sweet with Telluride Truffle Artisan Chocolate! Our gour…"
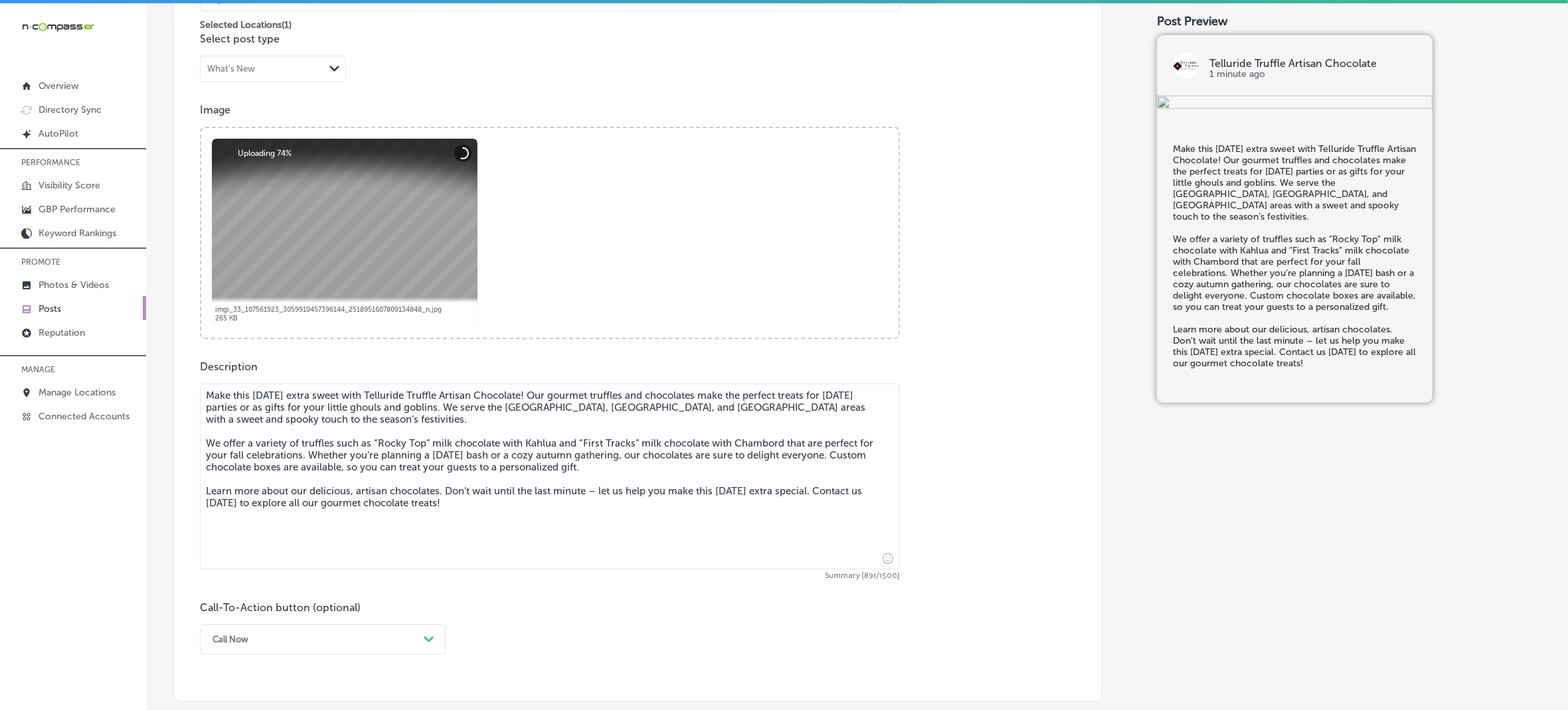
scroll to position [434, 0]
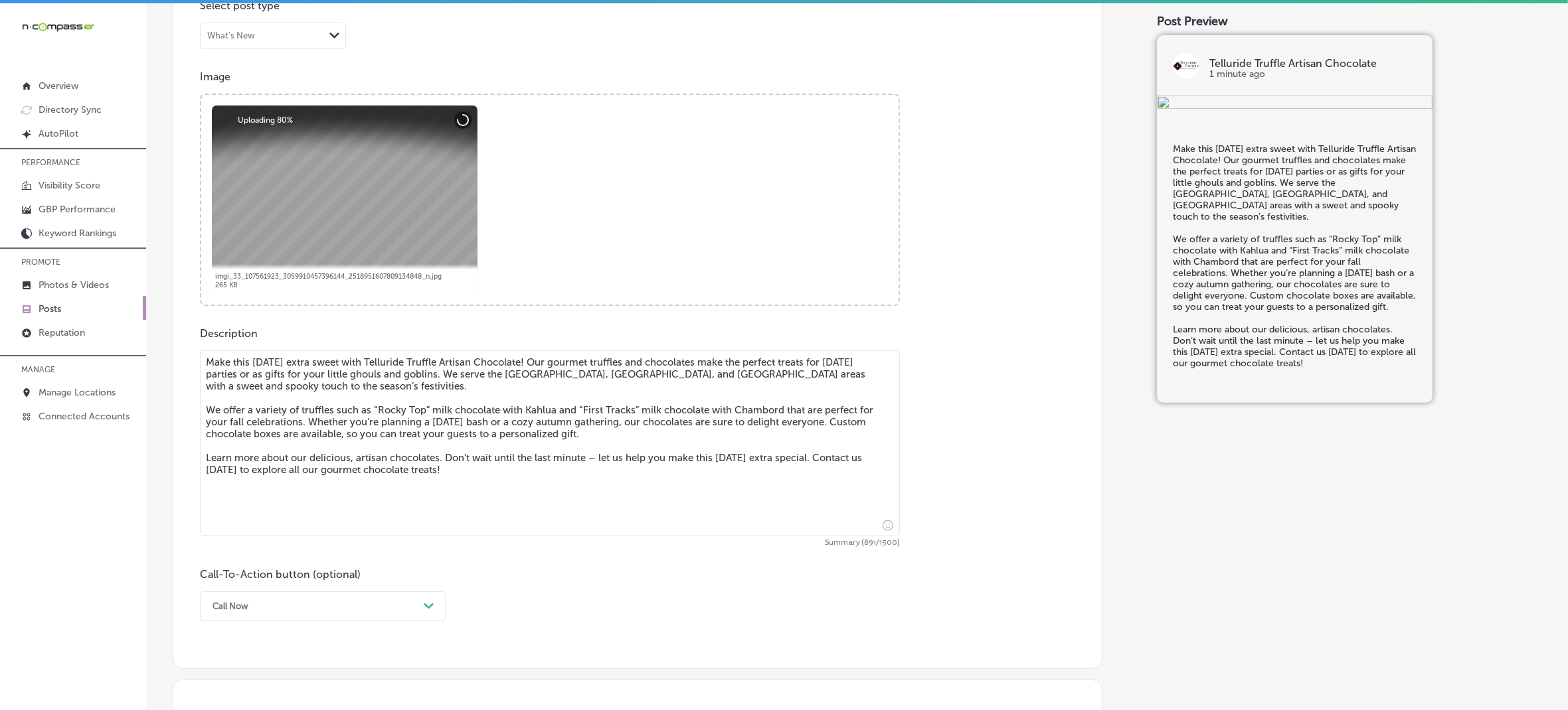
type textarea "Make this [DATE] extra sweet with Telluride Truffle Artisan Chocolate! Our gour…"
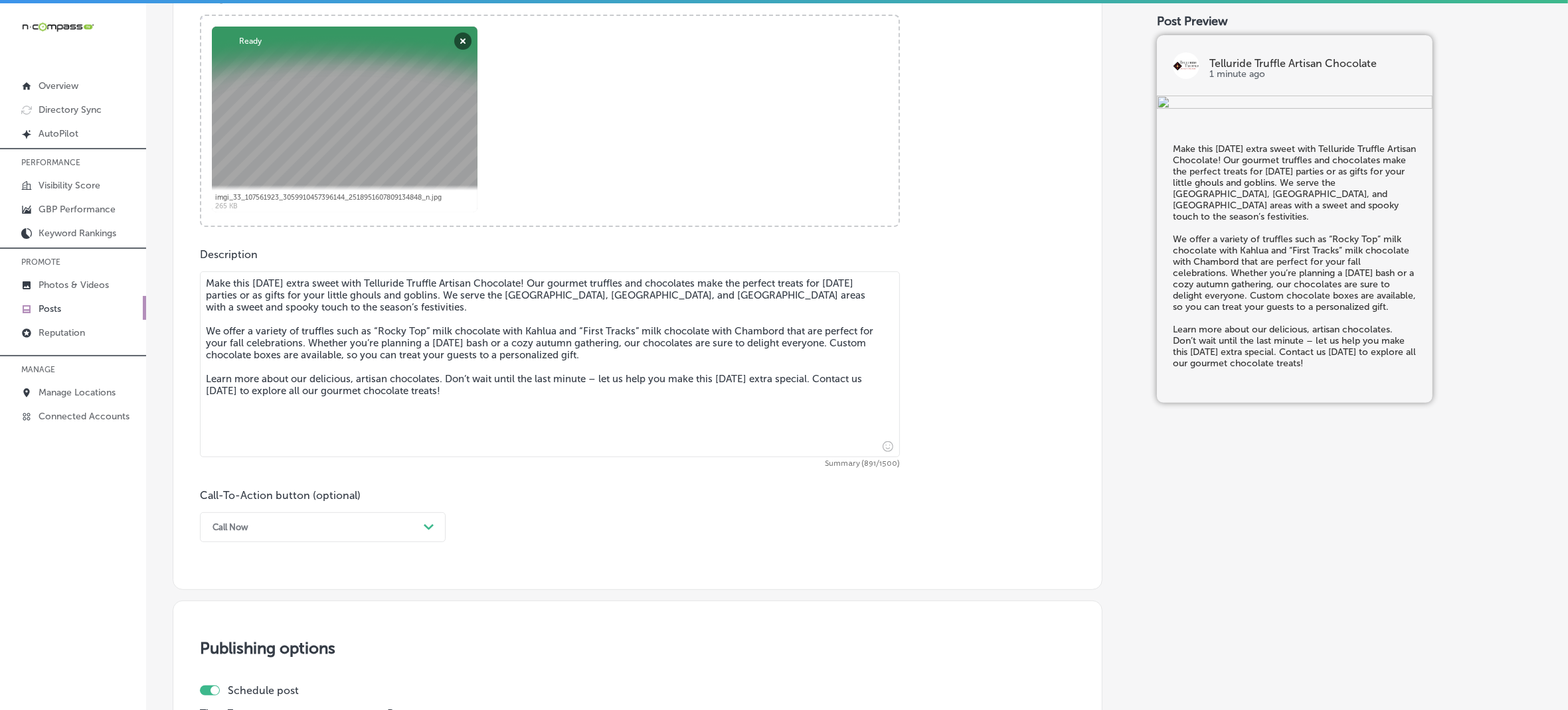
scroll to position [600, 0]
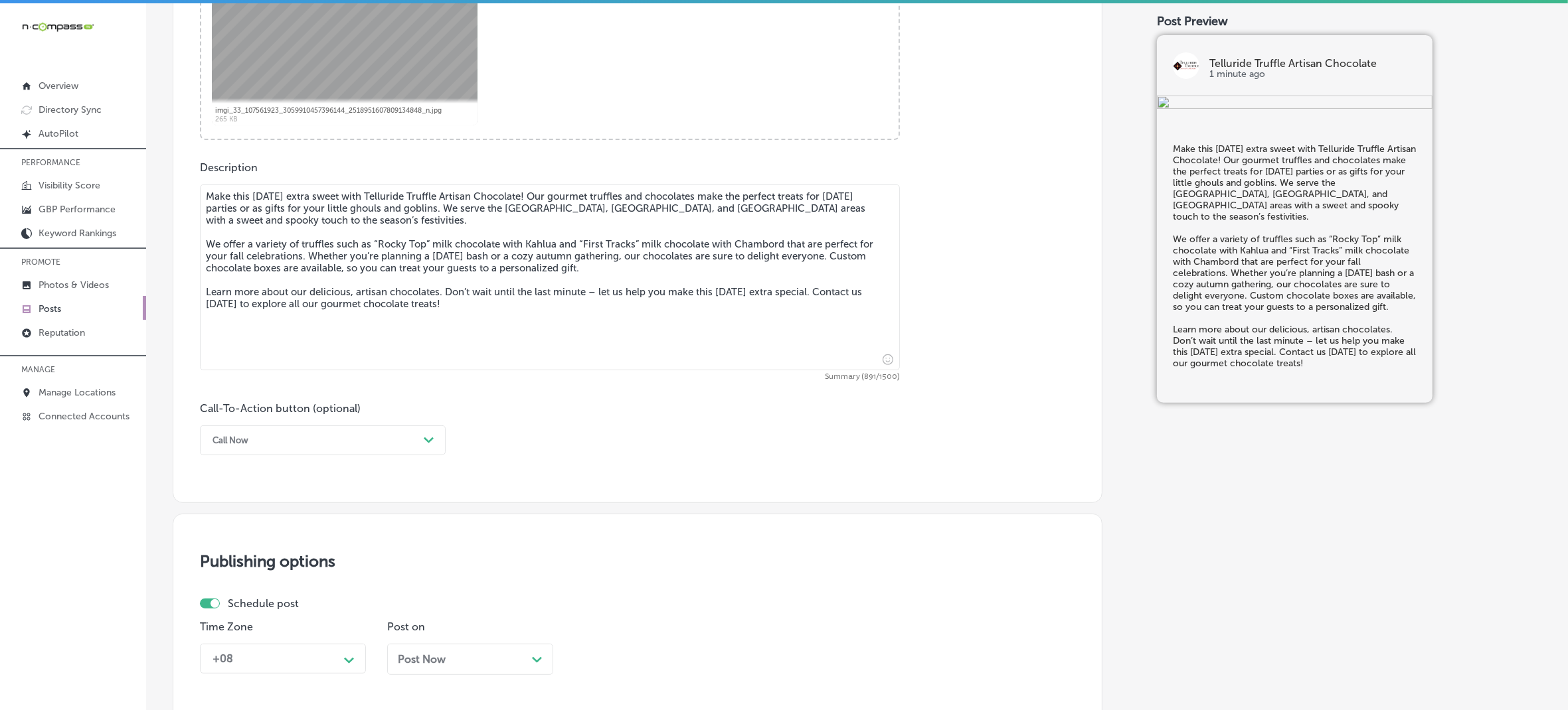
drag, startPoint x: 366, startPoint y: 440, endPoint x: 360, endPoint y: 446, distance: 8.5
click at [366, 440] on div "Call Now" at bounding box center [312, 440] width 212 height 20
click at [267, 559] on div "Learn more" at bounding box center [322, 563] width 245 height 23
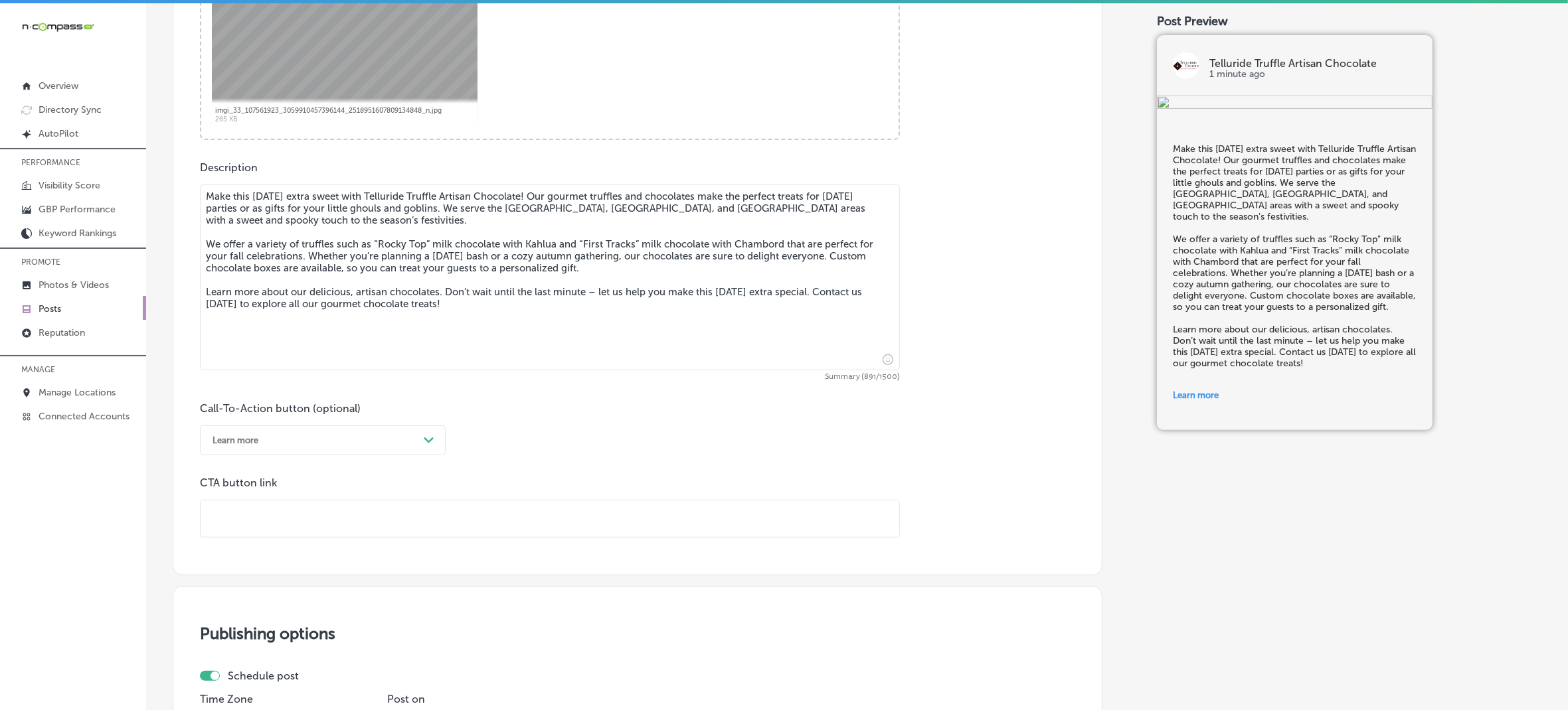
click at [278, 508] on input "text" at bounding box center [550, 518] width 699 height 36
paste input "[URL][DOMAIN_NAME]"
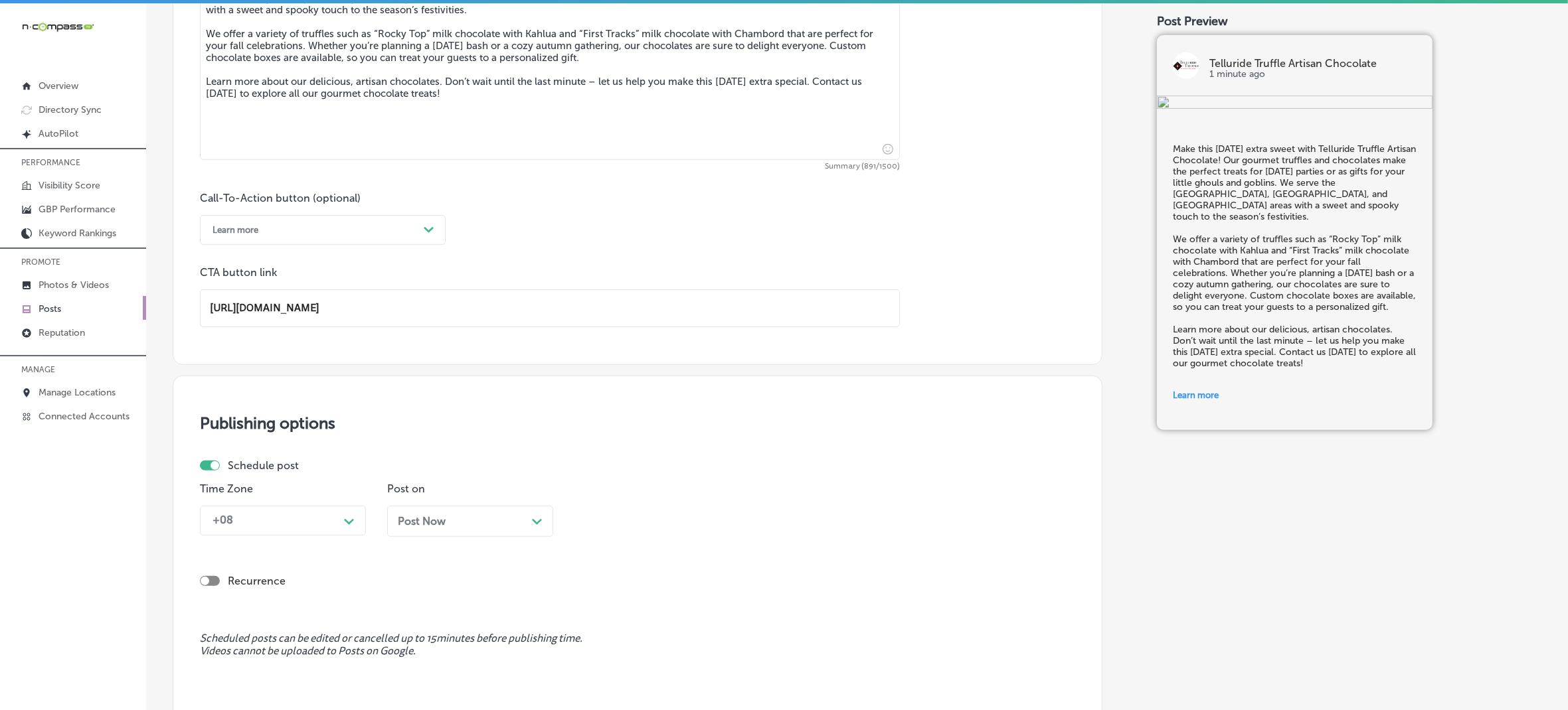
scroll to position [932, 0]
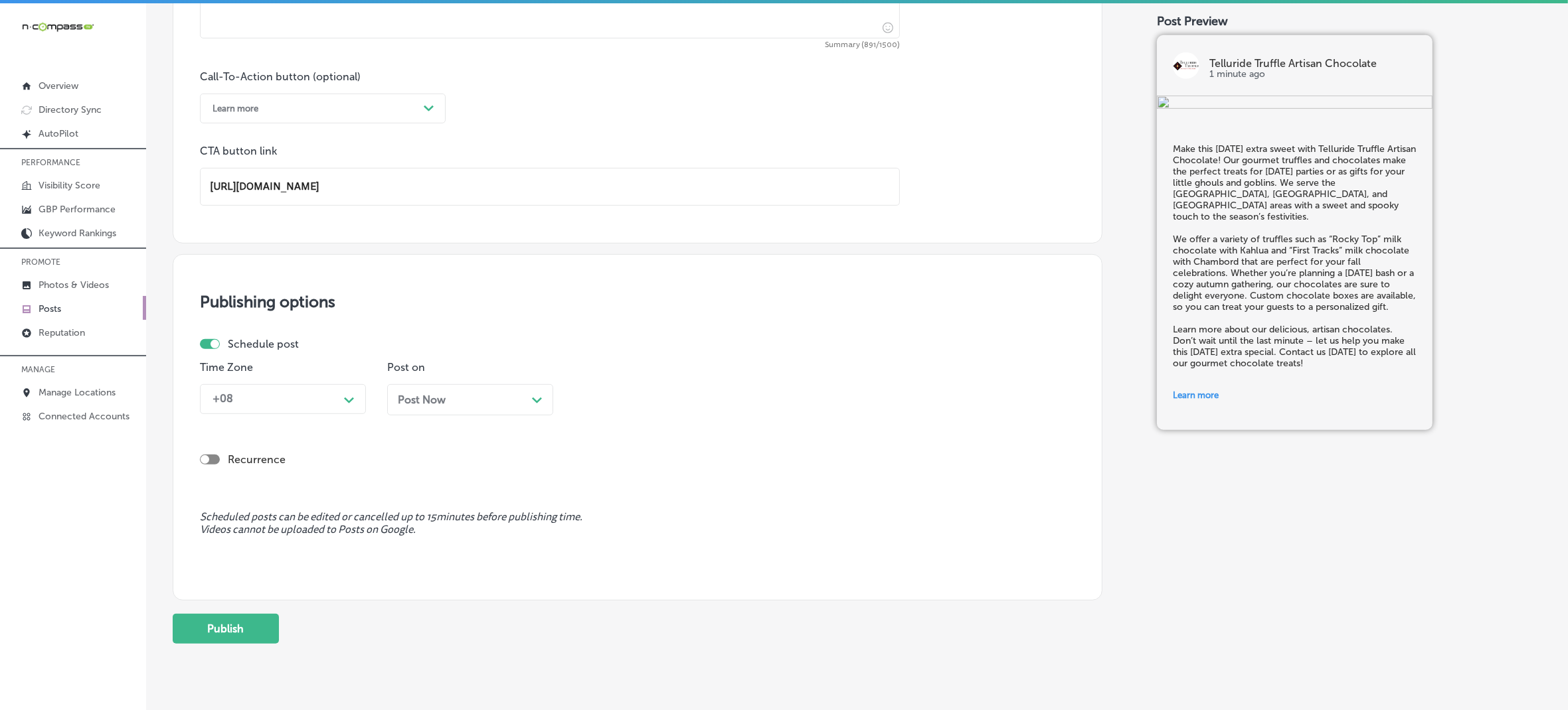
type input "[URL][DOMAIN_NAME]"
click at [347, 392] on div "Schedule post Time Zone +08 Path Created with Sketch. Post on Post Now Path Cre…" at bounding box center [633, 381] width 865 height 87
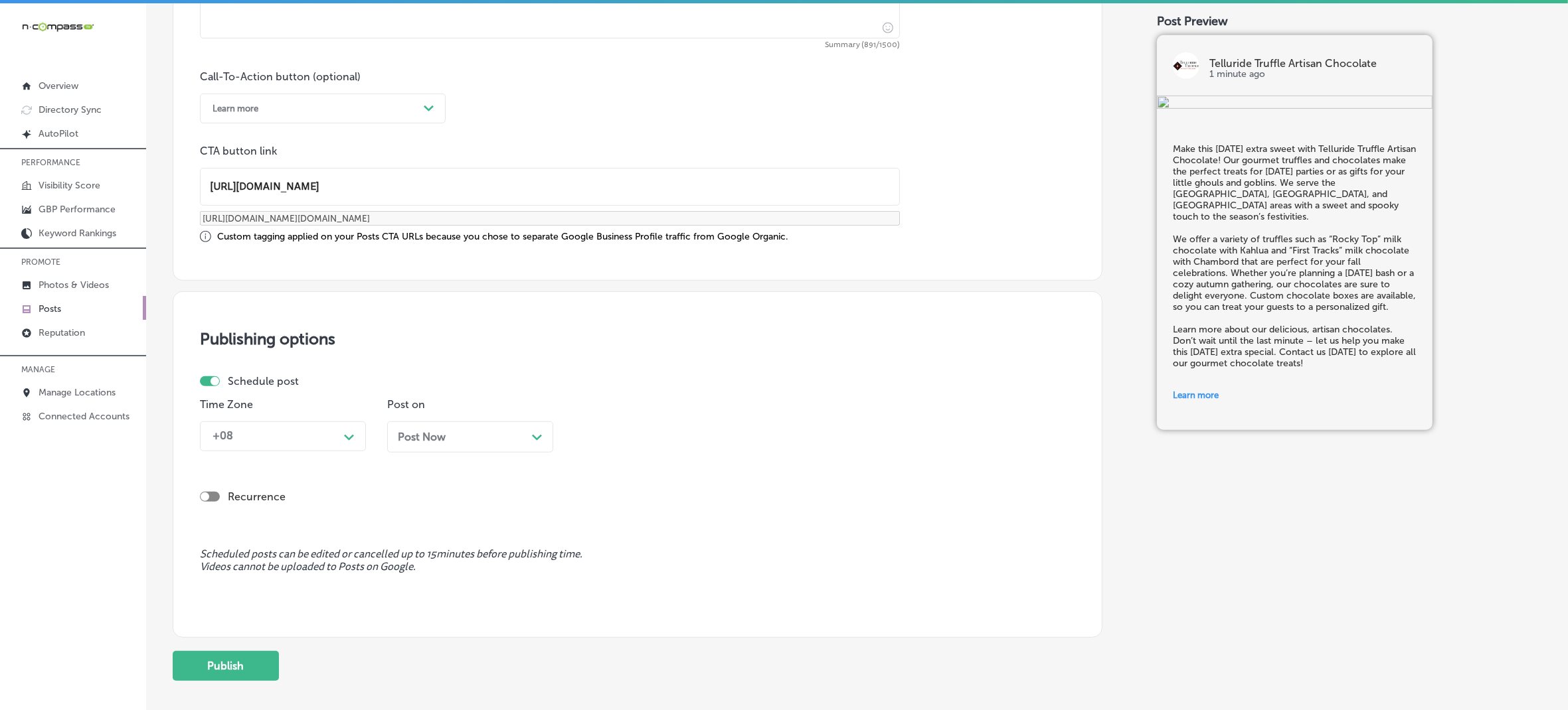
click at [327, 444] on div "+08" at bounding box center [272, 436] width 133 height 23
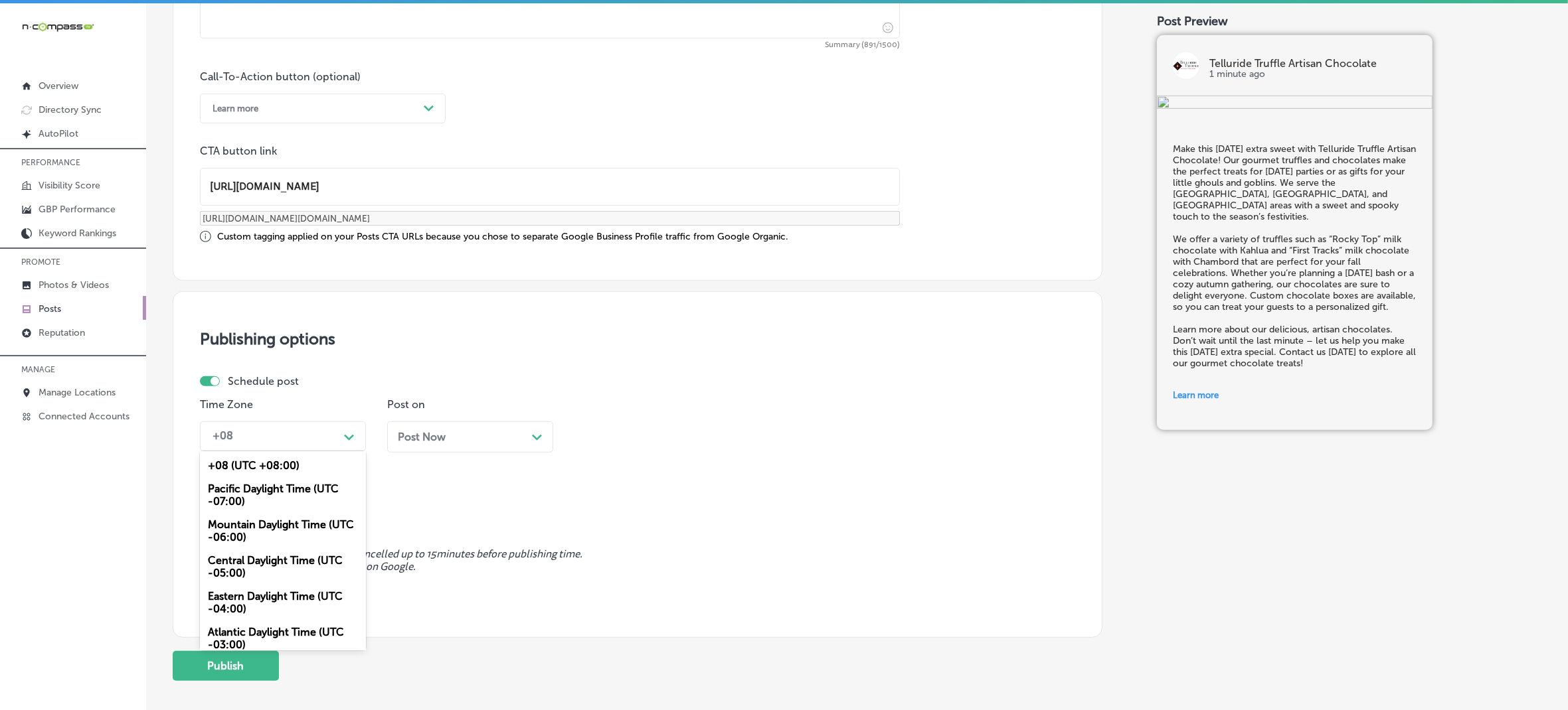
click at [294, 529] on div "Mountain Daylight Time (UTC -06:00)" at bounding box center [283, 531] width 166 height 36
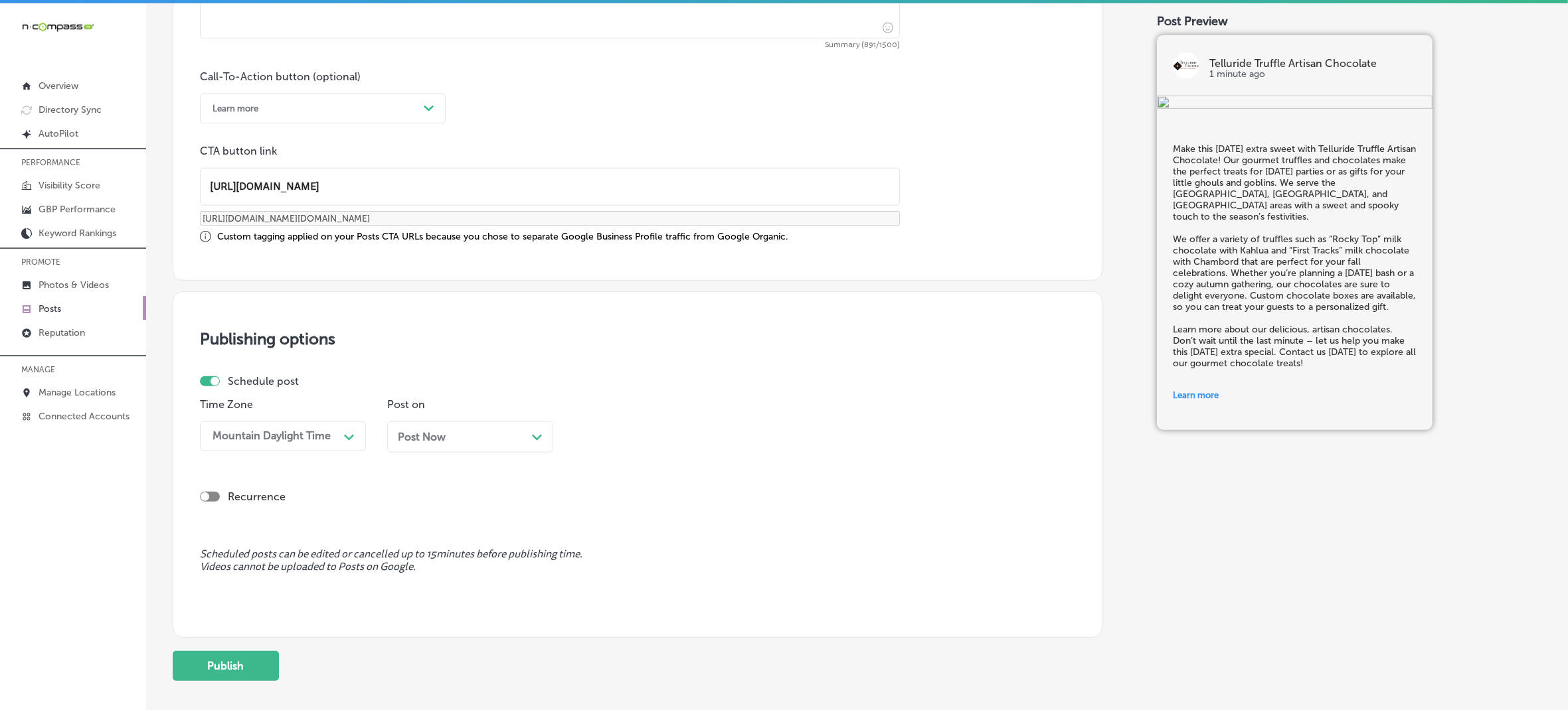
drag, startPoint x: 471, startPoint y: 436, endPoint x: 462, endPoint y: 429, distance: 11.4
click at [471, 435] on div "Post Now Path Created with Sketch." at bounding box center [470, 437] width 145 height 13
click at [520, 440] on div "[DATE] Path Created with Sketch." at bounding box center [470, 437] width 145 height 13
drag, startPoint x: 667, startPoint y: 433, endPoint x: 669, endPoint y: 440, distance: 7.3
click at [666, 433] on div "04:00 PM" at bounding box center [647, 436] width 133 height 23
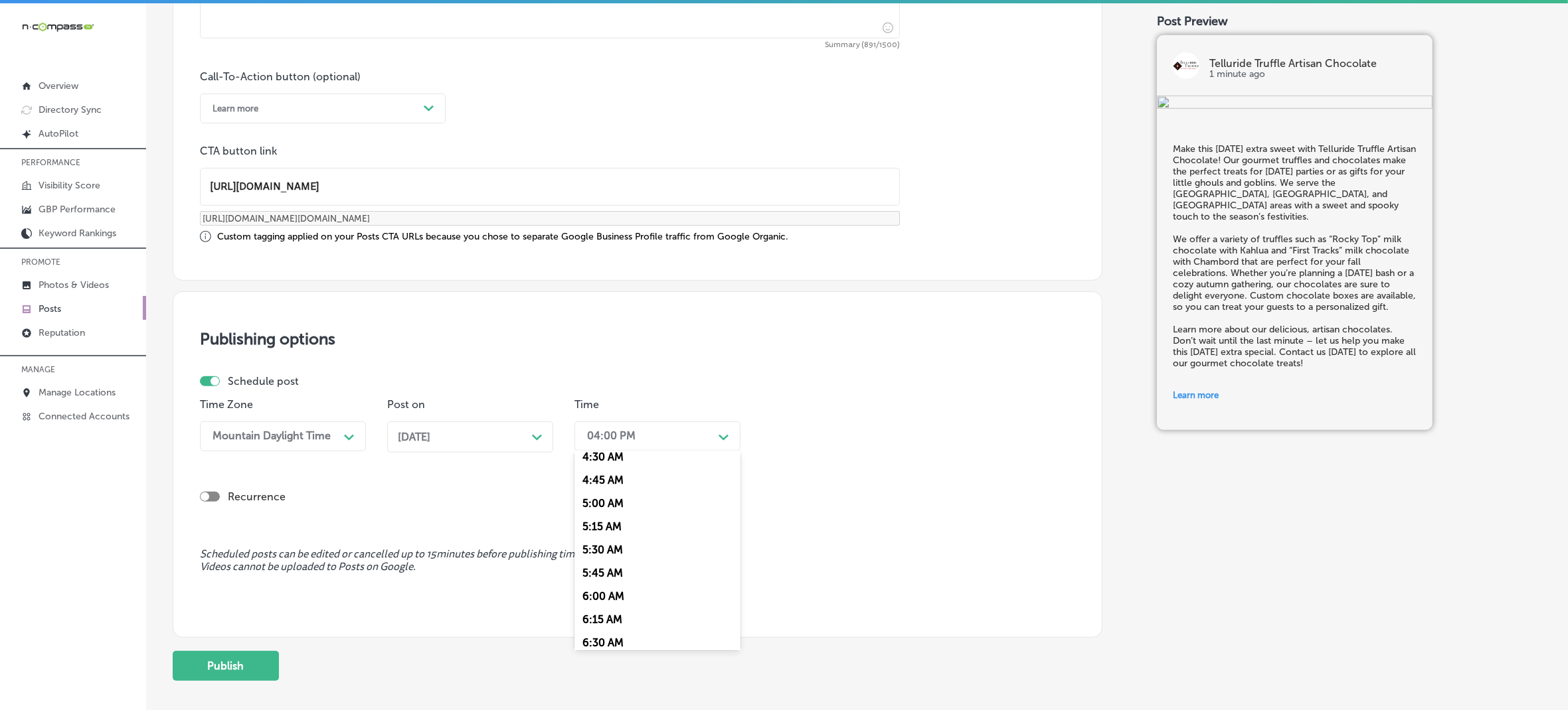
scroll to position [498, 0]
click at [611, 607] on div "7:00 AM" at bounding box center [657, 619] width 166 height 23
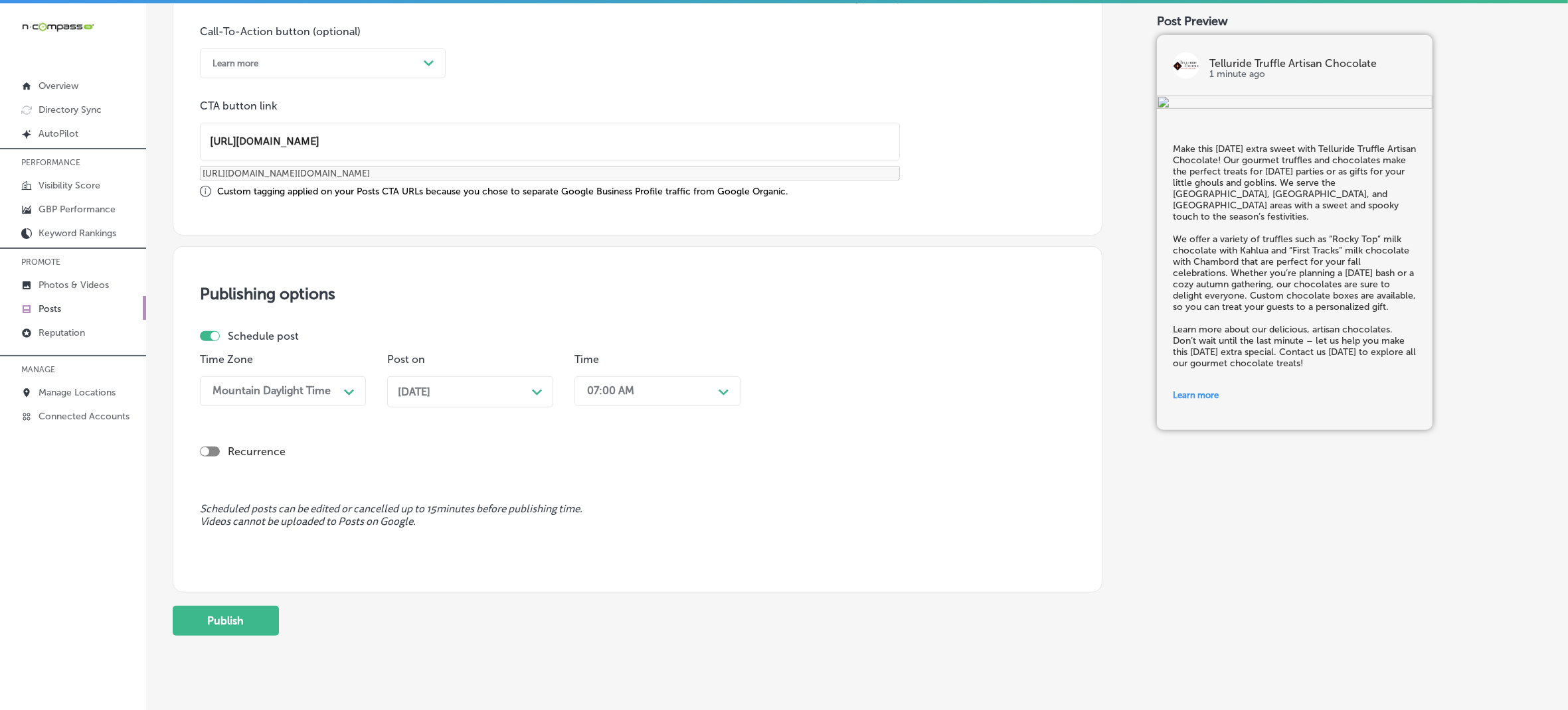
scroll to position [1001, 0]
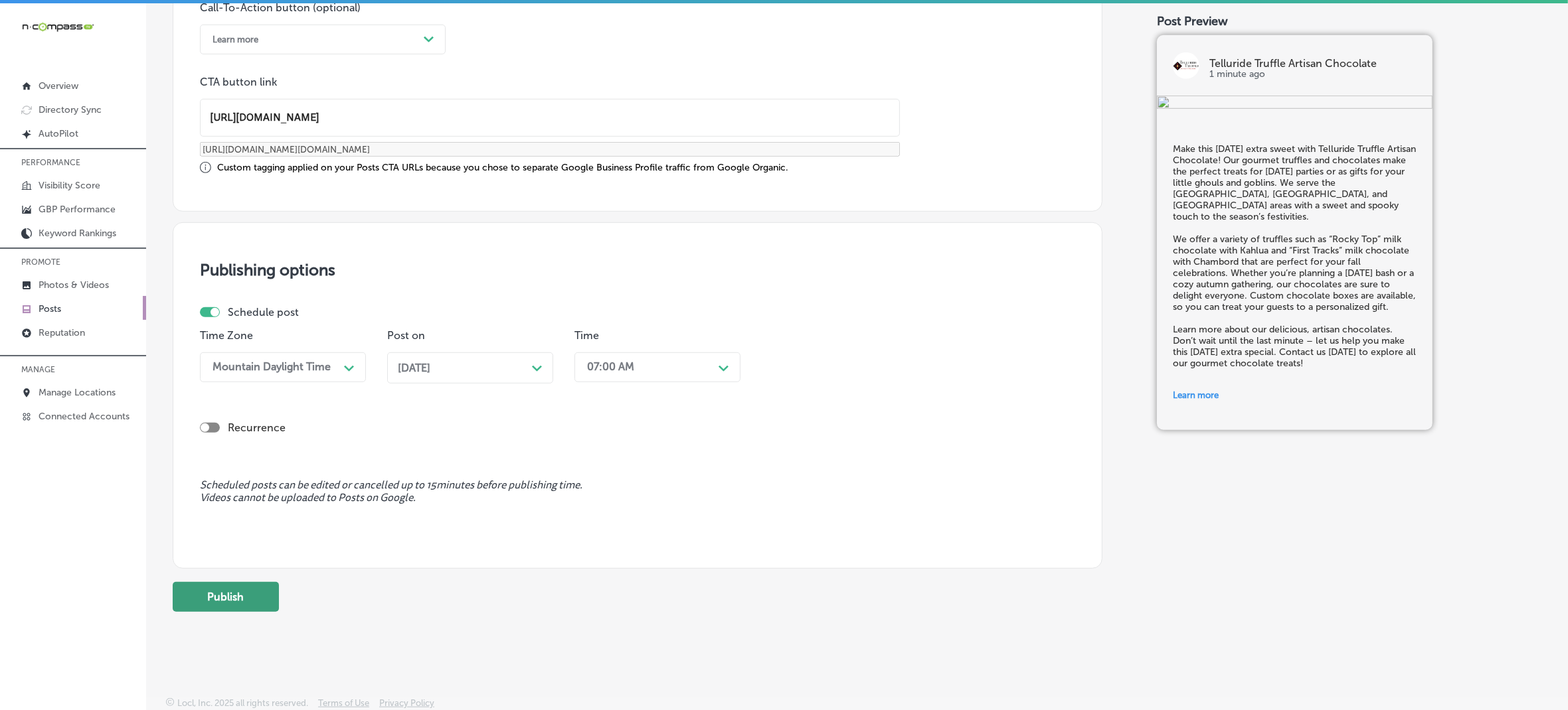
click at [260, 586] on button "Publish" at bounding box center [225, 597] width 106 height 30
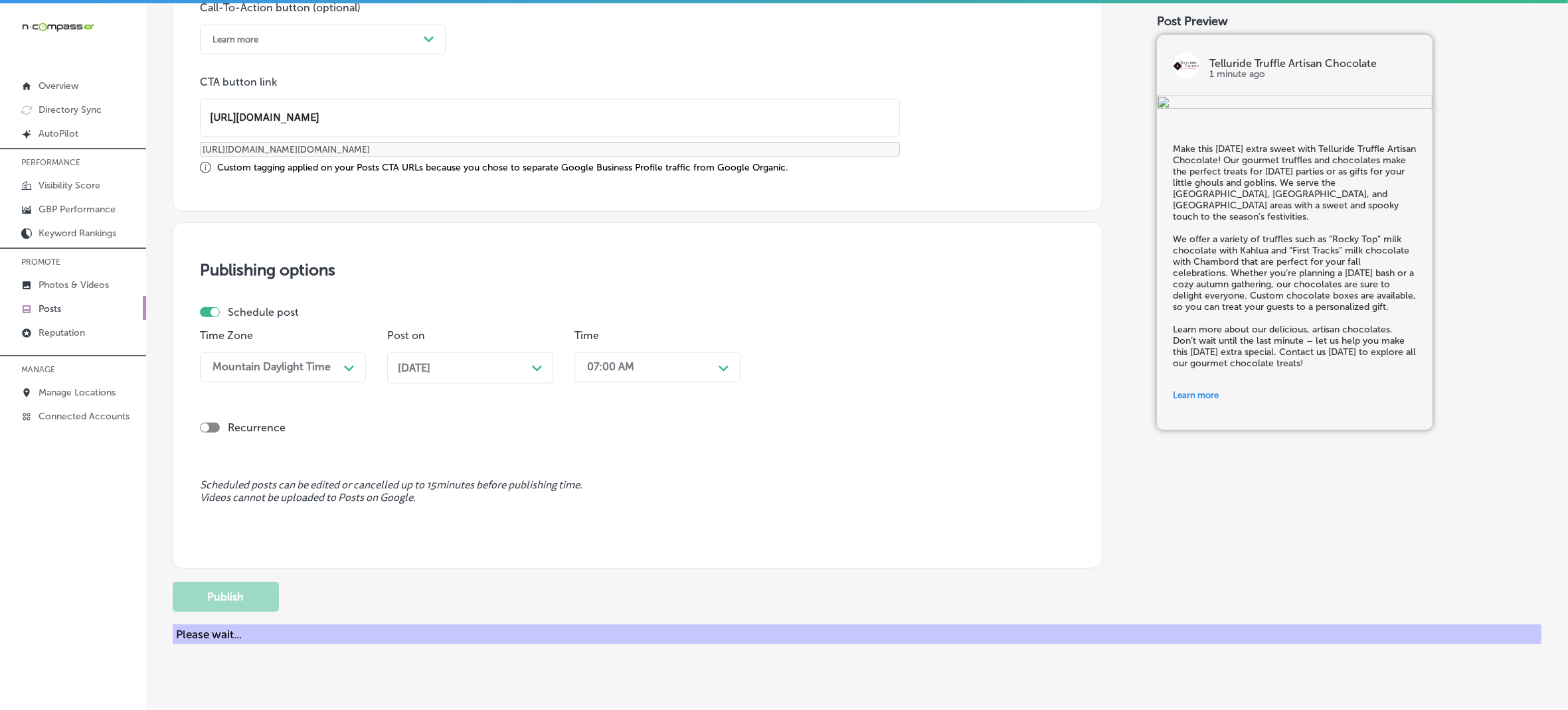
scroll to position [891, 0]
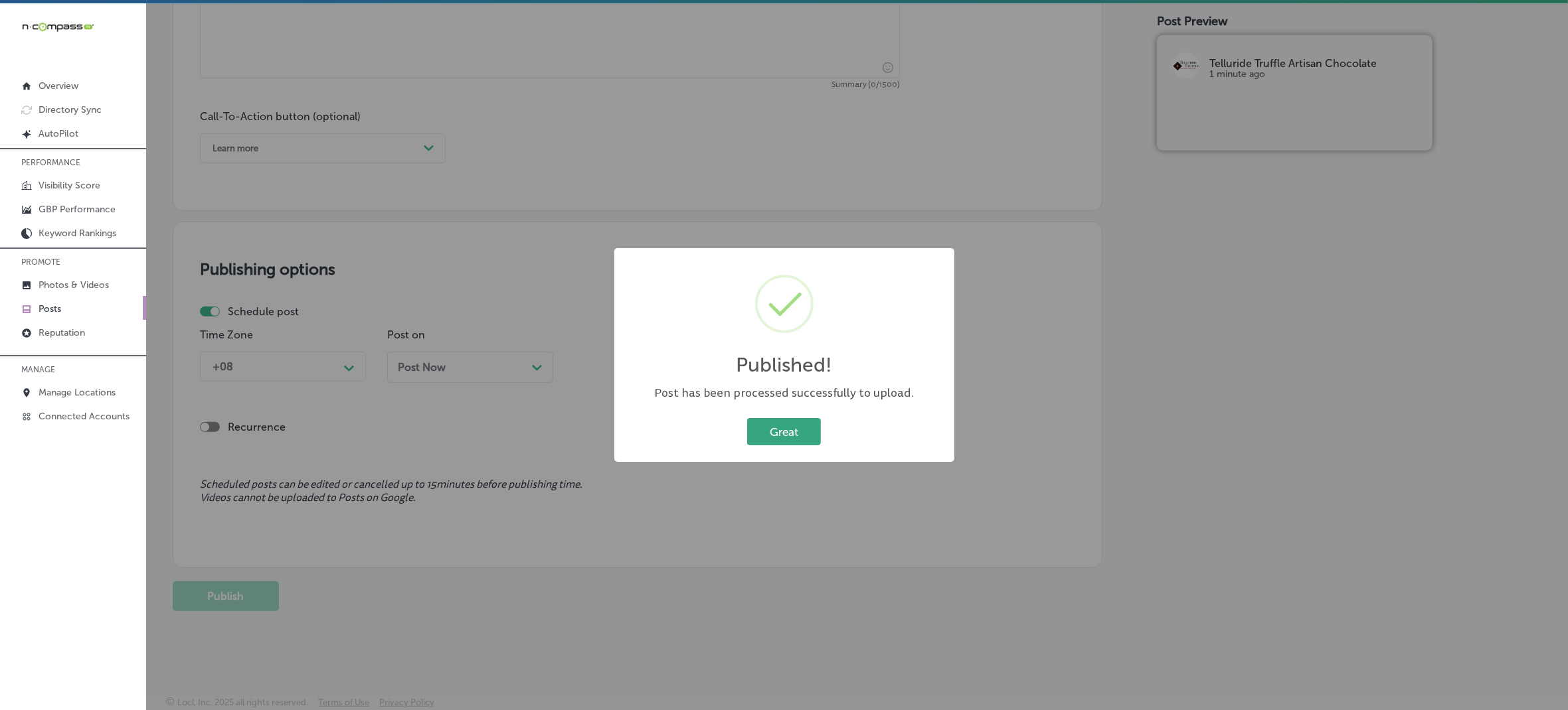
click at [777, 440] on button "Great" at bounding box center [784, 432] width 74 height 28
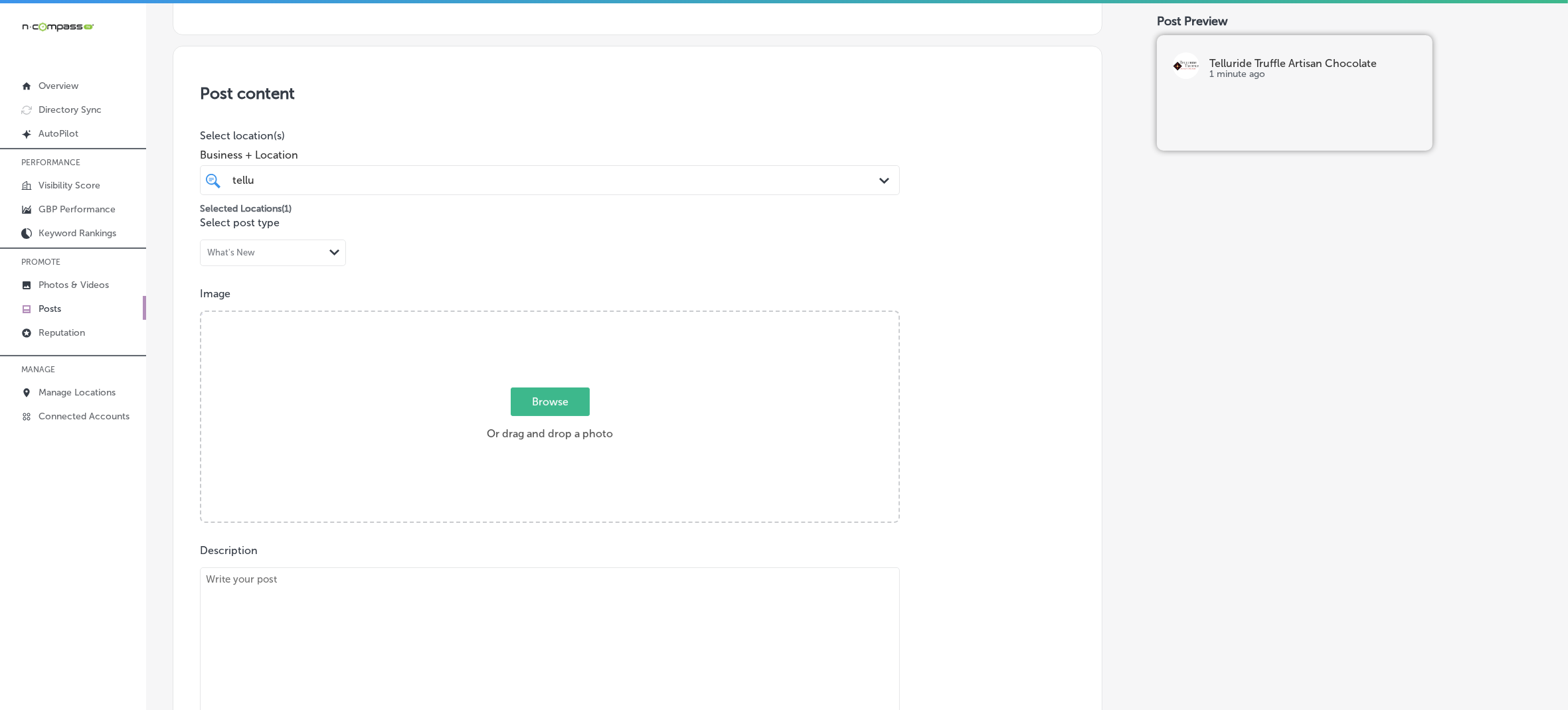
scroll to position [145, 0]
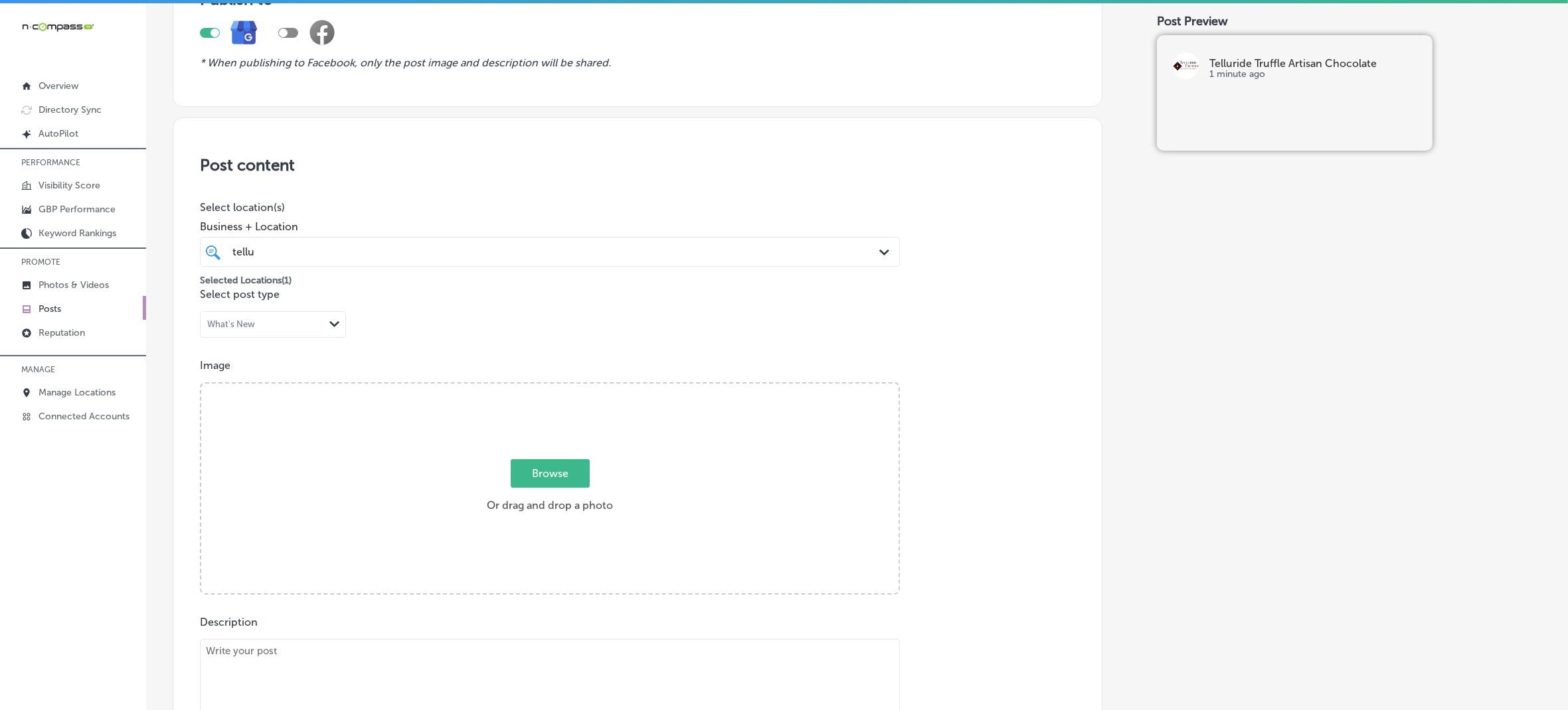
click at [60, 312] on p "Posts" at bounding box center [50, 309] width 23 height 11
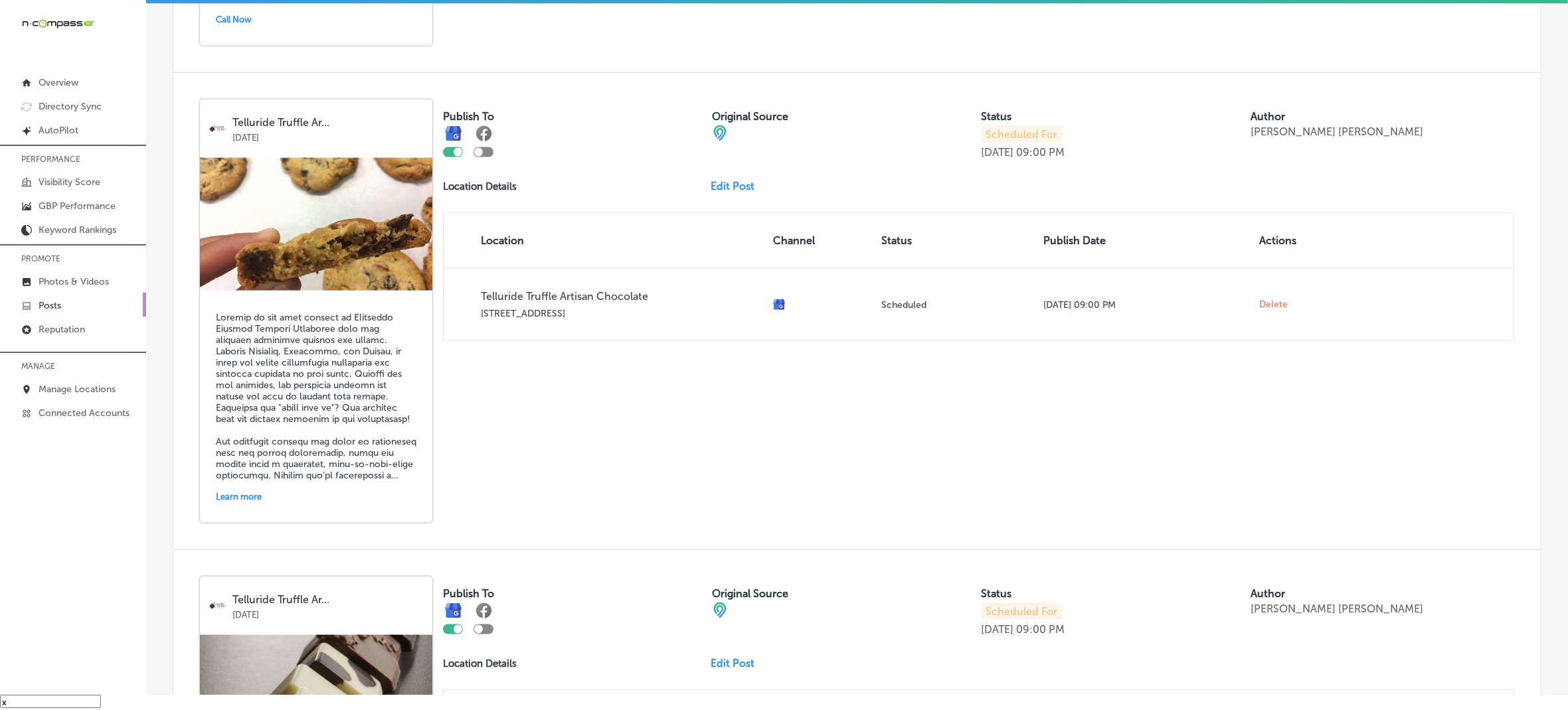
scroll to position [2832, 0]
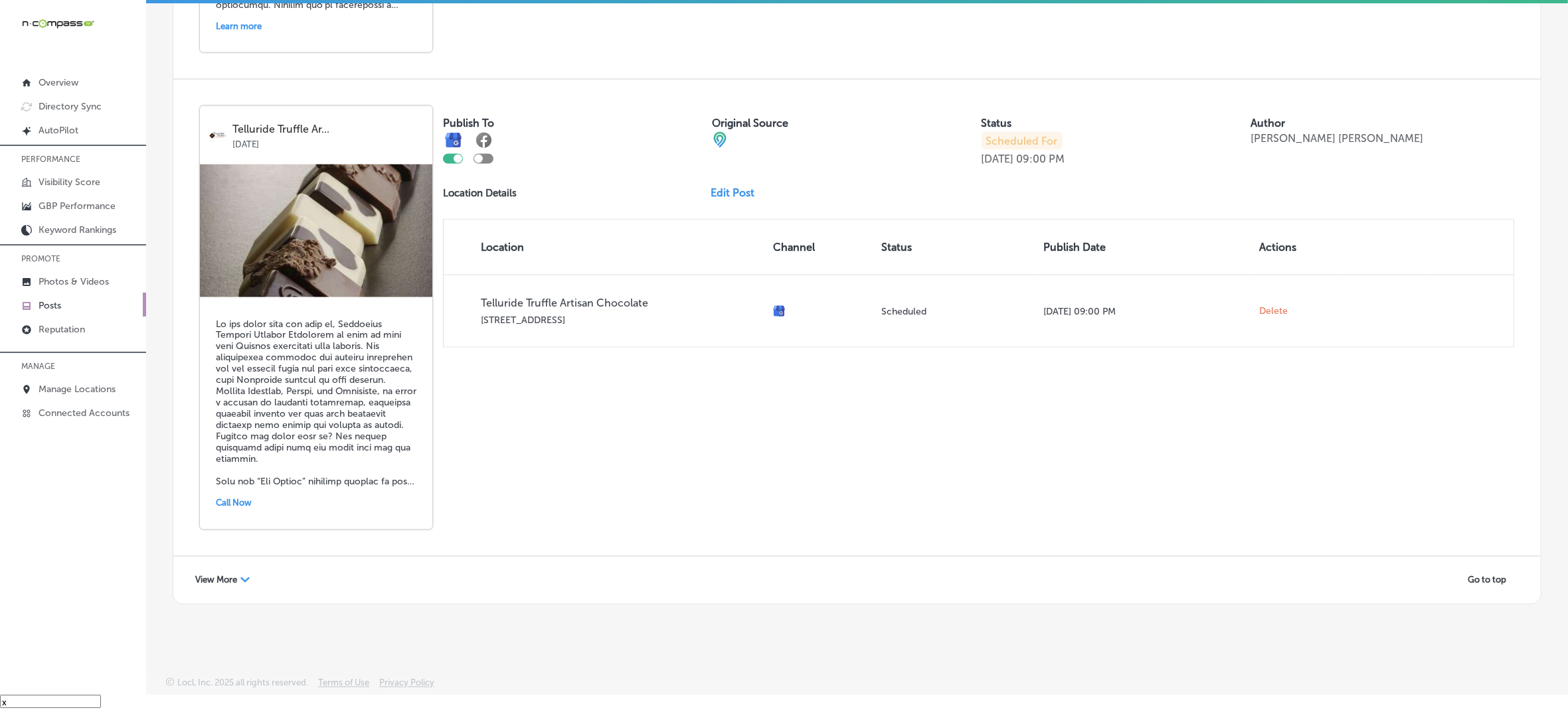
click at [224, 576] on span "View More" at bounding box center [216, 580] width 42 height 10
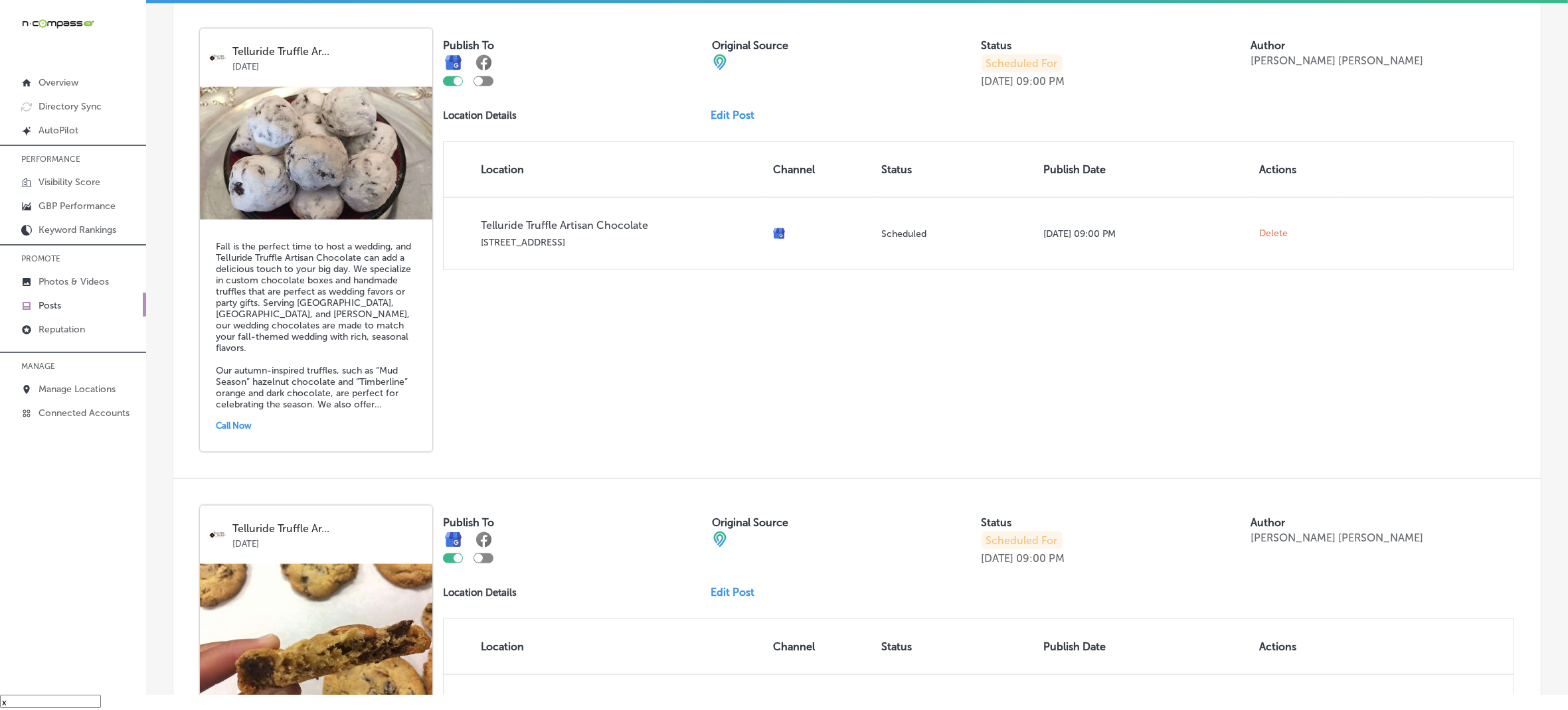
scroll to position [1655, 0]
